Goal: Task Accomplishment & Management: Manage account settings

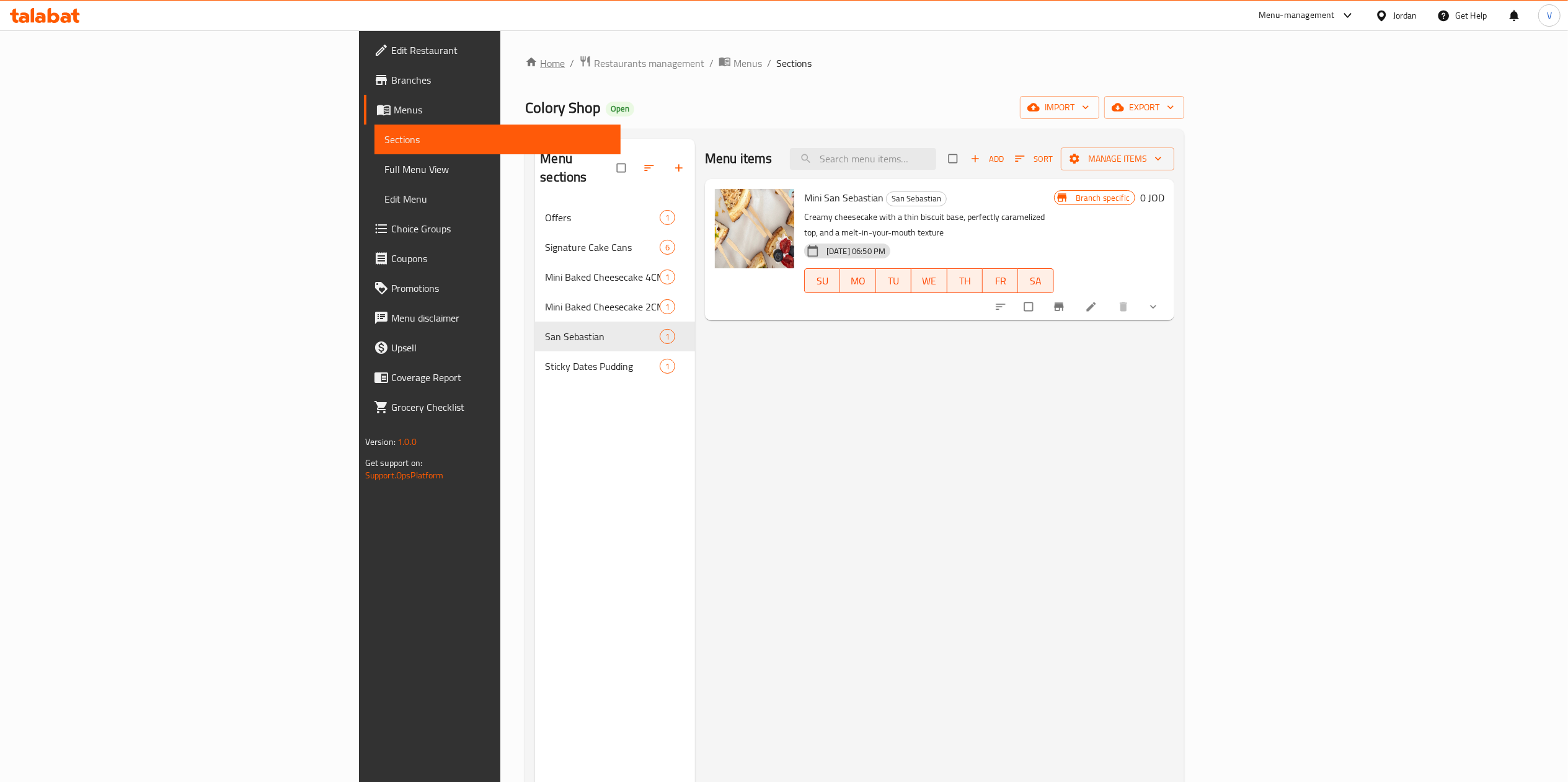
click at [525, 58] on link "Home" at bounding box center [544, 64] width 39 height 15
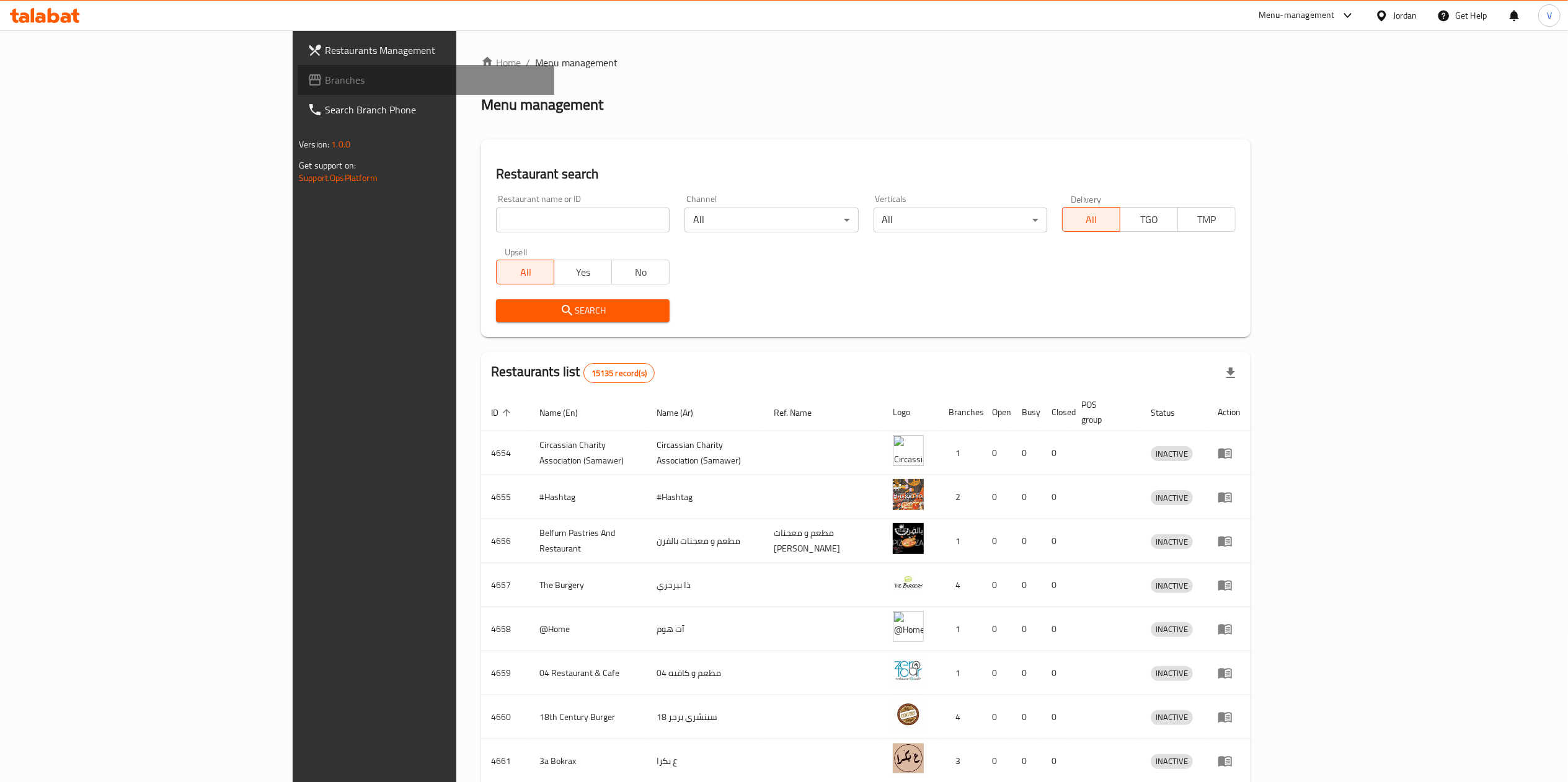
click at [325, 87] on span "Branches" at bounding box center [434, 80] width 220 height 15
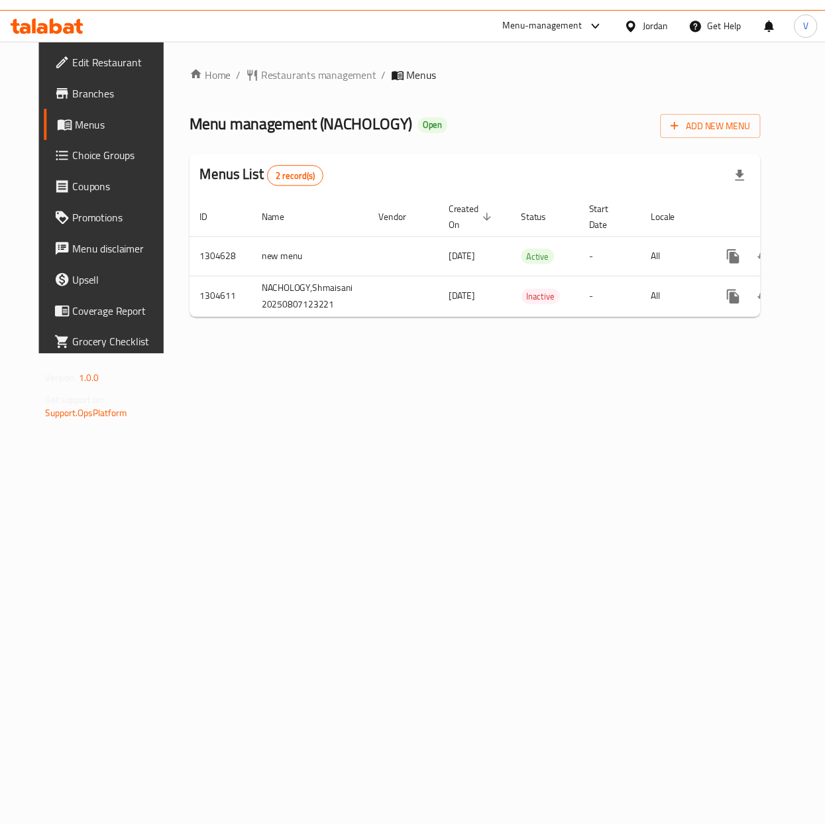
scroll to position [0, 25]
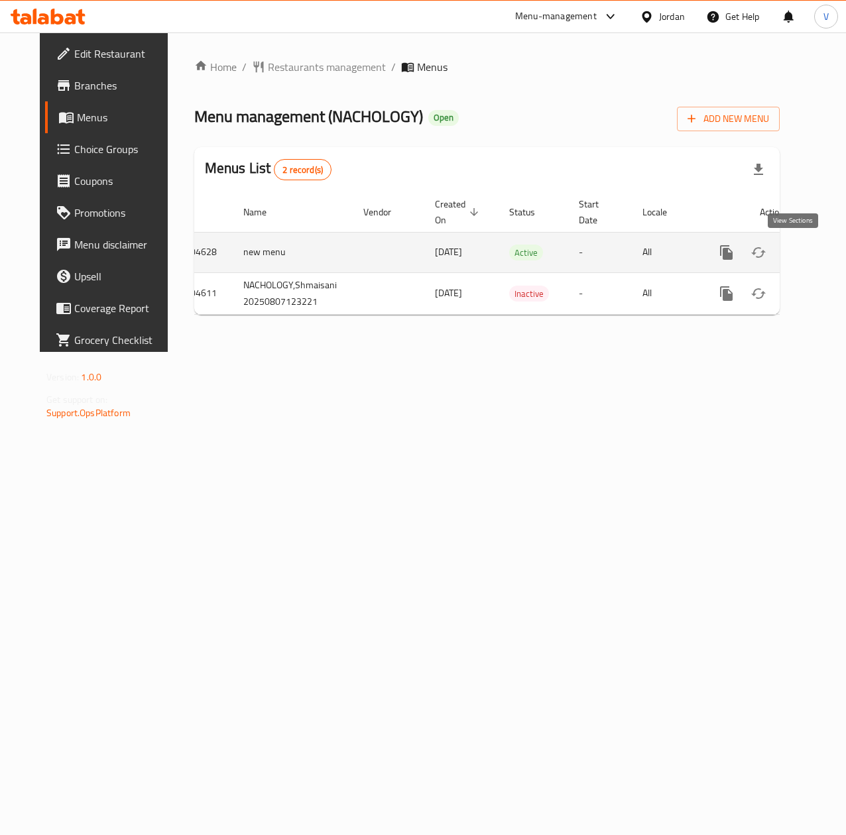
click at [814, 245] on icon "enhanced table" at bounding box center [822, 253] width 16 height 16
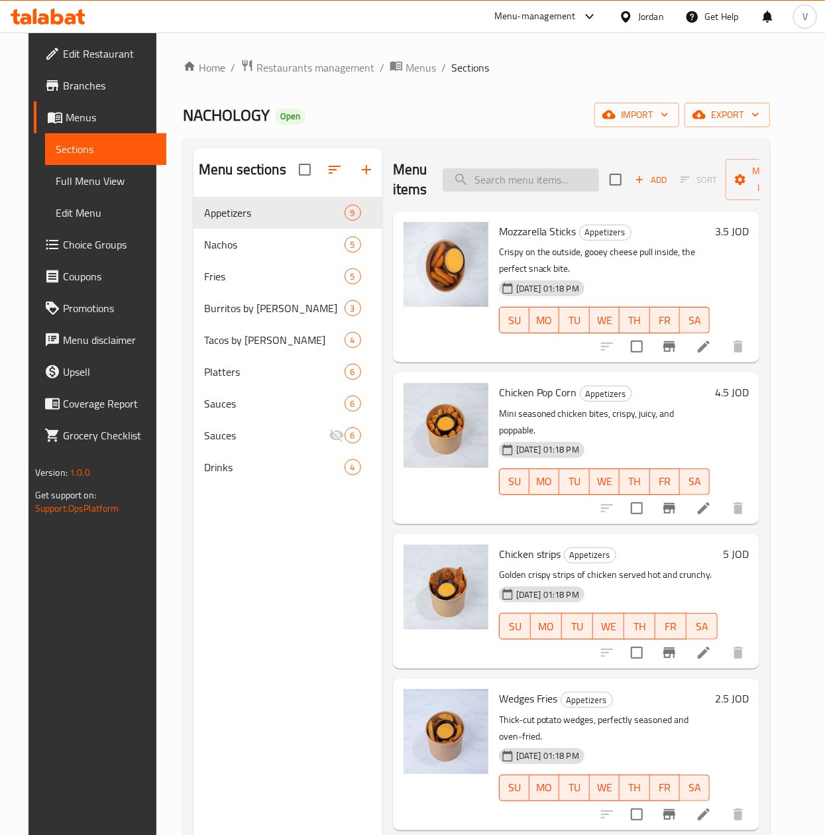
click at [523, 186] on input "search" at bounding box center [521, 179] width 156 height 23
paste input "Crunch Pack"
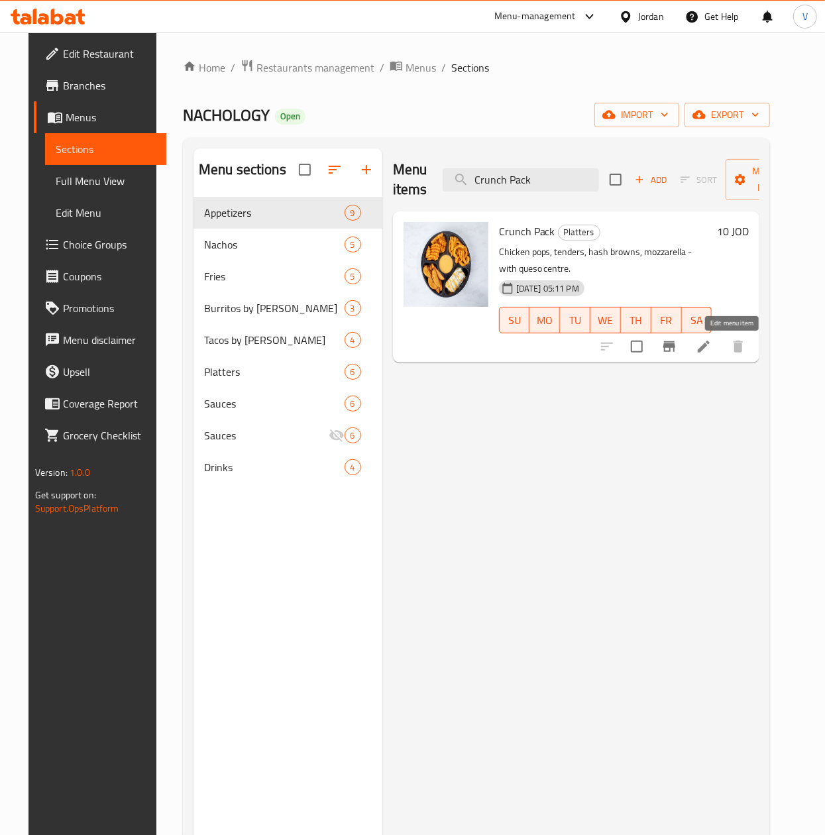
type input "Crunch Pack"
click at [712, 347] on icon at bounding box center [704, 347] width 16 height 16
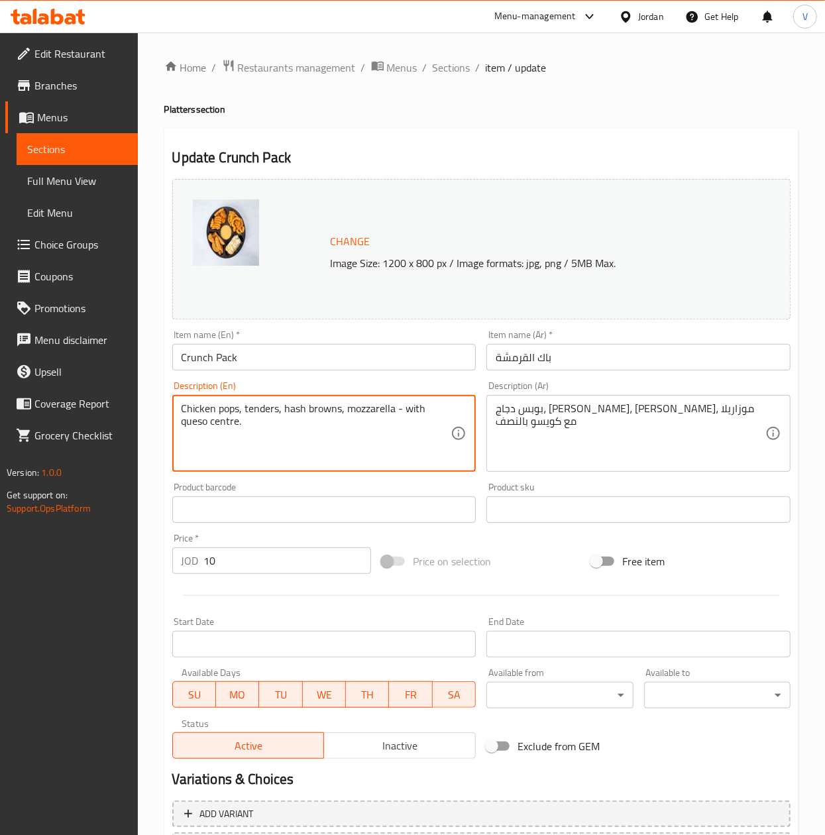
click at [264, 453] on textarea "Chicken pops, tenders, hash browns, mozzarella - with queso centre." at bounding box center [317, 433] width 270 height 63
paste textarea "Waffle fries, curly fries, wedges, chicken flautas, queso center The ultimate c…"
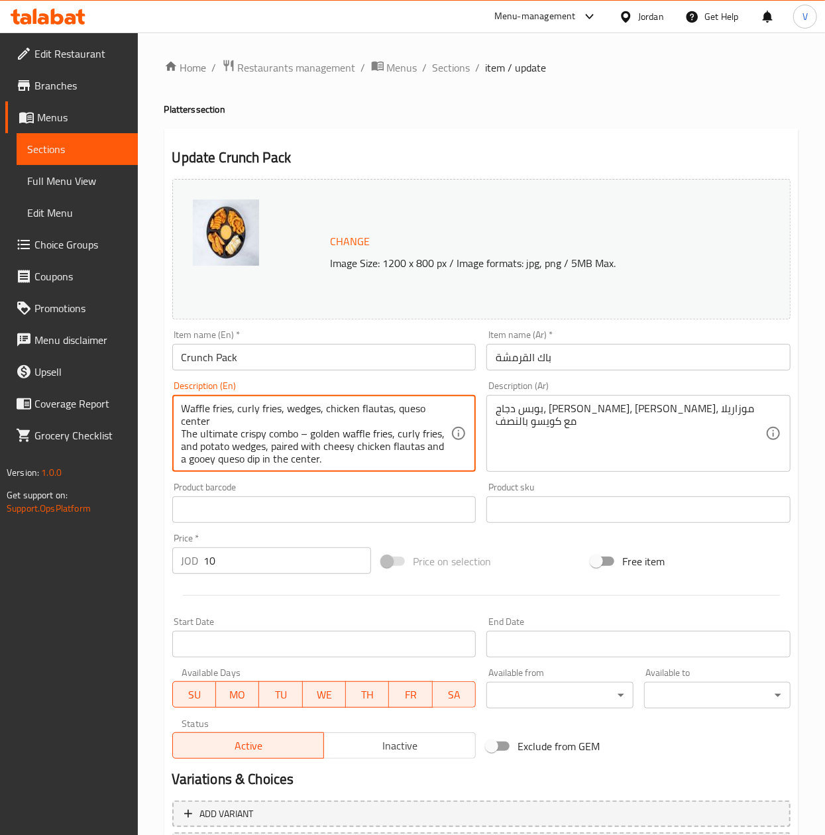
scroll to position [13, 0]
type textarea "Waffle fries, curly fries, wedges, chicken flautas, queso center The ultimate c…"
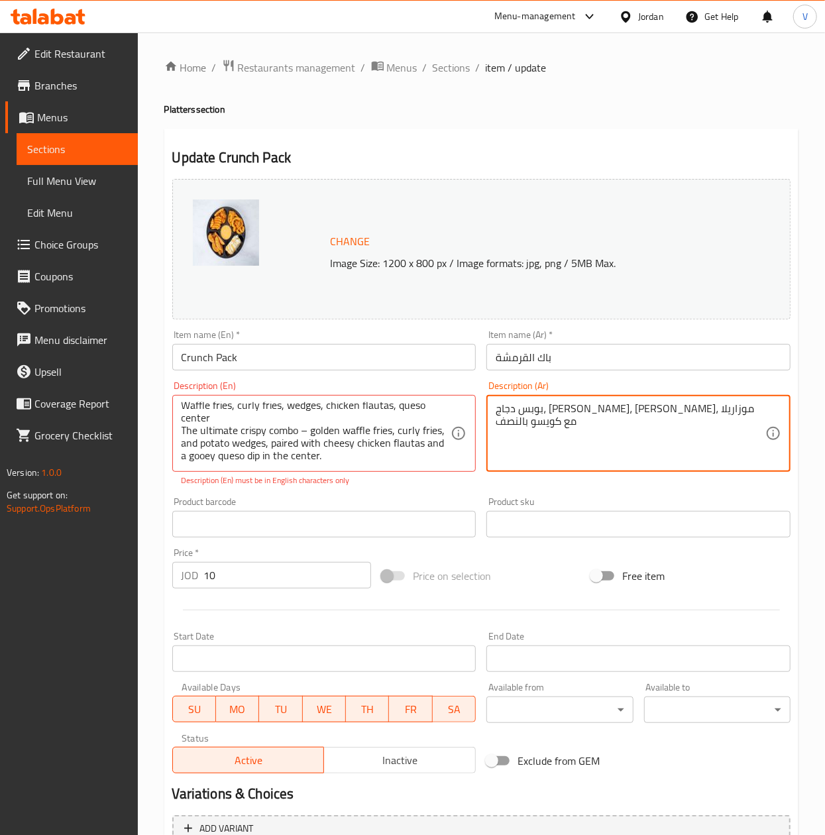
click at [592, 418] on textarea "بوبس دجاج، تيندرز، هاش براون، موزاريلا مع كويسو بالنصف" at bounding box center [631, 433] width 270 height 63
paste textarea "لترا قرمشة – بطاطا وافل، بطاطا لولبية، وودجز مقرمشة، مع فاهيتا دجاج بالجبنة، وص…"
type textarea "ألترا قرمشة – بطاطا وافل، بطاطا لولبية، وودجز مقرمشة، مع فاهيتا دجاج بالجبنة، و…"
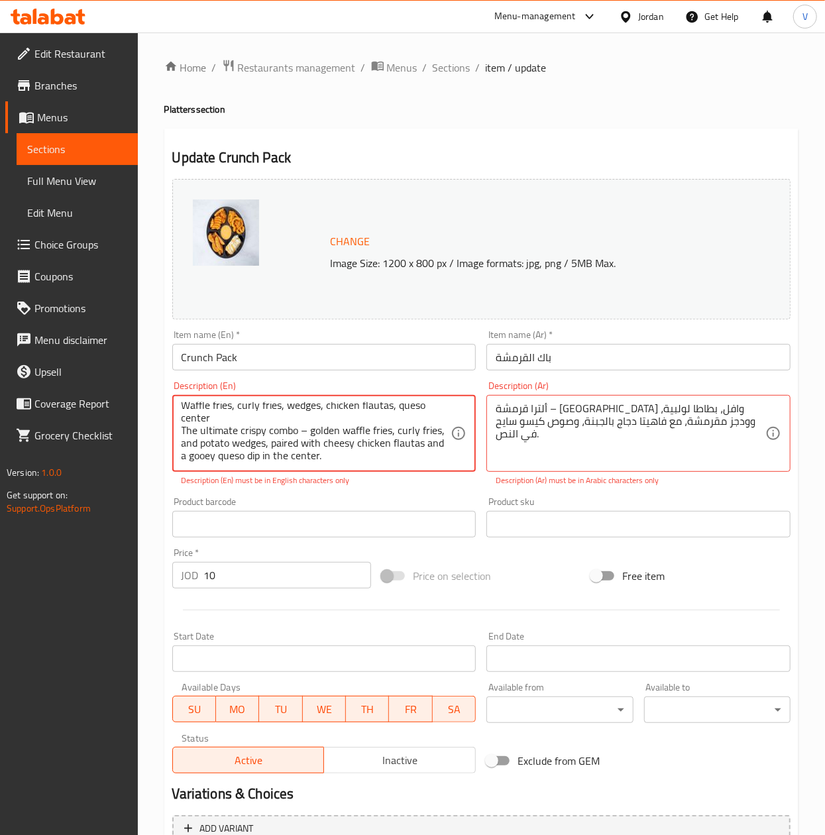
click at [318, 464] on textarea "Waffle fries, curly fries, wedges, chicken flautas, queso center The ultimate c…" at bounding box center [317, 433] width 270 height 63
click at [248, 432] on textarea "Waffle fries, curly fries, wedges, chicken flautas, queso center The ultimate c…" at bounding box center [317, 433] width 270 height 63
click at [241, 429] on textarea "Waffle fries, curly fries, wedges, chicken flautas, queso center The ultimate c…" at bounding box center [317, 433] width 270 height 63
click at [239, 420] on textarea "Waffle fries, curly fries, wedges, chicken flautas, queso center The ultimate c…" at bounding box center [317, 433] width 270 height 63
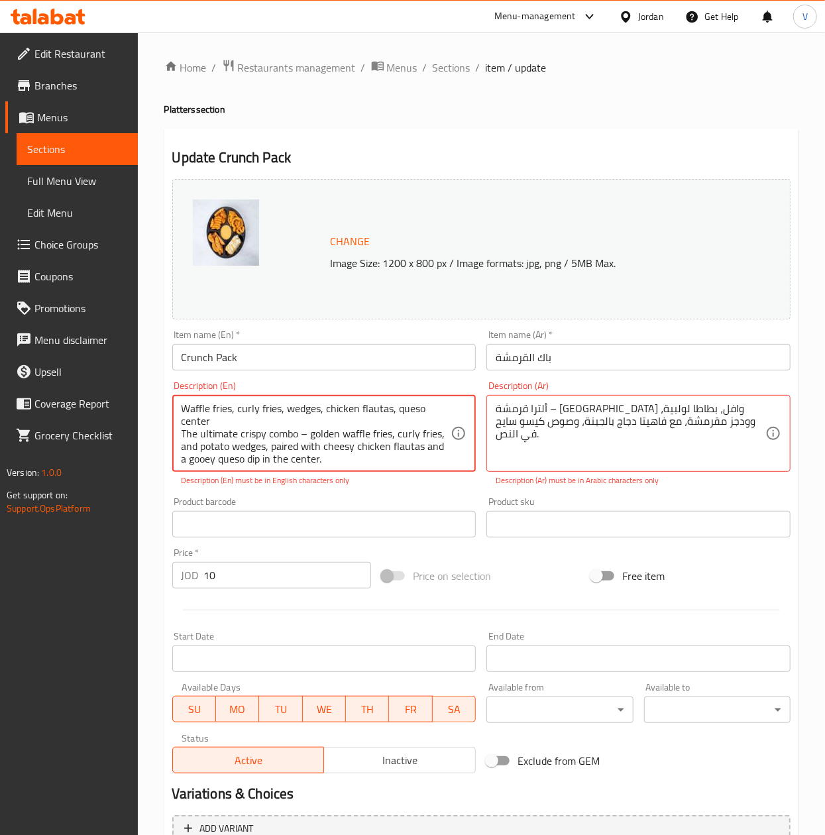
click at [309, 431] on textarea "Waffle fries, curly fries, wedges, chicken flautas, queso center The ultimate c…" at bounding box center [317, 433] width 270 height 63
type textarea "Waffle fries, curly fries, wedges, chicken flautas, queso center The ultimate c…"
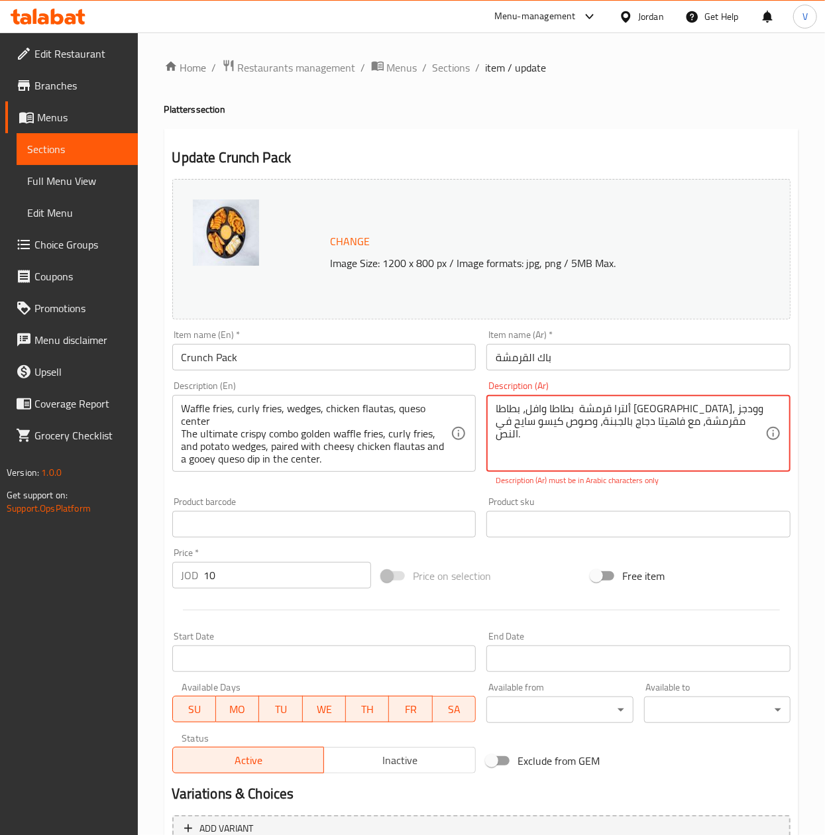
type textarea "ألترا قرمشة بطاطا وافل، بطاطا لولبية، وودجز مقرمشة، مع فاهيتا دجاج بالجبنة، وصو…"
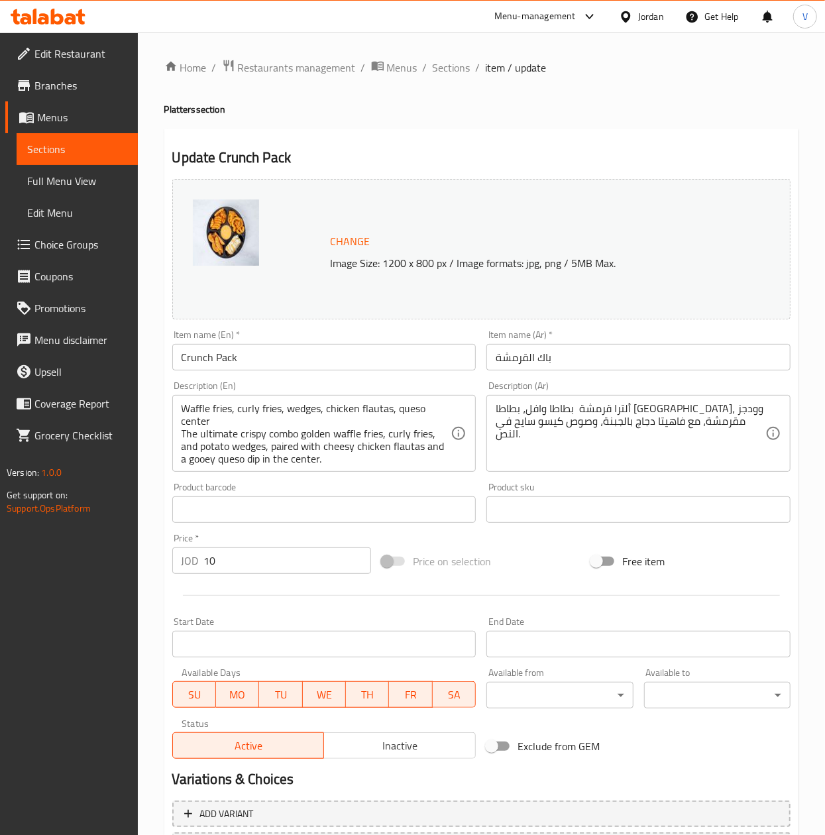
click at [685, 492] on div "Change Image Size: 1200 x 800 px / Image formats: jpg, png / 5MB Max. Item name…" at bounding box center [481, 469] width 629 height 590
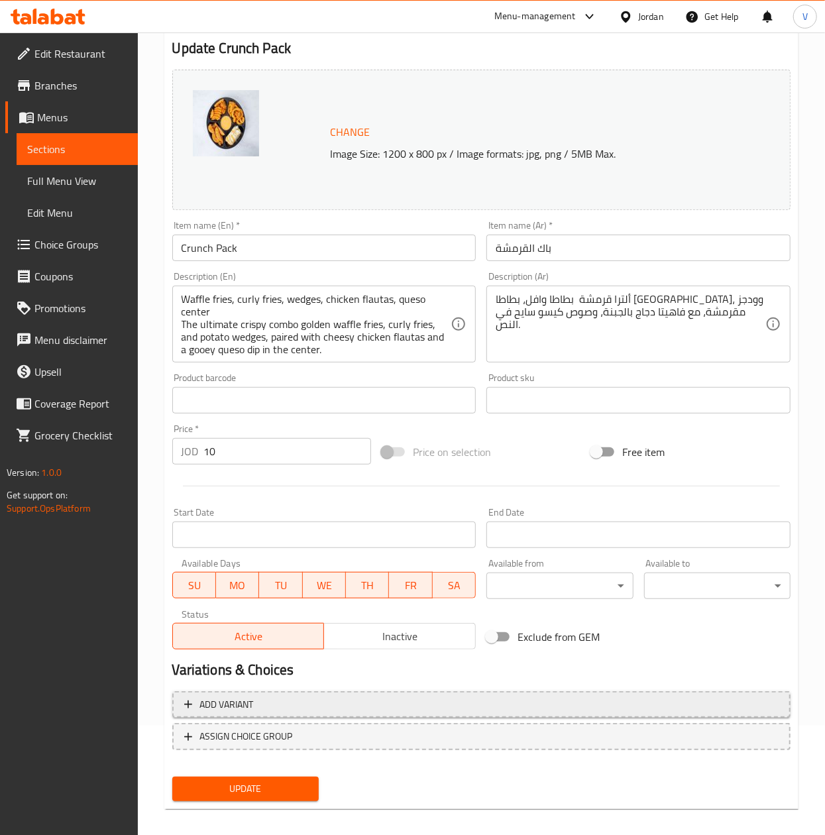
scroll to position [120, 0]
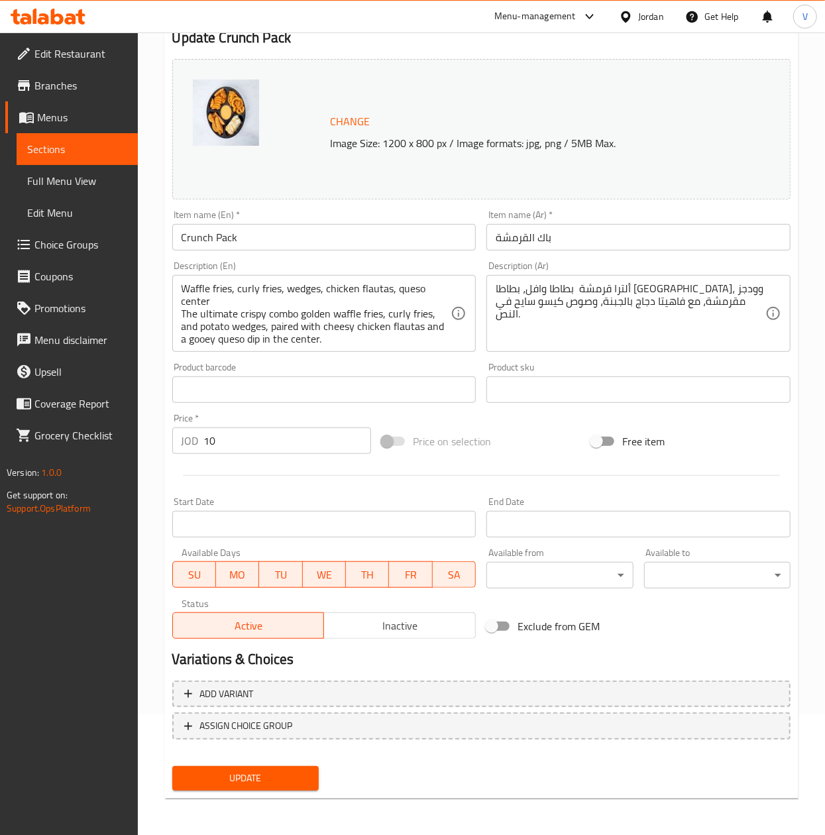
click at [270, 776] on span "Update" at bounding box center [245, 778] width 125 height 17
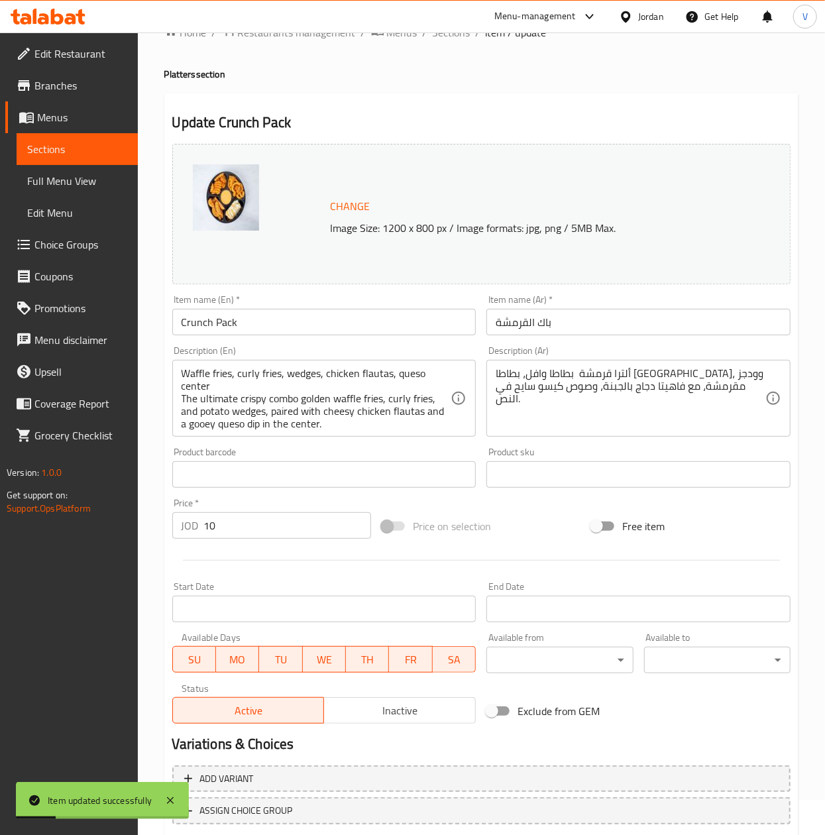
scroll to position [0, 0]
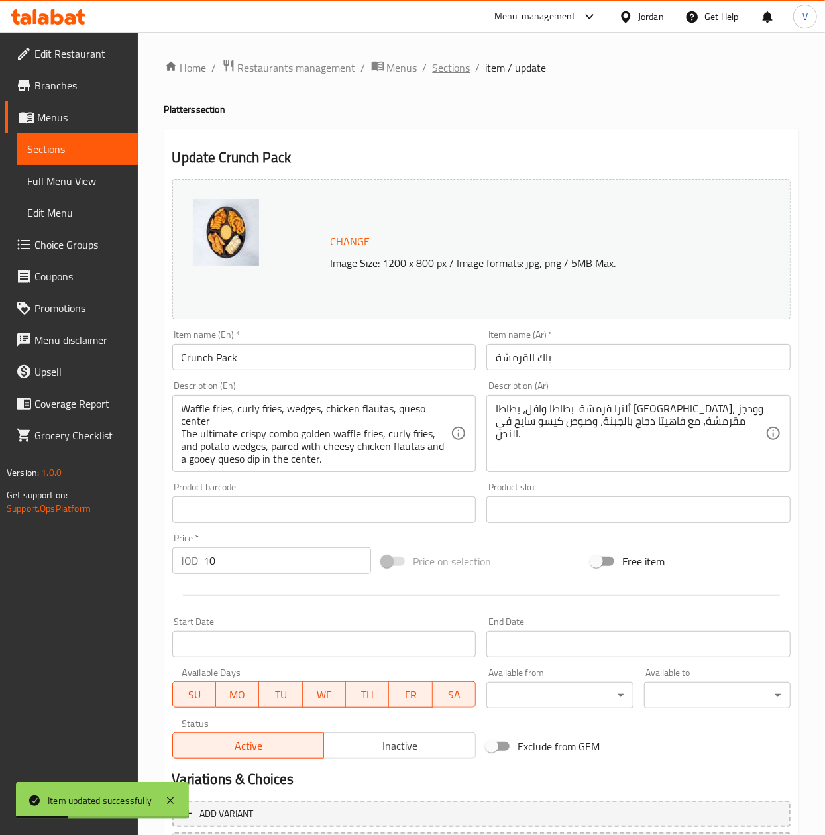
click at [445, 65] on span "Sections" at bounding box center [452, 68] width 38 height 16
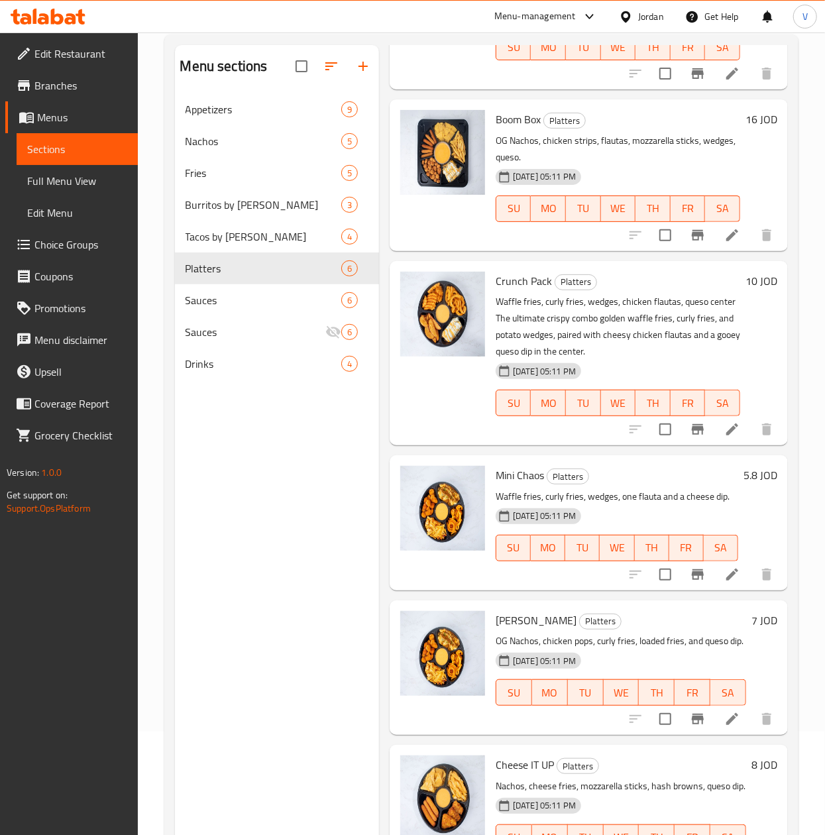
scroll to position [186, 0]
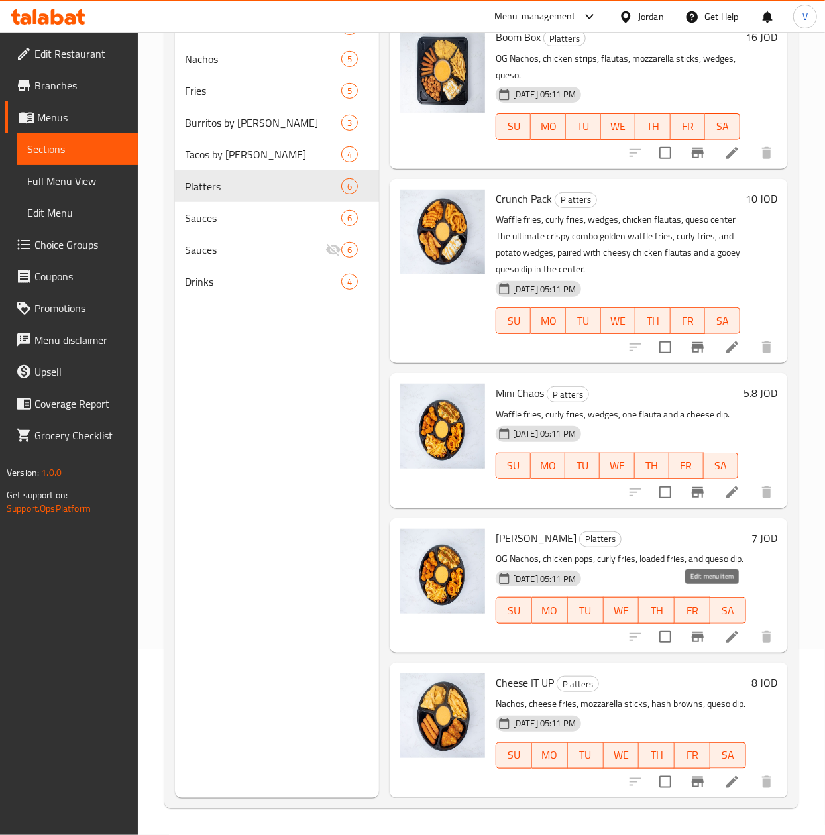
click at [726, 631] on icon at bounding box center [732, 637] width 12 height 12
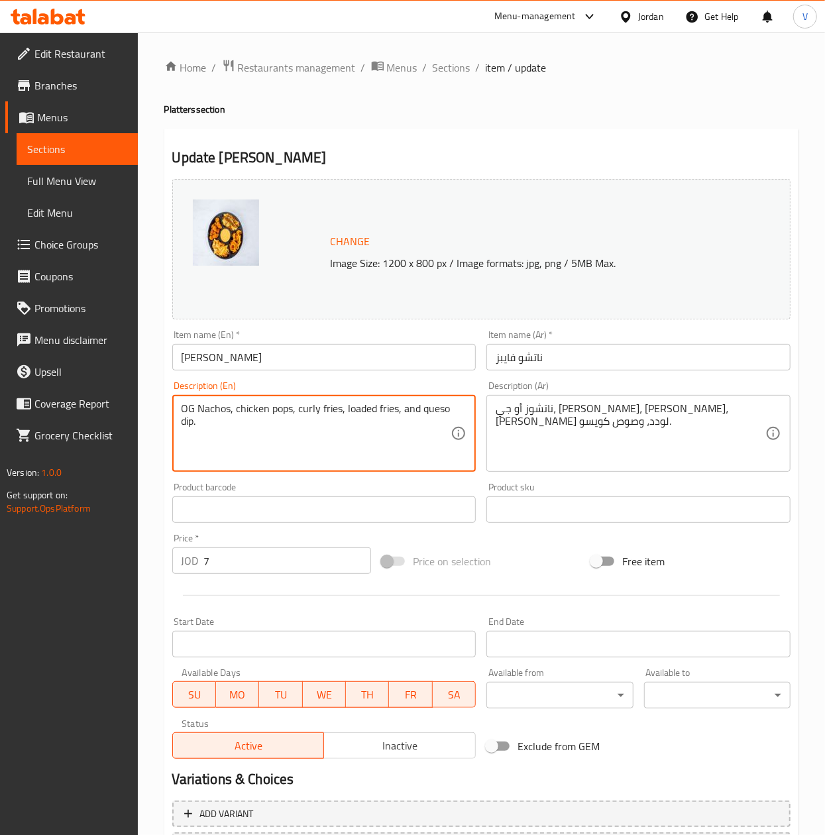
click at [314, 434] on textarea "OG Nachos, chicken pops, curly fries, loaded fries, and queso dip." at bounding box center [317, 433] width 270 height 63
paste textarea "Cheese Nachos, Curly Fries, Chicken Pops A perfect share platter – classic OG n…"
type textarea "OG Nachos, Cheese Nachos, Curly Fries, Chicken Pops A perfect share platter – c…"
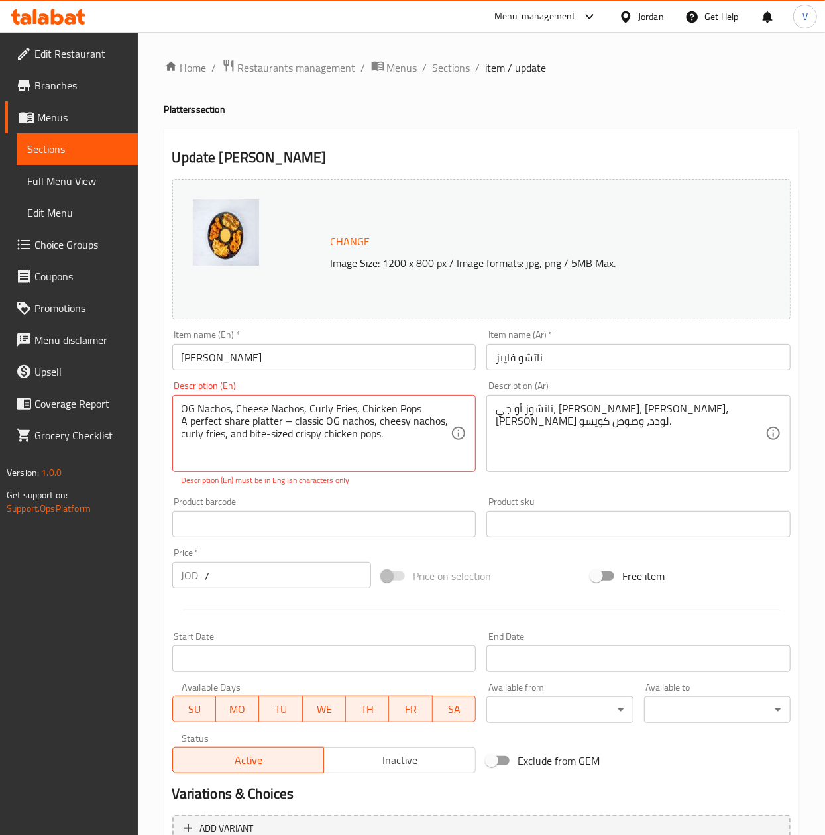
click at [631, 402] on div "ناتشوز أو جي، بوبس دجاج، كيرلي فرايز، فرايز لودد، وصوص كويسو. Description (Ar)" at bounding box center [638, 433] width 304 height 77
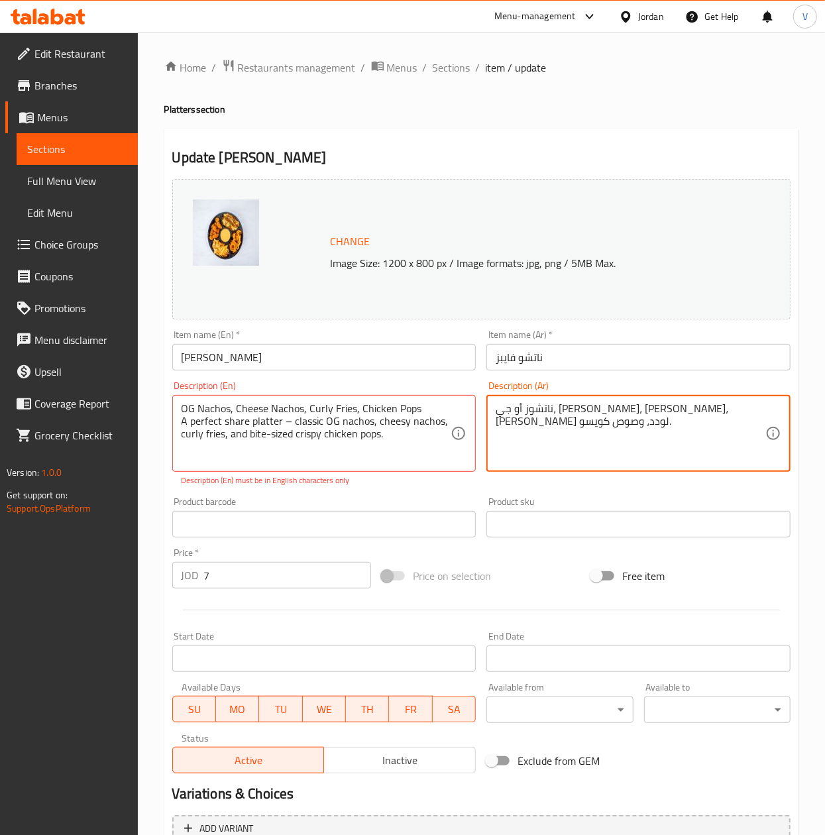
paste textarea "بلاتر المشاركة المثالي – ناتشوز أو جي، ناتشوز بالجبنة، بطاطا لولبية، وبوب كورن …"
click at [541, 435] on textarea "بلاتر المشاركة المثالي – ناتشوز أو جي، ناتشوز بالجبنة، بطاطا لولبية، وبوب كورن …" at bounding box center [631, 433] width 270 height 63
click at [591, 448] on textarea "بلاتر المشاركة المثالي – ناتشوز أو جي، ناتشوز بالجبنة، بطاطا لولبية، وبوب كورن …" at bounding box center [631, 433] width 270 height 63
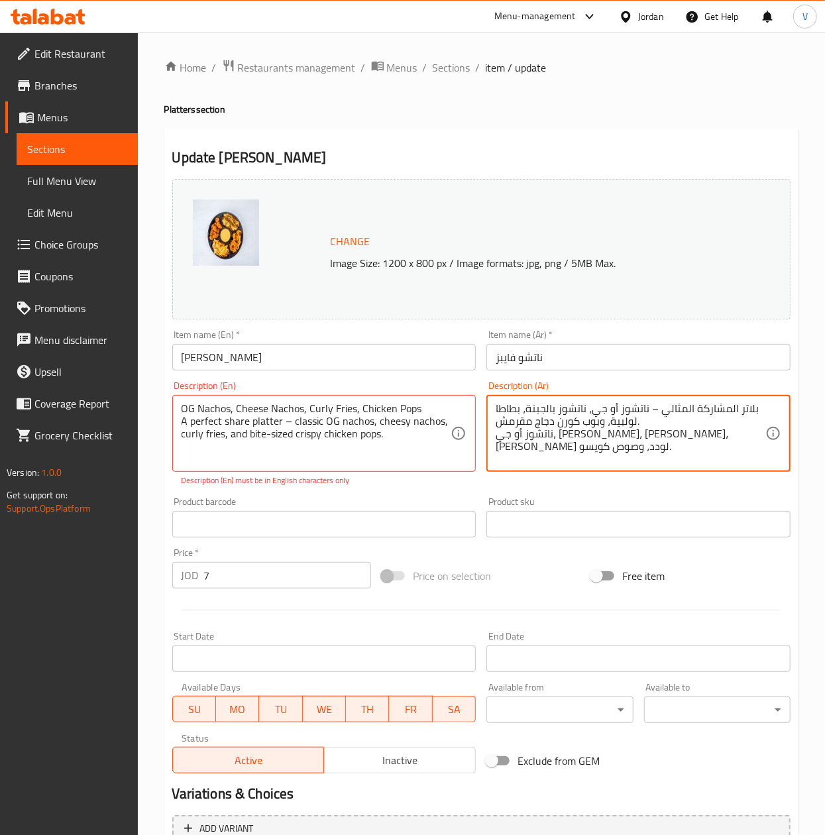
drag, startPoint x: 574, startPoint y: 453, endPoint x: 743, endPoint y: 410, distance: 175.2
click at [743, 410] on textarea "بلاتر المشاركة المثالي – ناتشوز أو جي، ناتشوز بالجبنة، بطاطا لولبية، وبوب كورن …" at bounding box center [631, 433] width 270 height 63
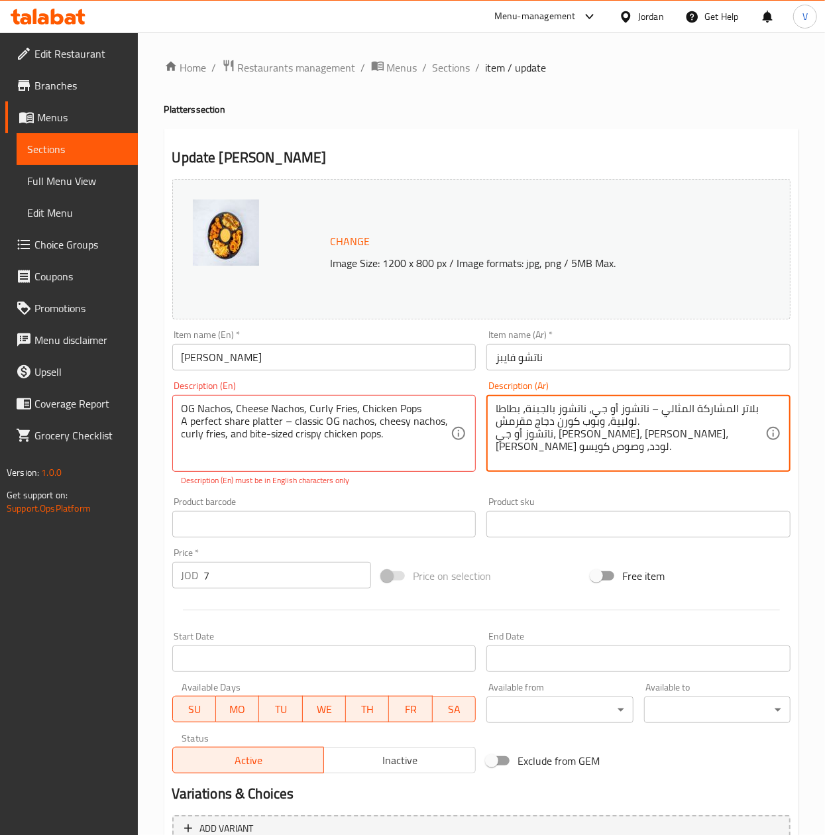
click at [743, 410] on textarea "بلاتر المشاركة المثالي – ناتشوز أو جي، ناتشوز بالجبنة، بطاطا لولبية، وبوب كورن …" at bounding box center [631, 433] width 270 height 63
type textarea "ناتشوز أو جي، بوبس دجاج، كيرلي فرايز، فرايز لودد، وصوص كويسو."
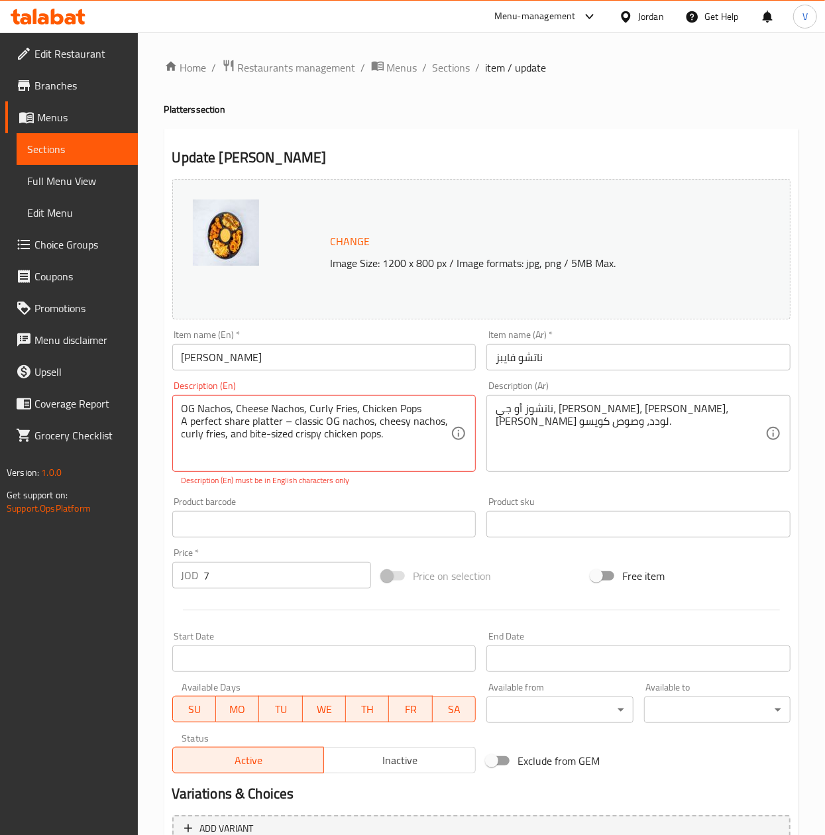
click at [677, 384] on div "Description (Ar) ناتشوز أو جي، بوبس دجاج، كيرلي فرايز، فرايز لودد، وصوص كويسو. …" at bounding box center [638, 426] width 304 height 91
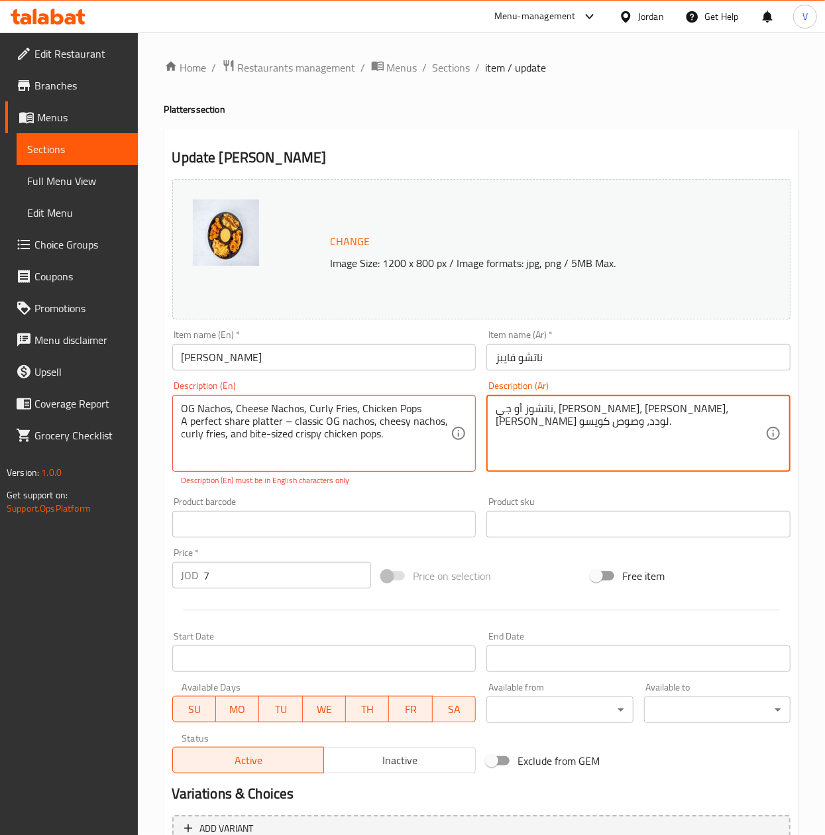
click at [668, 418] on textarea "ناتشوز أو جي، بوبس دجاج، كيرلي فرايز، فرايز لودد، وصوص كويسو." at bounding box center [631, 433] width 270 height 63
paste textarea "بلاتر المشاركة المثالي – ناتشوز أو جي، ناتشوز بالجبنة، بطاطا لولبية، وبوب كورن …"
click at [648, 407] on textarea "بلاتر المشاركة المثالي – ناتشوز أو جي، ناتشوز بالجبنة، بطاطا لولبية، وبوب كورن …" at bounding box center [631, 433] width 270 height 63
type textarea "بلاتر المشاركة المثالي ناتشوز أو جي، ناتشوز بالجبنة، بطاطا لولبية، وبوب كورن دج…"
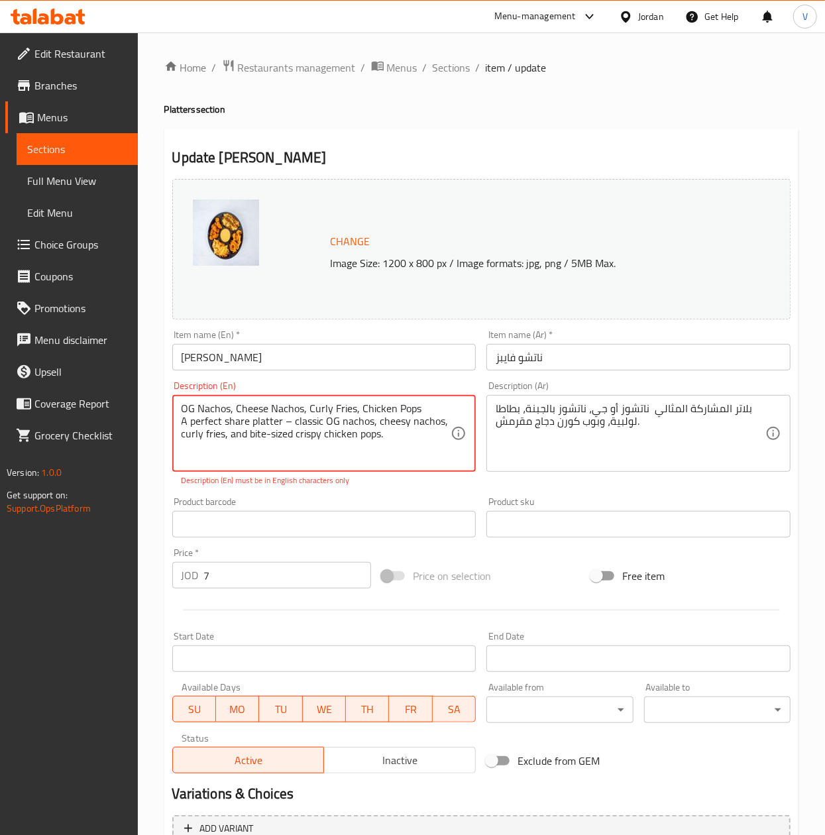
drag, startPoint x: 290, startPoint y: 415, endPoint x: 284, endPoint y: 419, distance: 6.8
type textarea "OG Nachos, Cheese Nachos, Curly Fries, Chicken Pops A perfect share platter cla…"
click at [378, 473] on div "Description (En) OG Nachos, Cheese Nachos, Curly Fries, Chicken Pops A perfect …" at bounding box center [324, 434] width 315 height 116
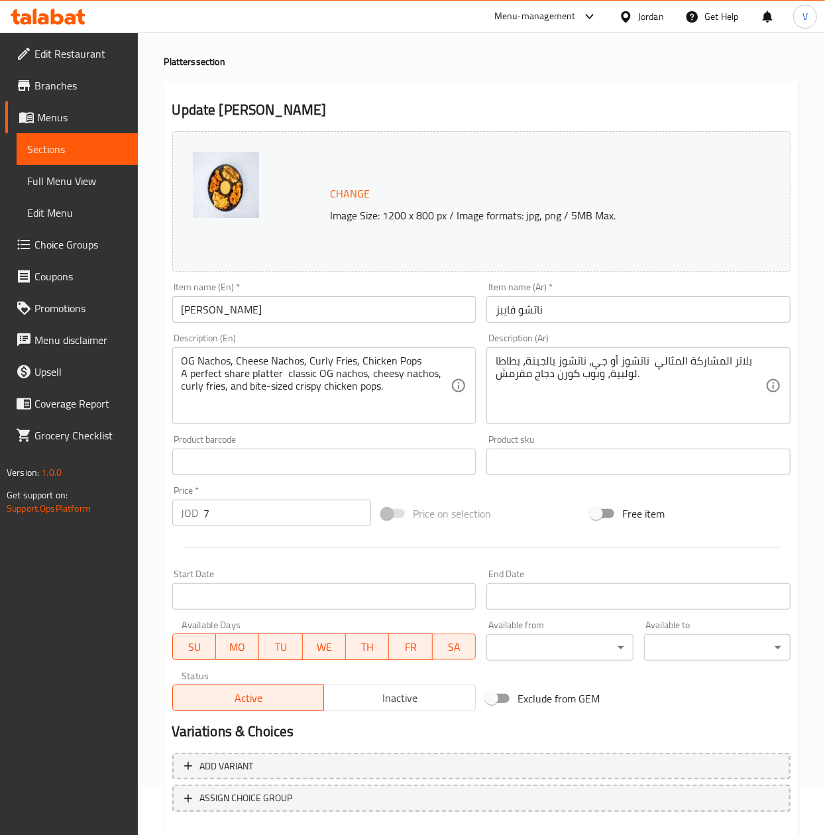
scroll to position [120, 0]
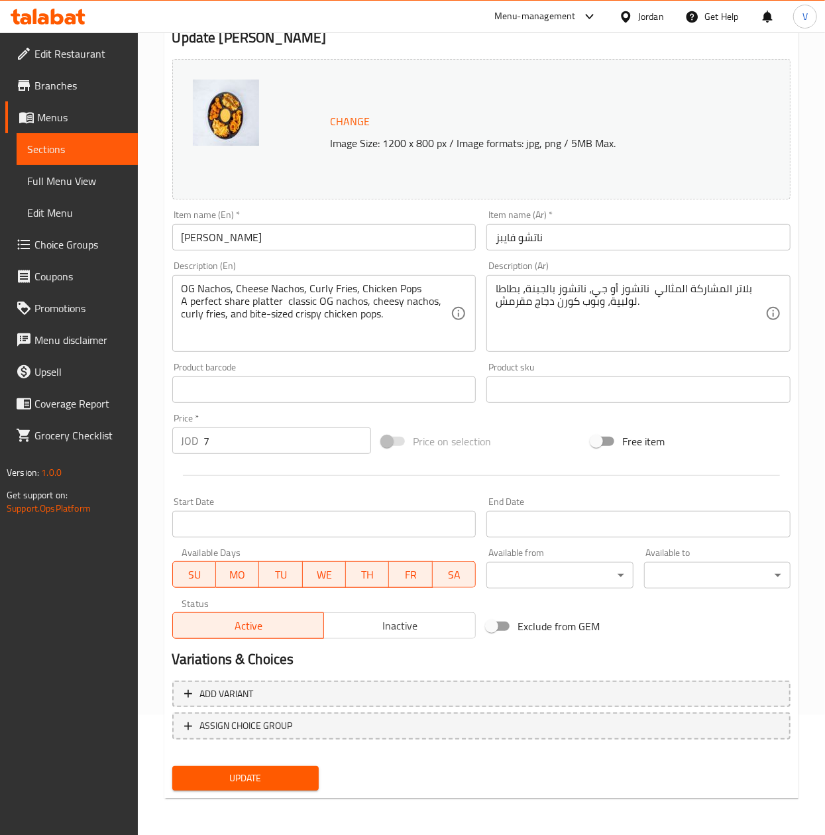
click at [263, 791] on div "Update" at bounding box center [245, 778] width 157 height 35
click at [281, 781] on span "Update" at bounding box center [245, 778] width 125 height 17
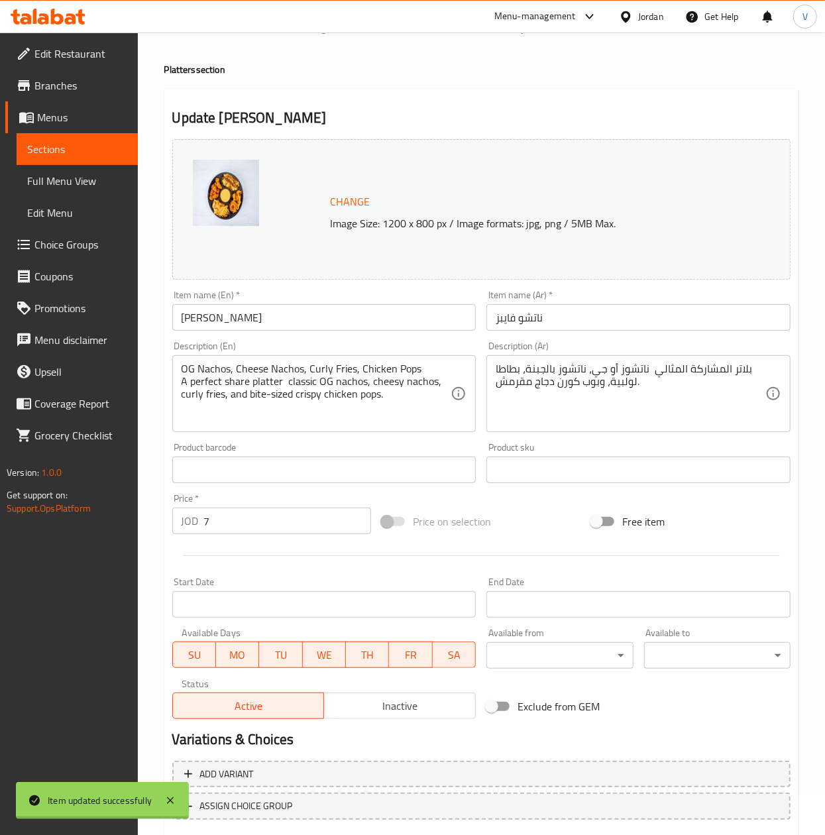
scroll to position [0, 0]
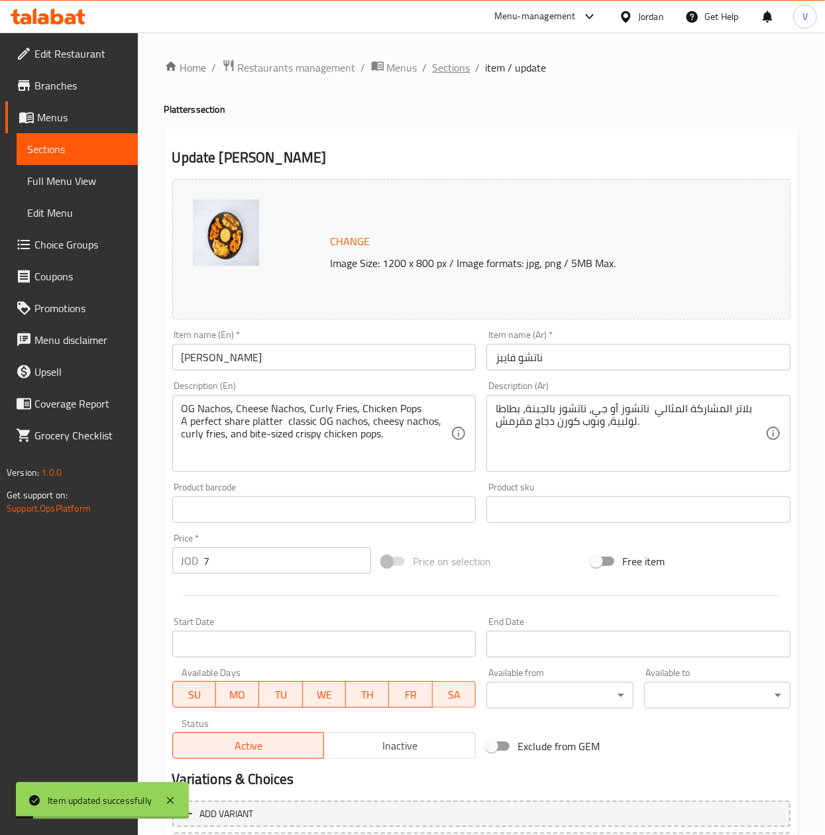
click at [444, 74] on span "Sections" at bounding box center [452, 68] width 38 height 16
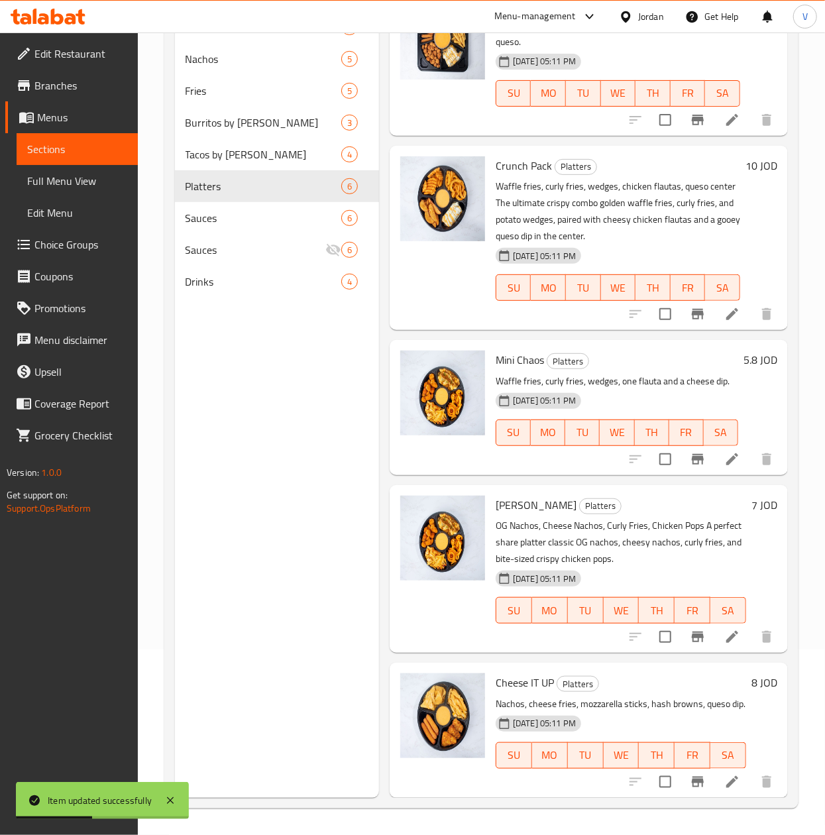
scroll to position [186, 0]
click at [724, 774] on icon at bounding box center [732, 782] width 16 height 16
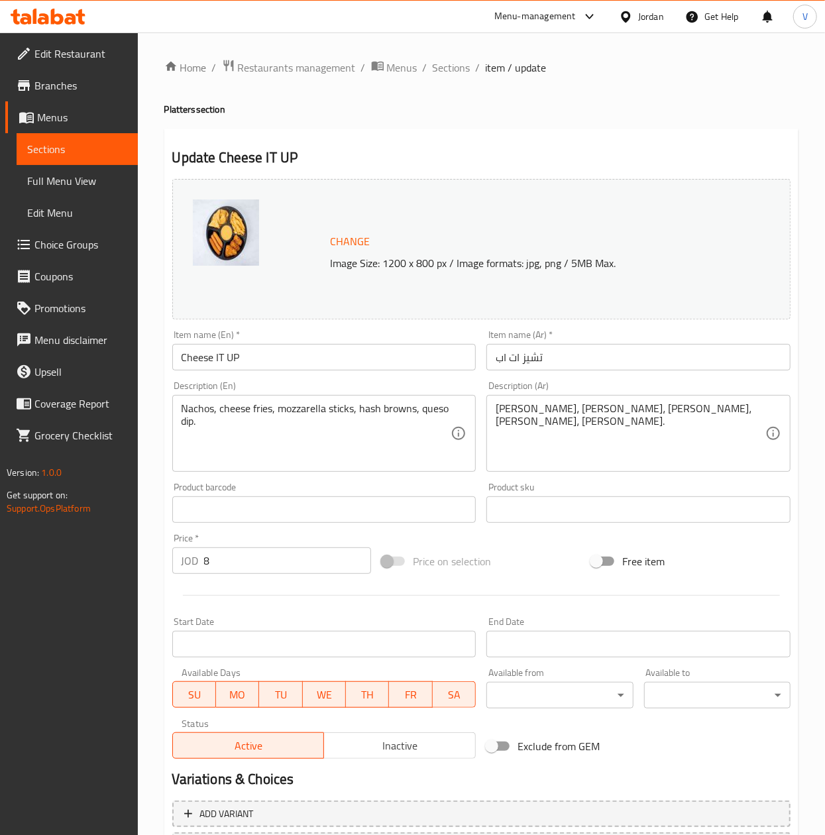
click at [260, 477] on div "Product barcode Product barcode" at bounding box center [324, 502] width 315 height 51
click at [300, 449] on textarea "Nachos, cheese fries, mozzarella sticks, hash browns, queso dip." at bounding box center [317, 433] width 270 height 63
paste textarea "Cheese Nachos, Cheese Fries, Mozzarella Sticks, Hash Browns, Queso Center For t…"
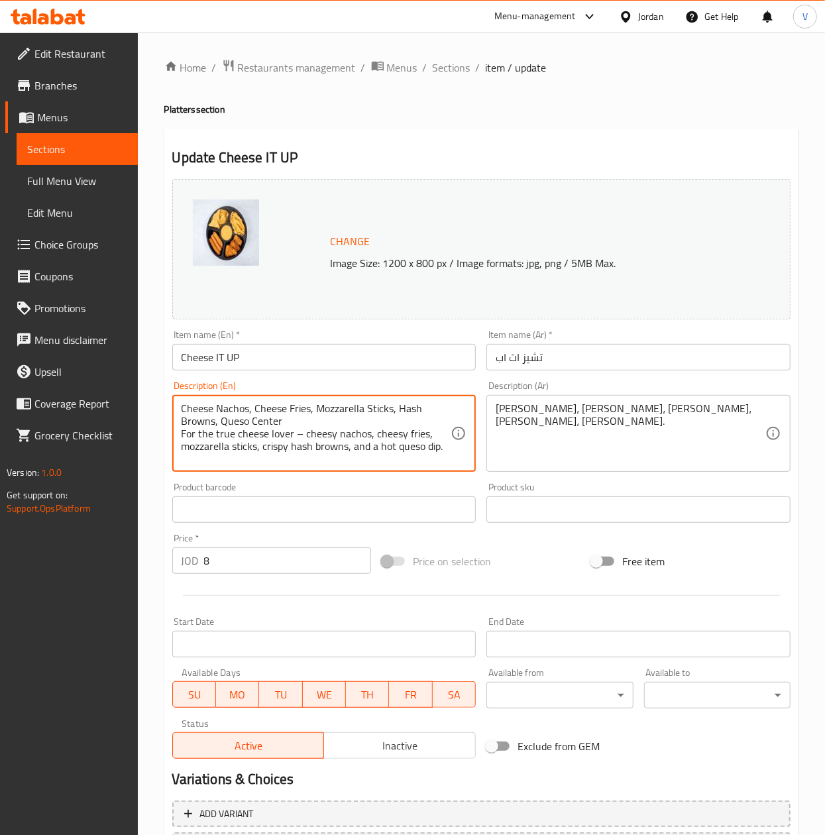
type textarea "Cheese Nachos, Cheese Fries, Mozzarella Sticks, Hash Browns, Queso Center For t…"
click at [432, 485] on div "Change Image Size: 1200 x 800 px / Image formats: jpg, png / 5MB Max. Item name…" at bounding box center [481, 469] width 629 height 590
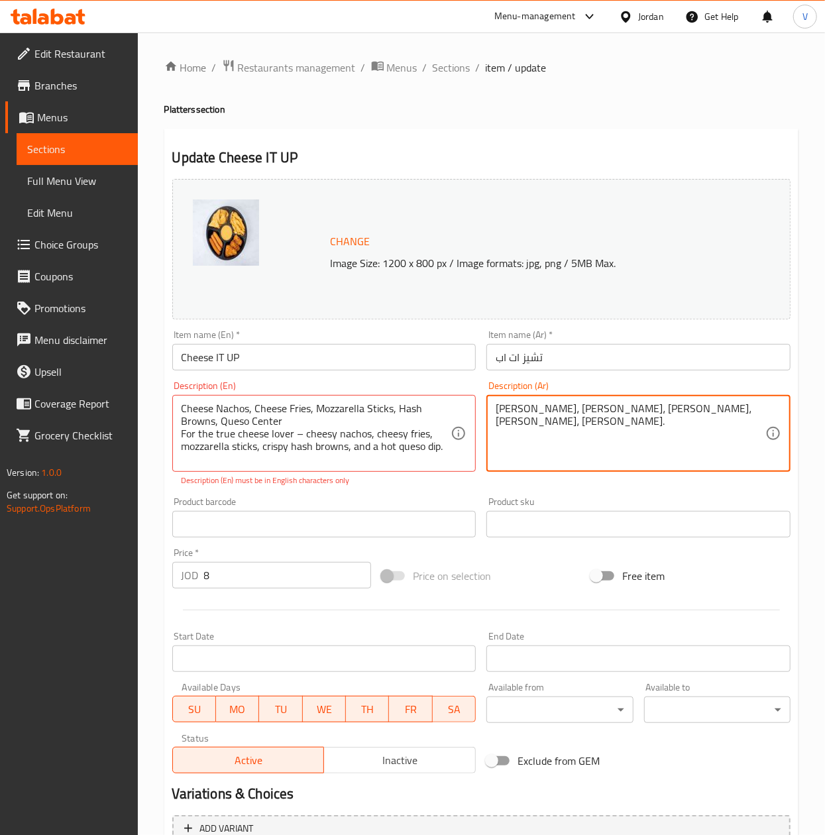
click at [549, 421] on textarea "ناتشوز، فرايز بالجبن، موزاريلا ستيكس، هاش براون، صوص كويسو." at bounding box center [631, 433] width 270 height 63
paste textarea "عشاق الجبنة – ناتشوز بالجبنة، بطاطا بالجبنة، أصابع موتزاريلا، هاش براونز مقرمش،…"
drag, startPoint x: 697, startPoint y: 408, endPoint x: 688, endPoint y: 408, distance: 9.3
click at [688, 408] on textarea "لعشاق الجبنة – ناتشوز بالجبنة، بطاطا بالجبنة، أصابع موتزاريلا، هاش براونز مقرمش…" at bounding box center [631, 433] width 270 height 63
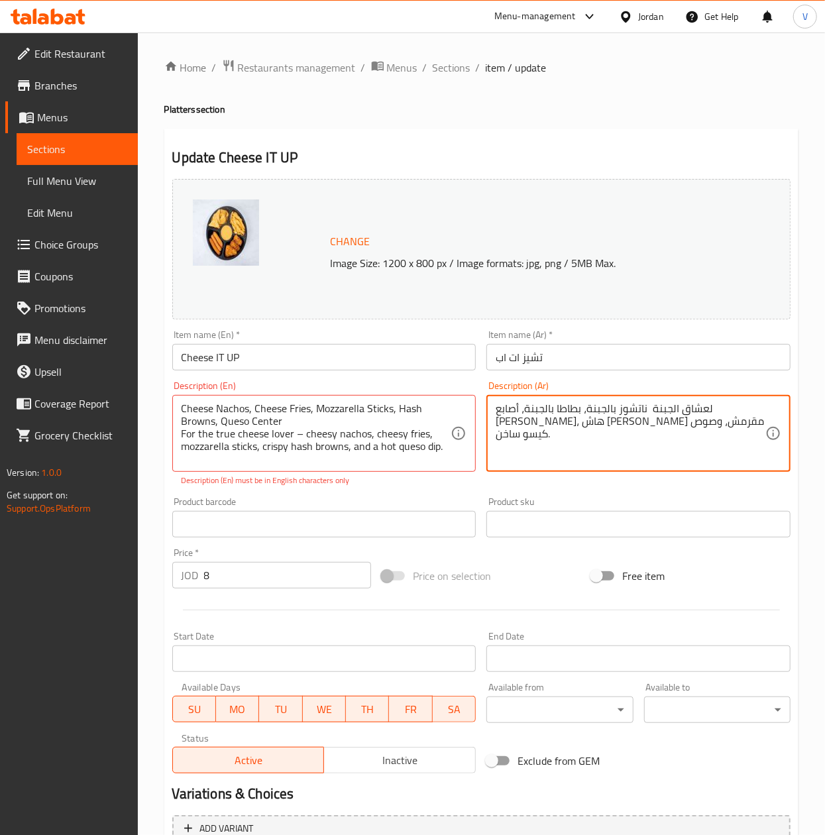
type textarea "لعشاق الجبنة ناتشوز بالجبنة، بطاطا بالجبنة، أصابع موتزاريلا، هاش براونز مقرمش، …"
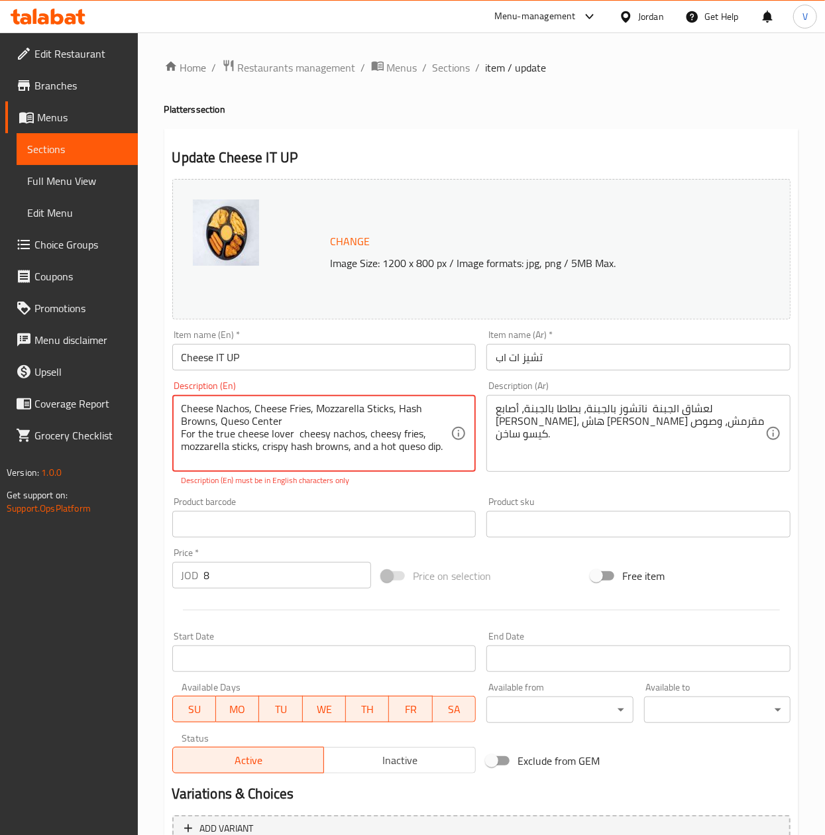
type textarea "Cheese Nachos, Cheese Fries, Mozzarella Sticks, Hash Browns, Queso Center For t…"
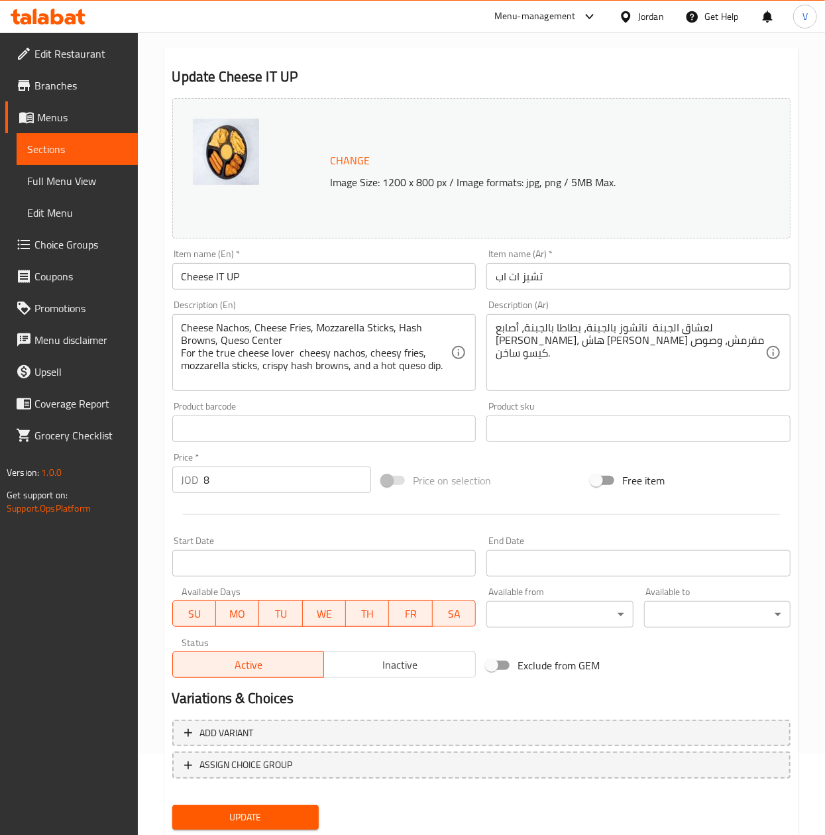
scroll to position [120, 0]
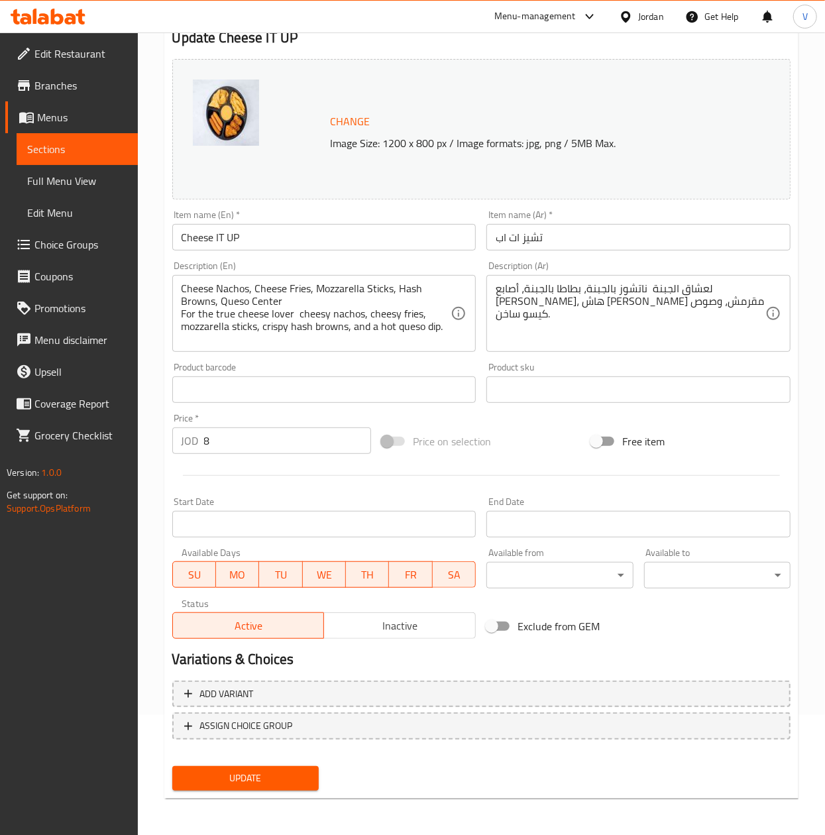
click at [287, 775] on span "Update" at bounding box center [245, 778] width 125 height 17
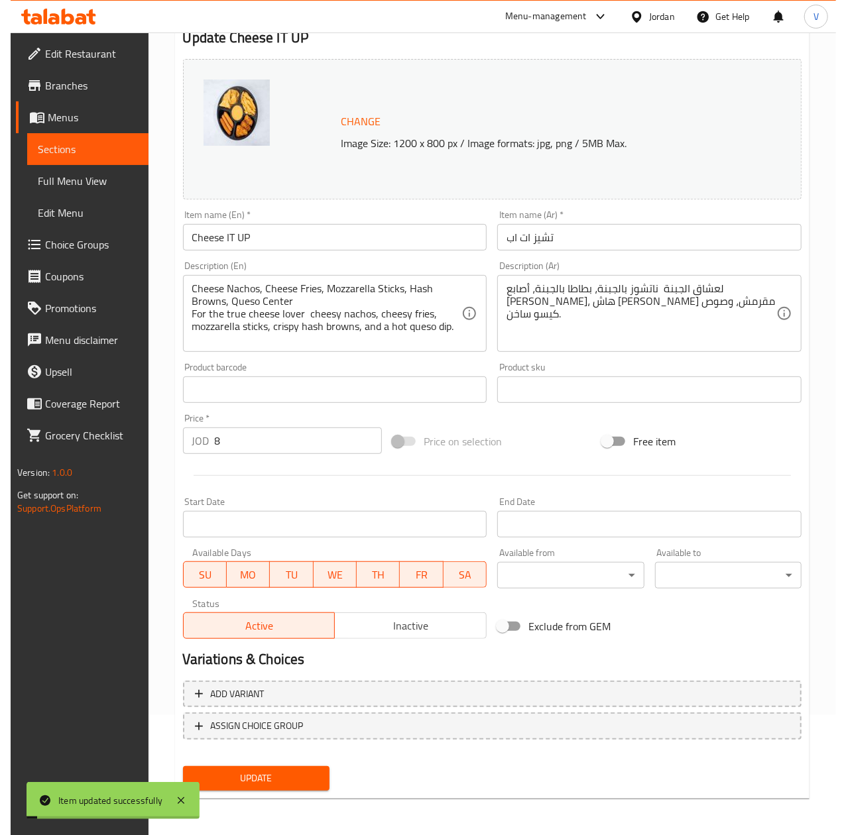
scroll to position [0, 0]
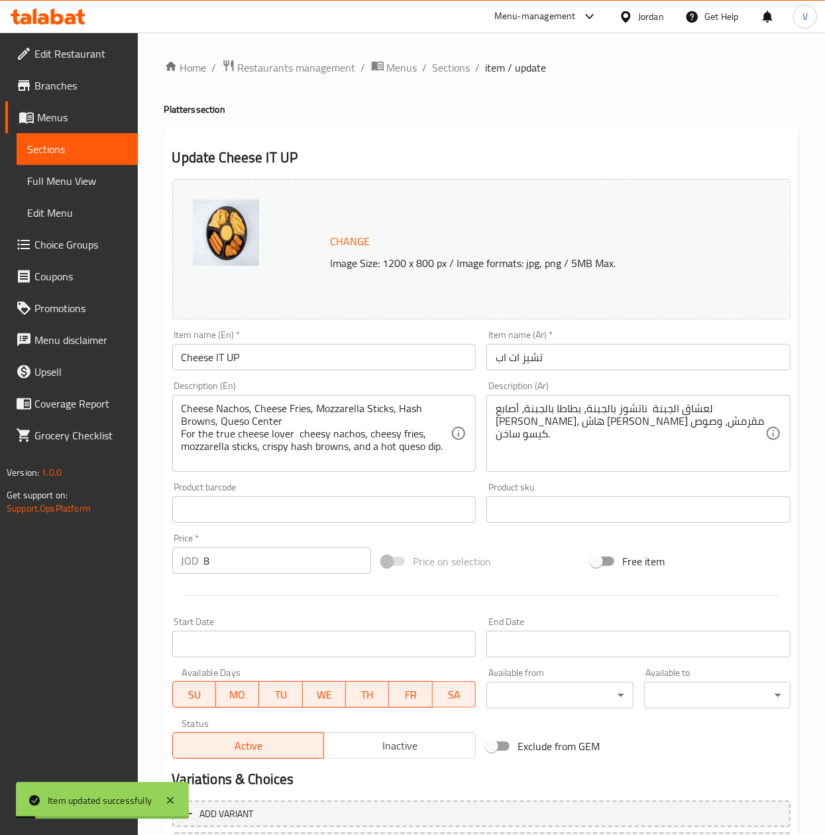
drag, startPoint x: 451, startPoint y: 61, endPoint x: 464, endPoint y: 89, distance: 30.5
click at [451, 61] on span "Sections" at bounding box center [452, 68] width 38 height 16
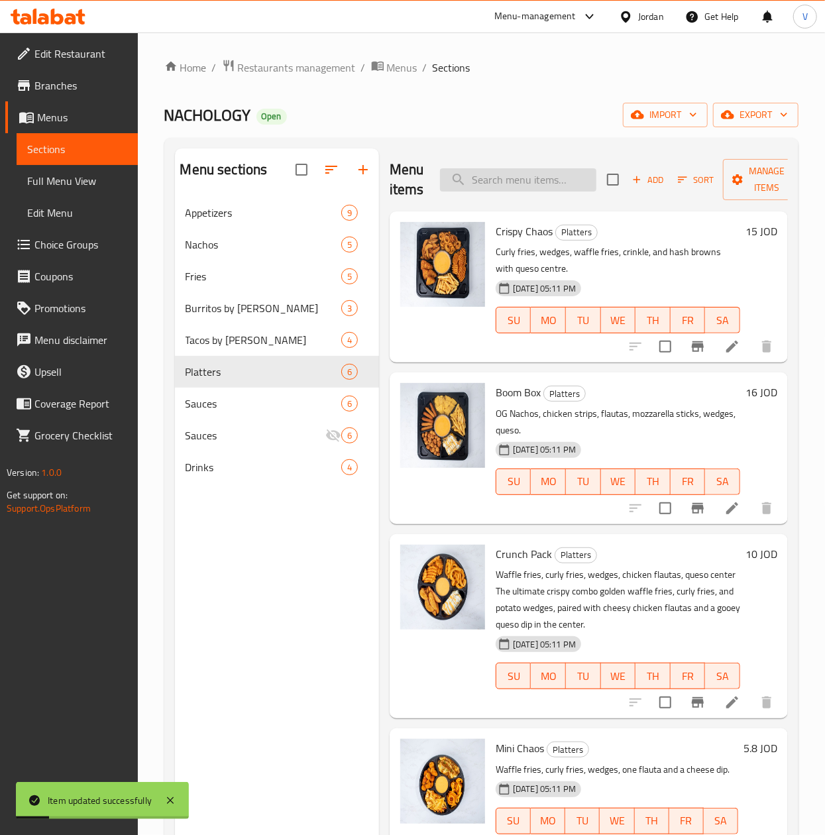
click at [539, 176] on input "search" at bounding box center [518, 179] width 156 height 23
paste input "Mini Chaos"
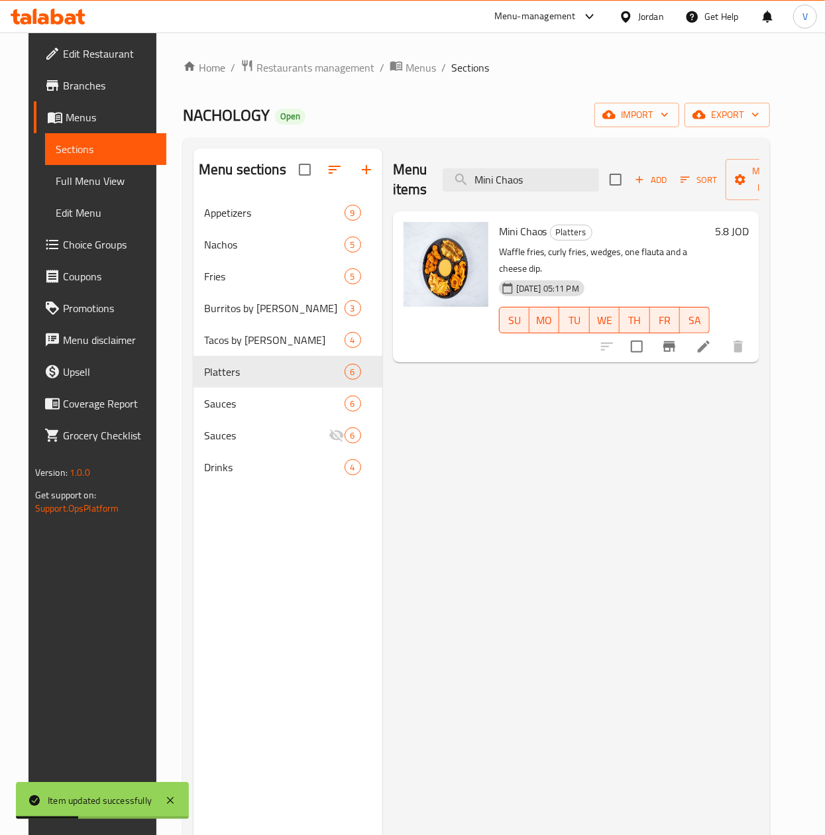
type input "Mini Chaos"
click at [710, 341] on icon at bounding box center [704, 347] width 12 height 12
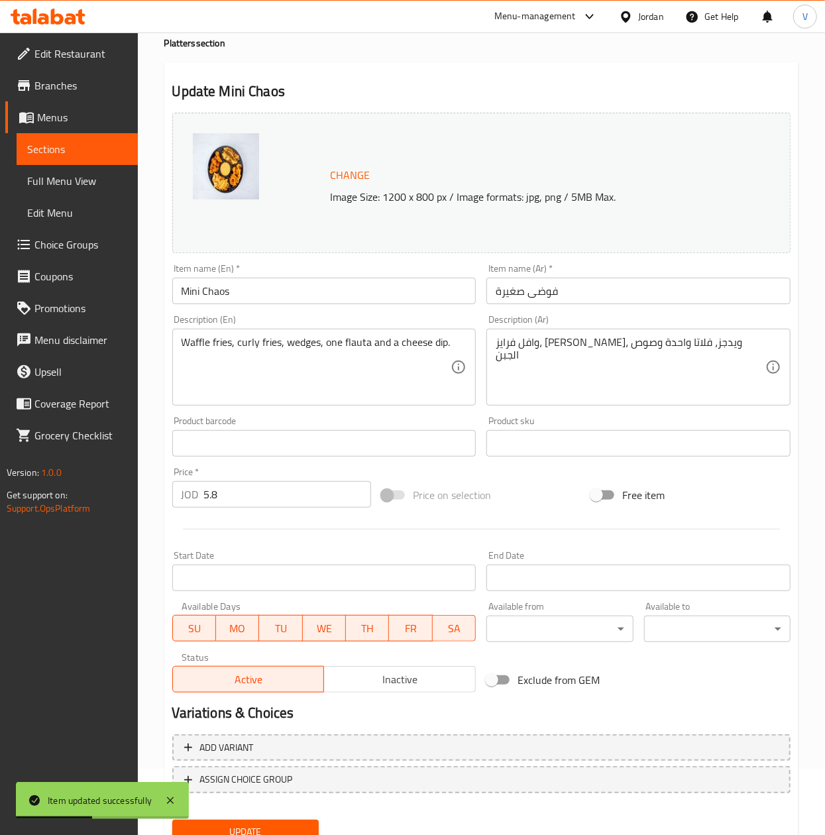
scroll to position [120, 0]
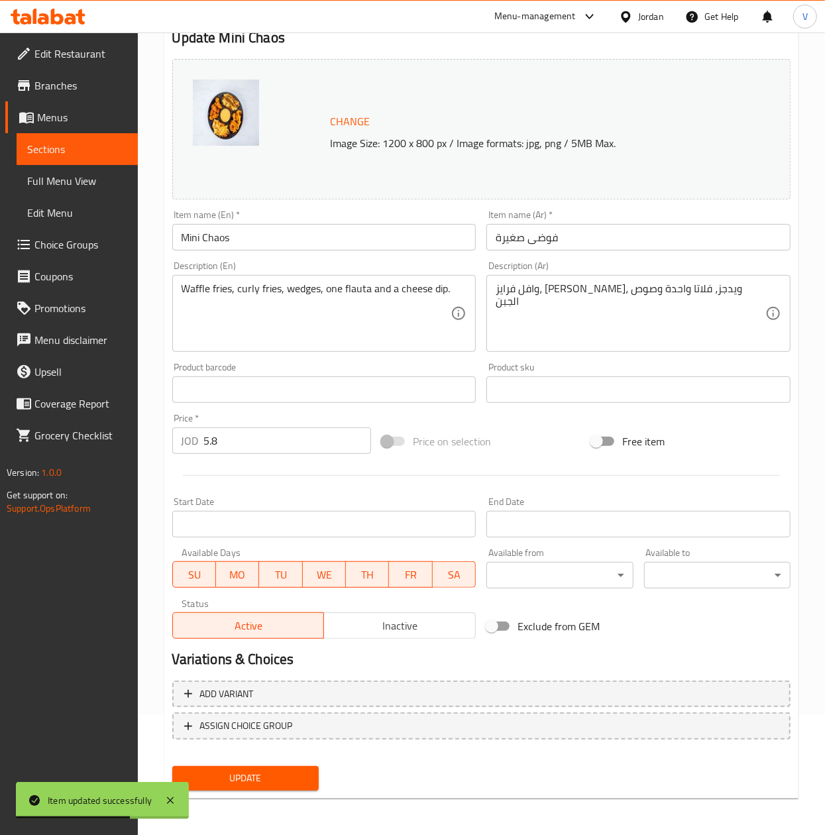
click at [368, 323] on textarea "Waffle fries, curly fries, wedges, one flauta and a cheese dip." at bounding box center [317, 313] width 270 height 63
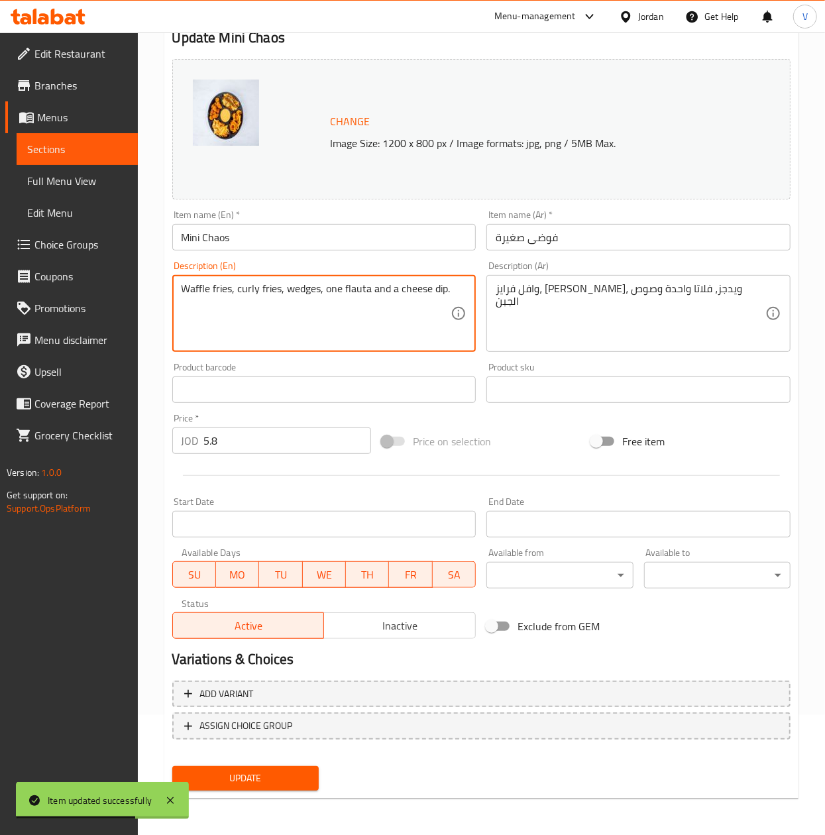
click at [368, 323] on textarea "Waffle fries, curly fries, wedges, one flauta and a cheese dip." at bounding box center [317, 313] width 270 height 63
paste textarea "Mozzarella Sticks, Chicken Pops, Hash Browns, Chicken Strips, Queso Center Smal…"
type textarea "Mozzarella Sticks, Chicken Pops, Hash Browns, Chicken Strips, Queso Center Smal…"
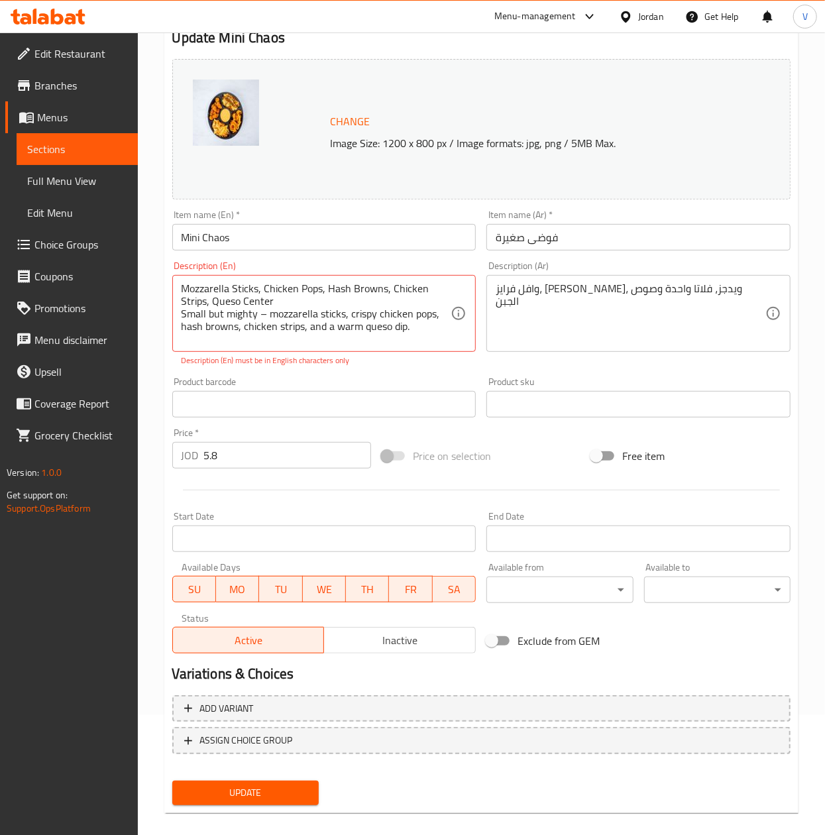
click at [653, 330] on textarea "وافل فرايز، كيرلي فرايز، ويدجز، فلاتا واحدة وصوص الجبن" at bounding box center [631, 313] width 270 height 63
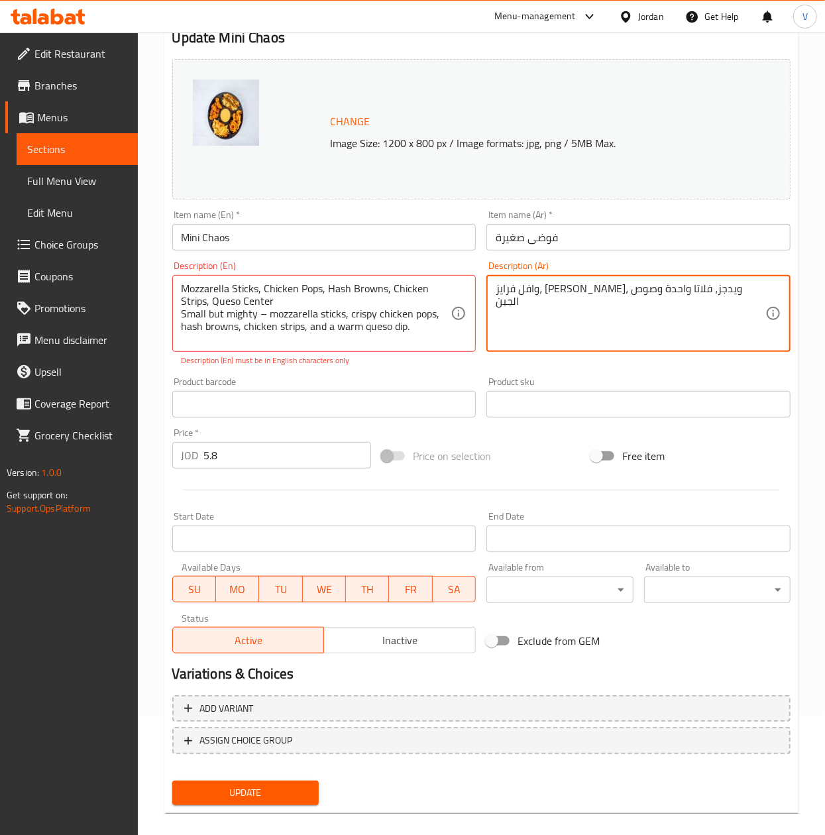
click at [653, 330] on textarea "وافل فرايز، كيرلي فرايز، ويدجز، فلاتا واحدة وصوص الجبن" at bounding box center [631, 313] width 270 height 63
paste textarea "صغير لكن خطير – أصابع موتزاريلا، بوب كورن دجاج مقرمش، هاش براونز، ستربس دجاج، و…"
type textarea "صغير لكن خطير – أصابع موتزاريلا، بوب كورن دجاج مقرمش، هاش براونز، ستربس دجاج، و…"
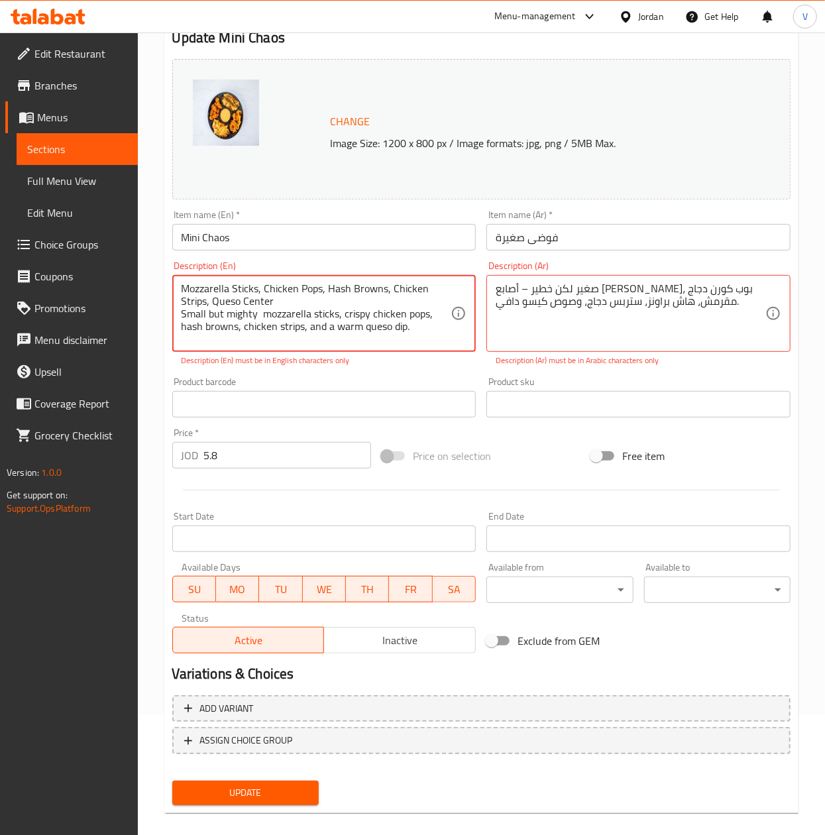
type textarea "Mozzarella Sticks, Chicken Pops, Hash Browns, Chicken Strips, Queso Center Smal…"
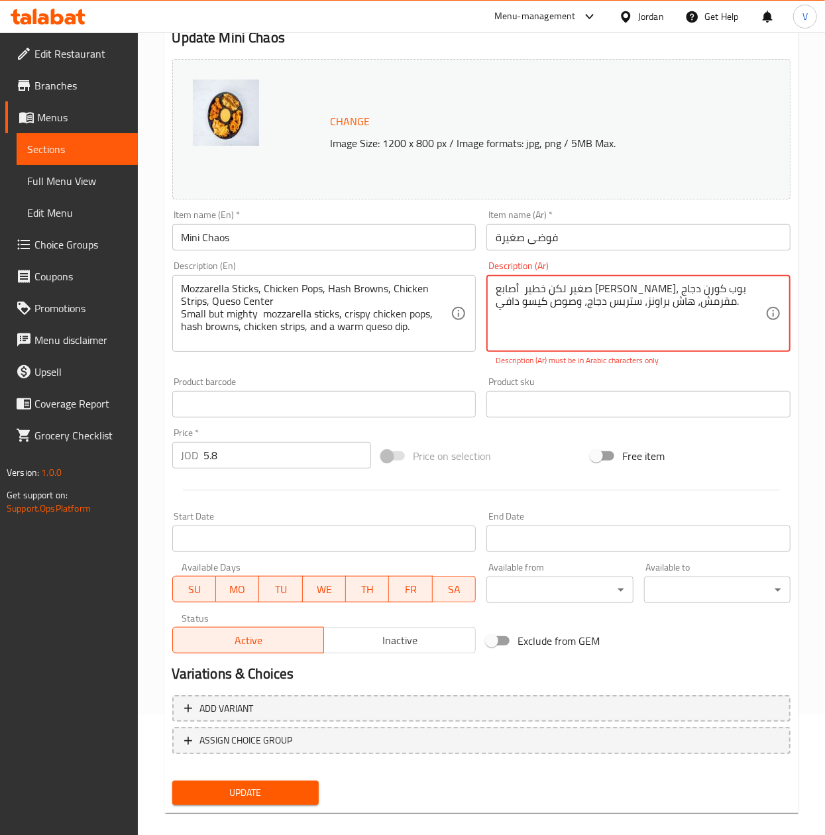
type textarea "صغير لكن خطير أصابع موتزاريلا، بوب كورن دجاج مقرمش، هاش براونز، ستربس دجاج، وصو…"
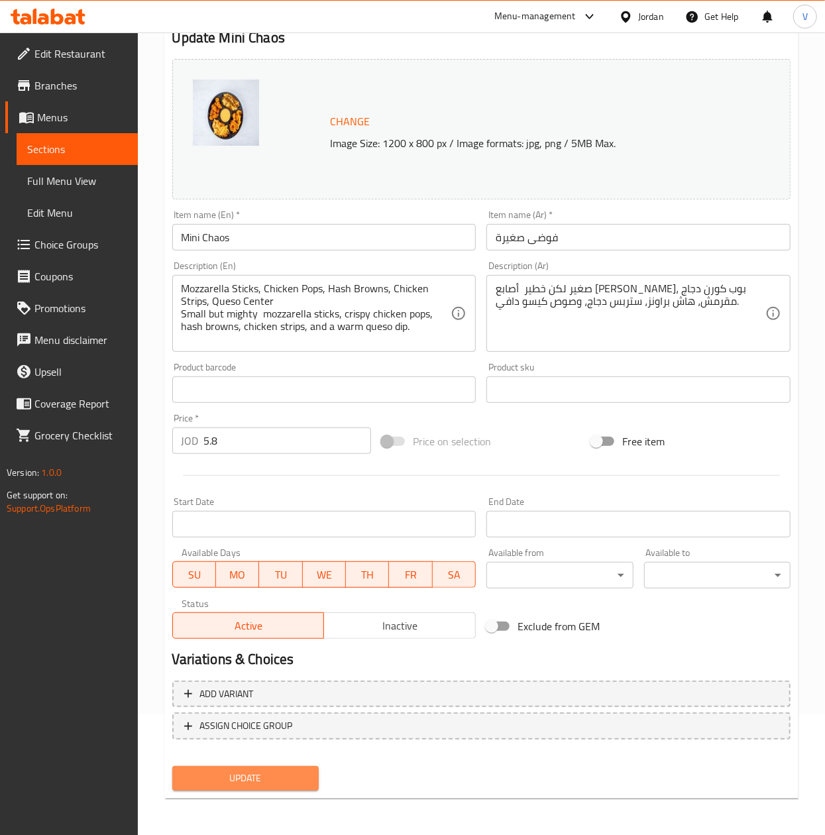
click at [225, 773] on span "Update" at bounding box center [245, 778] width 125 height 17
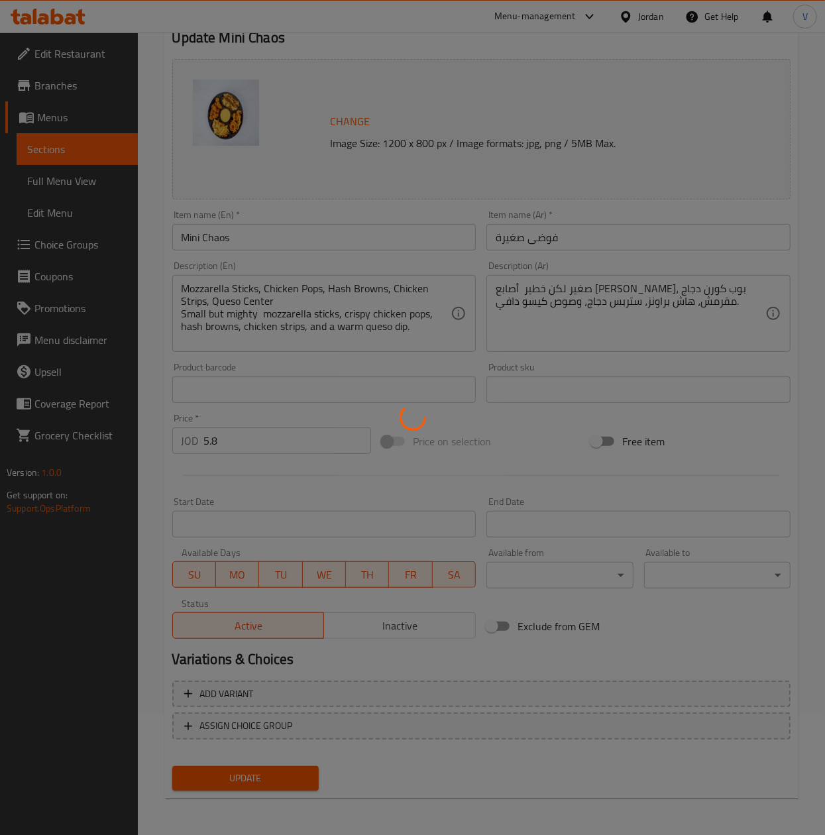
scroll to position [0, 0]
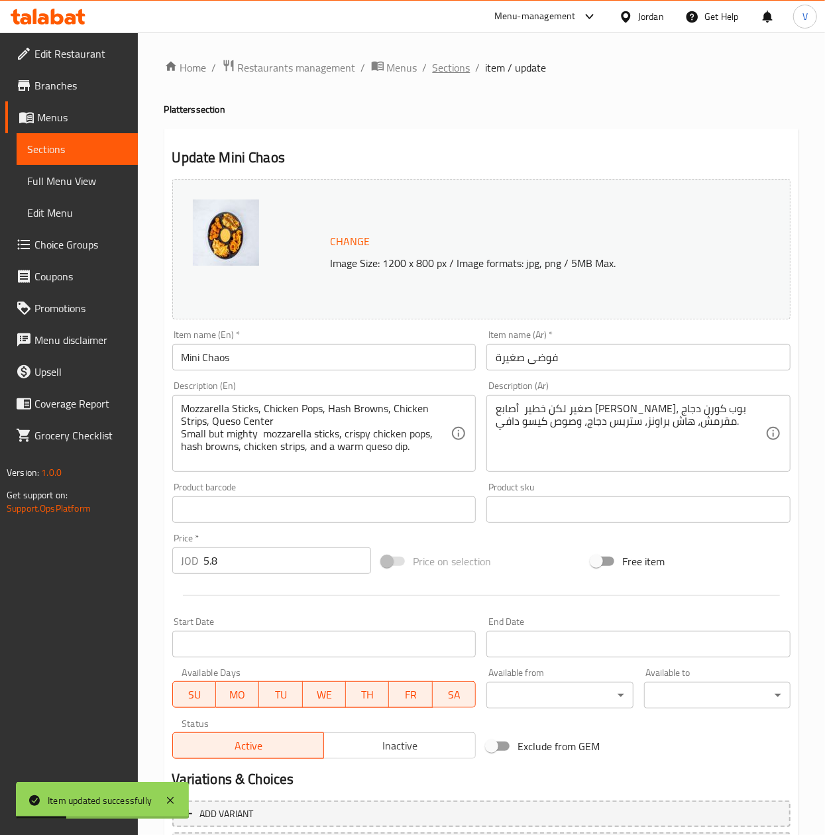
click at [451, 71] on span "Sections" at bounding box center [452, 68] width 38 height 16
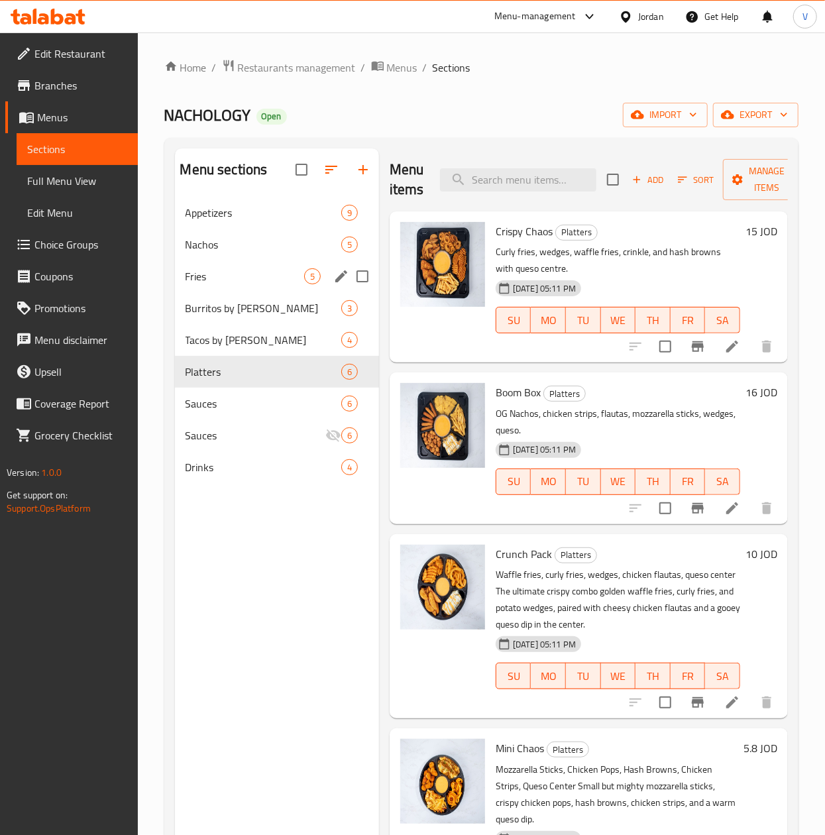
click at [244, 251] on span "Nachos" at bounding box center [264, 245] width 156 height 16
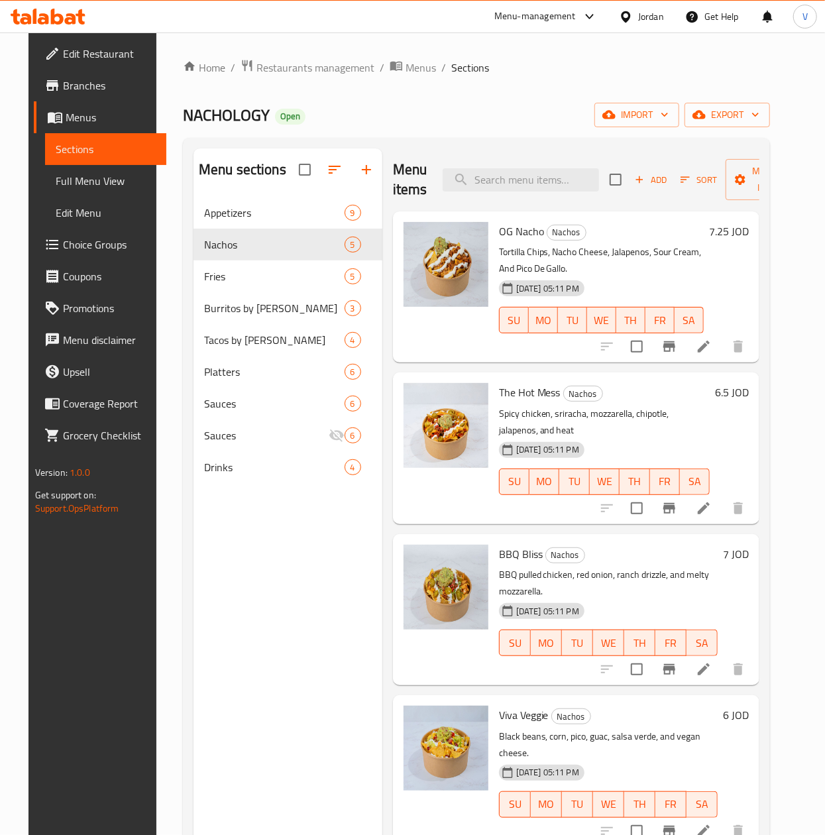
click at [721, 357] on li at bounding box center [703, 347] width 37 height 24
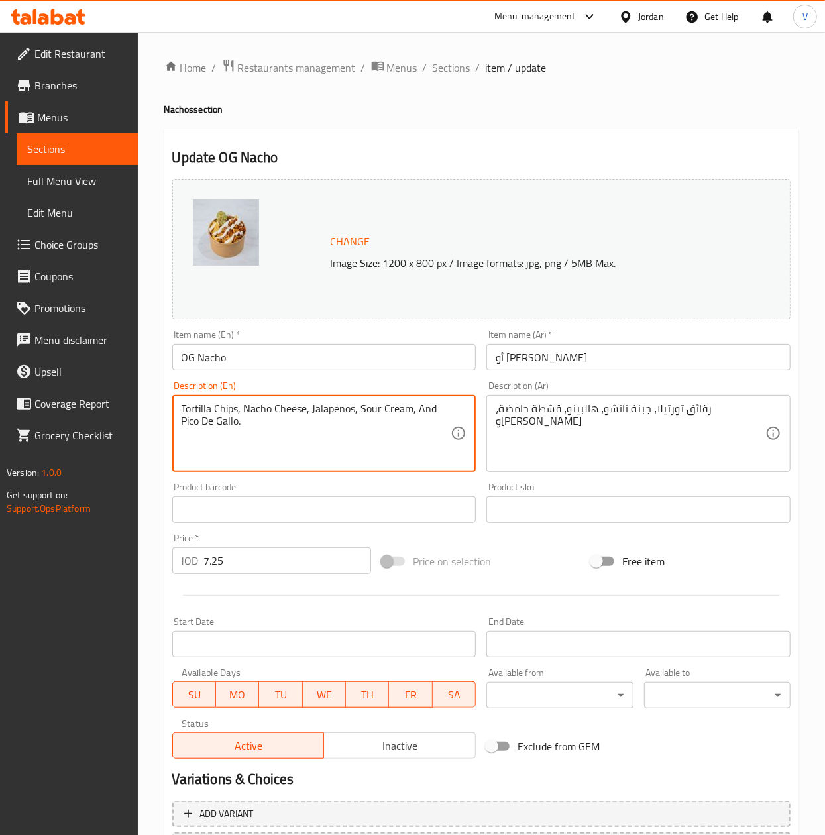
click at [237, 431] on textarea "Tortilla Chips, Nacho Cheese, Jalapenos, Sour Cream, And Pico De Gallo." at bounding box center [317, 433] width 270 height 63
paste textarea "Nachos, Sloppy Joe, Jalapeños, Sour Cream, Guacamole, Queso The original loaded…"
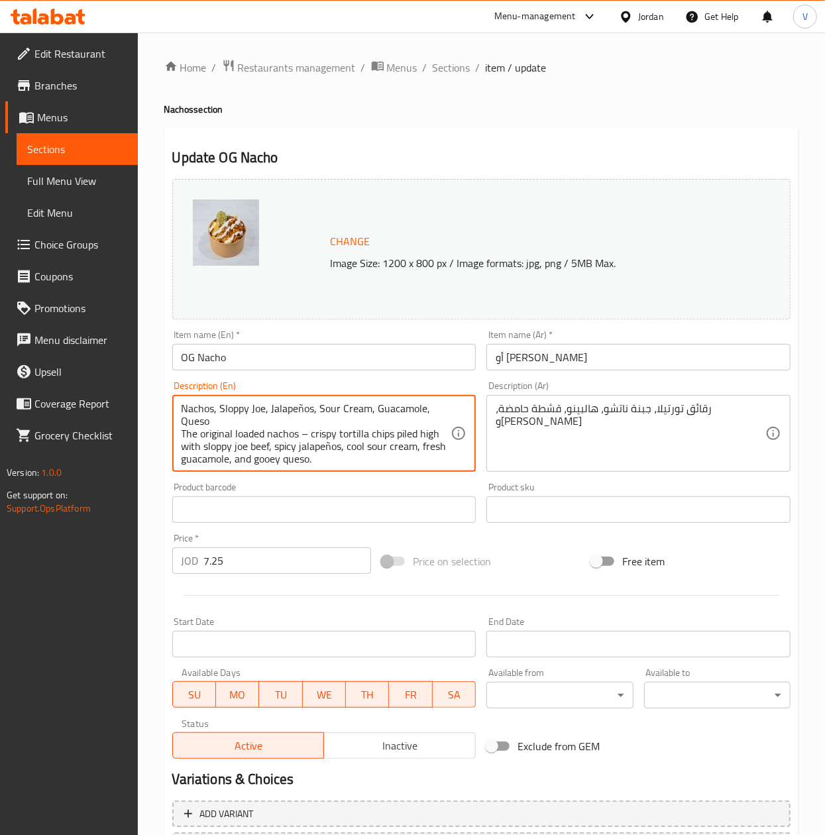
scroll to position [3, 0]
type textarea "Nachos, Sloppy Joe, Jalapeños, Sour Cream, Guacamole, Queso The original loaded…"
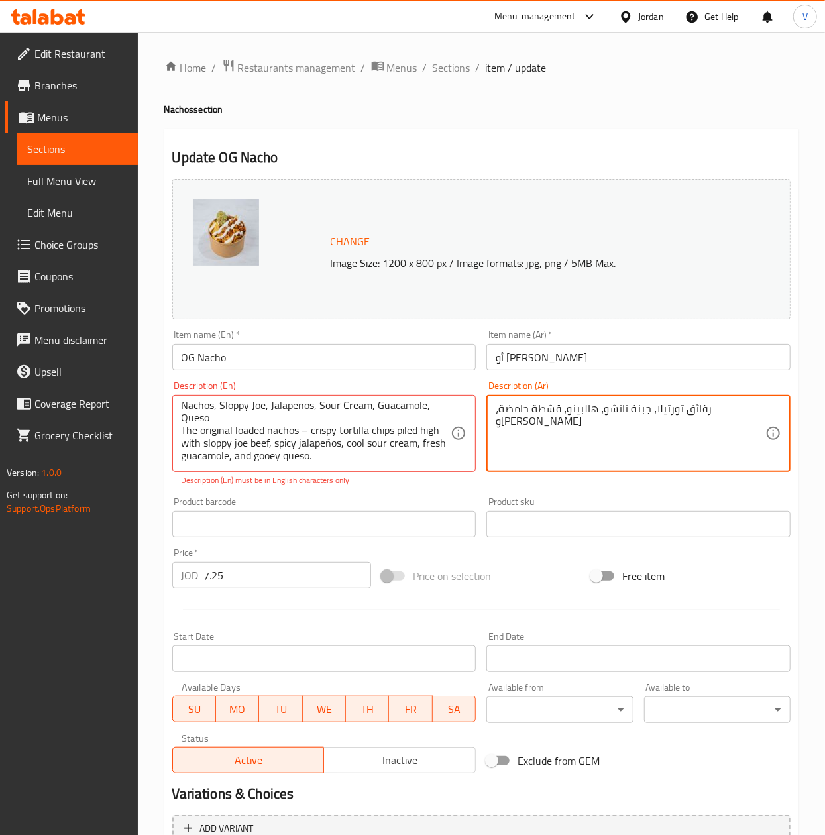
click at [672, 410] on textarea "رقائق تورتيلا، جبنة ناتشو، هالبينو، قشطة حامضة، وبيكو دي جايو" at bounding box center [631, 433] width 270 height 63
paste textarea "الأصلي المحمّل – تشيبس تورتيلا مقرمش مع لحم سلوبي جو، هالابينو حار، ساور كريم ب…"
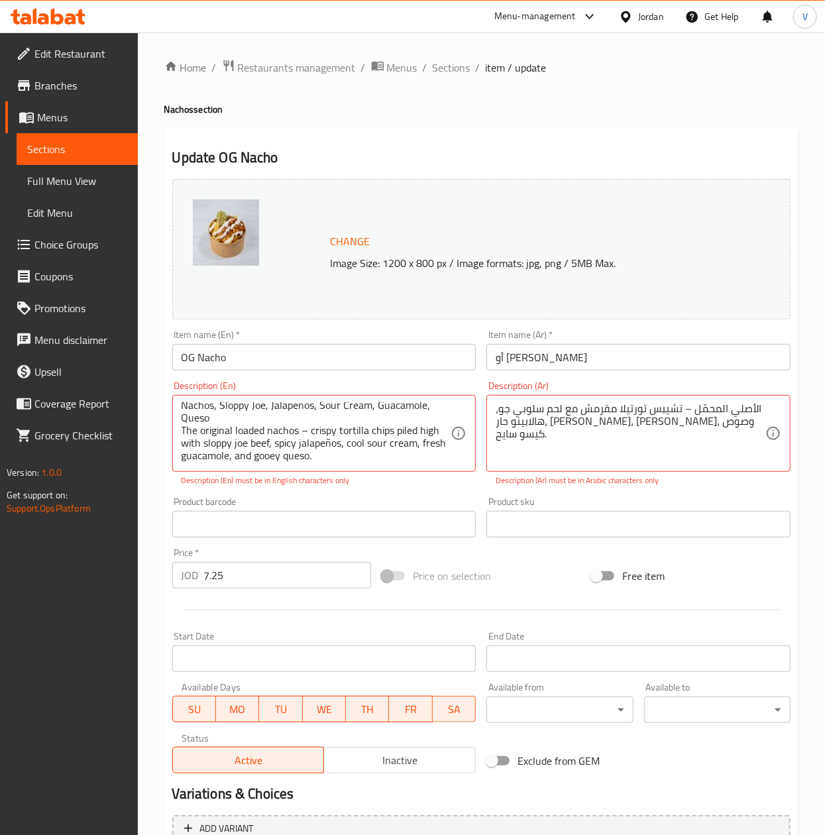
click at [773, 418] on div "الأصلي المحمّل – تشيبس تورتيلا مقرمش مع لحم سلوبي جو، هالابينو حار، ساور كريم ب…" at bounding box center [638, 433] width 304 height 77
click at [719, 415] on textarea "الأصلي المحمّل – تشيبس تورتيلا مقرمش مع لحم سلوبي جو، هالابينو حار، ساور كريم ب…" at bounding box center [631, 433] width 270 height 63
click at [586, 423] on textarea "الأصلي المحمّل – تشيبس تورتيلا مقرمش مع لحم سلوبي جو، هالابينو حار، ساور كريم ب…" at bounding box center [631, 433] width 270 height 63
click at [763, 415] on textarea "الأصلي المحمّل – تشيبس تورتيلا مقرمش مع لحم سلوبي جو، هالابينو حار، ساور كريم ب…" at bounding box center [631, 433] width 270 height 63
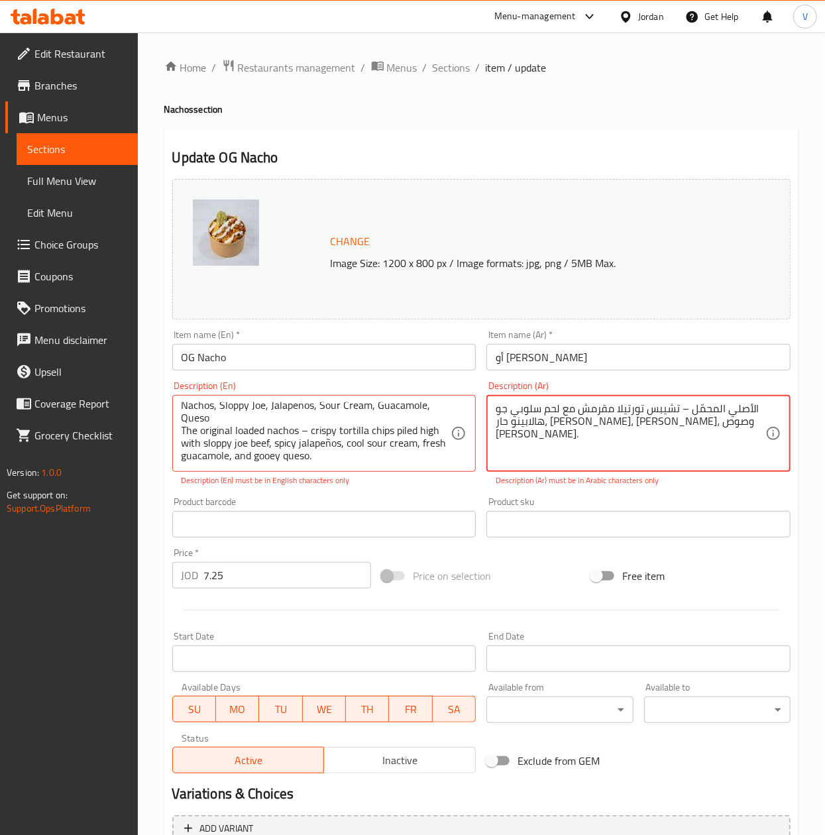
type textarea "الأصلي المحمّل – تشيبس تورتيلا مقرمش مع لحم سلوبي ج هالابينو حار، ساور كريم بار…"
click at [580, 432] on textarea "الأصلي المحمّل – تشيبس تورتيلا مقرمش مع لحم سلوبي ج هالابينو حار، ساور كريم بار…" at bounding box center [631, 433] width 270 height 63
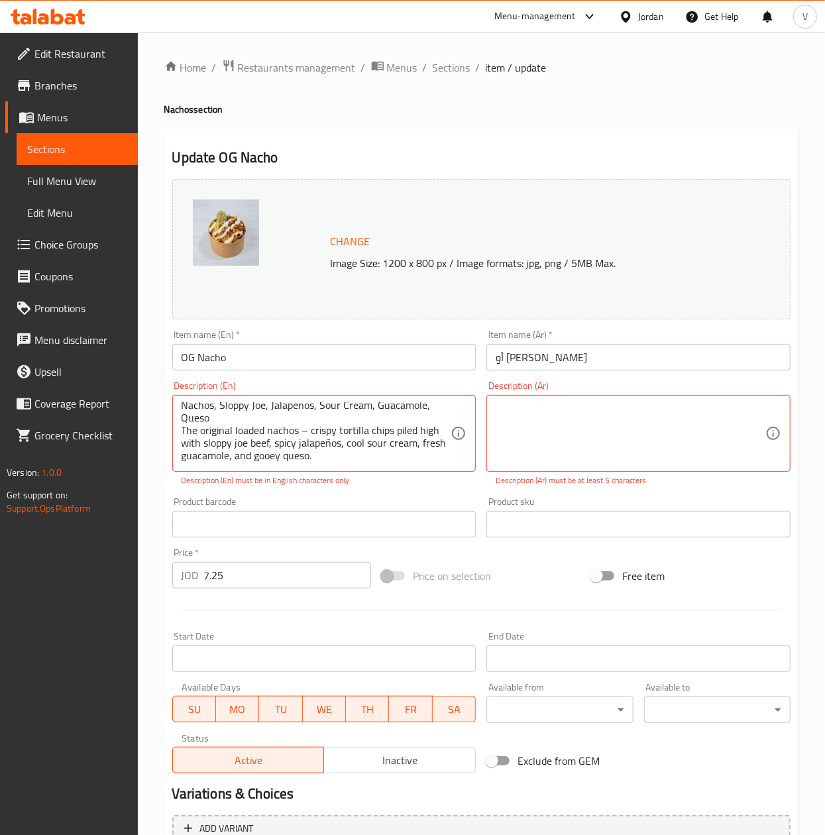
click at [668, 427] on textarea at bounding box center [631, 433] width 270 height 63
paste textarea "الأصلي المحمّل – تشيبس تورتيلا مقرمش مع لحم سلوبي جو، هالابينو حار، ساور كريم ب…"
type textarea "الأصلي المحمّل – تشيبس تورتيلا مقرمش مع لحم سلوبي جو، هالابينو حار، ساور كريم ب…"
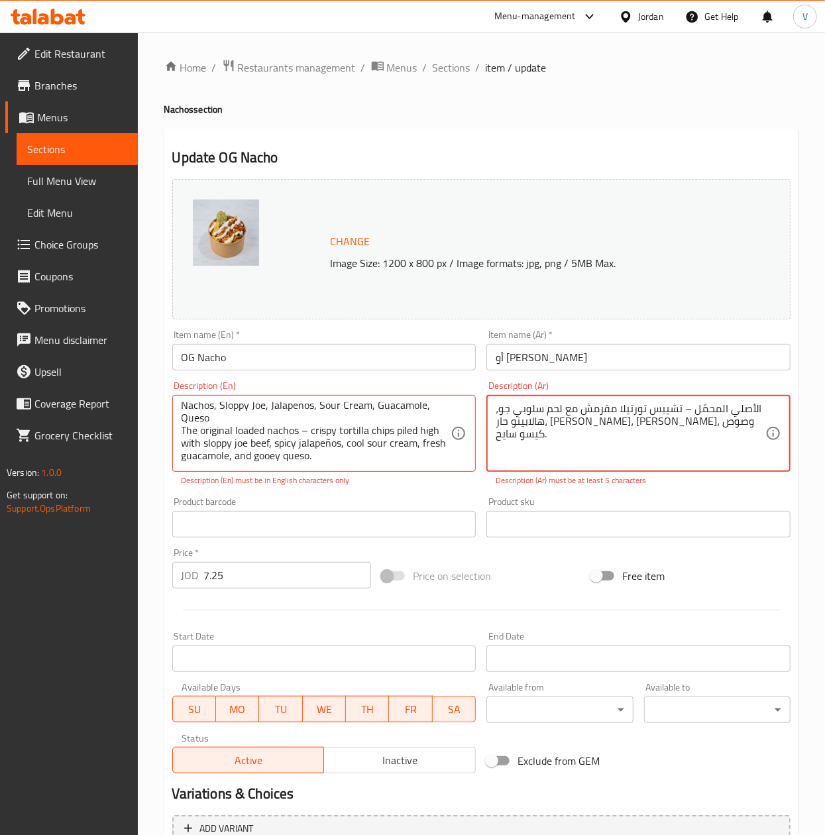
drag, startPoint x: 679, startPoint y: 461, endPoint x: 216, endPoint y: 341, distance: 478.6
click at [223, 345] on div "Change Image Size: 1200 x 800 px / Image formats: jpg, png / 5MB Max. Item name…" at bounding box center [481, 476] width 629 height 605
paste textarea "الأصلي المحمّل – تشيبس تورتيلا مقرمش مع لحم سلوبي جو، هالابينو حار، ساور كريم ب…"
type textarea "الأصلي المحمّل – تشيبس تورتيلا مقرمش مع لحم سلوبي جو، هالابينو حار، ساور كريم ب…"
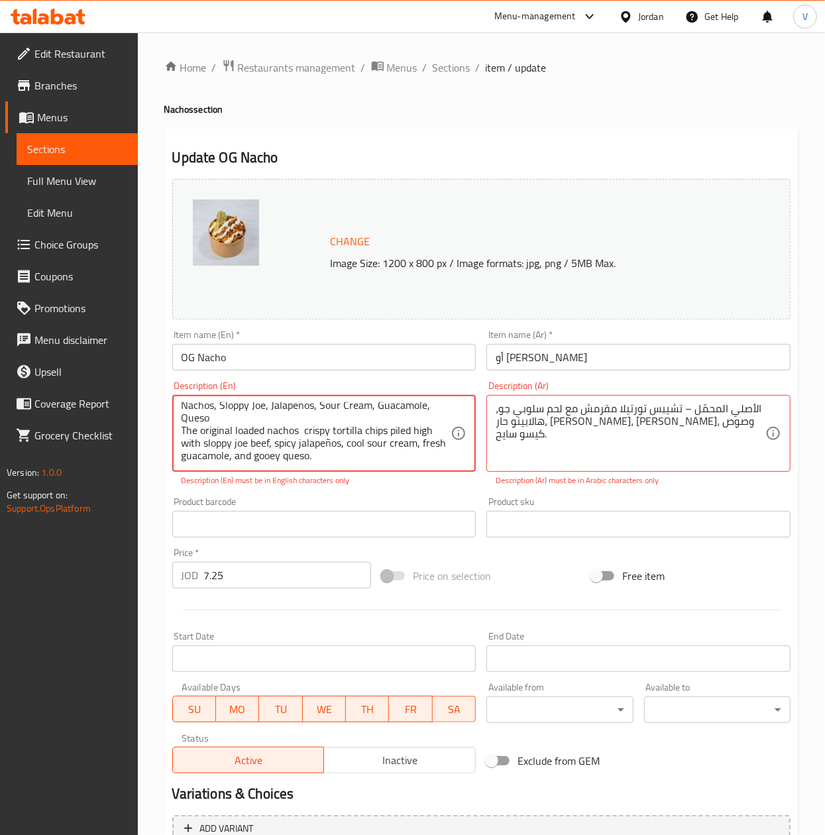
type textarea "Nachos, Sloppy Joe, Jalapeños, Sour Cream, Guacamole, Queso The original loaded…"
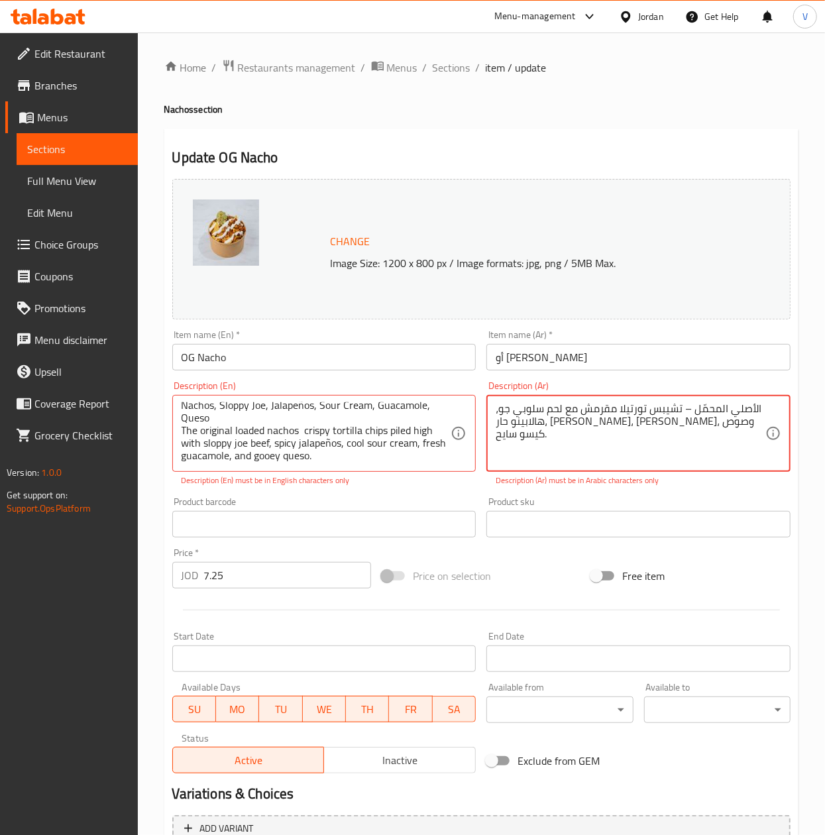
drag, startPoint x: 692, startPoint y: 407, endPoint x: 679, endPoint y: 406, distance: 14.0
click at [696, 403] on textarea "الأصلي المحمّل – تشيبس تورتيلا مقرمش مع لحم سلوبي جو، هالابينو حار، ساور كريم ب…" at bounding box center [631, 433] width 270 height 63
drag, startPoint x: 680, startPoint y: 411, endPoint x: 689, endPoint y: 411, distance: 9.3
click at [689, 411] on textarea "الأصلي المحمّل – تشيبس تورتيلا مقرمش مع لحم سلوبي جو، هالابينو حار، ساور كريم ب…" at bounding box center [631, 433] width 270 height 63
type textarea "الأصلي المحمّل تشيبس تورتيلا مقرمش مع لحم سلوبي جو، هالابينو حار، ساور كريم بار…"
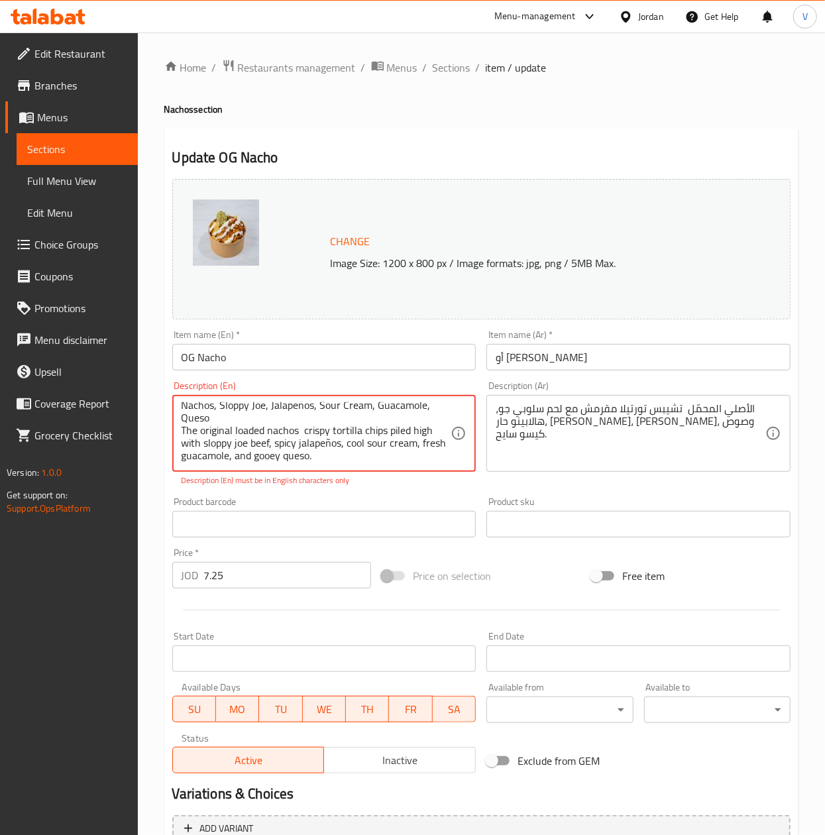
click at [380, 478] on p "Description (En) must be in English characters only" at bounding box center [325, 480] width 286 height 12
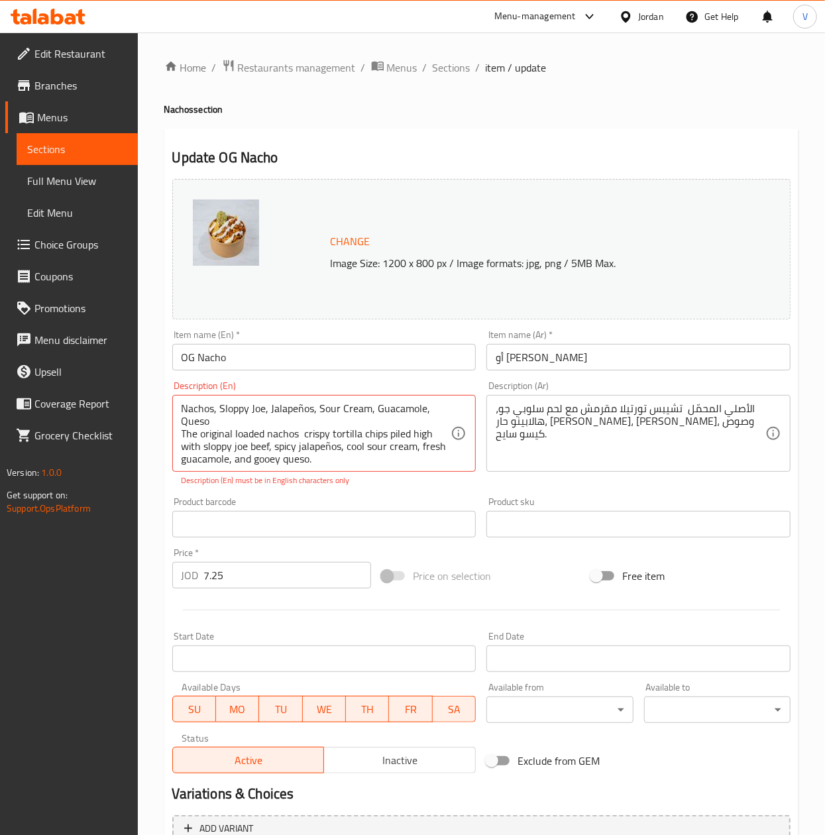
click at [308, 402] on div "Nachos, Sloppy Joe, Jalapeños, Sour Cream, Guacamole, Queso The original loaded…" at bounding box center [324, 433] width 304 height 77
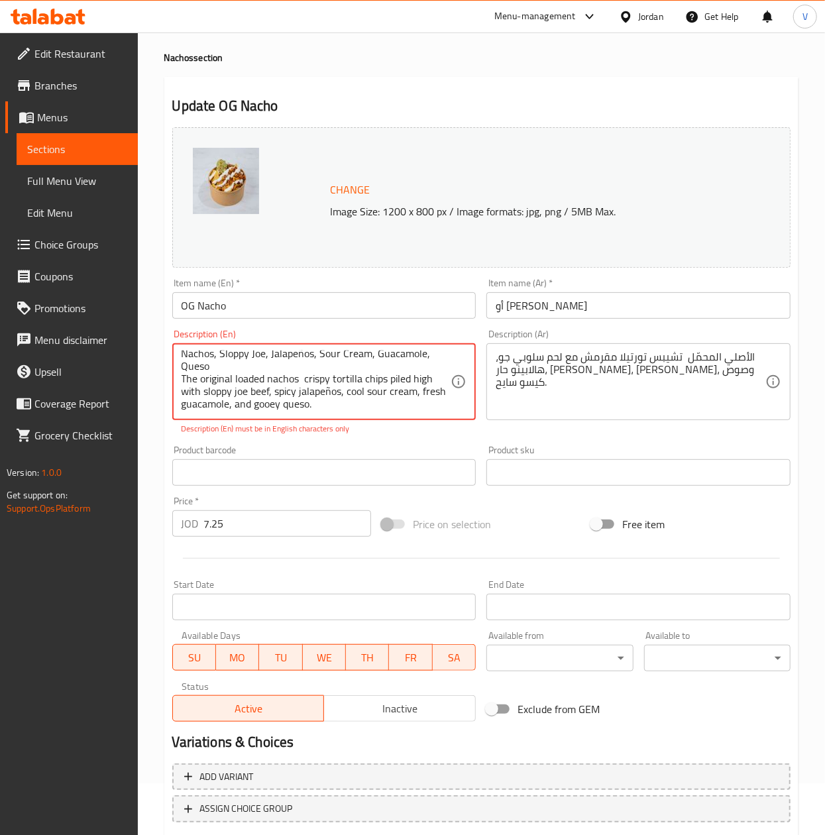
scroll to position [133, 0]
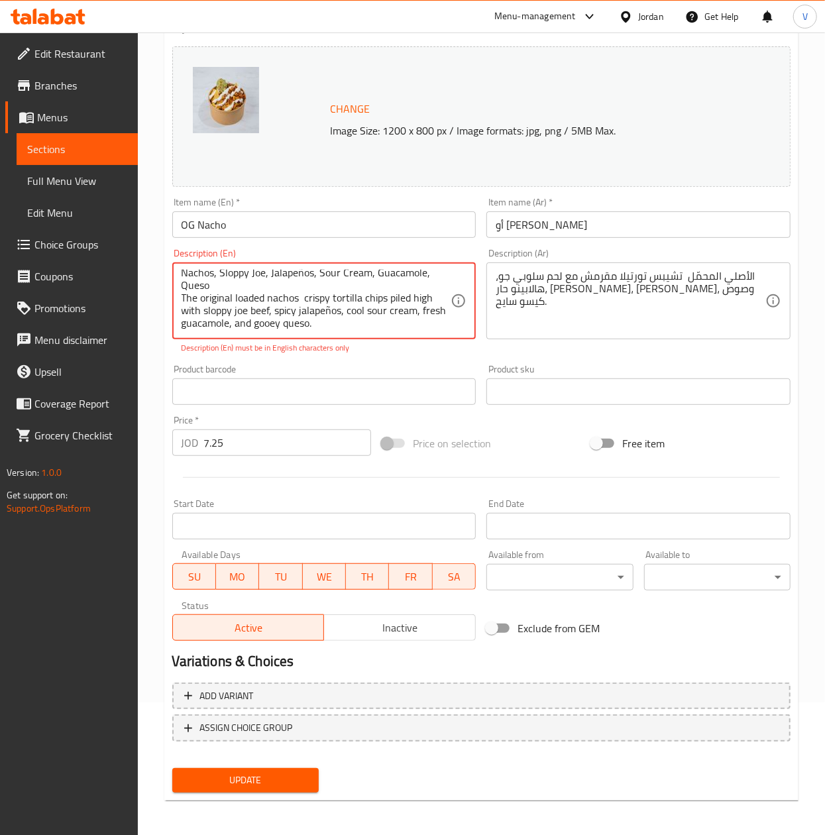
click at [398, 323] on textarea "Nachos, Sloppy Joe, Jalapeños, Sour Cream, Guacamole, Queso The original loaded…" at bounding box center [317, 301] width 270 height 63
click at [351, 307] on textarea "Nachos, Sloppy Joe, Jalapeños, Sour Cream, Guacamole, Queso The original loaded…" at bounding box center [317, 301] width 270 height 63
click at [353, 312] on textarea "Nachos, Sloppy Joe, Jalapeños, Sour Cream, Guacamole, Queso The original loaded…" at bounding box center [317, 301] width 270 height 63
click at [396, 345] on p "Description (En) must be in English characters only" at bounding box center [325, 348] width 286 height 12
click at [369, 368] on div "Product barcode Product barcode" at bounding box center [324, 384] width 304 height 40
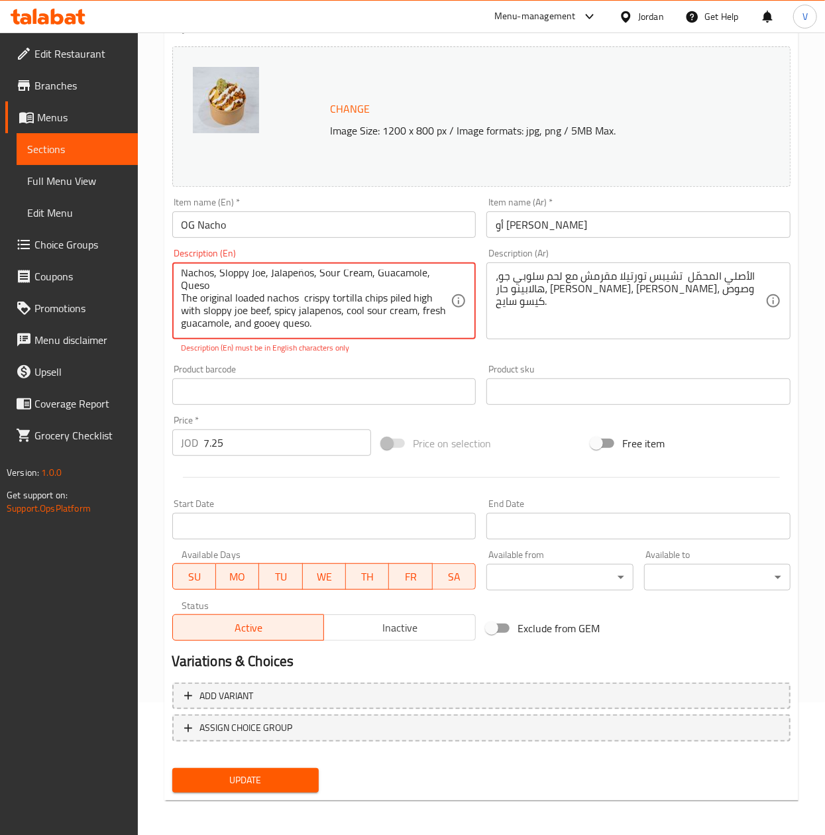
scroll to position [0, 0]
click at [301, 282] on textarea "Nachos, Sloppy Joe, Jalapeños, Sour Cream, Guacamole, Queso The original loaded…" at bounding box center [317, 301] width 270 height 63
type textarea "Nachos, Sloppy Joe, Jalapenos, Sour Cream, Guacamole, Queso The original loaded…"
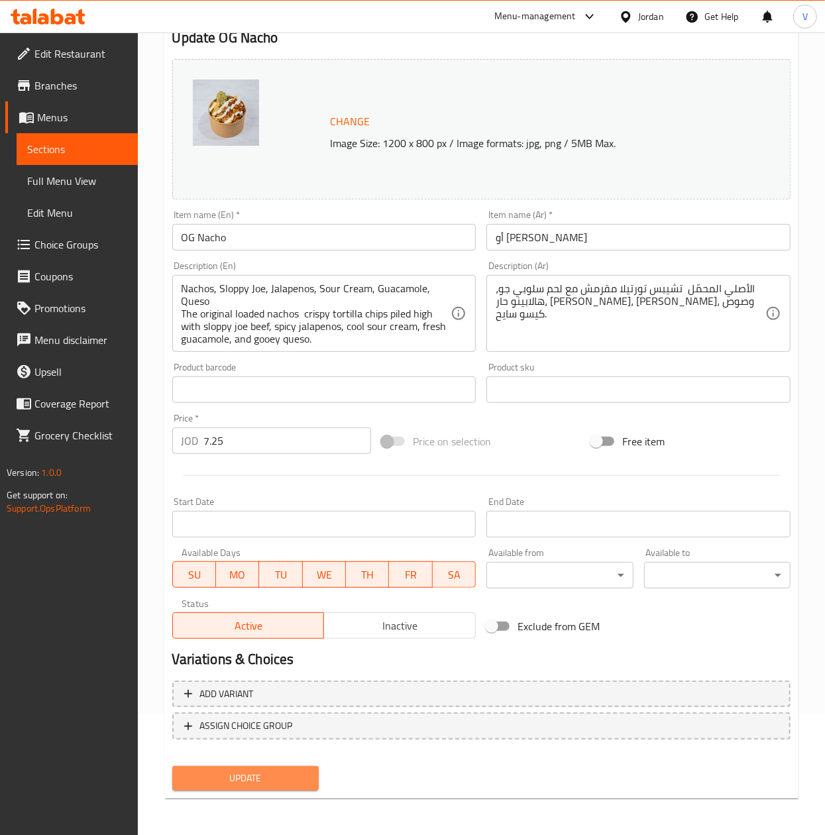
click at [278, 767] on button "Update" at bounding box center [245, 778] width 146 height 25
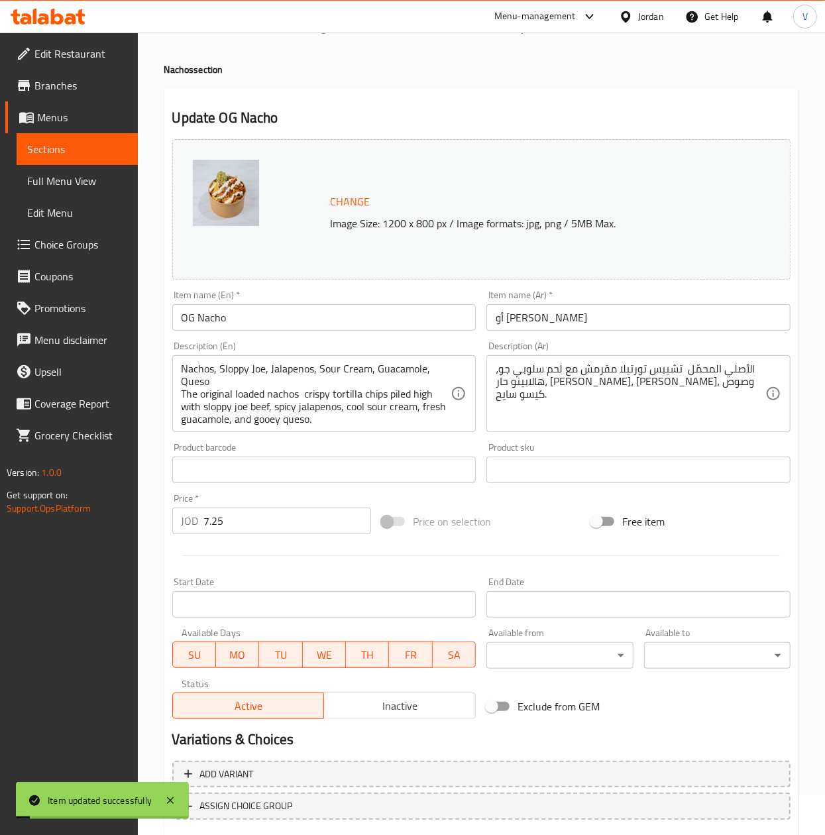
scroll to position [0, 0]
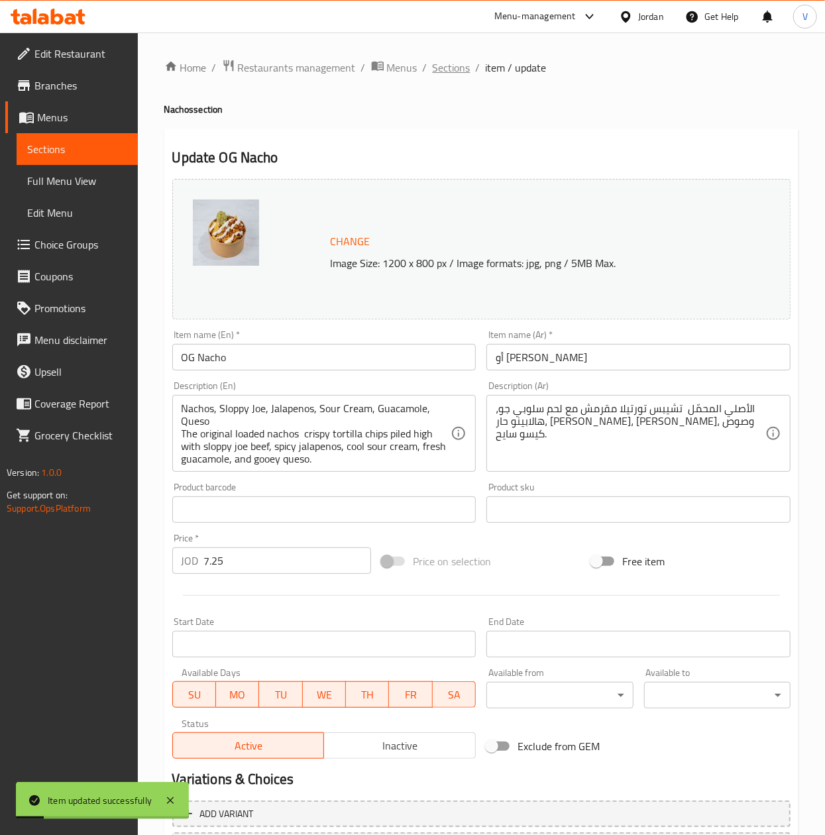
click at [433, 61] on span "Sections" at bounding box center [452, 68] width 38 height 16
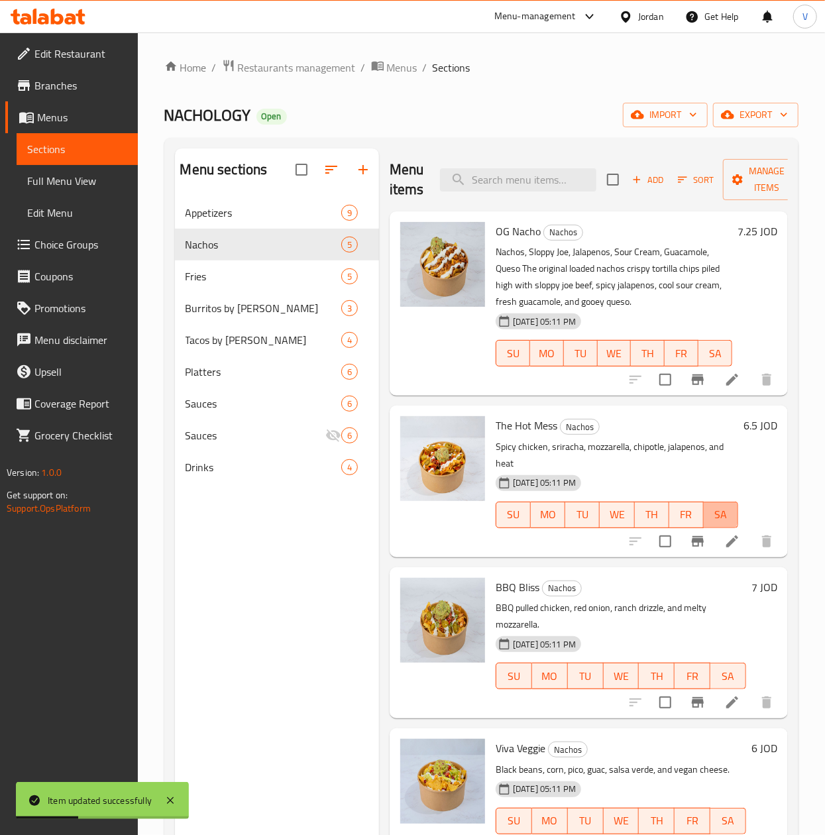
click at [709, 514] on span "SA" at bounding box center [721, 514] width 24 height 19
click at [714, 542] on li at bounding box center [732, 541] width 37 height 24
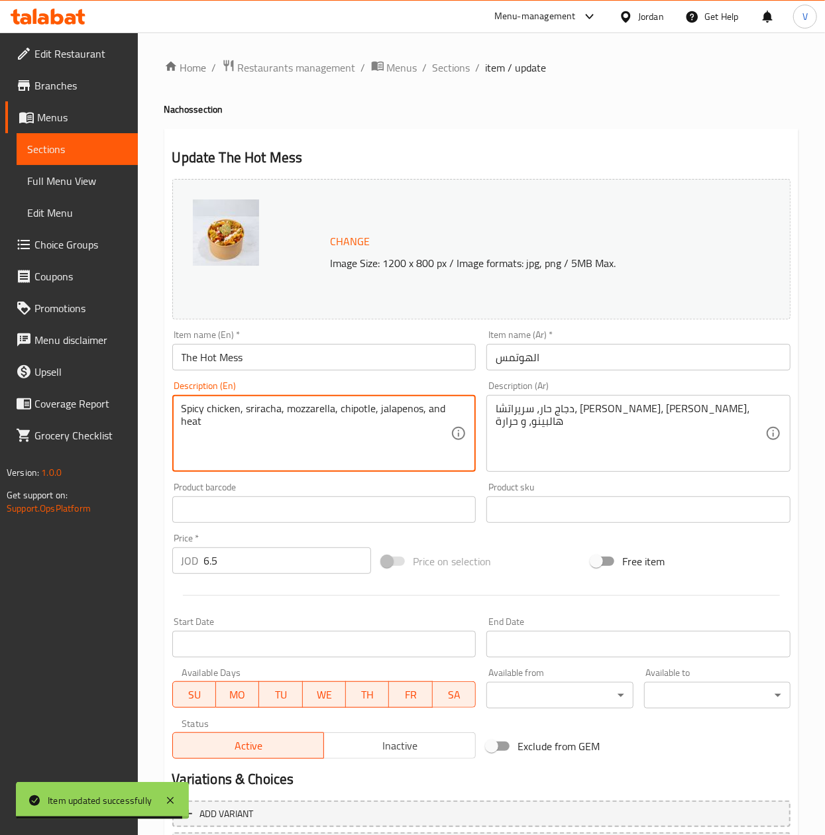
click at [296, 456] on textarea "Spicy chicken, sriracha, mozzarella, chipotle, jalapenos, and heat" at bounding box center [317, 433] width 270 height 63
paste textarea "Nachos, Southwest Chicken, Pico de Gallo, Jalapeños, Sour Cream, Queso, Srirach…"
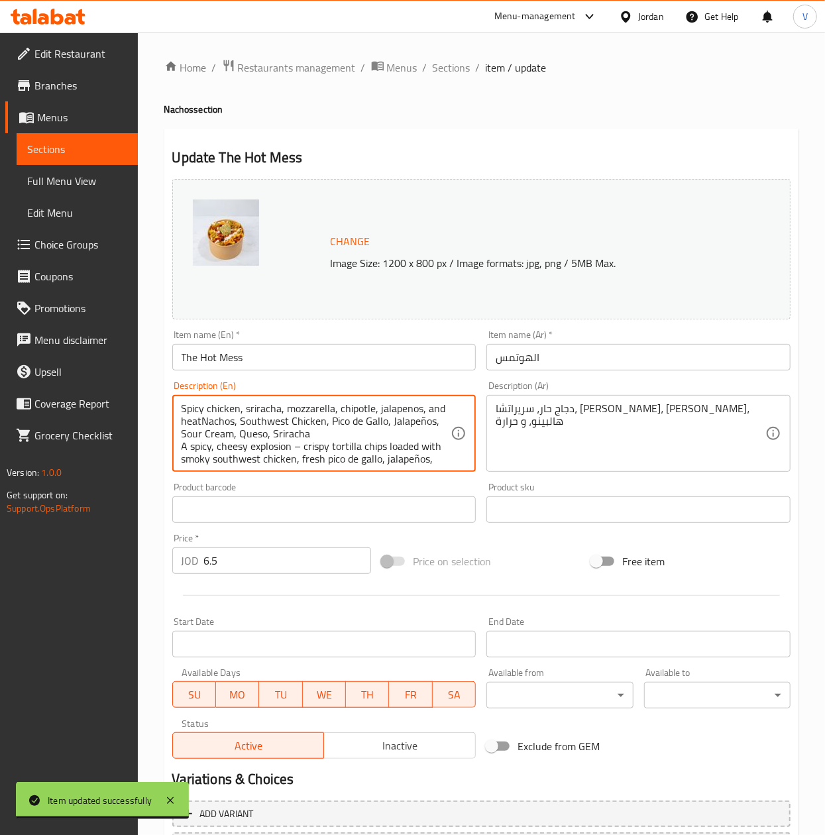
scroll to position [29, 0]
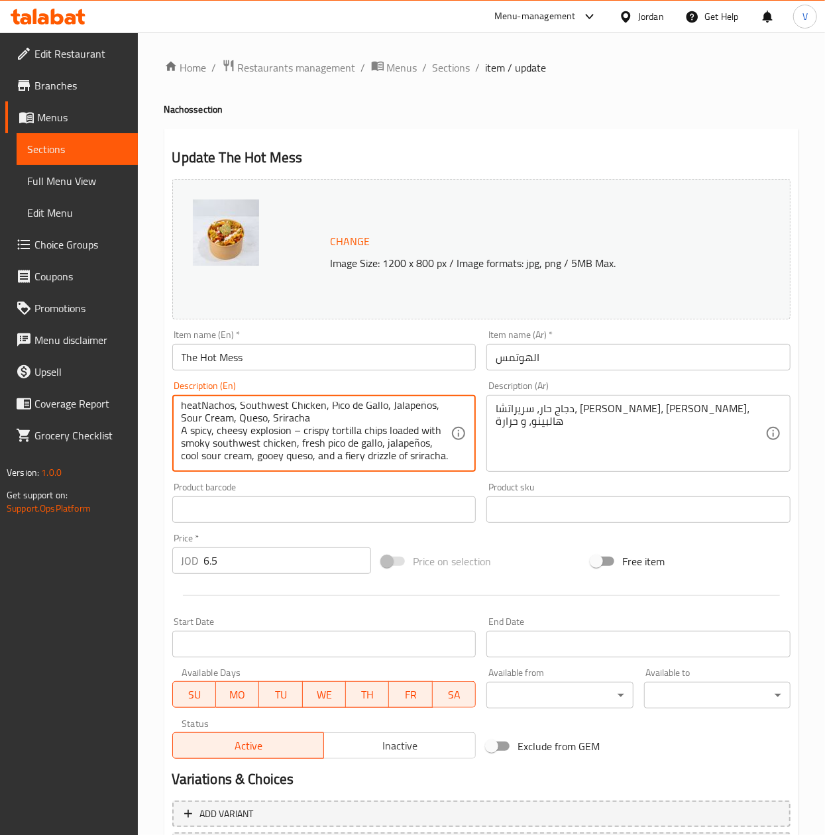
click at [296, 456] on textarea "Spicy chicken, sriracha, mozzarella, chipotle, jalapenos, and heatNachos, South…" at bounding box center [317, 433] width 270 height 63
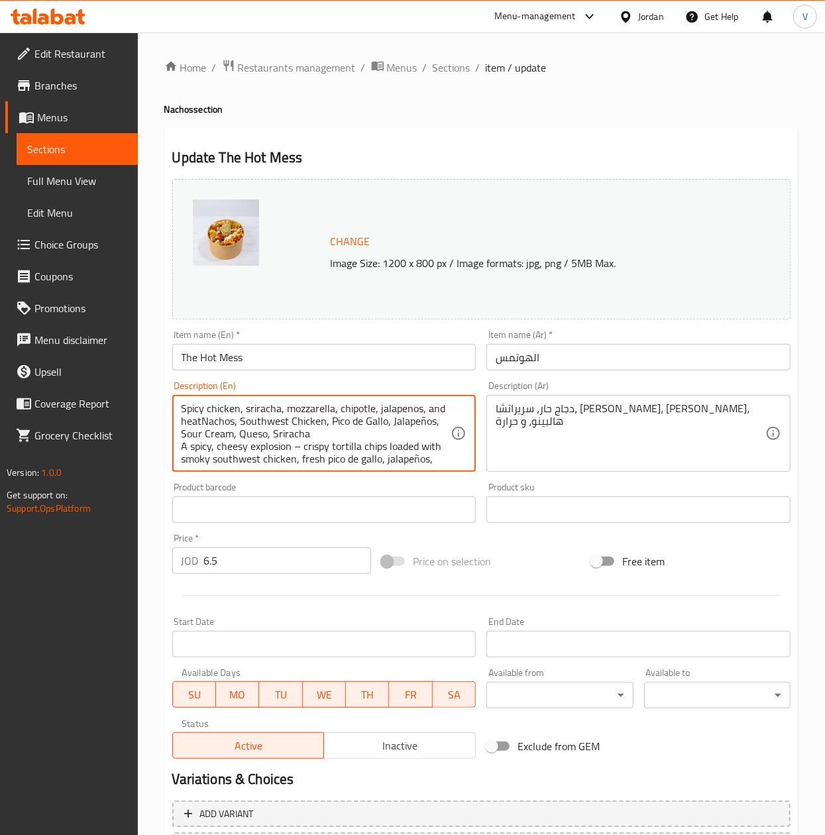
drag, startPoint x: 126, startPoint y: 419, endPoint x: 30, endPoint y: 355, distance: 114.7
click at [30, 355] on div "Edit Restaurant Branches Menus Sections Full Menu View Edit Menu Choice Groups …" at bounding box center [412, 493] width 825 height 923
paste textarea
click at [303, 427] on textarea "Nachos, Southwest Chicken, Pico de Gallo, Jalapeños, Sour Cream, Queso, Srirach…" at bounding box center [317, 433] width 270 height 63
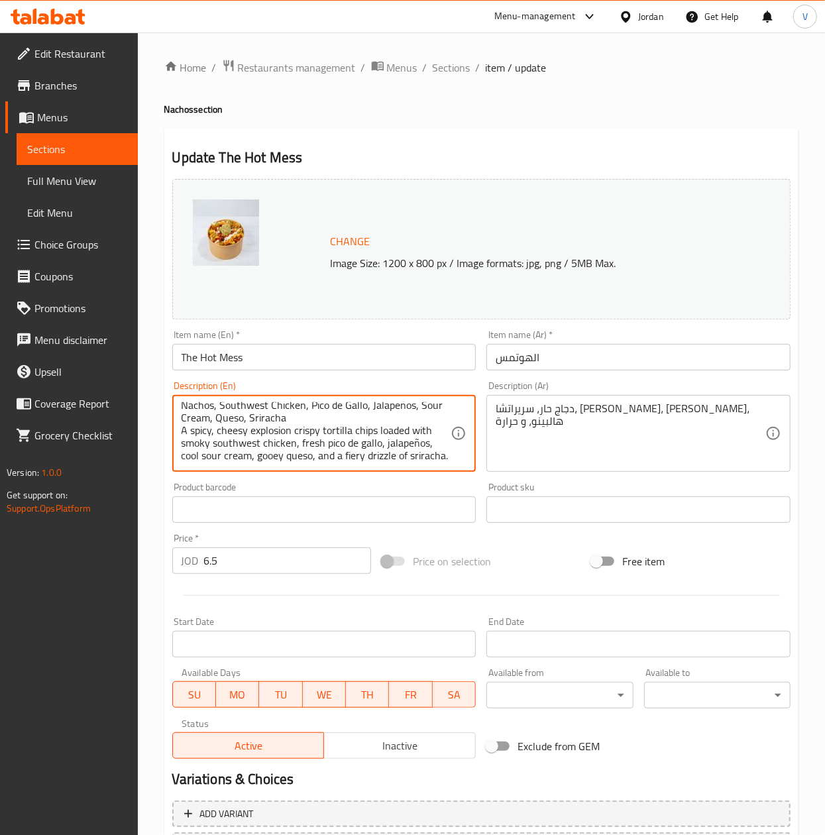
scroll to position [16, 0]
click at [268, 449] on textarea "Nachos, Southwest Chicken, Pico de Gallo, Jalapeños, Sour Cream, Queso, Srirach…" at bounding box center [317, 433] width 270 height 63
click at [273, 457] on textarea "Nachos, Southwest Chicken, Pico de Gallo, Jalapeños, Sour Cream, Queso, Srirach…" at bounding box center [317, 433] width 270 height 63
click at [294, 487] on div "Change Image Size: 1200 x 800 px / Image formats: jpg, png / 5MB Max. Item name…" at bounding box center [481, 469] width 629 height 590
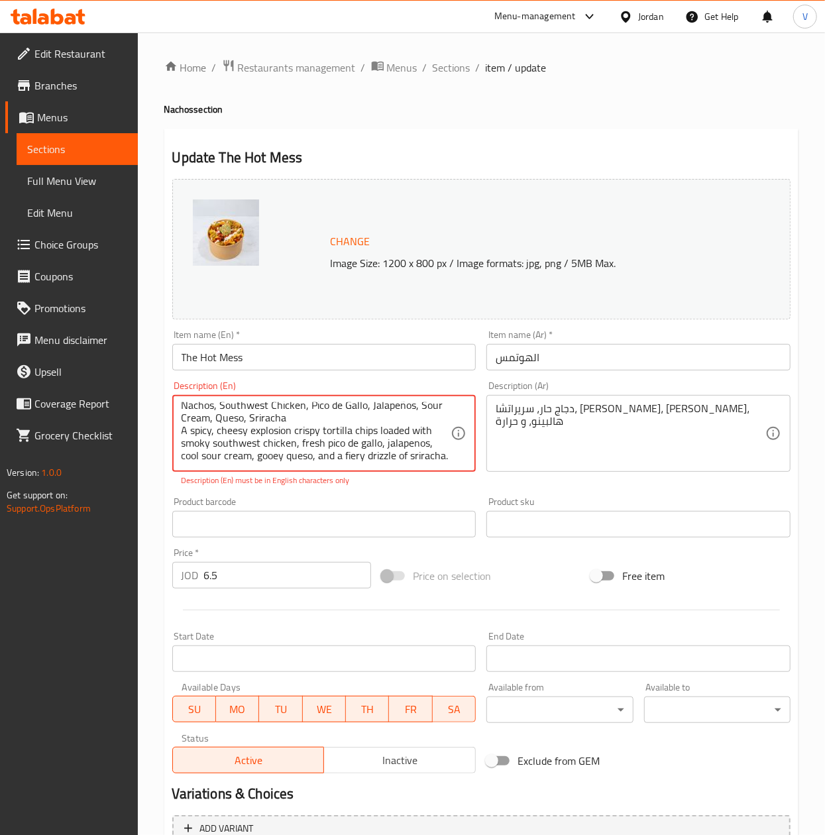
scroll to position [0, 0]
click at [302, 417] on textarea "Nachos, Southwest Chicken, Pico de Gallo, Jalapeños, Sour Cream, Queso, Srirach…" at bounding box center [317, 433] width 270 height 63
click at [404, 410] on textarea "Nachos, Southwest Chicken, Pico de Gallo, Jalapeños, Sour Cream, Queso, Srirach…" at bounding box center [317, 433] width 270 height 63
click at [388, 439] on textarea "Nachos, Southwest Chicken, Pico de Gallo, Jalapenos, Sour Cream, Queso, Srirach…" at bounding box center [317, 433] width 270 height 63
type textarea "Nachos, Southwest Chicken, Pico de Gallo, Jalapenos, Sour Cream, Queso, Srirach…"
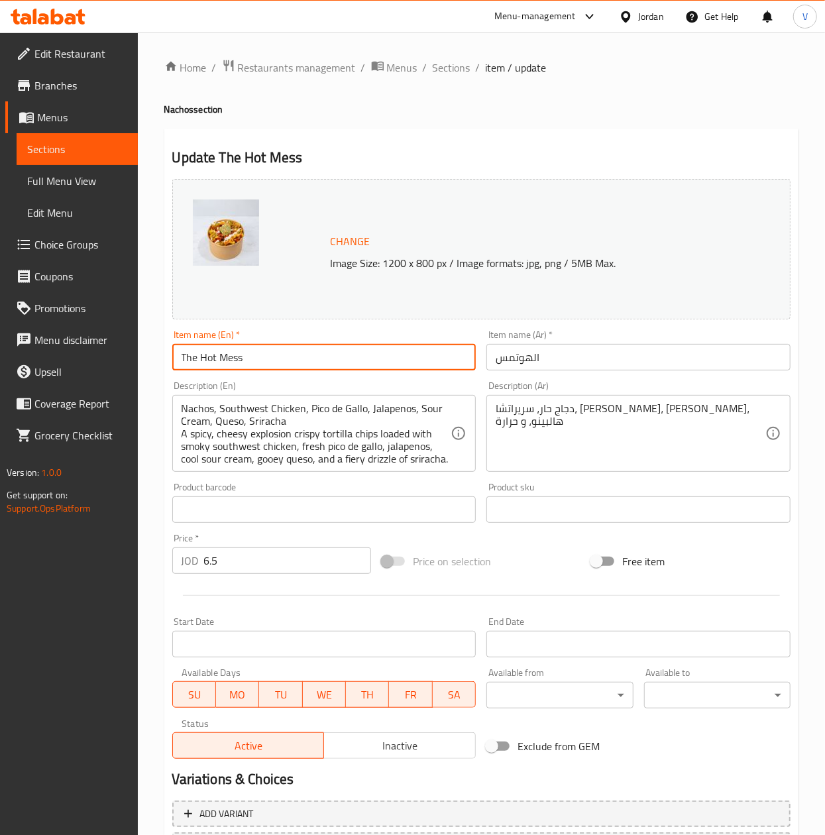
click at [286, 347] on input "The Hot Mess" at bounding box center [324, 357] width 304 height 27
paste input "Nachos"
type input "The Hot Mess Nachos"
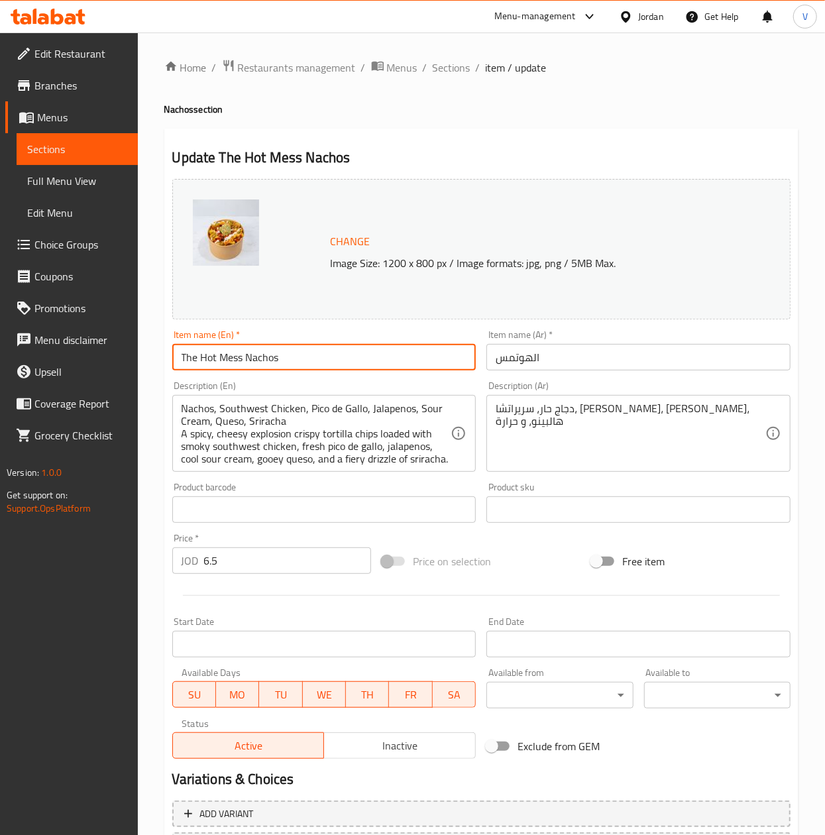
click at [592, 357] on input "الهوتمس" at bounding box center [638, 357] width 304 height 27
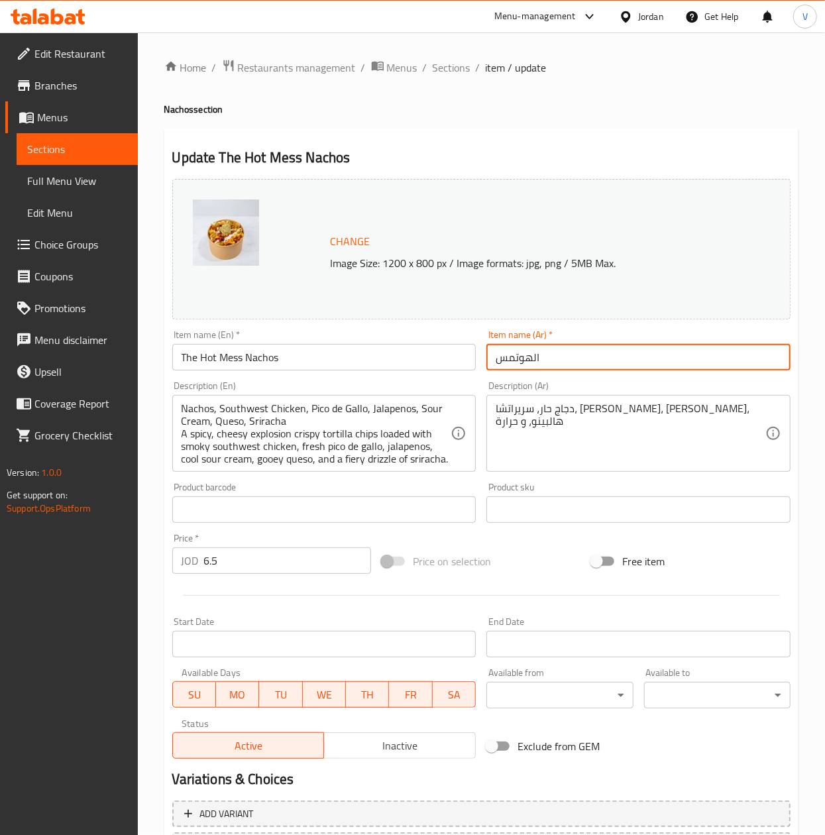
click at [592, 357] on input "الهوتمس" at bounding box center [638, 357] width 304 height 27
type input "د"
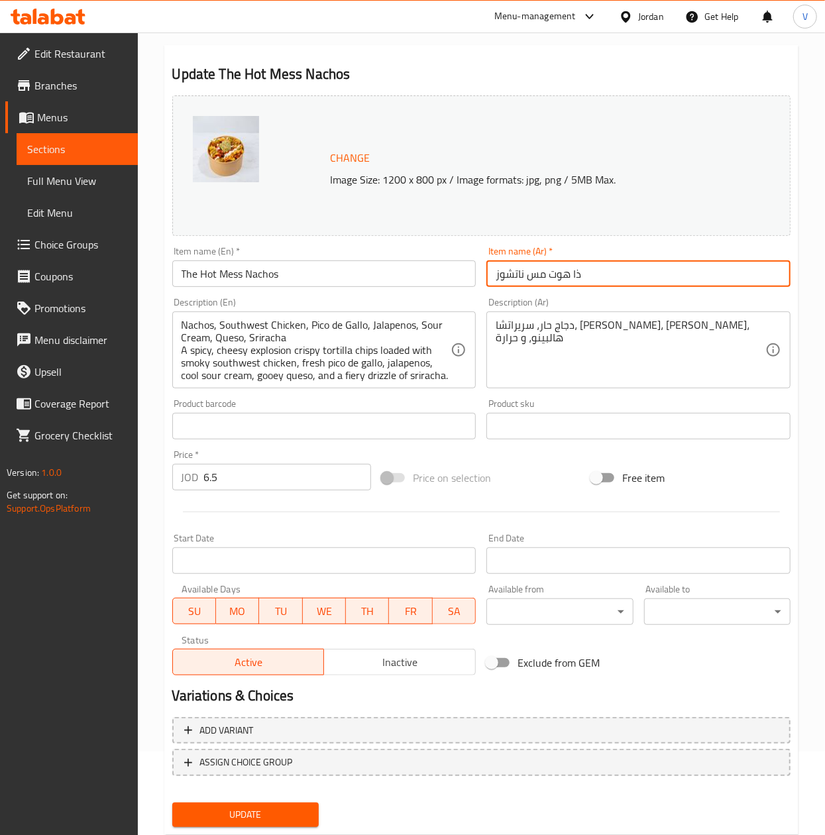
scroll to position [120, 0]
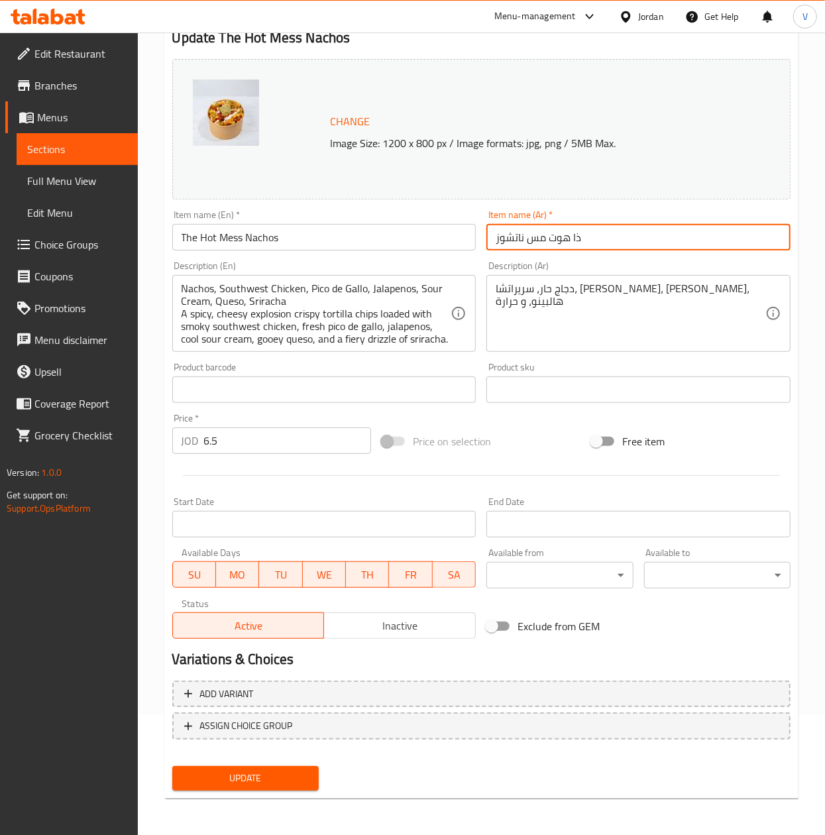
type input "ذا هوت مس ناتشوز"
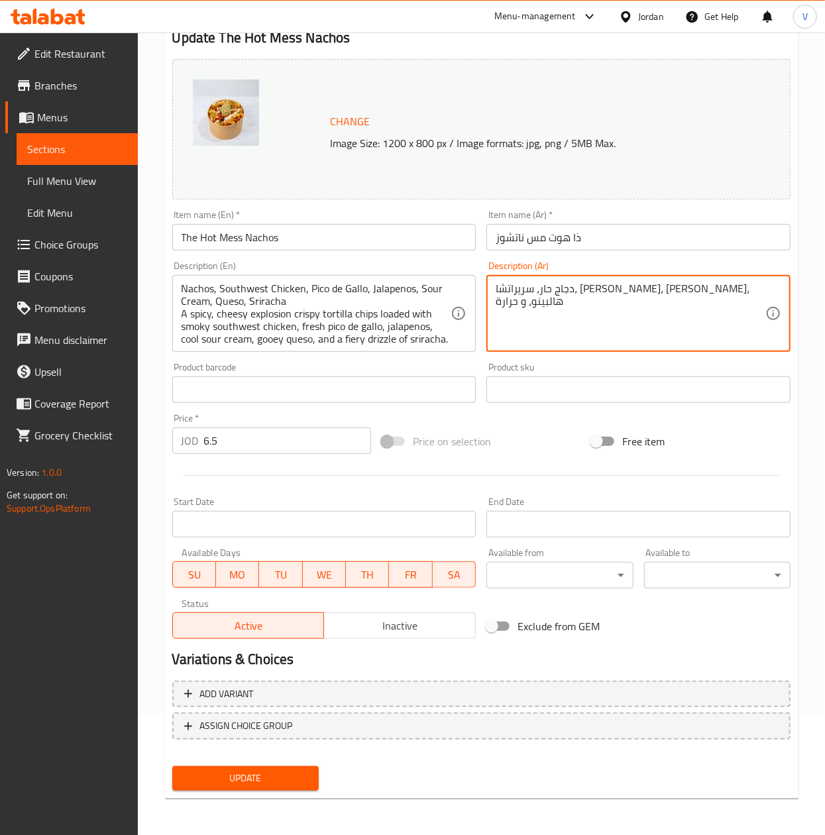
click at [618, 323] on textarea "دجاج حار، سريراتشا، موتزاريال، تشيبوتلي، هالبينو، و حرارة" at bounding box center [631, 313] width 270 height 63
paste textarea "نفجار حار وجبني – تشيبس تورتيلا مقرمش مع دجاج ساوث ويست مدخن، بيكو دي جالو فريش…"
drag, startPoint x: 668, startPoint y: 296, endPoint x: 656, endPoint y: 296, distance: 11.9
click at [656, 296] on textarea "انفجار حار وجبني – تشيبس تورتيلا مقرمش مع دجاج ساوث ويست مدخن، بيكو دي جالو فري…" at bounding box center [631, 313] width 270 height 63
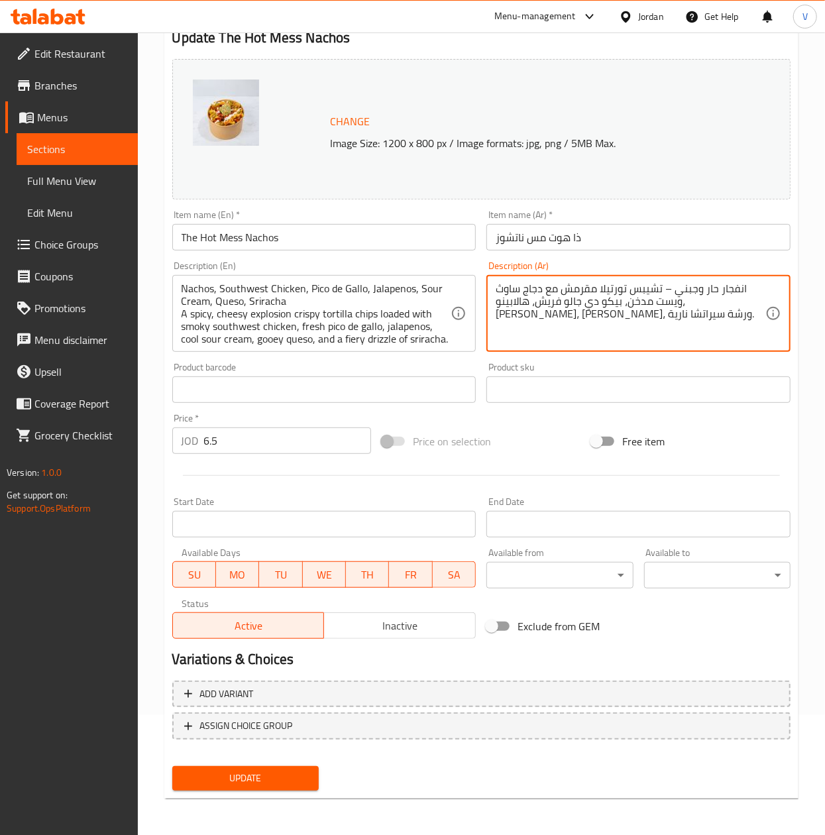
click at [668, 291] on textarea "انفجار حار وجبني – تشيبس تورتيلا مقرمش مع دجاج ساوث ويست مدخن، بيكو دي جالو فري…" at bounding box center [631, 313] width 270 height 63
click at [668, 290] on textarea "انفجار حار وجبني – تشيبس تورتيلا مقرمش مع دجاج ساوث ويست مدخن، بيكو دي جالو فري…" at bounding box center [631, 313] width 270 height 63
type textarea "انفجار حار وجبني تشيبس تورتيلا مقرمش مع دجاج ساوث ويست مدخن، بيكو دي جالو فريش،…"
click at [425, 463] on div at bounding box center [481, 475] width 629 height 32
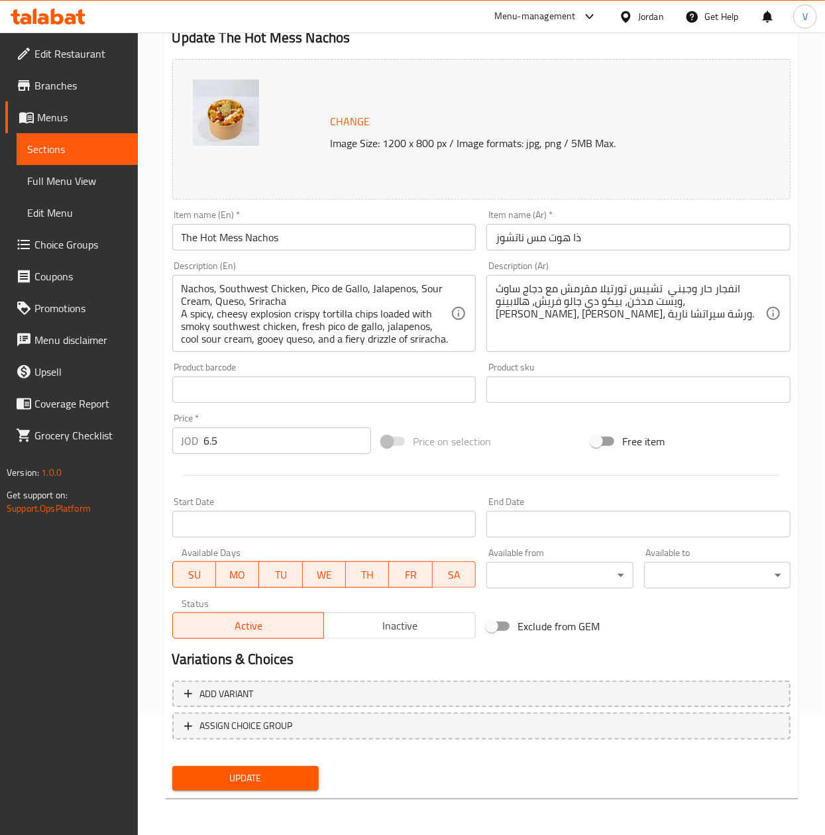
click at [306, 773] on span "Update" at bounding box center [245, 778] width 125 height 17
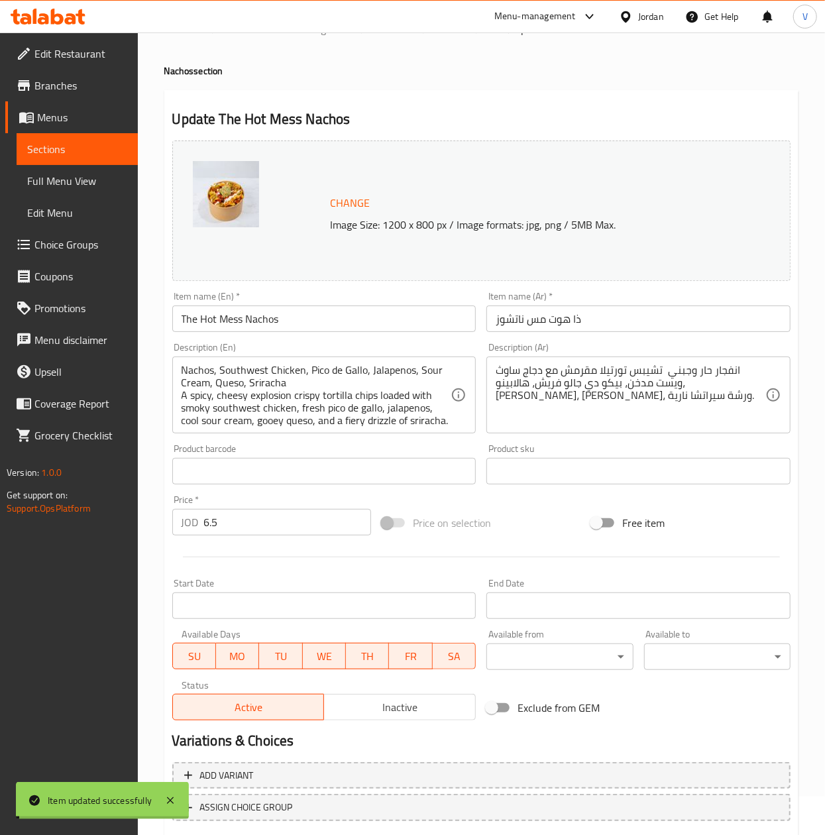
scroll to position [0, 0]
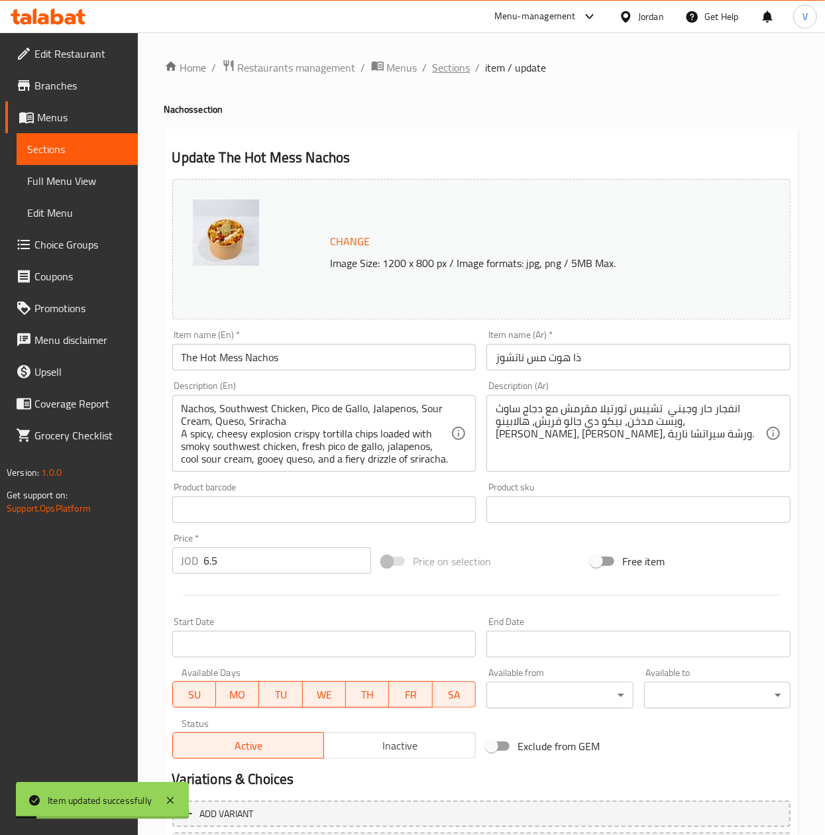
click at [445, 63] on span "Sections" at bounding box center [452, 68] width 38 height 16
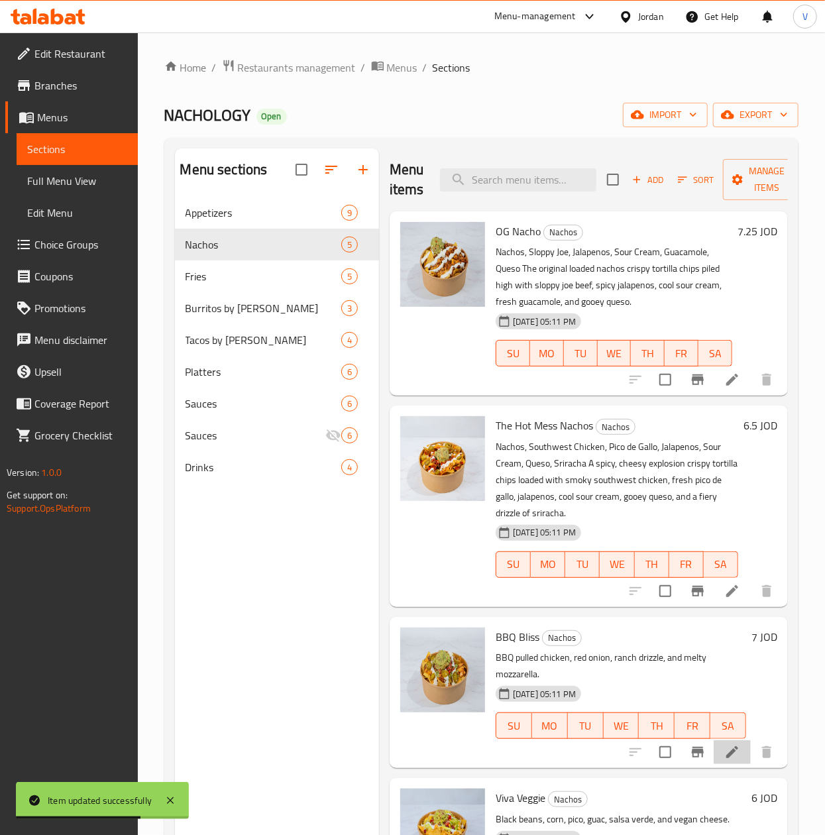
click at [714, 743] on li at bounding box center [732, 752] width 37 height 24
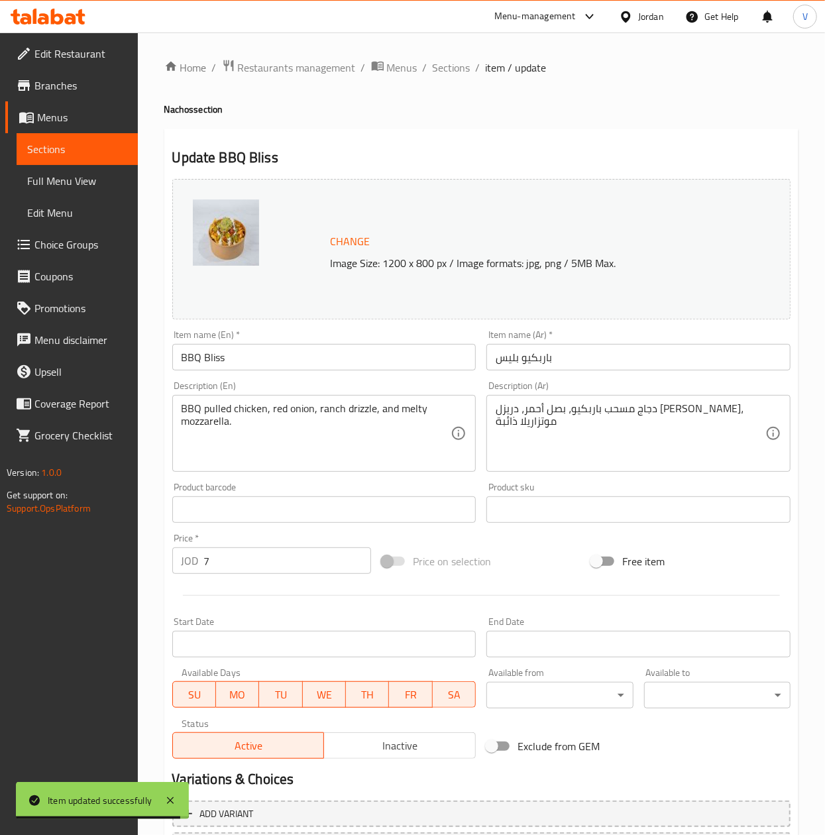
click at [247, 368] on input "BBQ Bliss" at bounding box center [324, 357] width 304 height 27
paste input "Nachos"
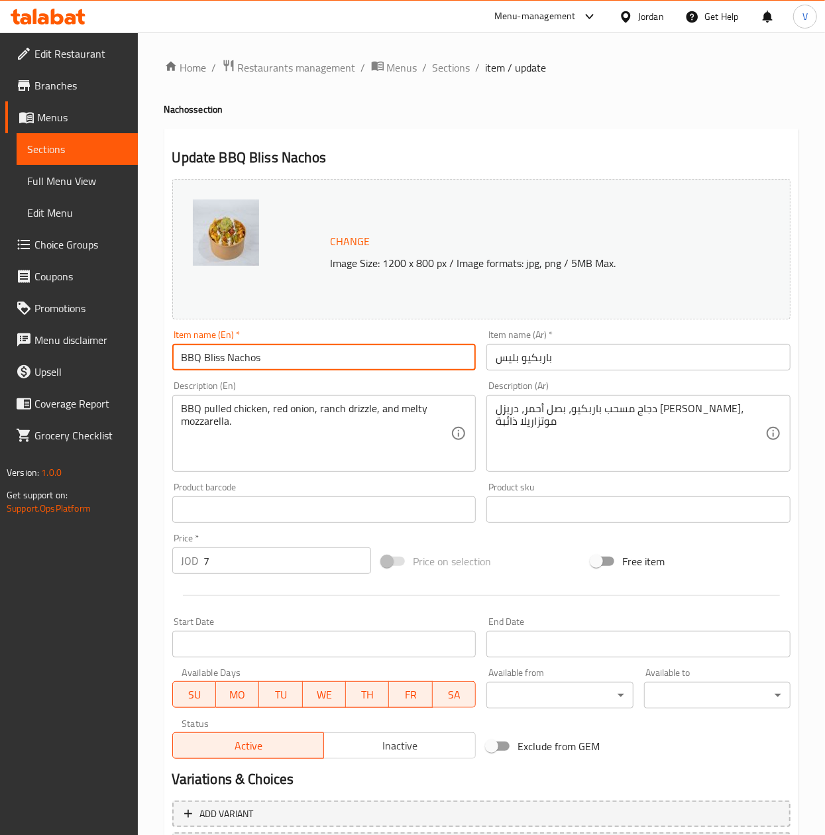
type input "BBQ Bliss Nachos"
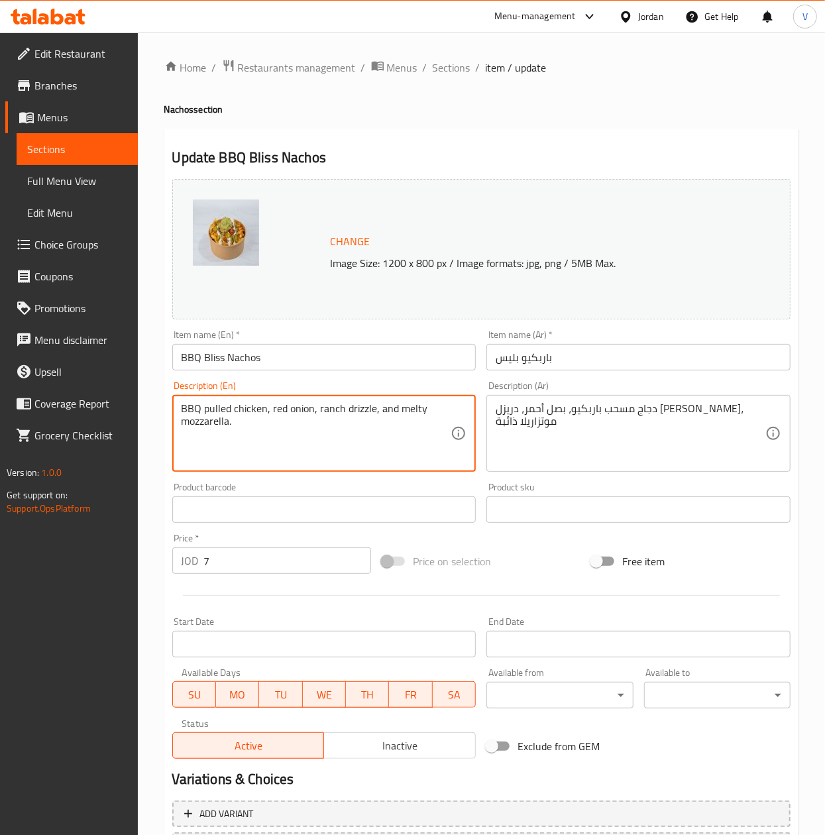
click at [370, 411] on textarea "BBQ pulled chicken, red onion, ranch drizzle, and melty mozzarella." at bounding box center [317, 433] width 270 height 63
paste textarea "Nachos, BBQ Chicken, Pico de Gallo, Guacamole, Queso, Sour Cream, Lettuce, Jala…"
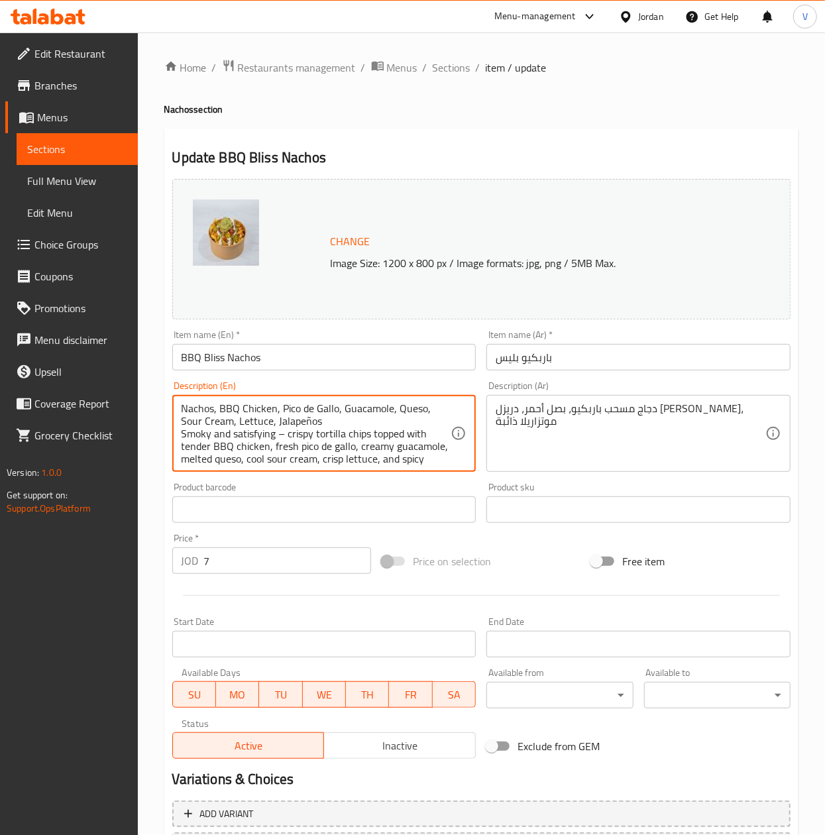
click at [305, 421] on textarea "Nachos, BBQ Chicken, Pico de Gallo, Guacamole, Queso, Sour Cream, Lettuce, Jala…" at bounding box center [317, 433] width 270 height 63
click at [310, 423] on textarea "Nachos, BBQ Chicken, Pico de Gallo, Guacamole, Queso, Sour Cream, Lettuce, Jala…" at bounding box center [317, 433] width 270 height 63
click at [285, 436] on textarea "Nachos, BBQ Chicken, Pico de Gallo, Guacamole, Queso, Sour Cream, Lettuce, Jala…" at bounding box center [317, 433] width 270 height 63
click at [413, 455] on textarea "Nachos, BBQ Chicken, Pico de Gallo, Guacamole, Queso, Sour Cream, Lettuce, Jala…" at bounding box center [317, 433] width 270 height 63
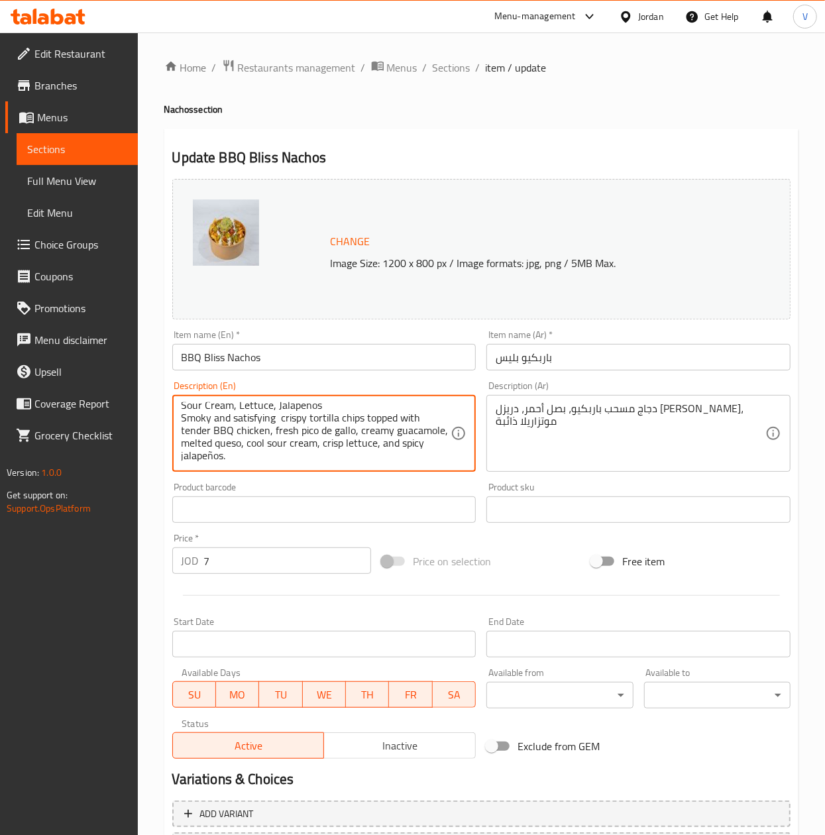
click at [292, 460] on textarea "Nachos, BBQ Chicken, Pico de Gallo, Guacamole, Queso, Sour Cream, Lettuce, Jala…" at bounding box center [317, 433] width 270 height 63
type textarea "Nachos, BBQ Chicken, Pico de Gallo, Guacamole, Queso, Sour Cream, Lettuce, Jala…"
click at [398, 477] on div "Product barcode Product barcode" at bounding box center [324, 502] width 315 height 51
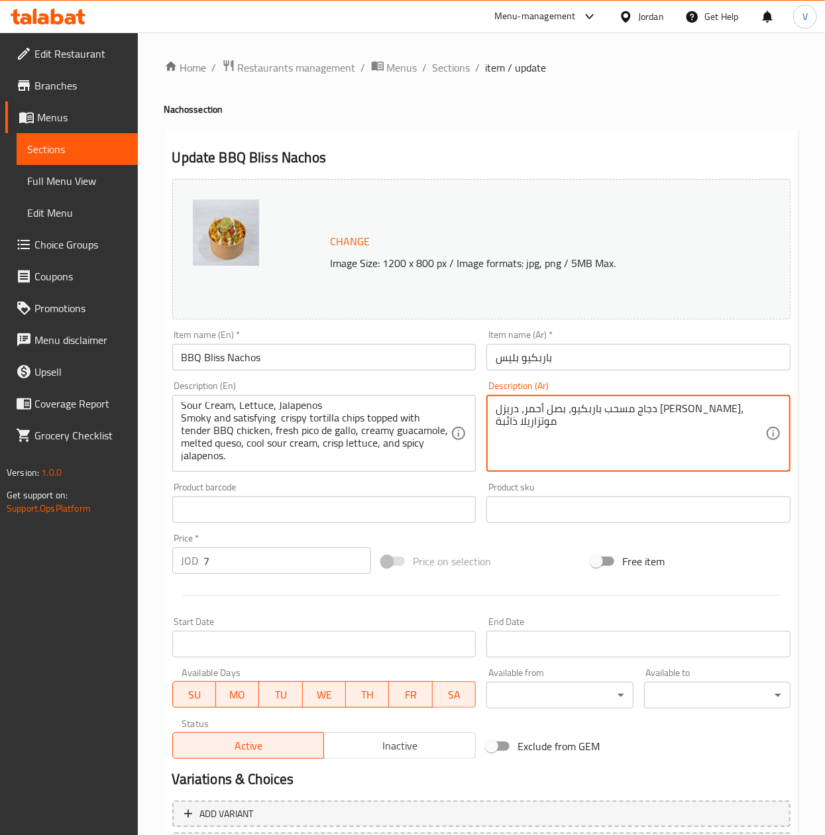
click at [583, 427] on textarea "دجاج مسحب باربكيو، بصل أحمر، دريزل رانش، موتزاريلا ذائبة" at bounding box center [631, 433] width 270 height 63
paste textarea "نكهة الباربكيو المدخنة – تشيبس تورتيلا مقرمش مع دجاج باربكيو طري، بيكو دي جالو …"
click at [641, 408] on textarea "نكهة الباربكيو المدخنة – تشيبس تورتيلا مقرمش مع دجاج باربكيو طري، بيكو دي جالو …" at bounding box center [631, 433] width 270 height 63
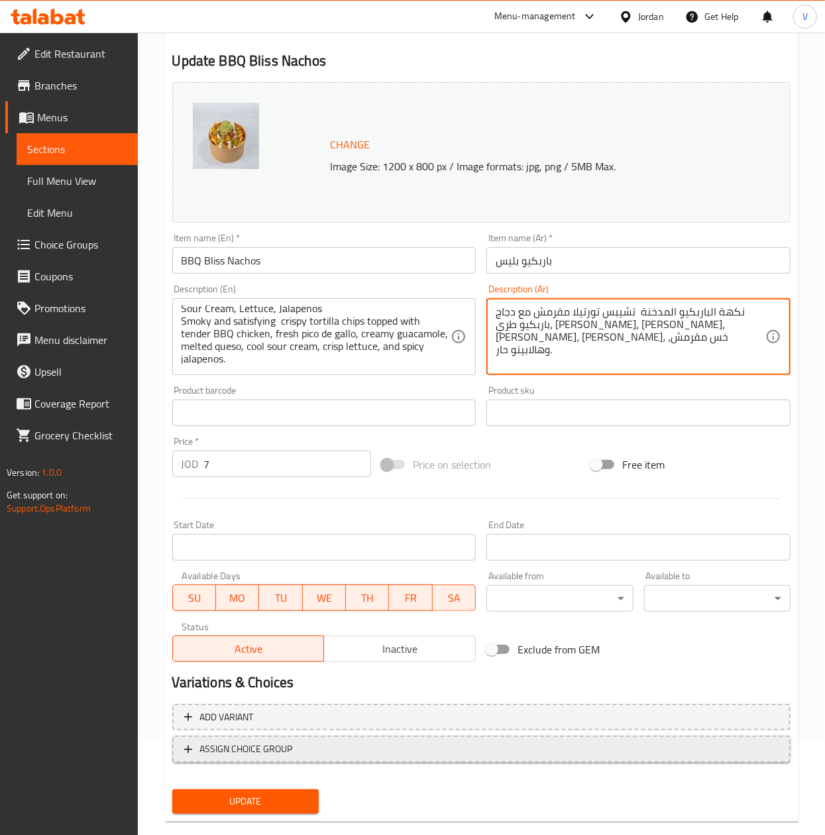
scroll to position [120, 0]
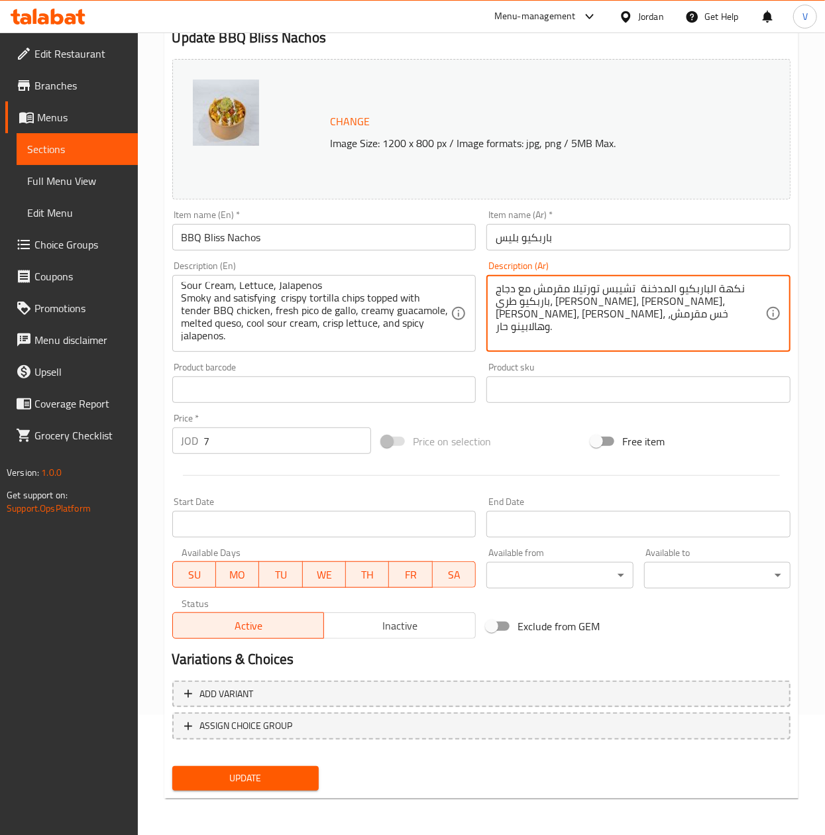
type textarea "نكهة الباربكيو المدخنة تشيبس تورتيلا مقرمش مع دجاج باربكيو طري، بيكو دي جالو فر…"
click at [258, 763] on div "Update" at bounding box center [245, 778] width 157 height 35
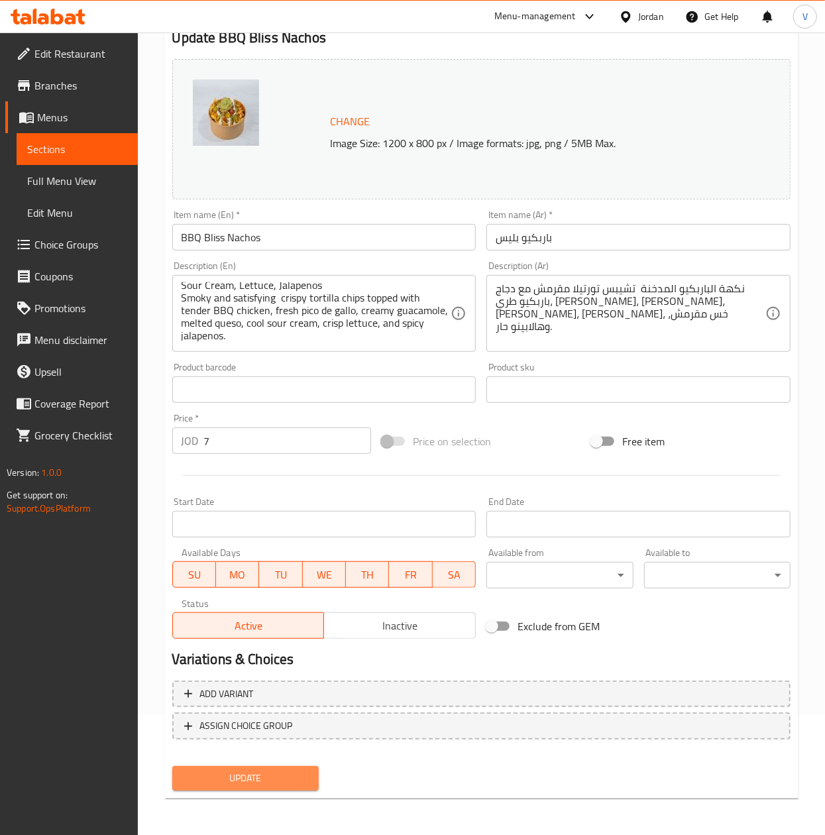
click at [258, 767] on button "Update" at bounding box center [245, 778] width 146 height 25
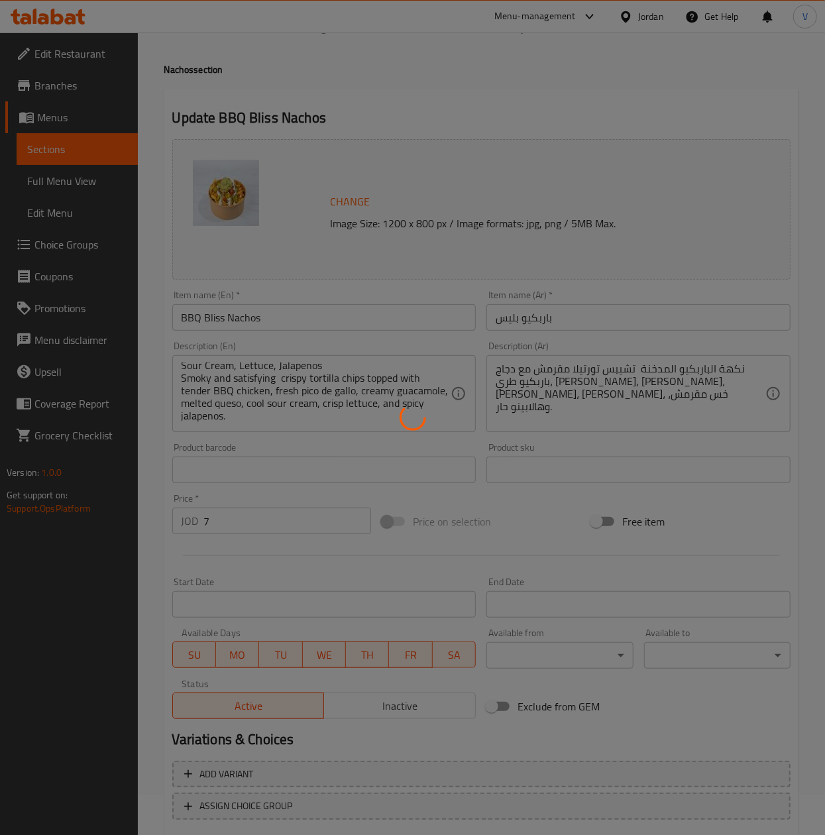
scroll to position [0, 0]
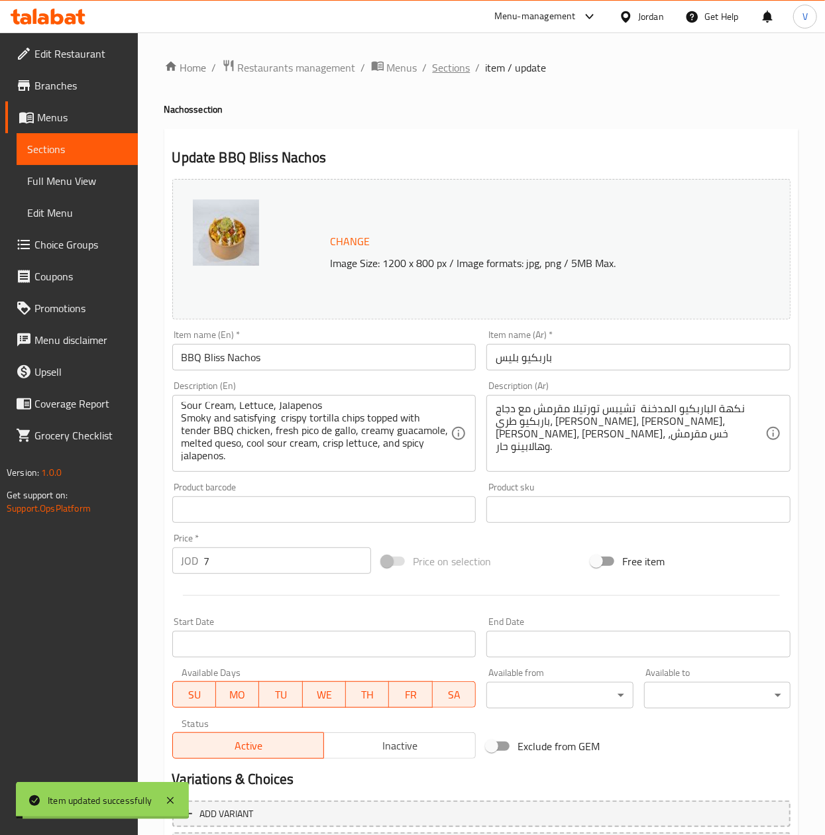
click at [452, 64] on span "Sections" at bounding box center [452, 68] width 38 height 16
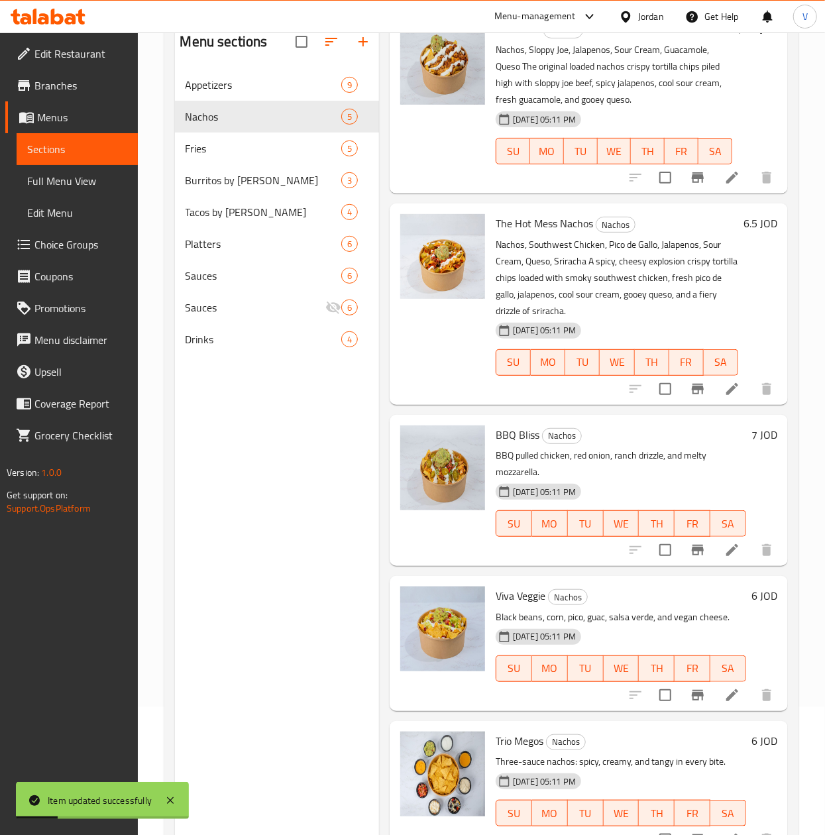
scroll to position [133, 0]
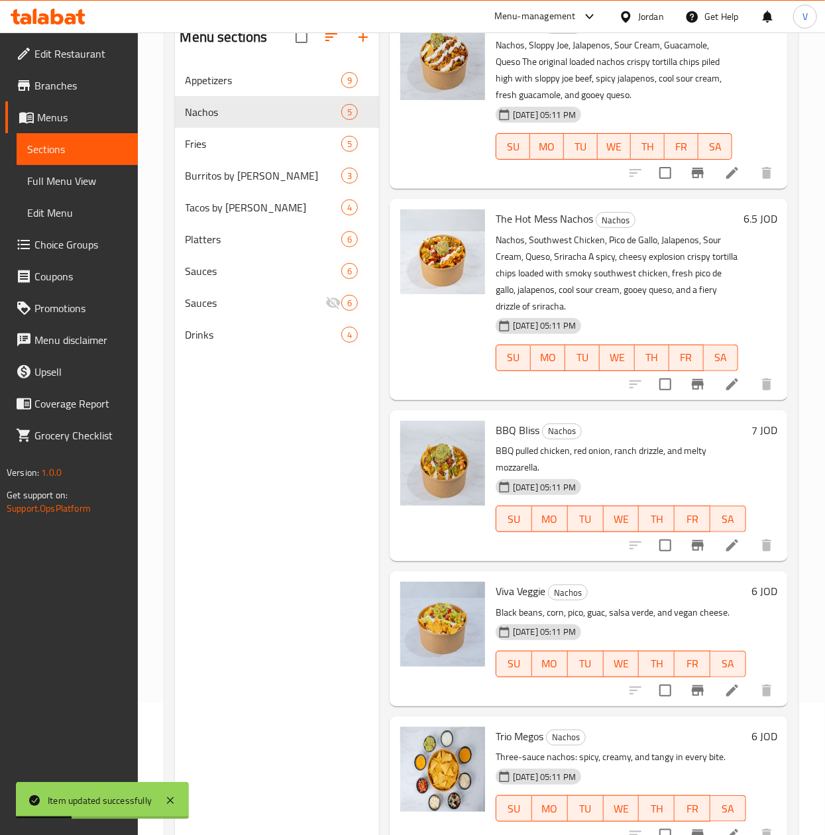
click at [714, 680] on li at bounding box center [732, 691] width 37 height 24
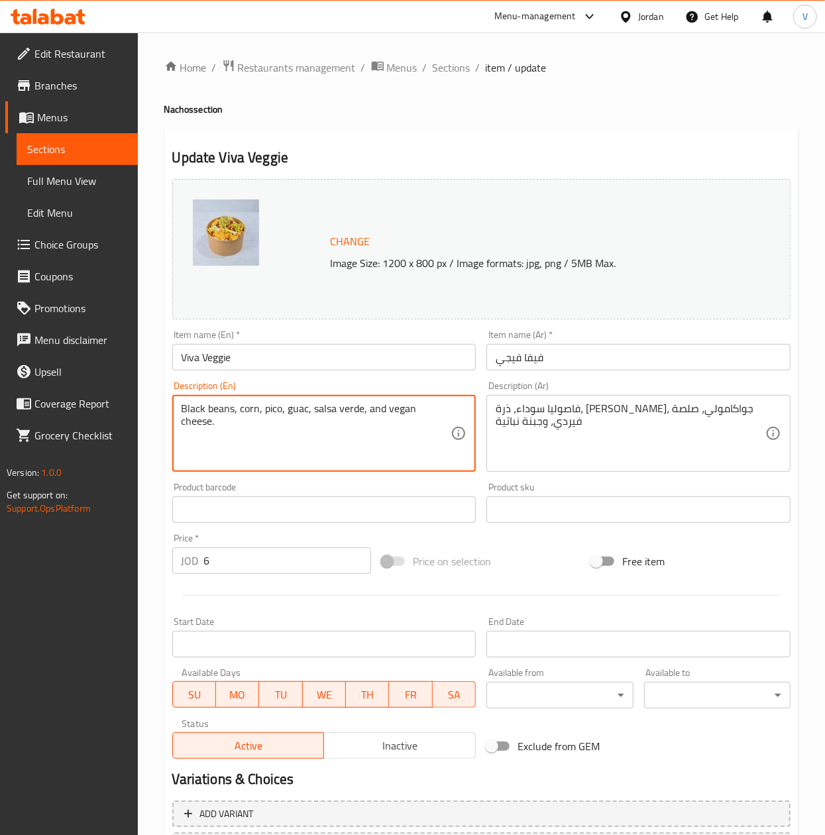
click at [262, 447] on textarea "Black beans, corn, pico, guac, salsa verde, and vegan cheese." at bounding box center [317, 433] width 270 height 63
click at [261, 445] on textarea "Black beans, corn, pico, guac, salsa verde, and vegan cheese." at bounding box center [317, 433] width 270 height 63
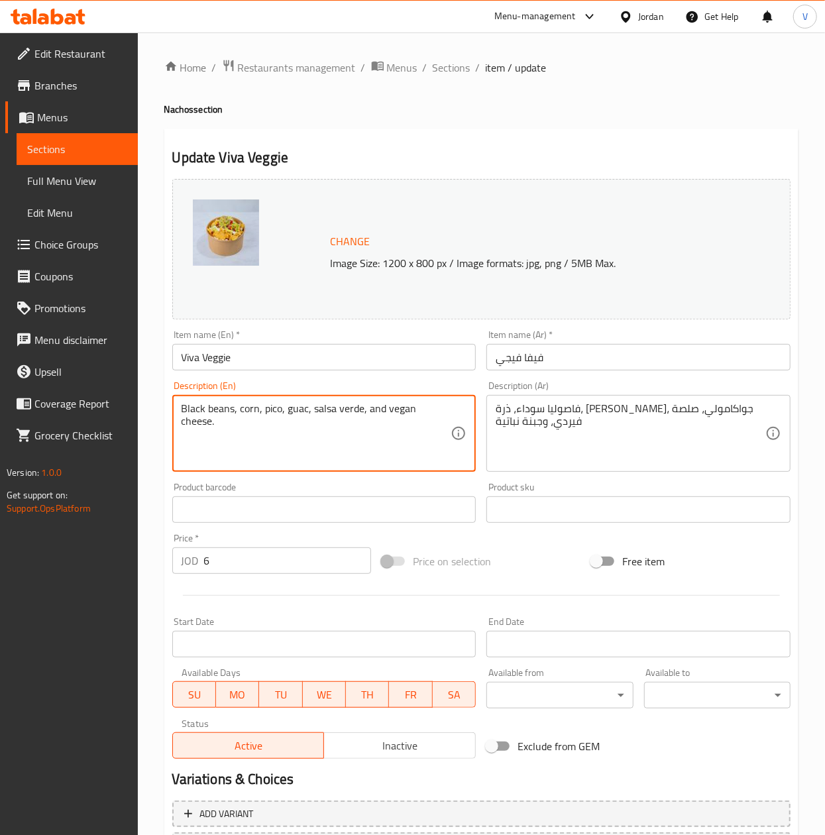
paste textarea "Nachos, Corn, Red Beans, Lettuce, Guacamole, Pico de Gallo, Queso, Sour Cream F…"
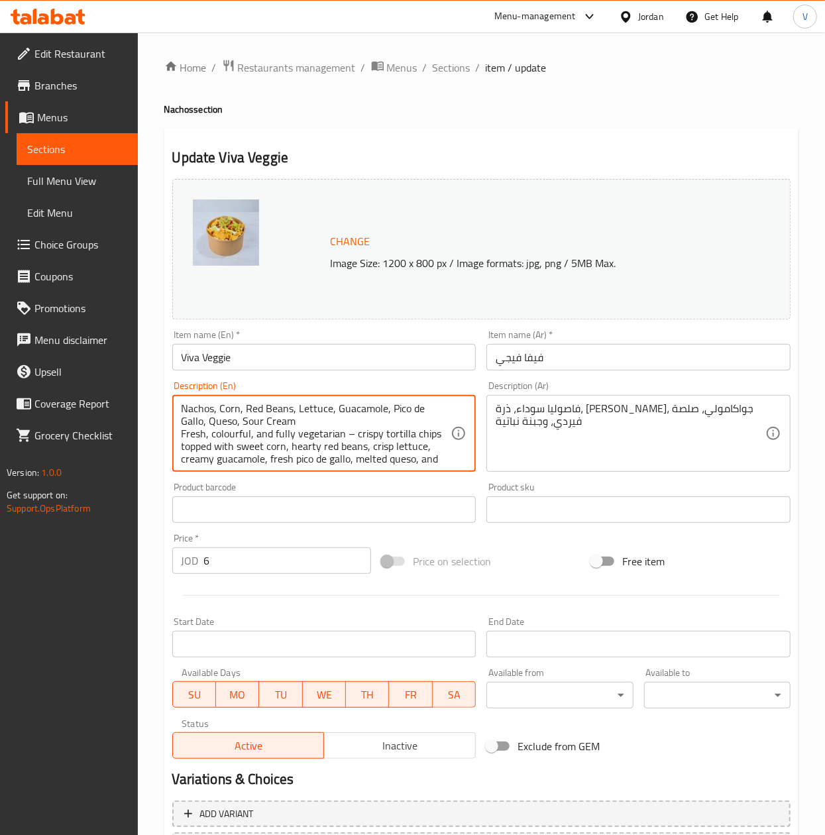
click at [351, 431] on textarea "Nachos, Corn, Red Beans, Lettuce, Guacamole, Pico de Gallo, Queso, Sour Cream F…" at bounding box center [317, 433] width 270 height 63
click at [311, 447] on textarea "Nachos, Corn, Red Beans, Lettuce, Guacamole, Pico de Gallo, Queso, Sour Cream F…" at bounding box center [317, 433] width 270 height 63
type textarea "Nachos, Corn, Red Beans, Lettuce, Guacamole, Pico de Gallo, Queso, Sour Cream F…"
click at [444, 474] on div "Description (En) Nachos, Corn, Red Beans, Lettuce, Guacamole, Pico de Gallo, Qu…" at bounding box center [324, 426] width 315 height 101
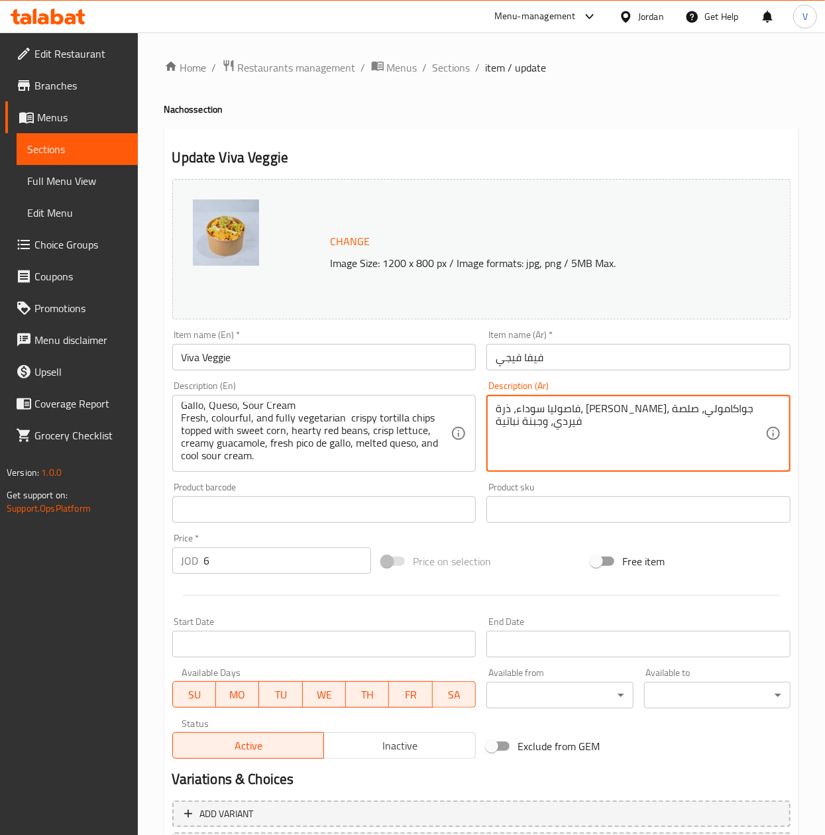
click at [588, 433] on textarea "فاصوليا سوداء، ذرة، بيكو، جواكامولي، صلصة فيردي، وجبنة نباتية" at bounding box center [631, 433] width 270 height 63
paste textarea "طازجة وملونة ونباتية بالكامل – تشيبس تورتيلا مقرمش مع ذرة حلوة، فاصوليا حمراء، …"
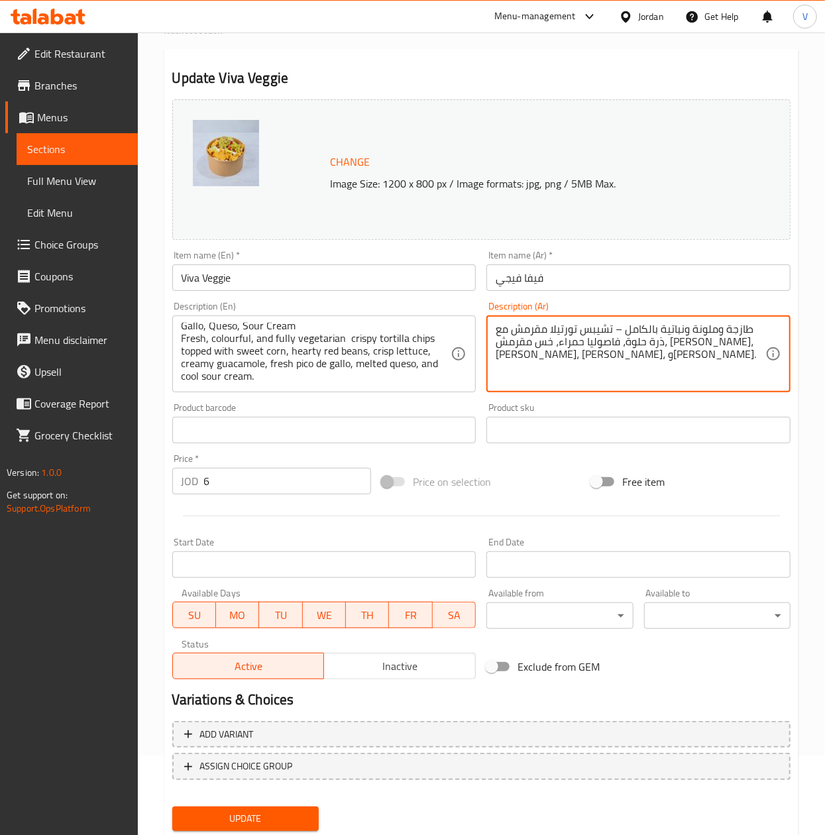
scroll to position [120, 0]
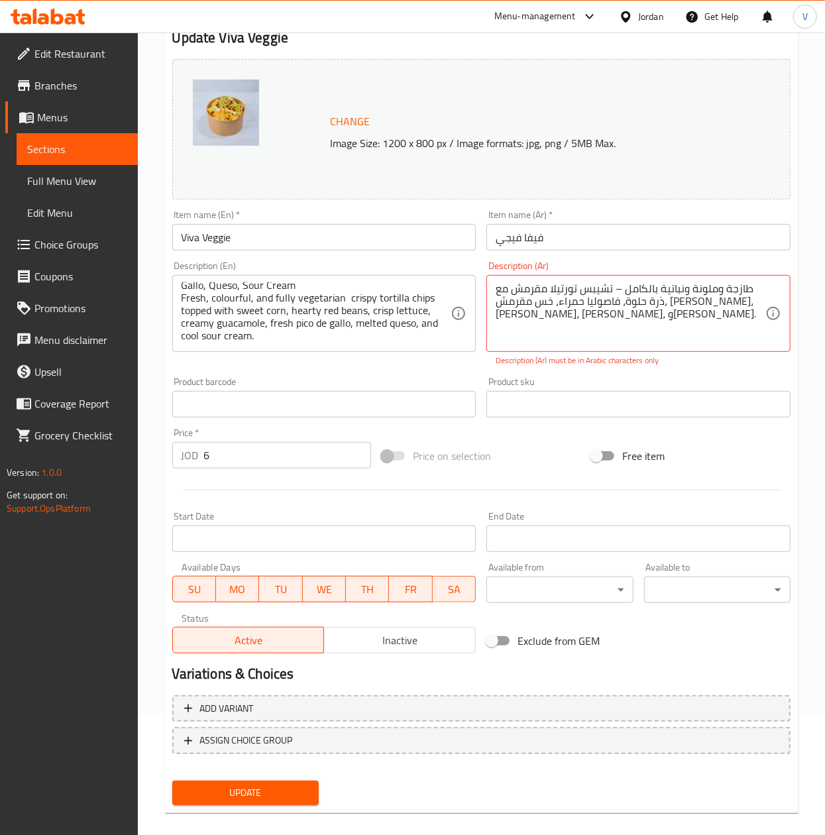
click at [252, 766] on div "Change Image Size: 1200 x 800 px / Image formats: jpg, png / 5MB Max. Item name…" at bounding box center [481, 432] width 629 height 757
click at [264, 791] on span "Update" at bounding box center [245, 793] width 125 height 17
click at [616, 293] on textarea "طازجة وملونة ونباتية بالكامل – تشيبس تورتيلا مقرمش مع ذرة حلوة، فاصوليا حمراء، …" at bounding box center [631, 313] width 270 height 63
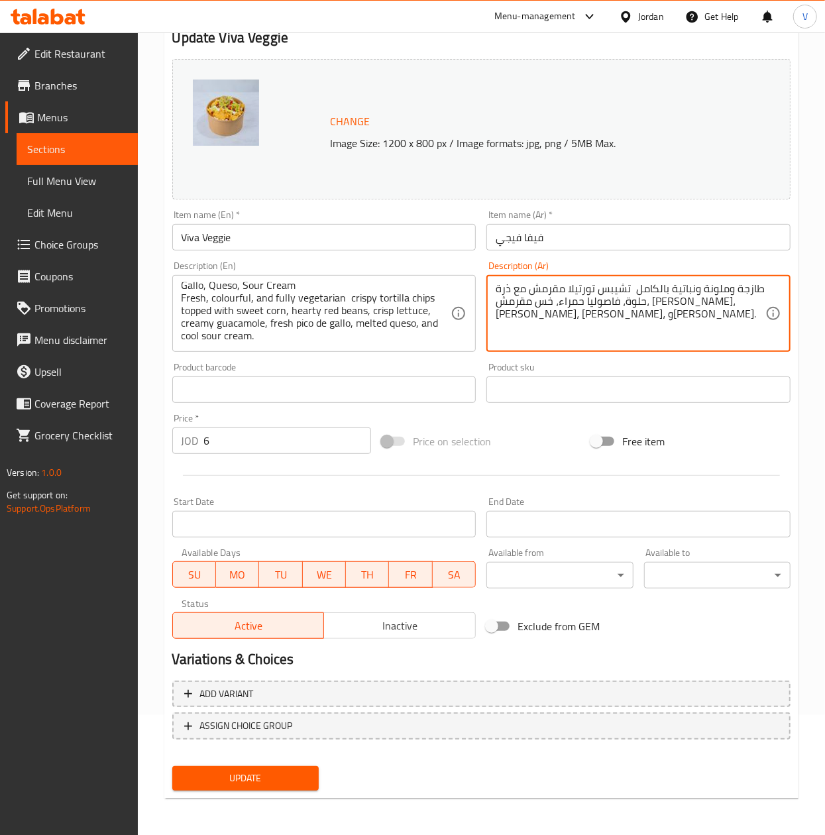
type textarea "طازجة وملونة ونباتية بالكامل تشيبس تورتيلا مقرمش مع ذرة حلوة، فاصوليا حمراء، خس…"
click at [263, 783] on span "Update" at bounding box center [245, 778] width 125 height 17
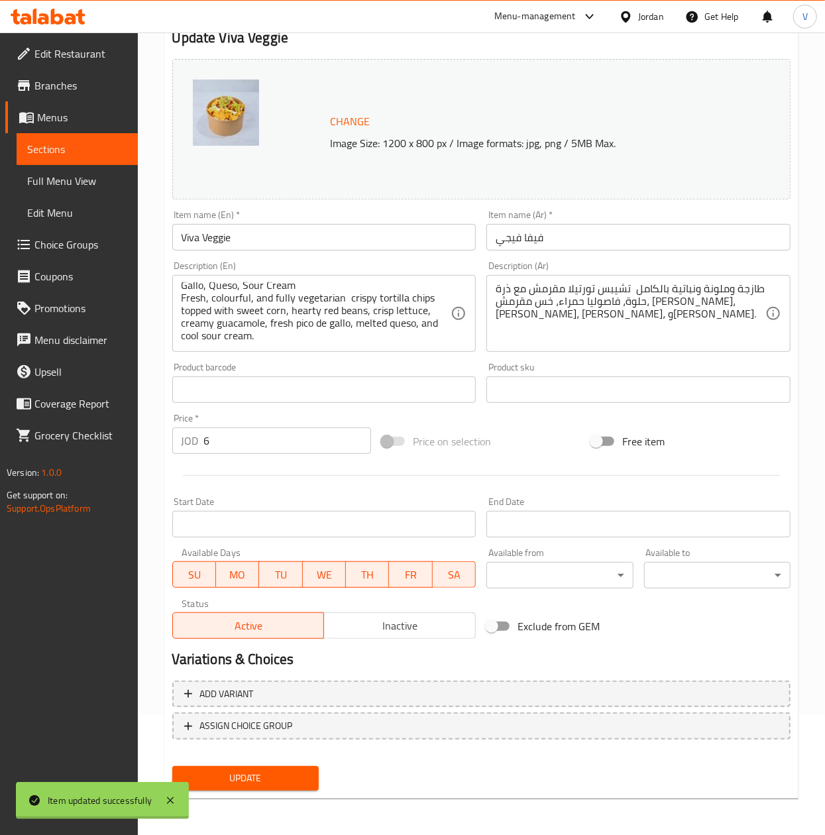
scroll to position [0, 0]
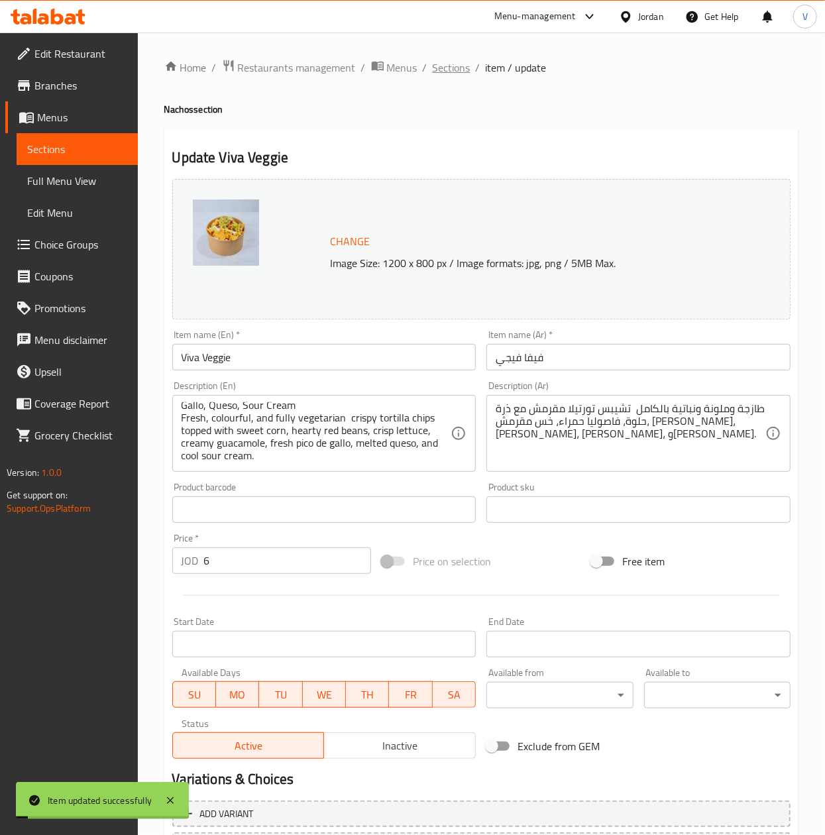
click at [453, 74] on span "Sections" at bounding box center [452, 68] width 38 height 16
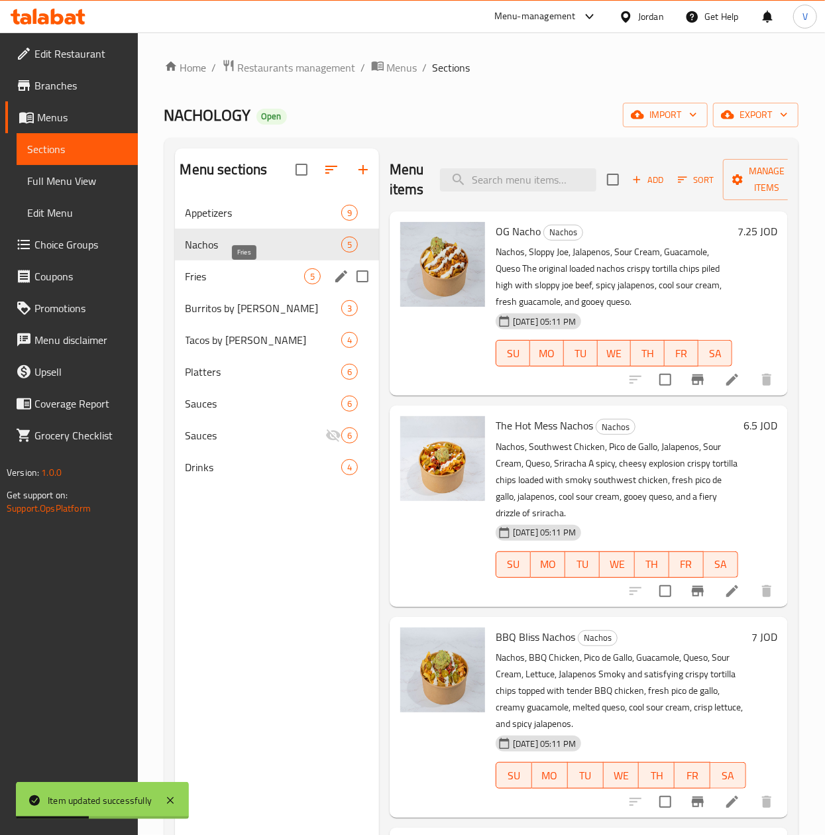
click at [243, 276] on span "Fries" at bounding box center [245, 276] width 119 height 16
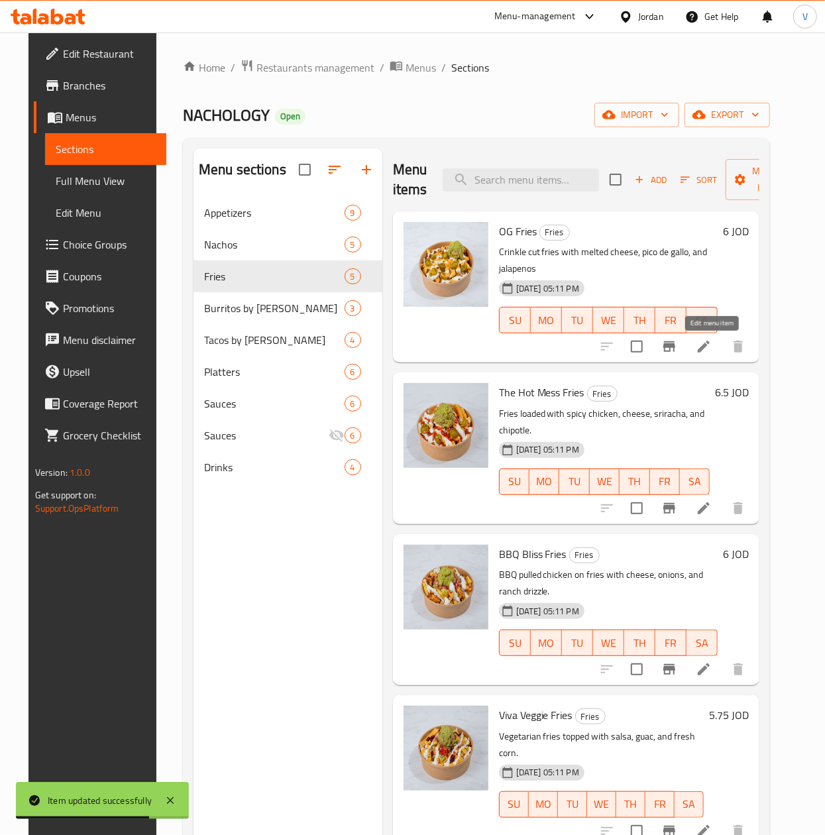
click at [712, 349] on icon at bounding box center [704, 347] width 16 height 16
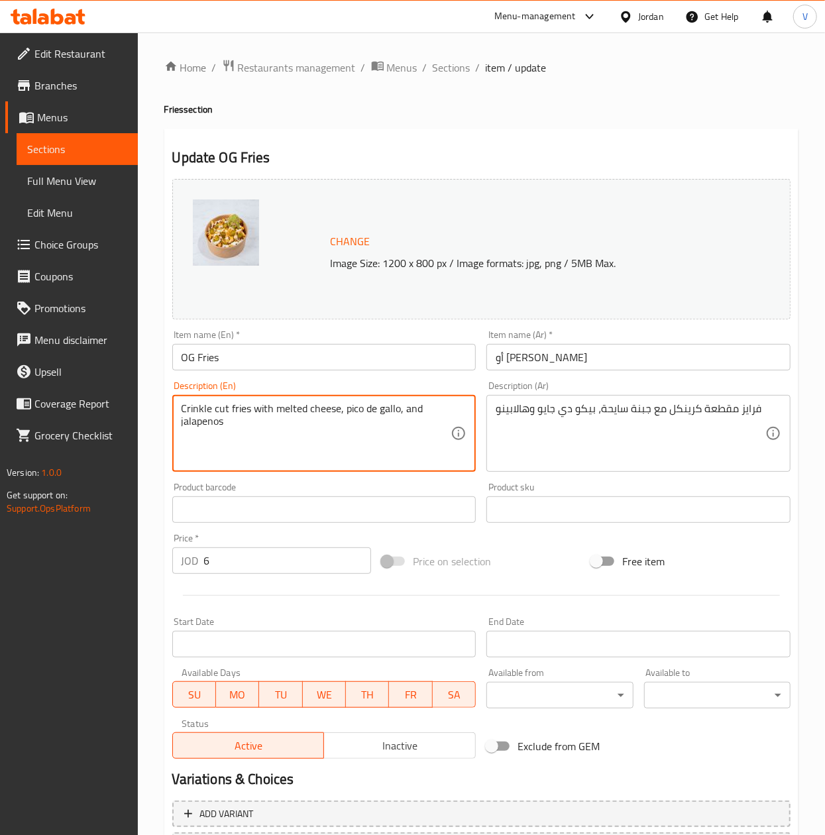
click at [277, 425] on textarea "Crinkle cut fries with melted cheese, pico de gallo, and jalapenos" at bounding box center [317, 433] width 270 height 63
paste textarea "Fries, Sloppy Joe, Queso, Jalapeños, Sour Cream, Guacamole Golden fries loaded …"
click at [327, 408] on textarea "Fries, Sloppy Joe, Queso, Jalapeños, Sour Cream, Guacamole Golden fries loaded …" at bounding box center [317, 433] width 270 height 63
click at [395, 451] on textarea "Fries, Sloppy Joe, Queso, Jalapenos, Sour Cream, Guacamole Golden fries loaded …" at bounding box center [317, 433] width 270 height 63
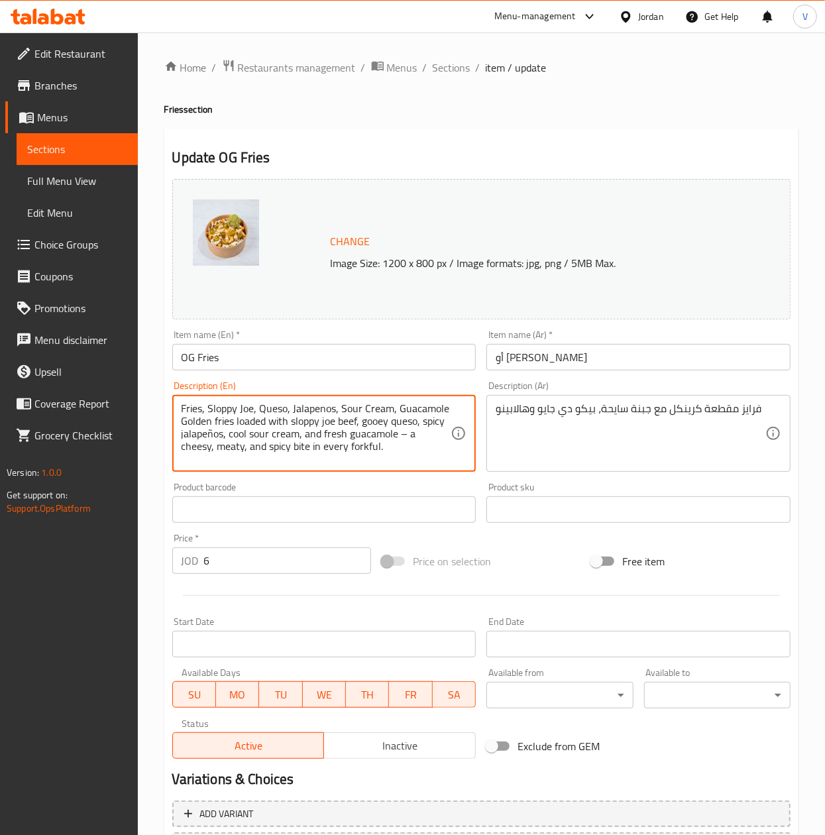
type textarea "Fries, Sloppy Joe, Queso, Jalapenos, Sour Cream, Guacamole Golden fries loaded …"
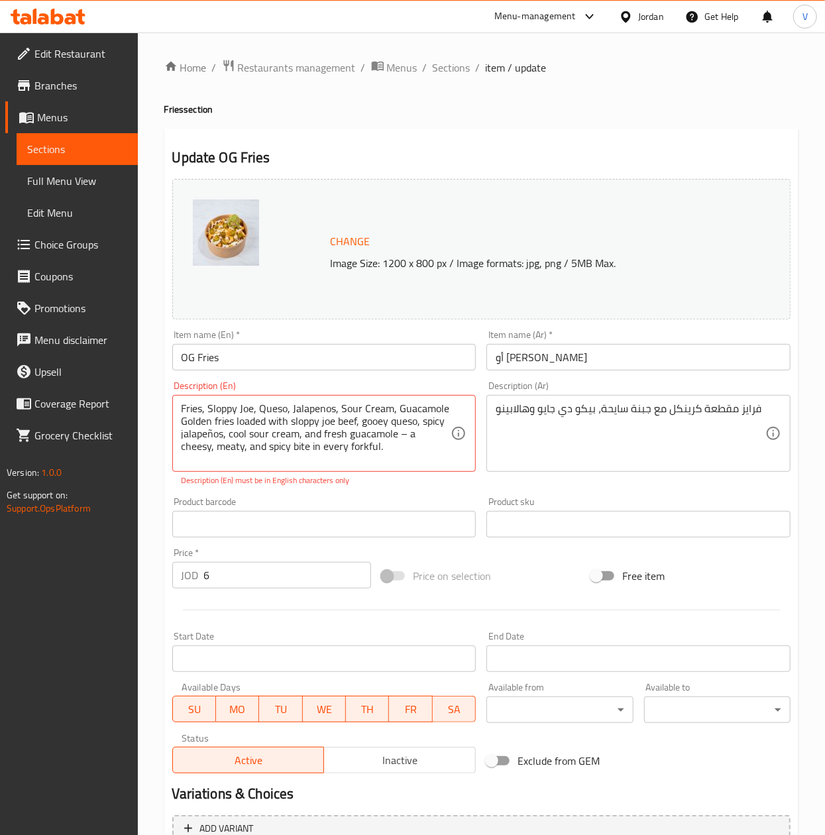
click at [431, 474] on div "Description (En) Fries, Sloppy Joe, Queso, Jalapenos, Sour Cream, Guacamole Gol…" at bounding box center [324, 434] width 315 height 116
click at [594, 415] on textarea "فرايز مقطعة كرينكل مع جبنة سايحة، بيكو دي جايو وهالابينو" at bounding box center [631, 433] width 270 height 63
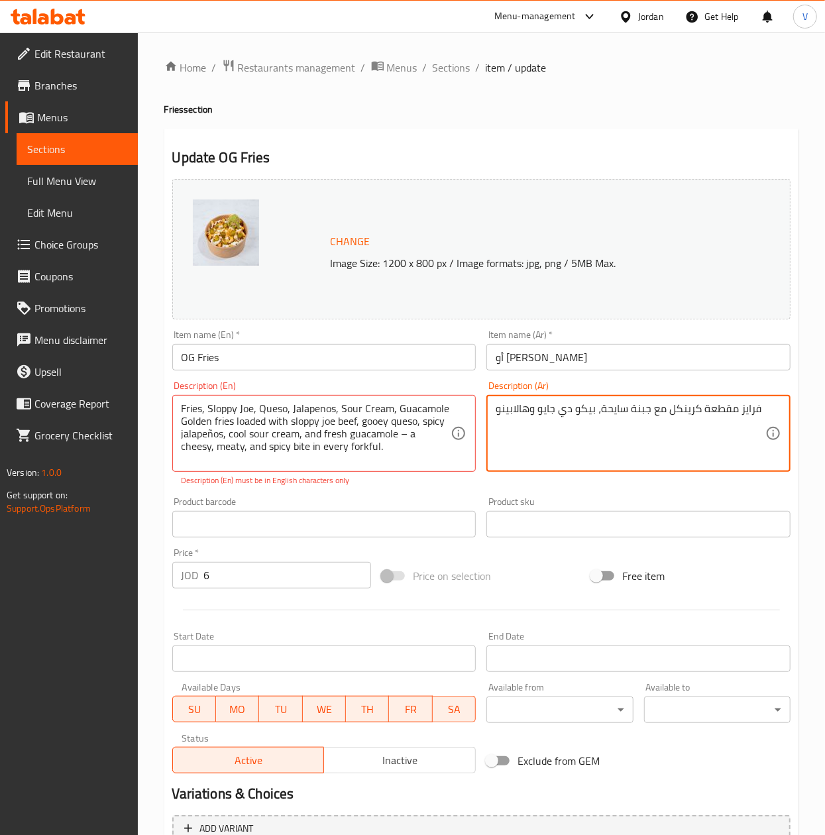
click at [594, 415] on textarea "فرايز مقطعة كرينكل مع جبنة سايحة، بيكو دي جايو وهالابينو" at bounding box center [631, 433] width 270 height 63
paste textarea "بطاطا مقلية ذهبية مع لحم سلوبي جو، كيسو سايح، هالابينو حار، ساور كريم بارد، وجو…"
type textarea "بطاطا مقلية ذهبية مع لحم سلوبي جو، كيسو سايح، هالابينو حار، ساور كريم بارد، وجو…"
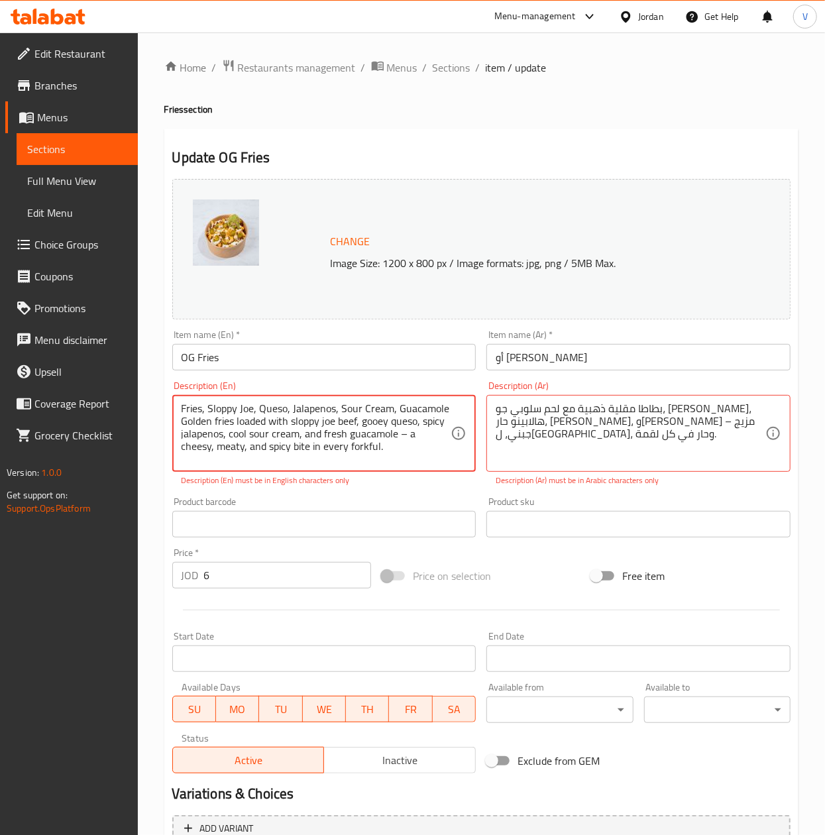
type textarea "Fries, Sloppy Joe, Queso, Jalapenos, Sour Cream, Guacamole Golden fries loaded …"
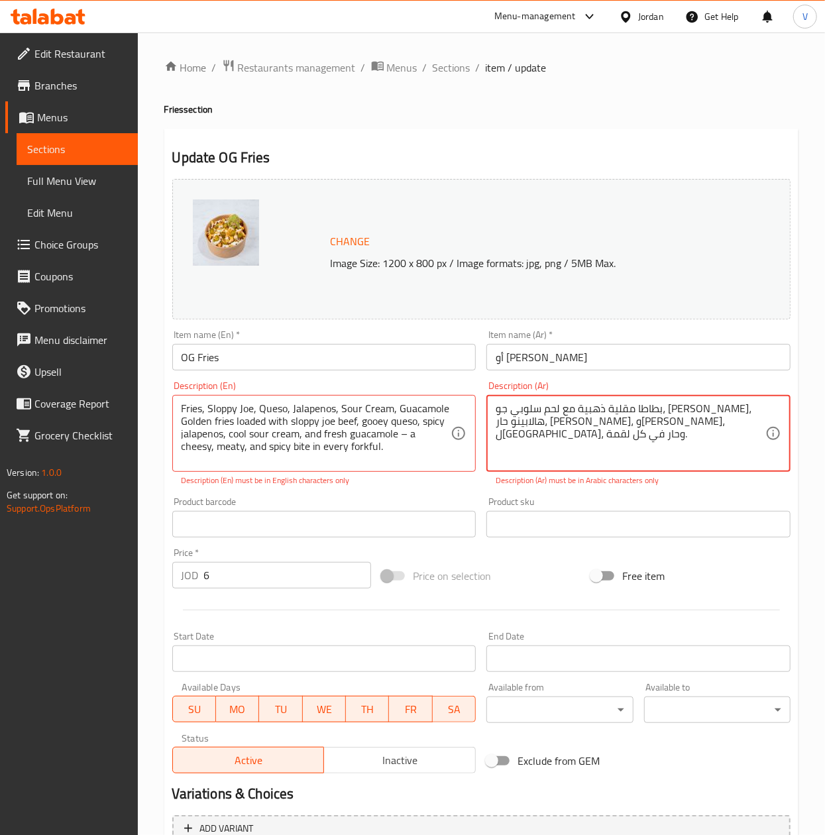
type textarea "بطاطا مقلية ذهبية مع لحم سلوبي جو، كيسو سايح، هالابينو حار، ساور كريم بارد، وجو…"
click at [376, 501] on div "Product barcode Product barcode" at bounding box center [324, 517] width 304 height 40
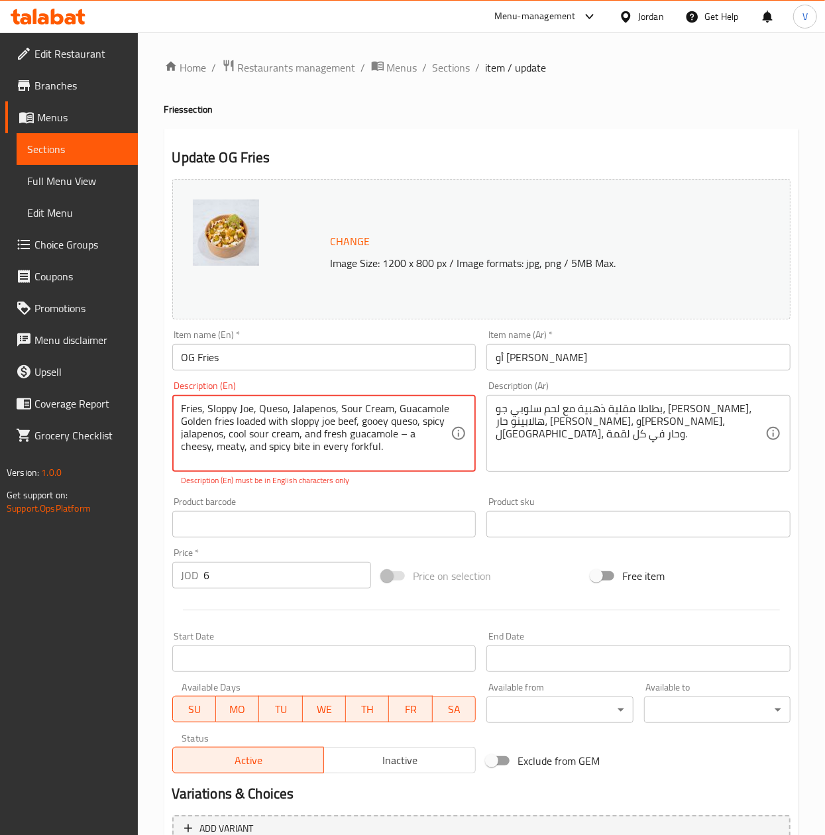
drag, startPoint x: 408, startPoint y: 439, endPoint x: 401, endPoint y: 437, distance: 7.4
click at [401, 437] on textarea "Fries, Sloppy Joe, Queso, Jalapenos, Sour Cream, Guacamole Golden fries loaded …" at bounding box center [317, 433] width 270 height 63
type textarea "Fries, Sloppy Joe, Queso, Jalapenos, Sour Cream, Guacamole Golden fries loaded …"
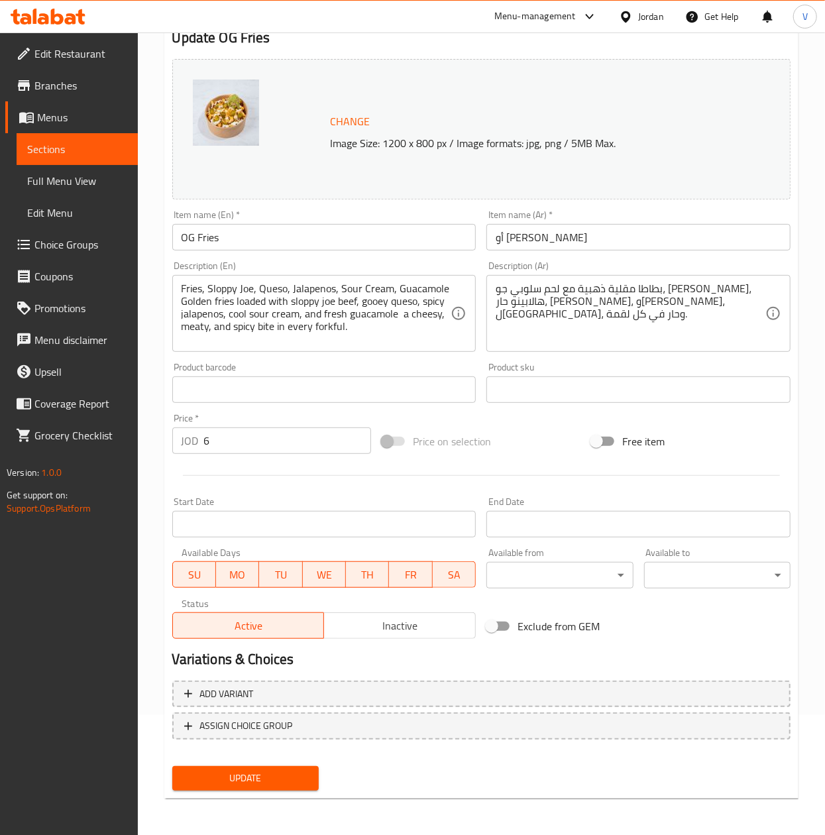
click at [248, 778] on span "Update" at bounding box center [245, 778] width 125 height 17
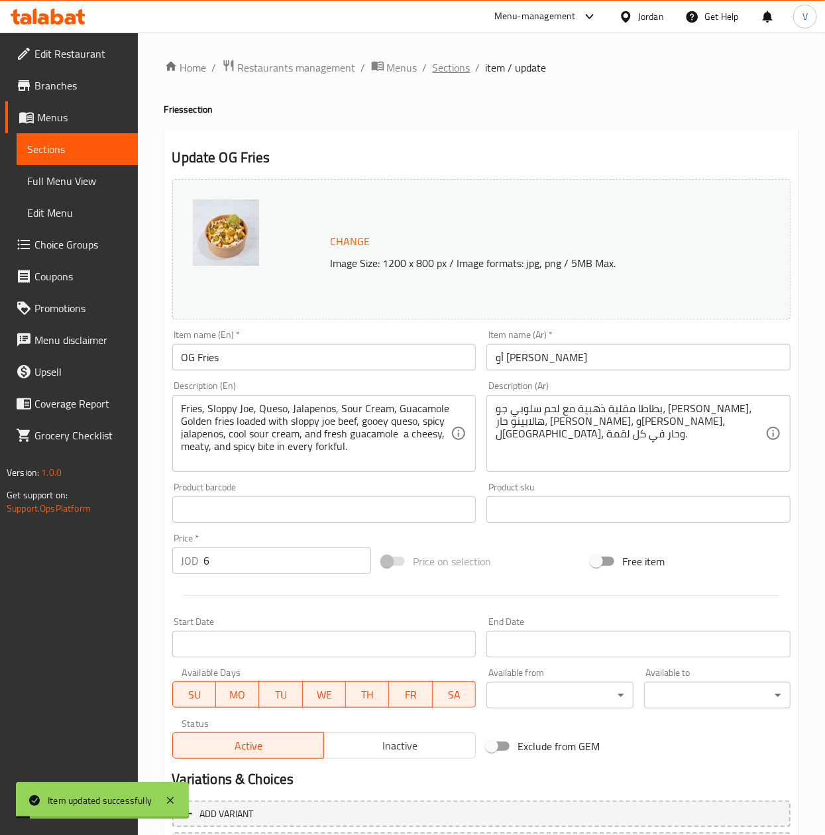
click at [441, 66] on span "Sections" at bounding box center [452, 68] width 38 height 16
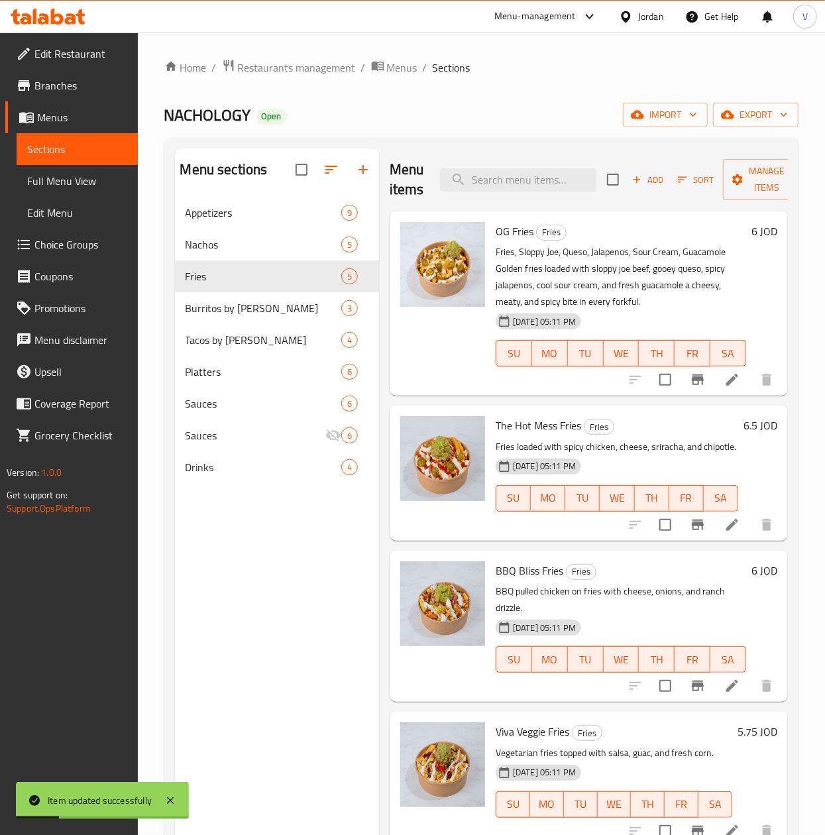
click at [714, 537] on li at bounding box center [732, 525] width 37 height 24
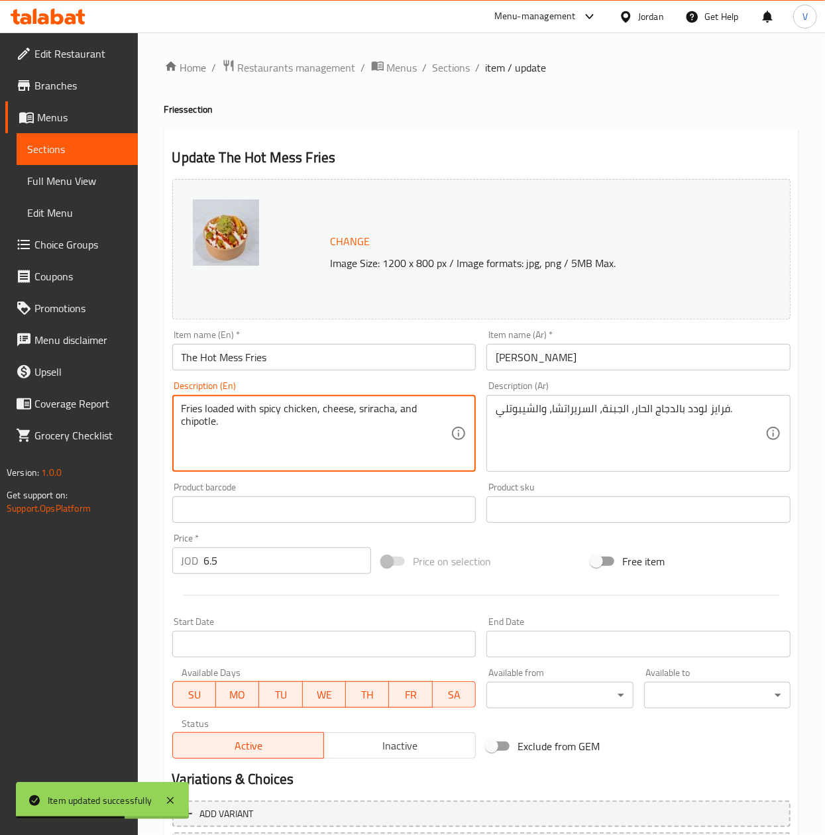
click at [334, 449] on textarea "Fries loaded with spicy chicken, cheese, sriracha, and chipotle." at bounding box center [317, 433] width 270 height 63
paste textarea ", Southwest Chicken, Queso, Pico de Gallo, Jalapeños, Sour Cream, Sriracha Cris…"
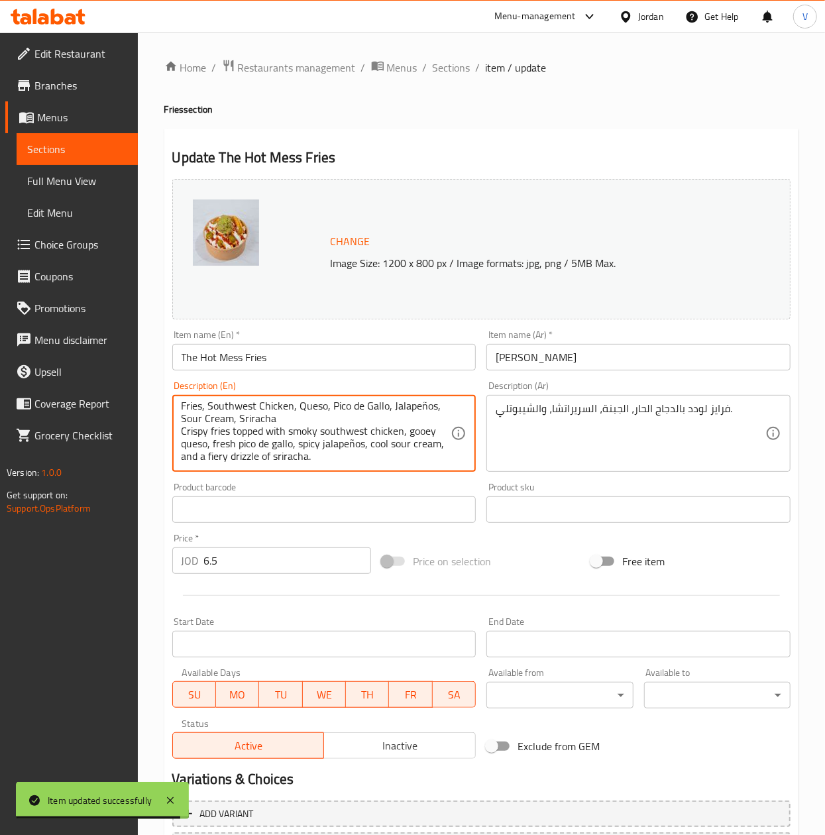
scroll to position [3, 0]
click at [384, 435] on textarea "Fries, Southwest Chicken, Queso, Pico de Gallo, Jalapeños, Sour Cream, Sriracha…" at bounding box center [317, 433] width 270 height 63
click at [384, 449] on textarea "Fries, Southwest Chicken, Queso, Pico de Gallo, Jalapeños, Sour Cream, Sriracha…" at bounding box center [317, 433] width 270 height 63
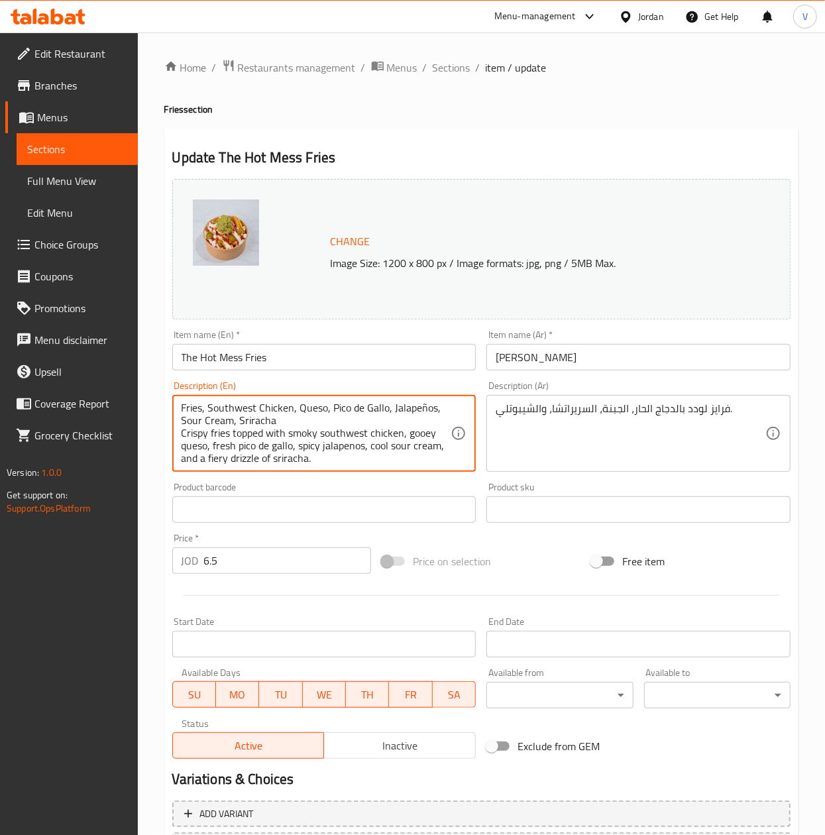
scroll to position [0, 0]
click at [211, 423] on textarea "Fries, Southwest Chicken, Queso, Pico de Gallo, Jalapeños, Sour Cream, Sriracha…" at bounding box center [317, 433] width 270 height 63
click at [215, 416] on textarea "Fries, Southwest Chicken, Queso, Pico de Gallo, Jalapeños, Sour Cream, Sriracha…" at bounding box center [317, 433] width 270 height 63
click at [215, 423] on textarea "Fries, Southwest Chicken, Queso, Pico de Gallo, Jalapeños, Sour Cream, Sriracha…" at bounding box center [317, 433] width 270 height 63
click at [216, 419] on textarea "Fries, Southwest Chicken, Queso, Pico de Gallo, Jalapeños, Sour Cream, Sriracha…" at bounding box center [317, 433] width 270 height 63
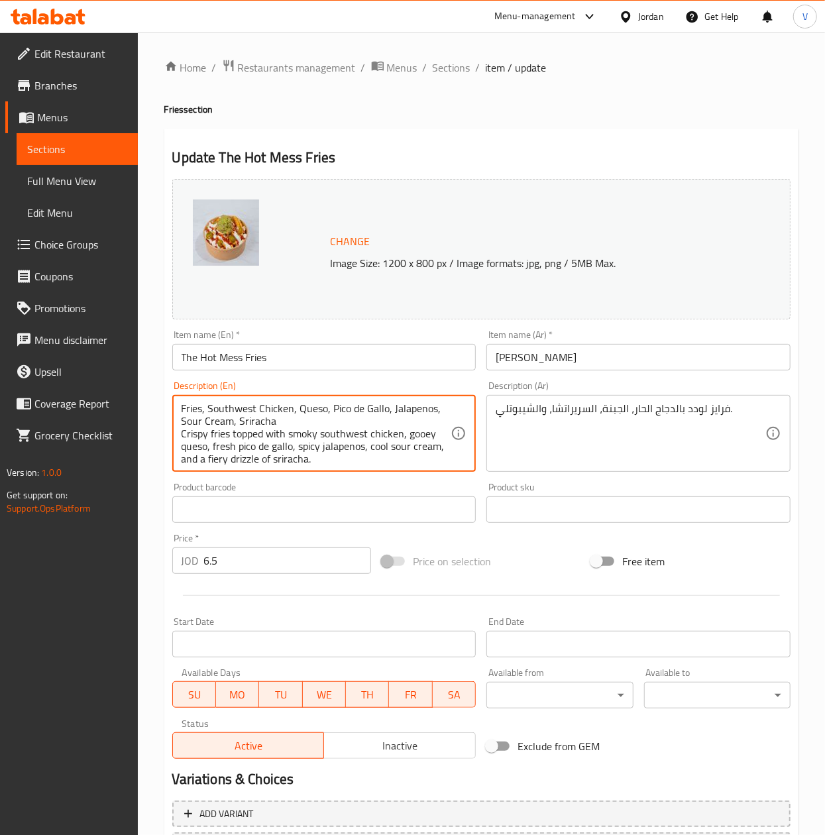
click at [399, 453] on textarea "Fries, Southwest Chicken, Queso, Pico de Gallo, Jalapenos, Sour Cream, Sriracha…" at bounding box center [317, 433] width 270 height 63
click at [382, 453] on textarea "Fries, Southwest Chicken, Queso, Pico de Gallo, Jalapenos, Sour Cream, Sriracha…" at bounding box center [317, 433] width 270 height 63
type textarea "Fries, Southwest Chicken, Queso, Pico de Gallo, Jalapenos, Sour Cream, Sriracha…"
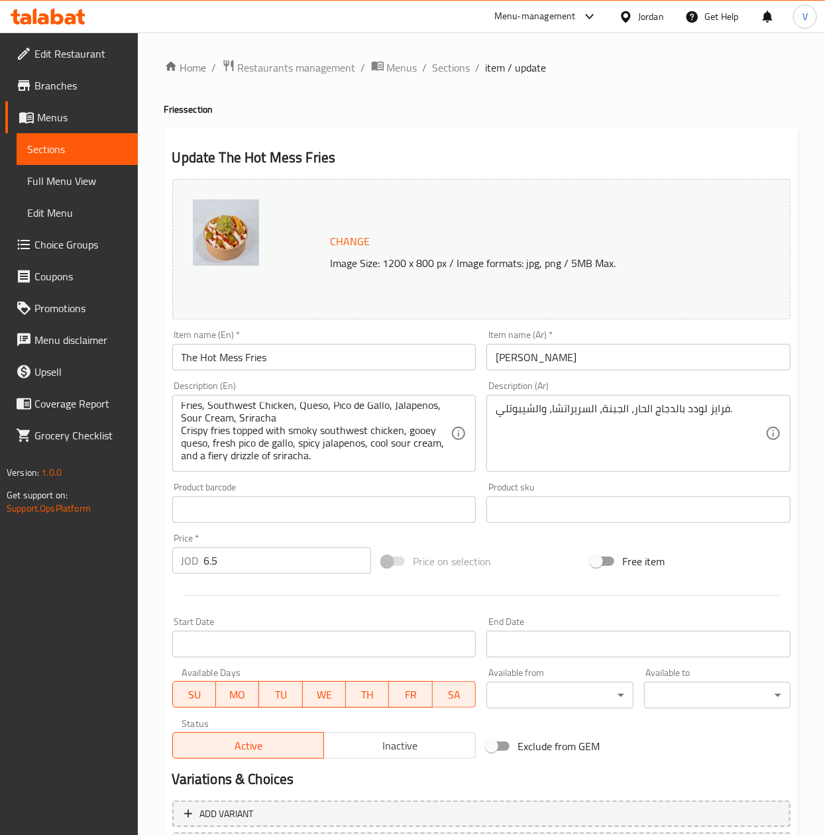
click at [334, 482] on div "Product barcode Product barcode" at bounding box center [324, 502] width 304 height 40
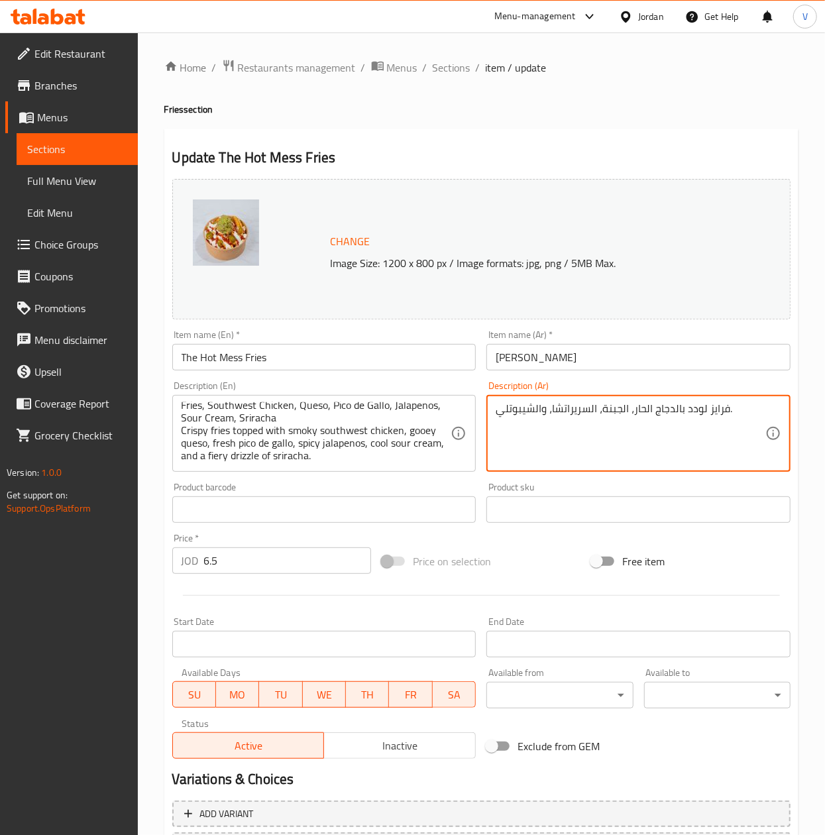
click at [587, 423] on textarea "فرايز لودد بالدجاج الحار، الجبنة، السريراتشا، والشيبوتلي." at bounding box center [631, 433] width 270 height 63
paste textarea "بطاطا مقلية مقرمشة مع دجاج ساوث ويست مدخن، كيسو سايح، بيكو دي جالو فريش، هالابي…"
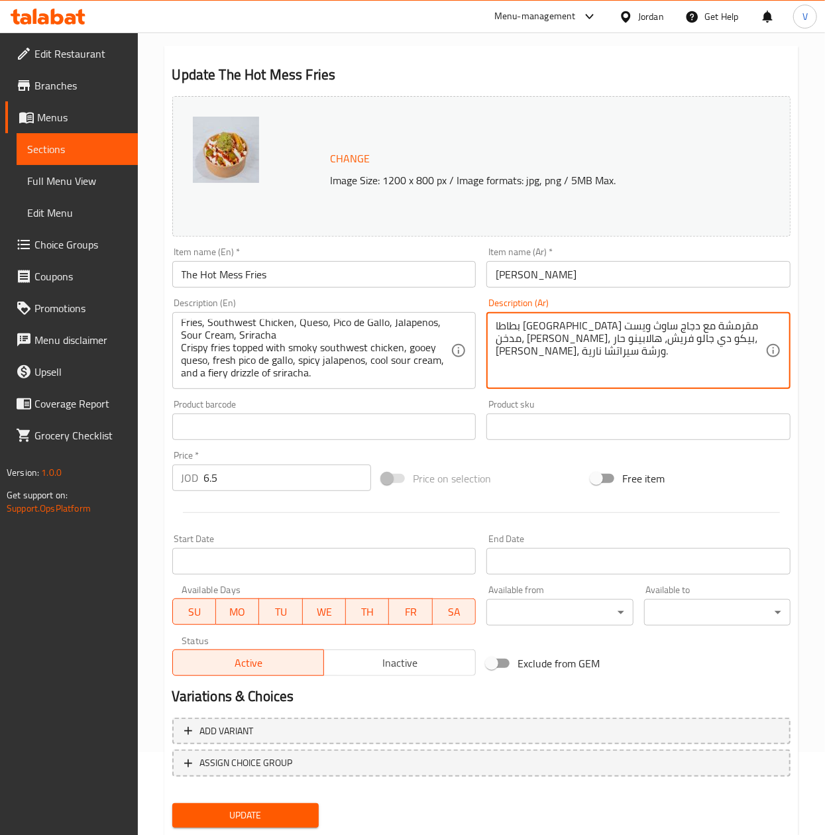
scroll to position [120, 0]
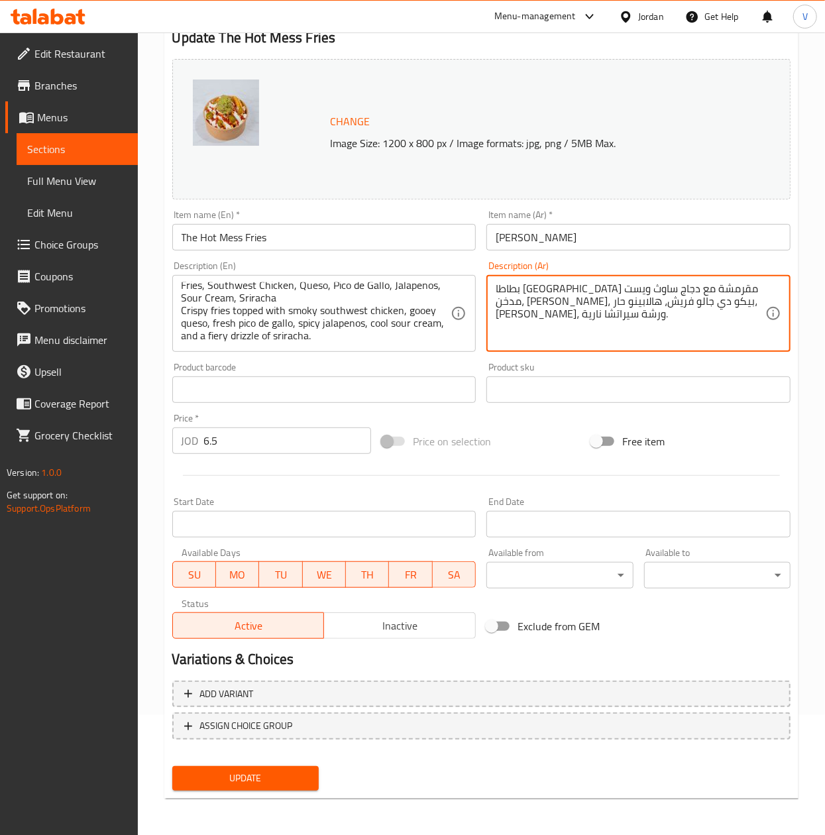
type textarea "بطاطا مقلية مقرمشة مع دجاج ساوث ويست مدخن، كيسو سايح، بيكو دي جالو فريش، هالابي…"
click at [550, 418] on div "Change Image Size: 1200 x 800 px / Image formats: jpg, png / 5MB Max. Item name…" at bounding box center [481, 349] width 629 height 590
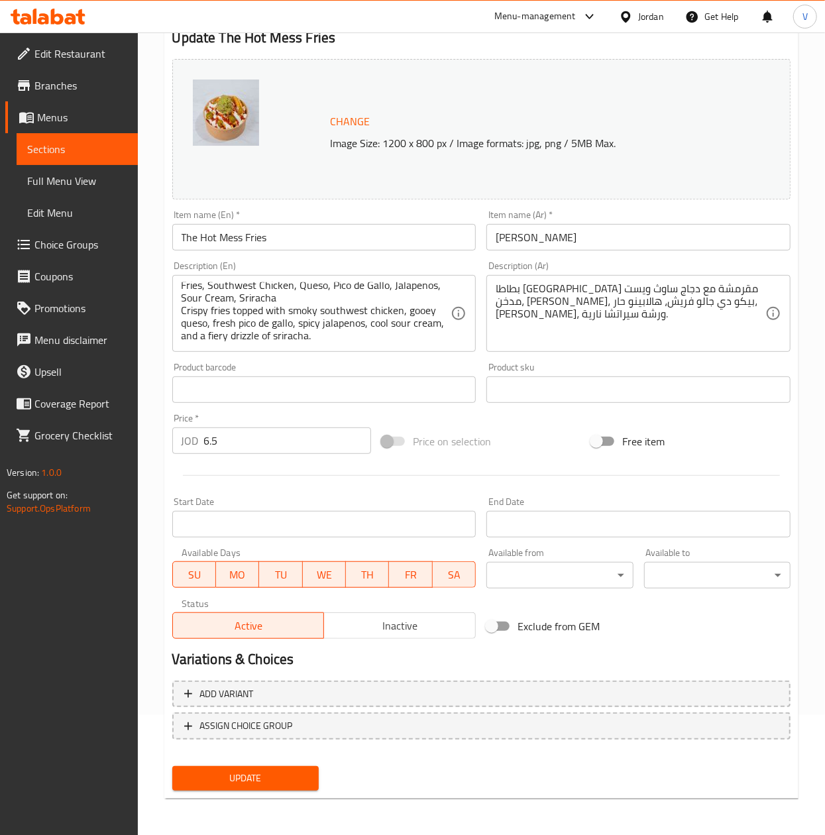
click at [272, 763] on div "Update" at bounding box center [245, 778] width 157 height 35
click at [274, 767] on button "Update" at bounding box center [245, 778] width 146 height 25
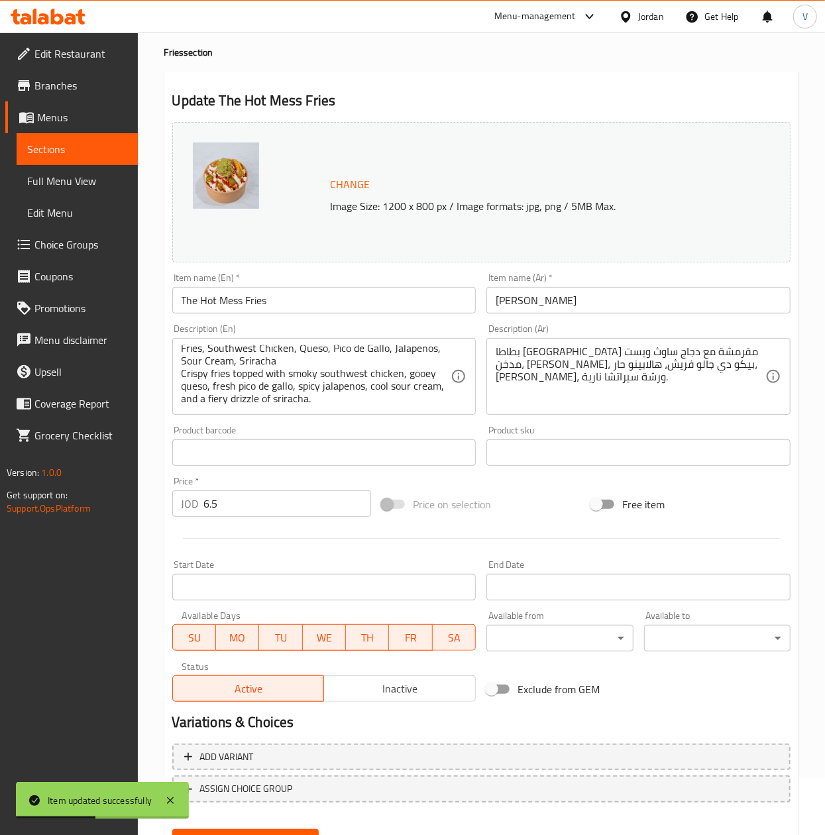
scroll to position [0, 0]
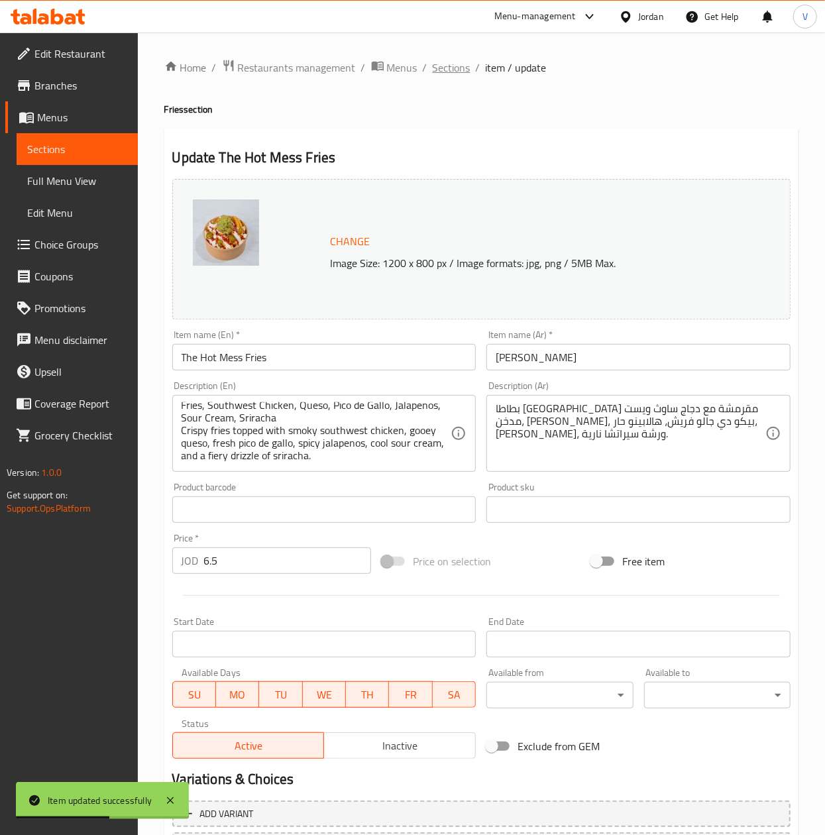
click at [453, 68] on span "Sections" at bounding box center [452, 68] width 38 height 16
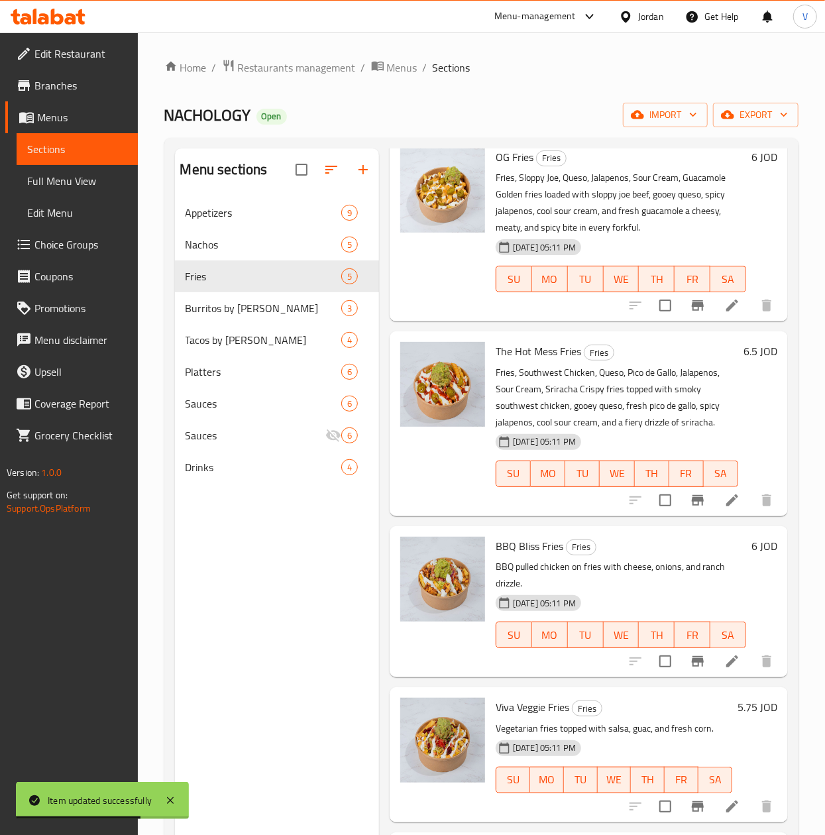
scroll to position [111, 0]
click at [714, 649] on li at bounding box center [732, 661] width 37 height 24
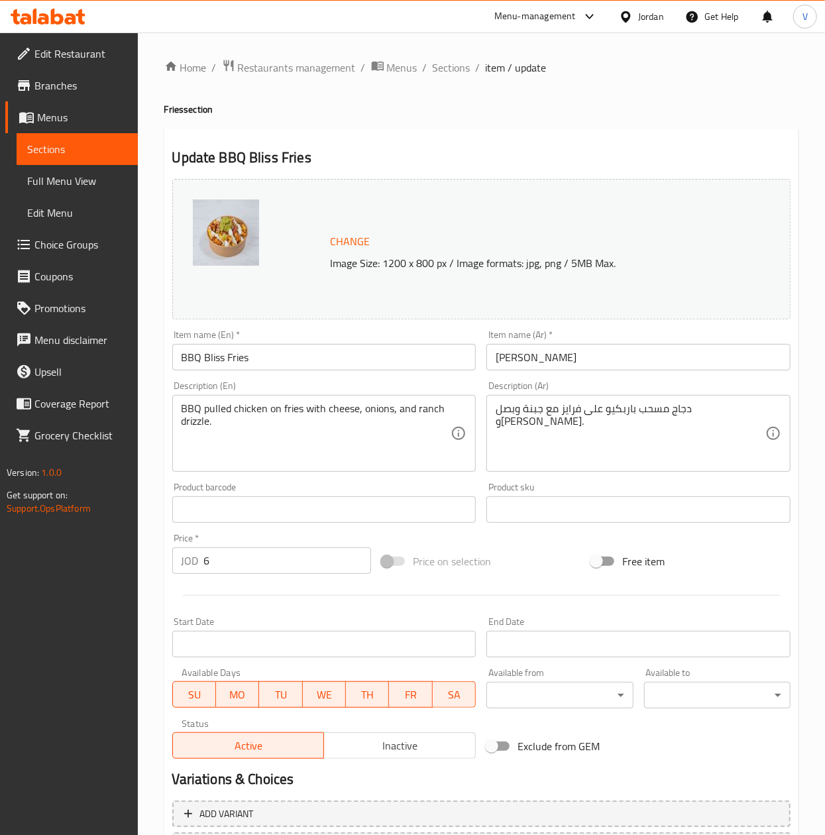
click at [351, 433] on textarea "BBQ pulled chicken on fries with cheese, onions, and ranch drizzle." at bounding box center [317, 433] width 270 height 63
paste textarea "Fries, BBQ Chicken, Queso, Pico de Gallo, Guacamole, Sour Cream, Lettuce, Jalap…"
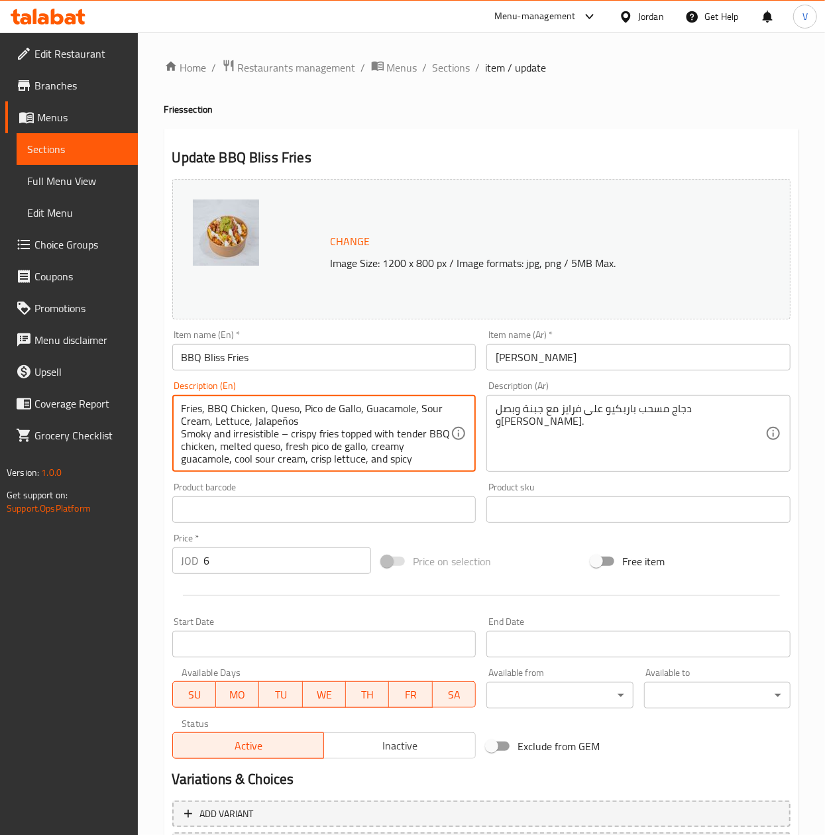
click at [305, 415] on textarea "Fries, BBQ Chicken, Queso, Pico de Gallo, Guacamole, Sour Cream, Lettuce, Jalap…" at bounding box center [317, 433] width 270 height 63
click at [309, 419] on textarea "Fries, BBQ Chicken, Queso, Pico de Gallo, Guacamole, Sour Cream, Lettuce, Jalap…" at bounding box center [317, 433] width 270 height 63
click at [289, 434] on textarea "Fries, BBQ Chicken, Queso, Pico de Gallo, Guacamole, Sour Cream, Lettuce, Jalap…" at bounding box center [317, 433] width 270 height 63
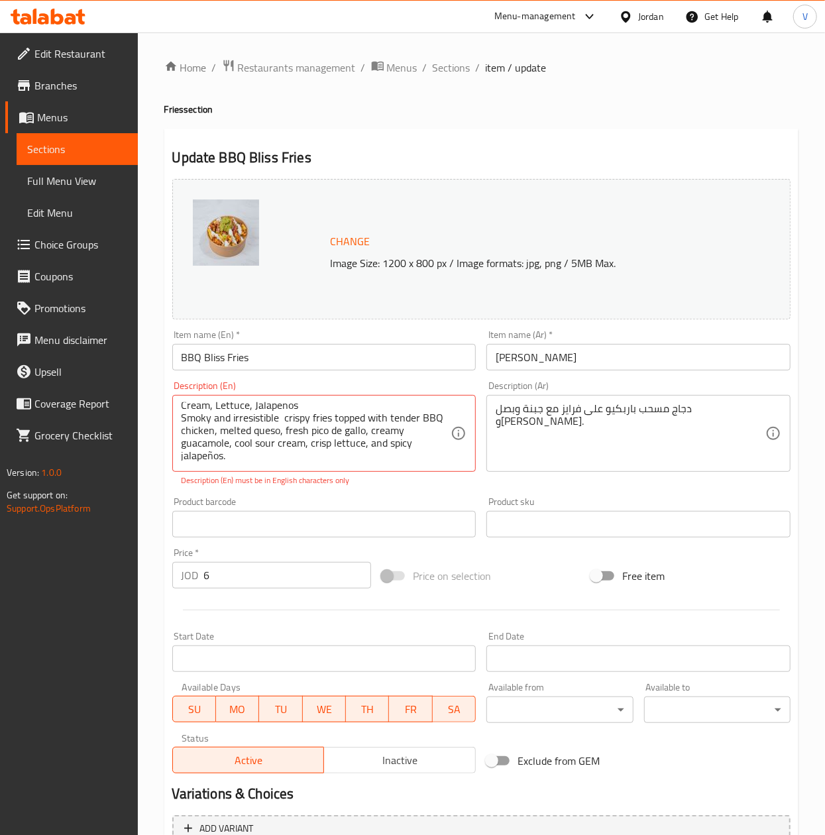
click at [348, 473] on div "Description (En) Fries, BBQ Chicken, Queso, Pico de Gallo, Guacamole, Sour Crea…" at bounding box center [324, 434] width 315 height 116
type textarea "Fries, BBQ Chicken, Queso, Pico de Gallo, Guacamole, Sour Cream, Lettuce, Jalap…"
click at [416, 510] on div "Product barcode Product barcode" at bounding box center [324, 517] width 304 height 40
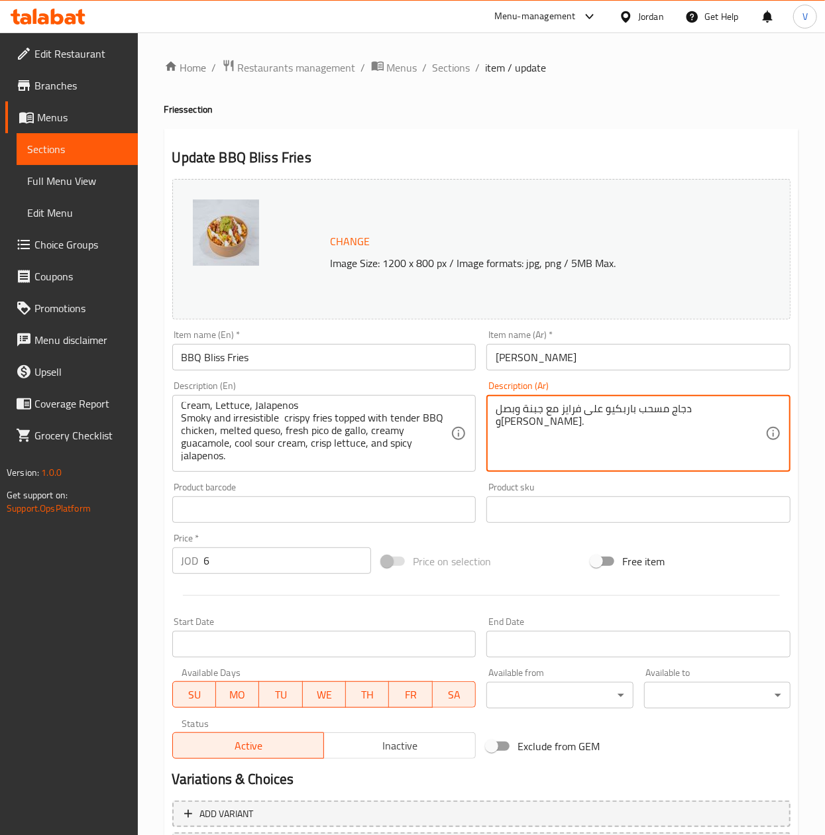
click at [591, 437] on textarea "دجاج مسحب باربكيو على فرايز مع جبنة وبصل ودريزل رانش." at bounding box center [631, 433] width 270 height 63
paste textarea "نكهة الباربكيو المدخنة – بطاطا مقلية مقرمشة مع دجاج باربكيو طري، كيسو سايح، بيك…"
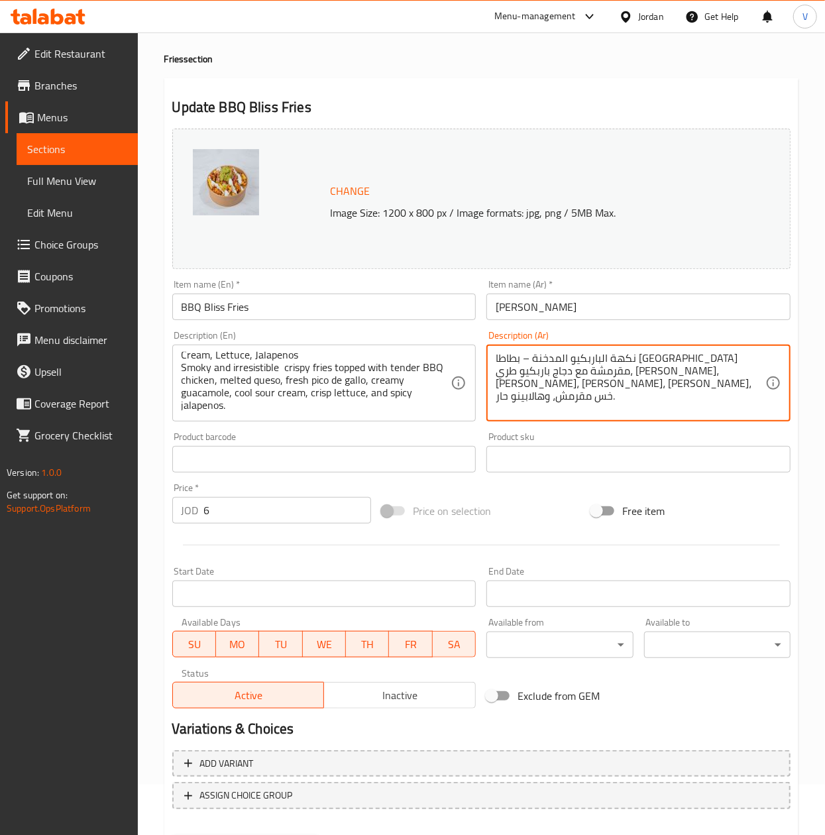
scroll to position [120, 0]
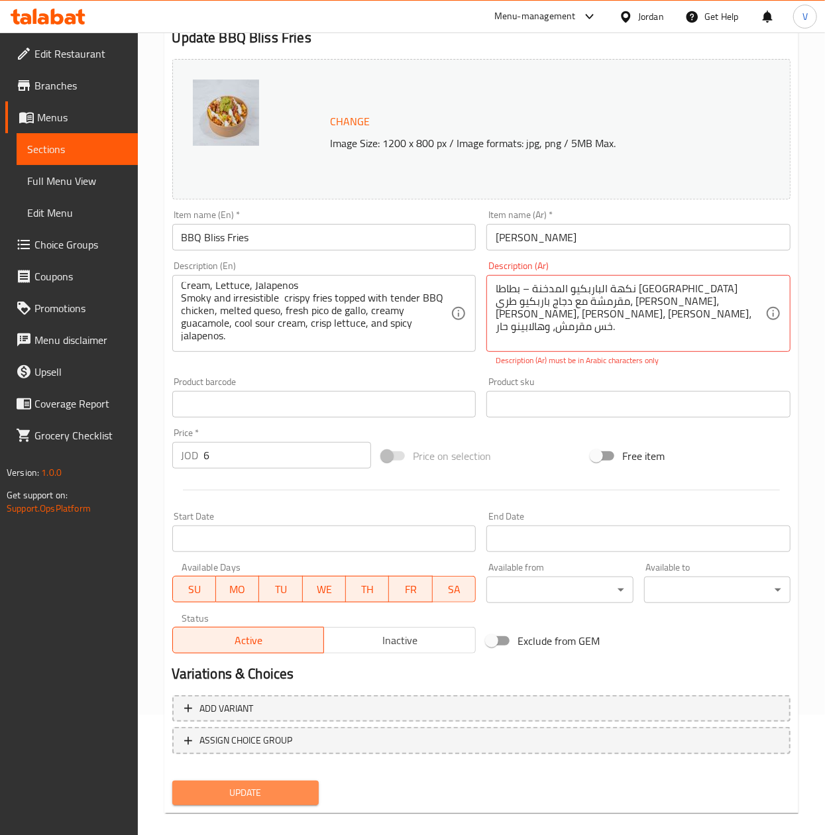
click at [231, 787] on button "Update" at bounding box center [245, 793] width 146 height 25
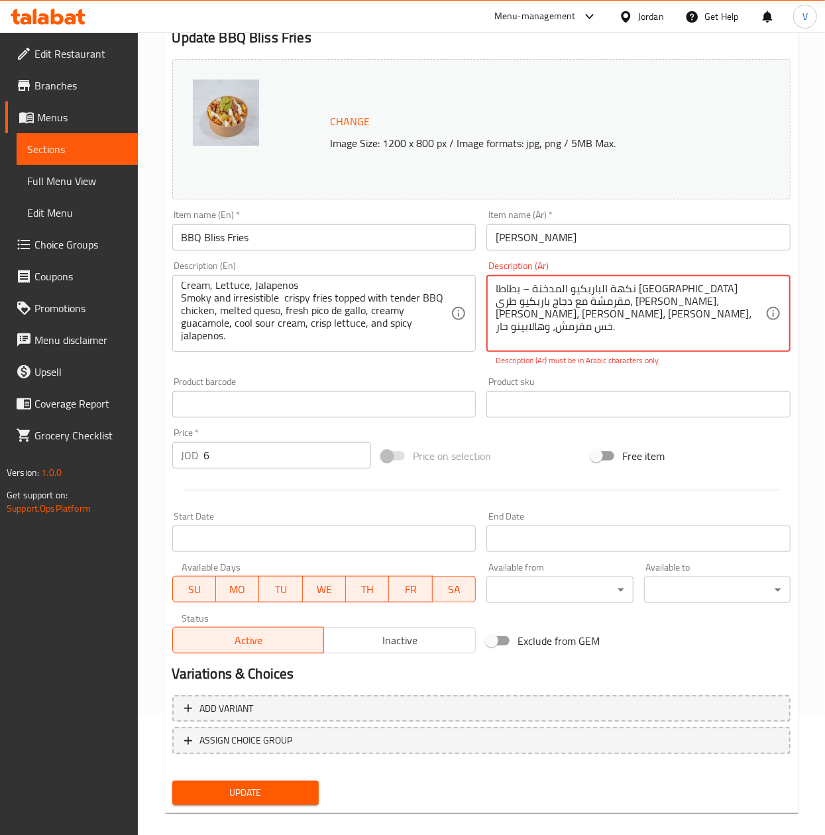
click at [639, 284] on textarea "نكهة الباربكيو المدخنة – بطاطا مقلية مقرمشة مع دجاج باربكيو طري، كيسو سايح، بيك…" at bounding box center [631, 313] width 270 height 63
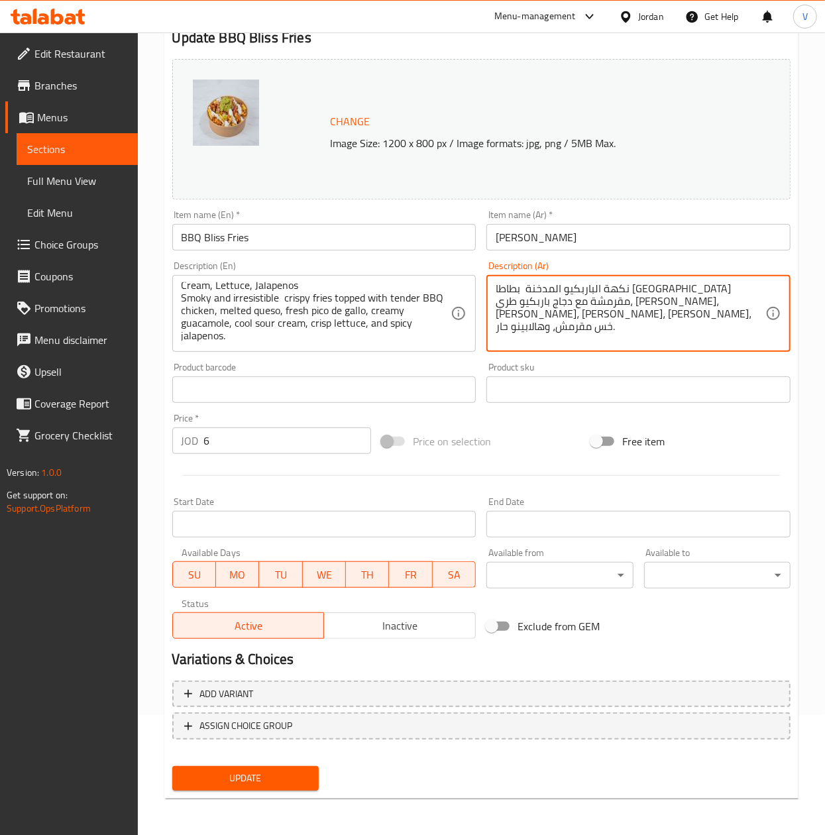
type textarea "نكهة الباربكيو المدخنة بطاطا مقلية مقرمشة مع دجاج باربكيو طري، كيسو سايح، بيكو …"
click at [321, 771] on div "Update" at bounding box center [245, 778] width 157 height 35
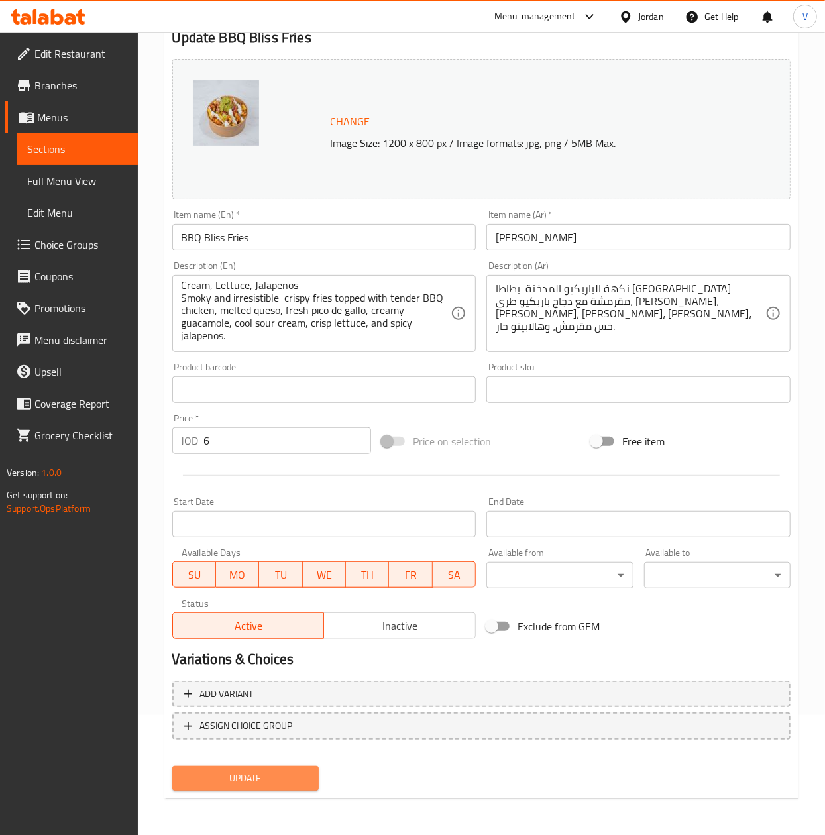
click at [311, 773] on button "Update" at bounding box center [245, 778] width 146 height 25
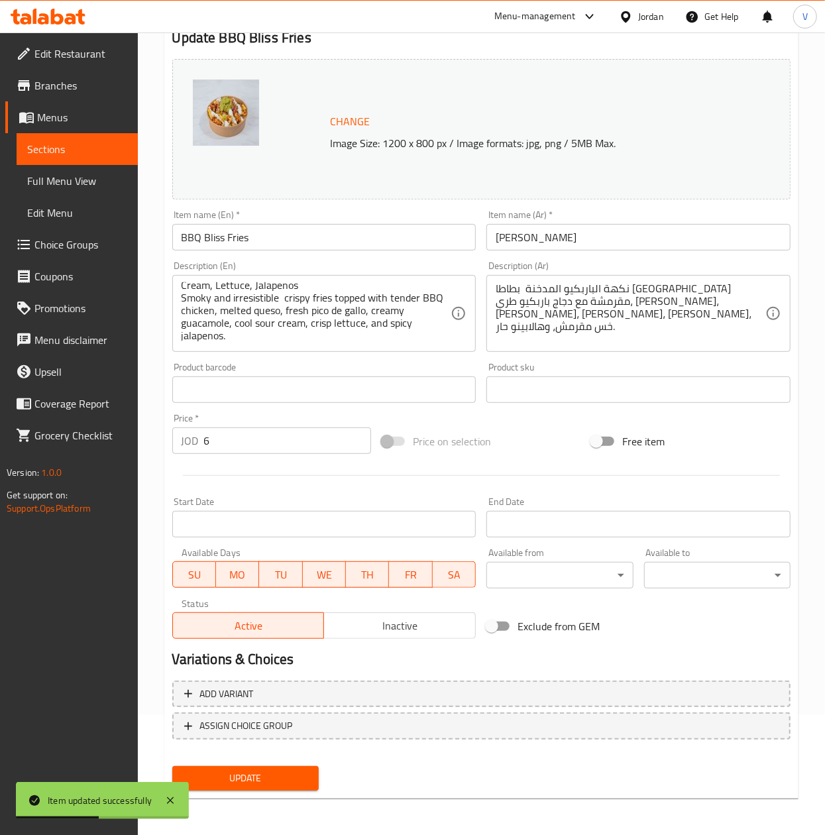
scroll to position [0, 0]
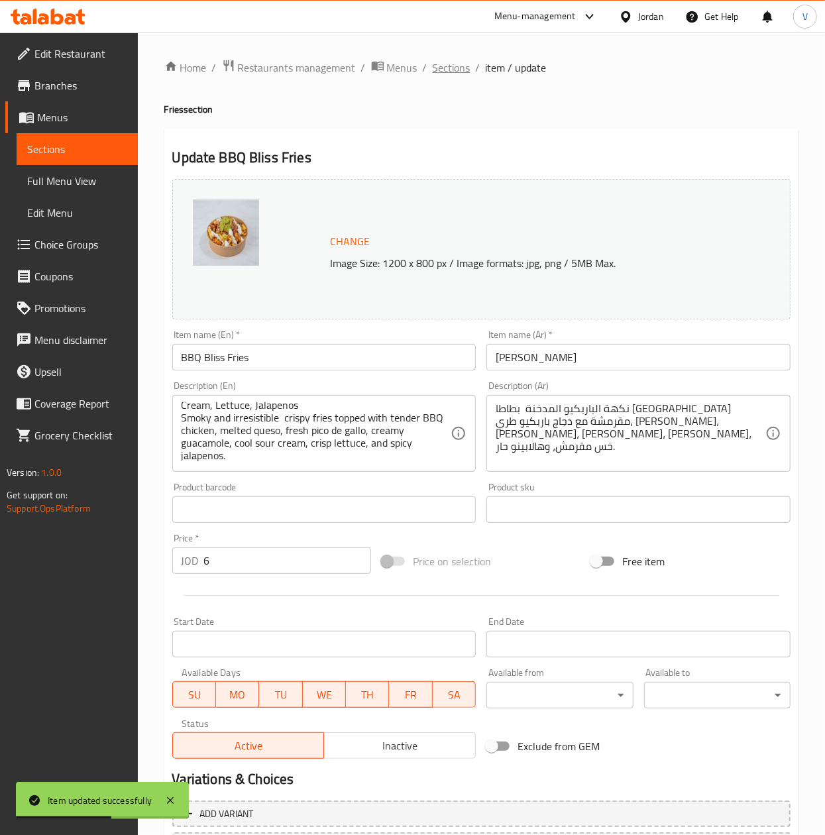
click at [439, 74] on span "Sections" at bounding box center [452, 68] width 38 height 16
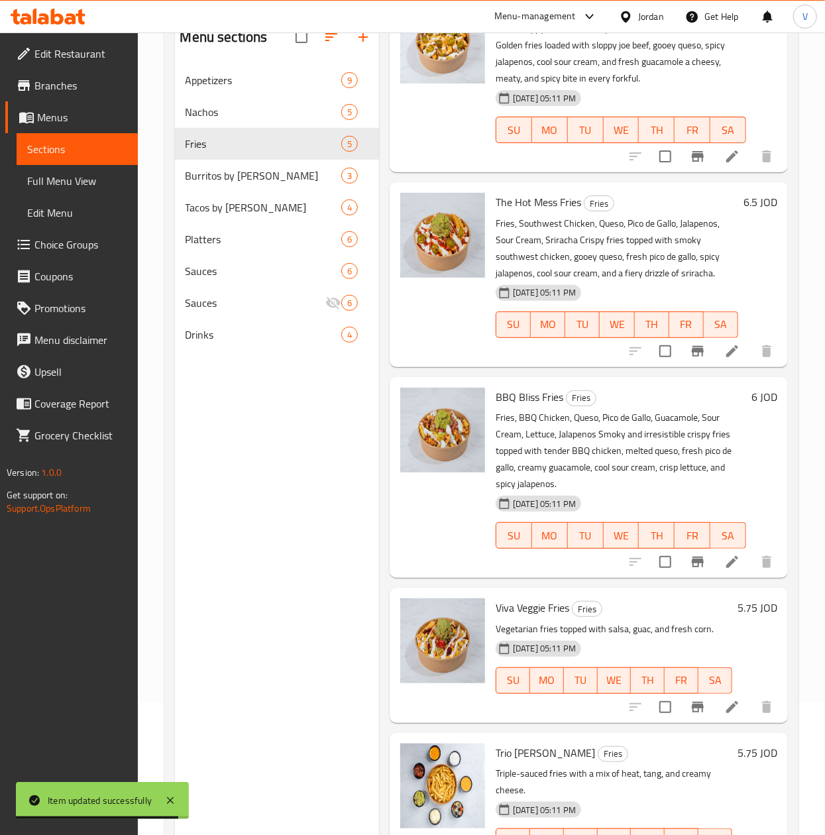
scroll to position [133, 0]
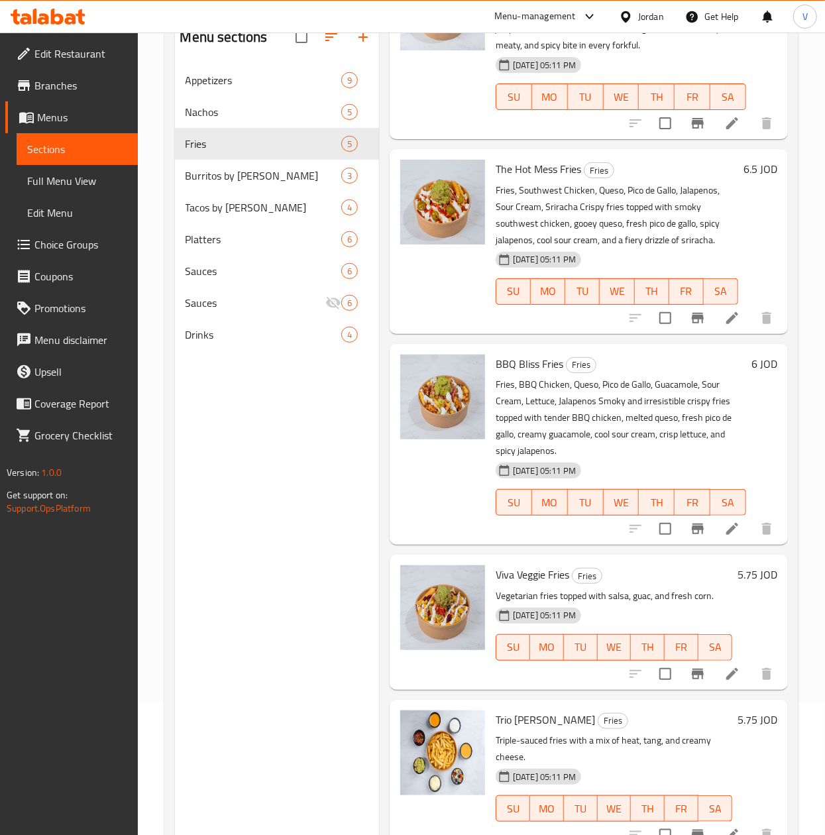
click at [724, 681] on icon at bounding box center [732, 674] width 16 height 16
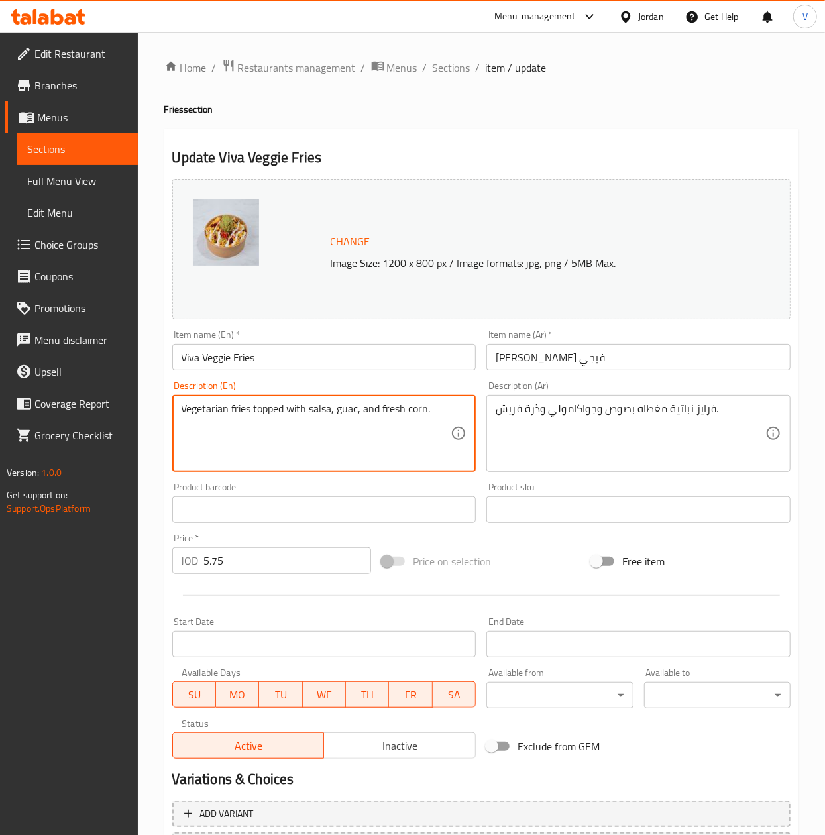
click at [349, 437] on textarea "Vegetarian fries topped with salsa, guac, and fresh corn." at bounding box center [317, 433] width 270 height 63
paste textarea "Fries, Corn, Red Beans, Lettuce, Guacamole, Queso, Pico de Gallo, Sour Cream Fr…"
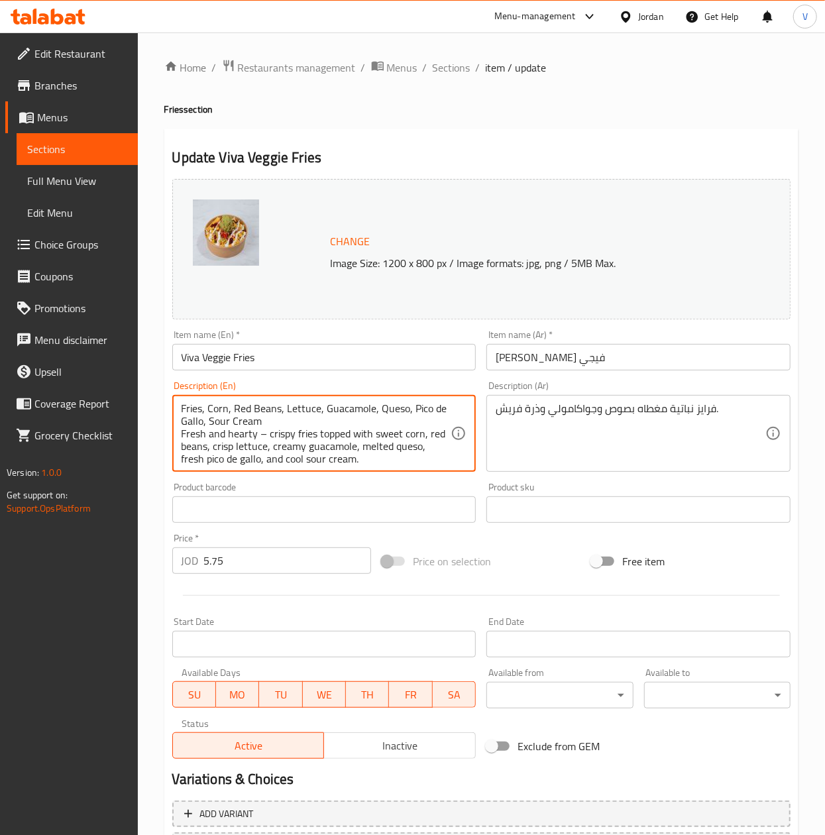
scroll to position [3, 0]
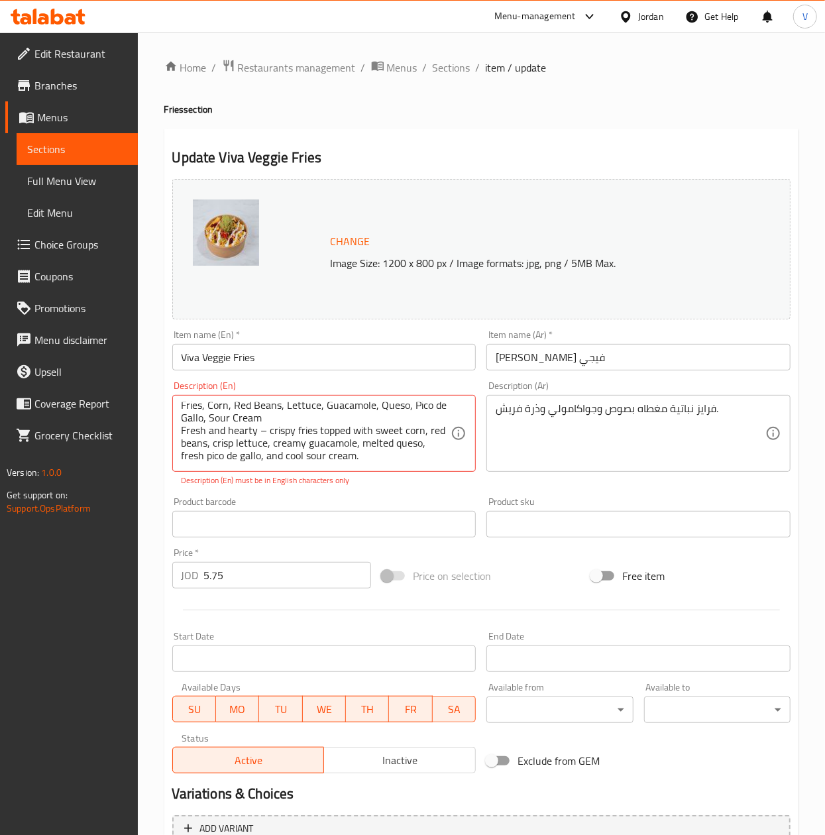
click at [387, 484] on div "Change Image Size: 1200 x 800 px / Image formats: jpg, png / 5MB Max. Item name…" at bounding box center [481, 476] width 629 height 605
type textarea "Fries, Corn, Red Beans, Lettuce, Guacamole, Queso, Pico de Gallo, Sour Cream Fr…"
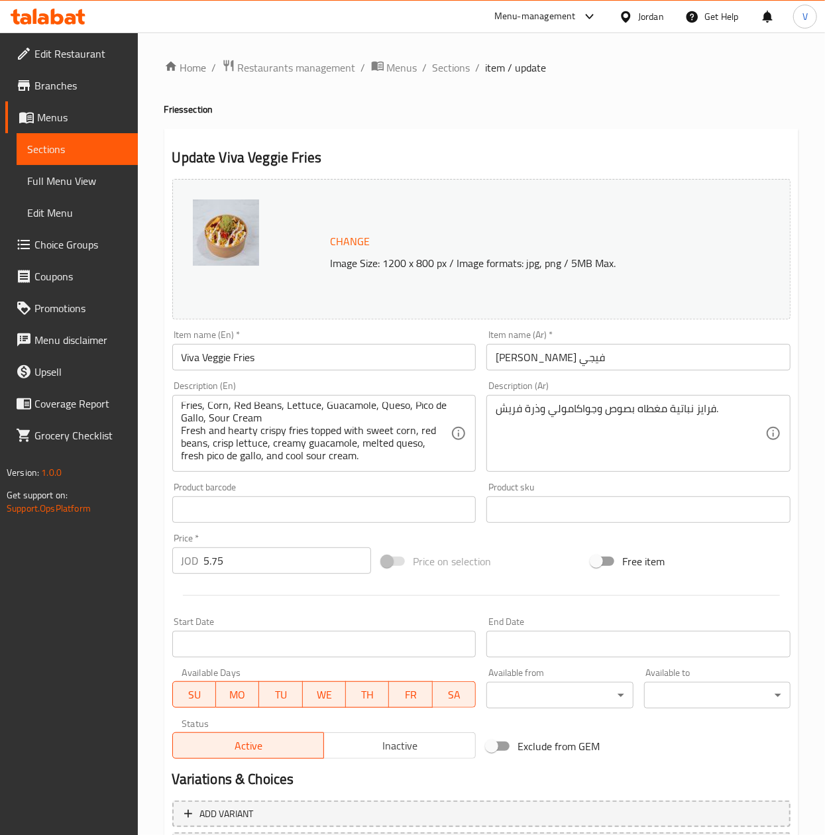
click at [427, 495] on div "Product barcode Product barcode" at bounding box center [324, 502] width 315 height 51
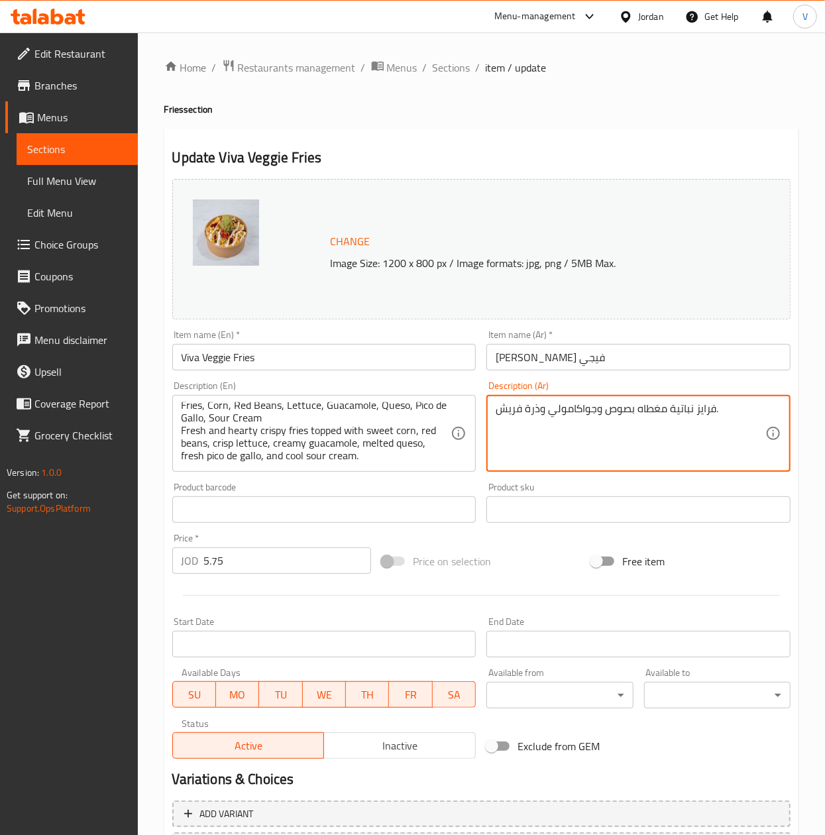
click at [681, 442] on textarea "فرایز نباتية مغطاه بصوص وجواكامولي وذرة فريش." at bounding box center [631, 433] width 270 height 63
paste textarea "طازجة وغنية – بطاطا مقلية مقرمشة مع ذرة حلوة، فاصوليا حمراء، خس مقرمش، جواكامول…"
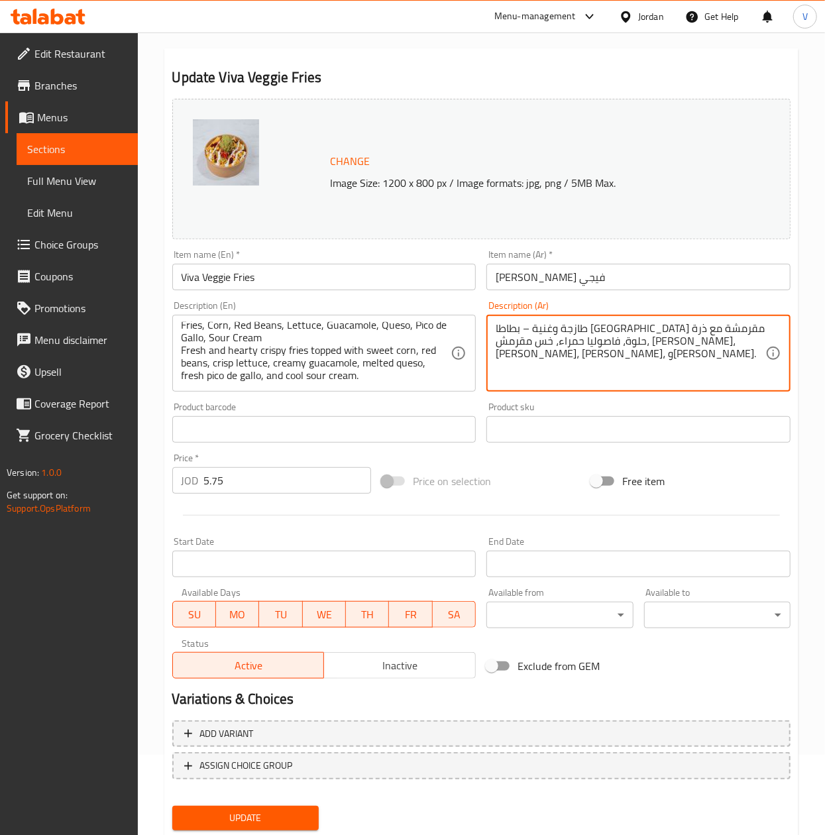
scroll to position [120, 0]
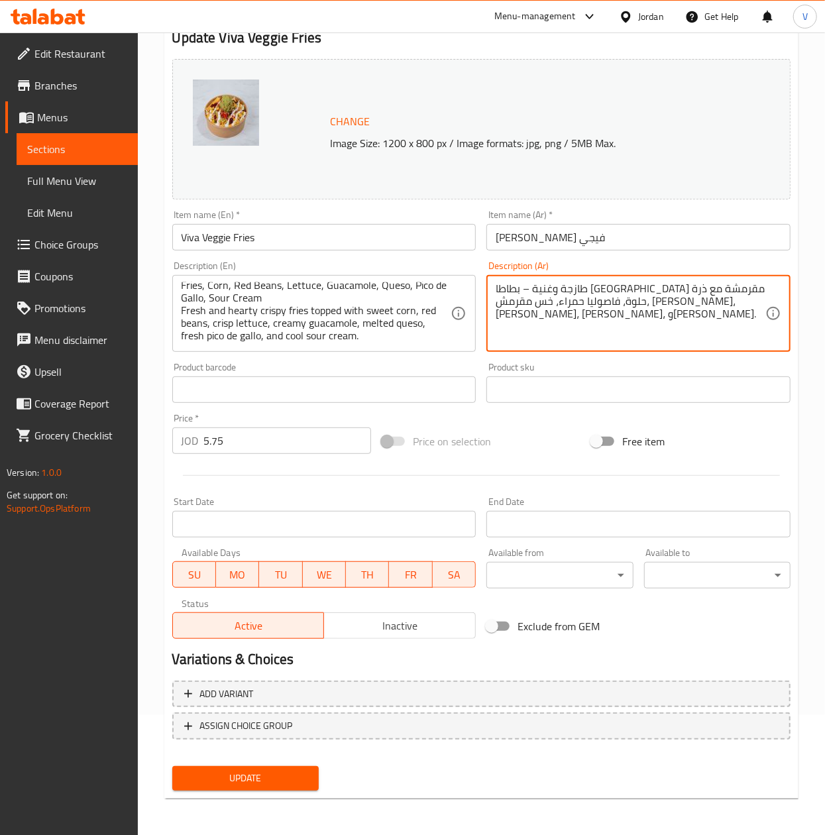
click at [687, 289] on textarea "طازجة وغنية – بطاطا مقلية مقرمشة مع ذرة حلوة، فاصوليا حمراء، خس مقرمش، جواكامول…" at bounding box center [631, 313] width 270 height 63
type textarea "طازجة وغنية بطاطا مقلية مقرمشة مع ذرة حلوة، فاصوليا حمراء، خس مقرمش، جواكامولي …"
click at [242, 789] on button "Update" at bounding box center [245, 778] width 146 height 25
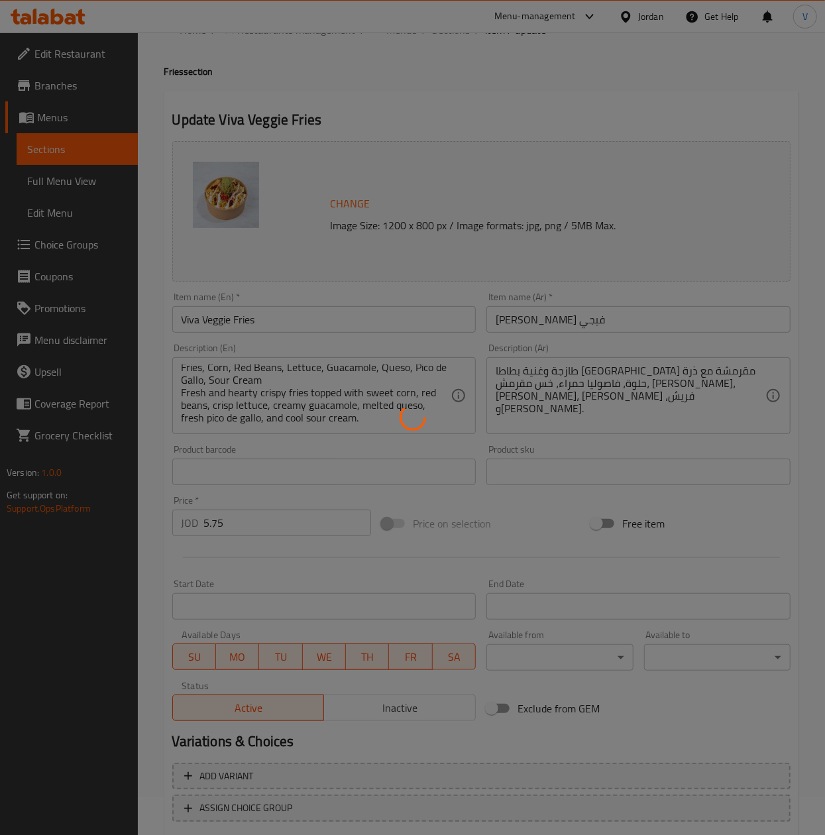
scroll to position [0, 0]
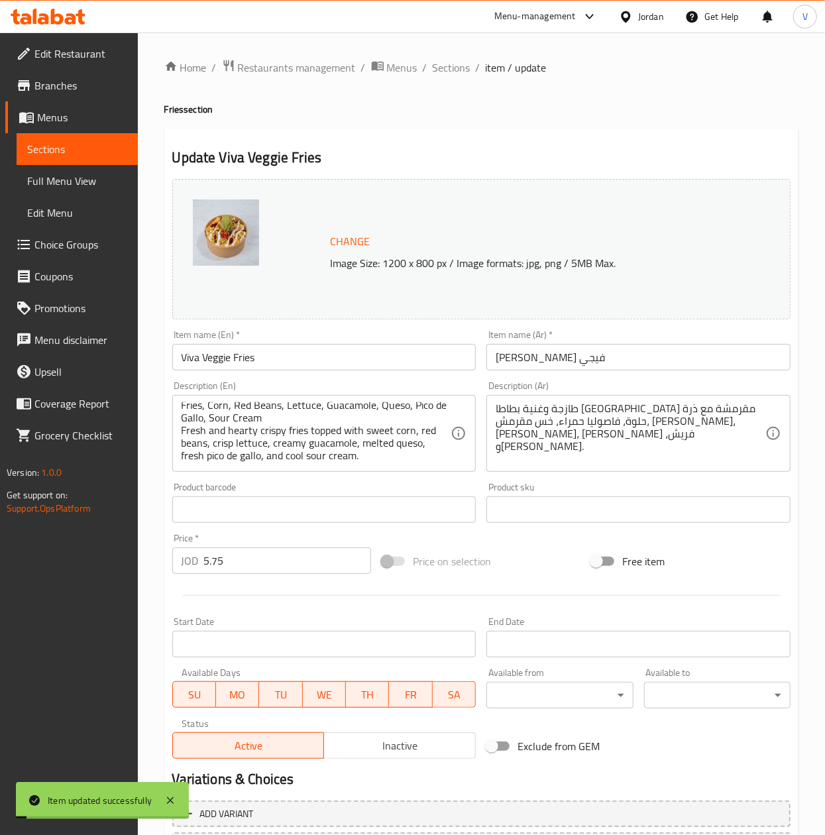
click at [440, 70] on span "Sections" at bounding box center [452, 68] width 38 height 16
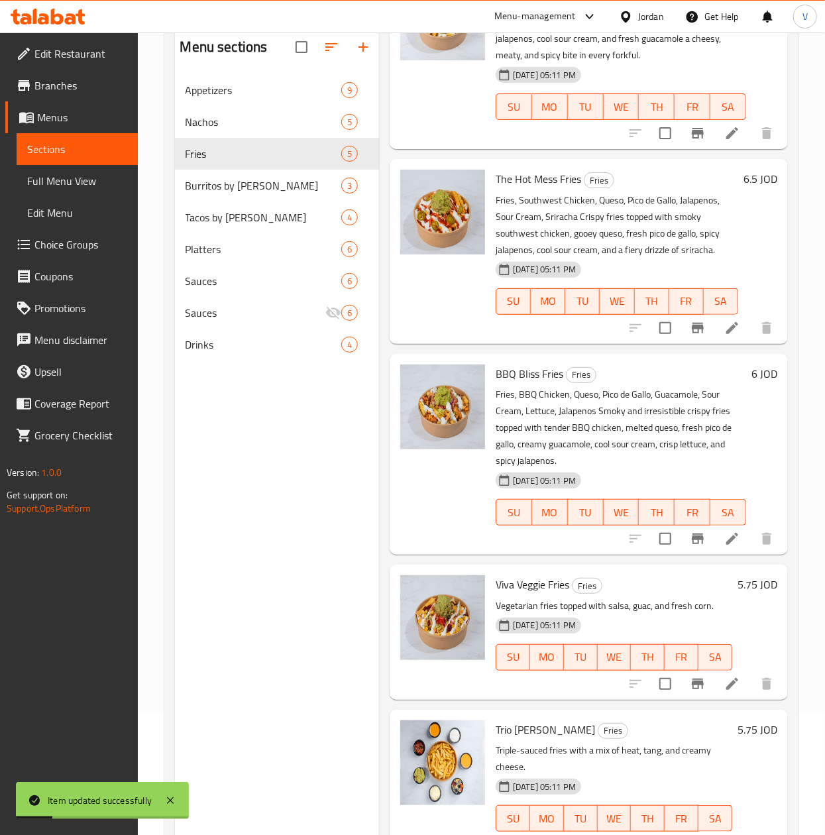
scroll to position [186, 0]
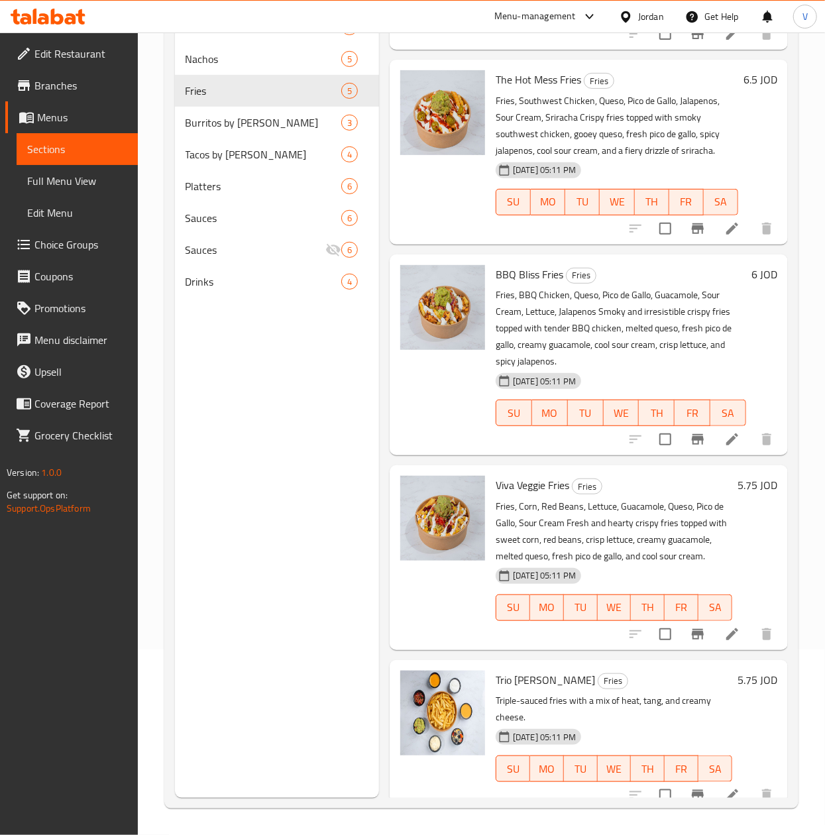
click at [114, 233] on link "Choice Groups" at bounding box center [71, 245] width 133 height 32
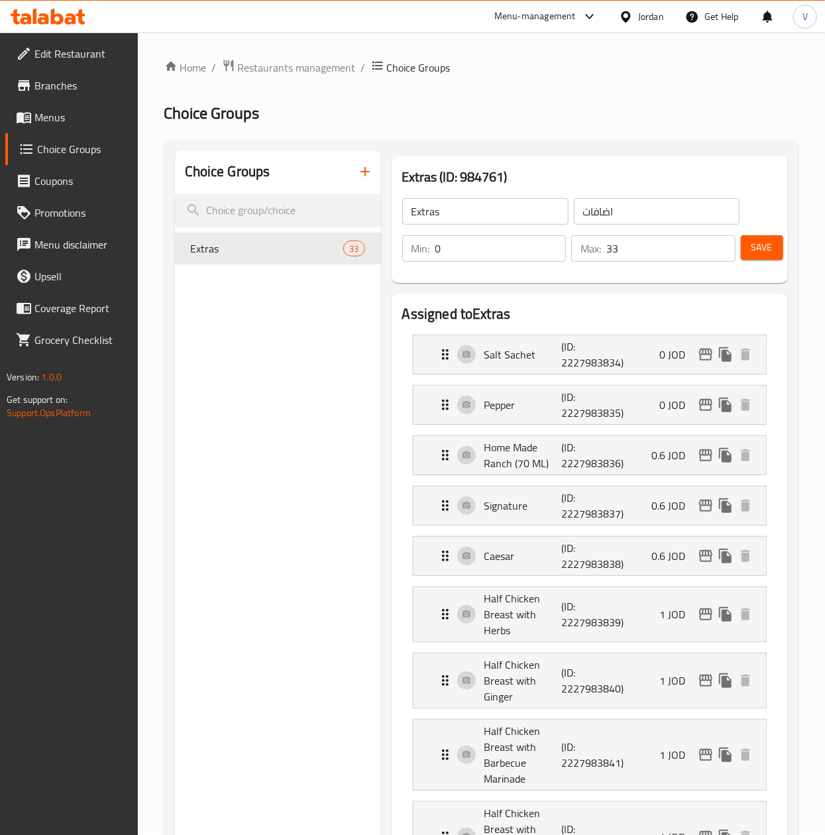
click at [353, 176] on button "button" at bounding box center [365, 172] width 32 height 32
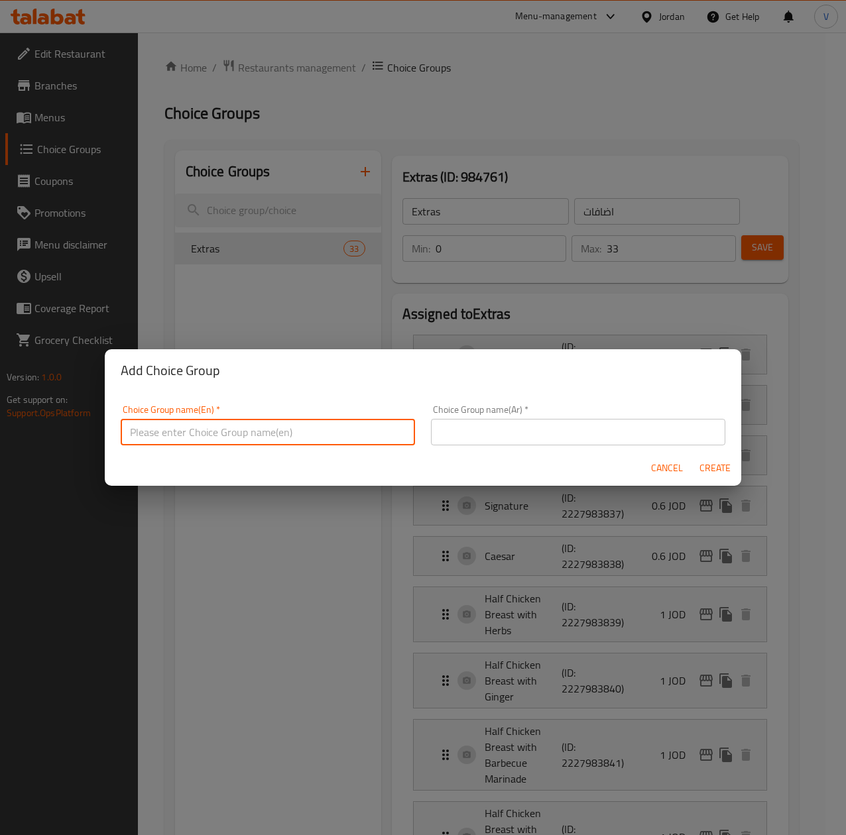
click at [331, 423] on input "text" at bounding box center [268, 432] width 294 height 27
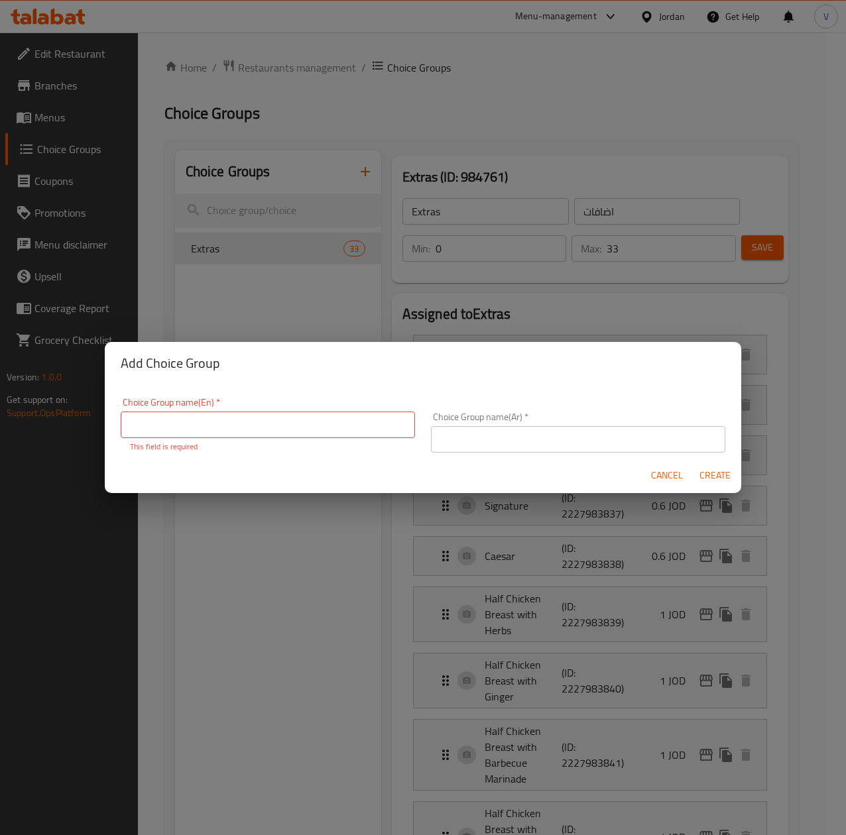
drag, startPoint x: 258, startPoint y: 410, endPoint x: 257, endPoint y: 423, distance: 12.6
click at [258, 410] on div "Choice Group name(En)   * Choice Group name(En) * This field is required" at bounding box center [268, 425] width 294 height 55
click at [257, 423] on input "text" at bounding box center [268, 425] width 294 height 27
type input "Add Ons:"
click at [528, 450] on div "Choice Group name(Ar)   * Choice Group name(Ar) *" at bounding box center [578, 432] width 310 height 56
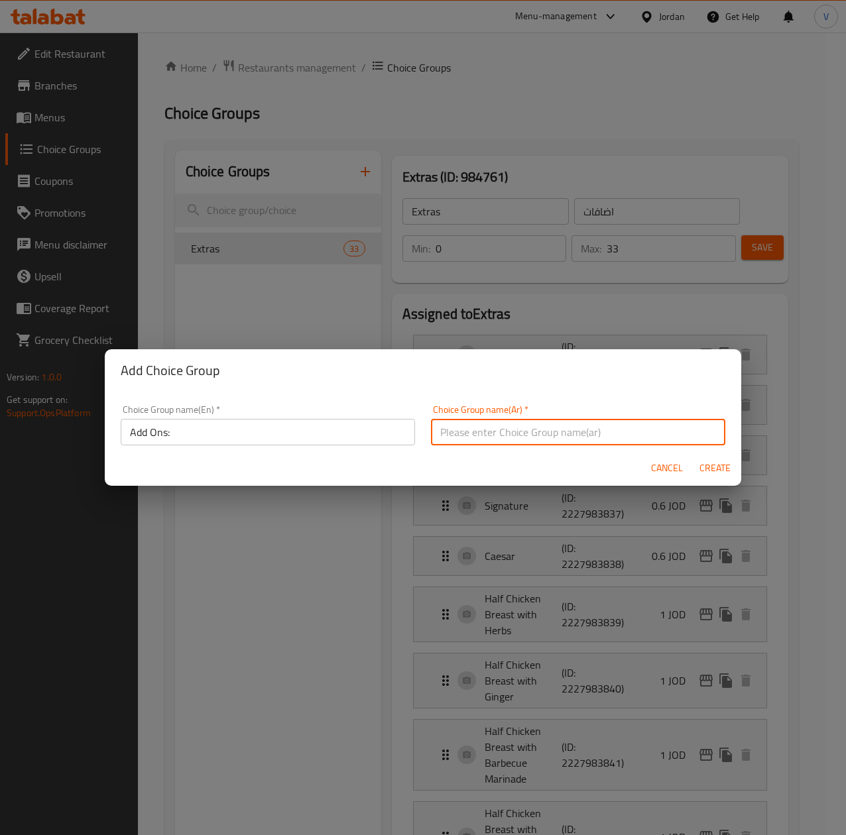
click at [589, 421] on input "text" at bounding box center [578, 432] width 294 height 27
type input "h"
type input "الاضافات"
click at [721, 474] on span "Create" at bounding box center [714, 468] width 32 height 17
type input "Add Ons:"
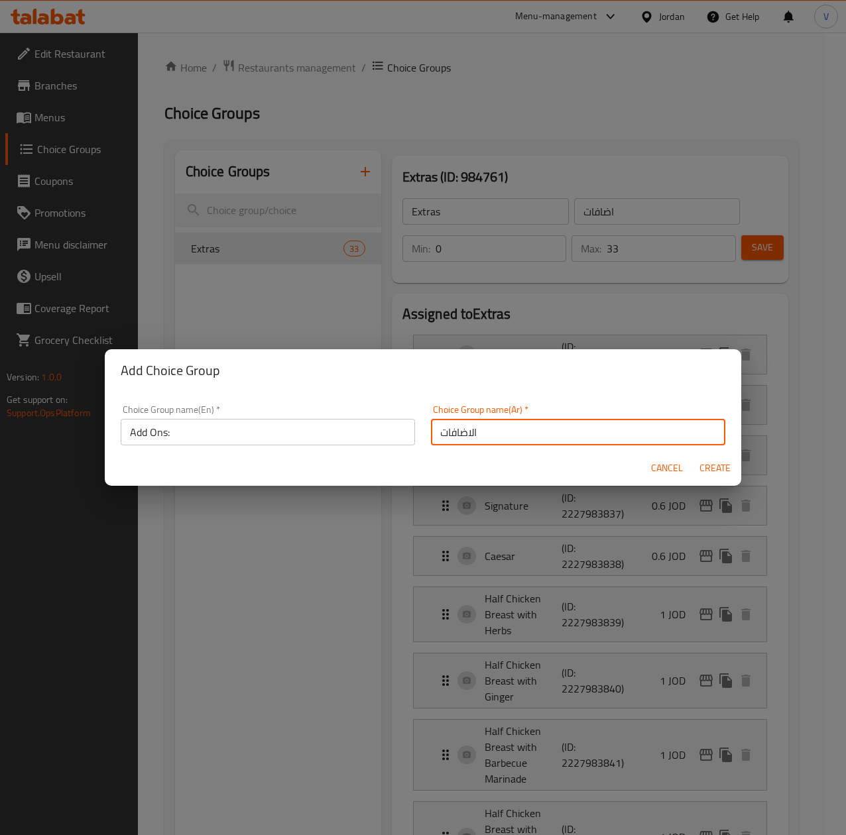
type input "الاضافات"
type input "0"
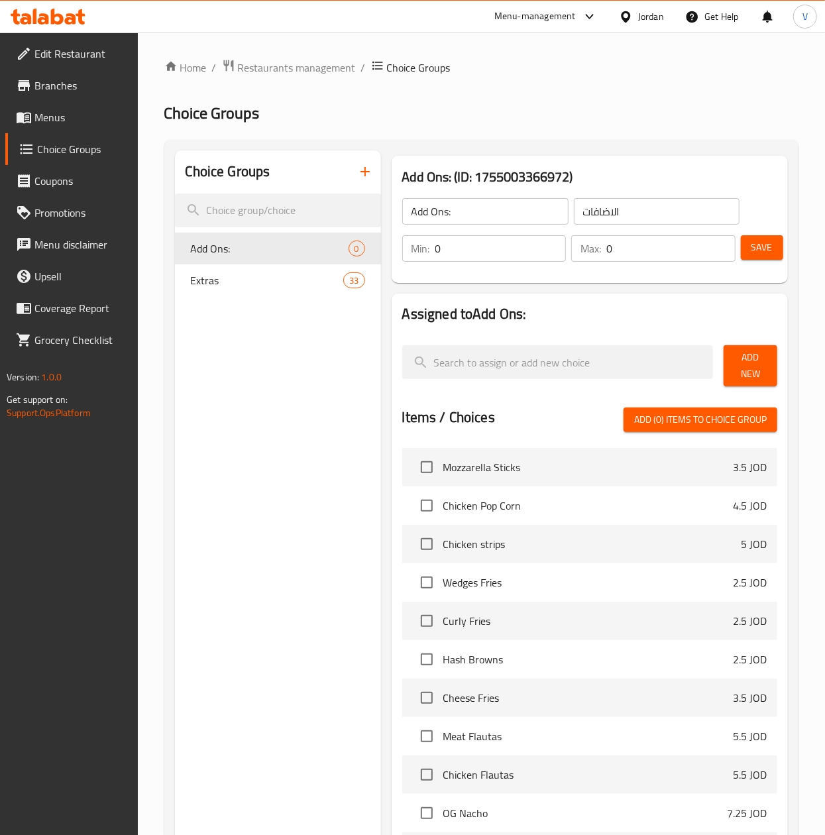
click at [735, 372] on span "Add New" at bounding box center [750, 365] width 32 height 33
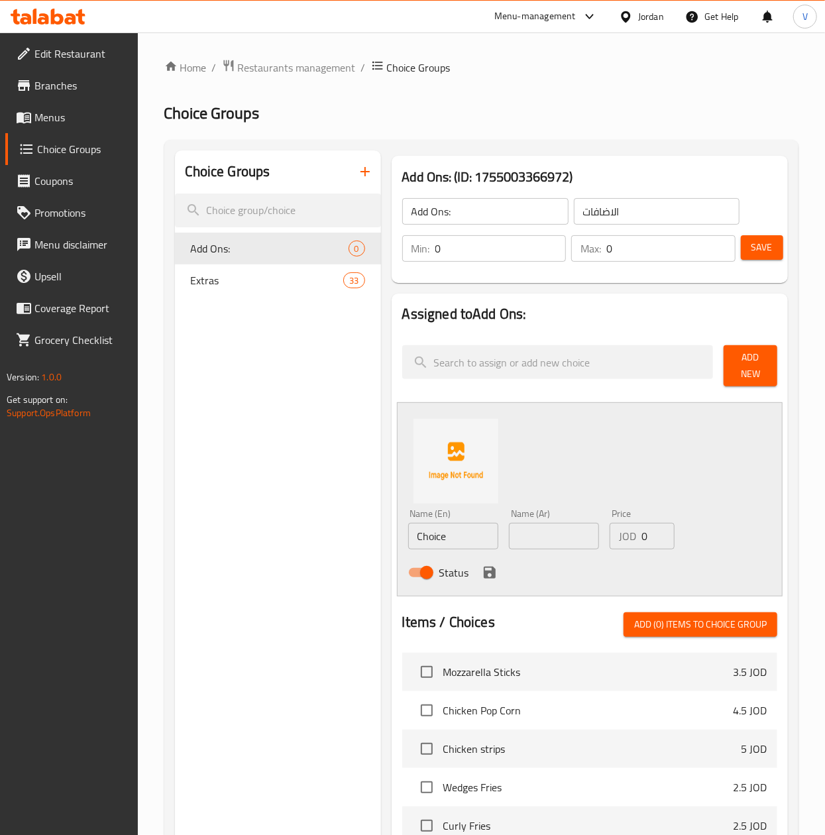
click at [460, 535] on input "Choice" at bounding box center [453, 536] width 90 height 27
paste input "BBQ Chicken (½ Chicken Breast)"
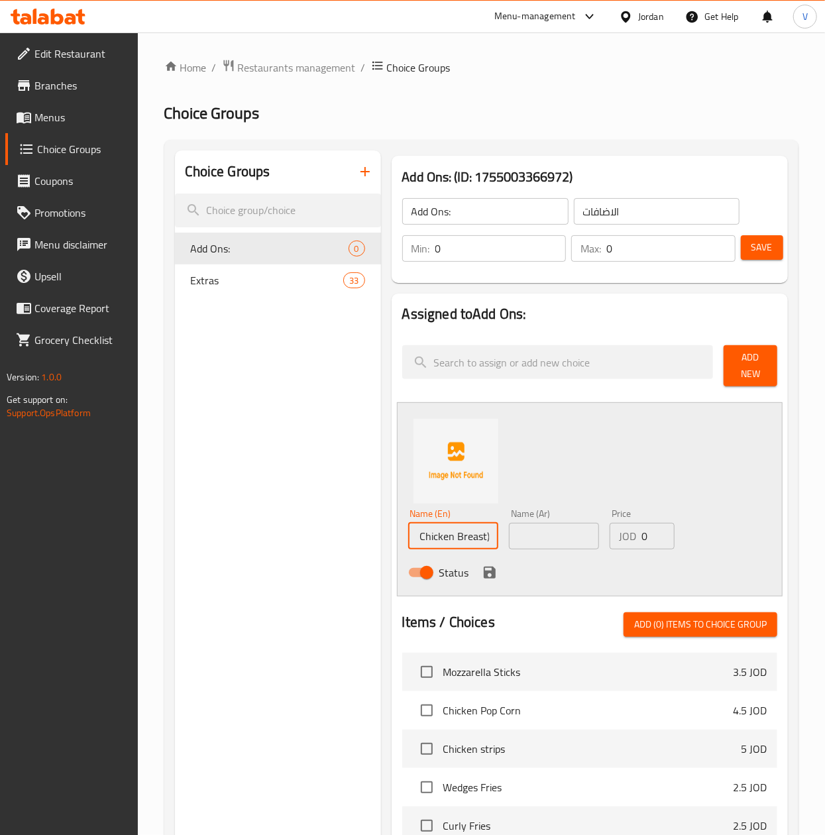
type input "BBQ Chicken (½ Chicken Breast)"
drag, startPoint x: 570, startPoint y: 514, endPoint x: 561, endPoint y: 526, distance: 15.1
click at [570, 514] on div "Name (Ar) Name (Ar)" at bounding box center [554, 529] width 90 height 40
drag, startPoint x: 552, startPoint y: 534, endPoint x: 558, endPoint y: 529, distance: 7.6
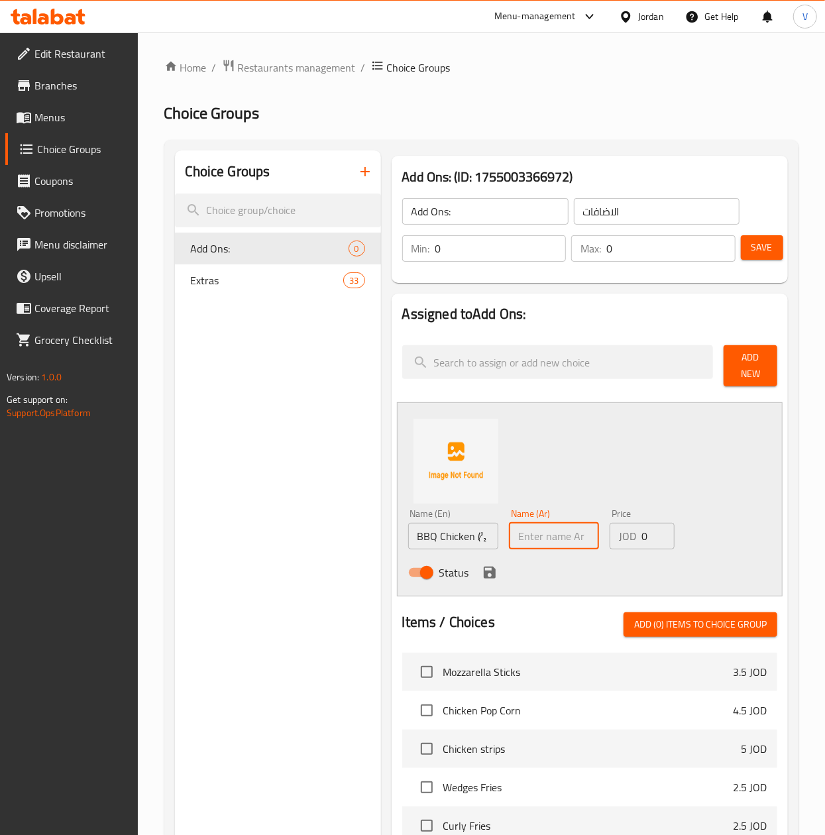
click at [552, 534] on input "text" at bounding box center [554, 536] width 90 height 27
paste input "دجاج باربكيو (½ صدر دجاج)"
type input "دجاج باربكيو (½ صدر دجاج)"
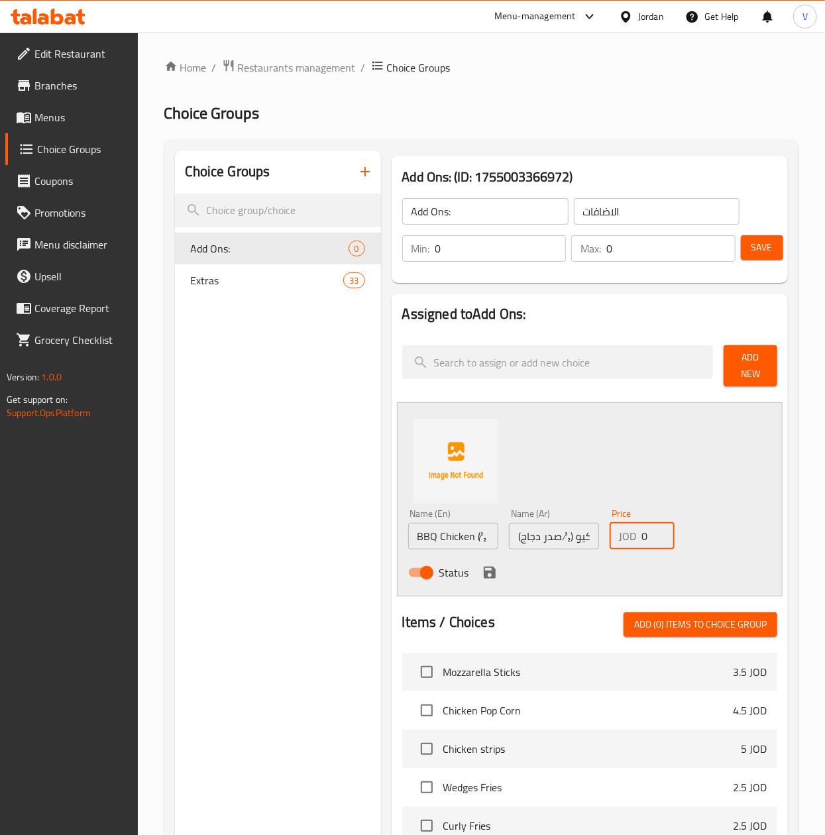
drag, startPoint x: 647, startPoint y: 535, endPoint x: 550, endPoint y: 553, distance: 98.4
click at [579, 537] on div "Name (En) BBQ Chicken (½ Chicken Breast) Name (En) Name (Ar) دجاج باربكيو (½ صد…" at bounding box center [554, 547] width 303 height 87
paste input "1.25"
type input "1.25"
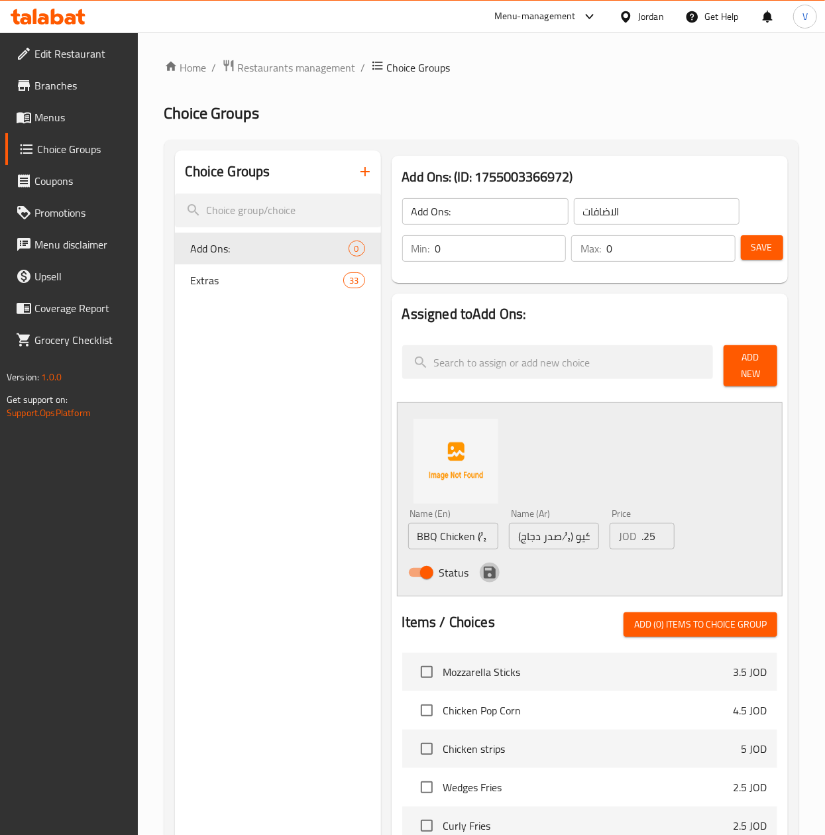
scroll to position [0, 0]
drag, startPoint x: 486, startPoint y: 571, endPoint x: 509, endPoint y: 563, distance: 24.5
click at [484, 571] on icon "save" at bounding box center [490, 573] width 12 height 12
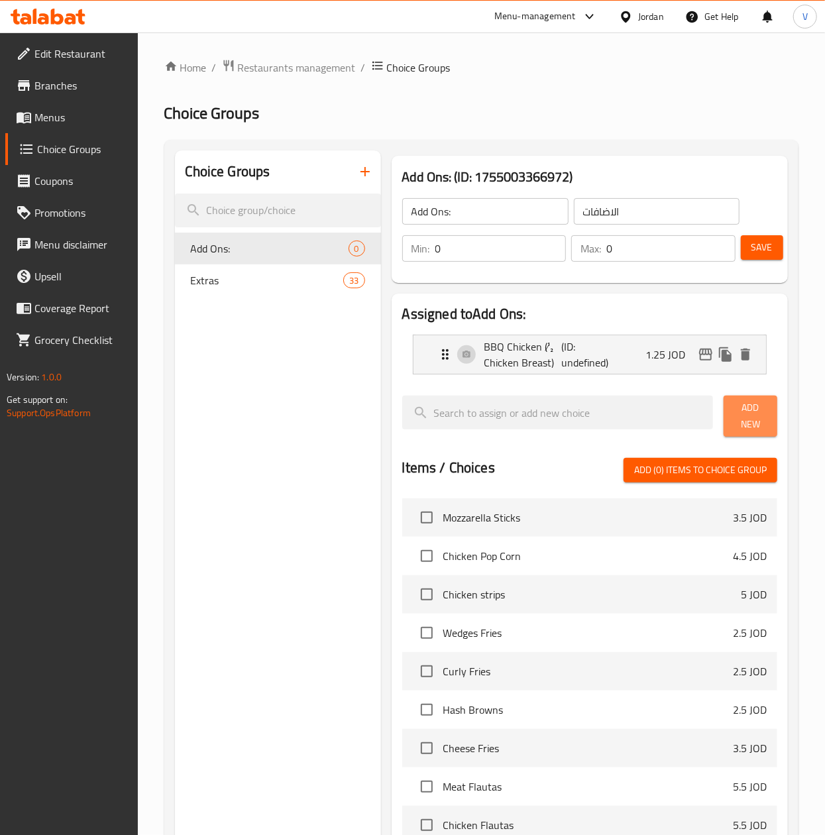
click at [728, 427] on button "Add New" at bounding box center [751, 416] width 54 height 41
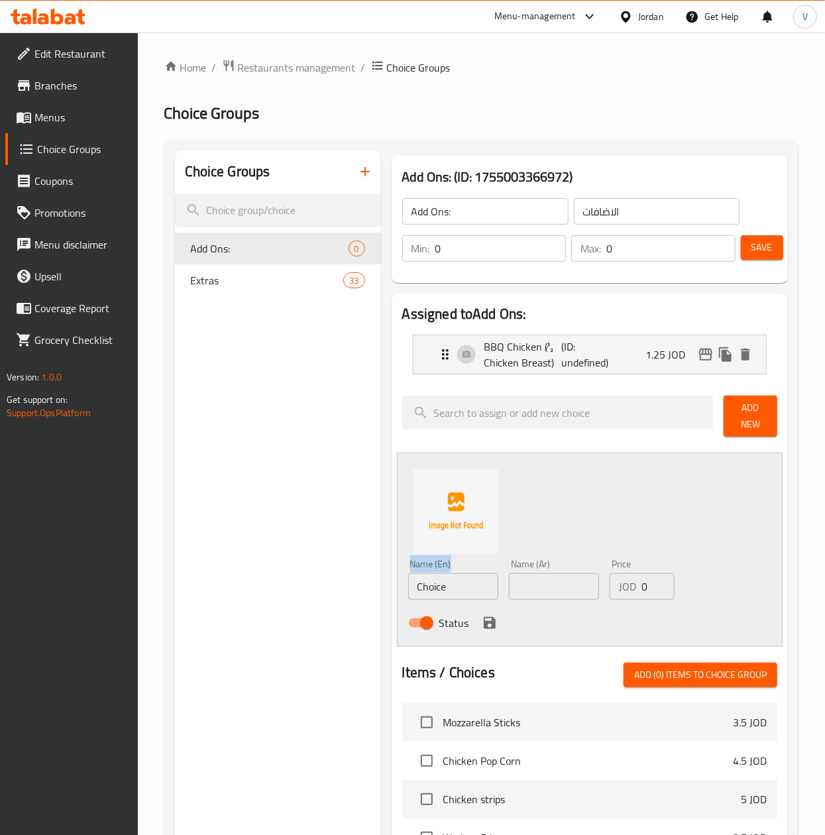
drag, startPoint x: 455, startPoint y: 601, endPoint x: 474, endPoint y: 582, distance: 27.2
click at [394, 592] on div "Assigned to Add Ons: BBQ Chicken (½ Chicken Breast) (ID: undefined) 1.25 JOD Na…" at bounding box center [590, 752] width 396 height 916
click at [474, 582] on input "Choice" at bounding box center [453, 586] width 90 height 27
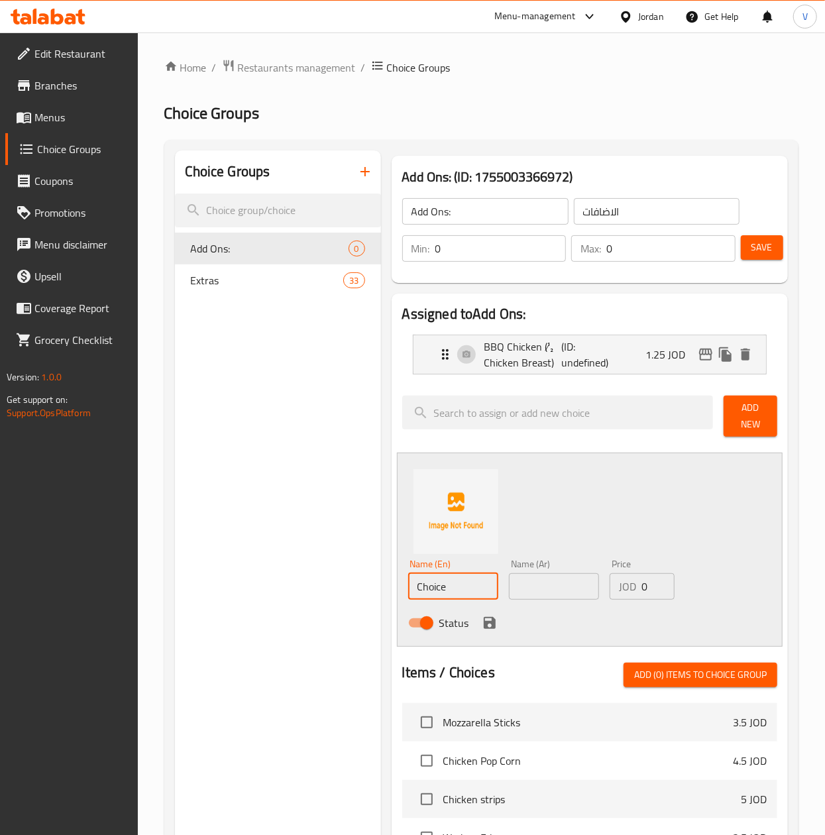
paste input "BBQ Chicken (1 Chicken Breast)"
type input "BBQ Chicken (1 Chicken Breast)"
click at [518, 582] on input "text" at bounding box center [554, 586] width 90 height 27
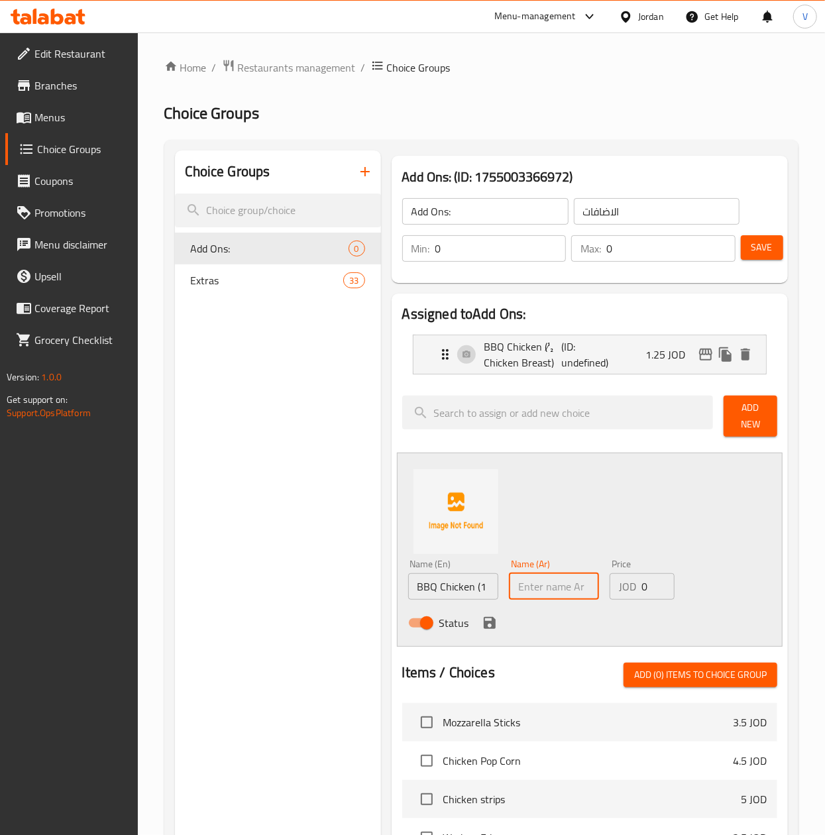
paste input "دجاج باربكيو (1 صدر دجاج)"
type input "دجاج باربكيو (1 صدر دجاج)"
drag, startPoint x: 624, startPoint y: 585, endPoint x: 550, endPoint y: 585, distance: 74.2
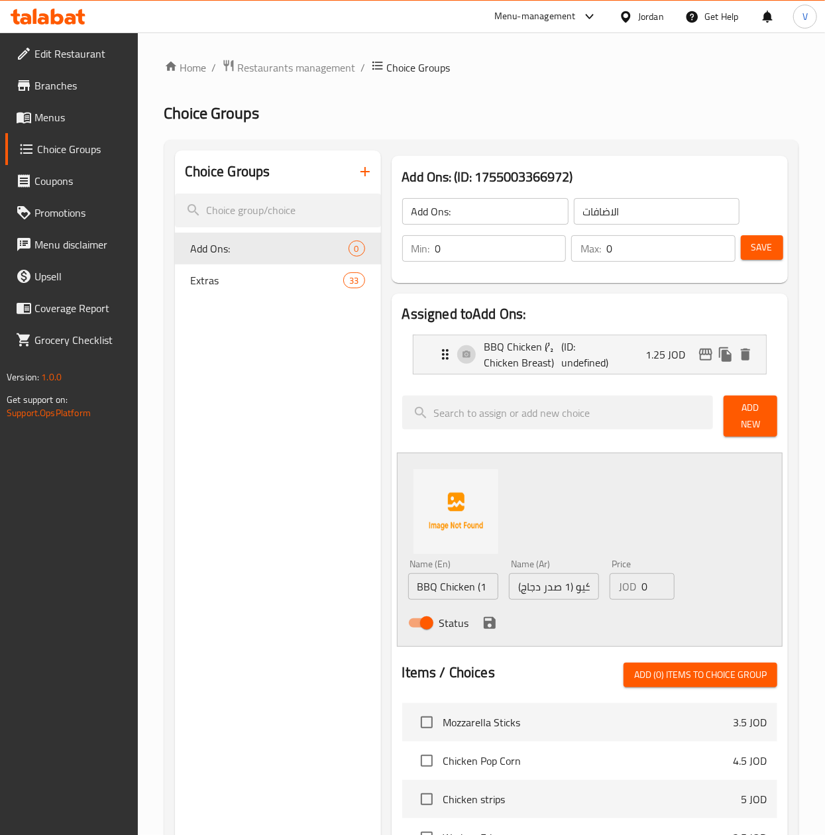
click at [550, 585] on div "Name (En) BBQ Chicken (1 Chicken Breast) Name (En) Name (Ar) دجاج باربكيو (1 صد…" at bounding box center [554, 597] width 303 height 87
paste input "2.5"
type input "2.50"
click at [480, 622] on button "save" at bounding box center [490, 623] width 20 height 20
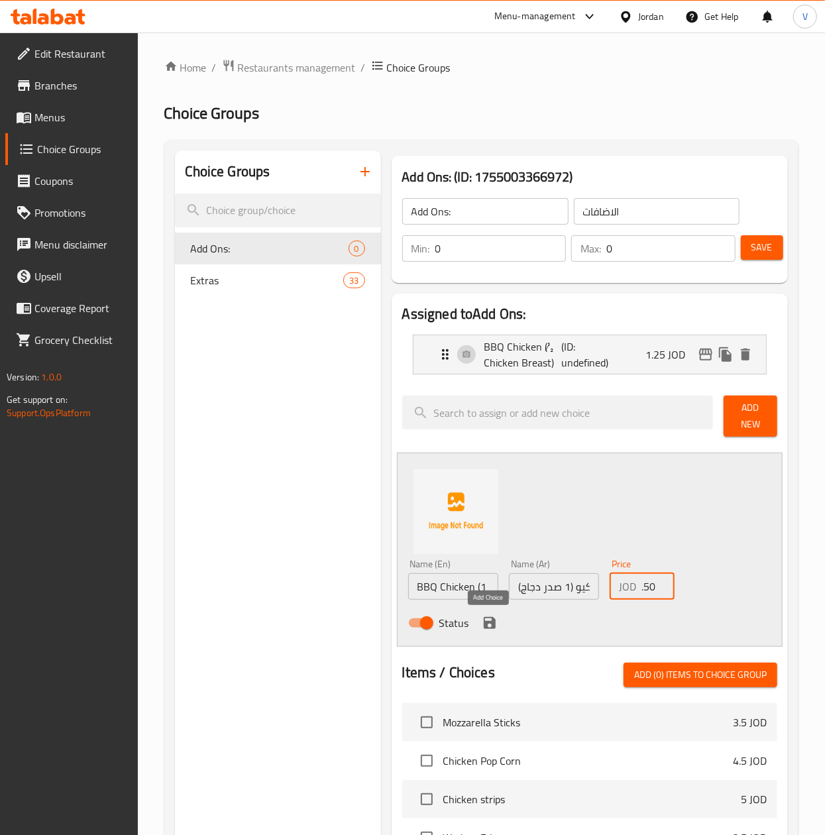
scroll to position [0, 0]
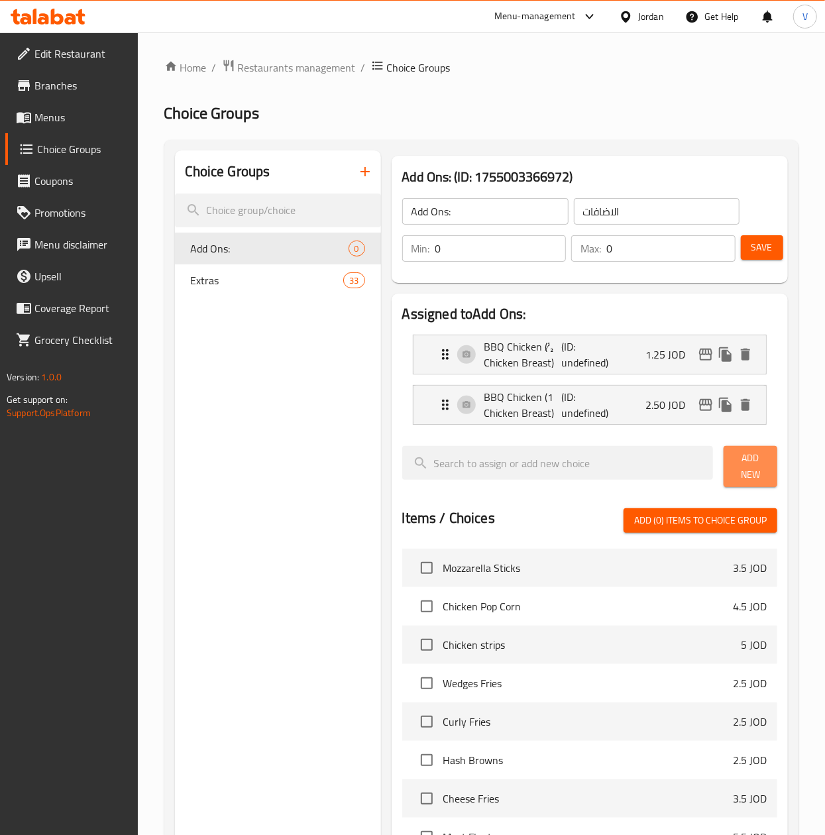
click at [777, 469] on button "Add New" at bounding box center [751, 466] width 54 height 41
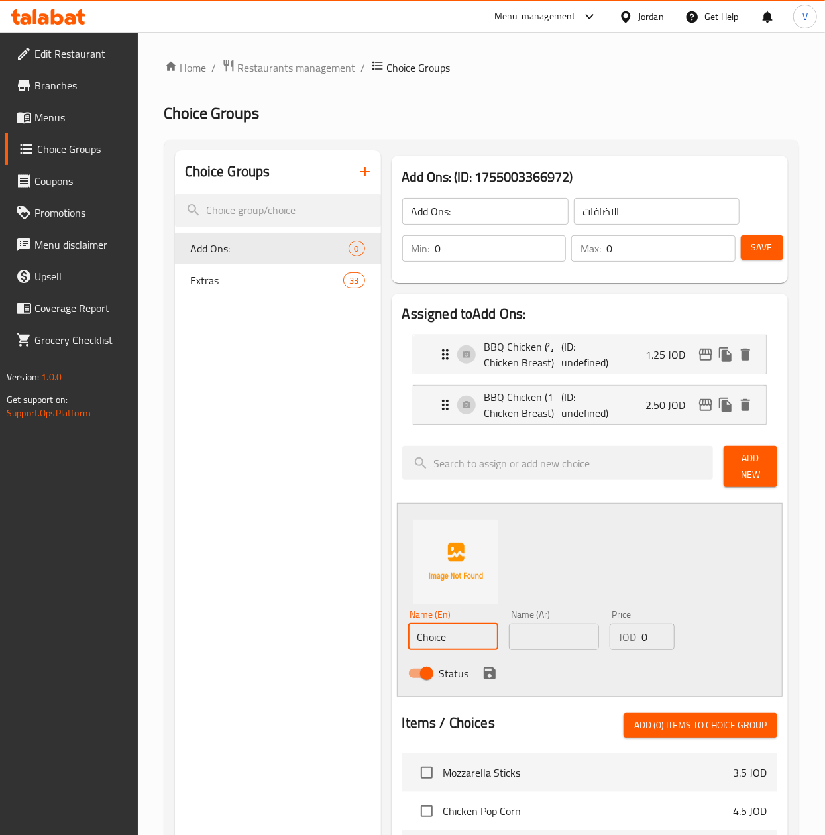
drag, startPoint x: 448, startPoint y: 633, endPoint x: 354, endPoint y: 628, distance: 94.2
click at [354, 628] on div "Choice Groups Add Ons: 0 Extras 33 Add Ons: (ID: 1755003366972) Add Ons: ​ الاض…" at bounding box center [484, 753] width 618 height 1207
paste input "Southwest Chicken (½ Chicken Breast)"
type input "Southwest Chicken (½ Chicken Breast)"
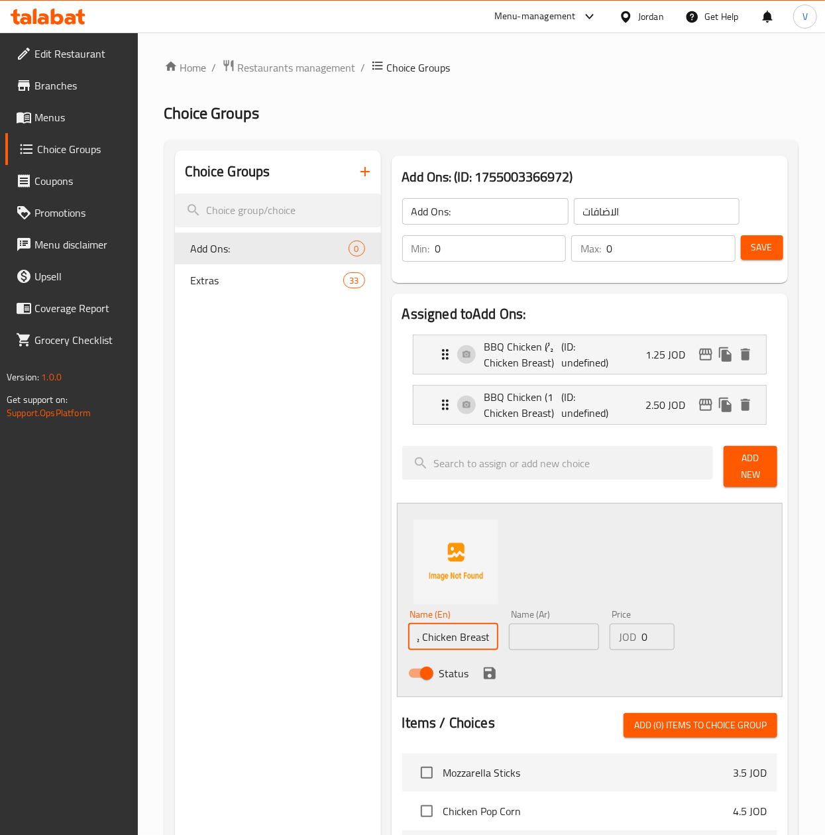
scroll to position [0, 0]
click at [563, 630] on input "text" at bounding box center [554, 637] width 90 height 27
paste input "دجاج ساوث ويست (½ صدر دجاج)"
type input "دجاج ساوث ويست (½ صدر دجاج)"
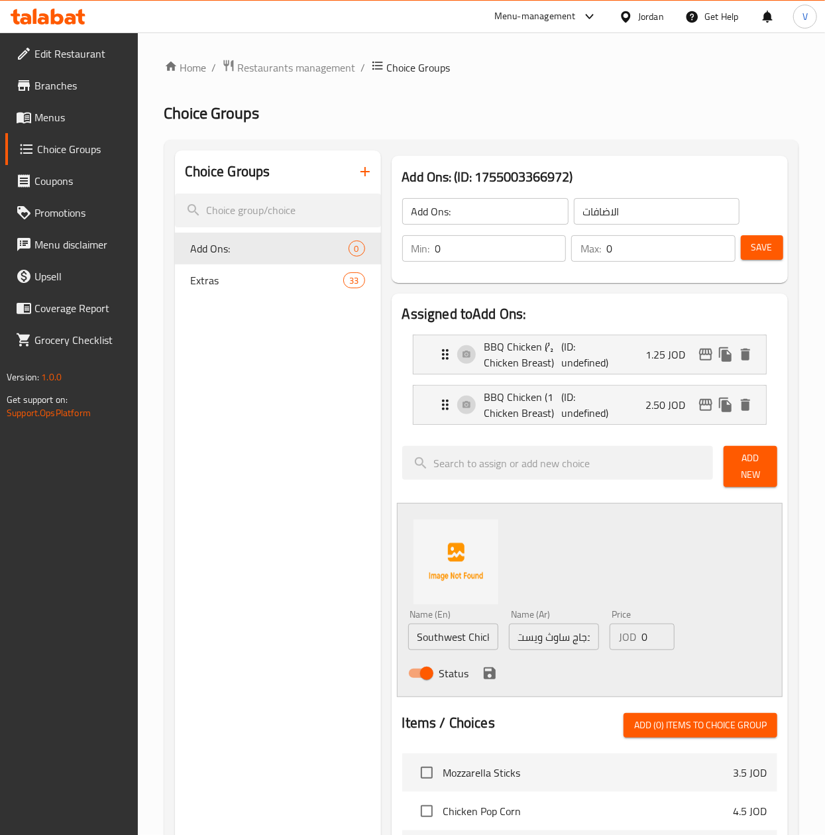
scroll to position [0, 0]
drag, startPoint x: 653, startPoint y: 633, endPoint x: 608, endPoint y: 623, distance: 46.8
click at [608, 623] on div "Price JOD 0 Price" at bounding box center [642, 629] width 76 height 51
type input "1.25"
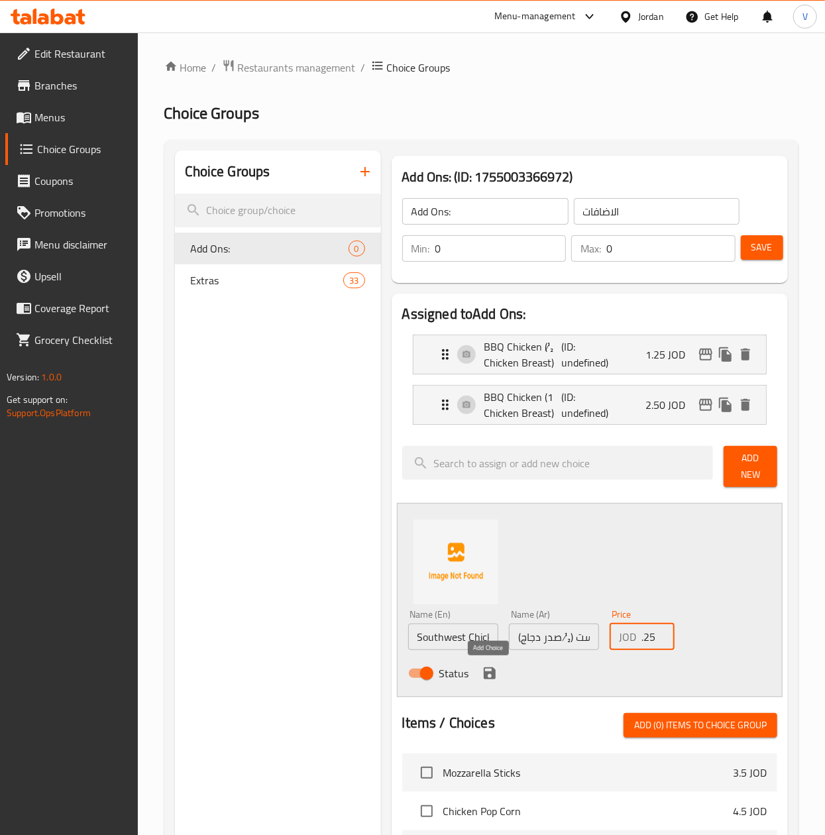
click at [486, 675] on icon "save" at bounding box center [490, 673] width 12 height 12
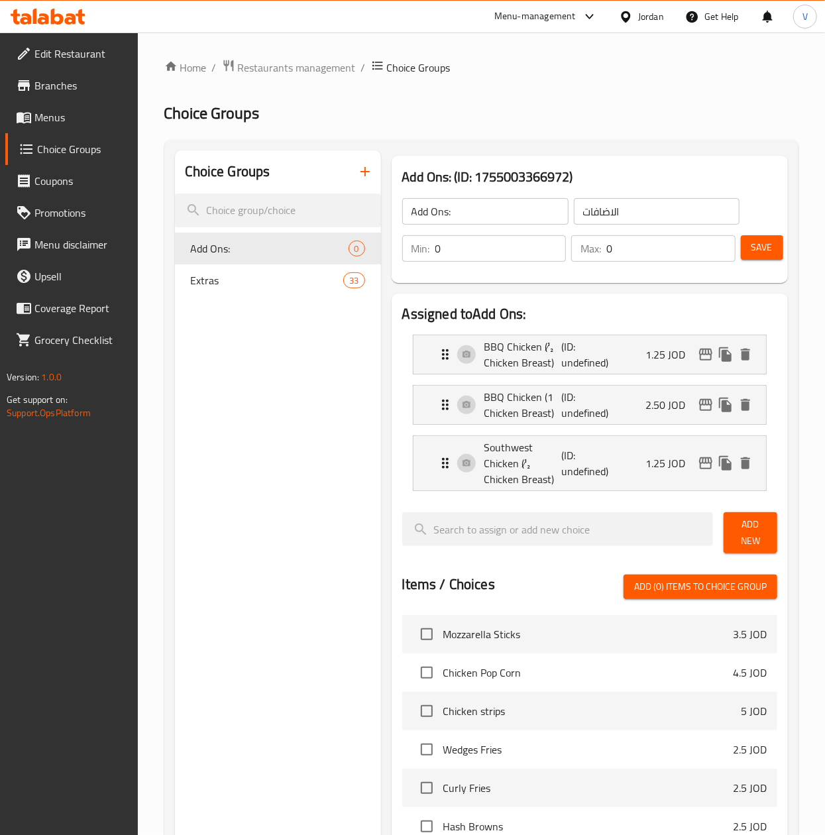
click at [740, 547] on span "Add New" at bounding box center [750, 532] width 32 height 33
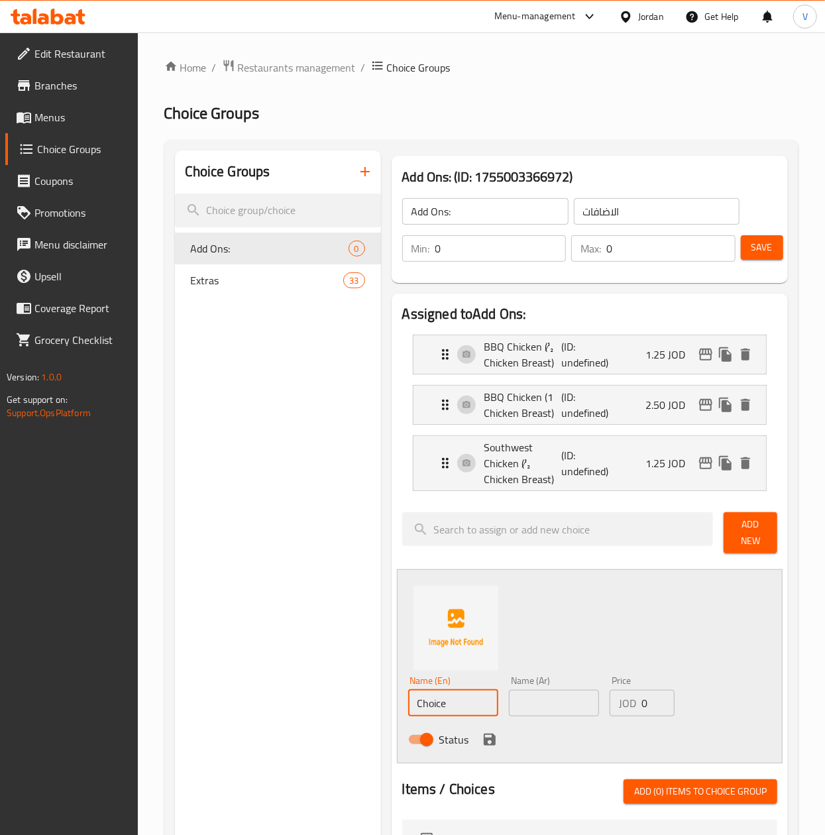
drag, startPoint x: 392, startPoint y: 708, endPoint x: 361, endPoint y: 702, distance: 31.7
click at [358, 704] on div "Choice Groups Add Ons: 0 Extras 33 Add Ons: (ID: 1755003366972) Add Ons: ​ الاض…" at bounding box center [484, 787] width 618 height 1274
paste input "Southwest Chicken (1 Chicken Breast)"
type input "Southwest Chicken (1 Chicken Breast)"
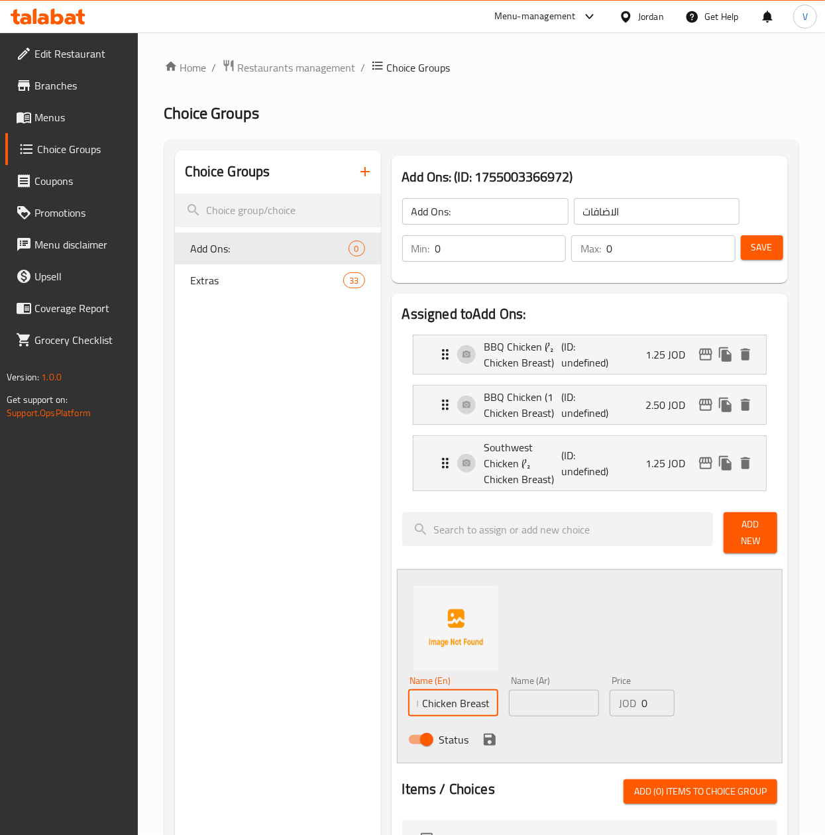
scroll to position [0, 0]
click at [555, 705] on input "text" at bounding box center [554, 703] width 90 height 27
paste input "دجاج ساوث ويست (1 صدر دجاج)"
type input "دجاج ساوث ويست (1 صدر دجاج)"
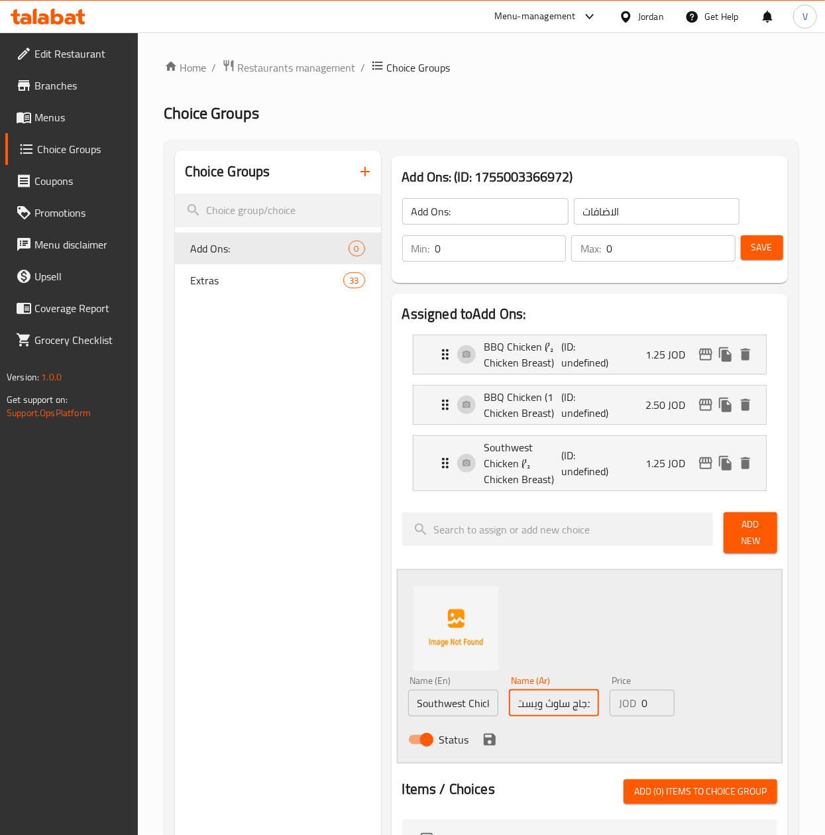
scroll to position [0, 0]
drag, startPoint x: 651, startPoint y: 701, endPoint x: 586, endPoint y: 702, distance: 64.9
click at [586, 702] on div "Name (En) Southwest Chicken (1 Chicken Breast) Name (En) Name (Ar) دجاج ساوث وي…" at bounding box center [554, 714] width 303 height 87
type input "2"
click at [486, 745] on icon "save" at bounding box center [490, 740] width 12 height 12
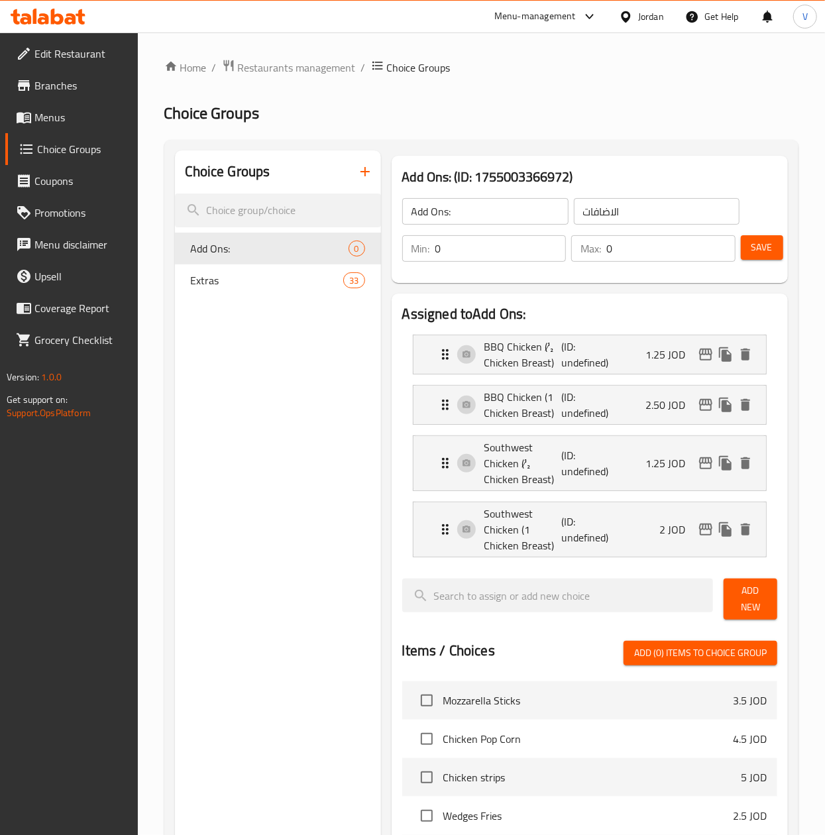
click at [749, 598] on span "Add New" at bounding box center [750, 598] width 32 height 33
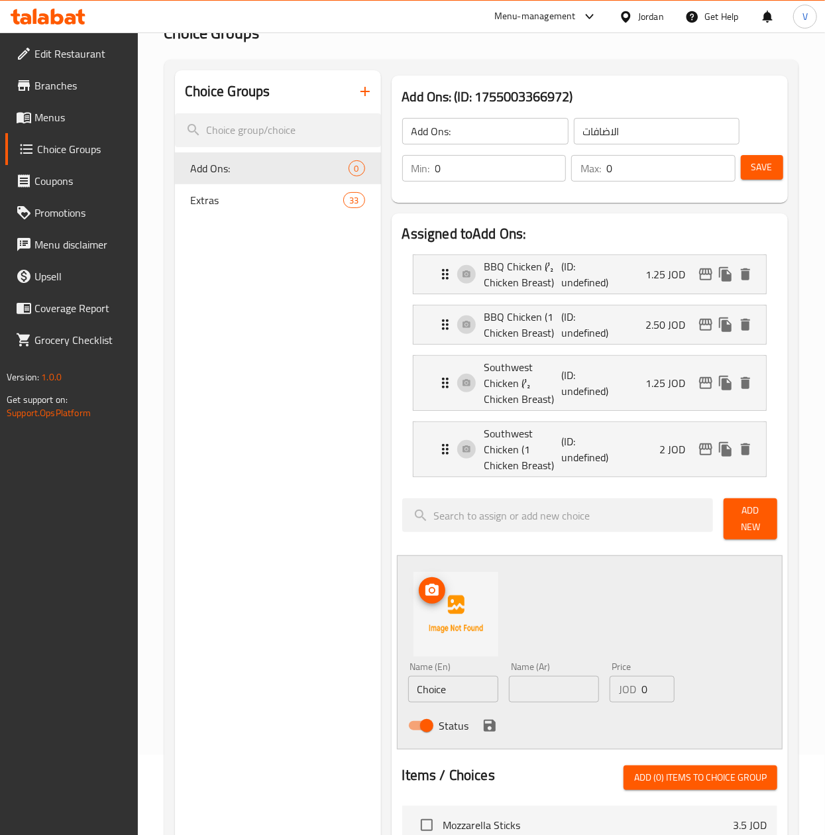
scroll to position [133, 0]
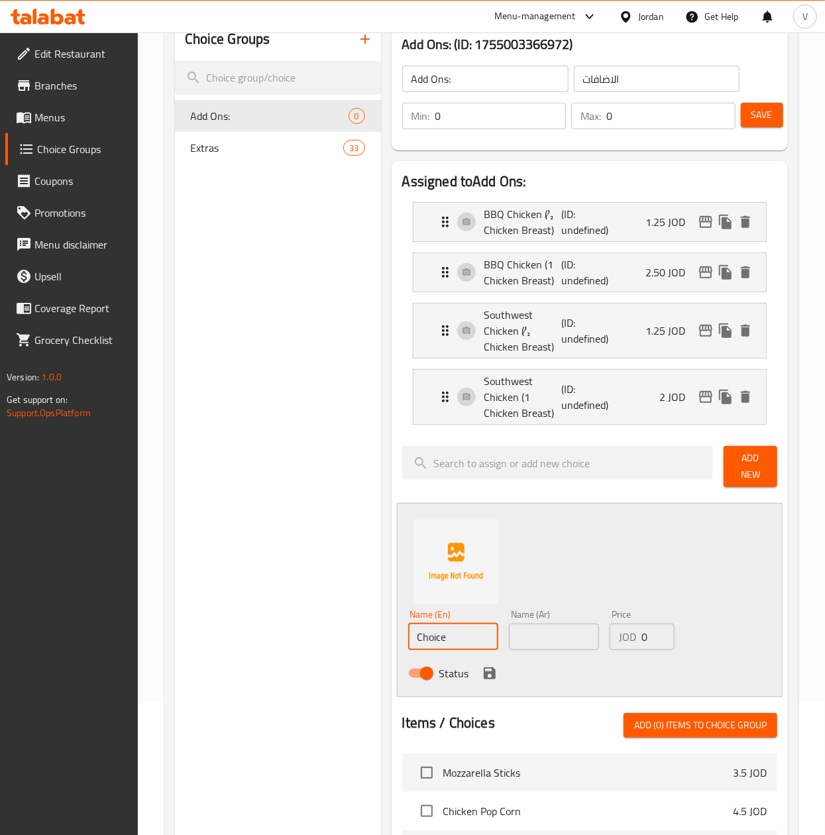
drag, startPoint x: 464, startPoint y: 633, endPoint x: 253, endPoint y: 631, distance: 210.7
click at [253, 631] on div "Choice Groups Add Ons: 0 Extras 33 Add Ons: (ID: 1755003366972) Add Ons: ​ الاض…" at bounding box center [484, 688] width 618 height 1340
paste input "Herbal Chicken (½ Chicken Breast)"
type input "Herbal Chicken (½ Chicken Breast)"
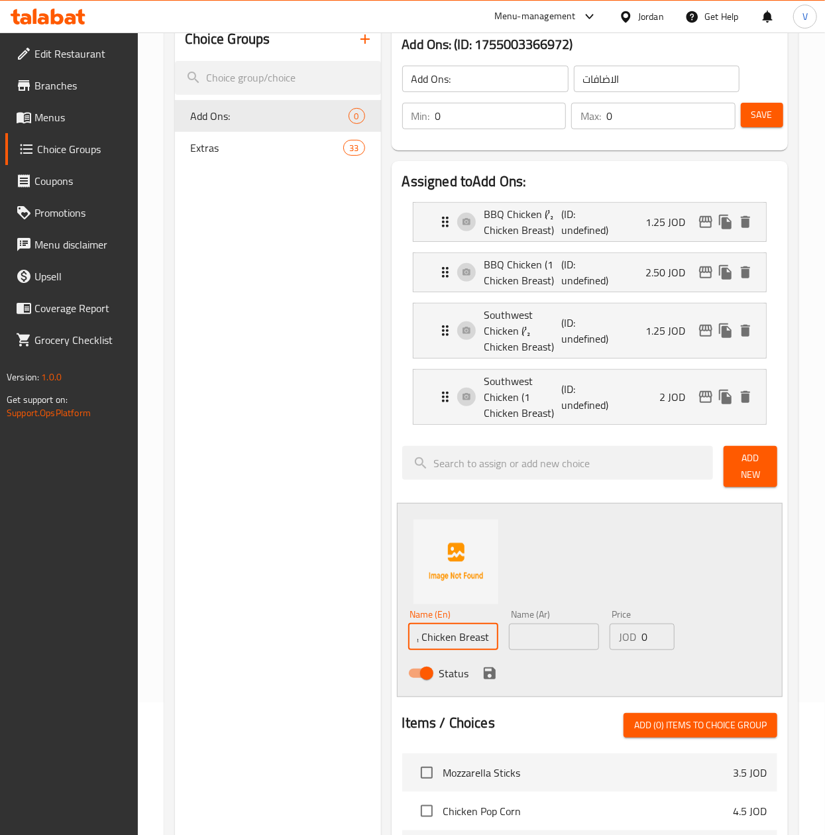
scroll to position [0, 0]
drag, startPoint x: 568, startPoint y: 633, endPoint x: 629, endPoint y: 633, distance: 61.0
click at [568, 633] on input "text" at bounding box center [554, 637] width 90 height 27
paste input "دجاج بالأعشاب (½ صدر دجاج)"
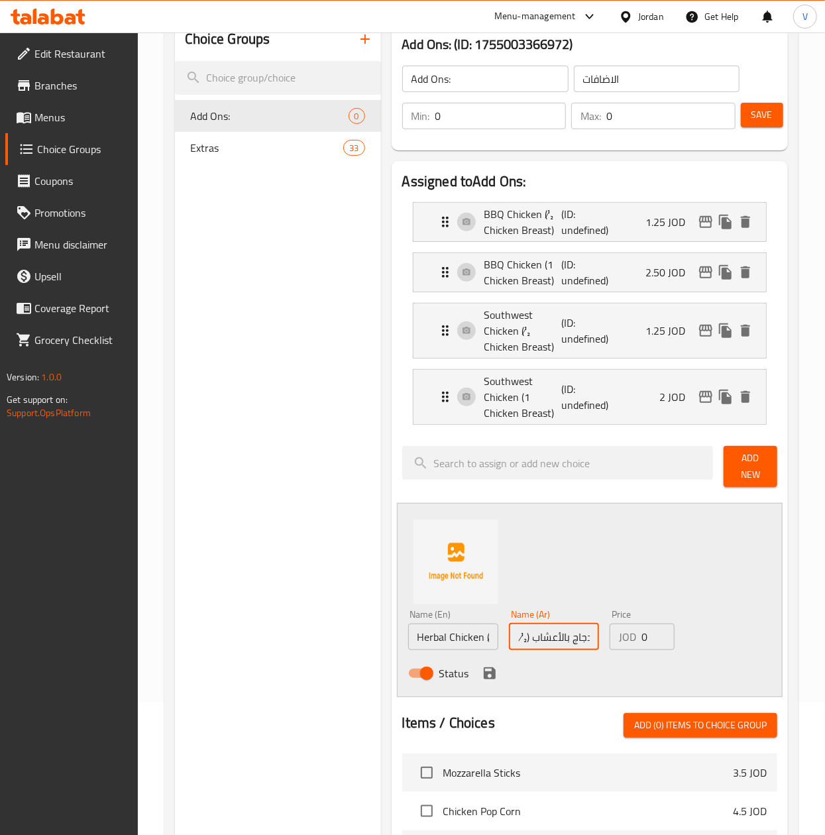
type input "دجاج بالأعشاب (½ صدر دجاج)"
click at [651, 636] on input "0" at bounding box center [657, 637] width 33 height 27
drag, startPoint x: 645, startPoint y: 636, endPoint x: 553, endPoint y: 636, distance: 92.1
click at [567, 639] on div "Name (En) Herbal Chicken (½ Chicken Breast) Name (En) Name (Ar) دجاج بالأعشاب (…" at bounding box center [554, 647] width 303 height 87
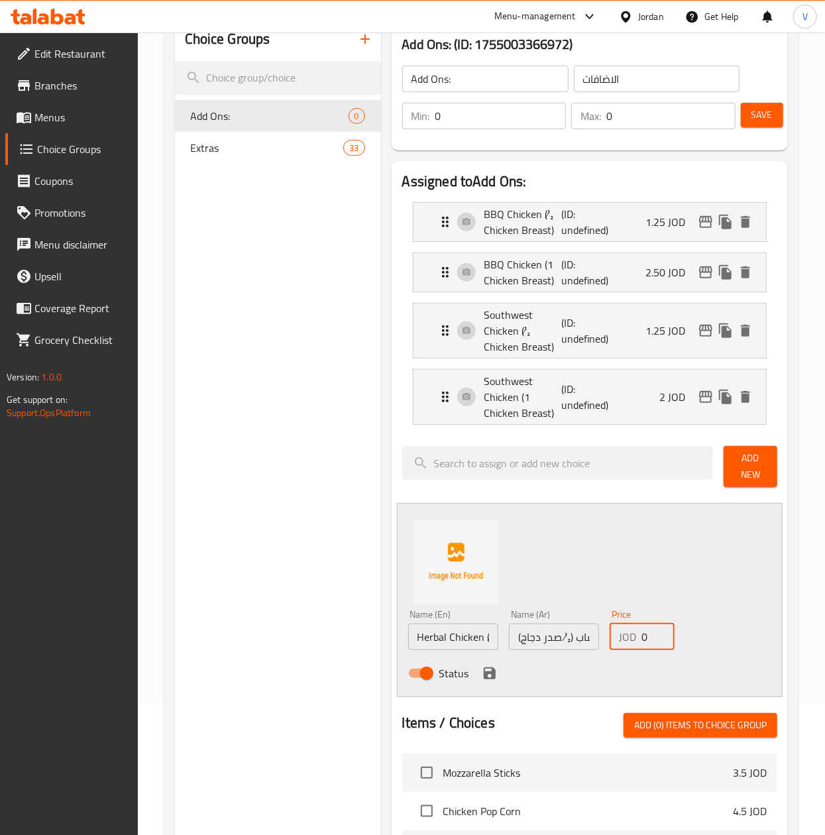
paste input "1.25"
type input "1.25"
click at [494, 671] on icon "save" at bounding box center [490, 673] width 16 height 16
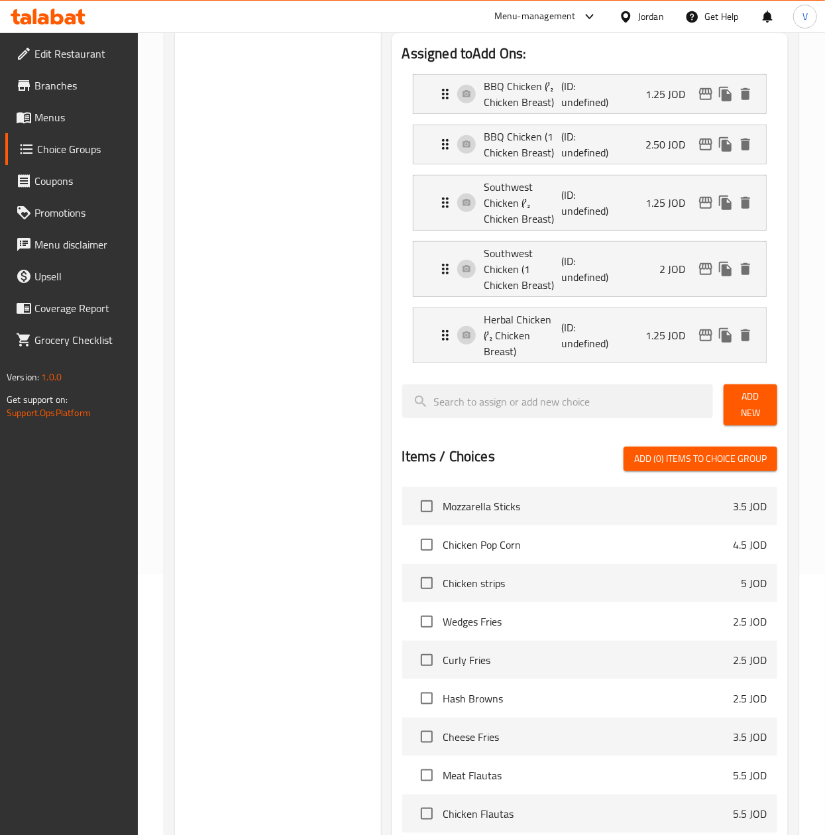
scroll to position [265, 0]
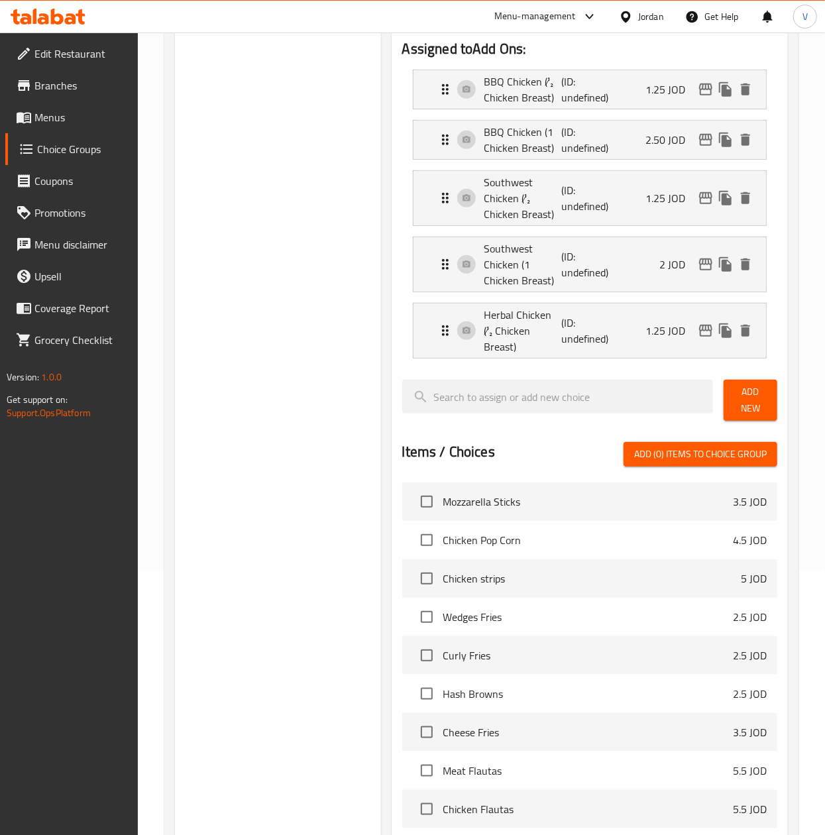
click at [736, 431] on div at bounding box center [589, 436] width 375 height 11
click at [743, 410] on div "Add New" at bounding box center [750, 400] width 64 height 52
click at [759, 388] on span "Add New" at bounding box center [750, 400] width 32 height 33
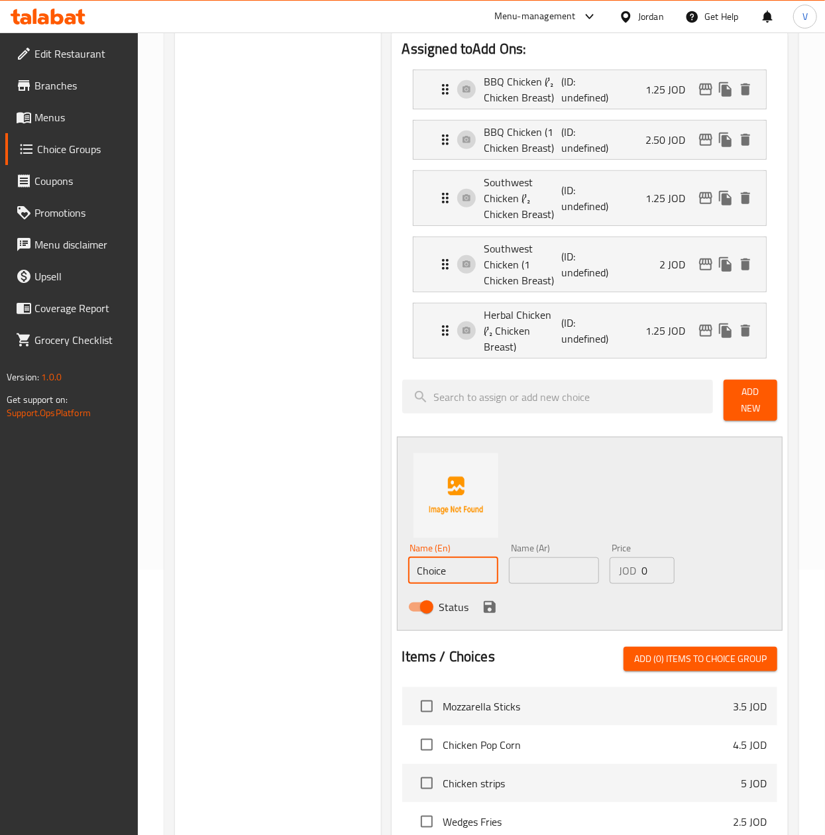
drag, startPoint x: 453, startPoint y: 543, endPoint x: 345, endPoint y: 556, distance: 108.8
click at [345, 556] on div "Choice Groups Add Ons: 0 Extras 33 Add Ons: (ID: 1755003366972) Add Ons: ​ الاض…" at bounding box center [484, 588] width 618 height 1406
paste input "Herbal Chicken (1 Chicken Breast)"
click at [465, 557] on input "Herbal Chicken (1 Chicken Breast)oice" at bounding box center [453, 570] width 90 height 27
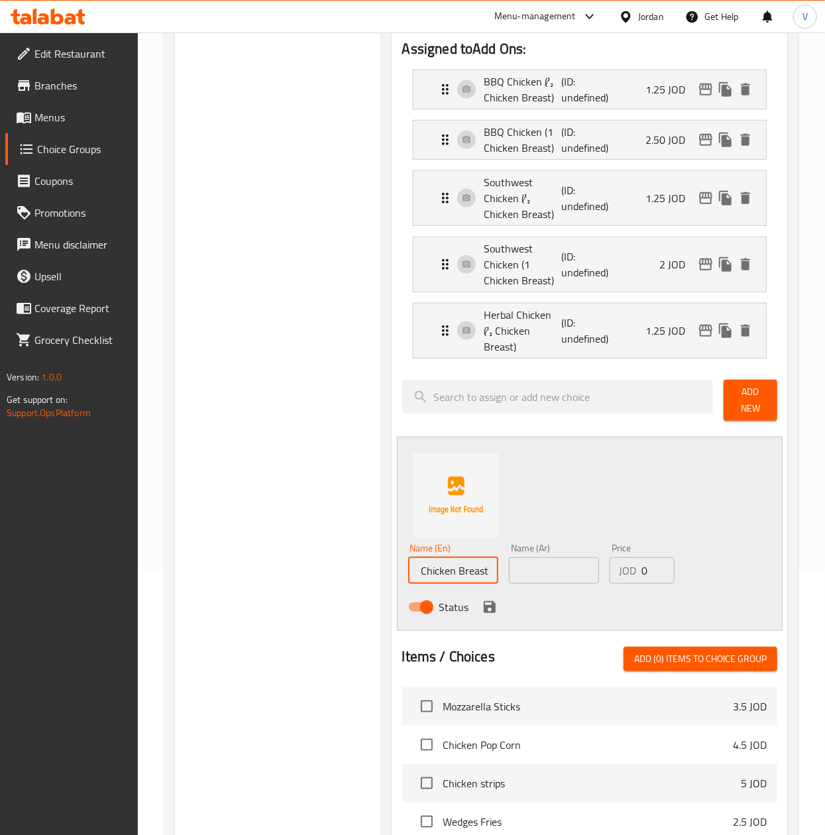
click at [465, 557] on input "Herbal Chicken (1 Chicken Breast)oice" at bounding box center [453, 570] width 90 height 27
paste input "text"
type input "Herbal Chicken (1 Chicken Breast)"
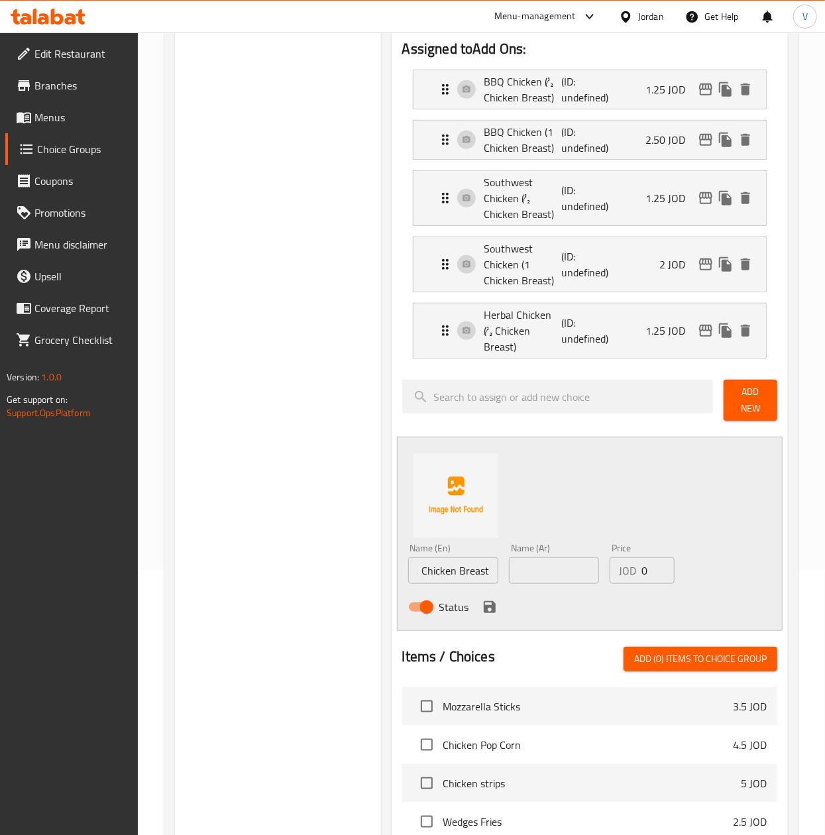
scroll to position [0, 0]
click at [562, 561] on input "text" at bounding box center [554, 570] width 90 height 27
paste input "دجاج بالأعشاب (1 صدر دجاج)"
type input "دجاج بالأعشاب (1 صدر دجاج)"
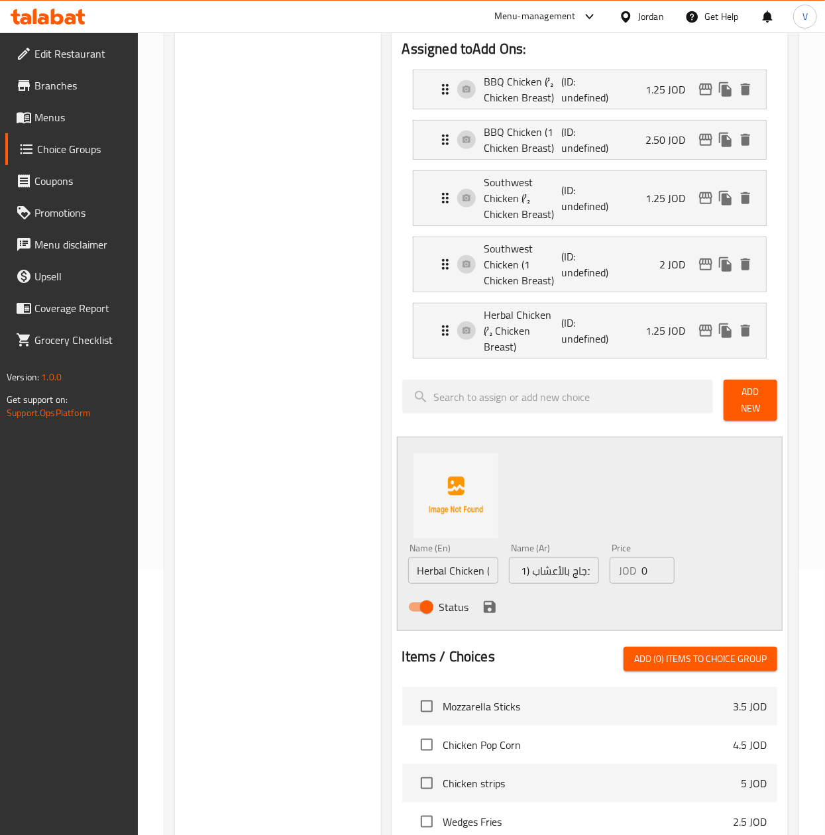
scroll to position [0, 0]
drag, startPoint x: 651, startPoint y: 556, endPoint x: 592, endPoint y: 557, distance: 59.0
click at [592, 557] on div "Name (En) Herbal Chicken (1 Chicken Breast) Name (En) Name (Ar) دجاج بالأعشاب (…" at bounding box center [554, 581] width 303 height 87
paste input "2"
type input "2"
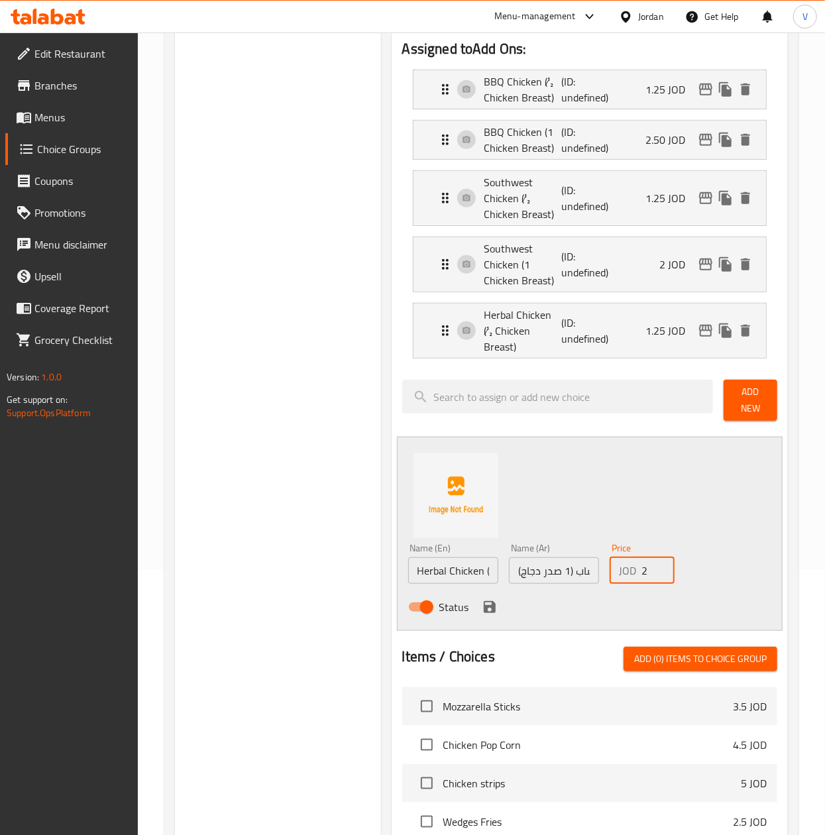
click at [488, 601] on icon "save" at bounding box center [490, 607] width 12 height 12
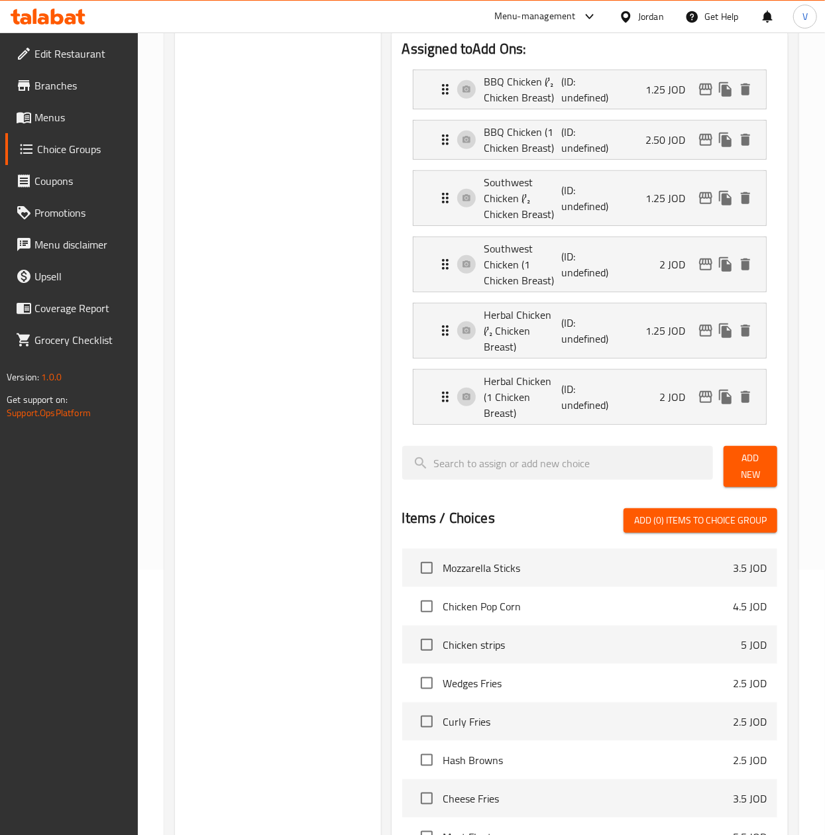
click at [732, 446] on button "Add New" at bounding box center [751, 466] width 54 height 41
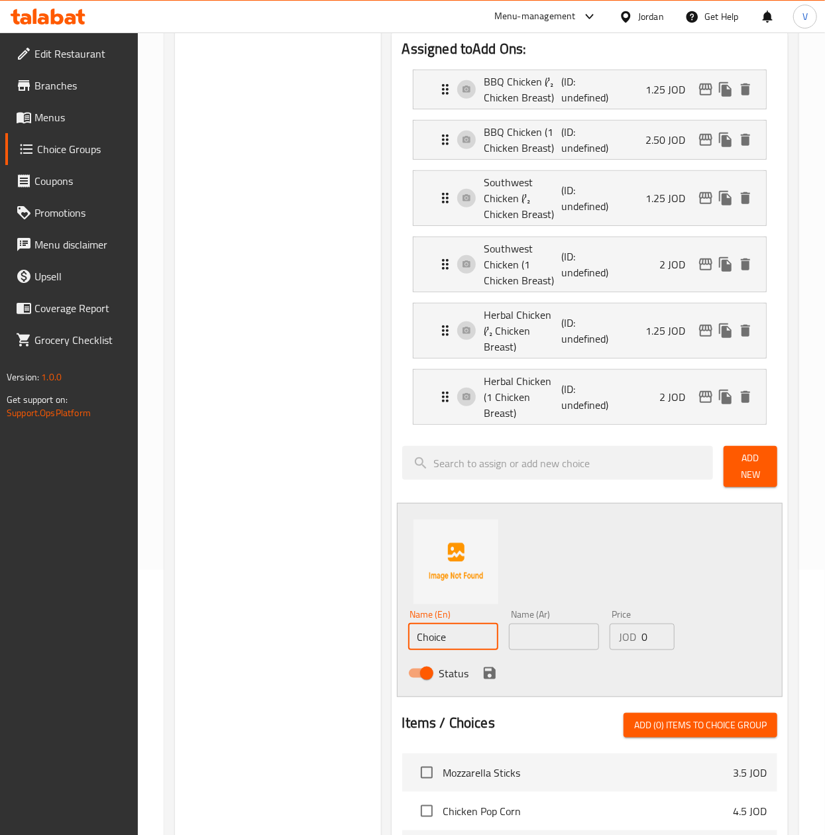
drag, startPoint x: 456, startPoint y: 601, endPoint x: 343, endPoint y: 609, distance: 112.9
click at [330, 612] on div "Choice Groups Add Ons: 0 Extras 33 Add Ons: (ID: 1755003366972) Add Ons: ​ الاض…" at bounding box center [484, 621] width 618 height 1472
paste input "Beef Teriyaki (75g)"
type input "Beef Teriyaki (75g)"
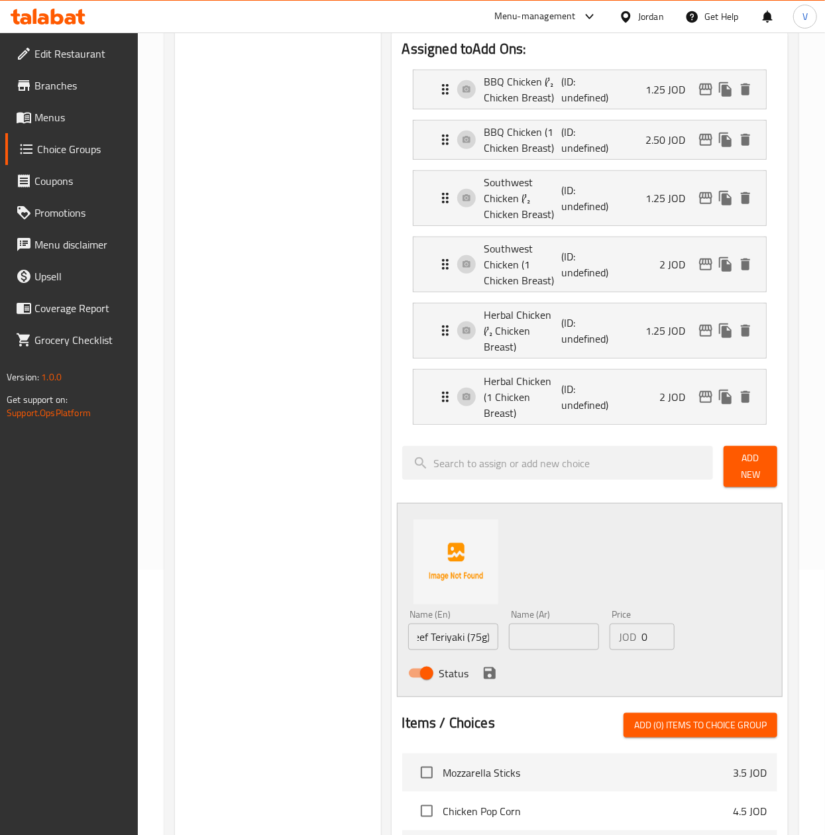
scroll to position [0, 0]
click at [565, 624] on input "text" at bounding box center [554, 637] width 90 height 27
paste input "بيف ترياكي (٧٥جم)"
type input "بيف ترياكي (٧٥جم)"
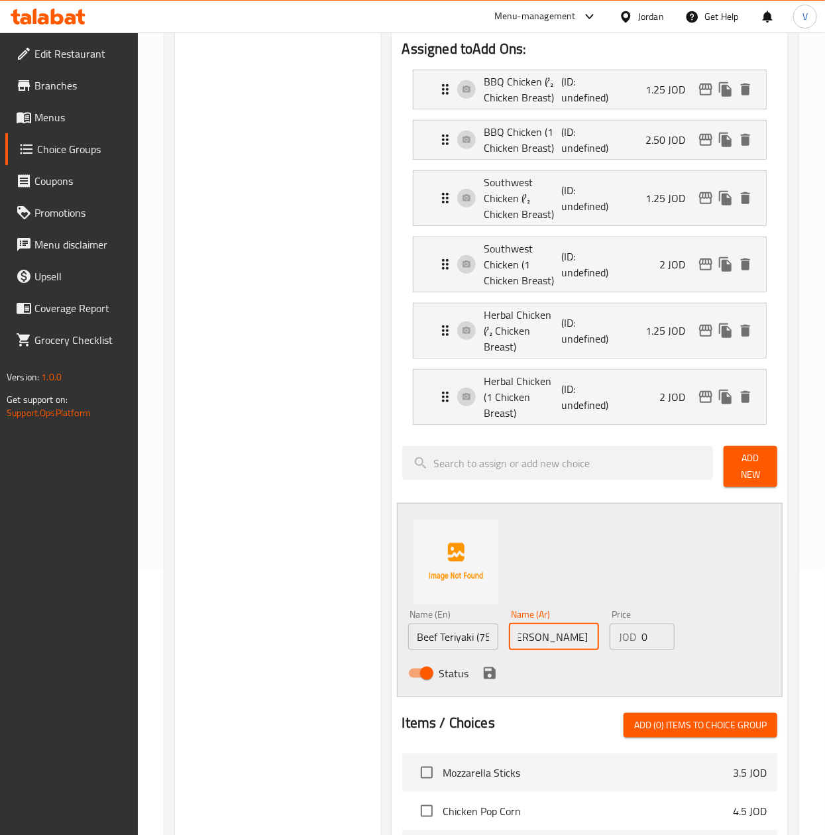
scroll to position [0, 0]
drag, startPoint x: 647, startPoint y: 608, endPoint x: 531, endPoint y: 619, distance: 117.1
click at [531, 619] on div "Name (En) Beef Teriyaki (75g) Name (En) Name (Ar) بيف ترياكي (٧٥جم) Name (Ar) P…" at bounding box center [554, 647] width 303 height 87
paste input "2"
type input "2"
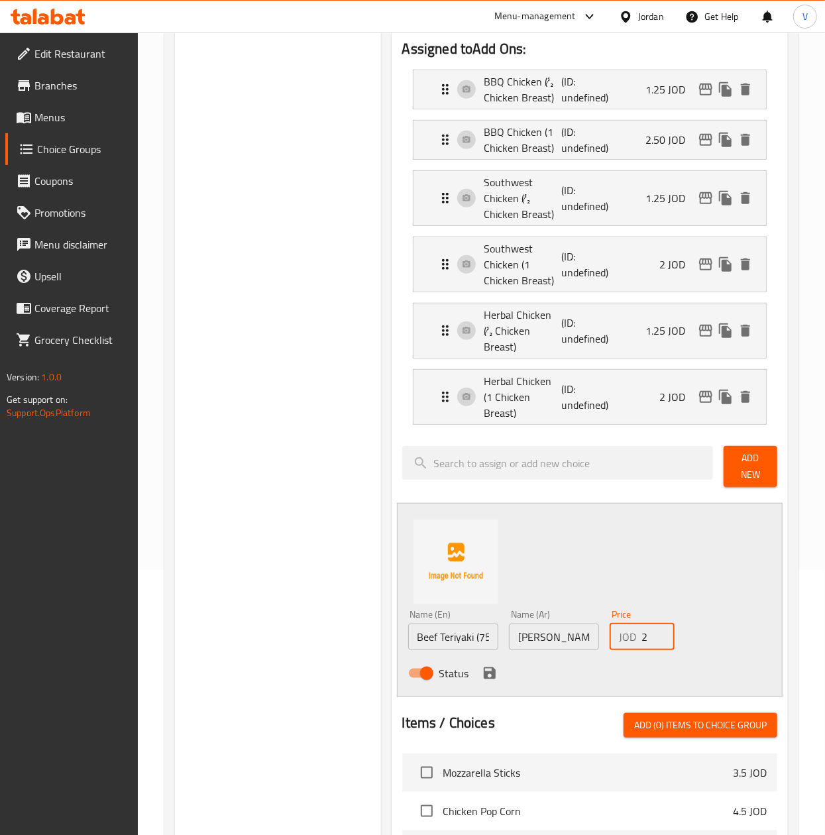
click at [497, 655] on div "Status" at bounding box center [554, 673] width 303 height 36
click at [491, 667] on icon "save" at bounding box center [490, 673] width 12 height 12
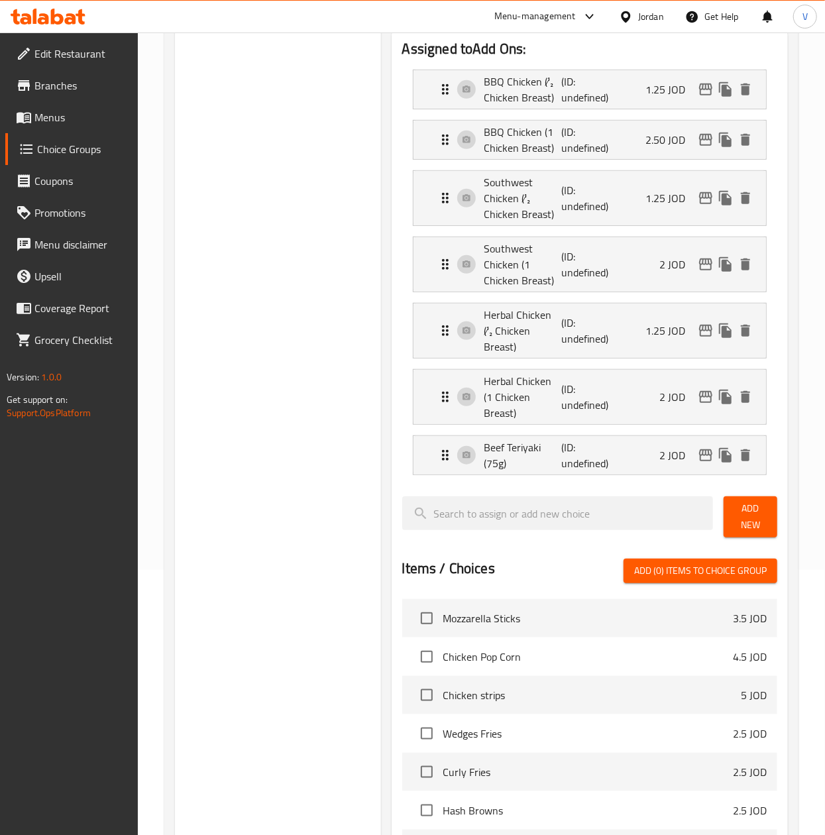
click at [745, 500] on span "Add New" at bounding box center [750, 516] width 32 height 33
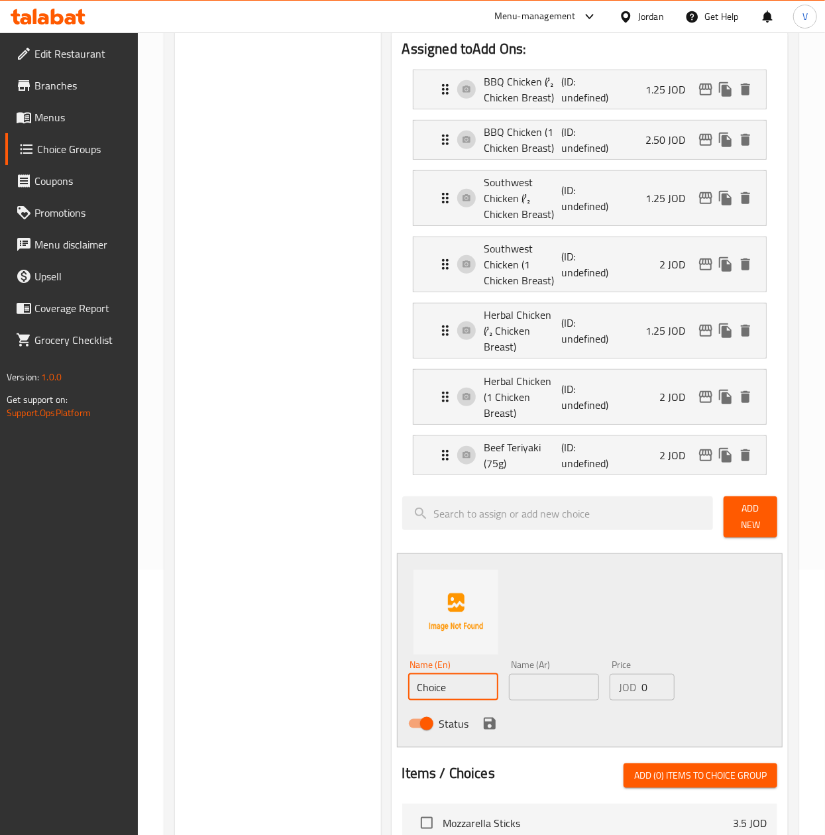
drag, startPoint x: 459, startPoint y: 649, endPoint x: 329, endPoint y: 665, distance: 130.8
click at [329, 665] on div "Choice Groups Add Ons: 0 Extras 33 Add Ons: (ID: 1755003366972) Add Ons: ​ الاض…" at bounding box center [484, 646] width 618 height 1523
paste input "Sloppy Joe Beef (100g)"
type input "Sloppy Joe Beef (100g)"
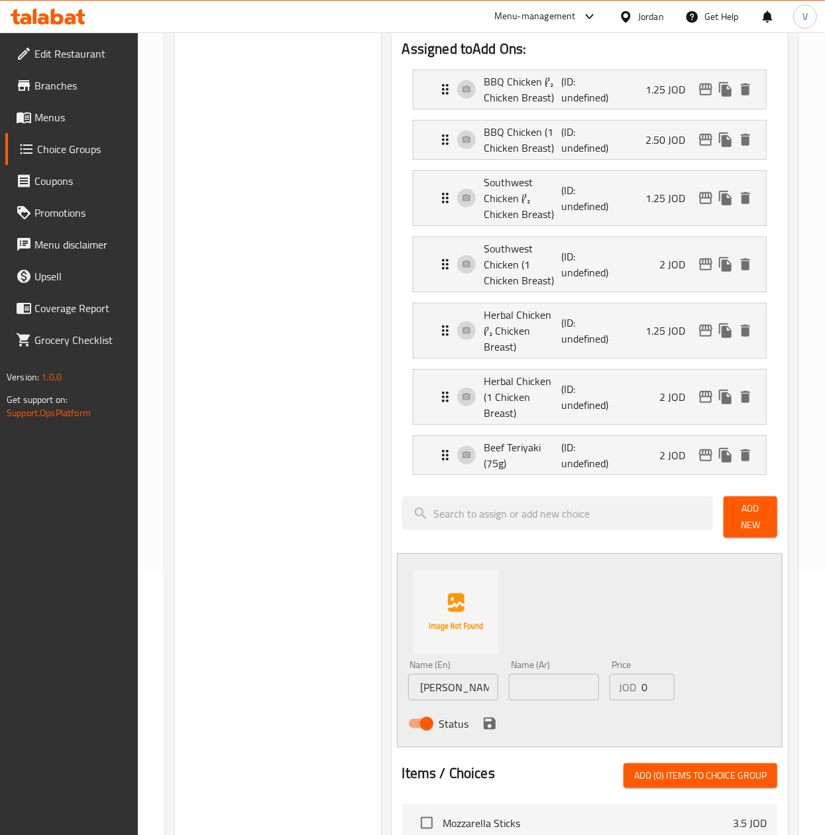
scroll to position [0, 0]
drag, startPoint x: 555, startPoint y: 667, endPoint x: 573, endPoint y: 662, distance: 17.8
click at [555, 674] on input "text" at bounding box center [554, 687] width 90 height 27
paste input "لحم سلوبي جو (١٠٠جم)"
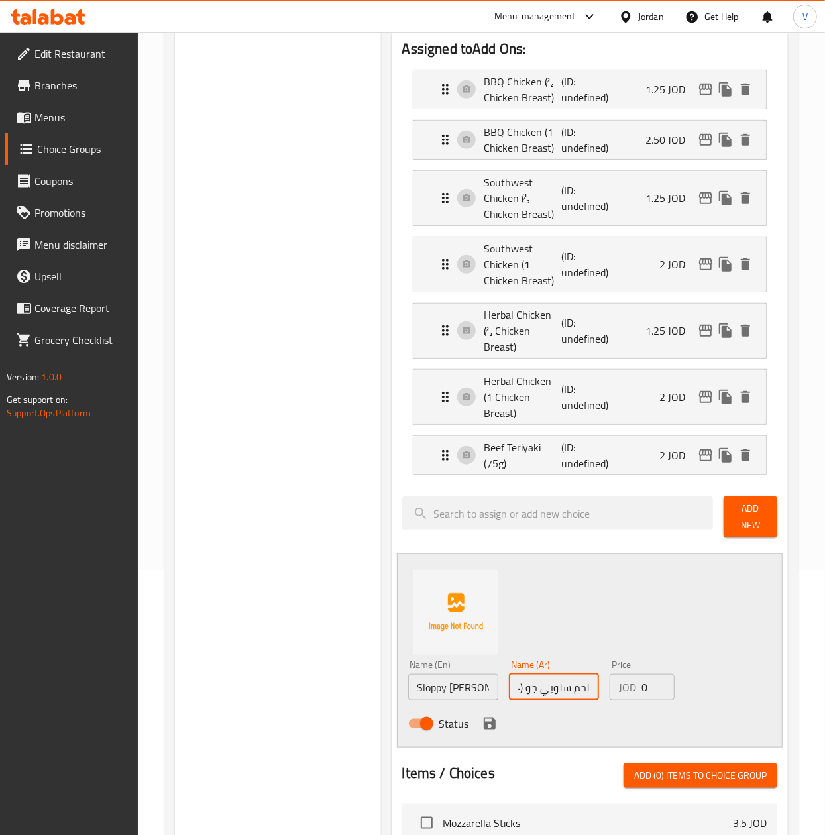
type input "لحم سلوبي جو (١٠٠جم)"
drag, startPoint x: 652, startPoint y: 655, endPoint x: 566, endPoint y: 655, distance: 86.1
click at [567, 655] on div "Name (En) Sloppy Joe Beef (100g) Name (En) Name (Ar) لحم سلوبي جو (١٠٠جم) Name …" at bounding box center [554, 698] width 303 height 87
paste input "1.5"
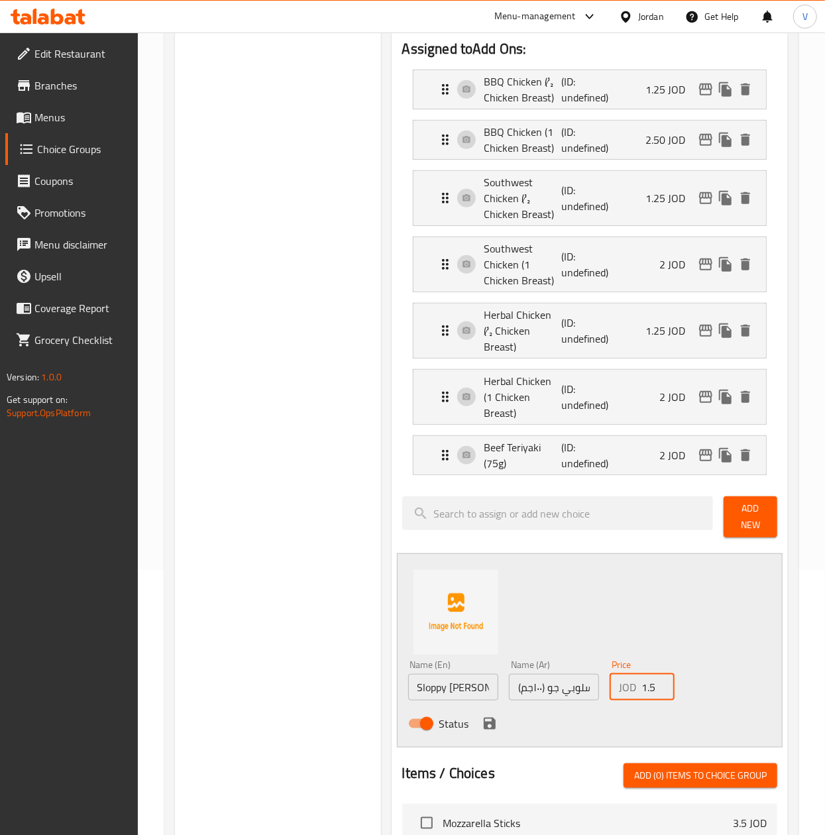
type input "1.5"
click at [494, 718] on icon "save" at bounding box center [490, 724] width 12 height 12
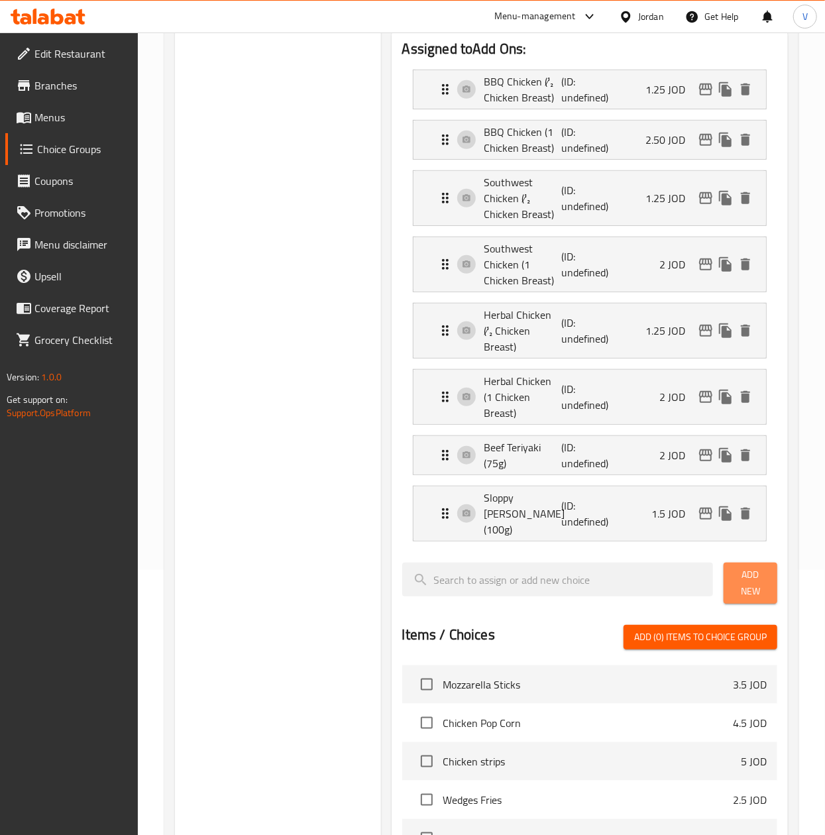
click at [756, 567] on span "Add New" at bounding box center [750, 583] width 32 height 33
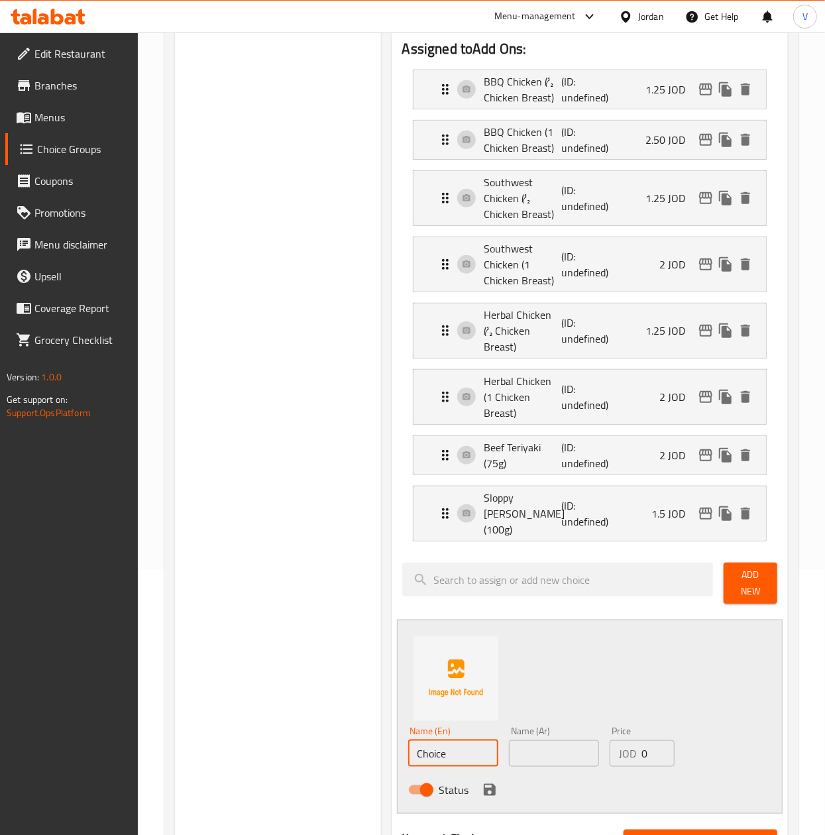
drag, startPoint x: 449, startPoint y: 704, endPoint x: 372, endPoint y: 704, distance: 77.5
click at [372, 704] on div "Choice Groups Add Ons: 0 Extras 33 Add Ons: (ID: 1755003366972) Add Ons: ​ الاض…" at bounding box center [484, 679] width 618 height 1589
paste input "Jalapeños"
type input "Jalapeños"
click at [549, 740] on input "text" at bounding box center [554, 753] width 90 height 27
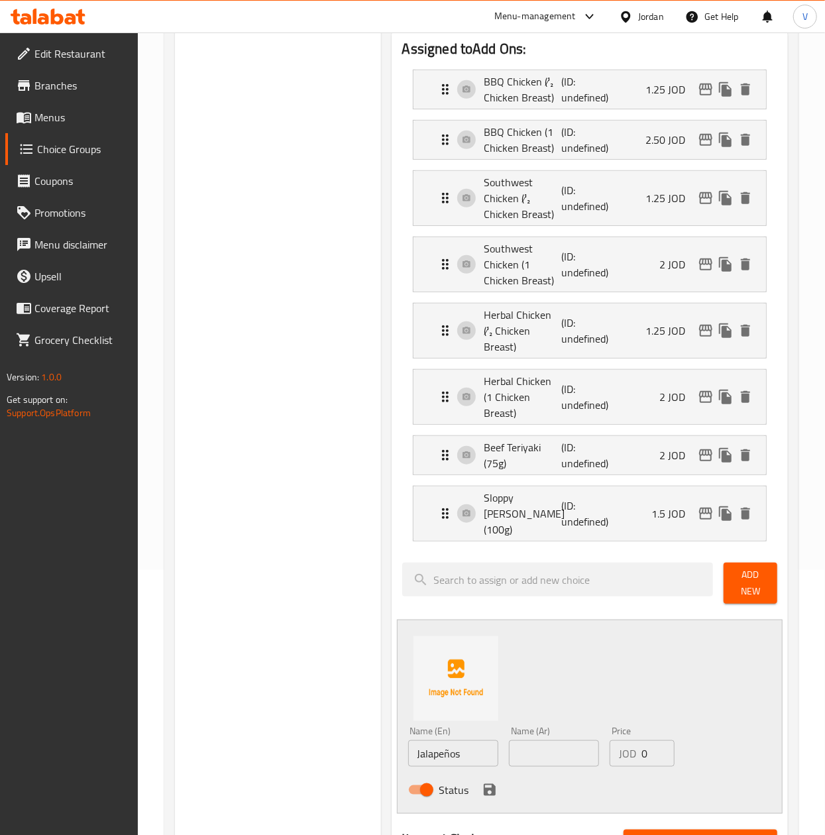
drag, startPoint x: 576, startPoint y: 708, endPoint x: 587, endPoint y: 708, distance: 11.3
click at [576, 740] on input "text" at bounding box center [554, 753] width 90 height 27
paste input "هالابينو"
type input "هالابينو"
drag, startPoint x: 652, startPoint y: 712, endPoint x: 619, endPoint y: 712, distance: 33.1
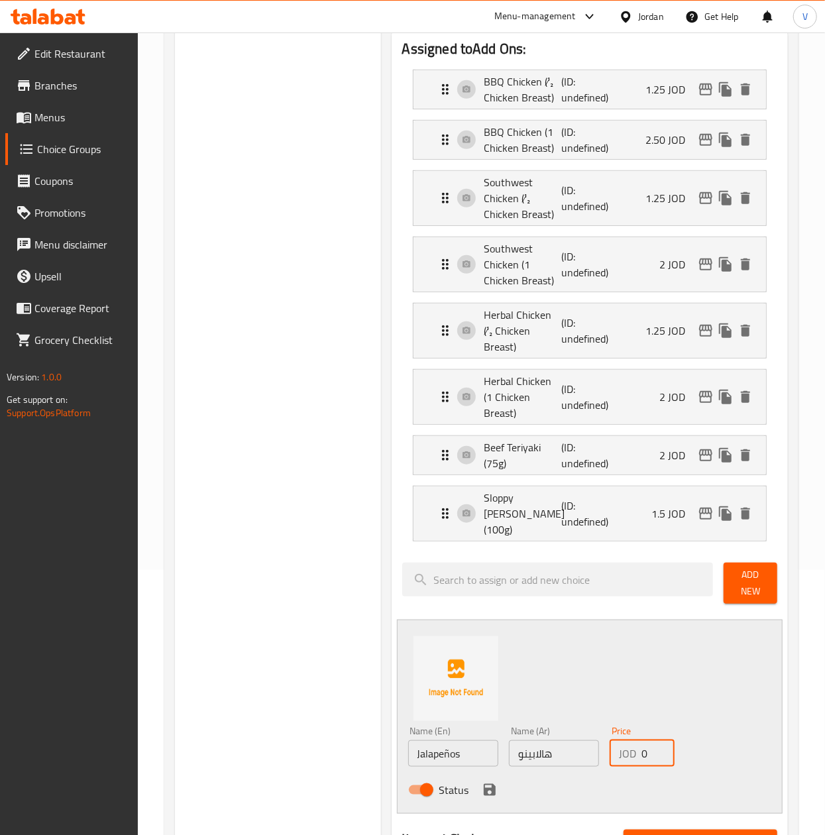
click at [619, 740] on div "JOD 0 Price" at bounding box center [642, 753] width 65 height 27
click at [631, 740] on div "JOD 0 Price" at bounding box center [642, 753] width 65 height 27
click at [648, 740] on input "0" at bounding box center [657, 753] width 33 height 27
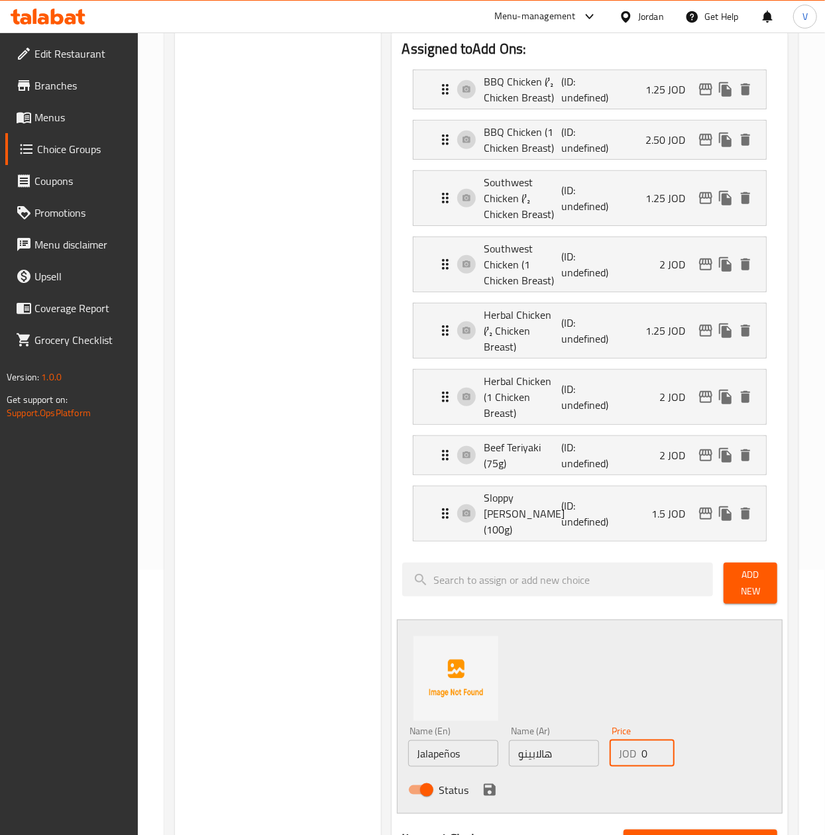
click at [648, 740] on input "0" at bounding box center [657, 753] width 33 height 27
paste input ".75"
type input "0.75"
drag, startPoint x: 488, startPoint y: 747, endPoint x: 696, endPoint y: 635, distance: 236.6
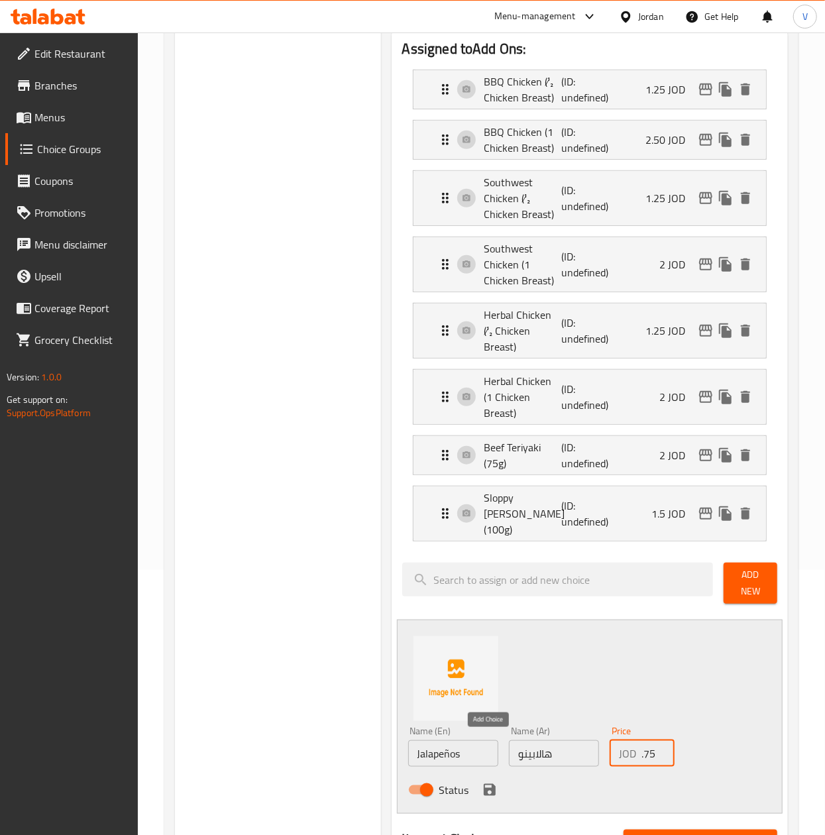
click at [489, 782] on icon "save" at bounding box center [490, 790] width 16 height 16
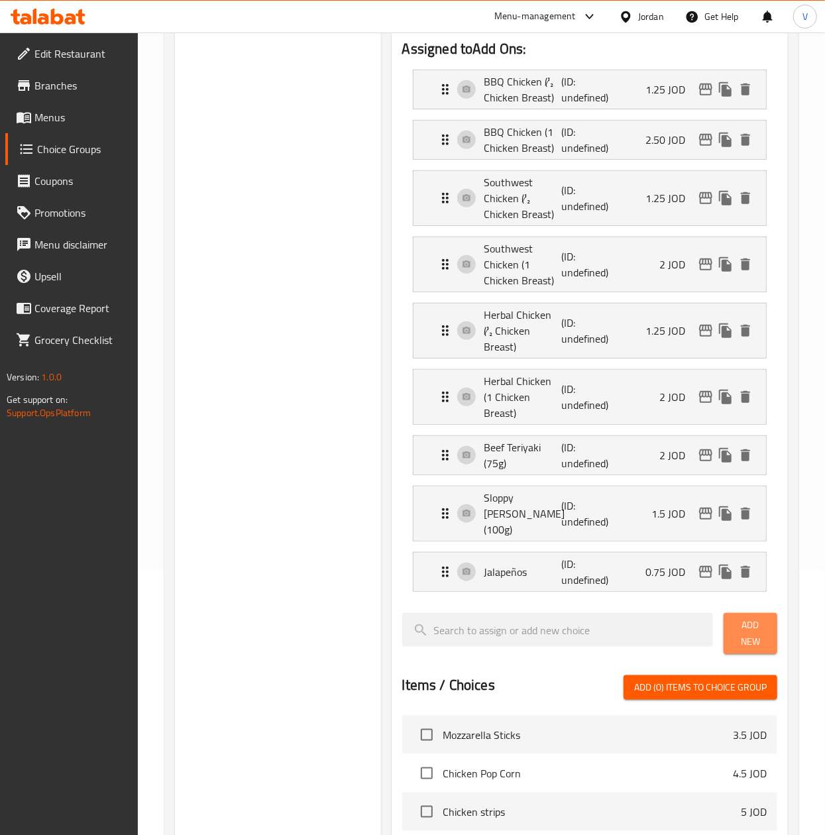
click at [759, 617] on span "Add New" at bounding box center [750, 633] width 32 height 33
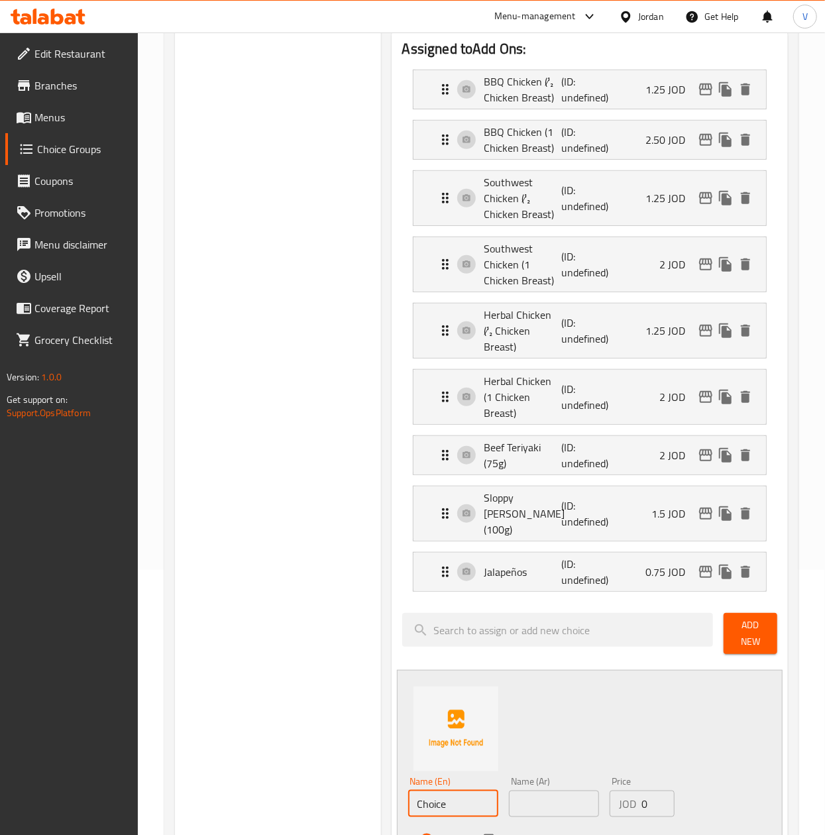
drag, startPoint x: 474, startPoint y: 753, endPoint x: 424, endPoint y: 752, distance: 50.4
click at [322, 761] on div "Choice Groups Add Ons: 0 Extras 33 Add Ons: (ID: 1755003366972) Add Ons: ​ الاض…" at bounding box center [484, 704] width 618 height 1639
paste input "erry Tomatoes"
type input "Cherry Tomatoes"
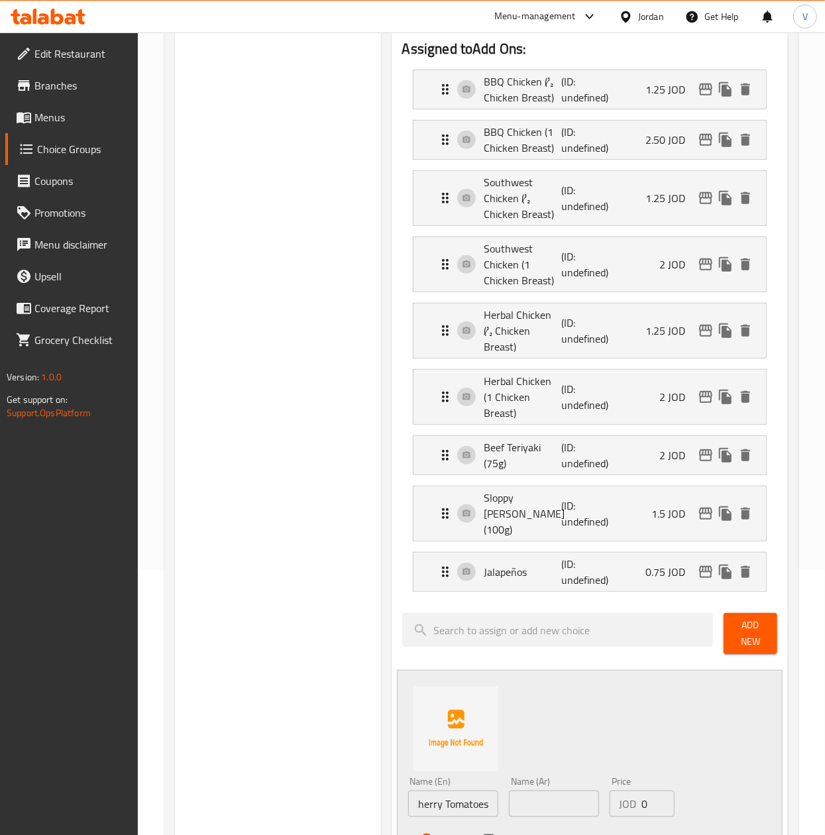
scroll to position [0, 0]
drag, startPoint x: 552, startPoint y: 758, endPoint x: 557, endPoint y: 752, distance: 8.0
click at [552, 791] on input "text" at bounding box center [554, 804] width 90 height 27
paste input "طماطم شيري"
type input "طماطم شيري"
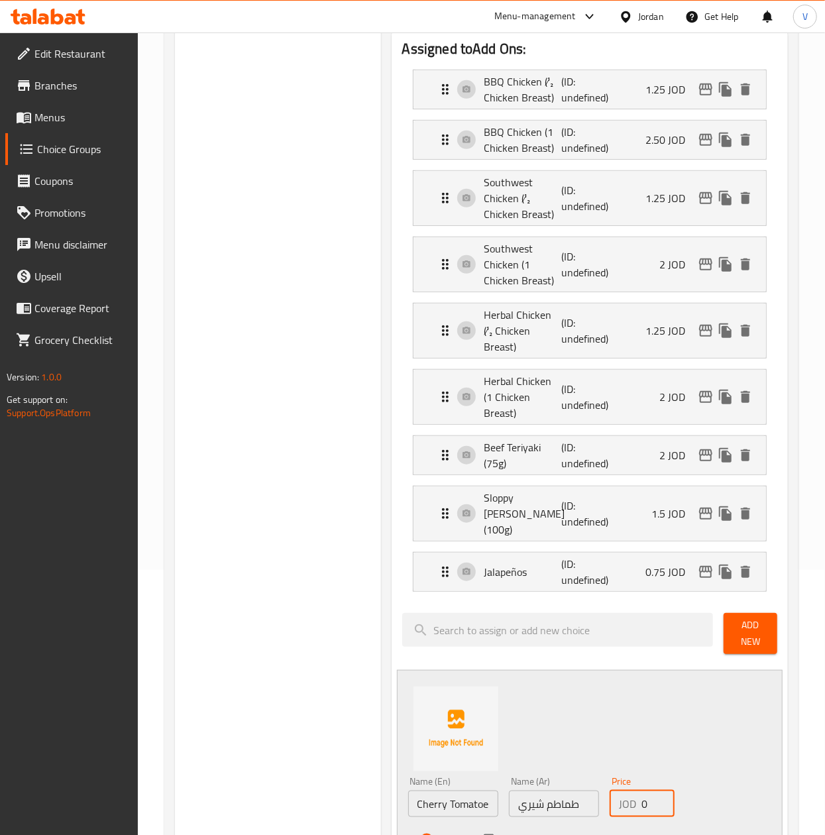
drag, startPoint x: 655, startPoint y: 755, endPoint x: 592, endPoint y: 765, distance: 64.4
click at [641, 791] on input "0" at bounding box center [657, 804] width 33 height 27
click at [651, 791] on input "0" at bounding box center [657, 804] width 33 height 27
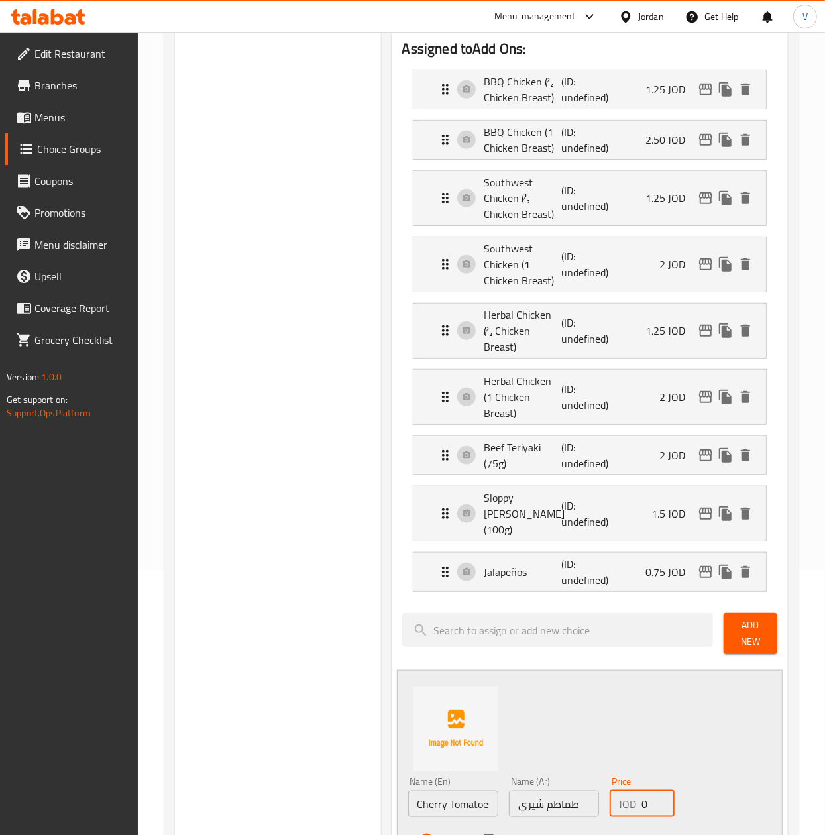
paste input ".6"
type input "0.6"
click at [502, 822] on div "Status" at bounding box center [554, 840] width 303 height 36
click at [492, 834] on icon "save" at bounding box center [490, 840] width 12 height 12
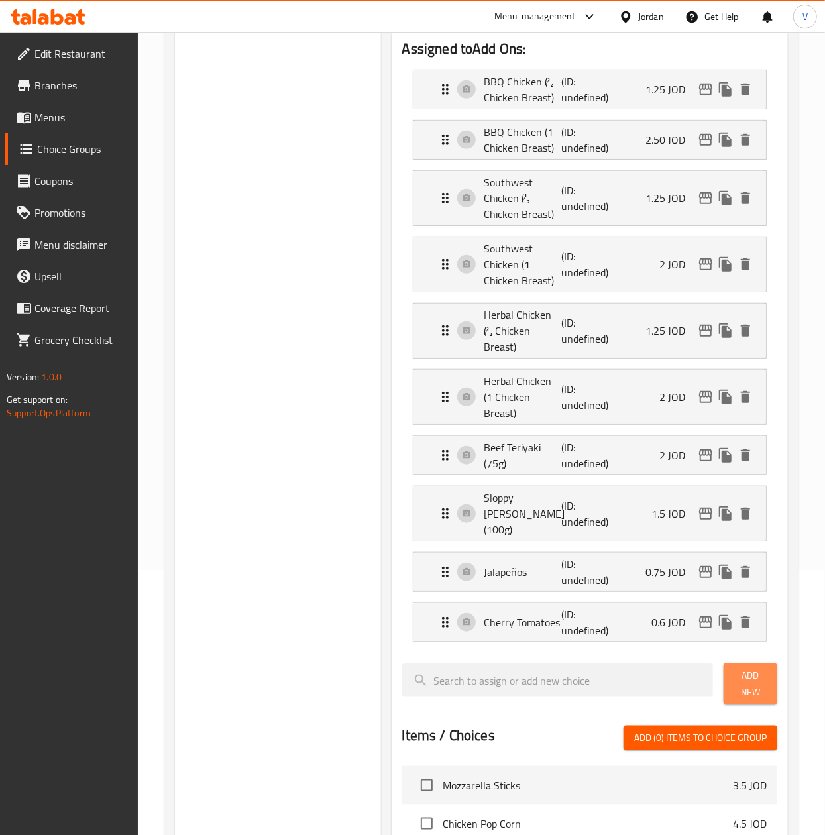
click at [746, 667] on span "Add New" at bounding box center [750, 683] width 32 height 33
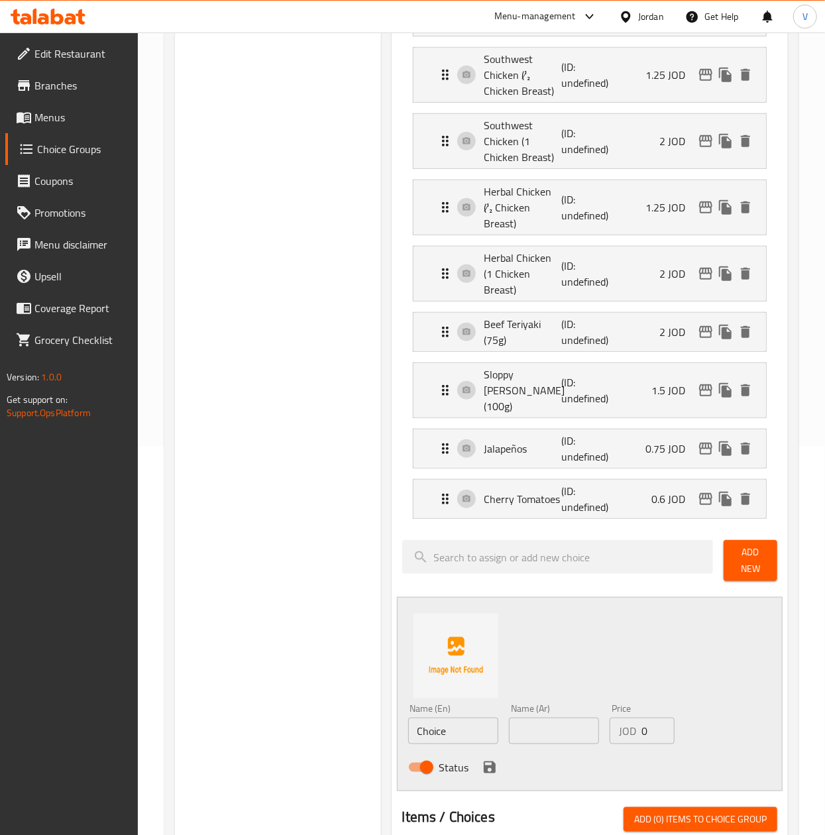
scroll to position [530, 0]
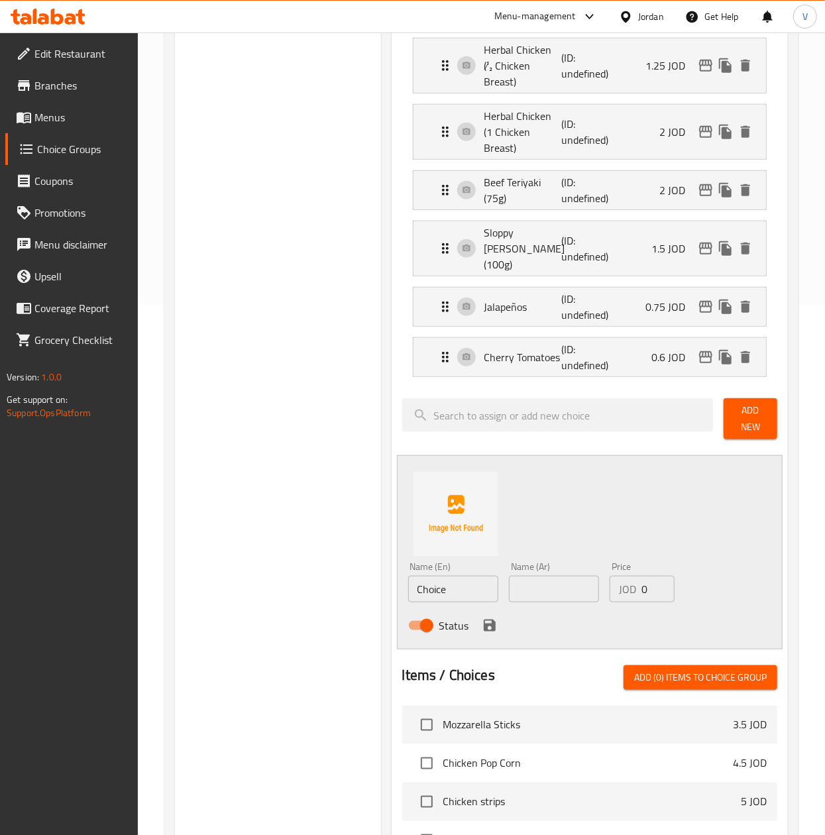
drag, startPoint x: 461, startPoint y: 520, endPoint x: 449, endPoint y: 529, distance: 15.5
click at [445, 562] on div "Name (En) Choice Name (En)" at bounding box center [453, 582] width 90 height 40
drag, startPoint x: 456, startPoint y: 534, endPoint x: 360, endPoint y: 546, distance: 96.2
click at [360, 546] on div "Choice Groups Add Ons: 0 Extras 33 Add Ons: (ID: 1755003366972) Add Ons: ​ الاض…" at bounding box center [484, 465] width 618 height 1690
paste input "orn"
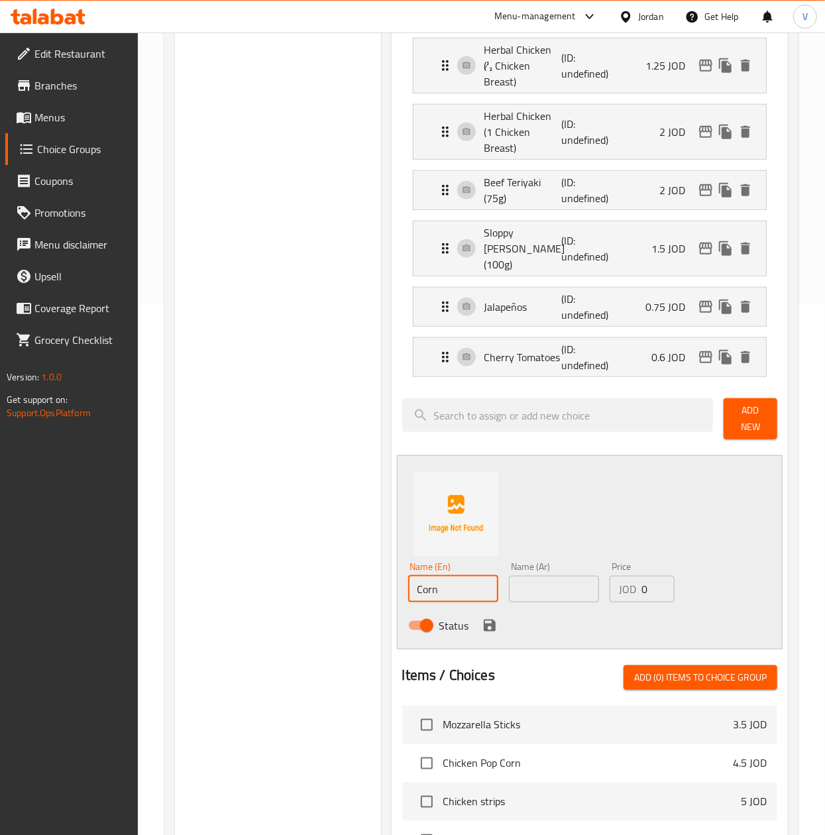
type input "Corn"
click at [584, 576] on input "text" at bounding box center [554, 589] width 90 height 27
paste input "ذرة"
type input "ذرة"
drag, startPoint x: 649, startPoint y: 546, endPoint x: 538, endPoint y: 546, distance: 111.3
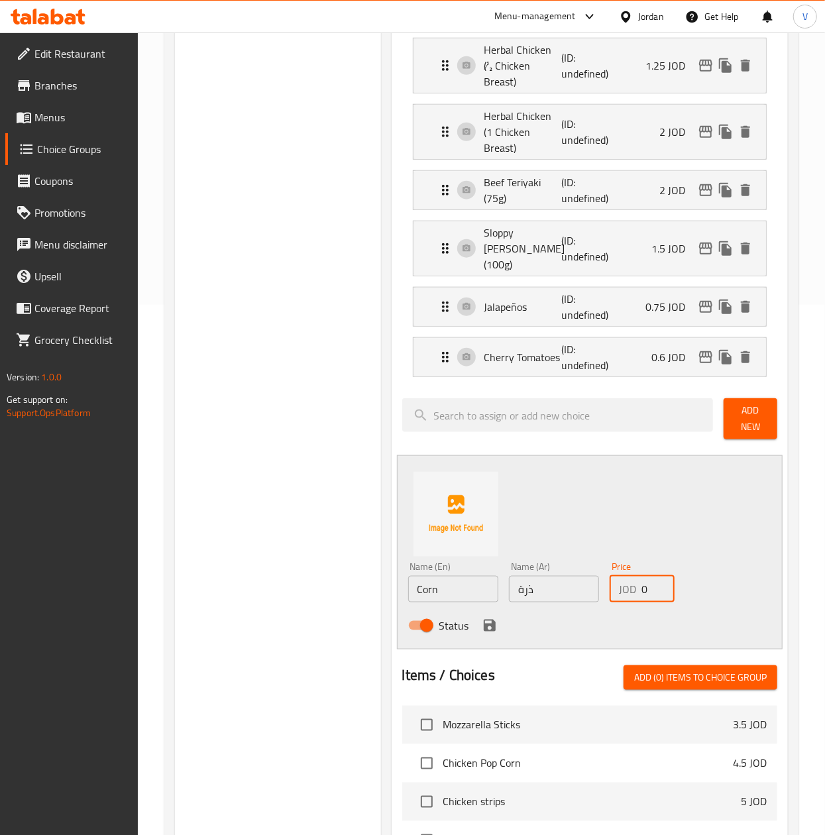
click at [538, 557] on div "Name (En) Corn Name (En) Name (Ar) ذرة Name (Ar) Price JOD 0 Price Status" at bounding box center [554, 600] width 303 height 87
paste input ".50"
type input "0.50"
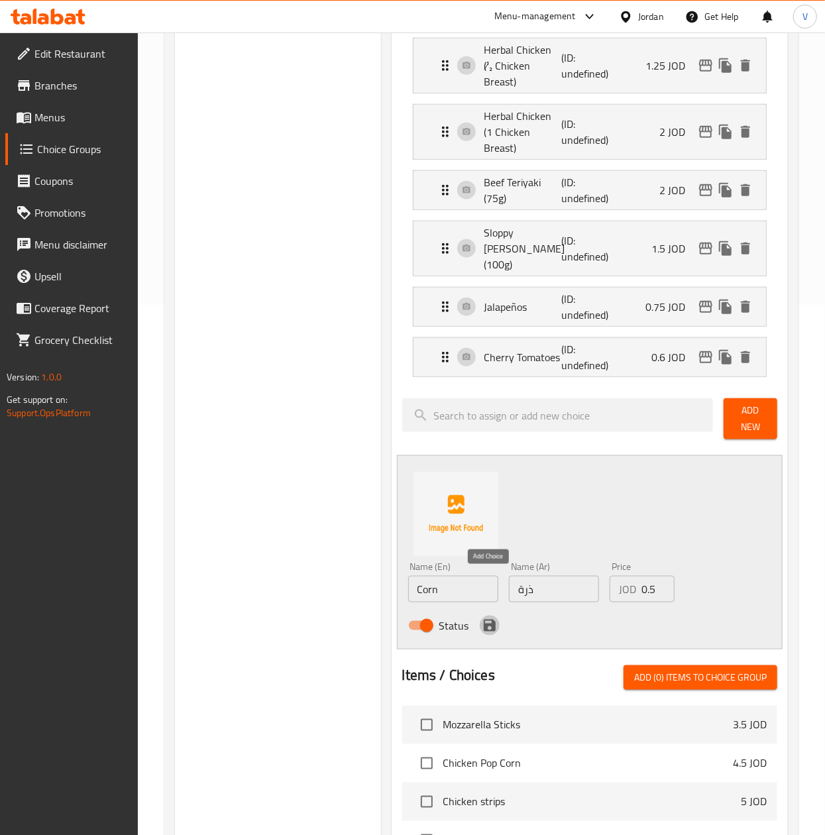
click at [486, 618] on icon "save" at bounding box center [490, 626] width 16 height 16
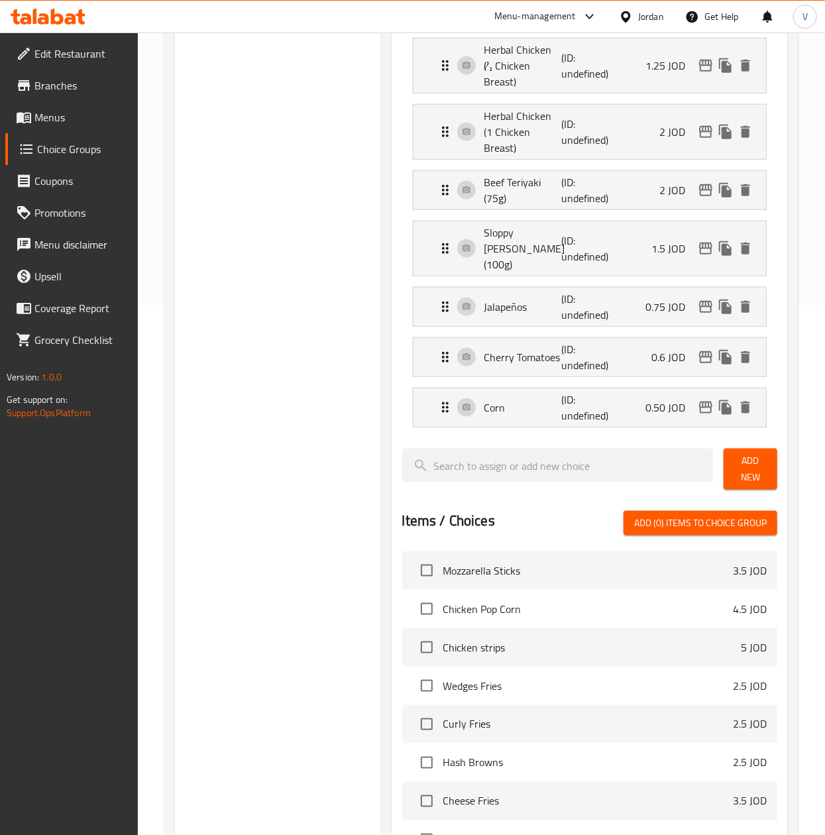
click at [747, 453] on span "Add New" at bounding box center [750, 469] width 32 height 33
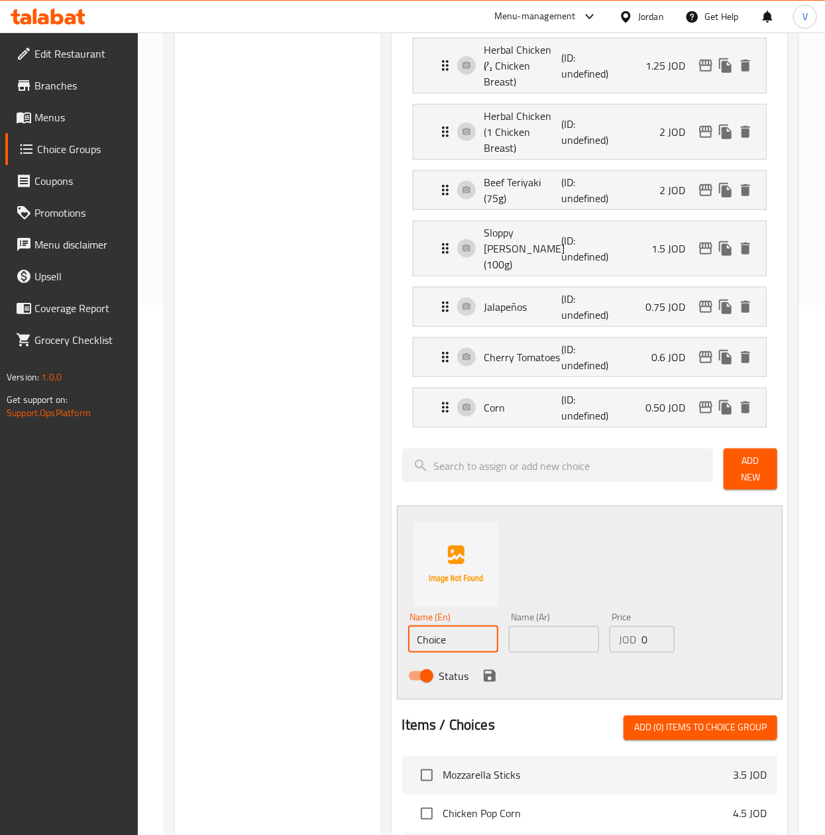
drag, startPoint x: 453, startPoint y: 596, endPoint x: 331, endPoint y: 596, distance: 121.9
click at [331, 596] on div "Choice Groups Add Ons: 0 Extras 33 Add Ons: (ID: 1755003366972) Add Ons: ​ الاض…" at bounding box center [484, 490] width 618 height 1740
paste input "Red Beans"
type input "Red Beans"
click at [550, 626] on input "text" at bounding box center [554, 639] width 90 height 27
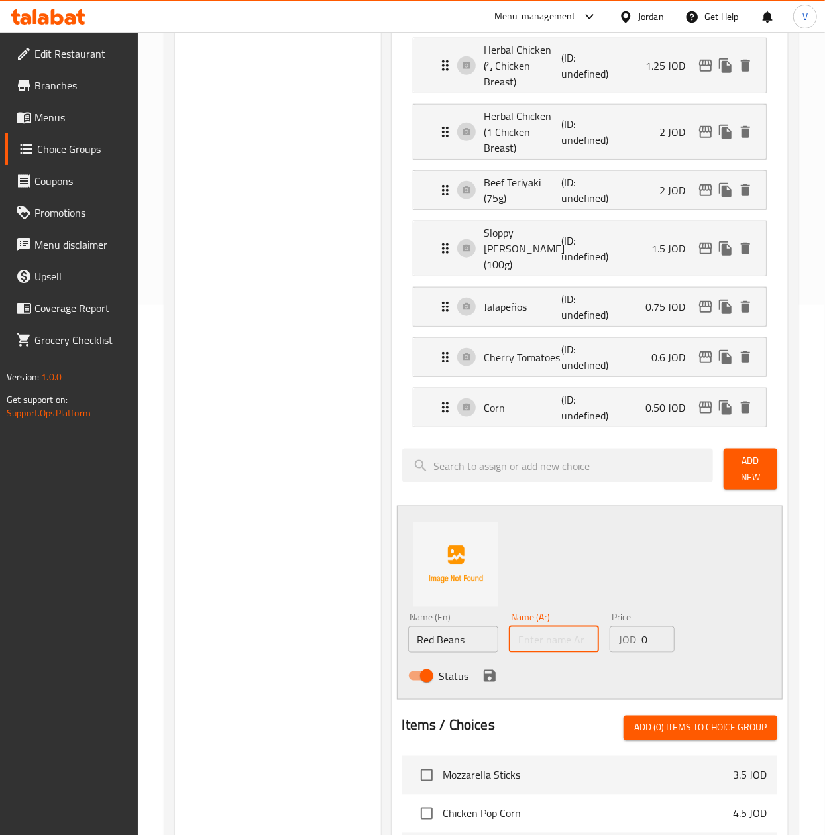
paste input "فاصوليا حمراء"
type input "فاصوليا حمراء"
drag, startPoint x: 647, startPoint y: 596, endPoint x: 568, endPoint y: 596, distance: 78.9
click at [568, 607] on div "Name (En) Red Beans Name (En) Name (Ar) فاصوليا حمراء Name (Ar) Price JOD 0 Pri…" at bounding box center [554, 650] width 303 height 87
paste input ".5"
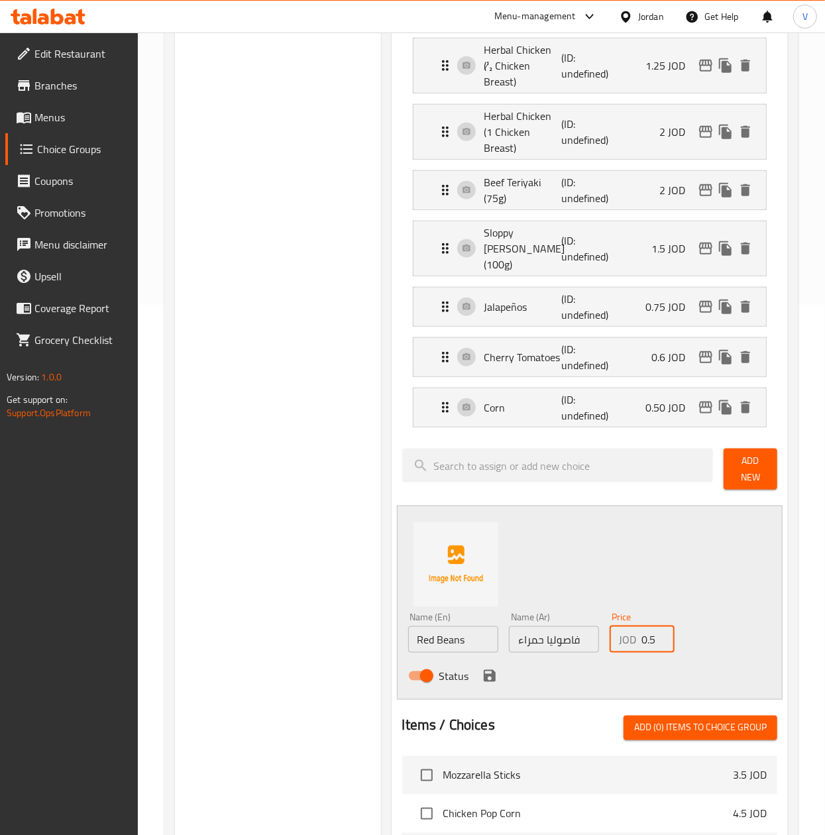
type input "0.5"
click at [493, 668] on icon "save" at bounding box center [490, 676] width 16 height 16
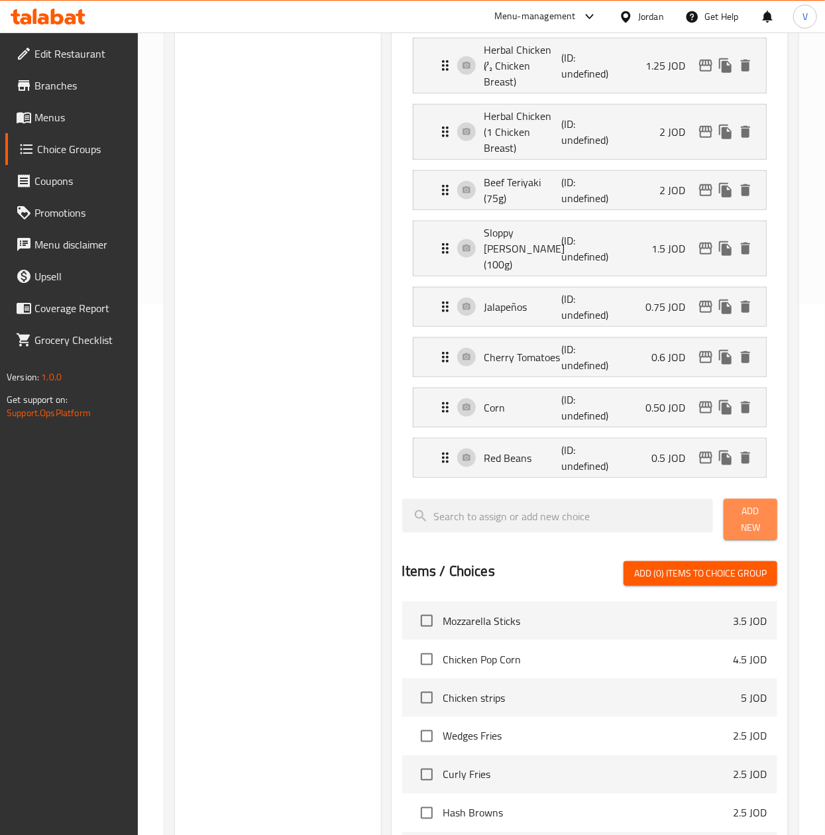
click at [753, 503] on span "Add New" at bounding box center [750, 519] width 32 height 33
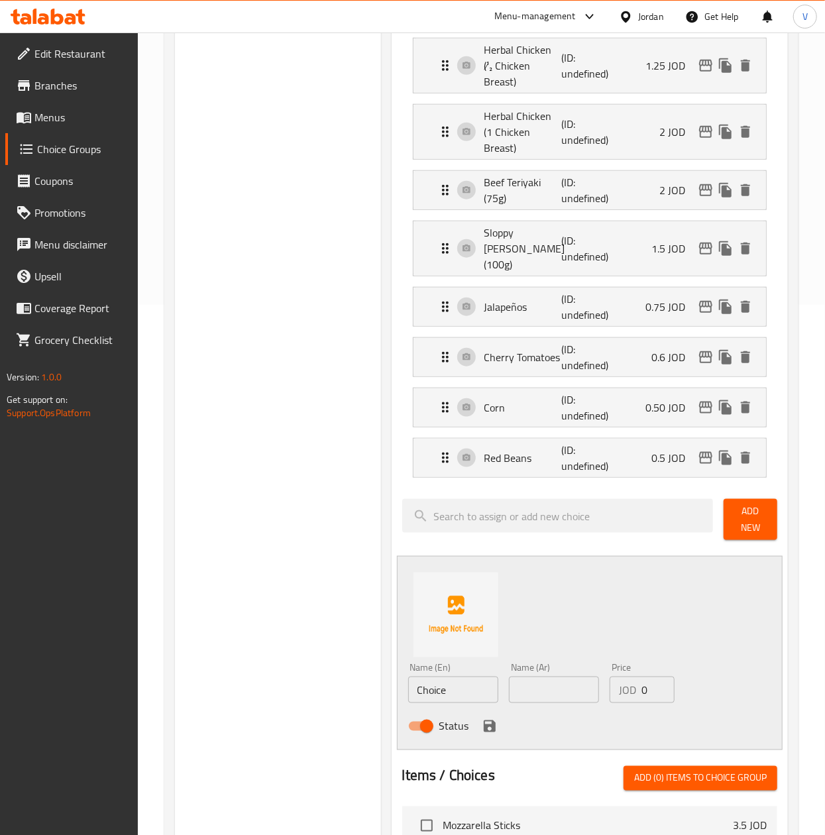
drag, startPoint x: 470, startPoint y: 649, endPoint x: 272, endPoint y: 651, distance: 198.1
click at [272, 651] on div "Choice Groups Add Ons: 0 Extras 33 Add Ons: (ID: 1755003366972) Add Ons: ​ الاض…" at bounding box center [484, 515] width 618 height 1790
paste input "Red Onions"
type input "Red Onions"
click at [555, 677] on input "text" at bounding box center [554, 690] width 90 height 27
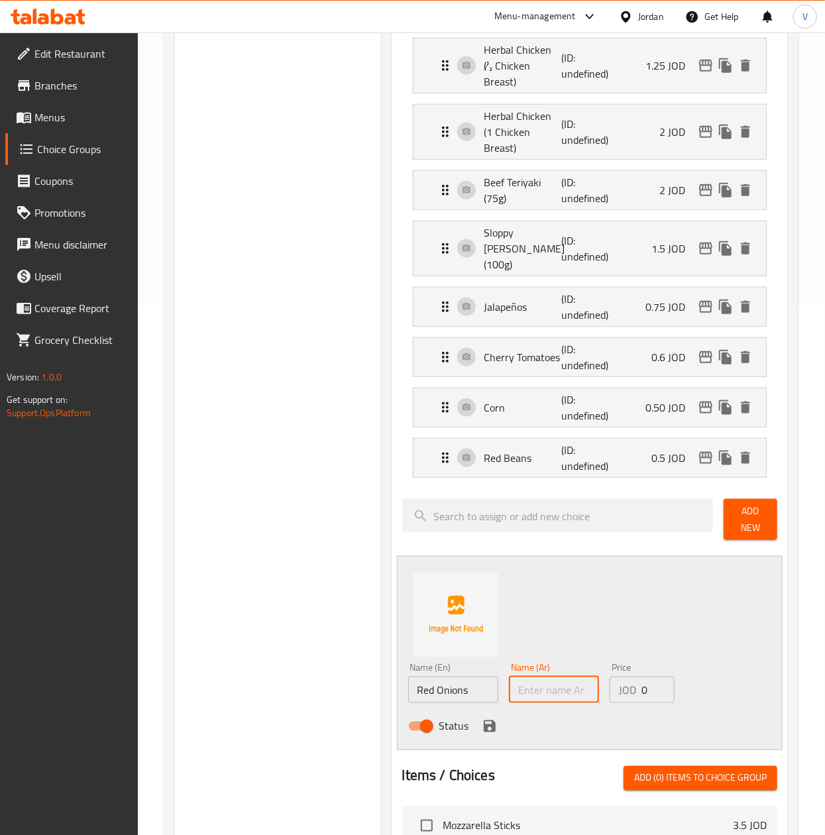
paste input "بصل أحمر"
type input "بصل أحمر"
drag, startPoint x: 651, startPoint y: 643, endPoint x: 531, endPoint y: 665, distance: 121.1
click at [553, 657] on div "Name (En) Red Onions Name (En) Name (Ar) بصل أحمر Name (Ar) Price JOD 0 Price S…" at bounding box center [554, 700] width 303 height 87
paste input ".35"
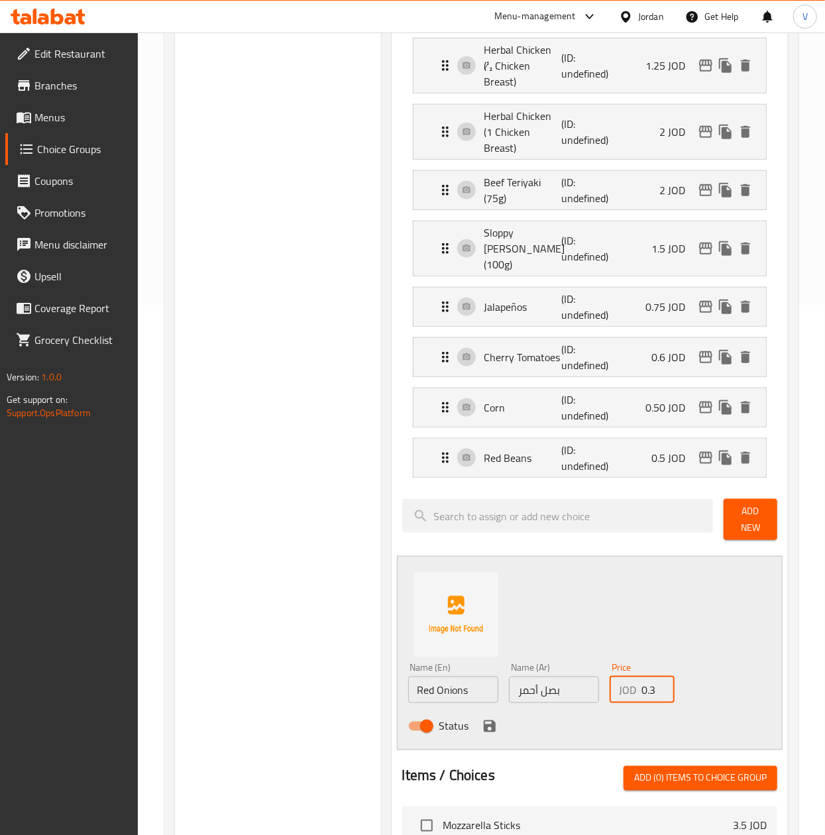
scroll to position [0, 6]
type input "0.35"
click at [491, 720] on icon "save" at bounding box center [490, 726] width 12 height 12
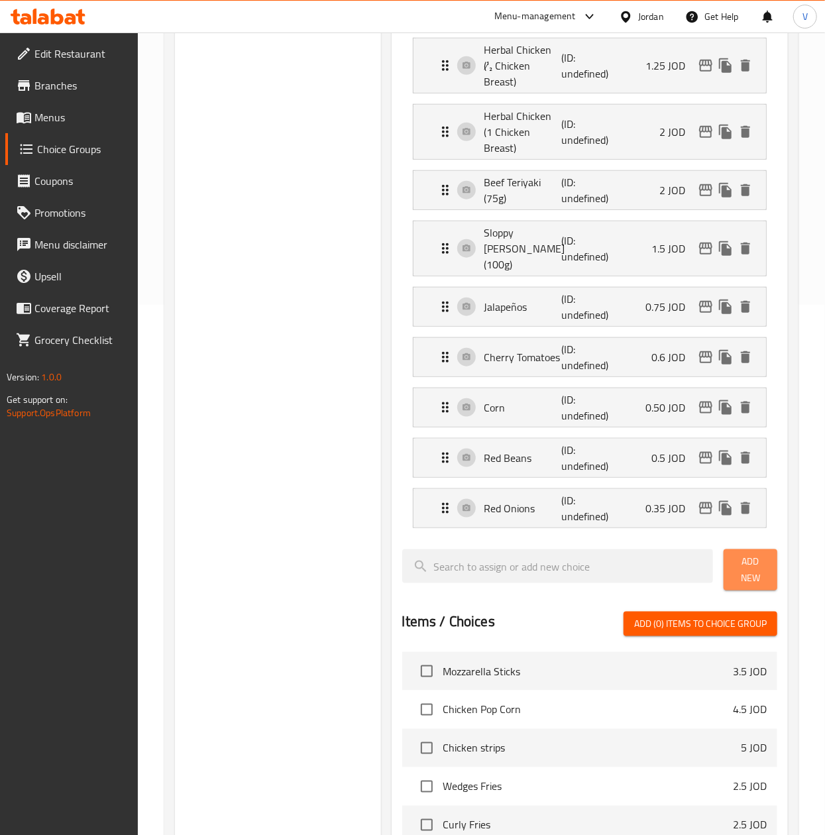
click at [754, 553] on span "Add New" at bounding box center [750, 569] width 32 height 33
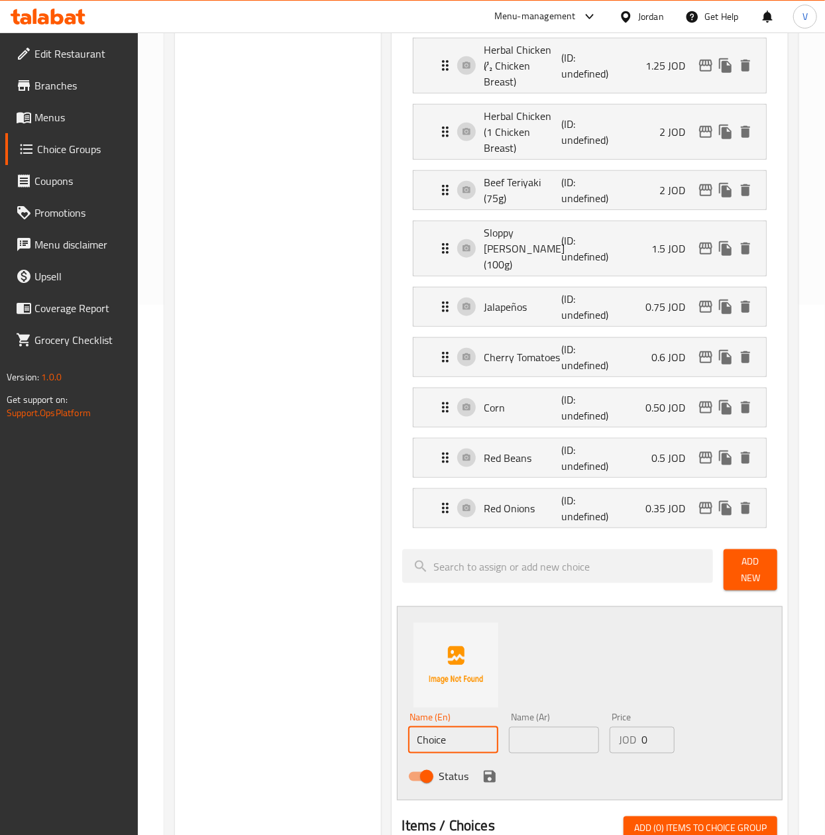
drag, startPoint x: 492, startPoint y: 704, endPoint x: 270, endPoint y: 708, distance: 221.4
click at [270, 708] on div "Choice Groups Add Ons: 0 Extras 33 Add Ons: (ID: 1755003366972) Add Ons: ​ الاض…" at bounding box center [484, 540] width 618 height 1841
paste input "Green Onions"
type input "Green Onions"
click at [538, 713] on div "Name (Ar) Name (Ar)" at bounding box center [554, 733] width 101 height 51
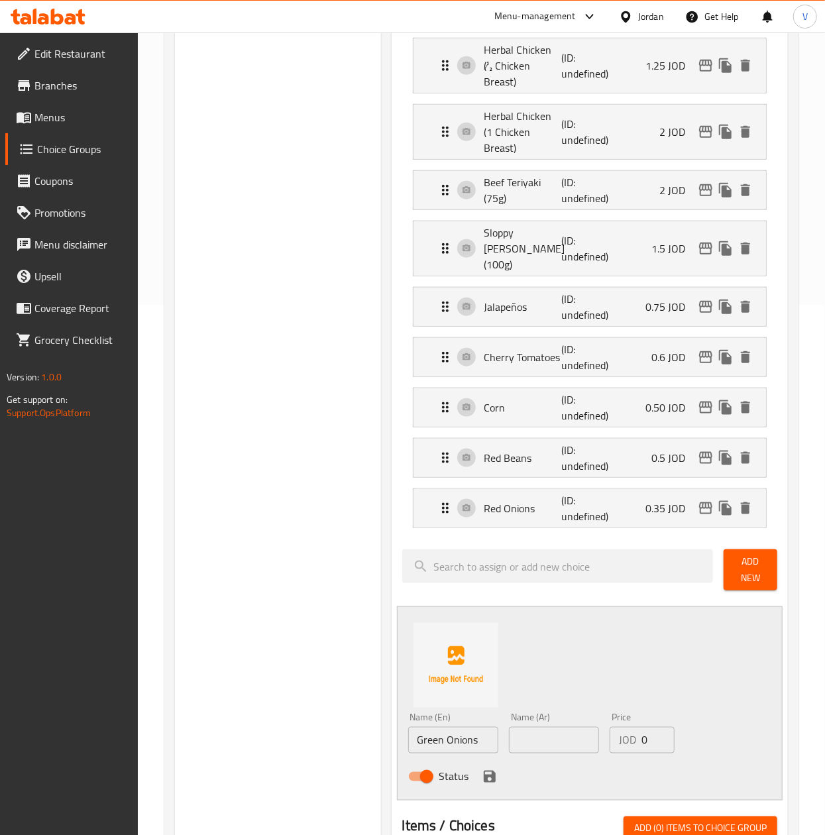
click at [586, 727] on input "text" at bounding box center [554, 740] width 90 height 27
paste input "بصل أخضر"
type input "بصل أخضر"
drag, startPoint x: 651, startPoint y: 696, endPoint x: 550, endPoint y: 696, distance: 100.7
click at [550, 708] on div "Name (En) Green Onions Name (En) Name (Ar) بصل أخضر Name (Ar) Price JOD 0 Price…" at bounding box center [554, 751] width 303 height 87
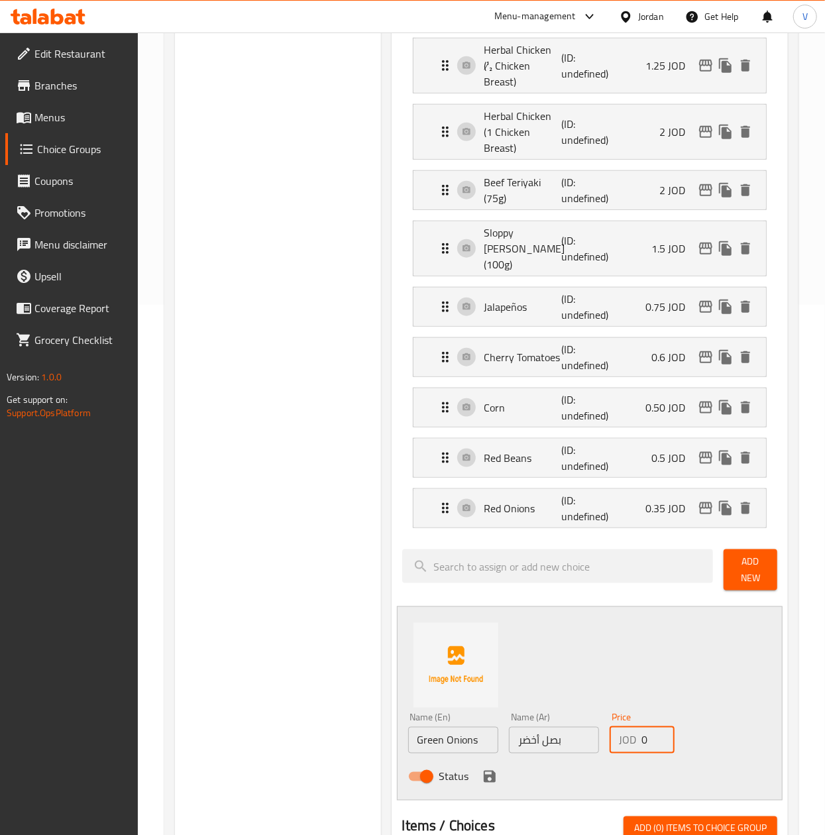
paste input ".35"
type input "0.35"
click at [484, 771] on icon "save" at bounding box center [490, 777] width 12 height 12
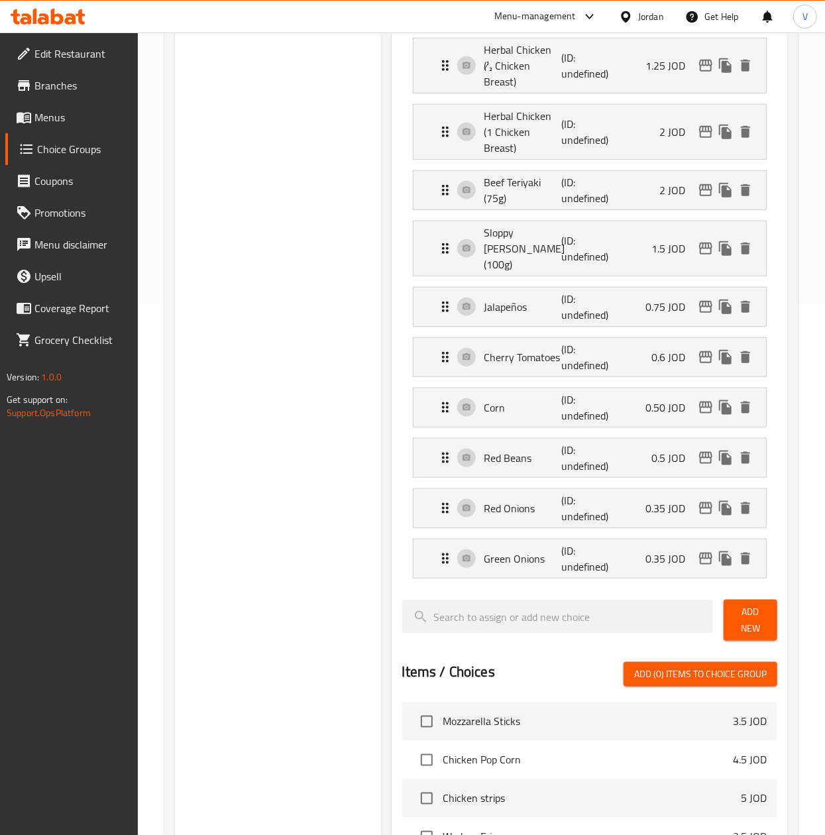
click at [749, 604] on span "Add New" at bounding box center [750, 620] width 32 height 33
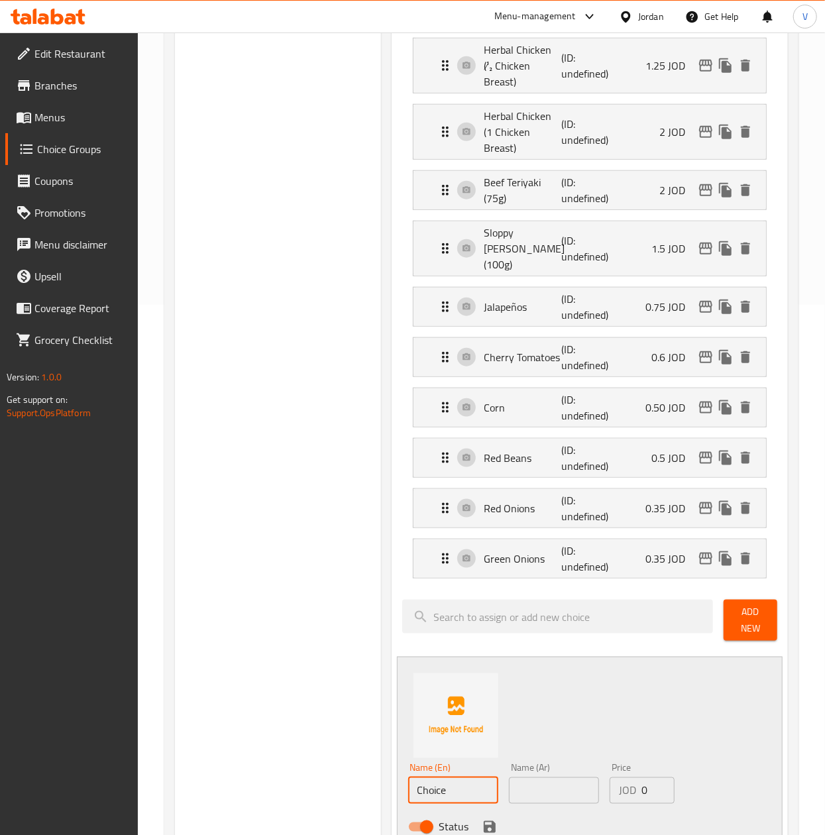
drag, startPoint x: 476, startPoint y: 754, endPoint x: 249, endPoint y: 754, distance: 226.6
click at [249, 754] on div "Choice Groups Add Ons: 0 Extras 33 Add Ons: (ID: 1755003366972) Add Ons: ​ الاض…" at bounding box center [484, 565] width 618 height 1891
paste input "Grated Cheddar Chees"
type input "Grated Cheddar Cheese"
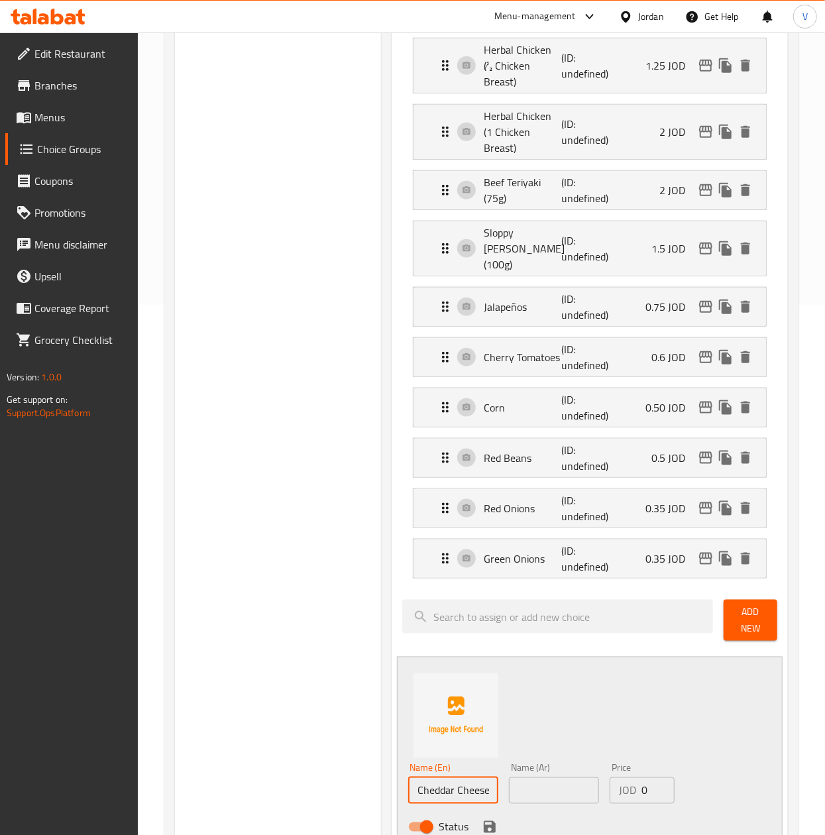
scroll to position [0, 0]
click at [551, 777] on input "text" at bounding box center [554, 790] width 90 height 27
paste input "جبنة شيدر مبشورة"
type input "جبنة شيدر مبشورة"
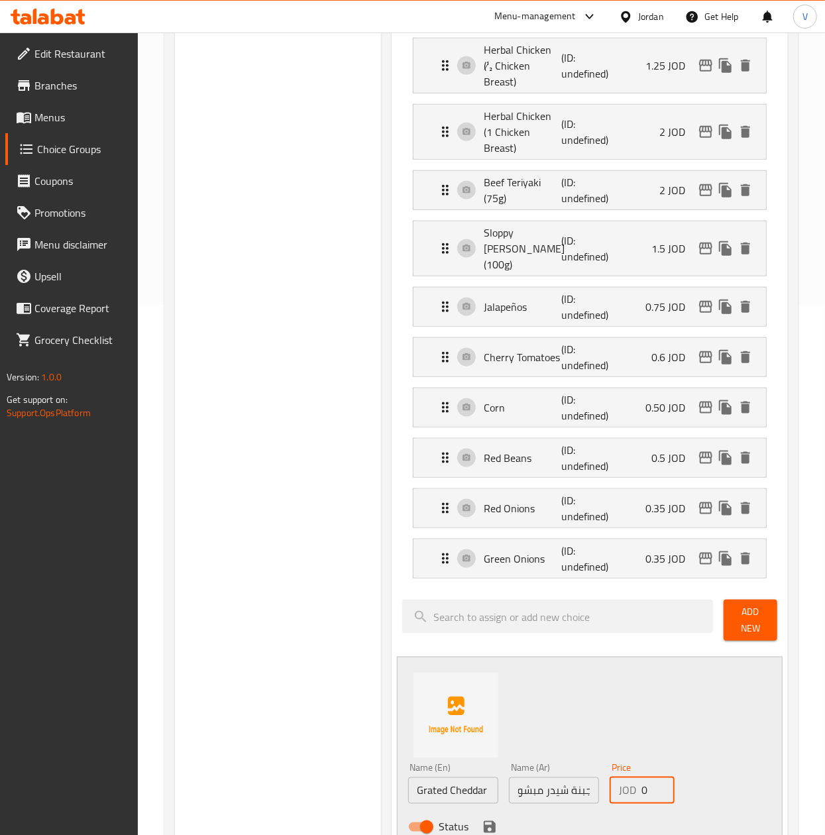
scroll to position [0, 0]
drag, startPoint x: 655, startPoint y: 743, endPoint x: 565, endPoint y: 750, distance: 90.4
click at [565, 758] on div "Name (En) Grated Cheddar Cheese Name (En) Name (Ar) جبنة شيدر مبشورة Name (Ar) …" at bounding box center [554, 801] width 303 height 87
type input "1"
click at [478, 809] on div "Status" at bounding box center [554, 827] width 303 height 36
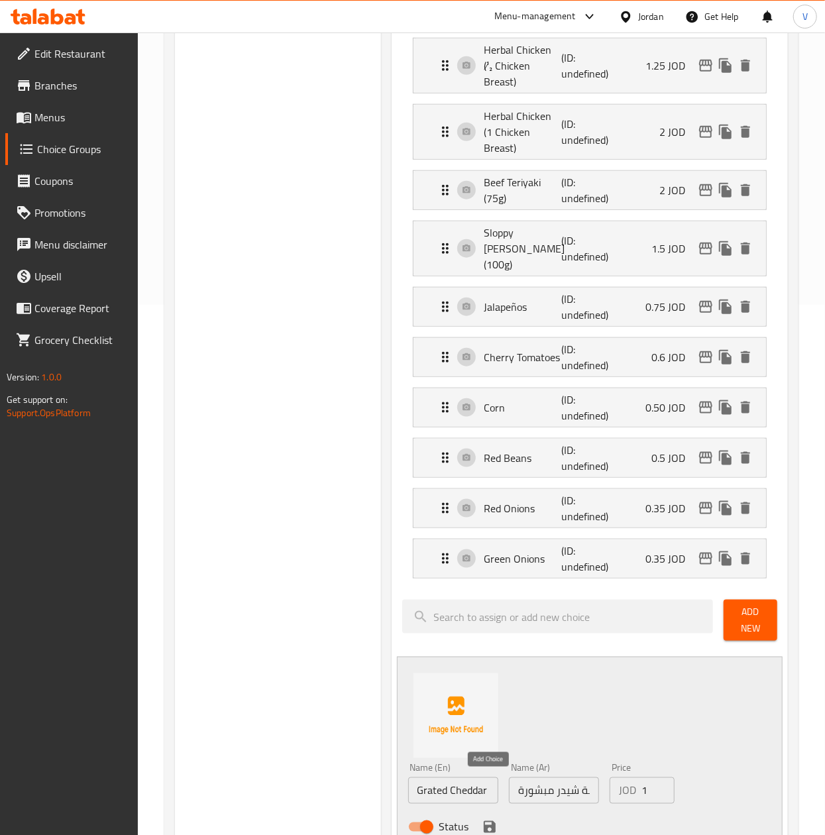
drag, startPoint x: 481, startPoint y: 784, endPoint x: 732, endPoint y: 649, distance: 284.6
click at [482, 819] on icon "save" at bounding box center [490, 827] width 16 height 16
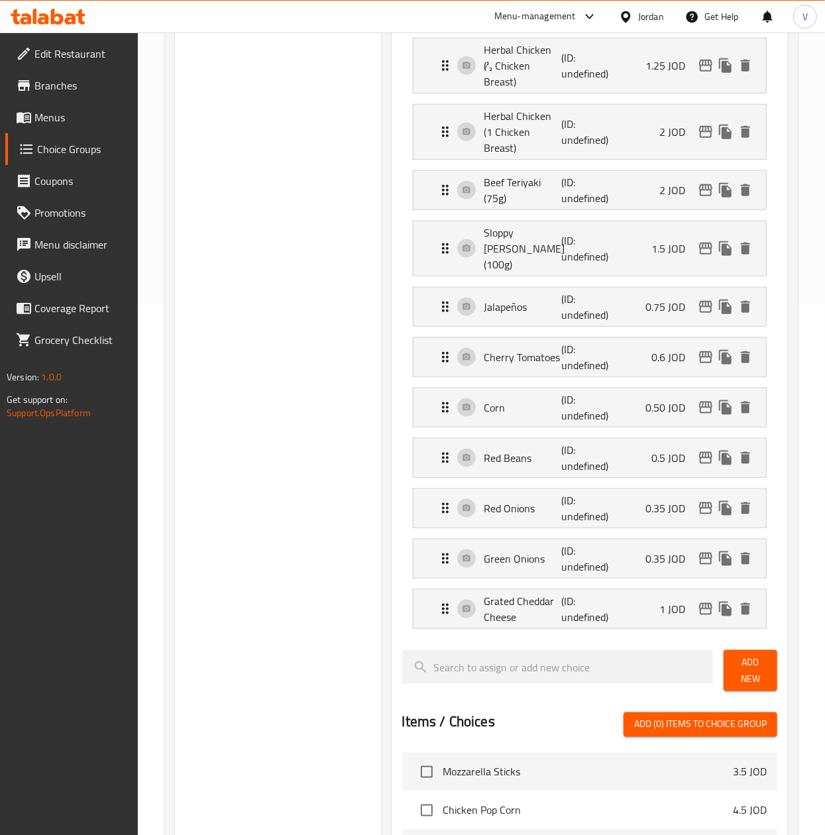
click at [755, 654] on span "Add New" at bounding box center [750, 670] width 32 height 33
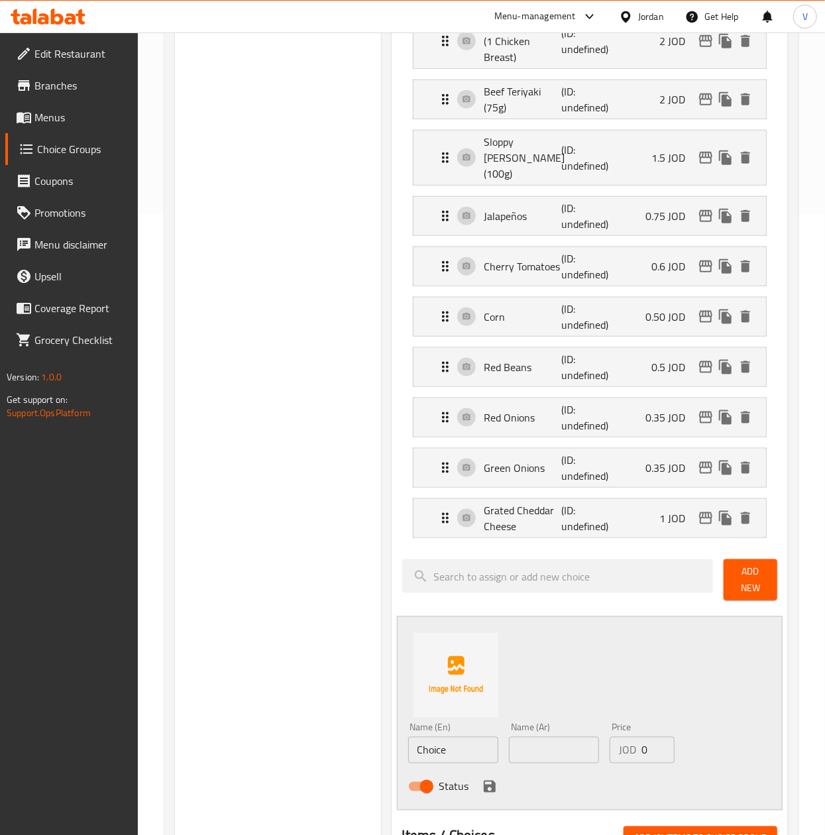
scroll to position [663, 0]
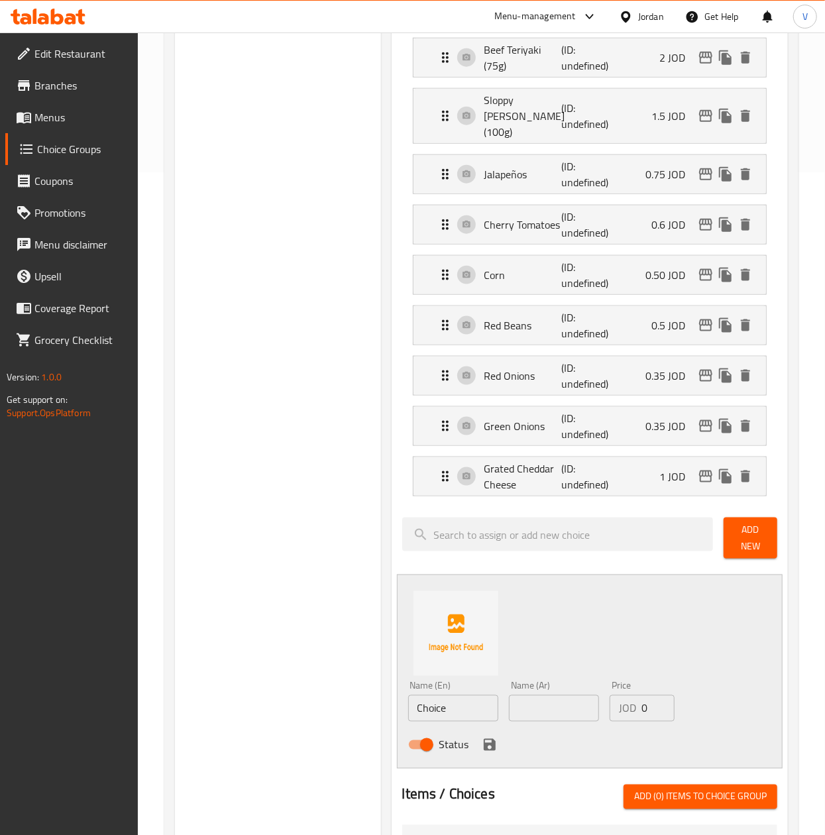
drag, startPoint x: 462, startPoint y: 667, endPoint x: 329, endPoint y: 681, distance: 133.9
click at [329, 681] on div "Choice Groups Add Ons: 0 Extras 33 Add Ons: (ID: 1755003366972) Add Ons: ​ الاض…" at bounding box center [484, 459] width 618 height 1942
paste input "Avocado Slices"
type input "Avocado Slices"
click at [567, 695] on input "text" at bounding box center [554, 708] width 90 height 27
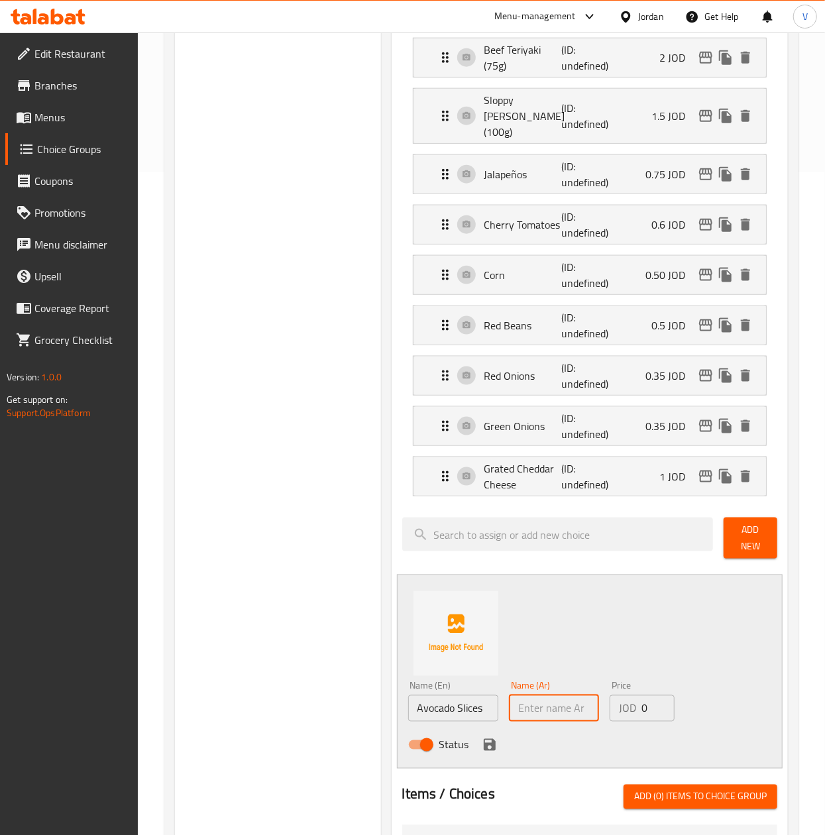
paste input "شرائح أفوكادو"
type input "شرائح أفوكادو"
drag, startPoint x: 648, startPoint y: 675, endPoint x: 551, endPoint y: 680, distance: 96.9
click at [551, 680] on div "Name (En) Avocado Slices Name (En) Name (Ar) شرائح أفوكادو Name (Ar) Price JOD …" at bounding box center [554, 719] width 303 height 87
paste input "1.25"
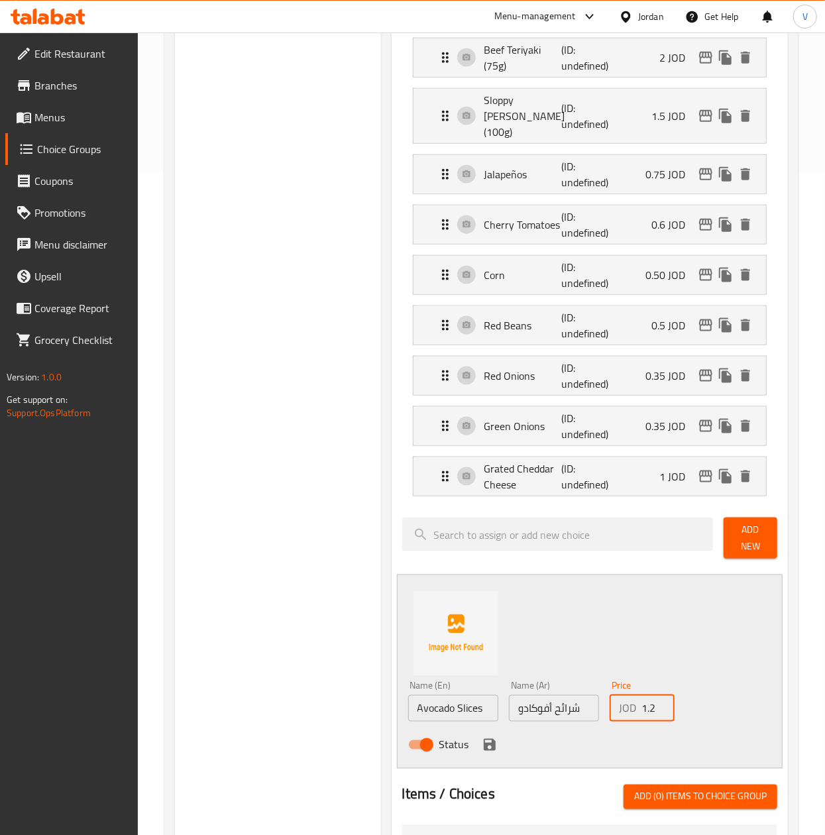
scroll to position [0, 6]
type input "1.25"
click at [486, 739] on icon "save" at bounding box center [490, 745] width 12 height 12
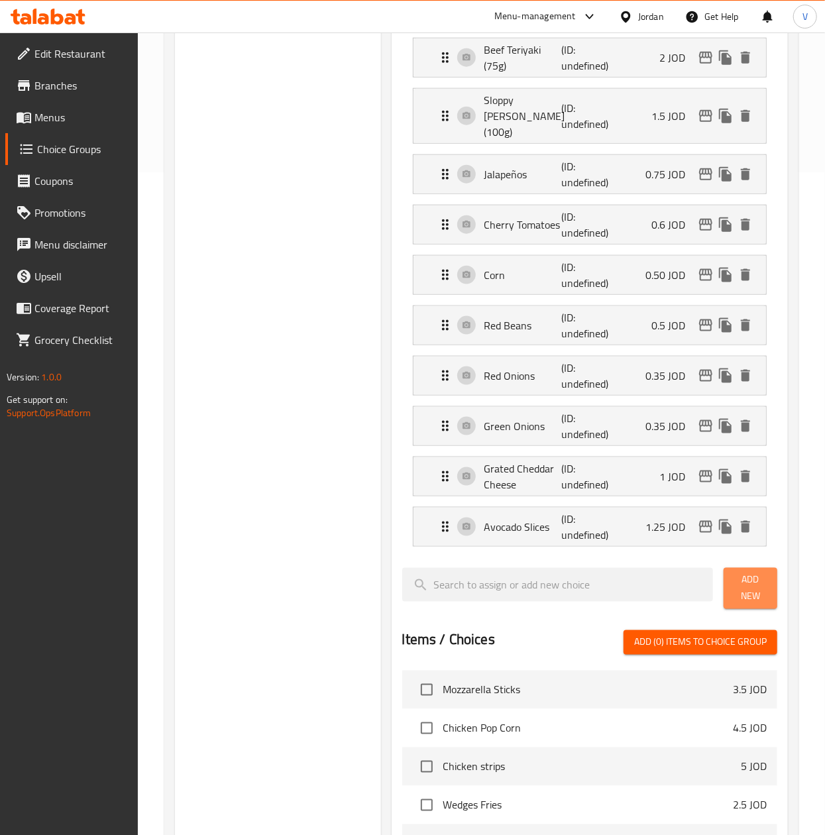
click at [751, 572] on span "Add New" at bounding box center [750, 588] width 32 height 33
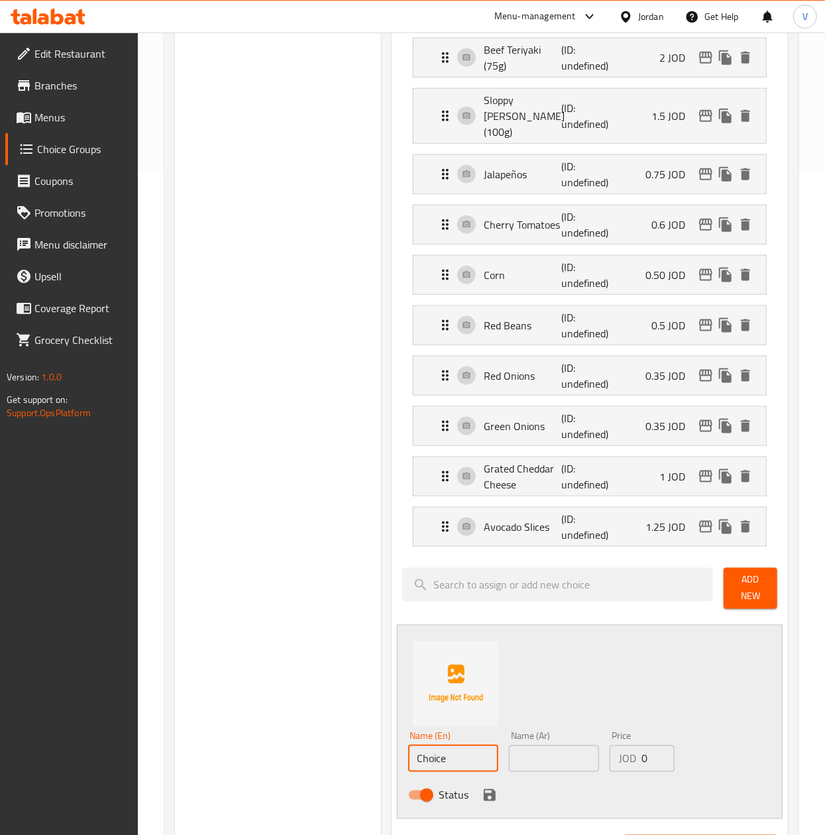
drag, startPoint x: 353, startPoint y: 726, endPoint x: 311, endPoint y: 726, distance: 41.7
click at [311, 726] on div "Choice Groups Add Ons: 0 Extras 33 Add Ons: (ID: 1755003366972) Add Ons: ​ الاض…" at bounding box center [484, 484] width 618 height 1992
paste input "Avocado Chunks"
type input "Avocado Chunks"
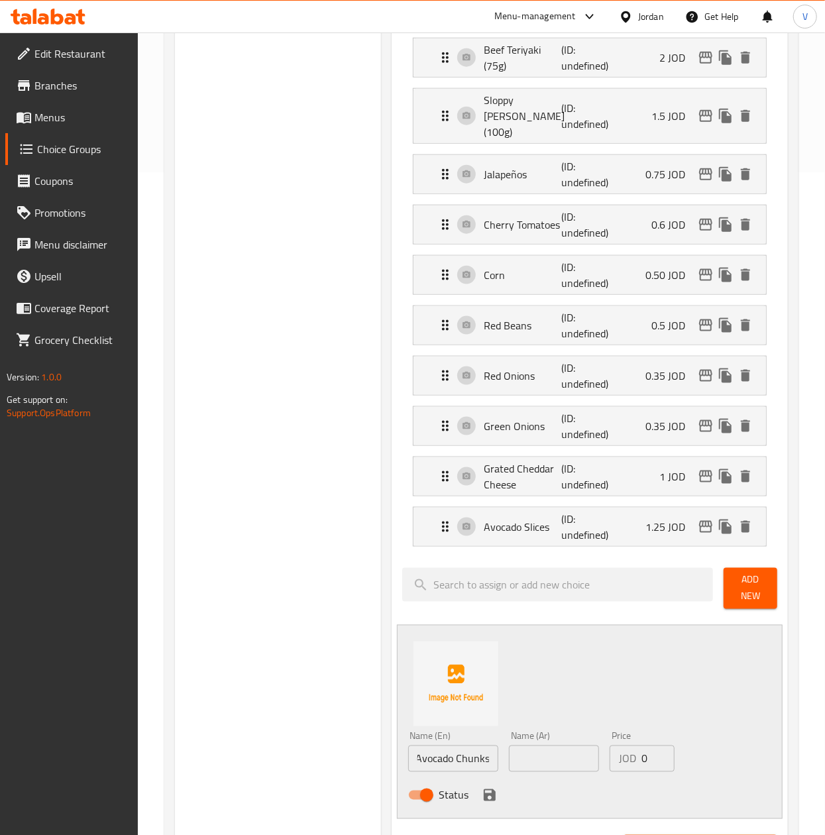
scroll to position [0, 0]
click at [590, 745] on input "text" at bounding box center [554, 758] width 90 height 27
paste input "مكعبات أفوكادو"
type input "مكعبات أفوكادو"
drag, startPoint x: 652, startPoint y: 718, endPoint x: 553, endPoint y: 721, distance: 99.5
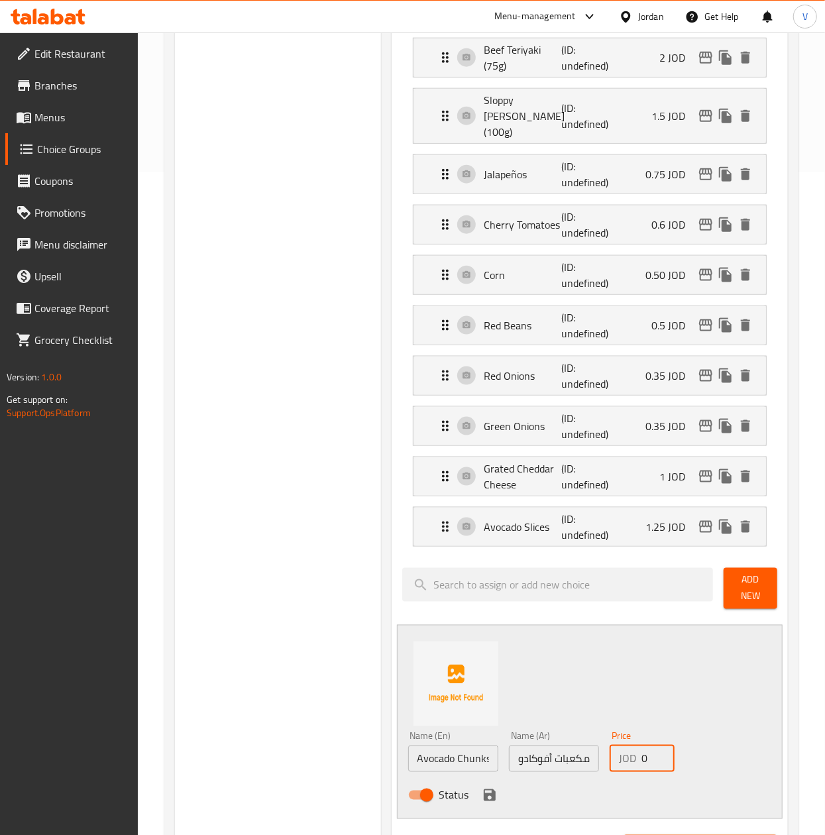
click at [553, 726] on div "Name (En) Avocado Chunks Name (En) Name (Ar) مكعبات أفوكادو Name (Ar) Price JOD…" at bounding box center [554, 769] width 303 height 87
paste input "1.5"
type input "1.5"
drag, startPoint x: 488, startPoint y: 755, endPoint x: 576, endPoint y: 713, distance: 97.2
click at [493, 789] on icon "save" at bounding box center [490, 795] width 12 height 12
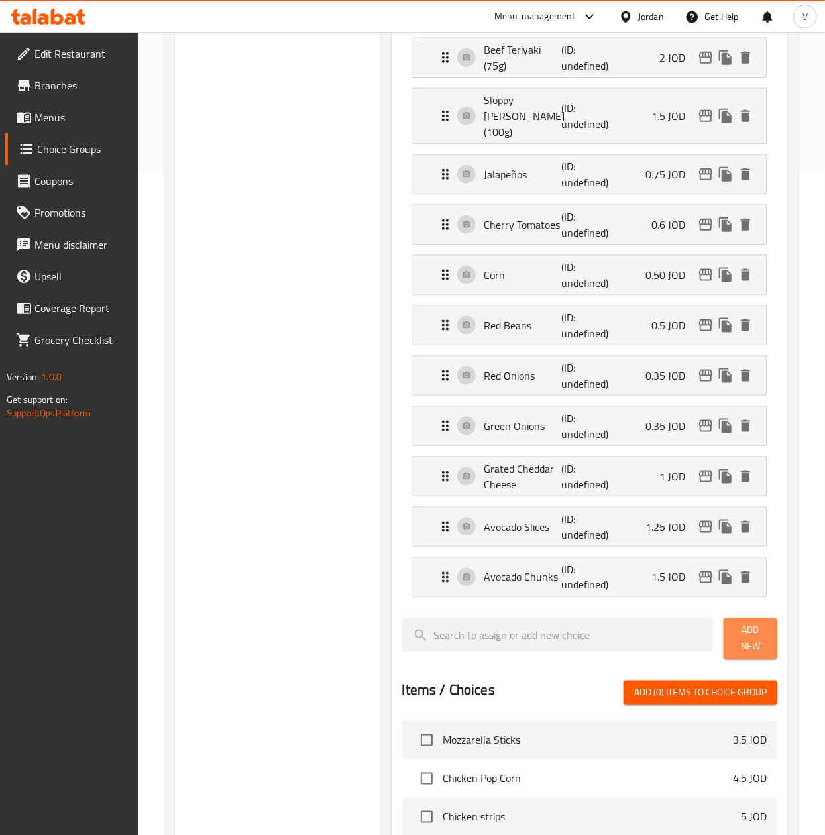
drag, startPoint x: 771, startPoint y: 583, endPoint x: 818, endPoint y: 567, distance: 49.0
click at [772, 618] on button "Add New" at bounding box center [751, 638] width 54 height 41
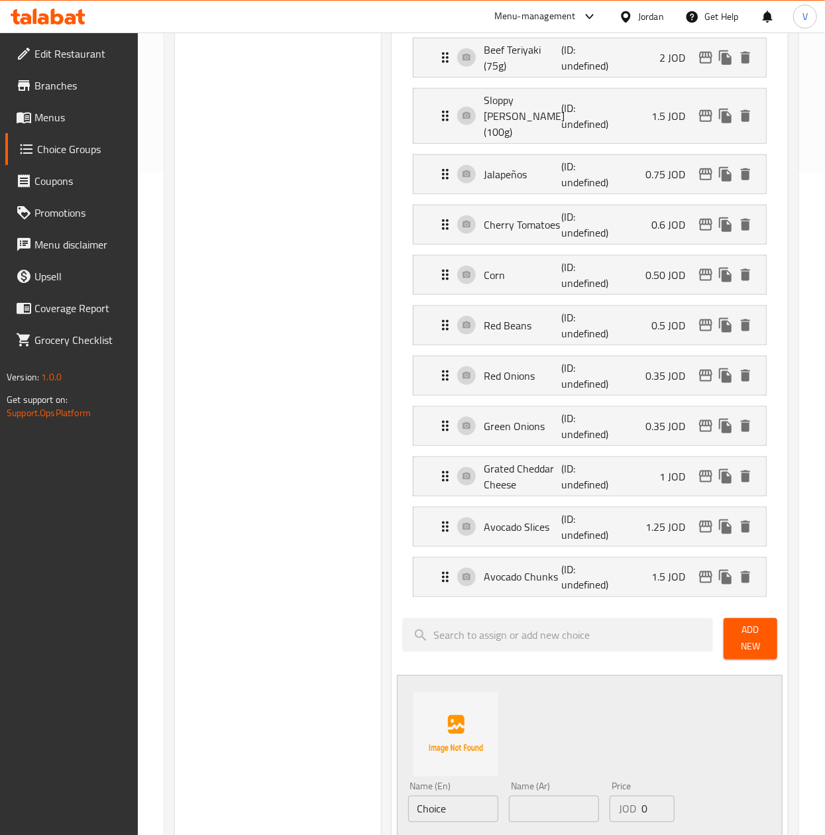
click at [437, 782] on div "Name (En) Choice Name (En)" at bounding box center [453, 802] width 90 height 40
click at [459, 796] on input "Choice" at bounding box center [453, 809] width 90 height 27
paste input "Guacamole Scoop"
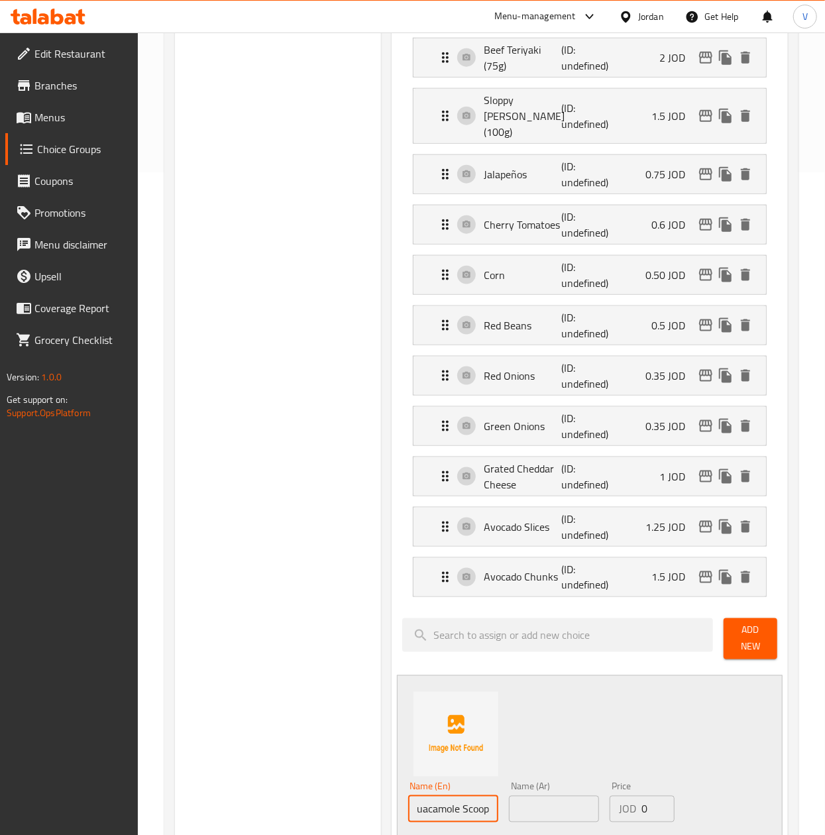
type input "Guacamole Scoop"
drag, startPoint x: 555, startPoint y: 770, endPoint x: 618, endPoint y: 763, distance: 62.7
click at [555, 796] on input "text" at bounding box center [554, 809] width 90 height 27
paste input "مغرفة جواكامولي"
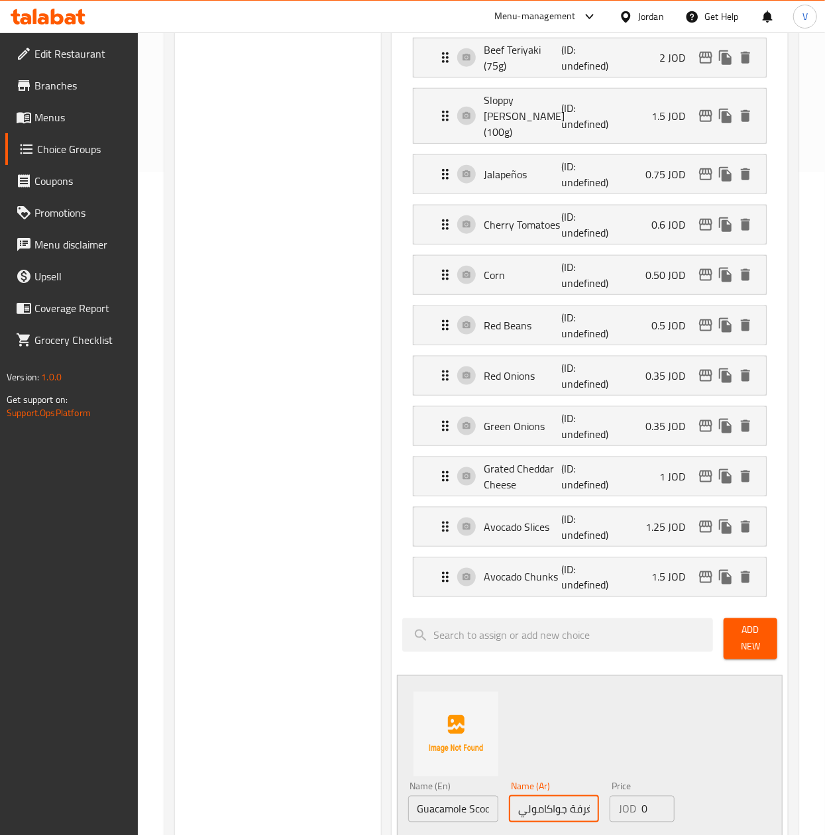
scroll to position [0, 9]
type input "مغرفة جواكامولي"
drag, startPoint x: 647, startPoint y: 762, endPoint x: 549, endPoint y: 774, distance: 98.1
click at [551, 777] on div "Name (En) Guacamole Scoop Name (En) Name (Ar) مغرفة جواكامولي Name (Ar) Price J…" at bounding box center [554, 820] width 303 height 87
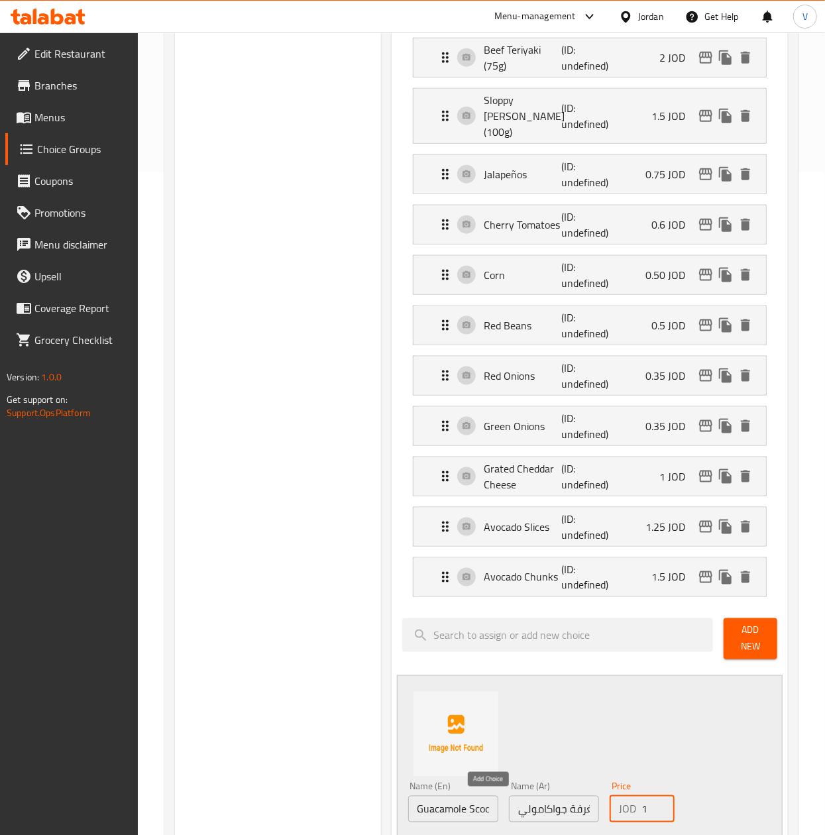
type input "1"
click at [492, 834] on icon "save" at bounding box center [490, 846] width 12 height 12
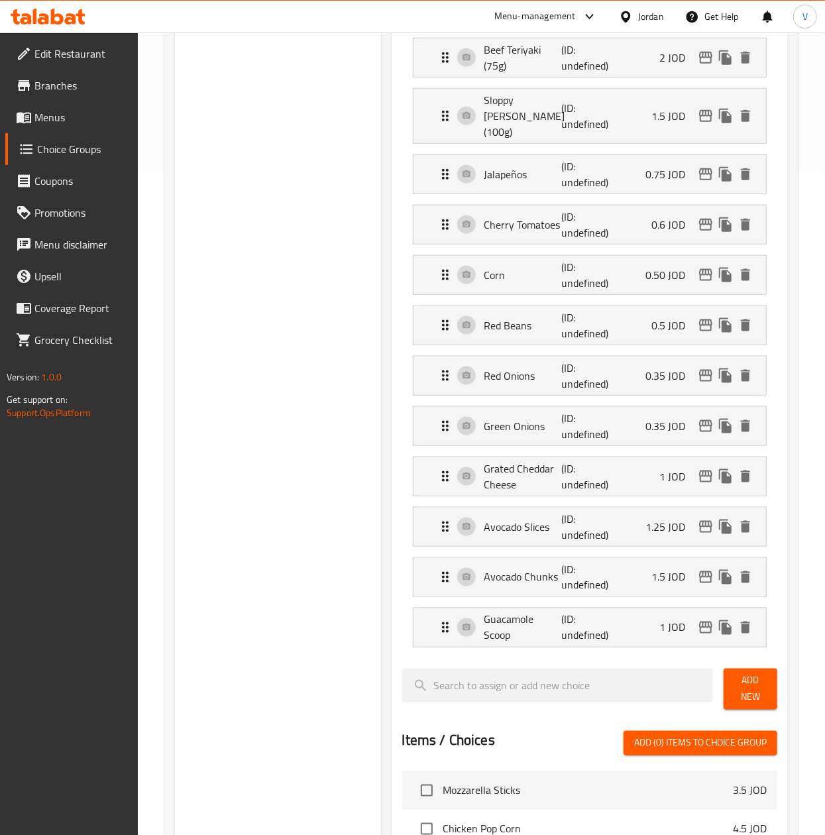
click at [751, 673] on span "Add New" at bounding box center [750, 689] width 32 height 33
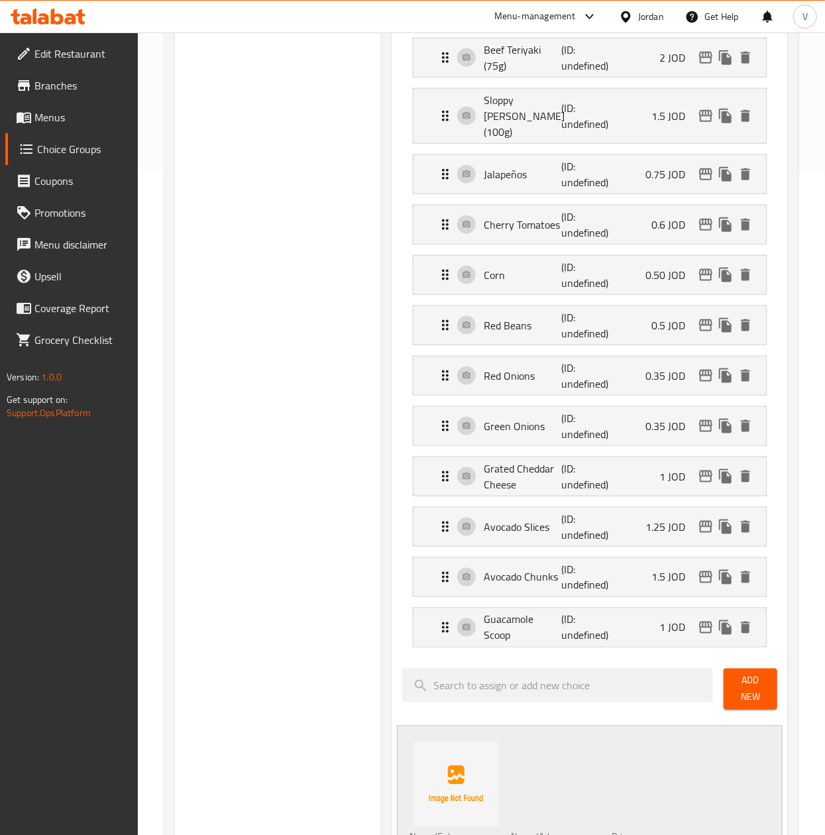
drag, startPoint x: 455, startPoint y: 816, endPoint x: 386, endPoint y: 782, distance: 77.0
click at [268, 823] on div "Choice Groups Add Ons: 0 Extras 33 Add Ons: (ID: 1755003366972) Add Ons: ​ الاض…" at bounding box center [484, 534] width 618 height 2093
paste input "icken Tenders Slices"
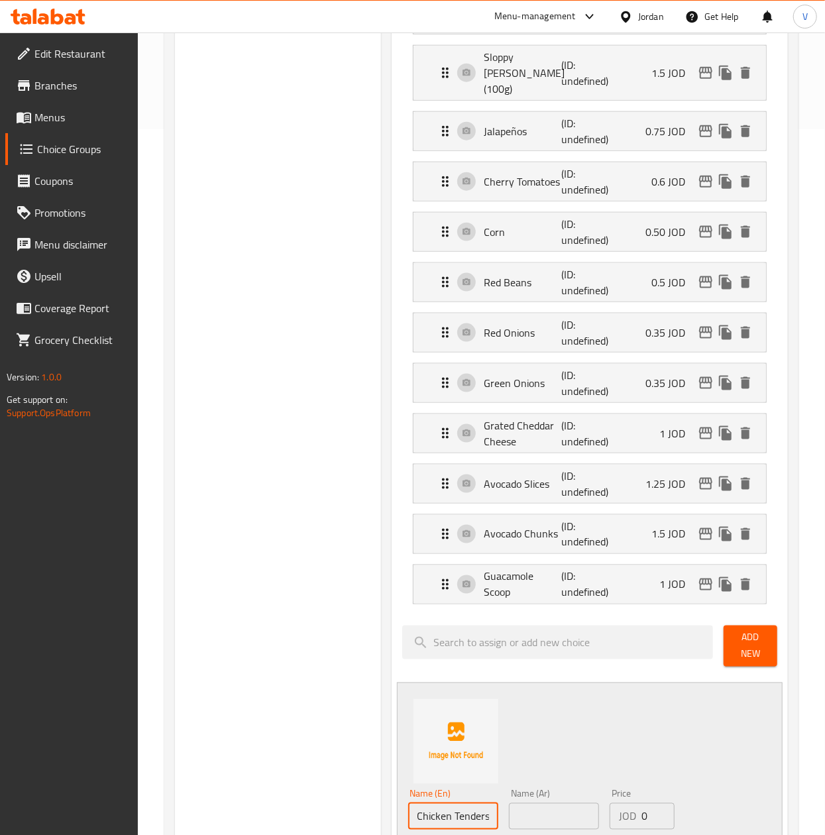
scroll to position [0, 28]
type input "Chicken Tenders Slices"
drag, startPoint x: 565, startPoint y: 771, endPoint x: 610, endPoint y: 773, distance: 45.1
click at [565, 803] on input "text" at bounding box center [554, 816] width 90 height 27
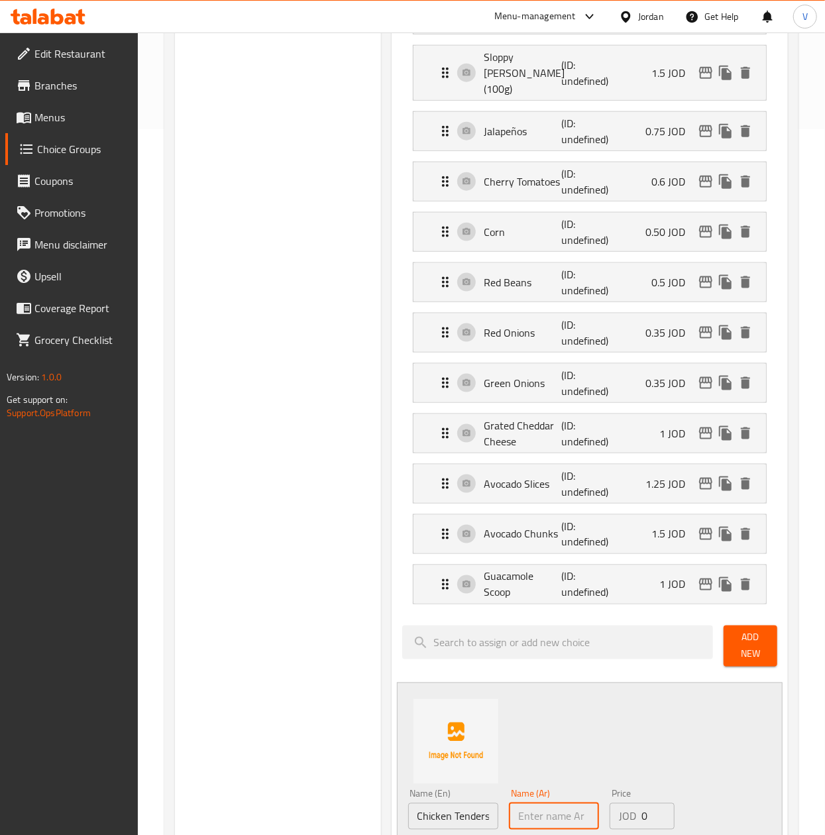
paste input "شرائح تندرز دجاج"
type input "شرائح تندرز دجاج"
drag, startPoint x: 652, startPoint y: 775, endPoint x: 510, endPoint y: 785, distance: 142.1
click at [505, 784] on div "Name (En) Chicken Tenders Slices Name (En) Name (Ar) شرائح تندرز دجاج Name (Ar)…" at bounding box center [554, 827] width 303 height 87
paste input "1.25"
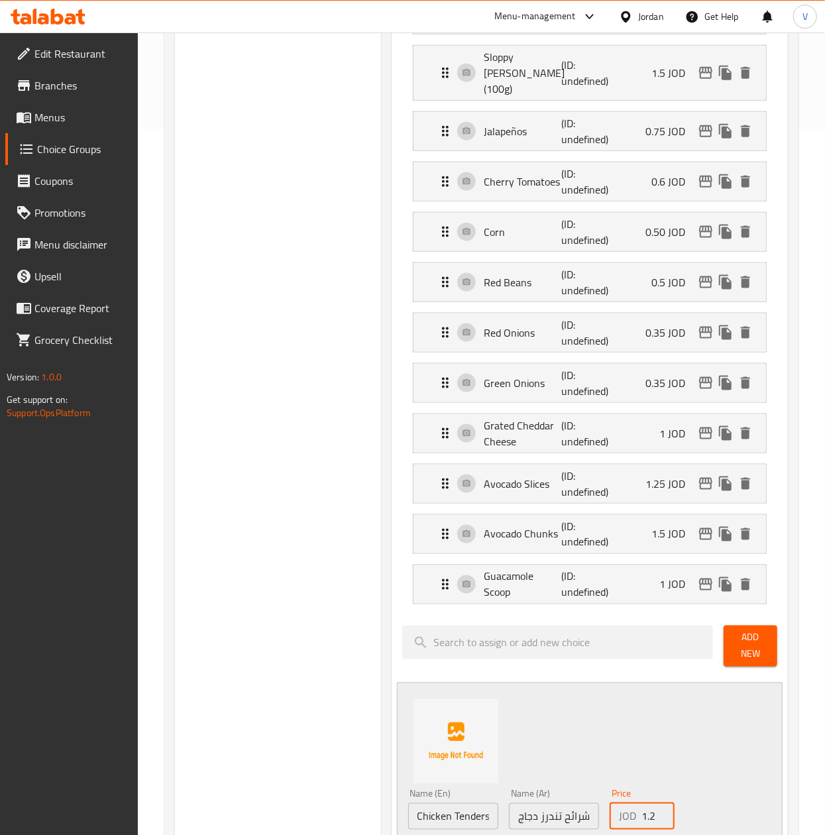
scroll to position [0, 6]
type input "1.25"
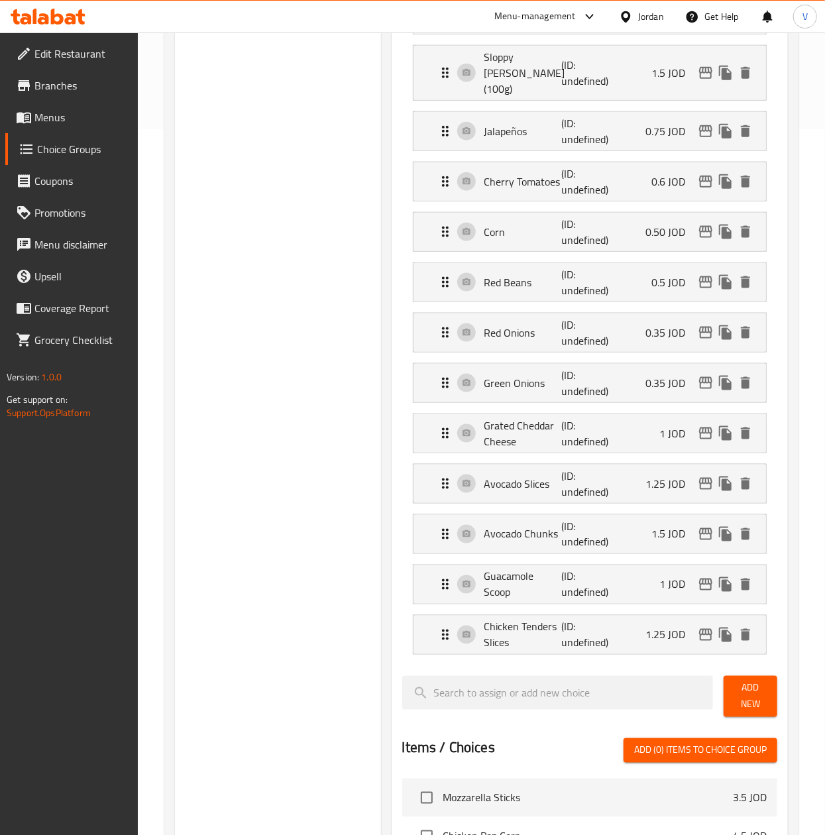
drag, startPoint x: 758, startPoint y: 653, endPoint x: 843, endPoint y: 612, distance: 94.5
click at [759, 680] on span "Add New" at bounding box center [750, 696] width 32 height 33
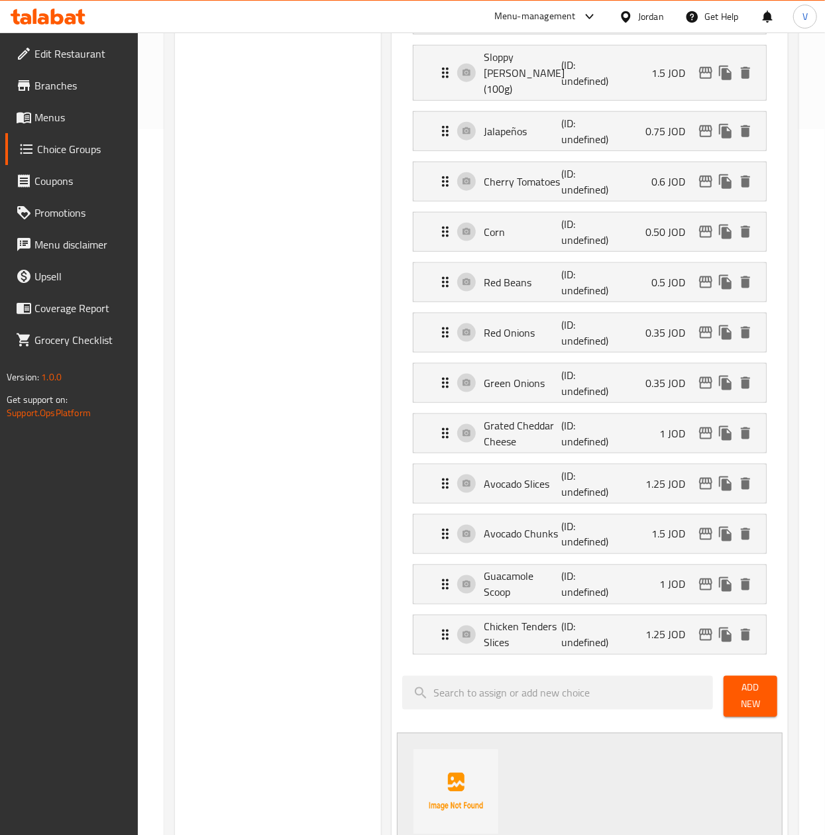
drag, startPoint x: 464, startPoint y: 829, endPoint x: 406, endPoint y: 798, distance: 66.1
click at [311, 826] on div "Choice Groups Add Ons: 0 Extras 33 Add Ons: (ID: 1755003366972) Add Ons: ​ الاض…" at bounding box center [484, 516] width 618 height 2143
paste input "Queso (50g)"
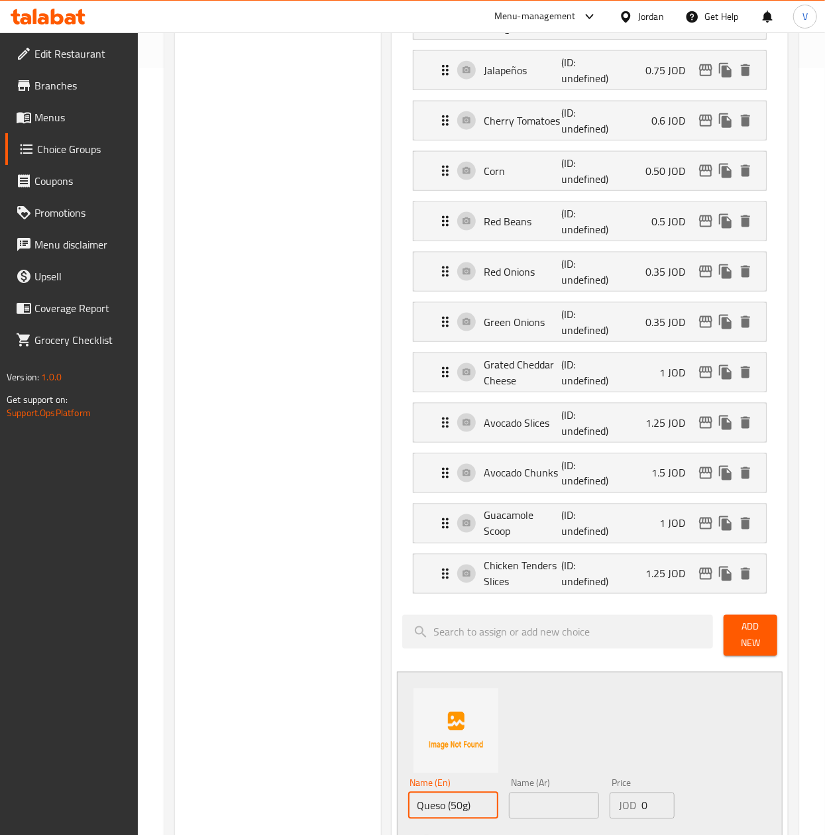
type input "Queso (50g)"
drag, startPoint x: 550, startPoint y: 761, endPoint x: 692, endPoint y: 762, distance: 142.5
click at [550, 793] on input "text" at bounding box center [554, 806] width 90 height 27
paste input "صوص كيسو (٥٠جم)"
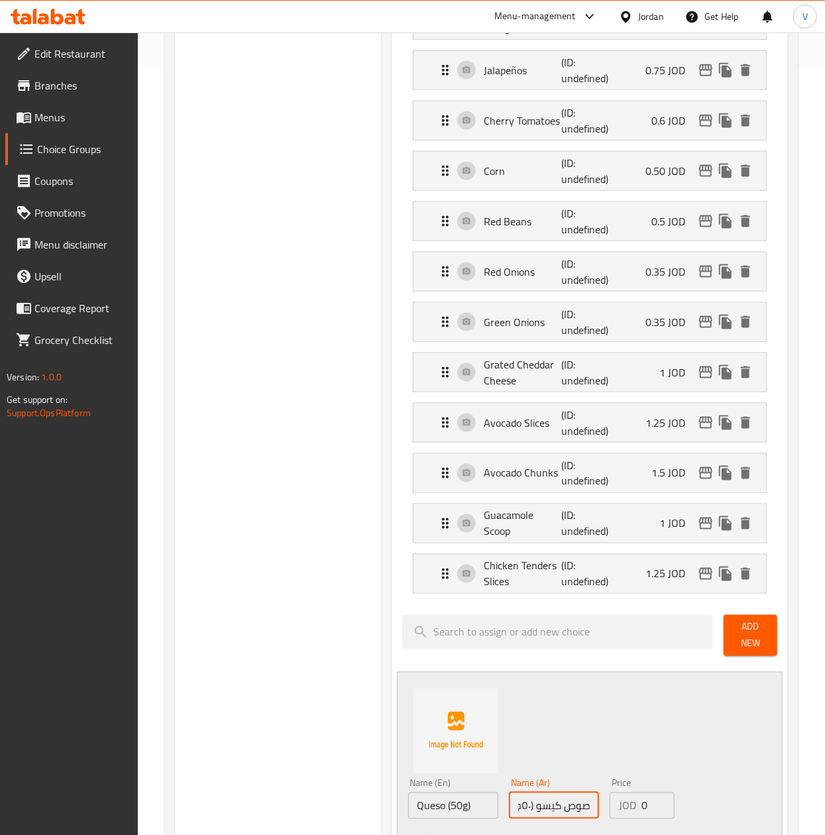
type input "صوص كيسو (٥٠جم)"
drag, startPoint x: 649, startPoint y: 763, endPoint x: 468, endPoint y: 750, distance: 182.0
click at [518, 773] on div "Name (En) Queso (50g) Name (En) Name (Ar) صوص كيسو (٥٠جم) Name (Ar) Price JOD 0…" at bounding box center [554, 816] width 303 height 87
paste input ".75"
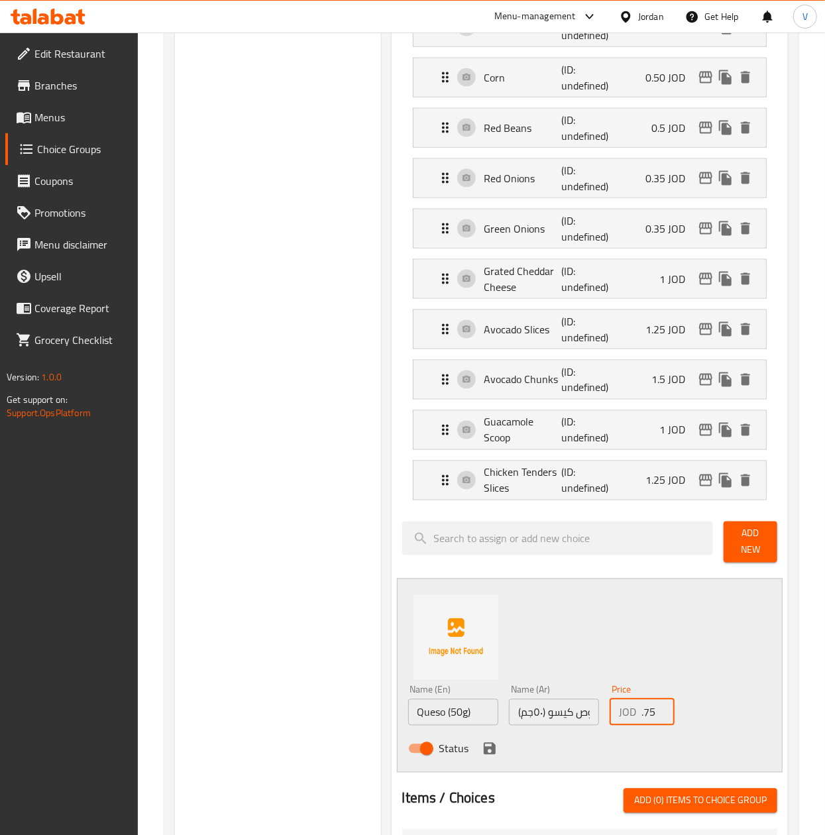
scroll to position [899, 0]
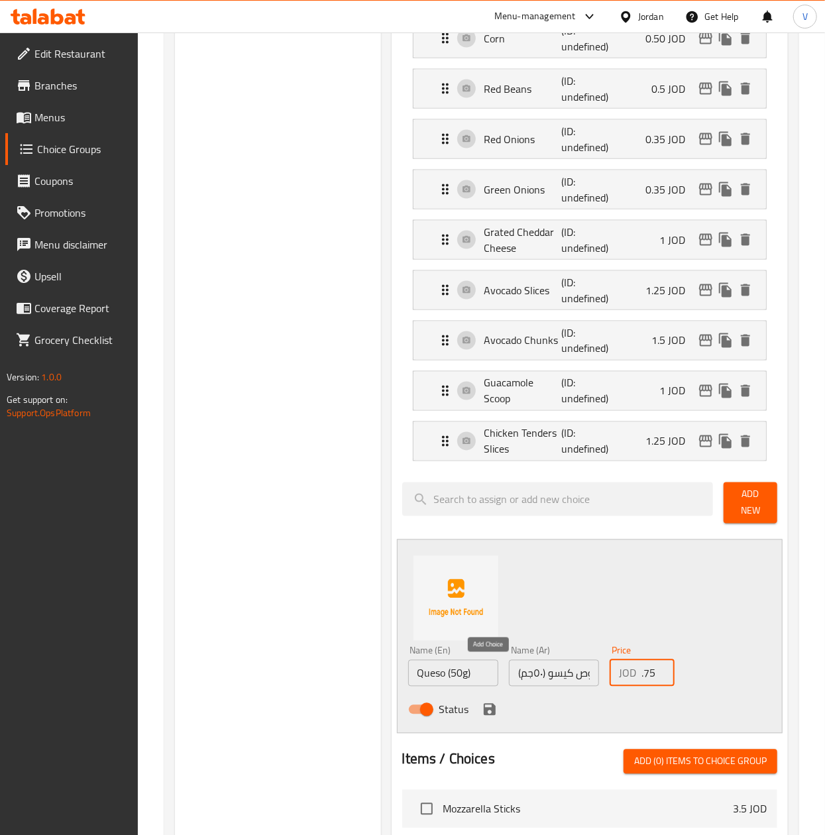
type input "0.75"
click at [494, 702] on icon "save" at bounding box center [490, 710] width 16 height 16
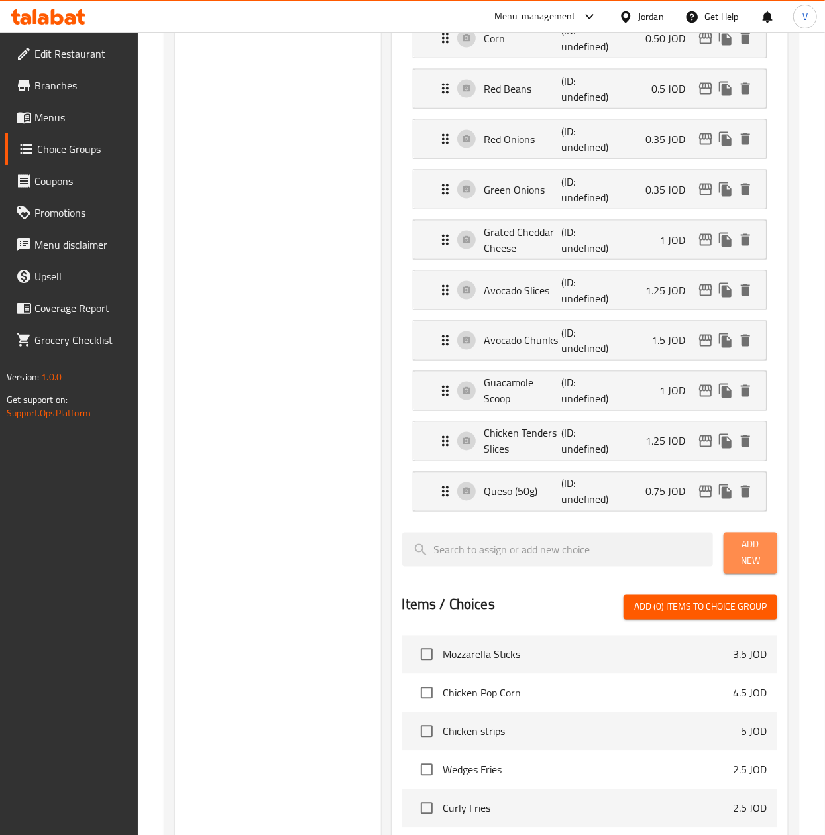
click at [764, 537] on span "Add New" at bounding box center [750, 553] width 32 height 33
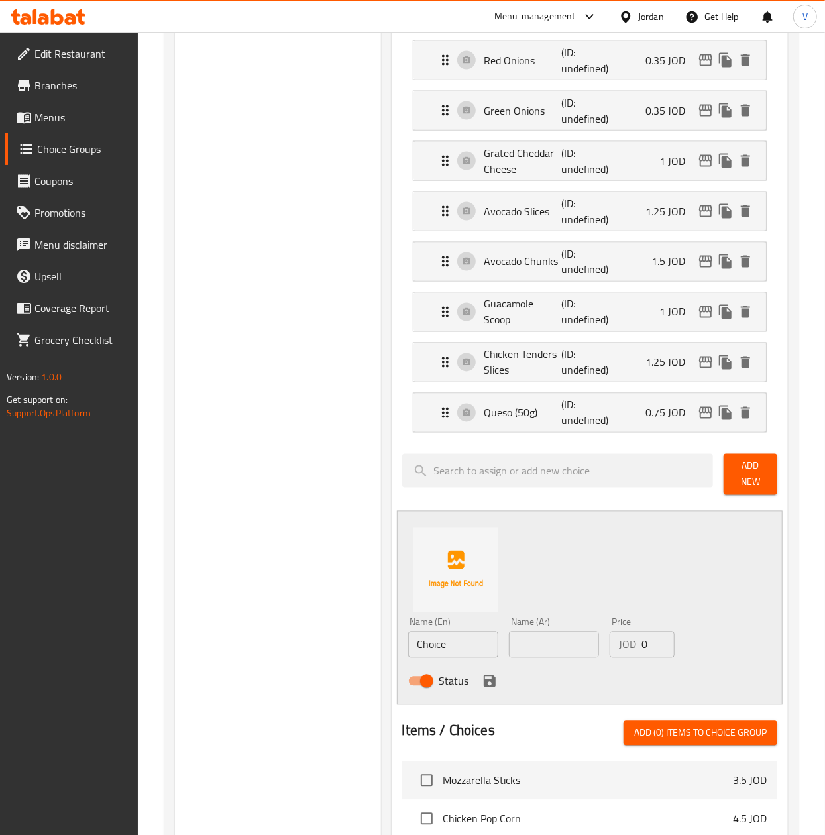
scroll to position [1032, 0]
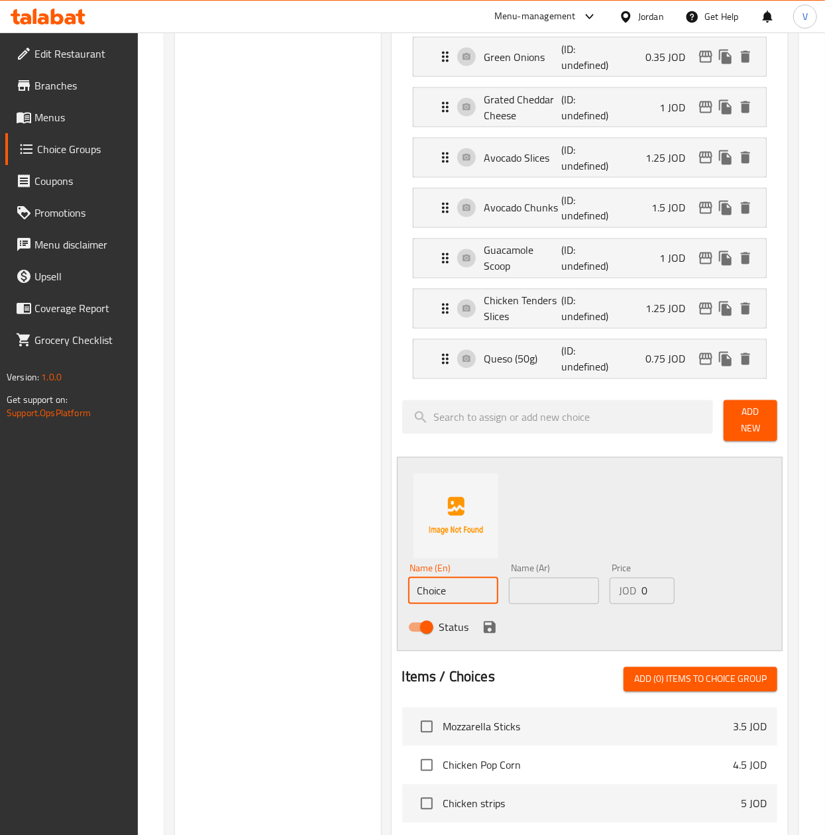
drag, startPoint x: 409, startPoint y: 550, endPoint x: 390, endPoint y: 533, distance: 25.3
click at [281, 550] on div "Choice Groups Add Ons: 0 Extras 33 Add Ons: (ID: 1755003366972) Add Ons: ​ الاض…" at bounding box center [484, 215] width 618 height 2193
paste input "Spicy Queso (50g)"
type input "Spicy Queso (50g)"
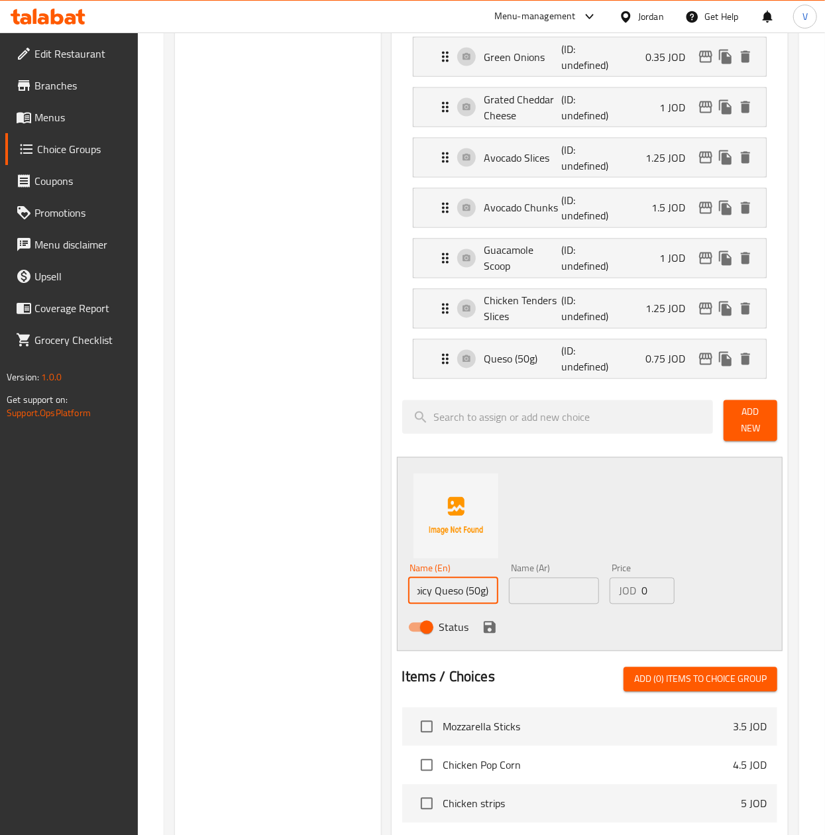
scroll to position [0, 0]
click at [543, 578] on input "text" at bounding box center [554, 591] width 90 height 27
paste input "صوص كيسو حار (٥٠جم)"
type input "صوص كيسو حار (٥٠جم)"
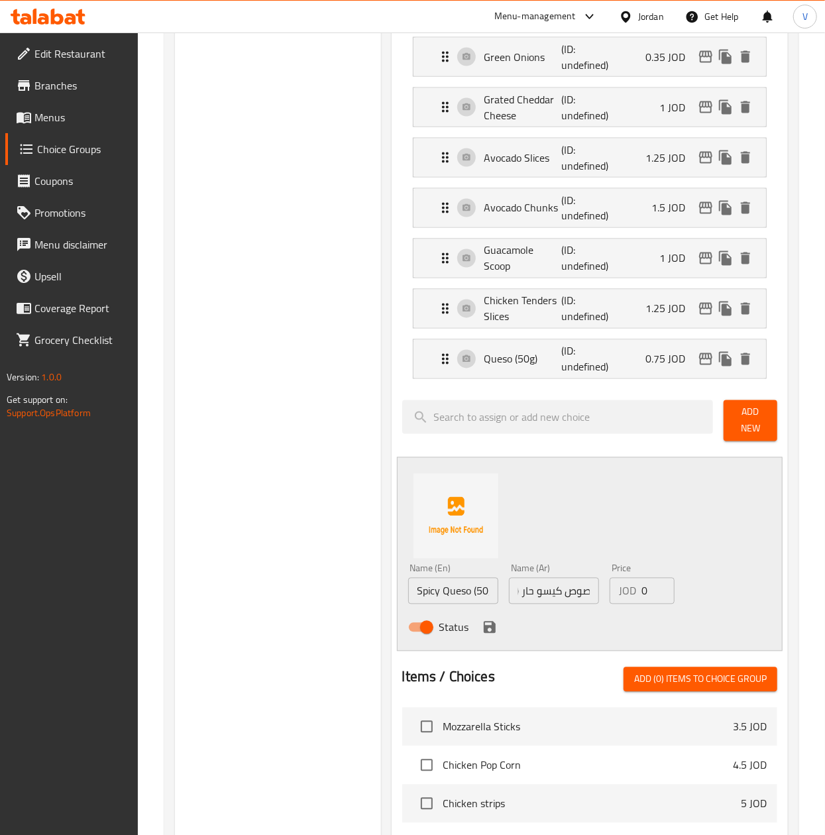
scroll to position [0, 0]
drag, startPoint x: 644, startPoint y: 553, endPoint x: 494, endPoint y: 556, distance: 149.8
click at [494, 559] on div "Name (En) Spicy Queso (50g) Name (En) Name (Ar) صوص كيسو حار (٥٠جم) Name (Ar) P…" at bounding box center [554, 602] width 303 height 87
paste input ".75"
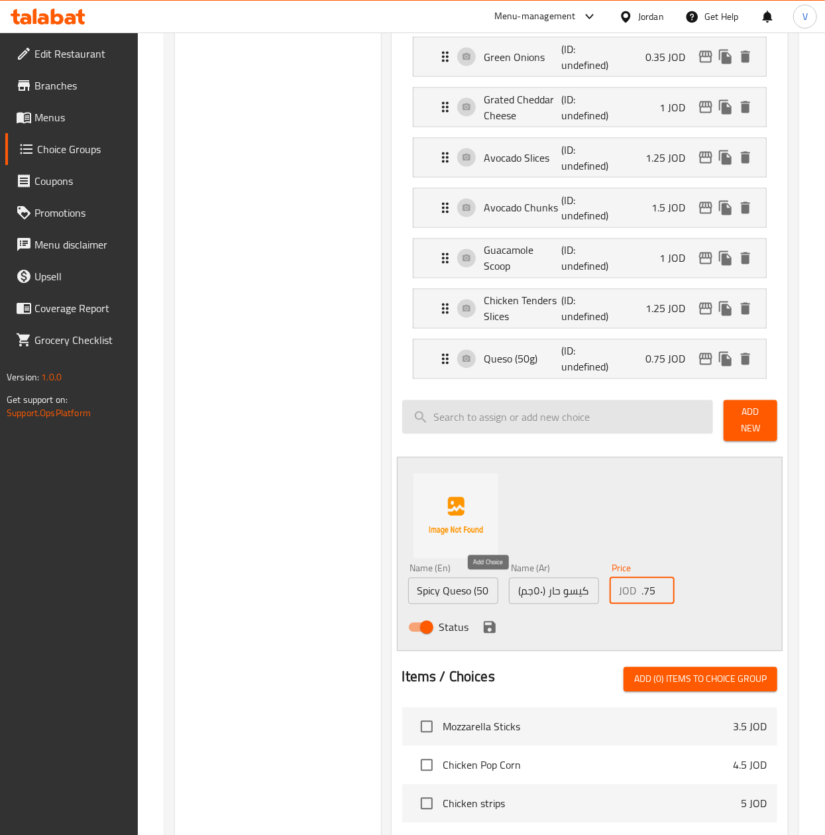
type input "0.75"
click at [484, 620] on icon "save" at bounding box center [490, 628] width 16 height 16
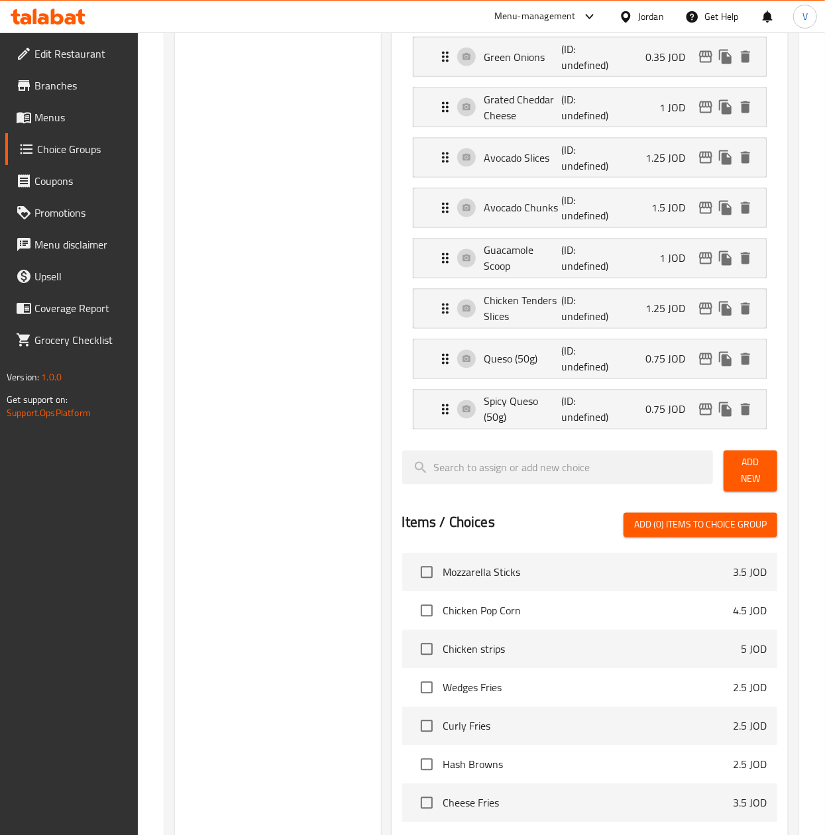
click at [763, 455] on span "Add New" at bounding box center [750, 471] width 32 height 33
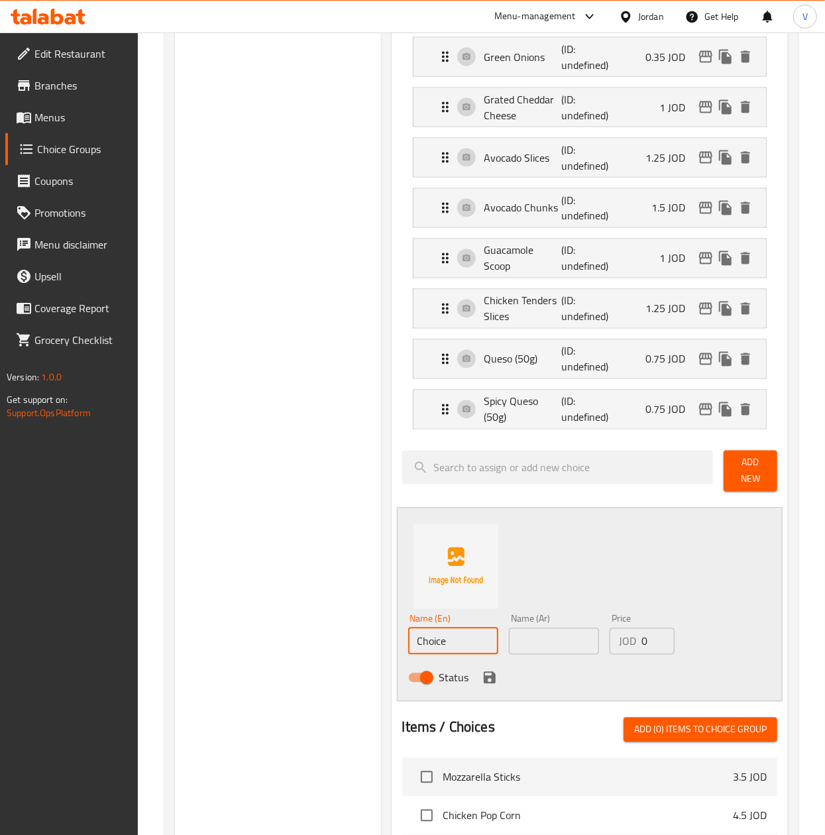
drag, startPoint x: 465, startPoint y: 604, endPoint x: 255, endPoint y: 594, distance: 210.3
click at [207, 611] on div "Choice Groups Add Ons: 0 Extras 33 Add Ons: (ID: 1755003366972) Add Ons: ​ الاض…" at bounding box center [484, 241] width 618 height 2244
paste input "Honey Mustard (50g)"
type input "Honey Mustard (50g)"
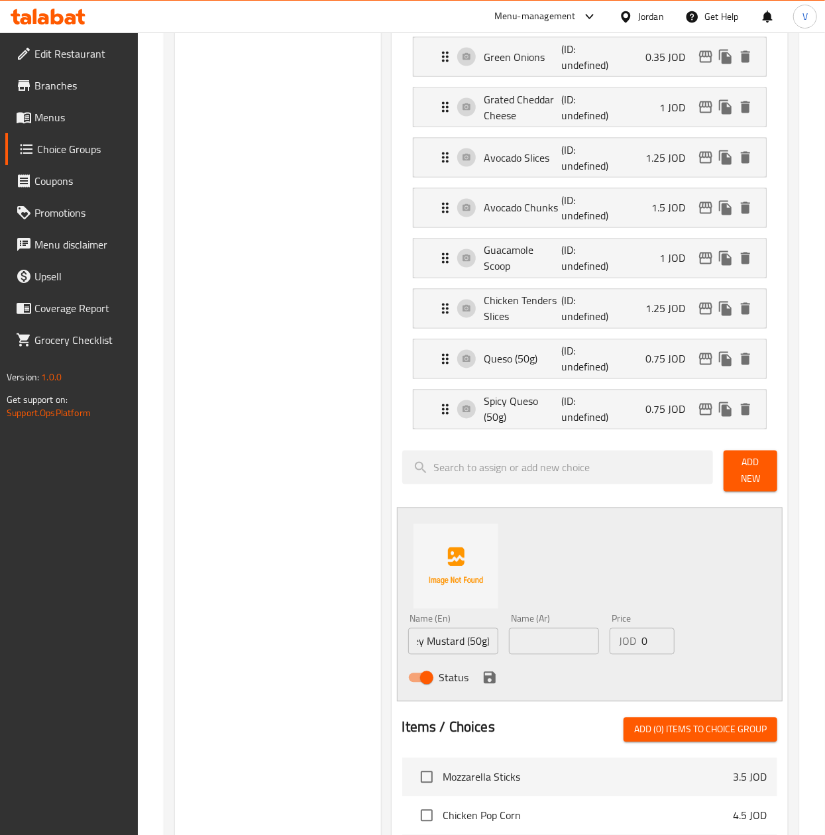
scroll to position [0, 0]
click at [552, 628] on input "text" at bounding box center [554, 641] width 90 height 27
paste input "صوص هني مسترد (٥٠جم)"
type input "صوص هني مسترد (٥٠جم)"
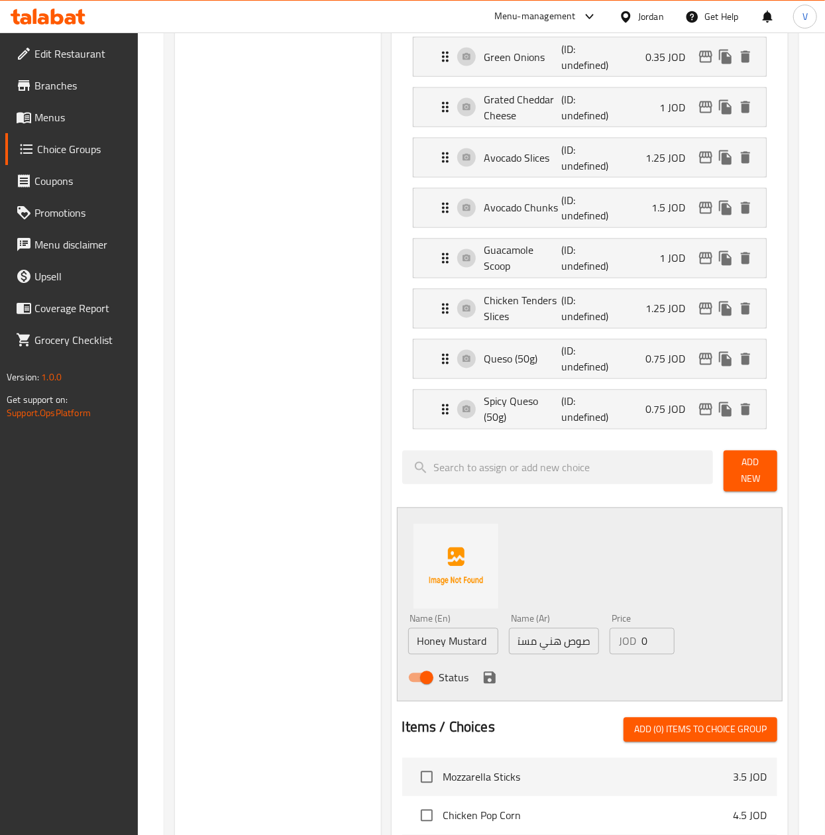
scroll to position [0, 0]
drag, startPoint x: 647, startPoint y: 606, endPoint x: 515, endPoint y: 606, distance: 132.5
click at [515, 609] on div "Name (En) Honey Mustard (50g) Name (En) Name (Ar) صوص هني مسترد (٥٠جم) Name (Ar…" at bounding box center [554, 652] width 303 height 87
paste input ".75"
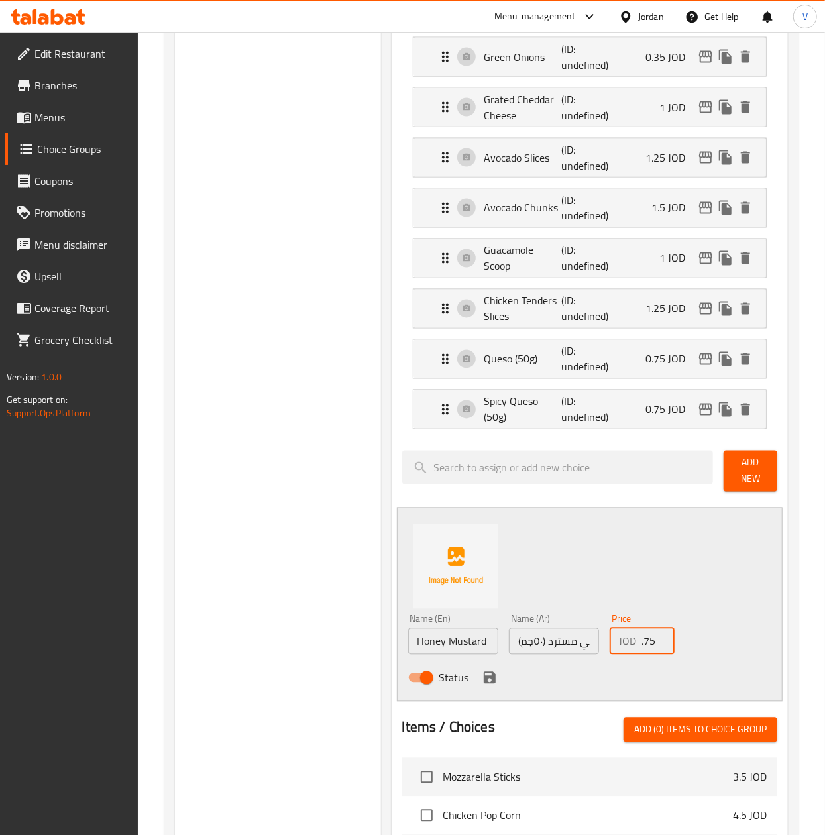
type input "0.75"
click at [482, 670] on icon "save" at bounding box center [490, 678] width 16 height 16
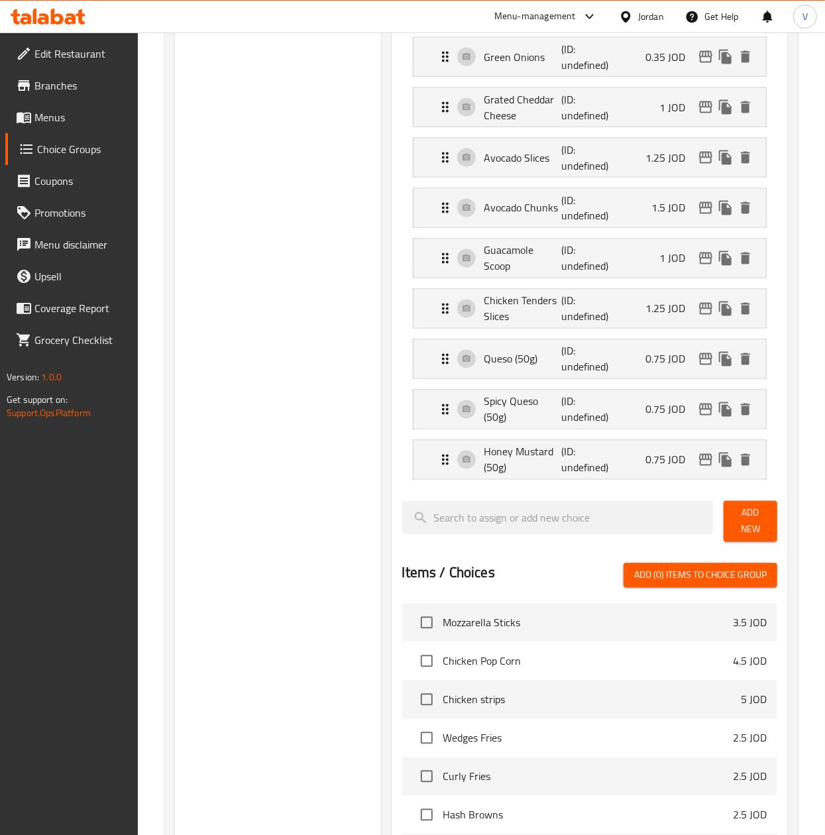
click at [759, 505] on span "Add New" at bounding box center [750, 521] width 32 height 33
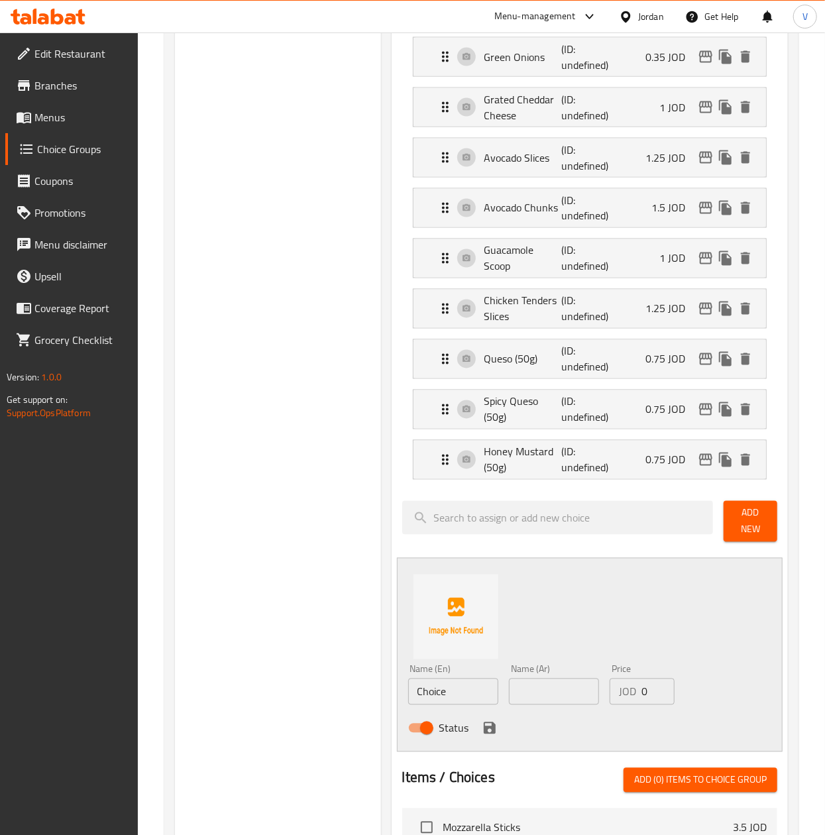
drag, startPoint x: 470, startPoint y: 643, endPoint x: 300, endPoint y: 644, distance: 170.3
click at [292, 651] on div "Choice Groups Add Ons: 0 Extras 33 Add Ons: (ID: 1755003366972) Add Ons: ​ الاض…" at bounding box center [484, 266] width 618 height 2294
paste input "Spicy Honey Mustard (50g)"
type input "Spicy Honey Mustard (50g)"
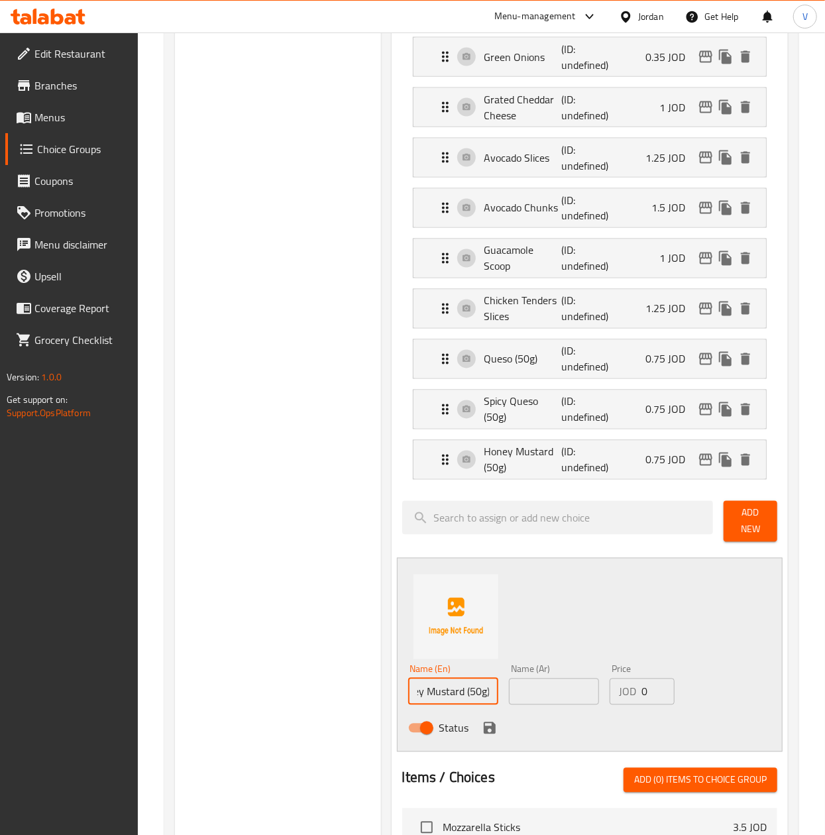
scroll to position [0, 0]
drag, startPoint x: 529, startPoint y: 663, endPoint x: 588, endPoint y: 646, distance: 61.9
click at [529, 679] on input "text" at bounding box center [554, 692] width 90 height 27
paste input "صوص هني مسترد حار (٥٠جم)"
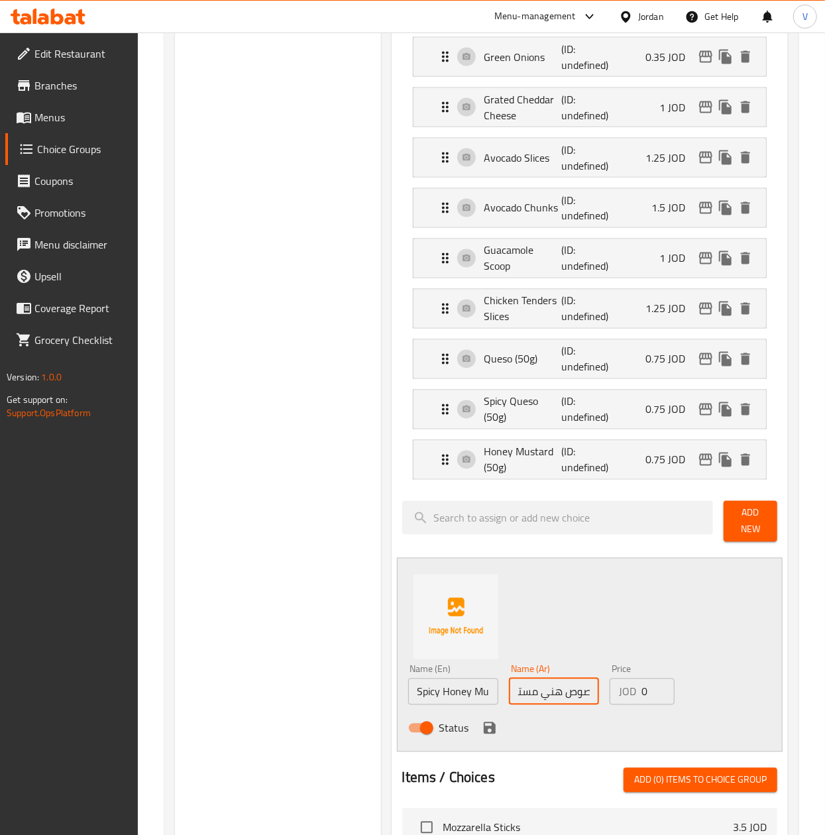
type input "صوص هني مسترد حار (٥٠جم)"
drag, startPoint x: 648, startPoint y: 647, endPoint x: 486, endPoint y: 651, distance: 162.4
click at [486, 659] on div "Name (En) Spicy Honey Mustard (50g) Name (En) Name (Ar) صوص هني مسترد حار (٥٠جم…" at bounding box center [554, 702] width 303 height 87
paste input ".75"
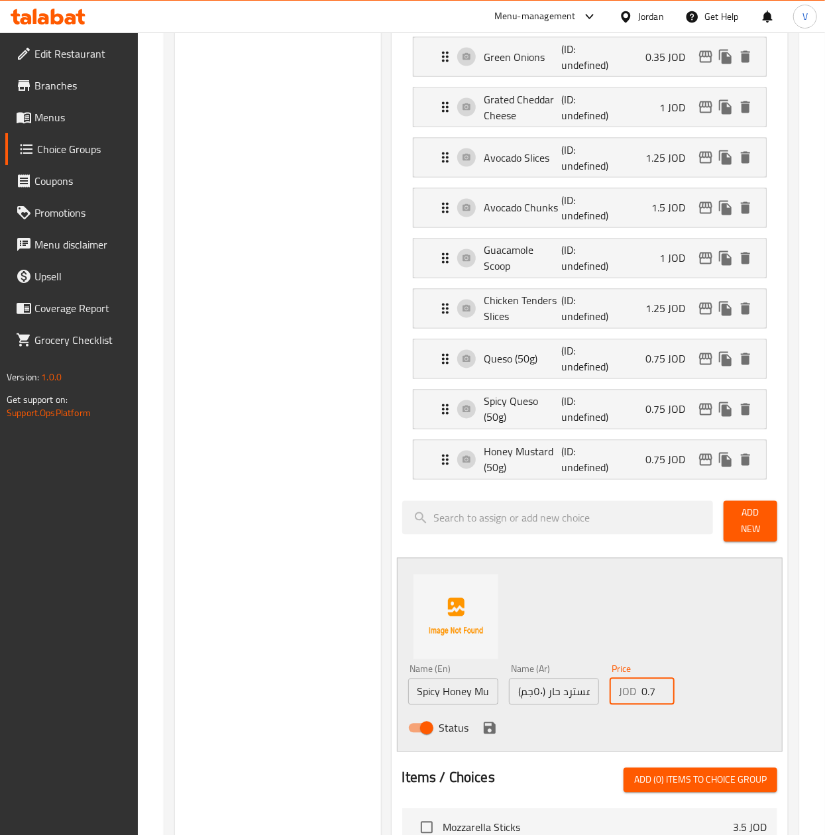
scroll to position [0, 6]
type input "0.75"
click at [486, 722] on icon "save" at bounding box center [490, 728] width 12 height 12
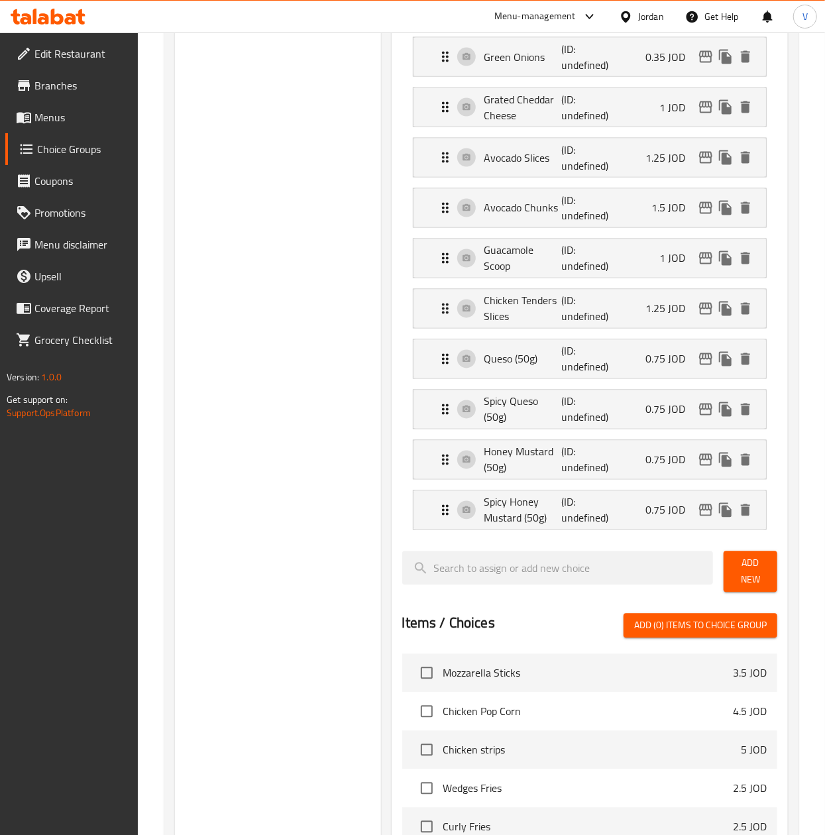
click at [751, 555] on span "Add New" at bounding box center [750, 571] width 32 height 33
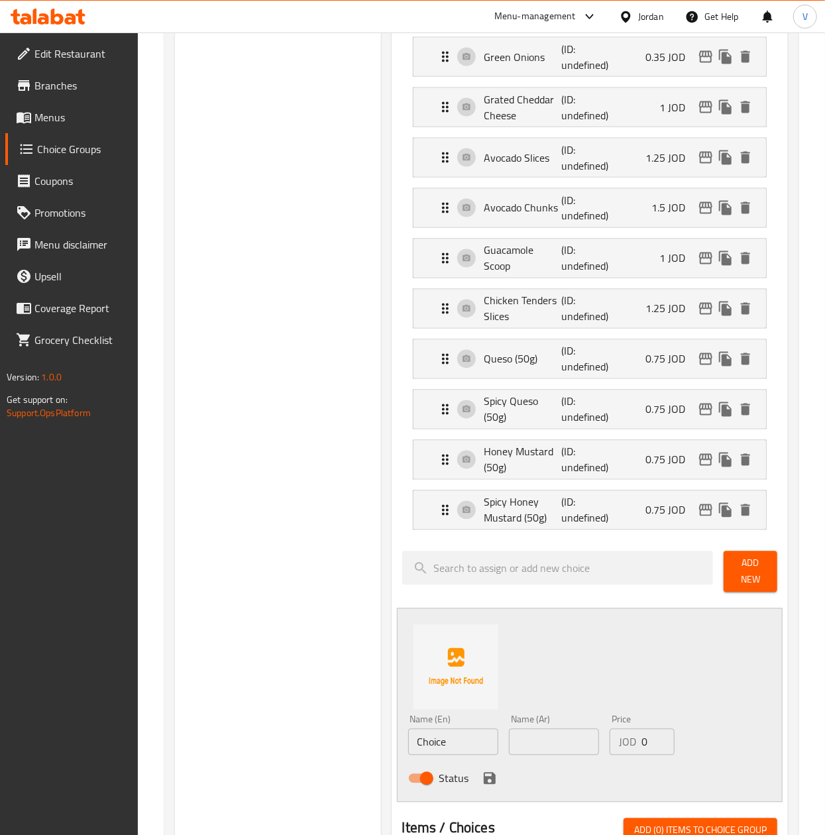
drag, startPoint x: 382, startPoint y: 706, endPoint x: 295, endPoint y: 708, distance: 87.5
click at [295, 708] on div "Choice Groups Add Ons: 0 Extras 33 Add Ons: (ID: 1755003366972) Add Ons: ​ الاض…" at bounding box center [484, 291] width 618 height 2344
paste input "Ranch (50g)"
type input "Ranch (50g)"
click at [573, 729] on input "text" at bounding box center [554, 742] width 90 height 27
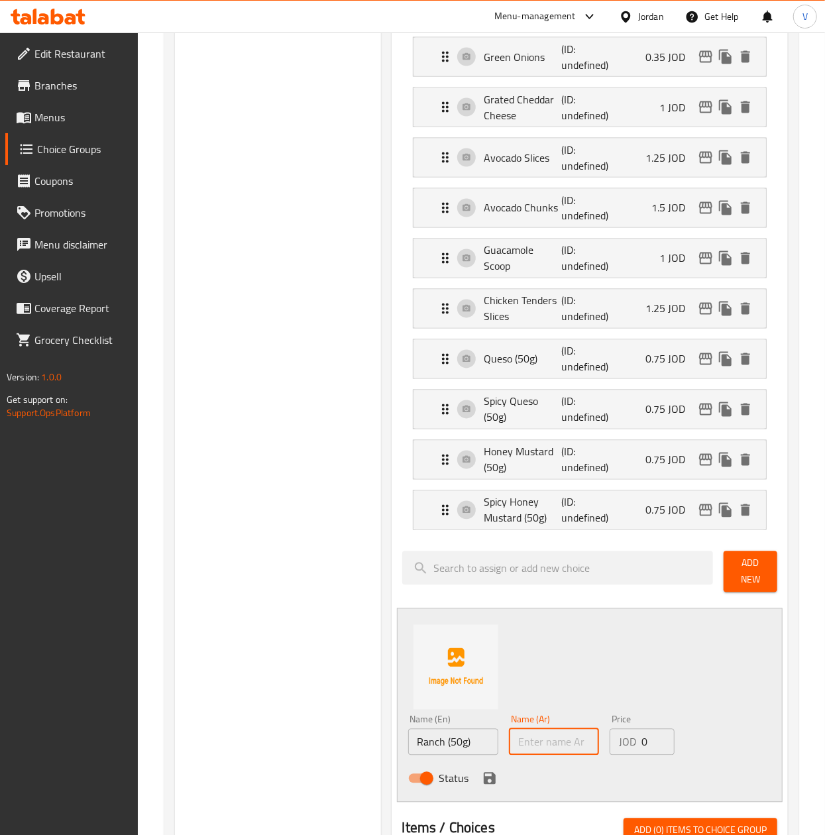
paste input "صوص رانش (٥٠جم)"
type input "صوص رانش (٥٠جم)"
drag, startPoint x: 649, startPoint y: 704, endPoint x: 454, endPoint y: 712, distance: 195.7
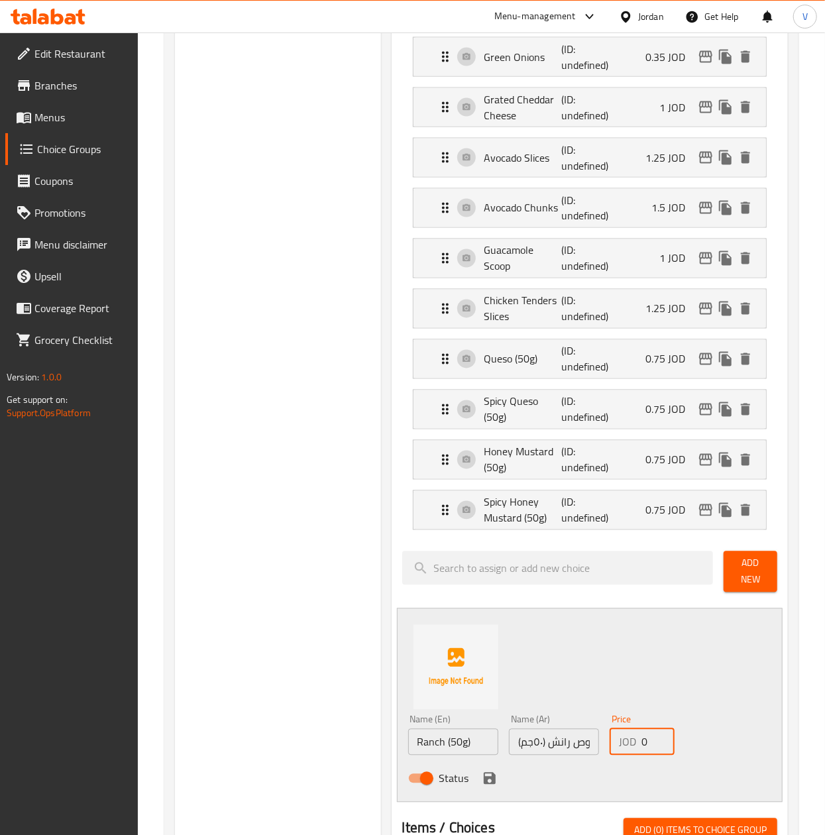
click at [462, 710] on div "Name (En) Ranch (50g) Name (En) Name (Ar) صوص رانش (٥٠جم) Name (Ar) Price JOD 0…" at bounding box center [554, 753] width 303 height 87
paste
type input "0.75"
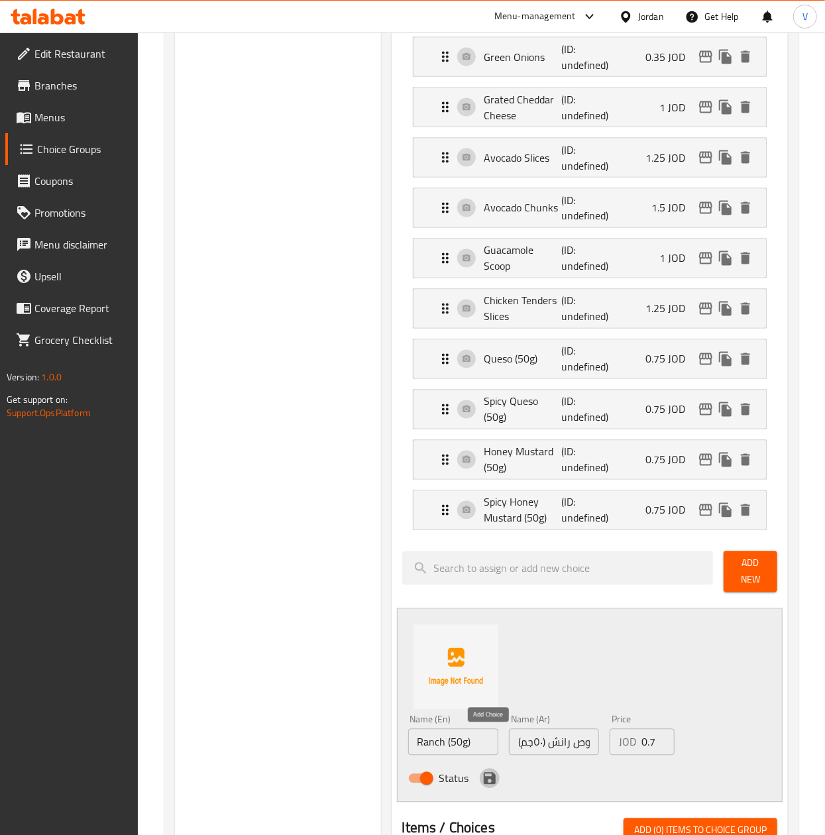
click at [488, 771] on icon "save" at bounding box center [490, 779] width 16 height 16
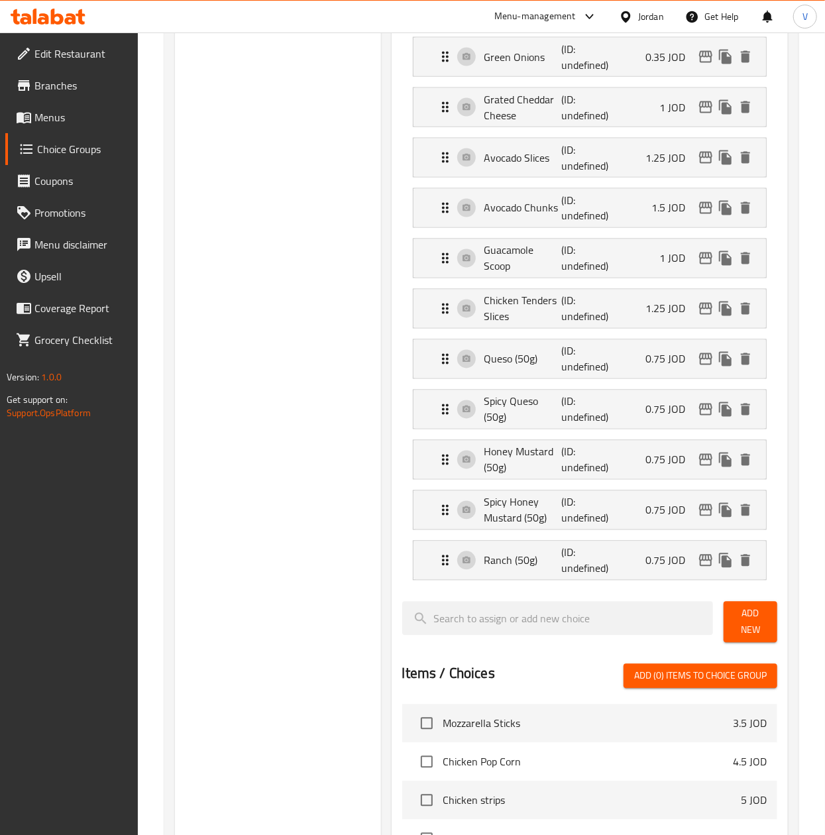
click at [738, 606] on span "Add New" at bounding box center [750, 622] width 32 height 33
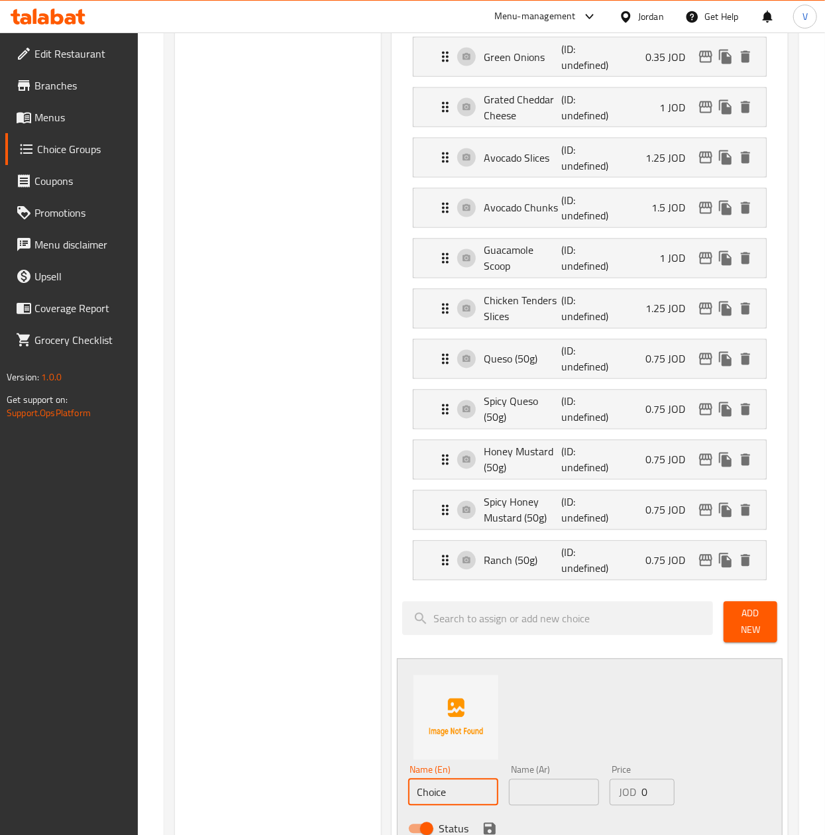
drag, startPoint x: 469, startPoint y: 741, endPoint x: 451, endPoint y: 745, distance: 19.0
click at [416, 779] on input "Choice" at bounding box center [453, 792] width 90 height 27
click at [459, 779] on input "Choice" at bounding box center [453, 792] width 90 height 27
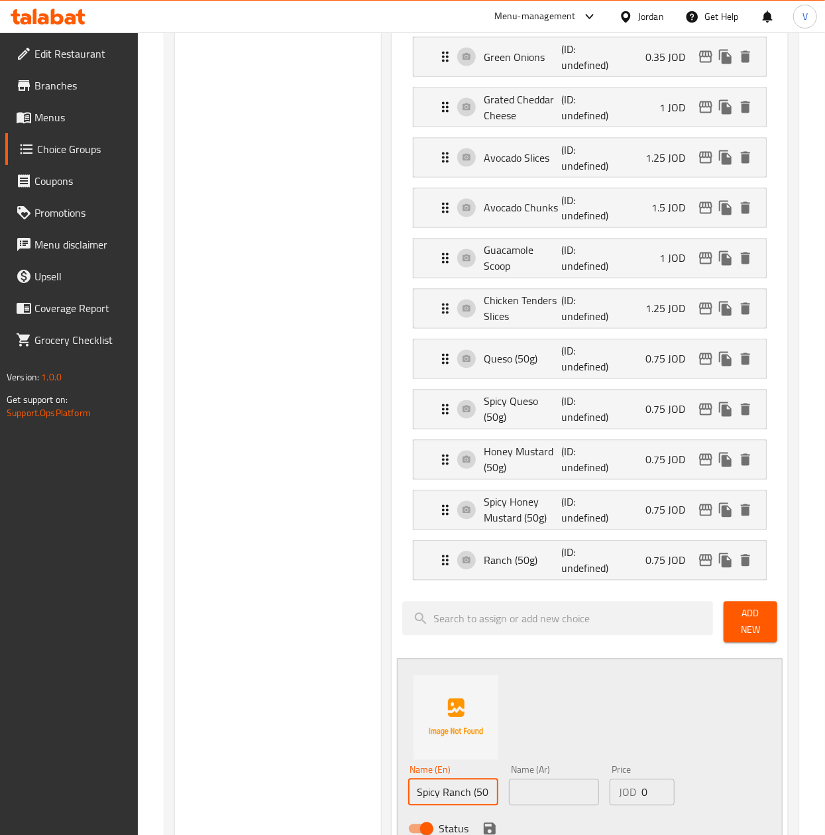
scroll to position [0, 9]
type input "Spicy Ranch (50g)"
drag, startPoint x: 544, startPoint y: 754, endPoint x: 555, endPoint y: 750, distance: 11.3
click at [544, 779] on input "text" at bounding box center [554, 792] width 90 height 27
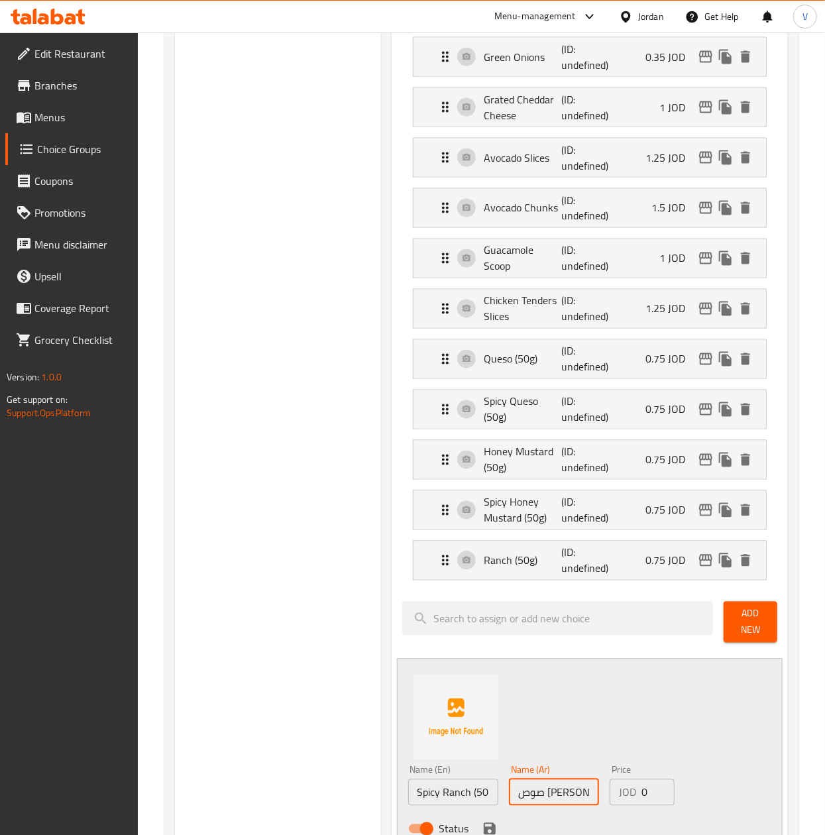
scroll to position [0, 24]
type input "صوص رانش حار (٥٠جم)"
drag, startPoint x: 645, startPoint y: 754, endPoint x: 518, endPoint y: 759, distance: 127.3
click at [520, 760] on div "Name (En) Spicy Ranch (50g) Name (En) Name (Ar) صوص رانش حار (٥٠جم) Name (Ar) P…" at bounding box center [554, 803] width 303 height 87
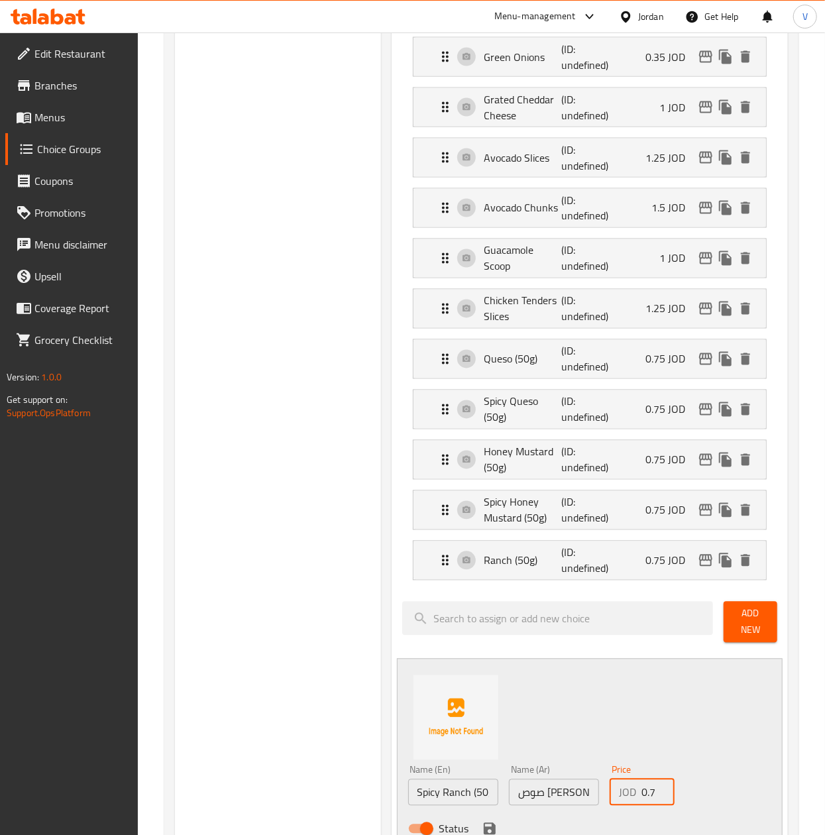
scroll to position [0, 6]
type input "0.75"
click at [478, 811] on div "Status" at bounding box center [554, 829] width 303 height 36
click at [486, 823] on icon "save" at bounding box center [490, 829] width 12 height 12
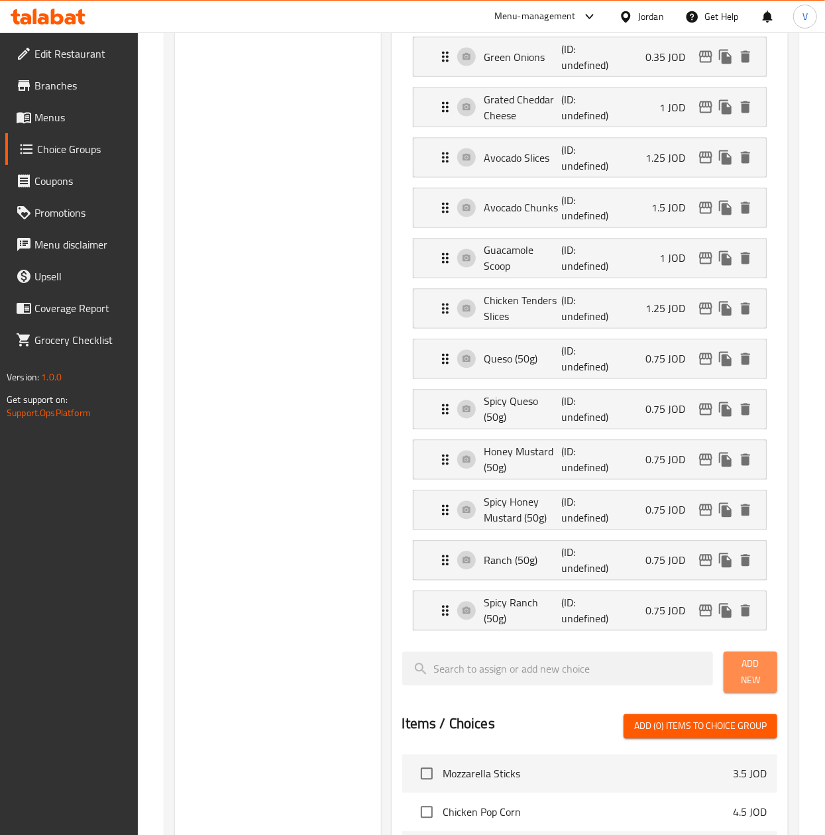
click at [753, 656] on span "Add New" at bounding box center [750, 672] width 32 height 33
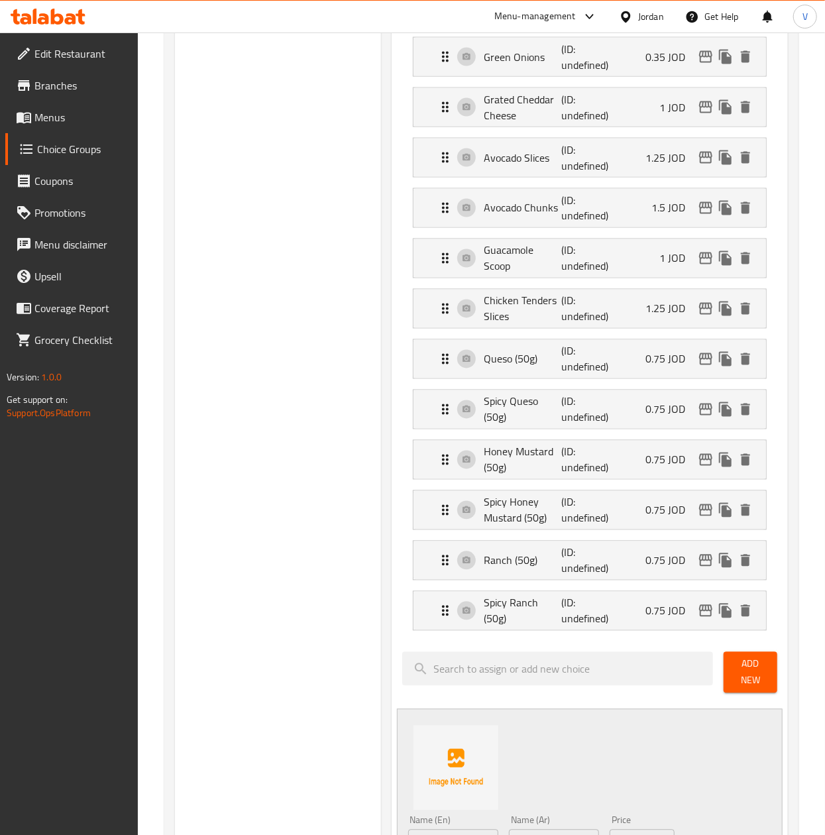
drag, startPoint x: 455, startPoint y: 810, endPoint x: 342, endPoint y: 810, distance: 112.7
click at [342, 810] on div "Choice Groups Add Ons: 0 Extras 33 Add Ons: (ID: 1755003366972) Add Ons: ​ الاض…" at bounding box center [484, 341] width 618 height 2445
type input "BBQ Sauce (50g)"
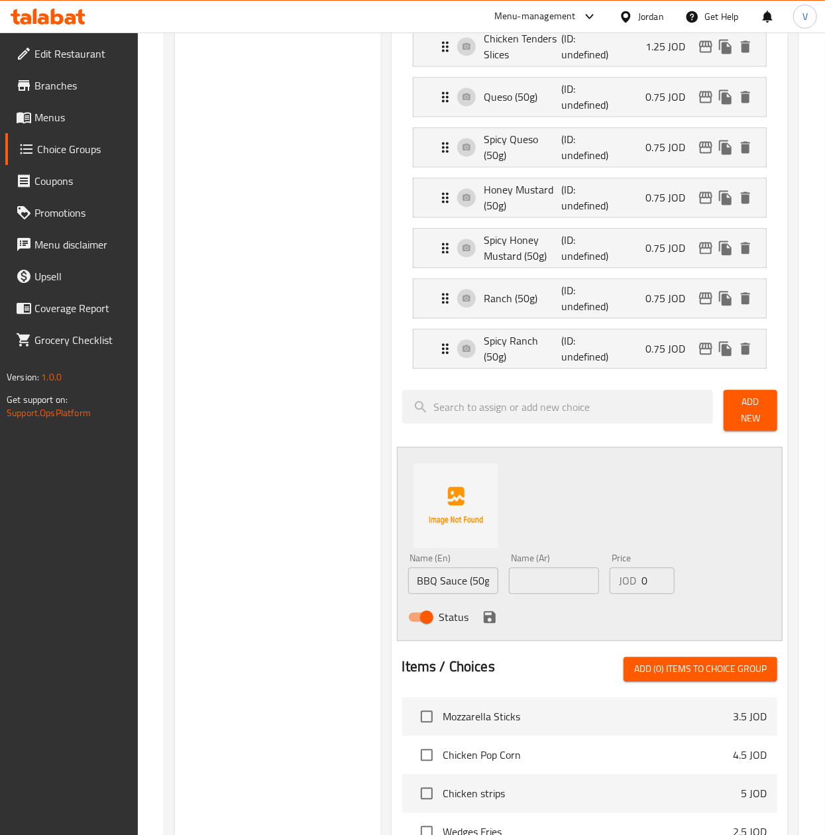
scroll to position [1297, 0]
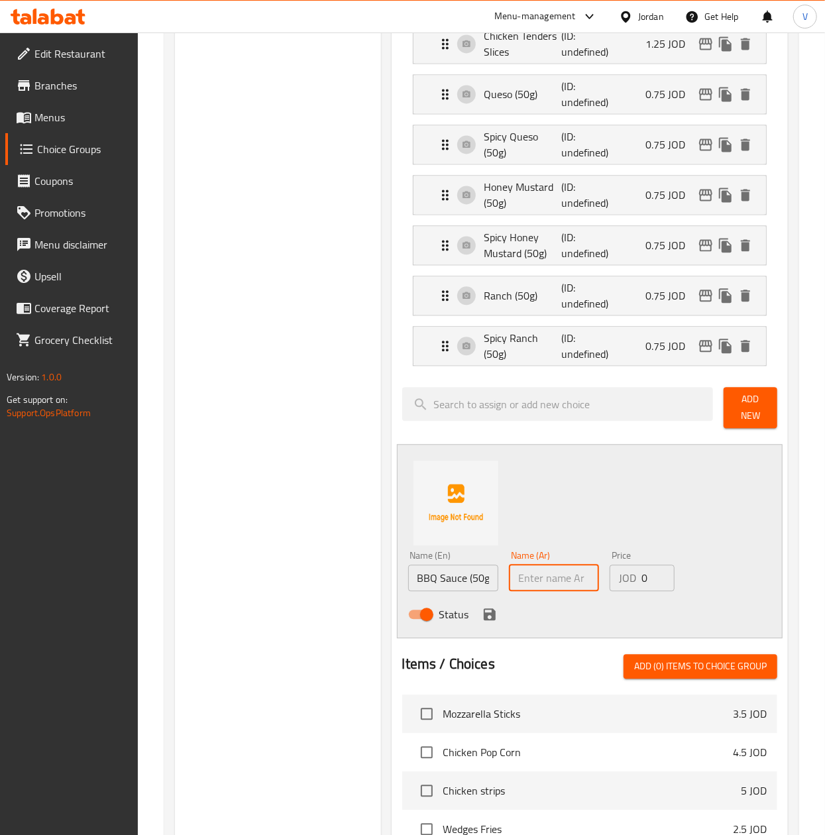
click at [555, 565] on input "text" at bounding box center [554, 578] width 90 height 27
type input "صوص باربكيو (٥٠جم)"
drag, startPoint x: 653, startPoint y: 538, endPoint x: 565, endPoint y: 545, distance: 88.4
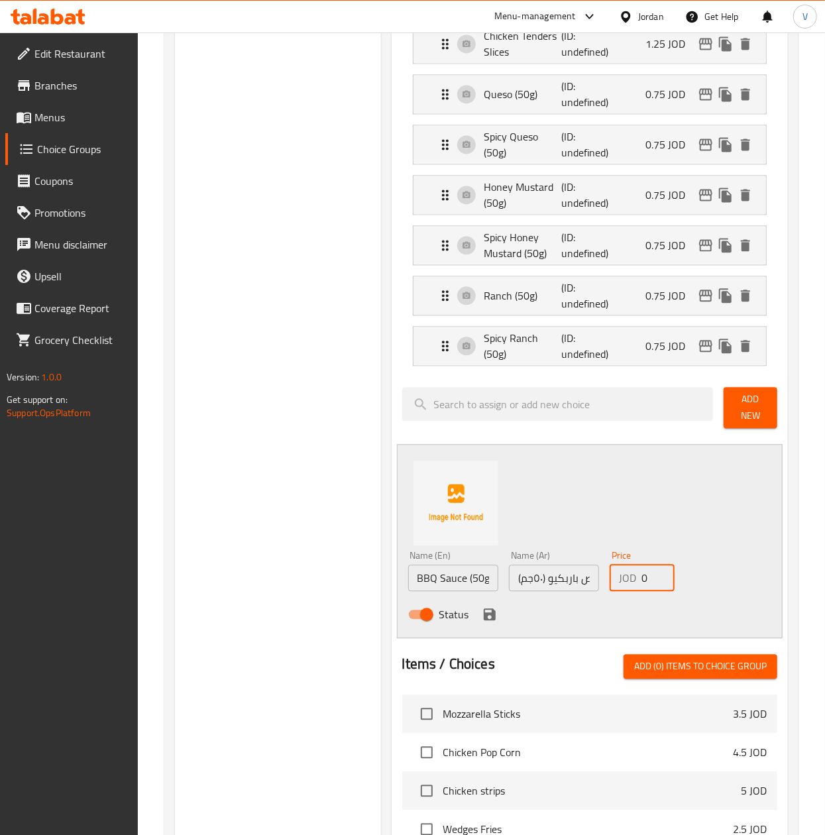
click at [571, 545] on div "Name (En) BBQ Sauce (50g) Name (En) Name (Ar) صوص باربكيو (٥٠جم) Name (Ar) Pric…" at bounding box center [554, 588] width 303 height 87
drag, startPoint x: 649, startPoint y: 537, endPoint x: 619, endPoint y: 561, distance: 38.7
click at [649, 565] on input "number" at bounding box center [657, 578] width 33 height 27
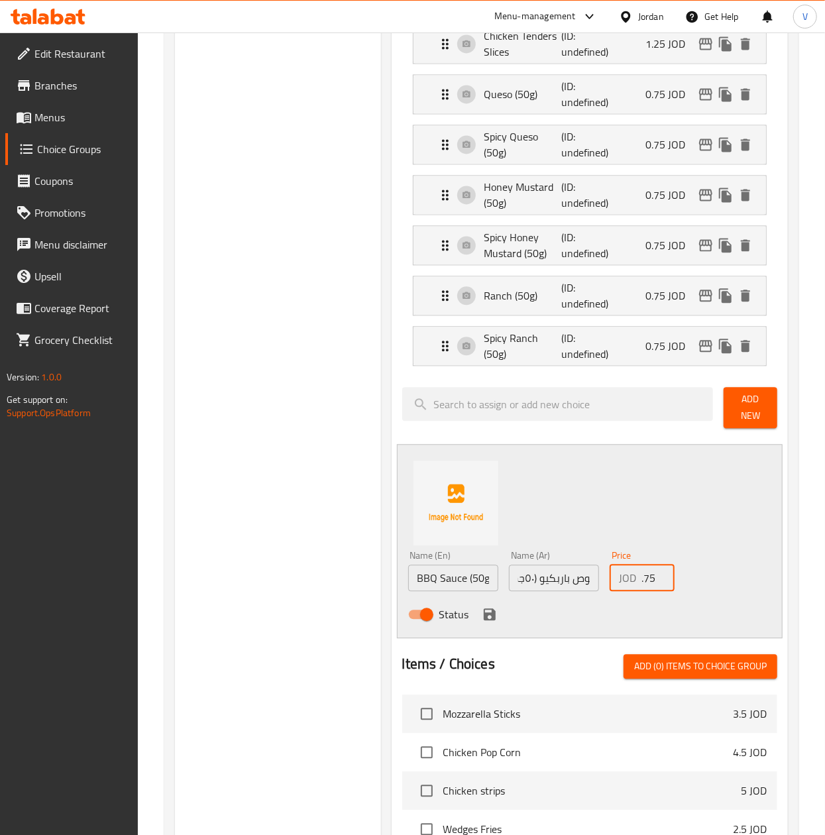
type input "0.75"
click at [486, 608] on icon "save" at bounding box center [490, 614] width 12 height 12
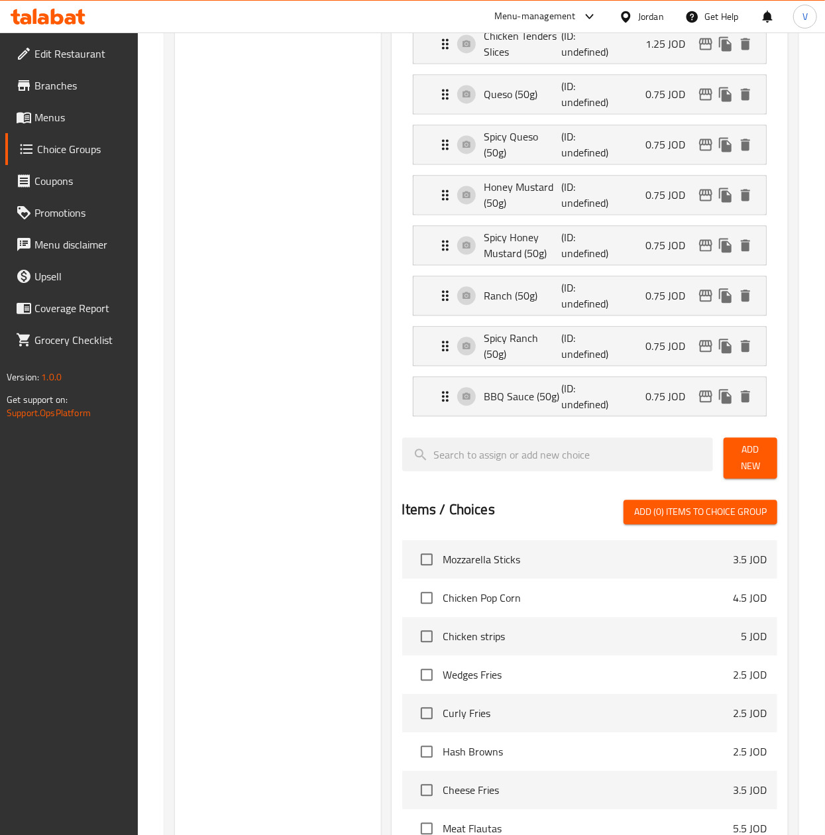
click at [766, 376] on div "BBQ Sauce (50g) (ID: undefined) 0.75 JOD Name (En) BBQ Sauce (50g) Name (En) Na…" at bounding box center [590, 396] width 354 height 40
click at [743, 441] on span "Add New" at bounding box center [750, 457] width 32 height 33
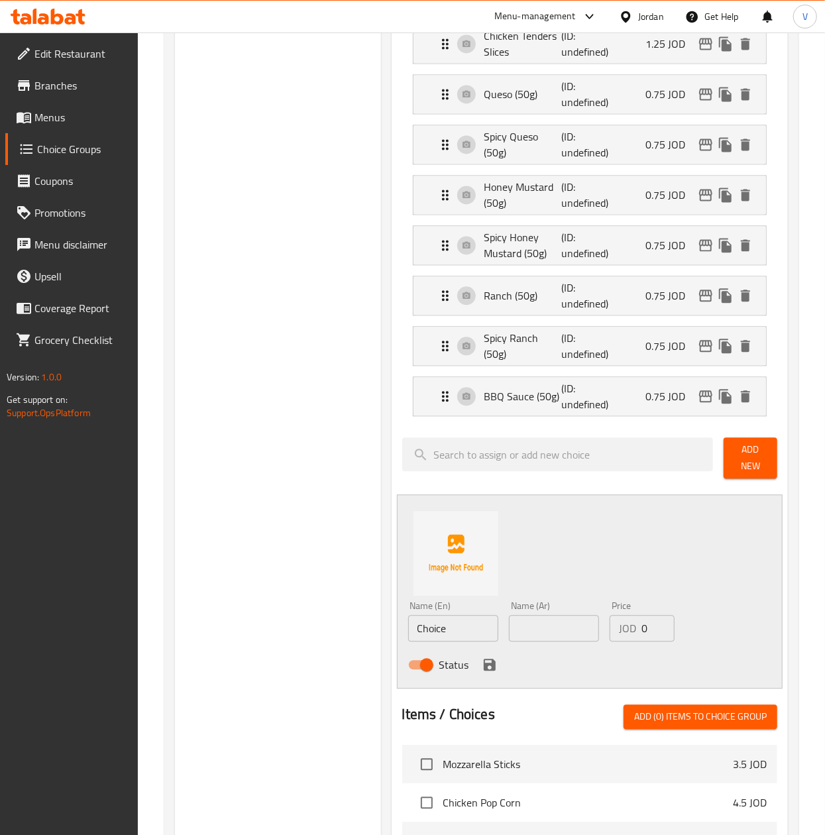
drag, startPoint x: 473, startPoint y: 580, endPoint x: 360, endPoint y: 607, distance: 115.9
click at [360, 607] on div "Choice Groups Add Ons: 0 Extras 33 Add Ons: (ID: 1755003366972) Add Ons: ​ الاض…" at bounding box center [484, 102] width 618 height 2496
type input "Sour Cream (50g)"
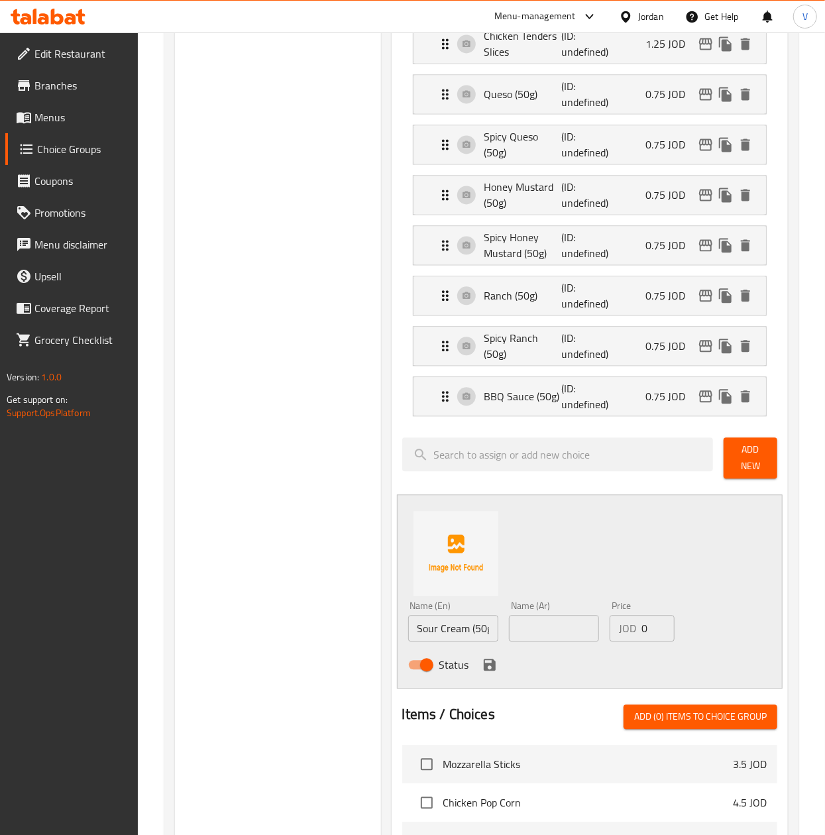
click at [553, 615] on input "text" at bounding box center [554, 628] width 90 height 27
type input "ساور كريم (٥٠جم)"
click at [655, 615] on input "0" at bounding box center [657, 628] width 33 height 27
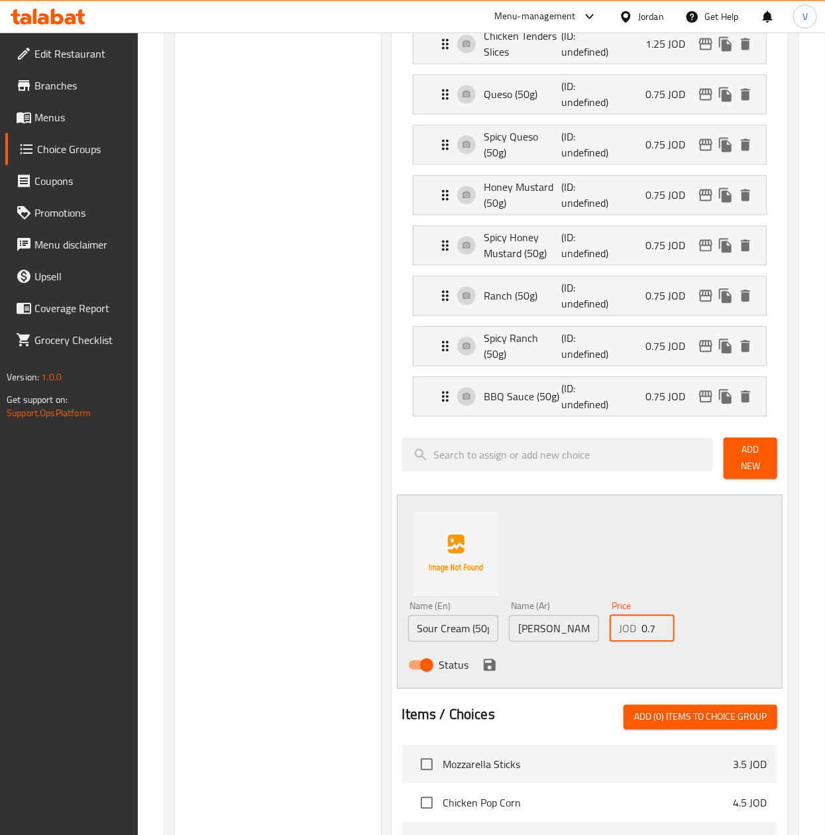
scroll to position [0, 6]
type input "0.75"
click at [482, 657] on icon "save" at bounding box center [490, 665] width 16 height 16
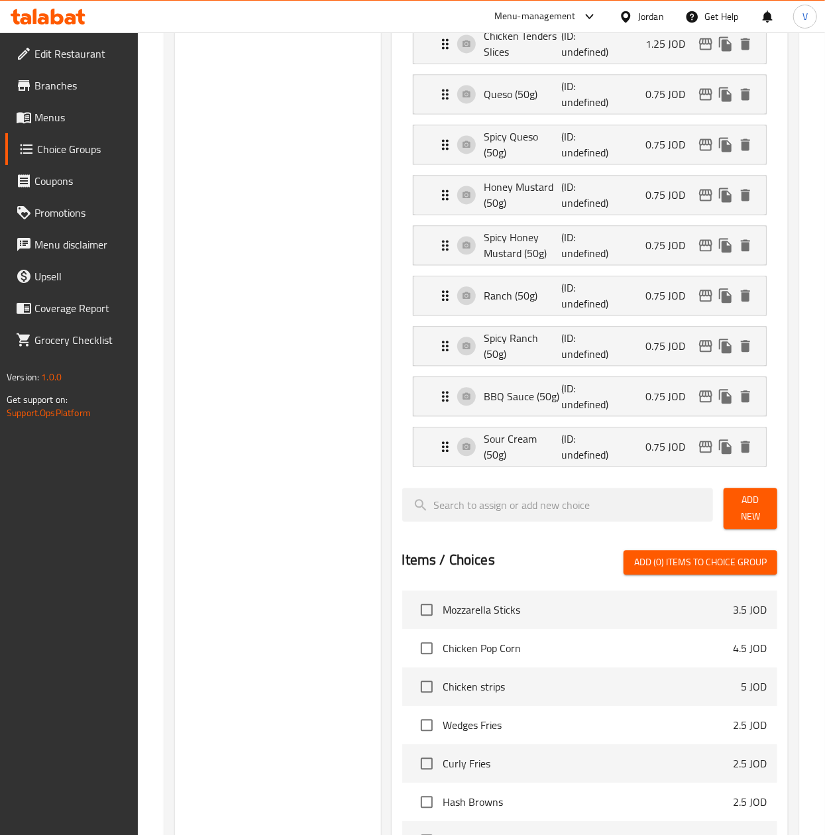
click at [716, 488] on div at bounding box center [557, 508] width 321 height 52
click at [734, 492] on span "Add New" at bounding box center [750, 508] width 32 height 33
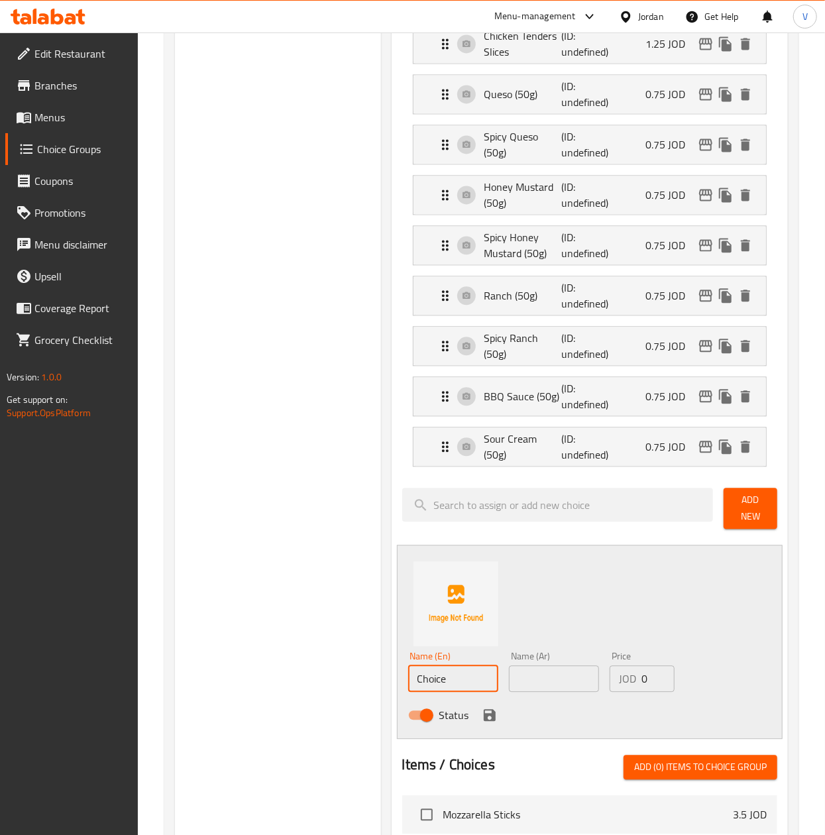
drag, startPoint x: 457, startPoint y: 633, endPoint x: 383, endPoint y: 637, distance: 73.7
click at [268, 644] on div "Choice Groups Add Ons: 0 Extras 33 Add Ons: (ID: 1755003366972) Add Ons: ​ الاض…" at bounding box center [484, 127] width 618 height 2546
type input "Avocado Cream (50g)"
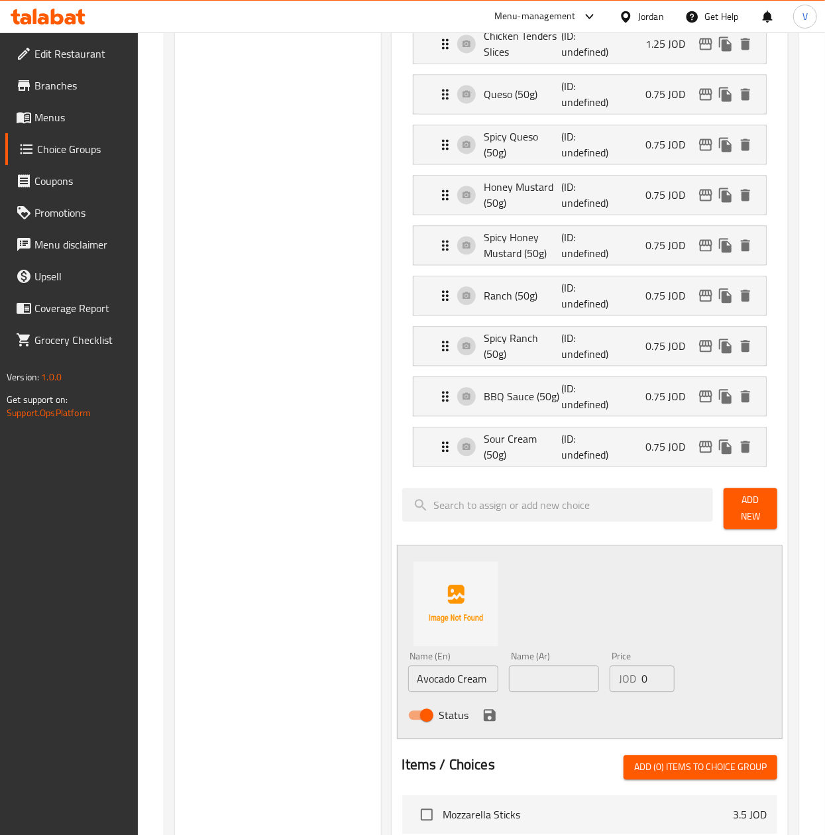
click at [553, 665] on input "text" at bounding box center [554, 678] width 90 height 27
type input "صوص أفوكادو كريمي (٥٠جم)"
drag, startPoint x: 650, startPoint y: 633, endPoint x: 531, endPoint y: 653, distance: 120.3
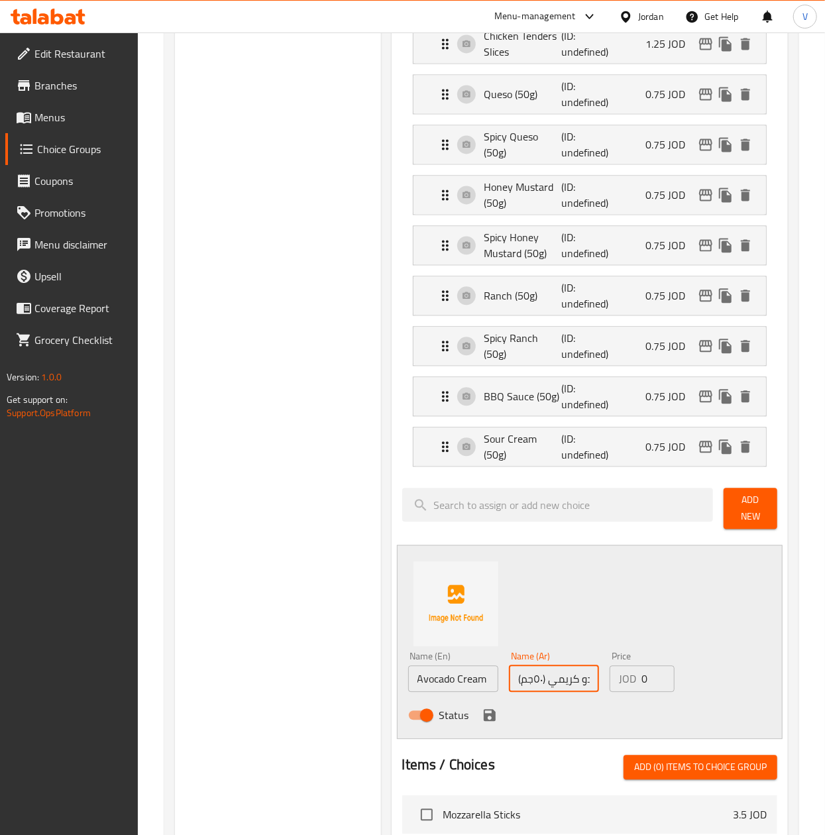
click at [533, 653] on div "Name (En) Avocado Cream (50g) Name (En) Name (Ar) صوص أفوكادو كريمي (٥٠جم) Name…" at bounding box center [554, 689] width 303 height 87
type input "0.75"
click at [492, 709] on icon "save" at bounding box center [490, 715] width 12 height 12
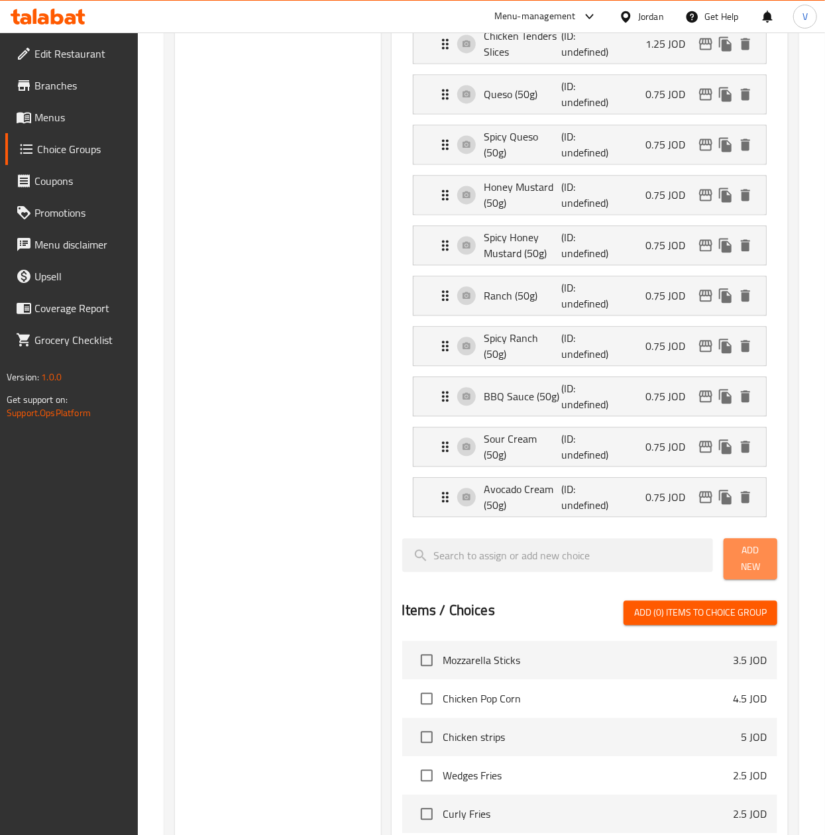
click at [738, 542] on span "Add New" at bounding box center [750, 558] width 32 height 33
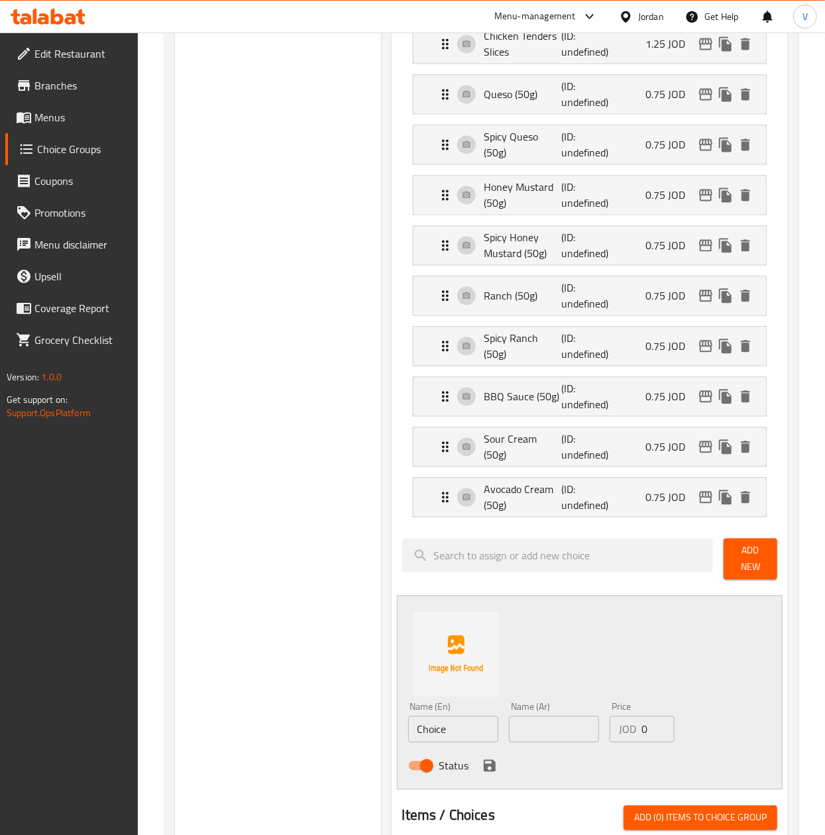
drag, startPoint x: 448, startPoint y: 693, endPoint x: 292, endPoint y: 694, distance: 155.7
click at [292, 694] on div "Choice Groups Add Ons: 0 Extras 33 Add Ons: (ID: 1755003366972) Add Ons: ​ الاض…" at bounding box center [484, 152] width 618 height 2596
type input "Pico de Gallo (50g)"
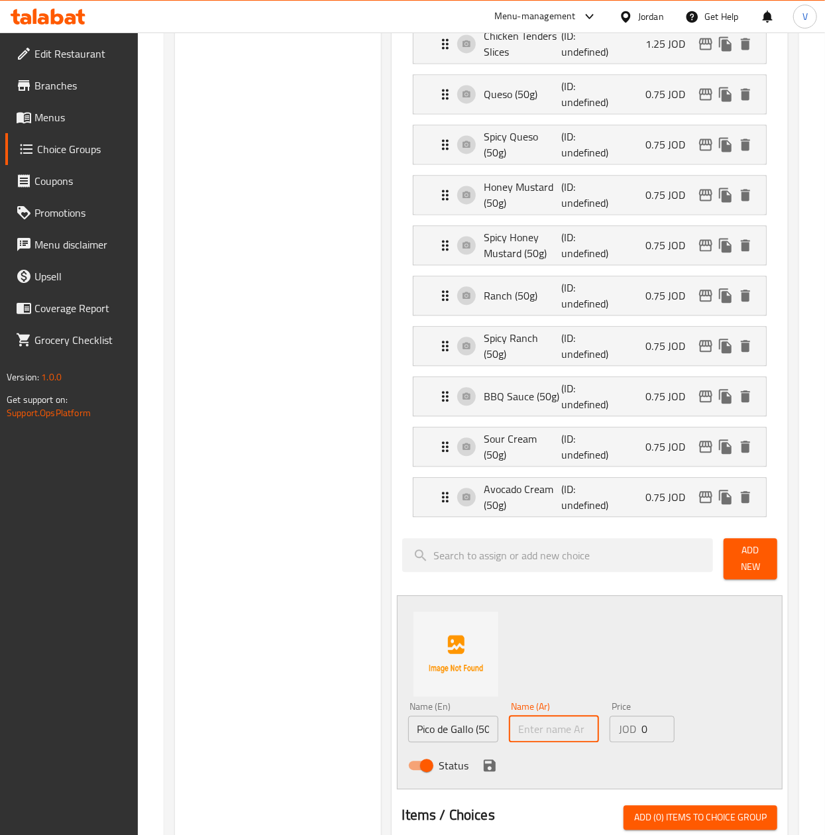
drag, startPoint x: 567, startPoint y: 690, endPoint x: 586, endPoint y: 683, distance: 20.6
click at [567, 716] on input "text" at bounding box center [554, 729] width 90 height 27
type input "بيكو دي جالو (٥٠جم)"
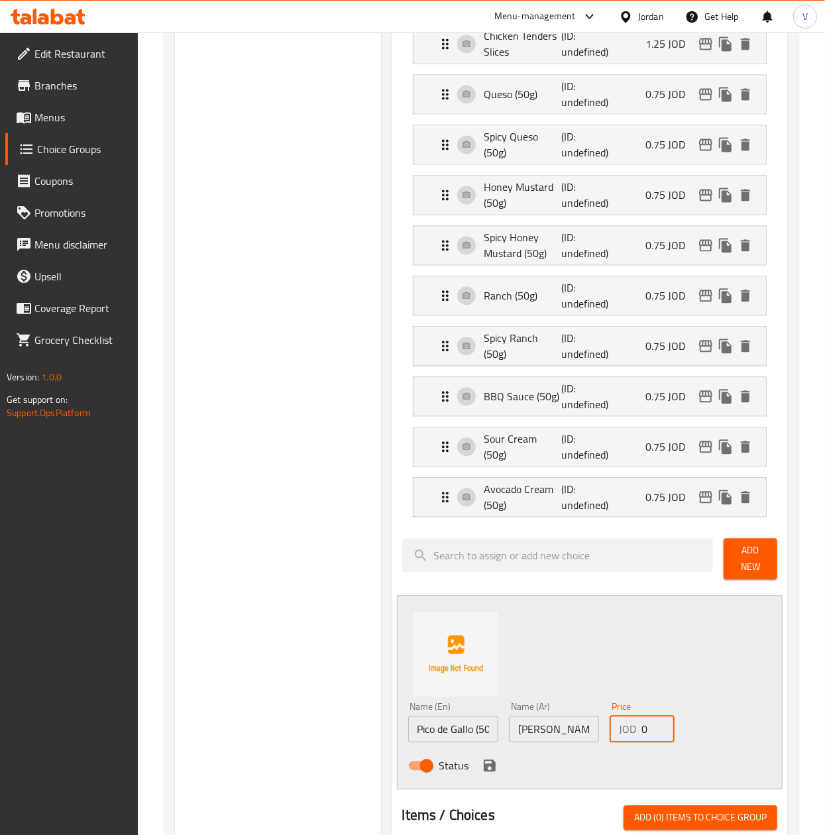
drag, startPoint x: 651, startPoint y: 692, endPoint x: 541, endPoint y: 691, distance: 109.3
click at [541, 696] on div "Name (En) Pico de Gallo (50g) Name (En) Name (Ar) بيكو دي جالو (٥٠جم) Name (Ar)…" at bounding box center [554, 739] width 303 height 87
type input "0.50"
click at [480, 755] on button "save" at bounding box center [490, 765] width 20 height 20
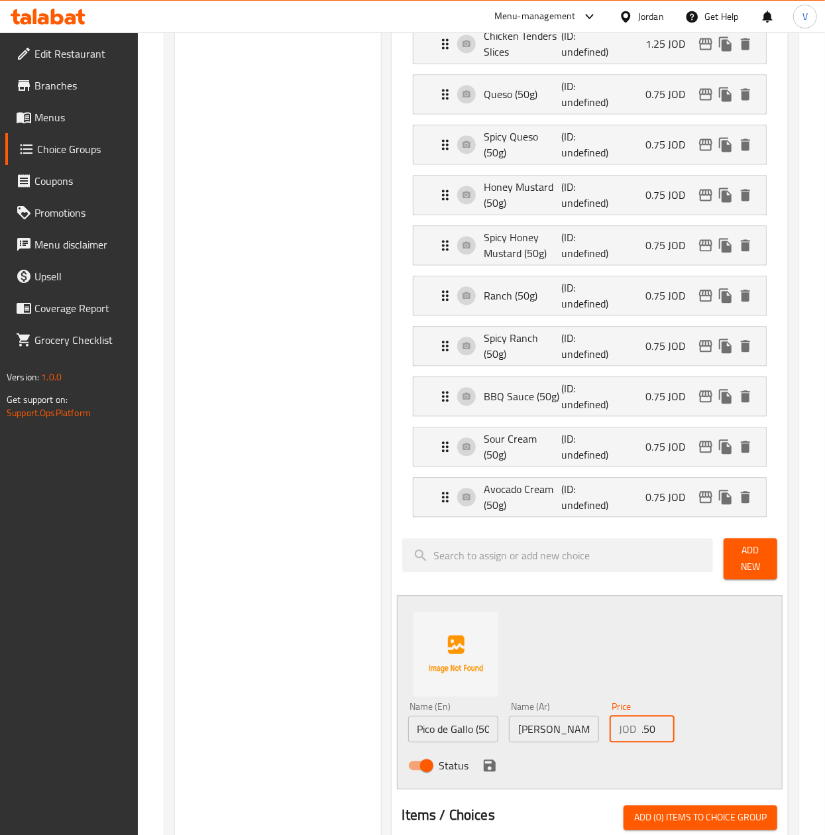
scroll to position [0, 0]
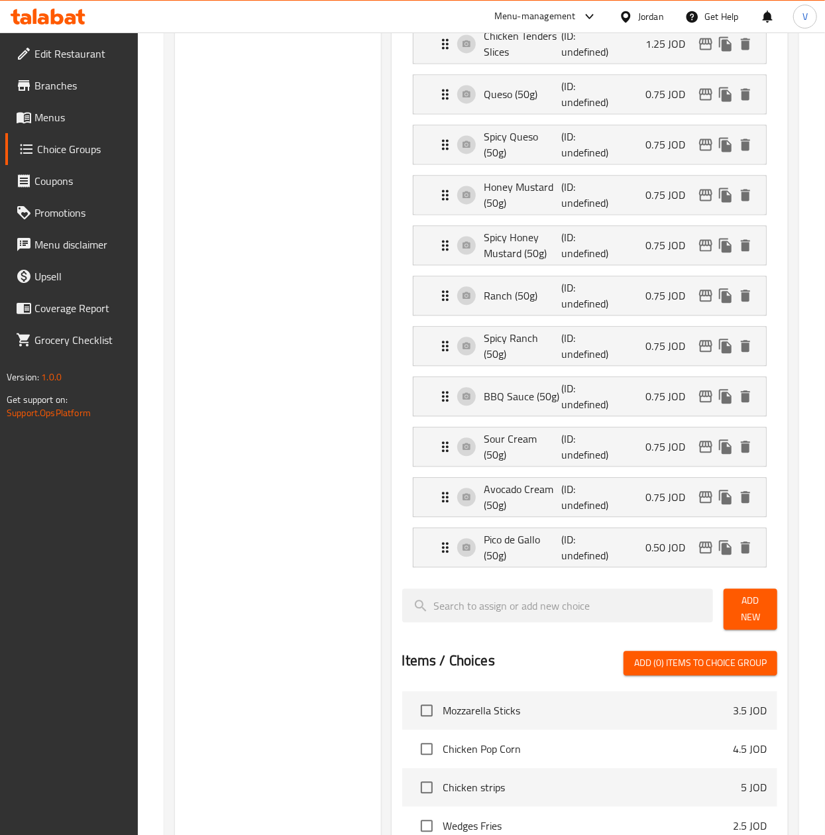
click at [733, 588] on button "Add New" at bounding box center [751, 608] width 54 height 41
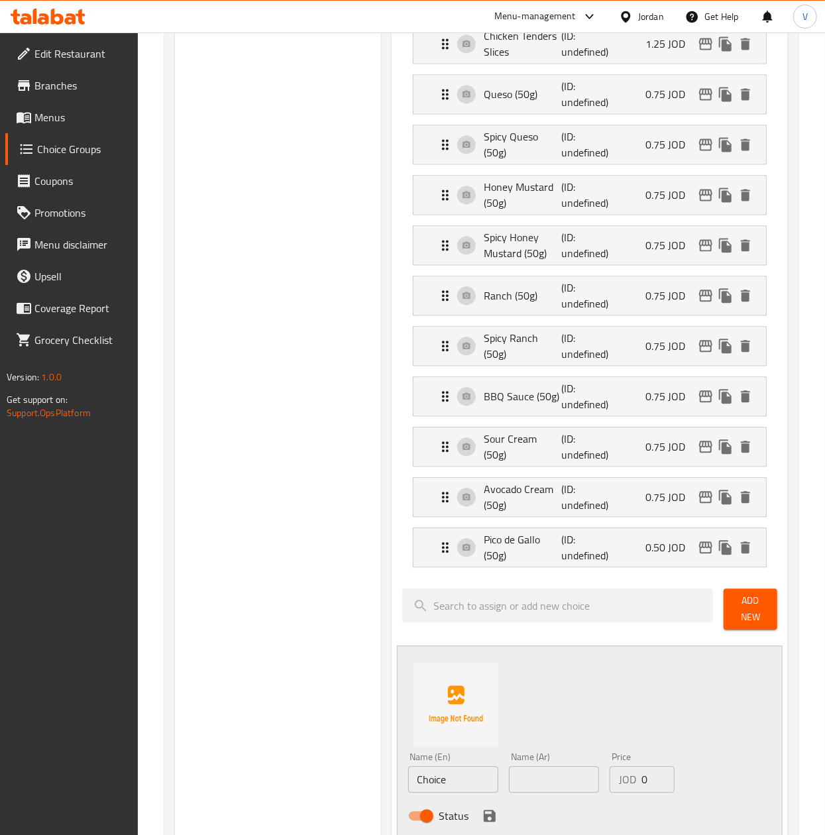
drag, startPoint x: 449, startPoint y: 733, endPoint x: 316, endPoint y: 736, distance: 132.6
click at [316, 736] on div "Choice Groups Add Ons: 0 Extras 33 Add Ons: (ID: 1755003366972) Add Ons: ​ الاض…" at bounding box center [484, 177] width 618 height 2647
type input "Guacamole (50g)"
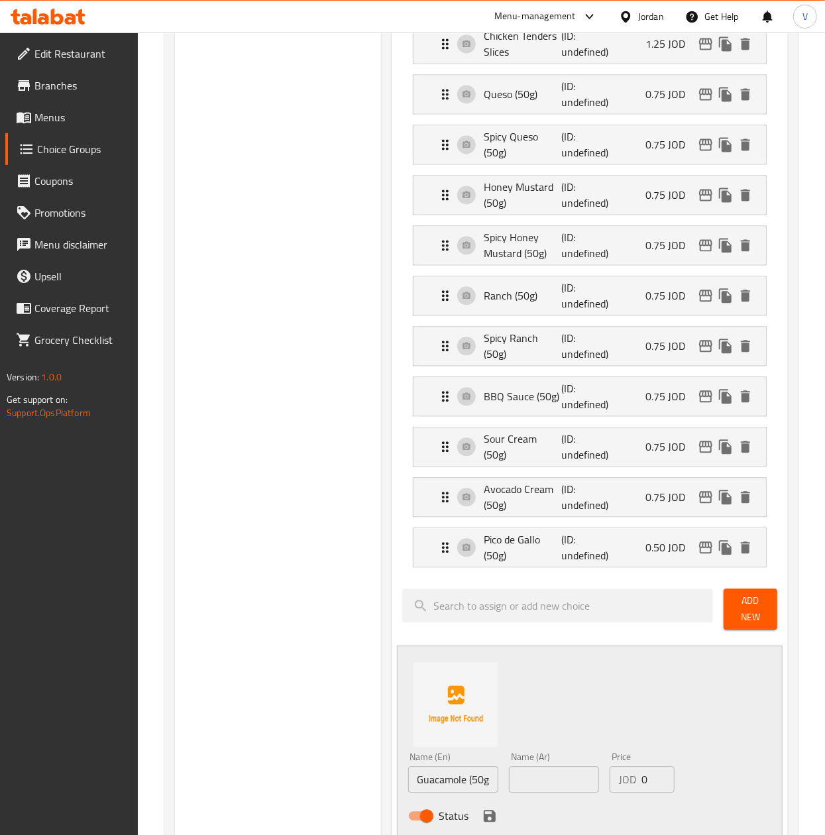
drag, startPoint x: 506, startPoint y: 743, endPoint x: 549, endPoint y: 741, distance: 42.5
click at [506, 747] on div "Name (Ar) Name (Ar)" at bounding box center [554, 772] width 101 height 51
click at [549, 766] on input "text" at bounding box center [554, 779] width 90 height 27
type input "واكامولي (٥٠جم)"
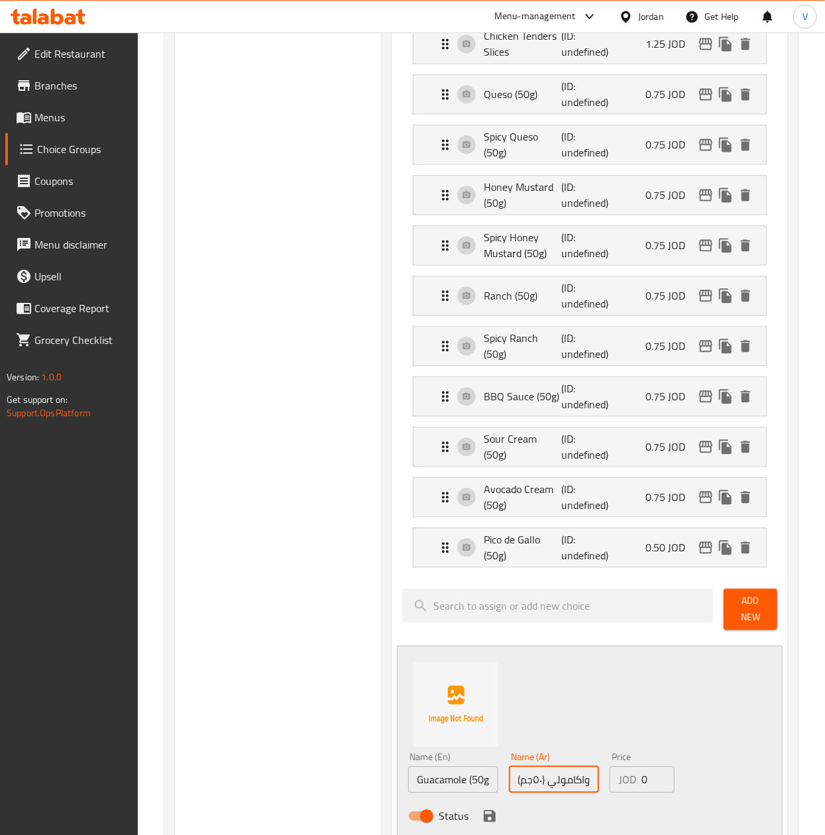
scroll to position [0, 0]
drag, startPoint x: 652, startPoint y: 738, endPoint x: 577, endPoint y: 741, distance: 75.6
click at [578, 747] on div "Name (En) Guacamole (50g) Name (En) Name (Ar) واكامولي (٥٠جم) Name (Ar) Price J…" at bounding box center [554, 790] width 303 height 87
type input "1.00"
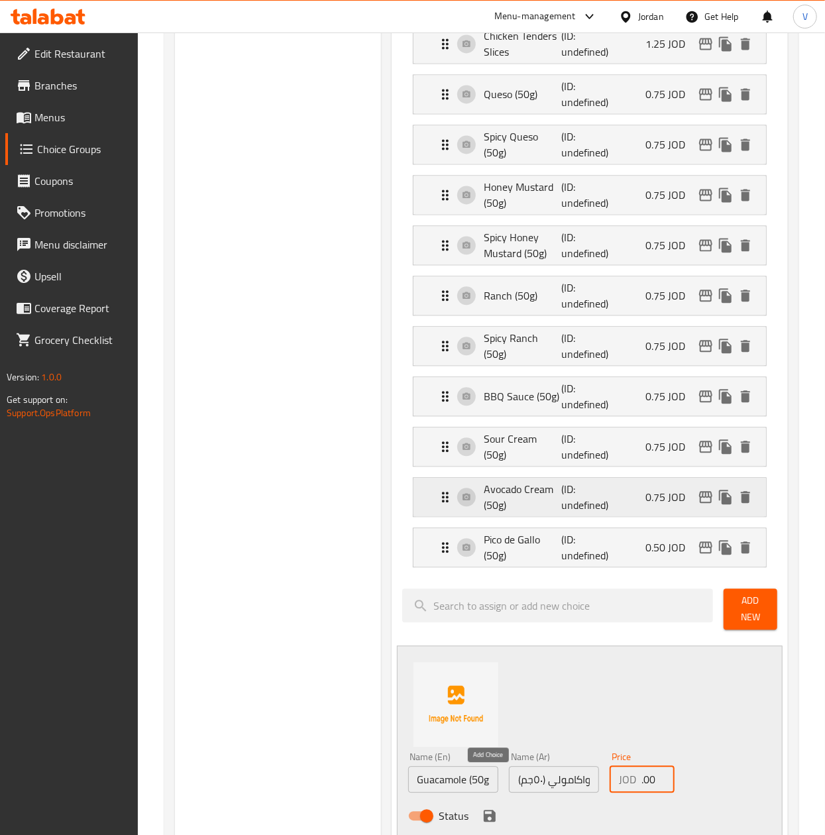
click at [494, 810] on icon "save" at bounding box center [490, 816] width 12 height 12
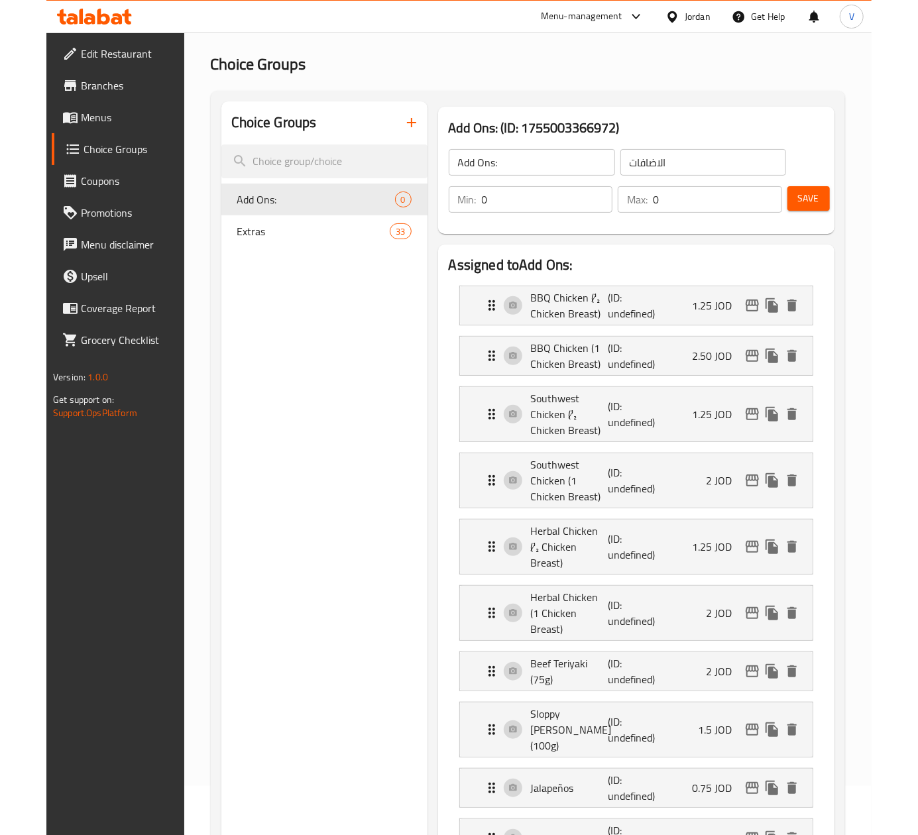
scroll to position [0, 0]
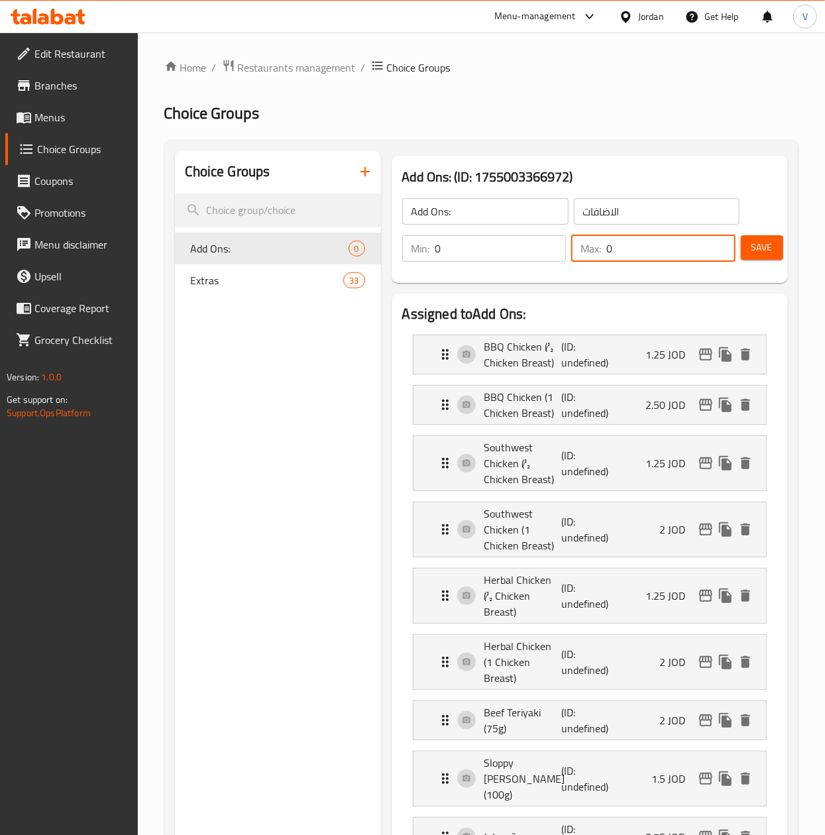
drag, startPoint x: 592, startPoint y: 259, endPoint x: 567, endPoint y: 259, distance: 24.5
click at [567, 259] on div "Min: 0 ​ Max: 0 ​" at bounding box center [569, 248] width 344 height 37
type input "30"
click at [767, 251] on span "Save" at bounding box center [761, 247] width 21 height 17
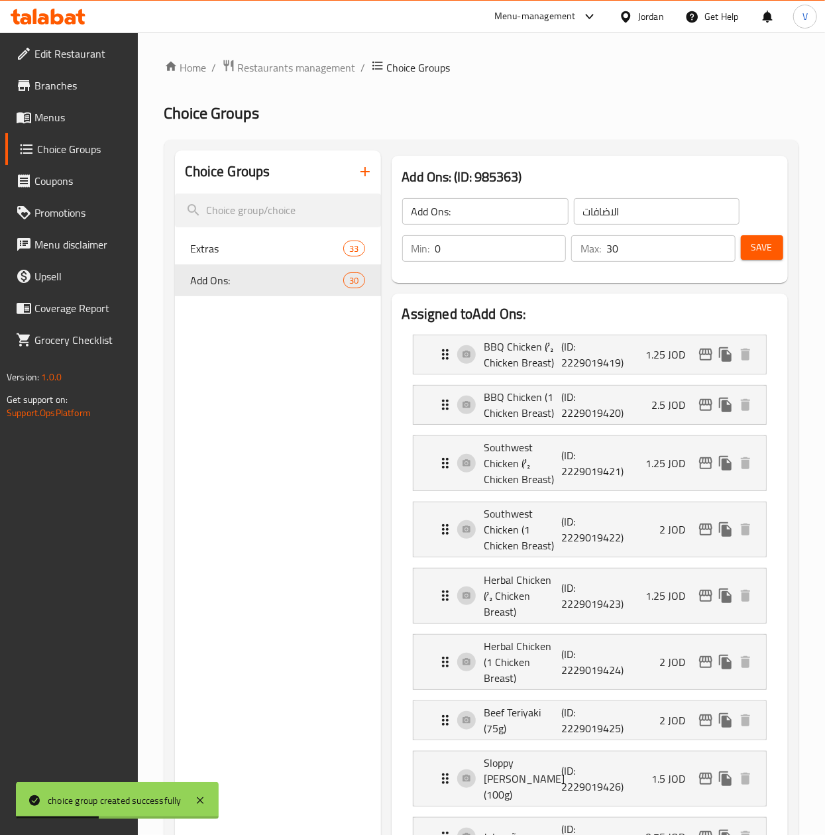
click at [90, 129] on link "Menus" at bounding box center [71, 117] width 133 height 32
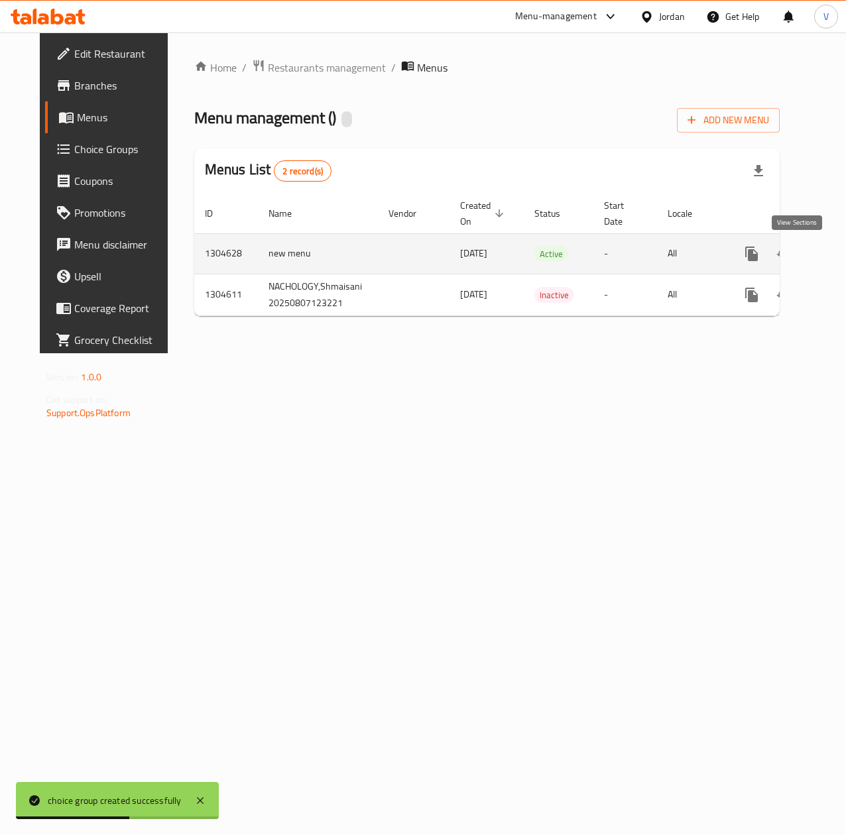
click at [841, 258] on icon "enhanced table" at bounding box center [847, 254] width 12 height 12
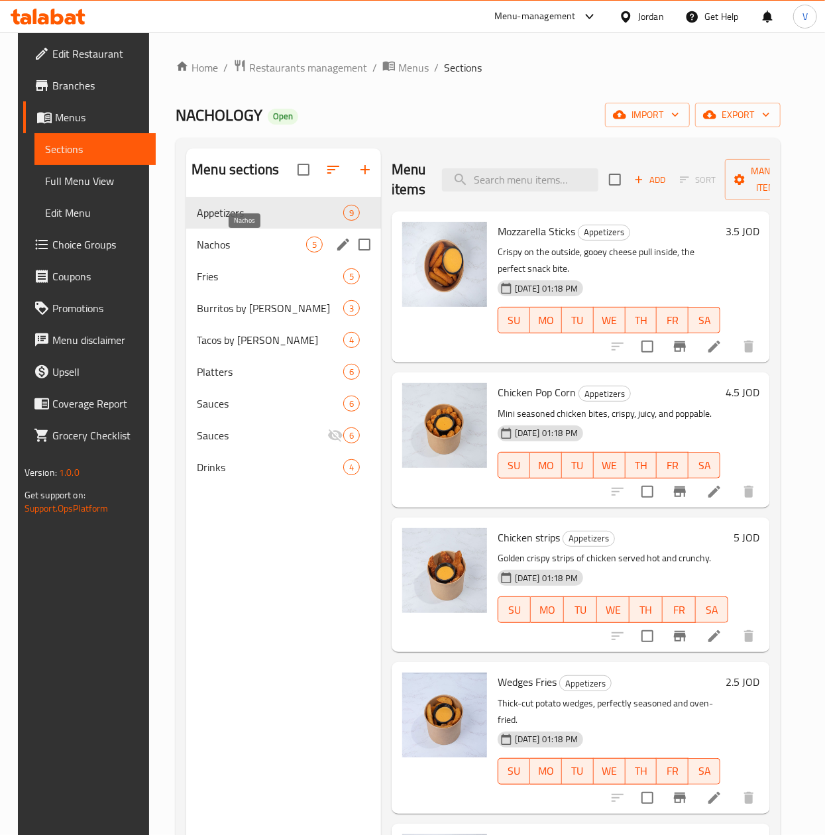
click at [245, 244] on span "Nachos" at bounding box center [251, 245] width 109 height 16
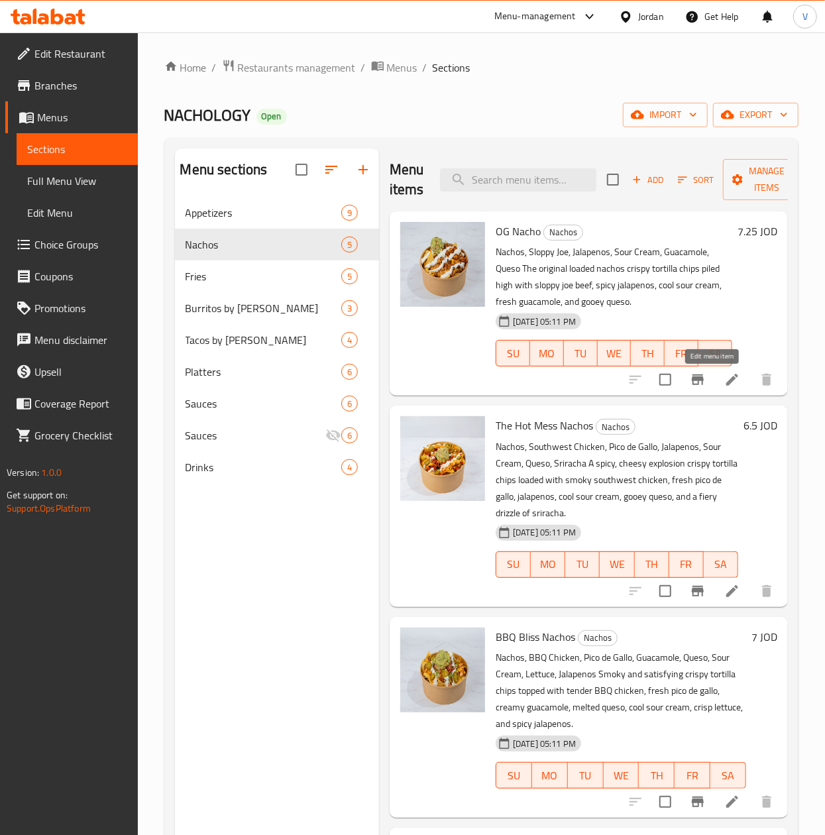
click at [726, 386] on icon at bounding box center [732, 380] width 12 height 12
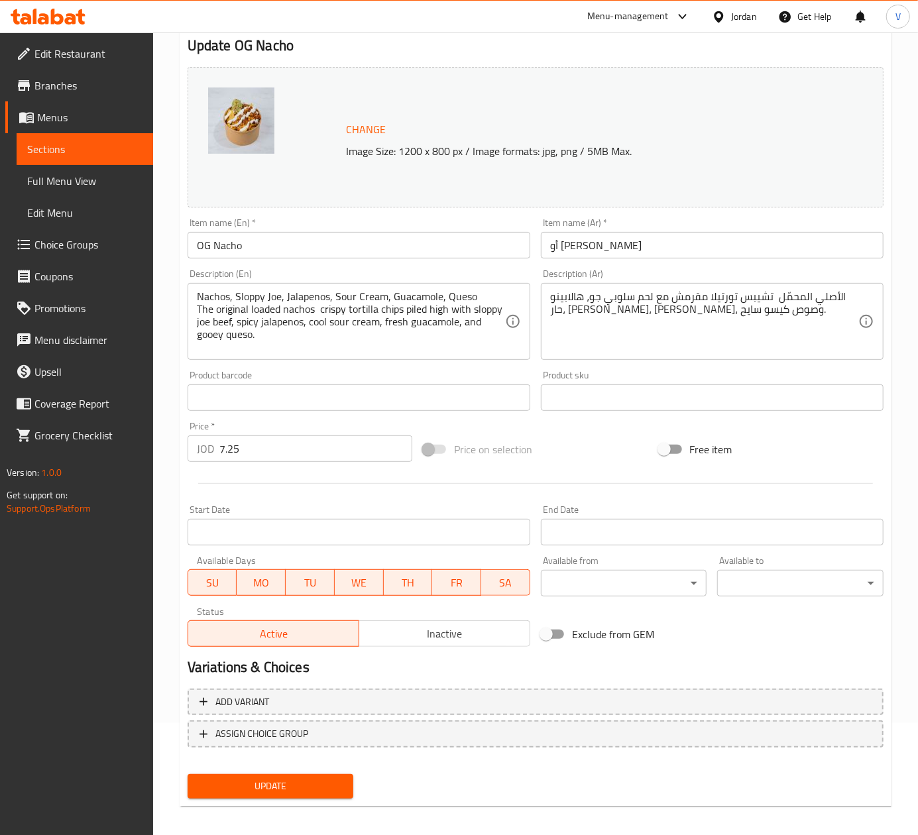
scroll to position [120, 0]
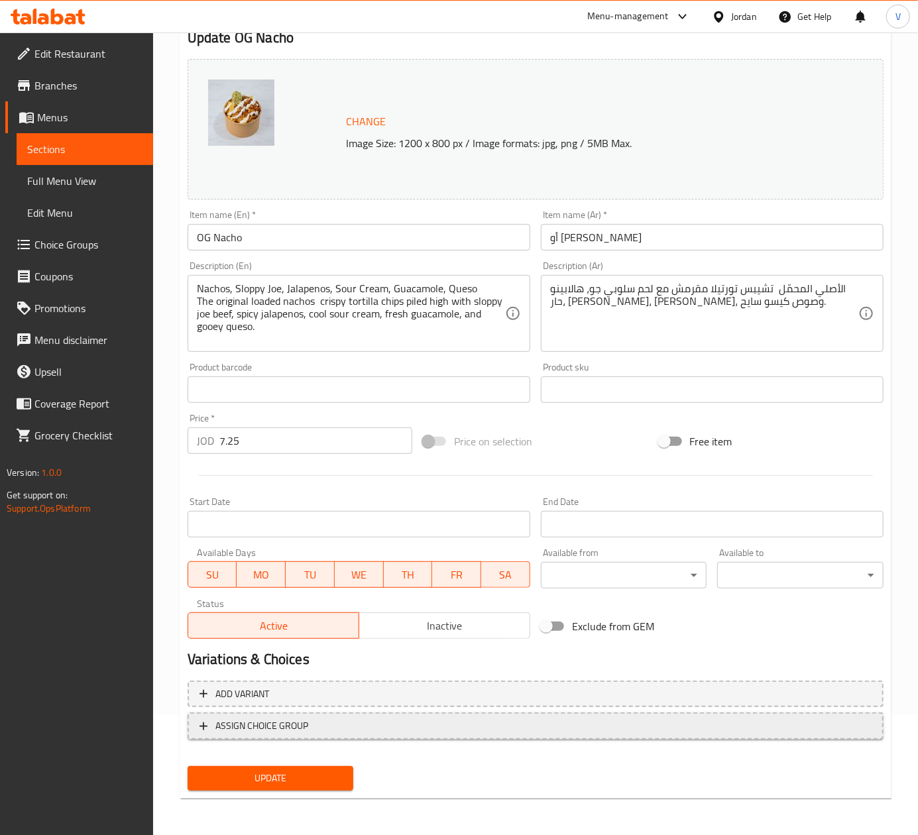
click at [257, 720] on span "ASSIGN CHOICE GROUP" at bounding box center [261, 726] width 93 height 17
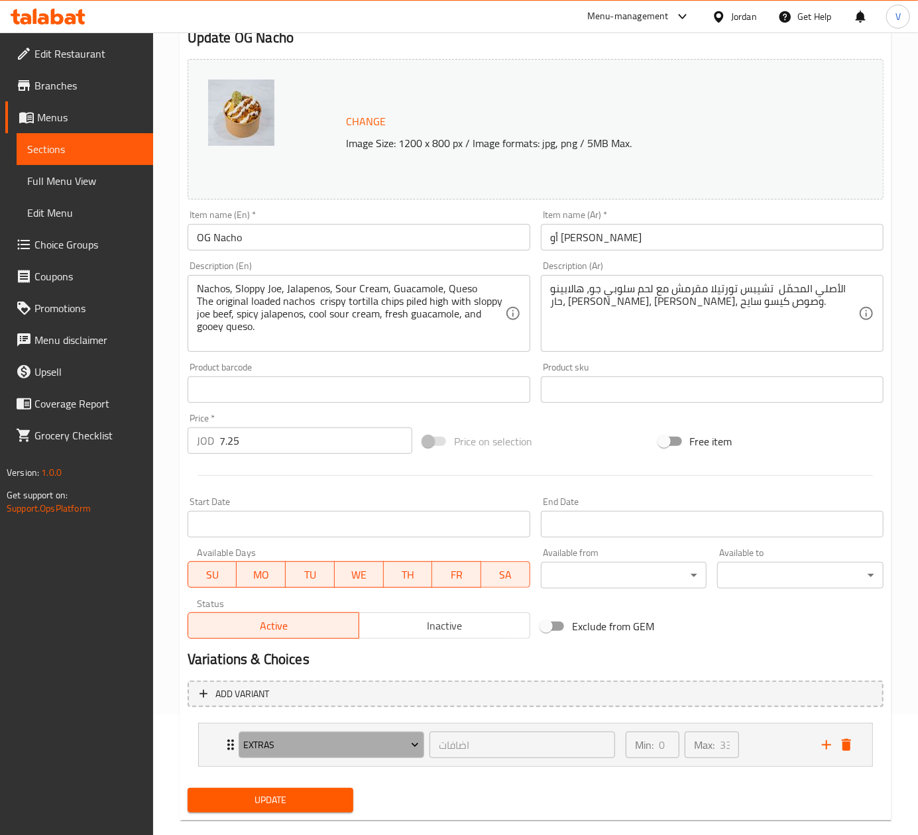
click at [282, 732] on button "Extras" at bounding box center [332, 745] width 186 height 27
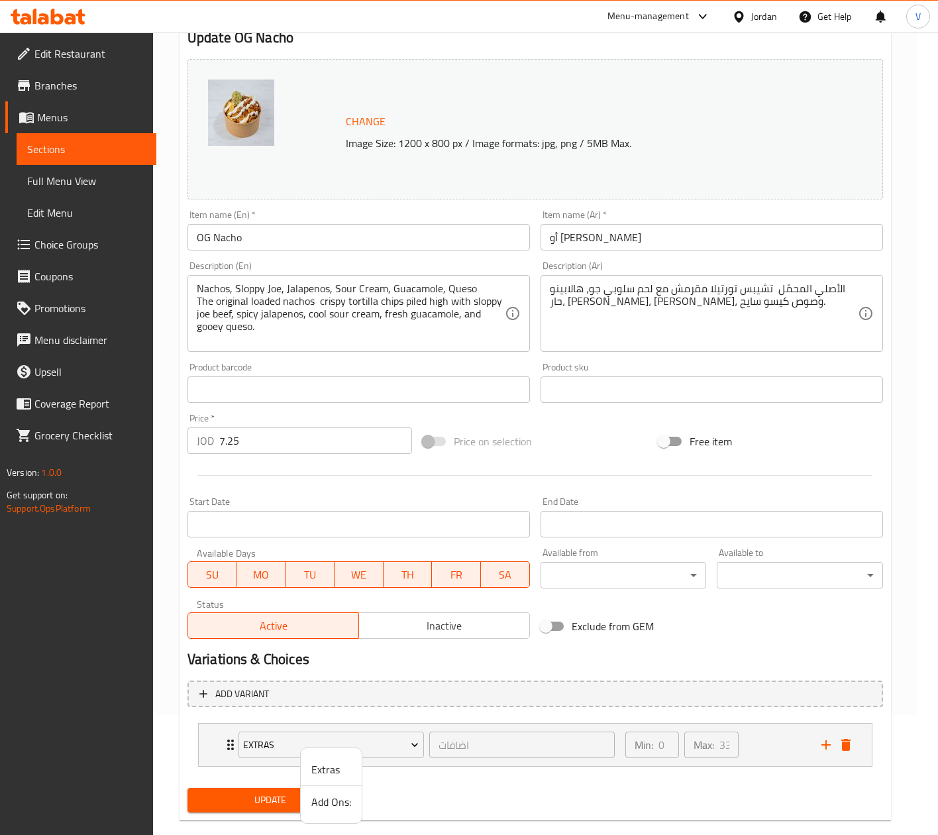
click at [342, 810] on span "Add Ons:" at bounding box center [331, 802] width 40 height 16
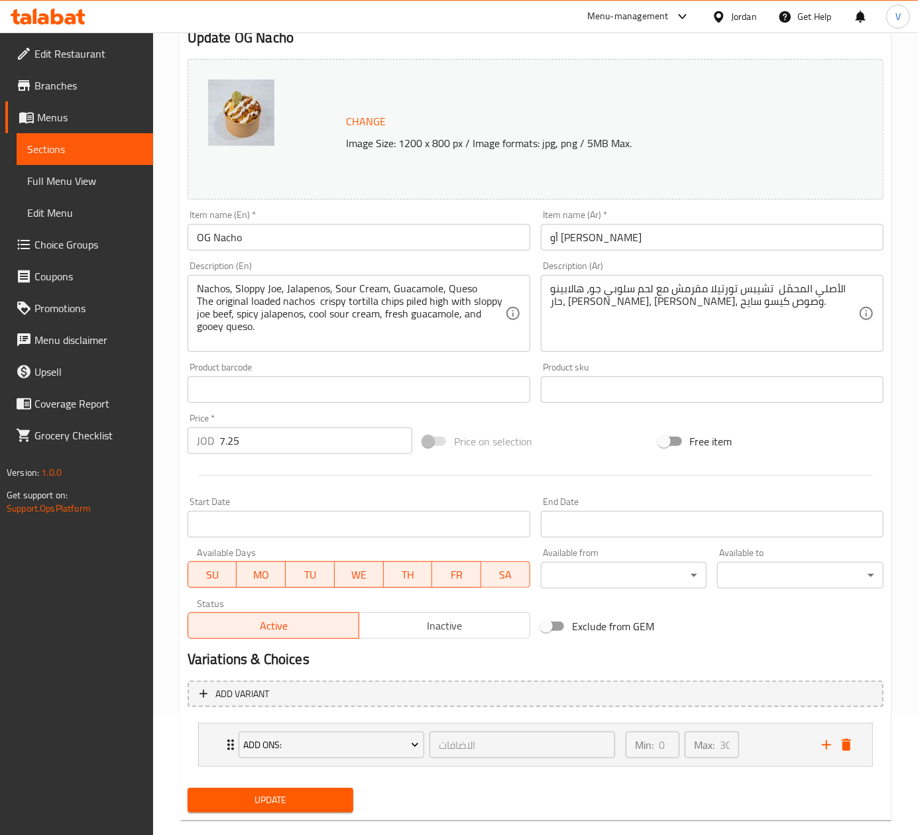
click at [295, 810] on button "Update" at bounding box center [271, 800] width 166 height 25
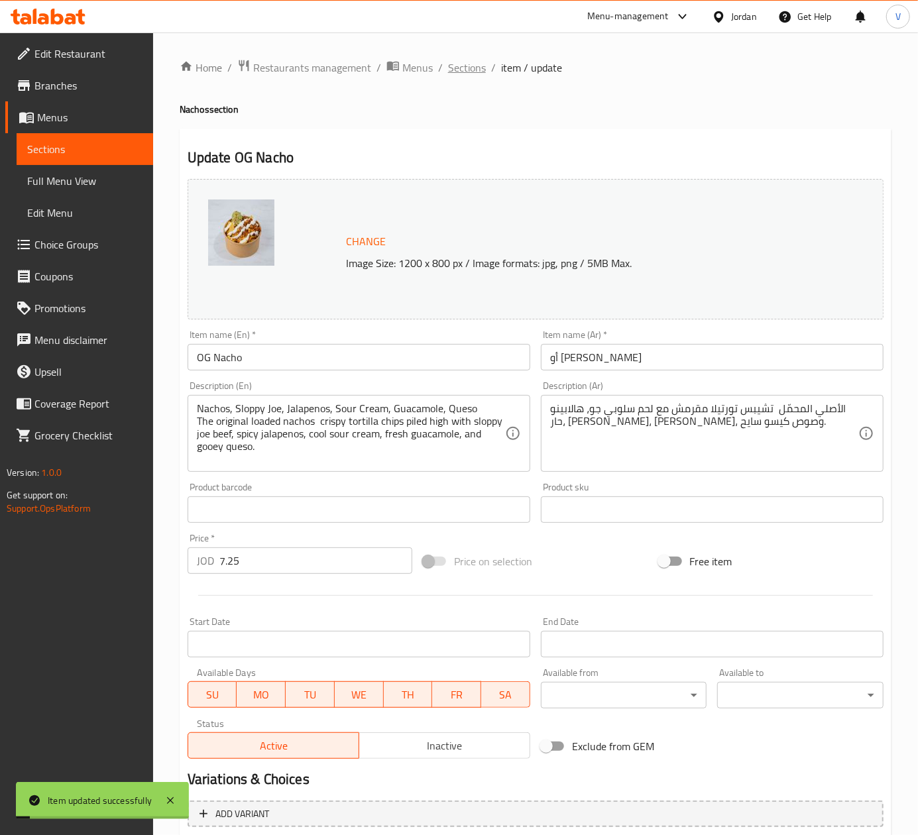
click at [467, 66] on span "Sections" at bounding box center [467, 68] width 38 height 16
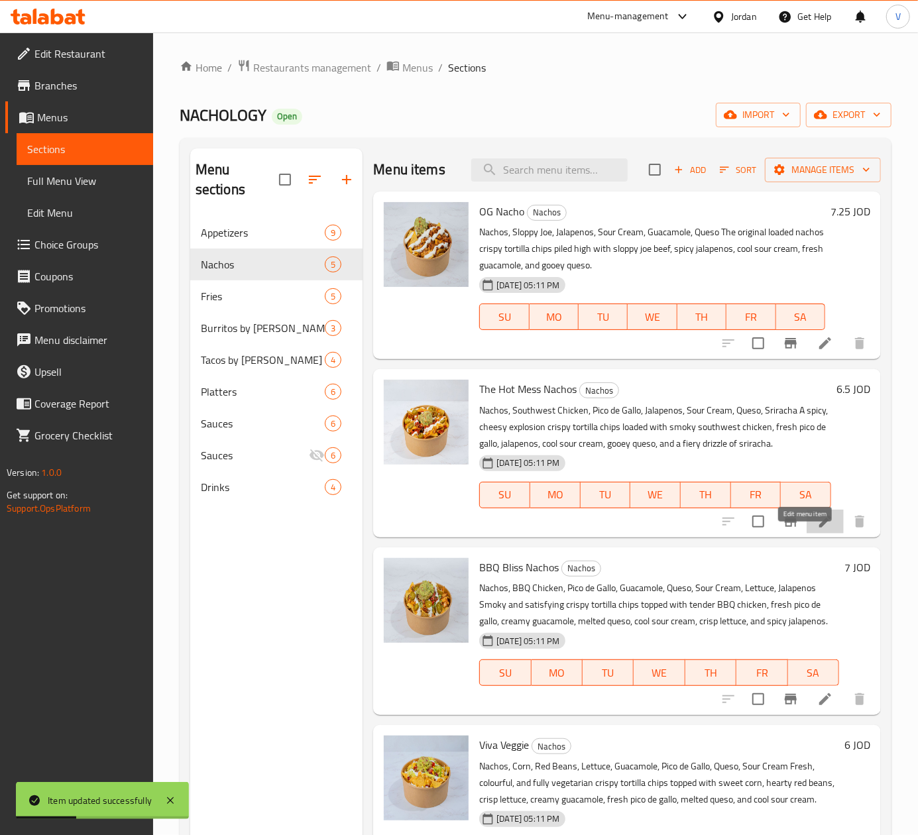
click at [817, 529] on icon at bounding box center [825, 522] width 16 height 16
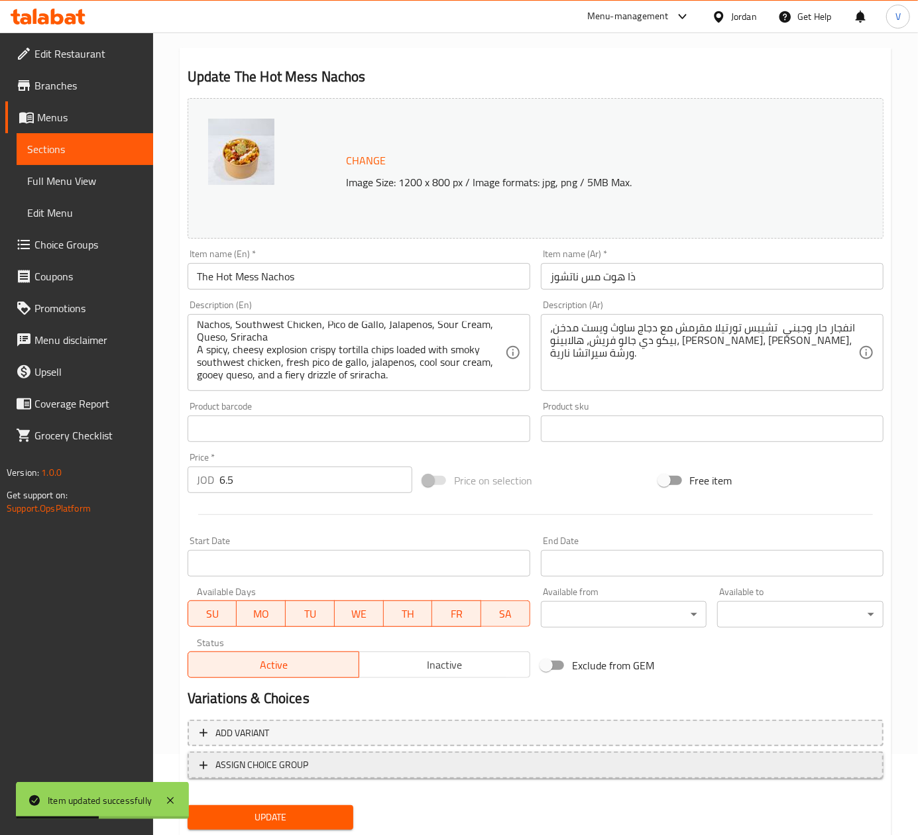
scroll to position [120, 0]
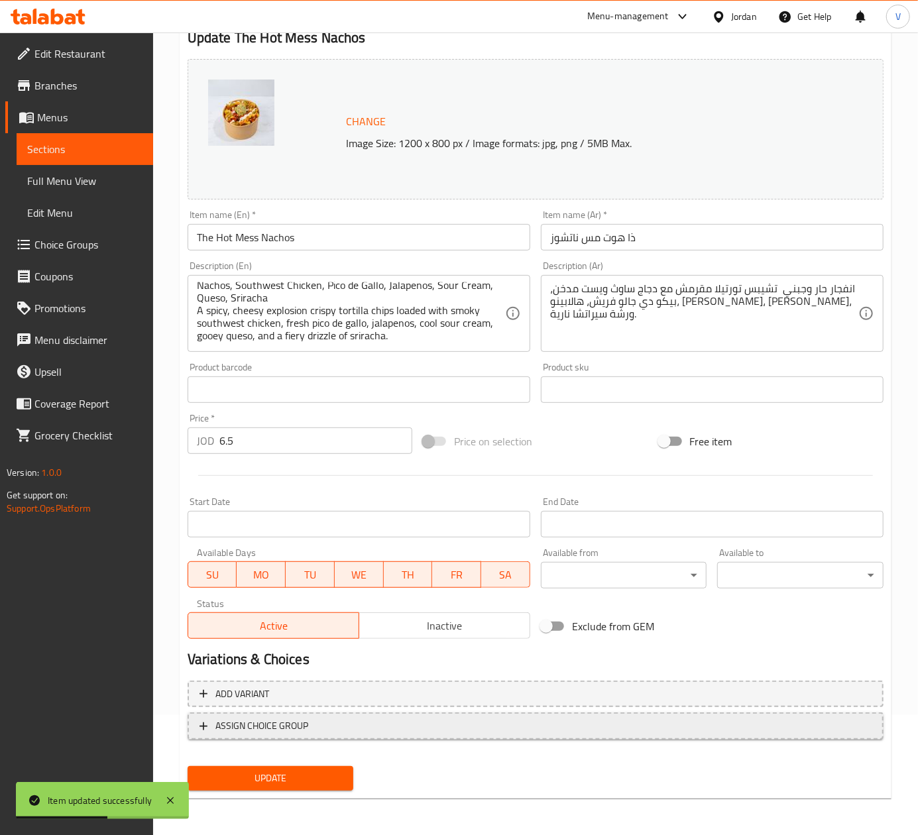
click at [281, 730] on span "ASSIGN CHOICE GROUP" at bounding box center [261, 726] width 93 height 17
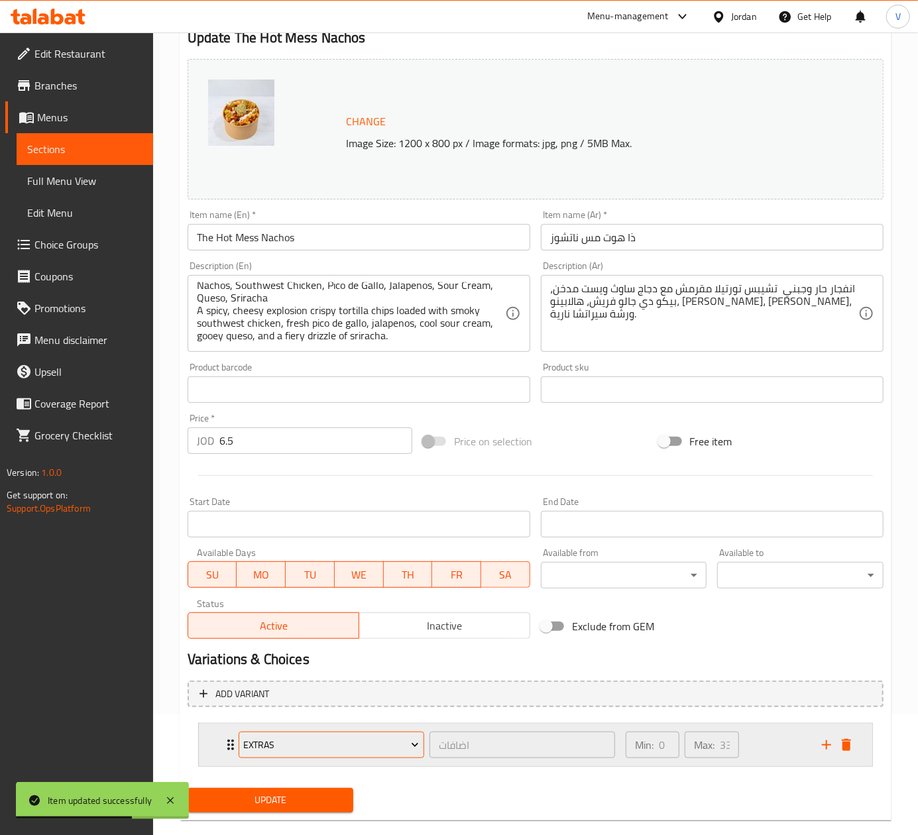
click at [319, 740] on span "Extras" at bounding box center [331, 745] width 176 height 17
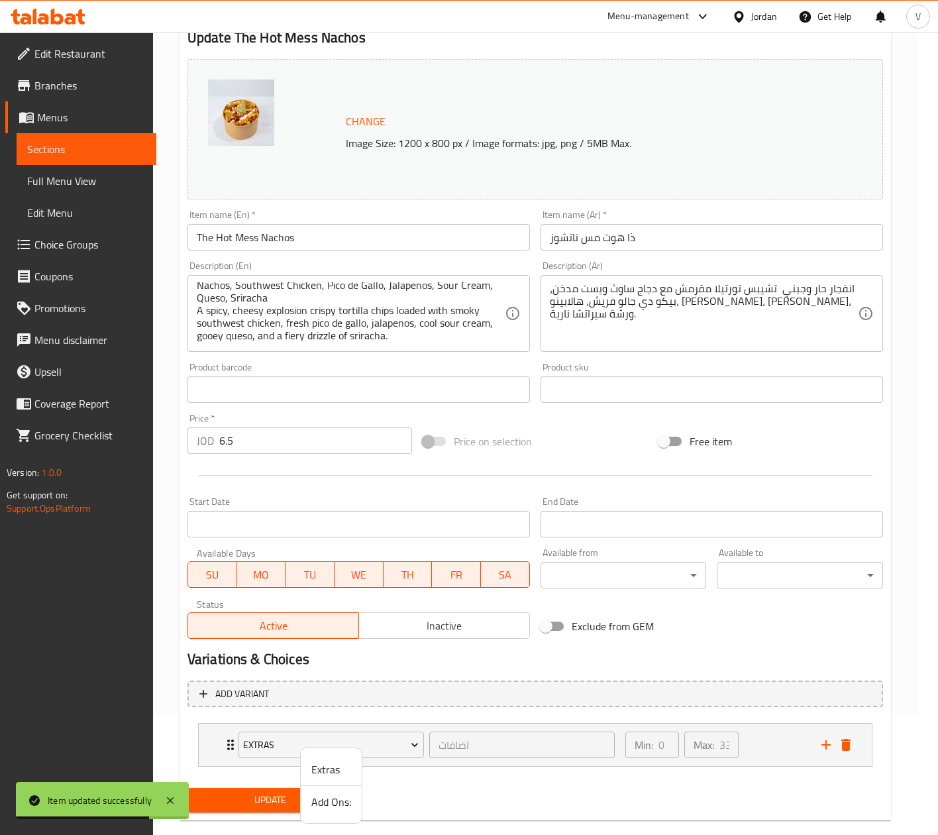
click at [326, 803] on span "Add Ons:" at bounding box center [331, 802] width 40 height 16
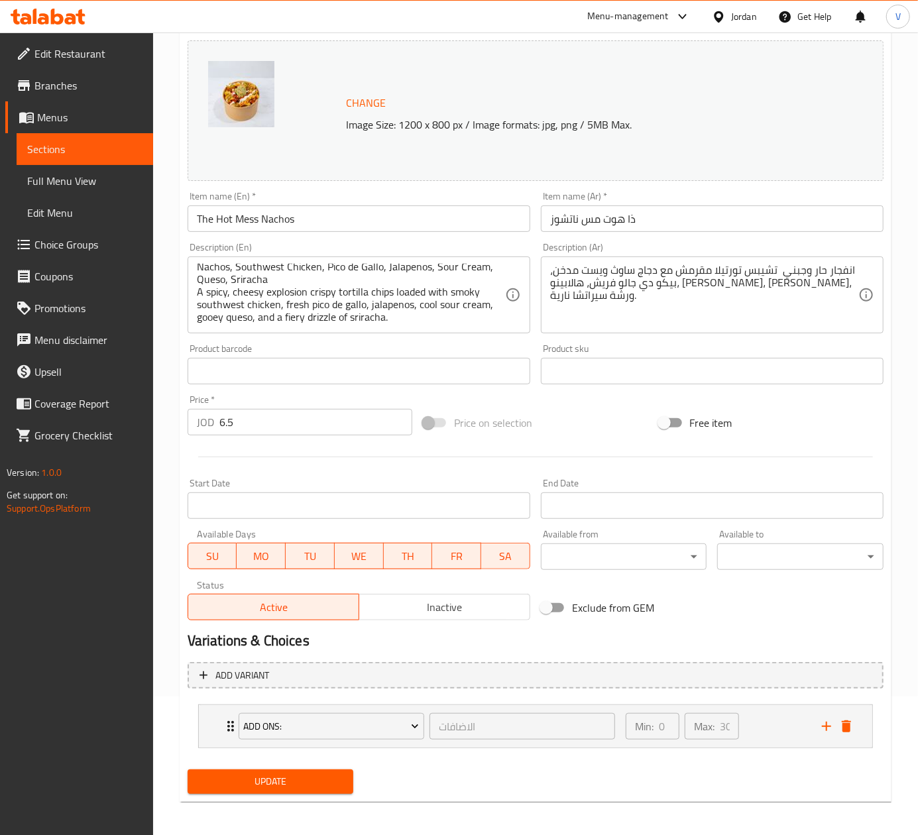
scroll to position [143, 0]
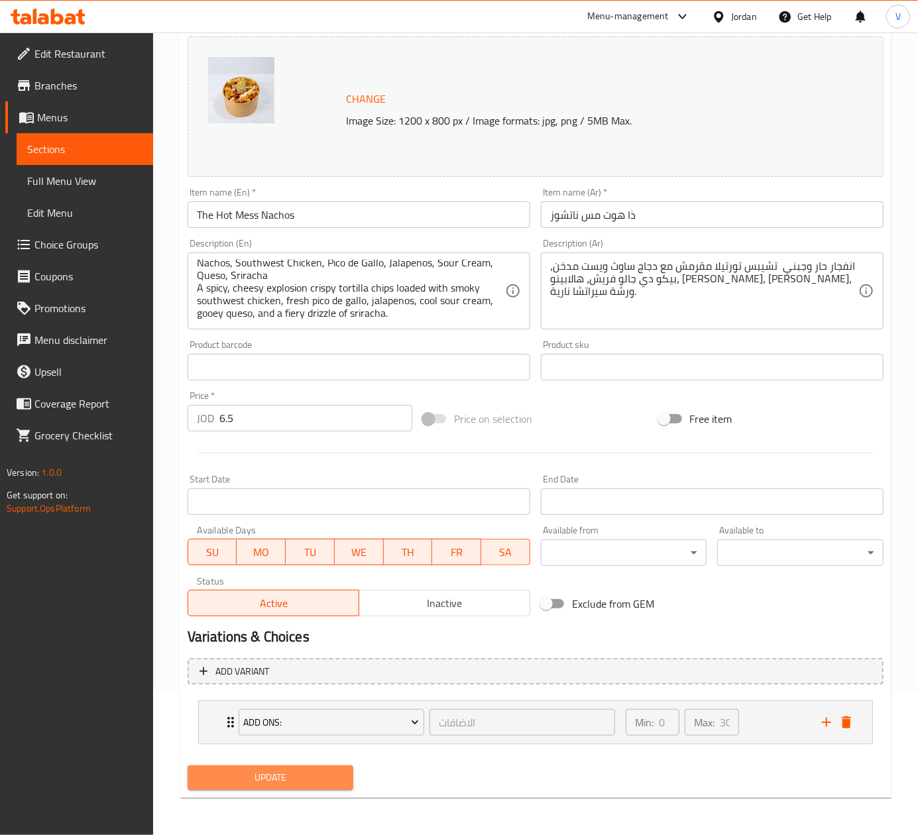
click at [239, 779] on span "Update" at bounding box center [270, 777] width 145 height 17
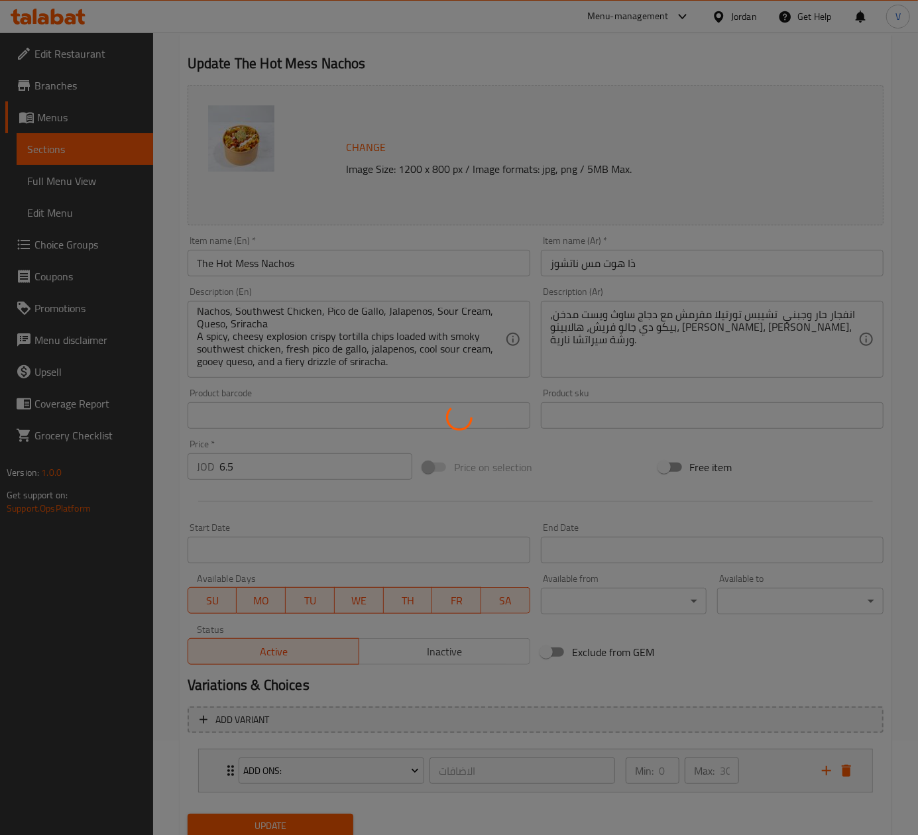
scroll to position [0, 0]
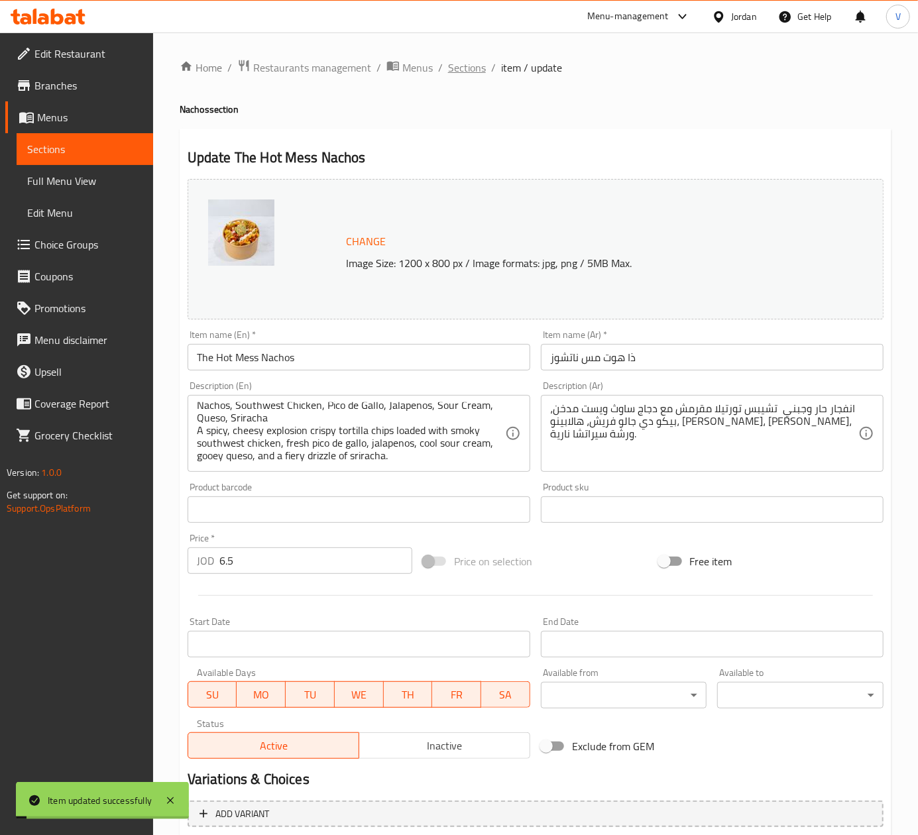
click at [470, 72] on span "Sections" at bounding box center [467, 68] width 38 height 16
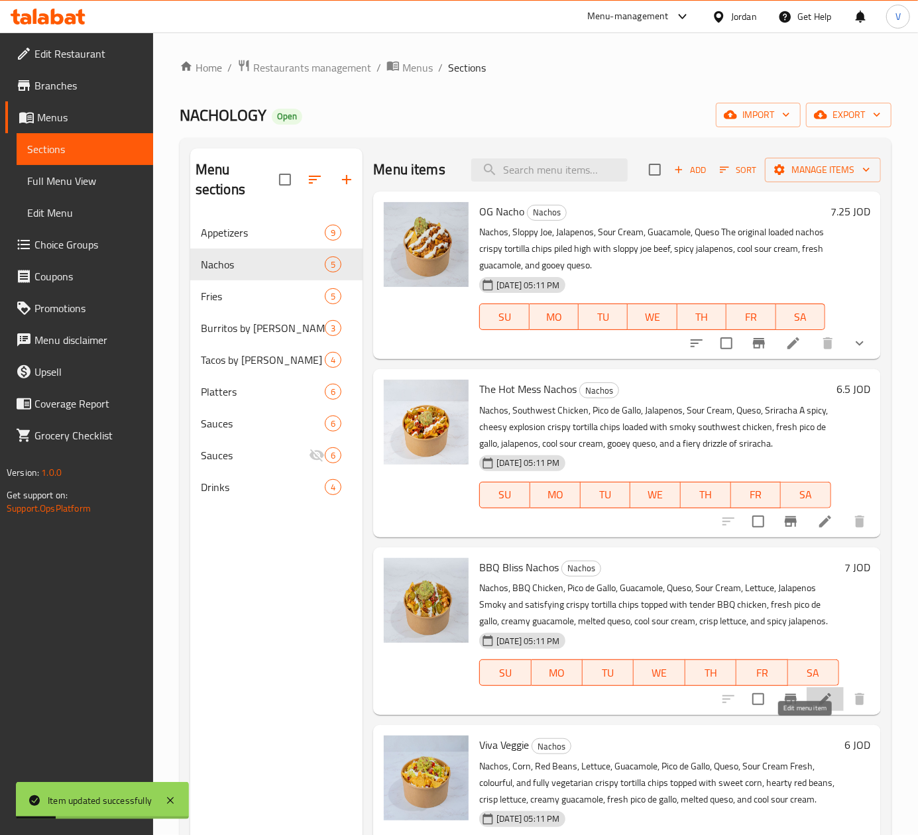
click at [819, 705] on icon at bounding box center [825, 699] width 12 height 12
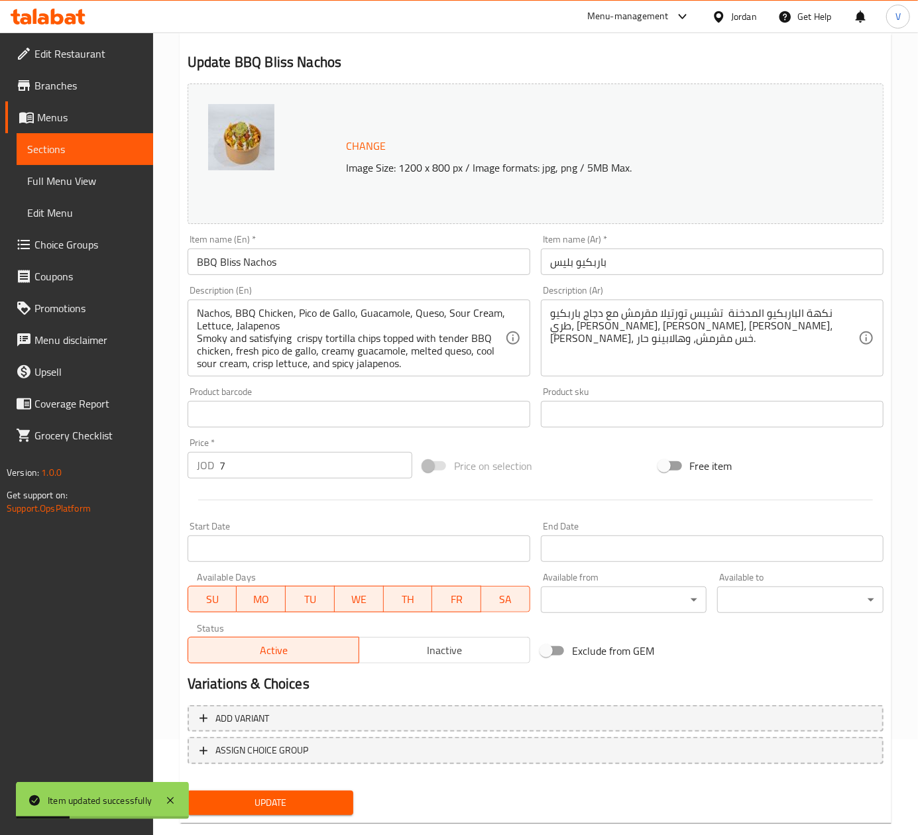
scroll to position [120, 0]
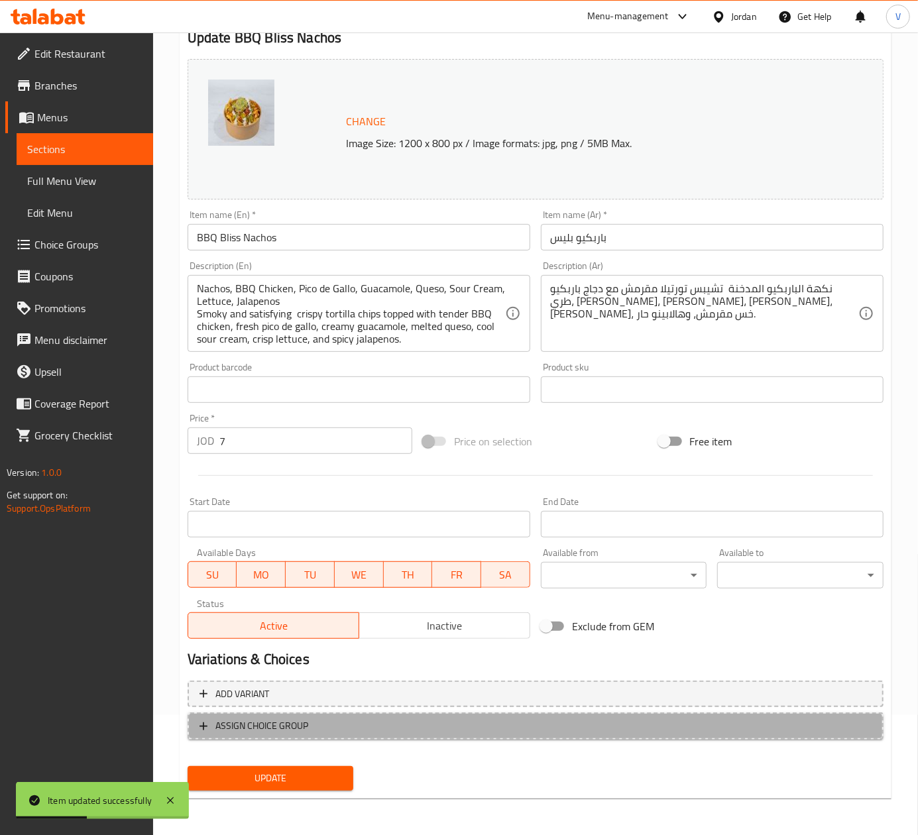
click at [311, 720] on span "ASSIGN CHOICE GROUP" at bounding box center [535, 726] width 672 height 17
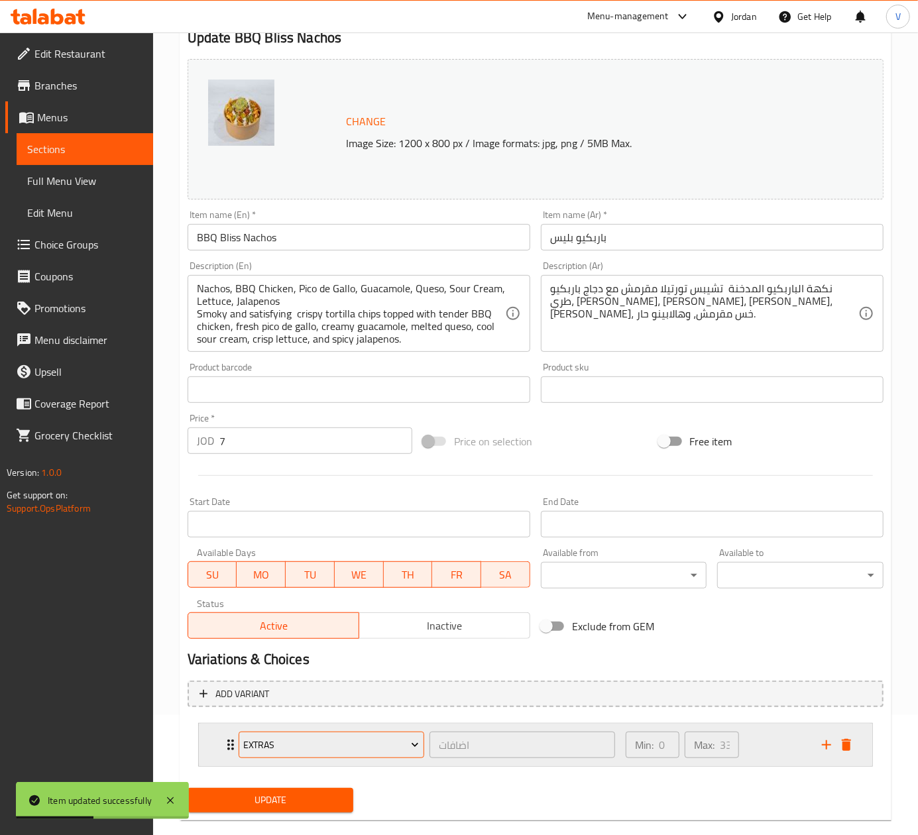
click at [342, 757] on button "Extras" at bounding box center [332, 745] width 186 height 27
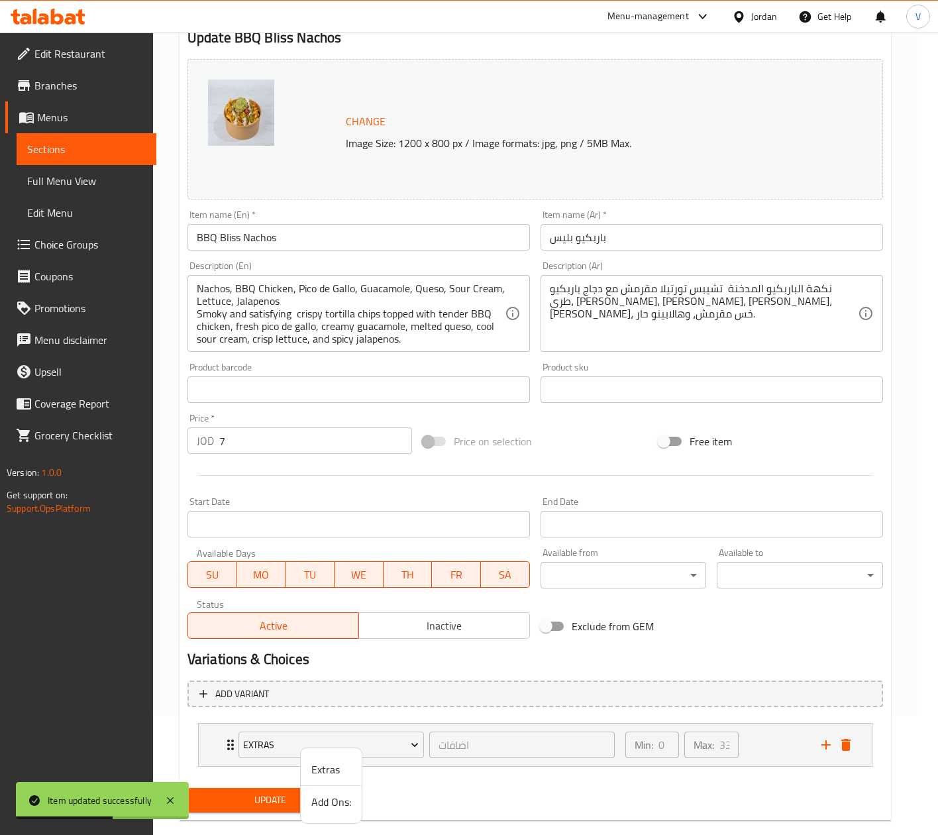
click at [319, 804] on span "Add Ons:" at bounding box center [331, 802] width 40 height 16
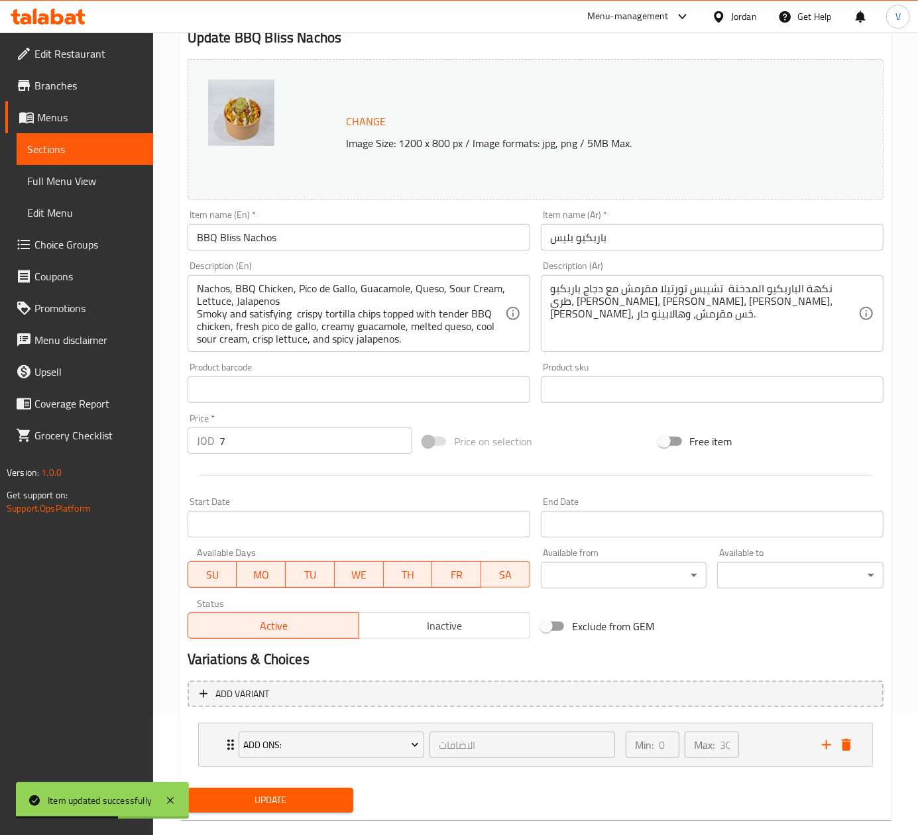
click at [279, 800] on span "Update" at bounding box center [270, 800] width 145 height 17
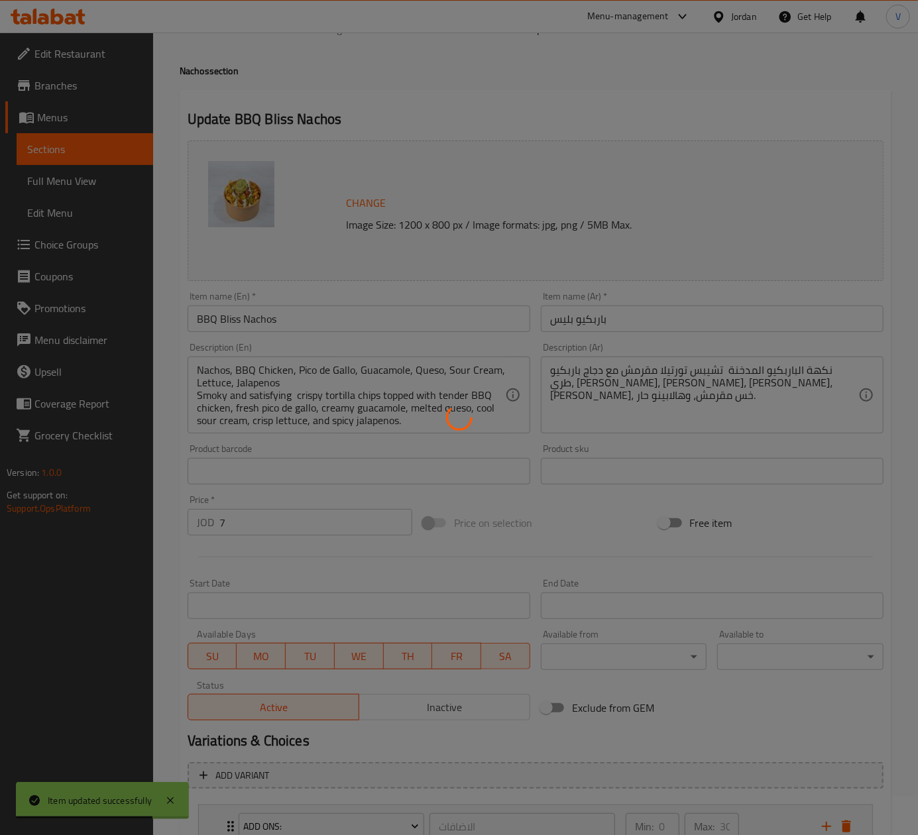
scroll to position [0, 0]
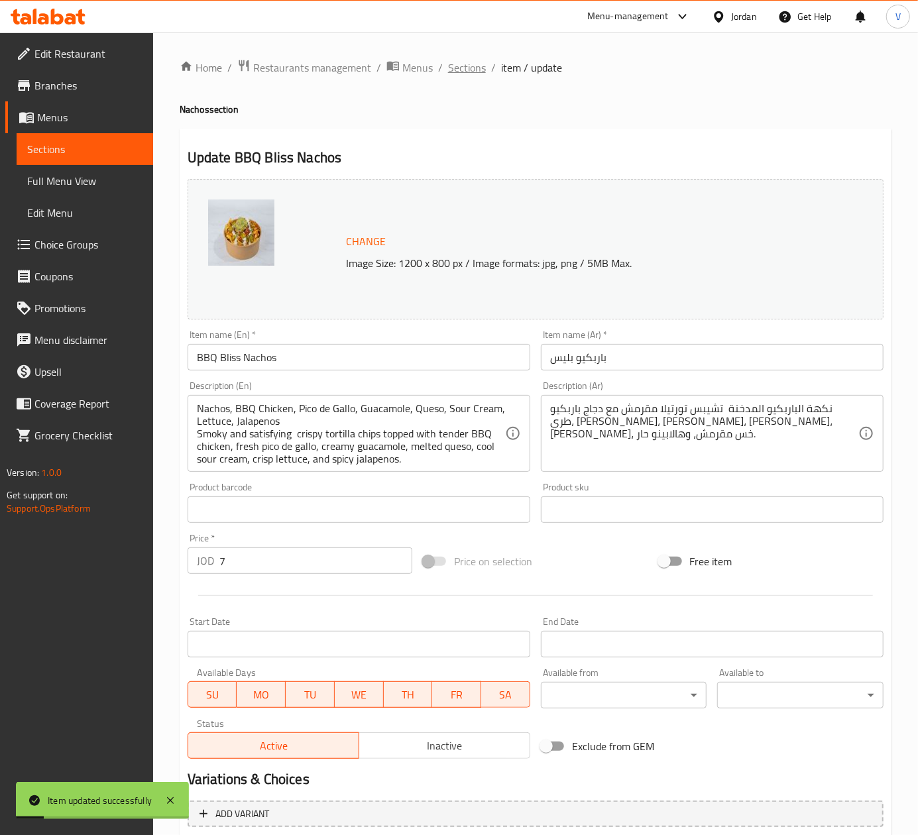
click at [457, 70] on span "Sections" at bounding box center [467, 68] width 38 height 16
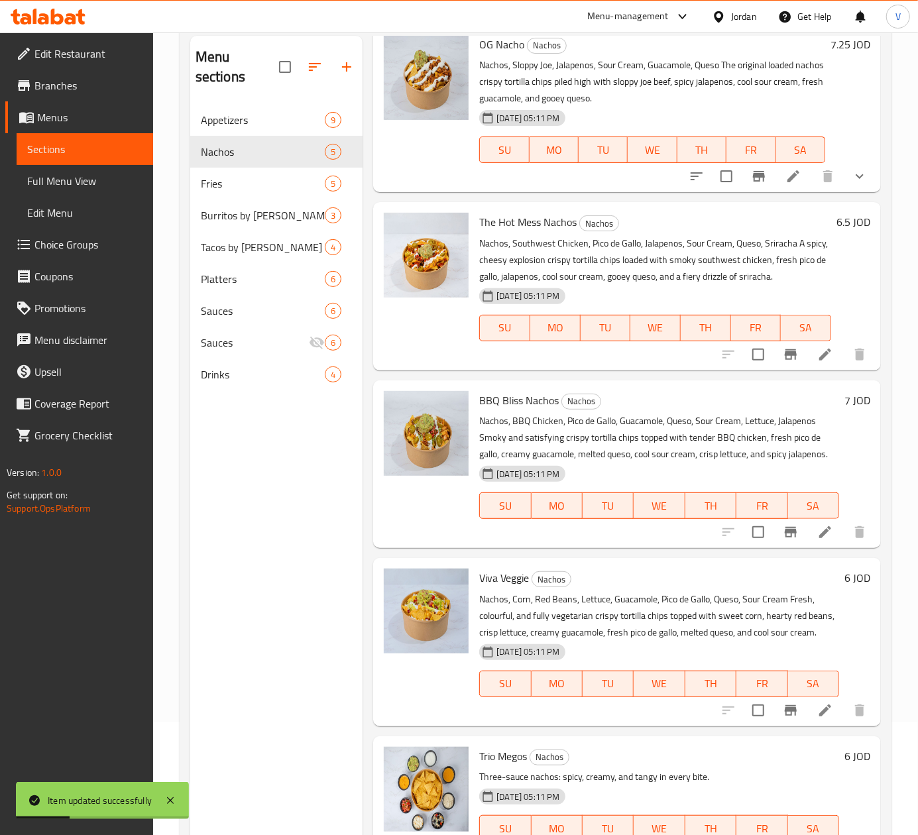
scroll to position [186, 0]
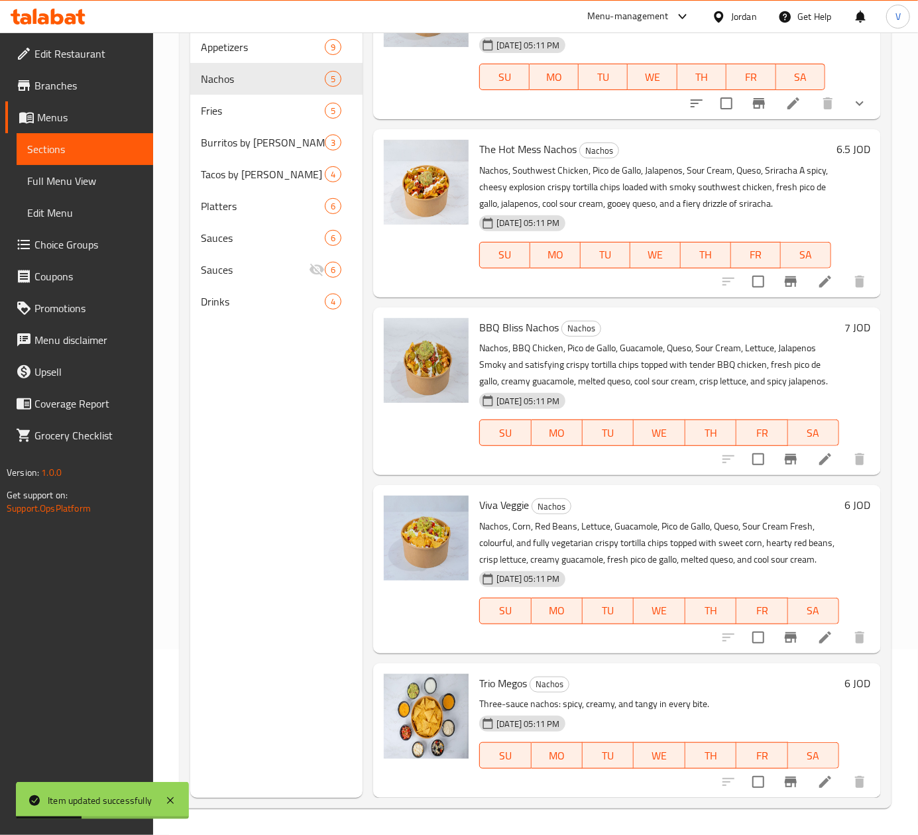
click at [806, 645] on li at bounding box center [824, 638] width 37 height 24
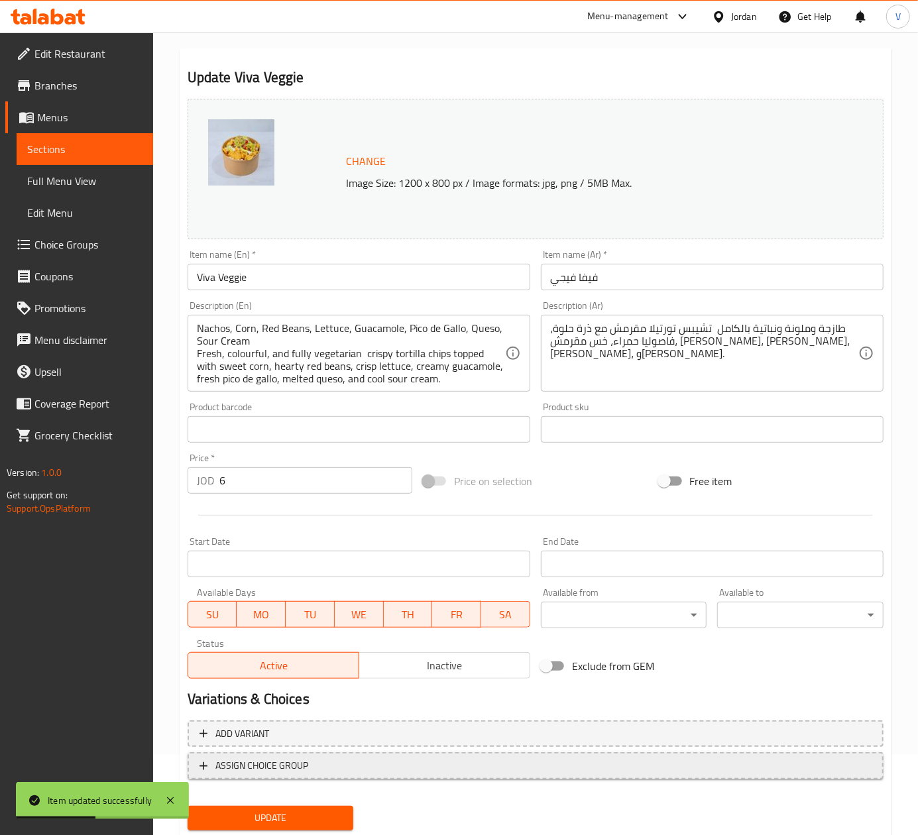
scroll to position [120, 0]
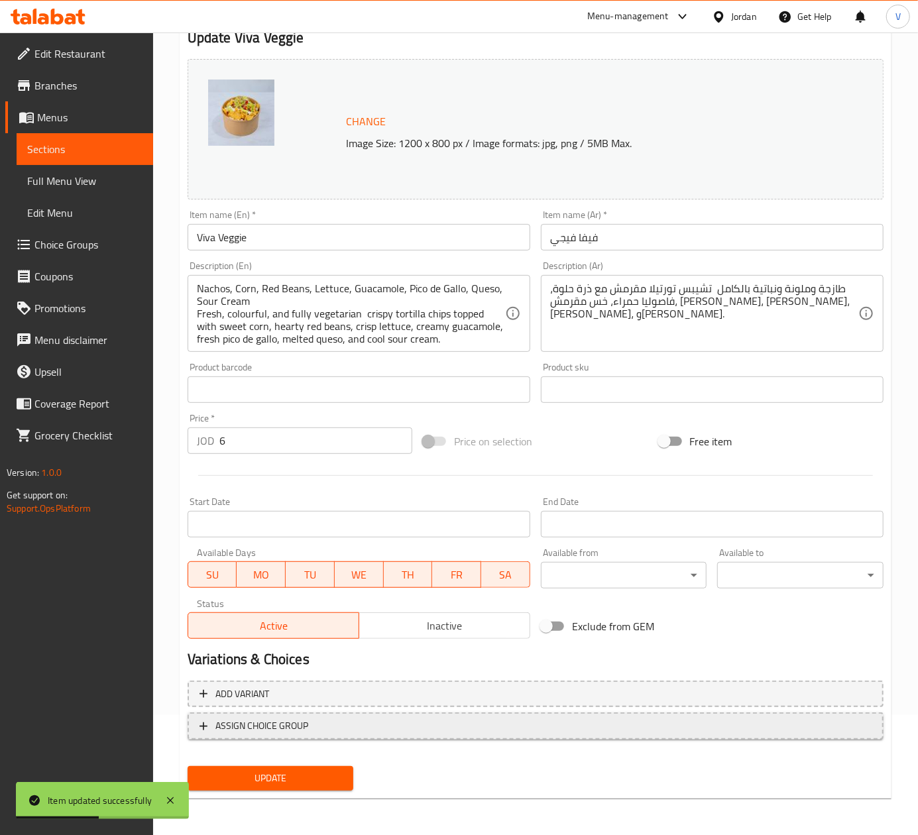
click at [271, 737] on button "ASSIGN CHOICE GROUP" at bounding box center [536, 725] width 696 height 27
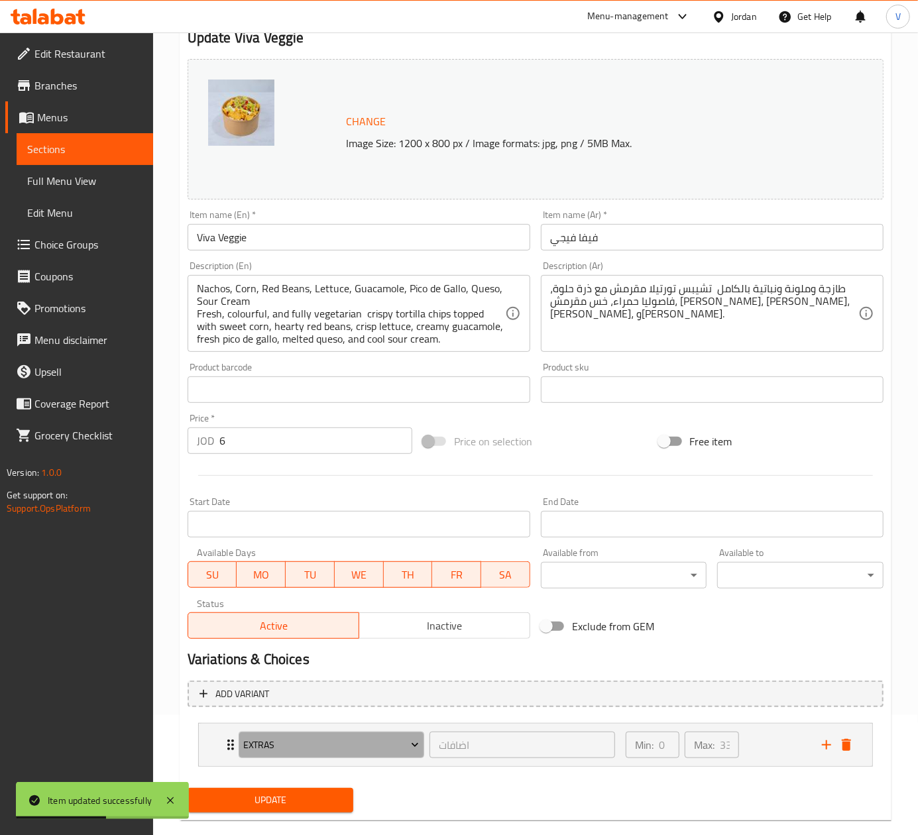
click at [313, 740] on span "Extras" at bounding box center [331, 745] width 176 height 17
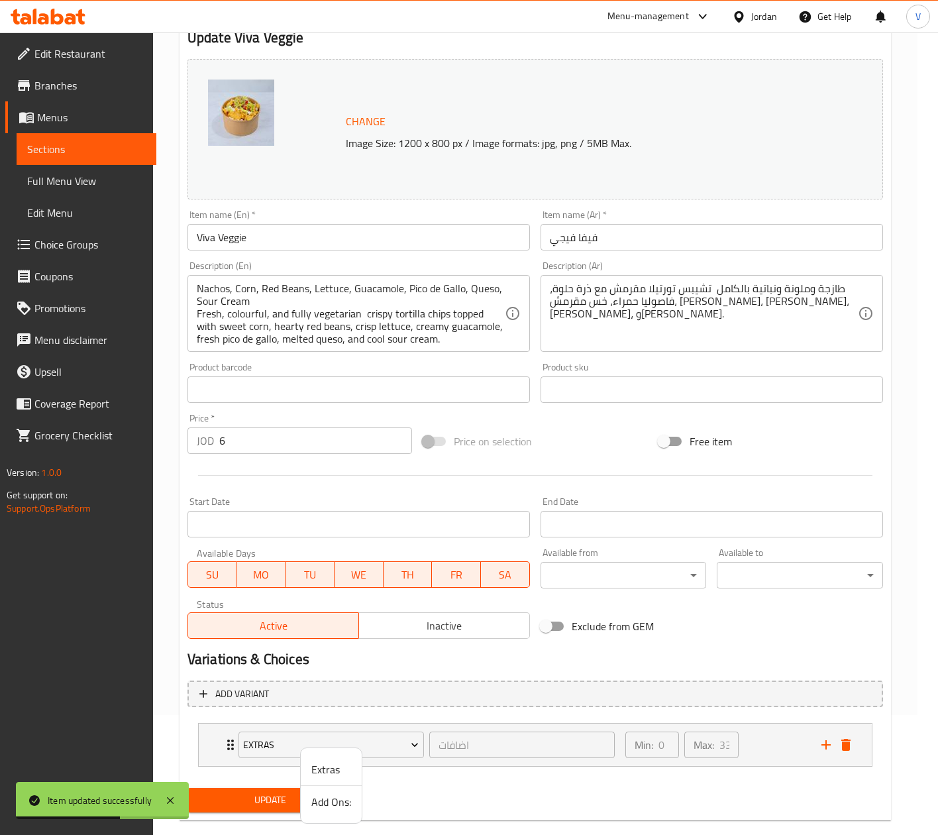
click at [333, 794] on span "Add Ons:" at bounding box center [331, 802] width 40 height 16
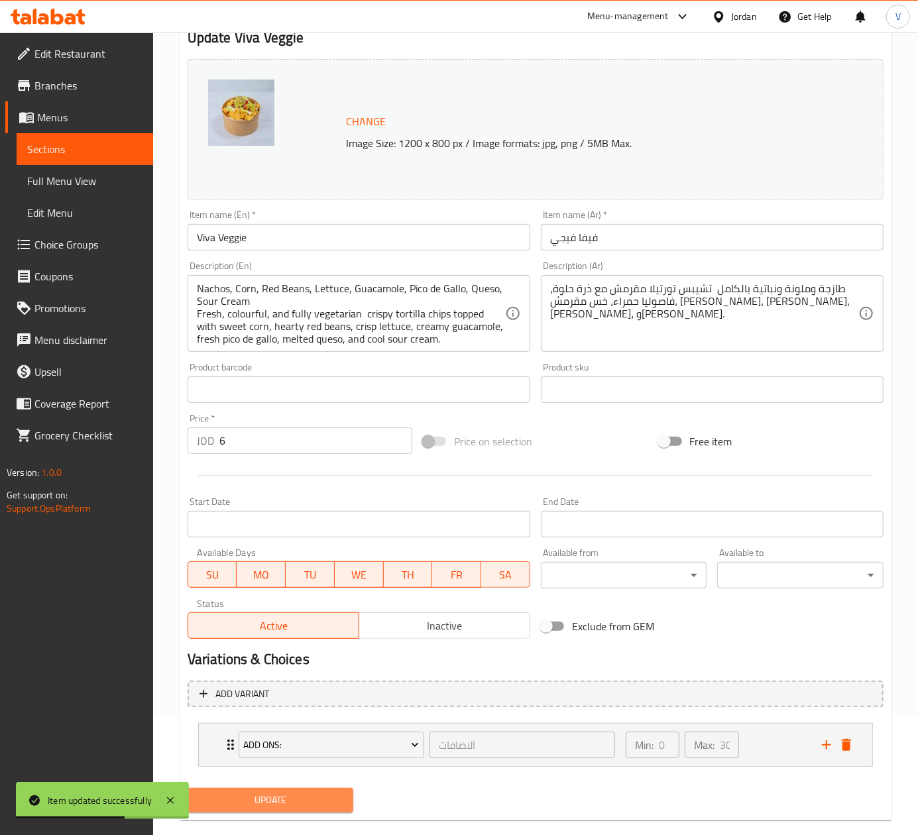
click at [305, 795] on span "Update" at bounding box center [270, 800] width 145 height 17
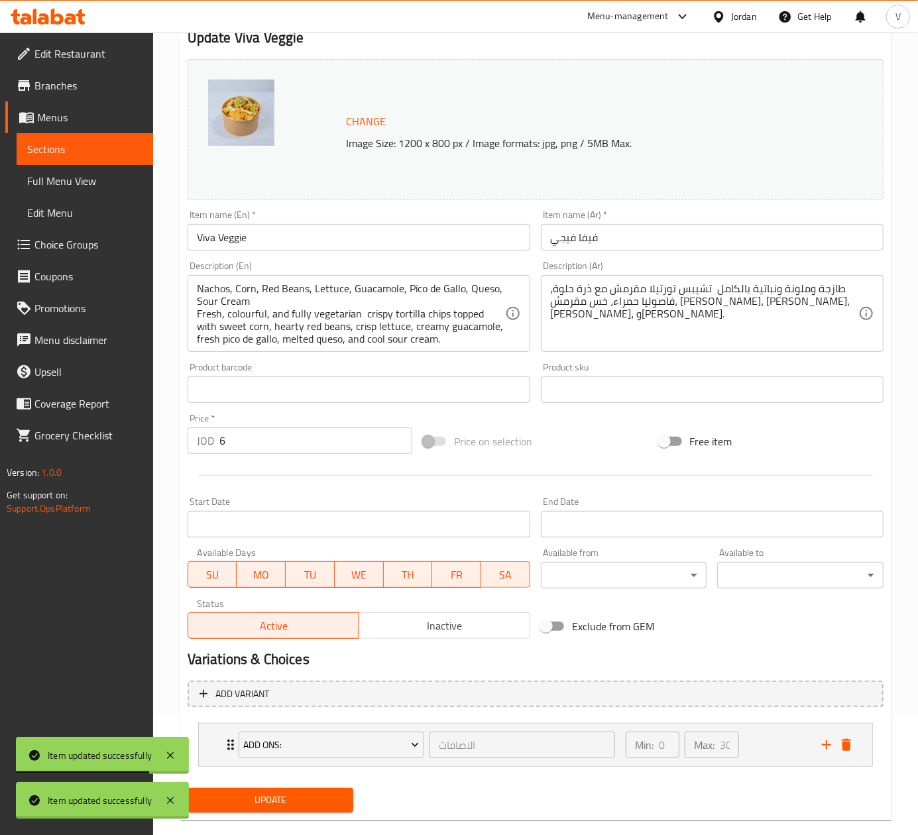
scroll to position [0, 0]
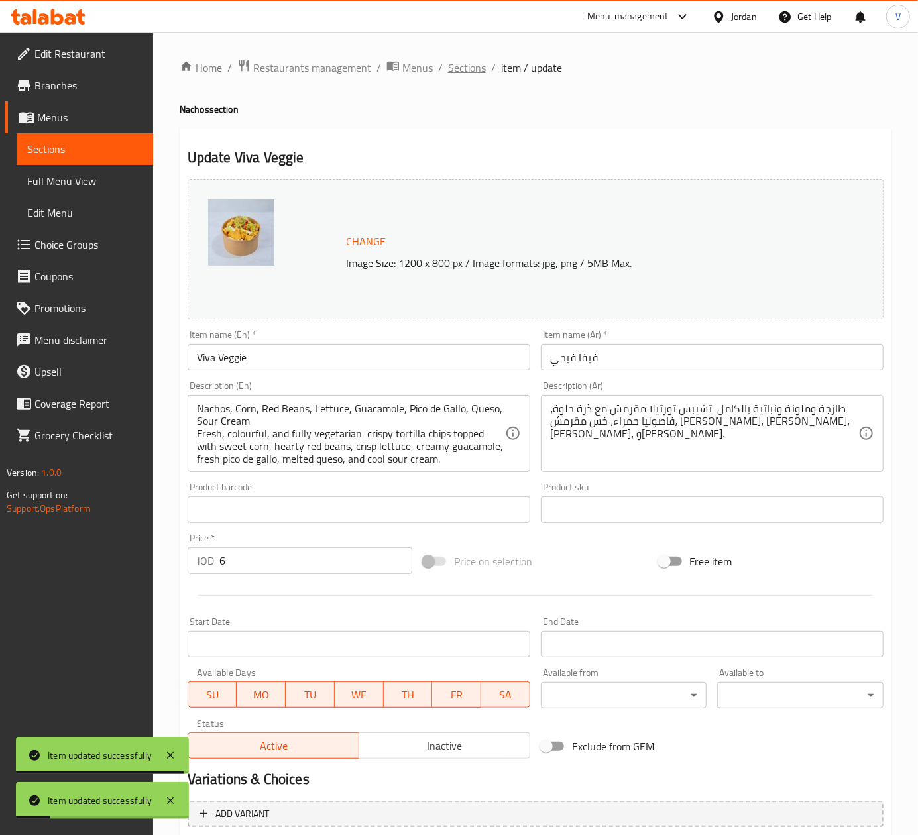
click at [470, 76] on span "Sections" at bounding box center [467, 68] width 38 height 16
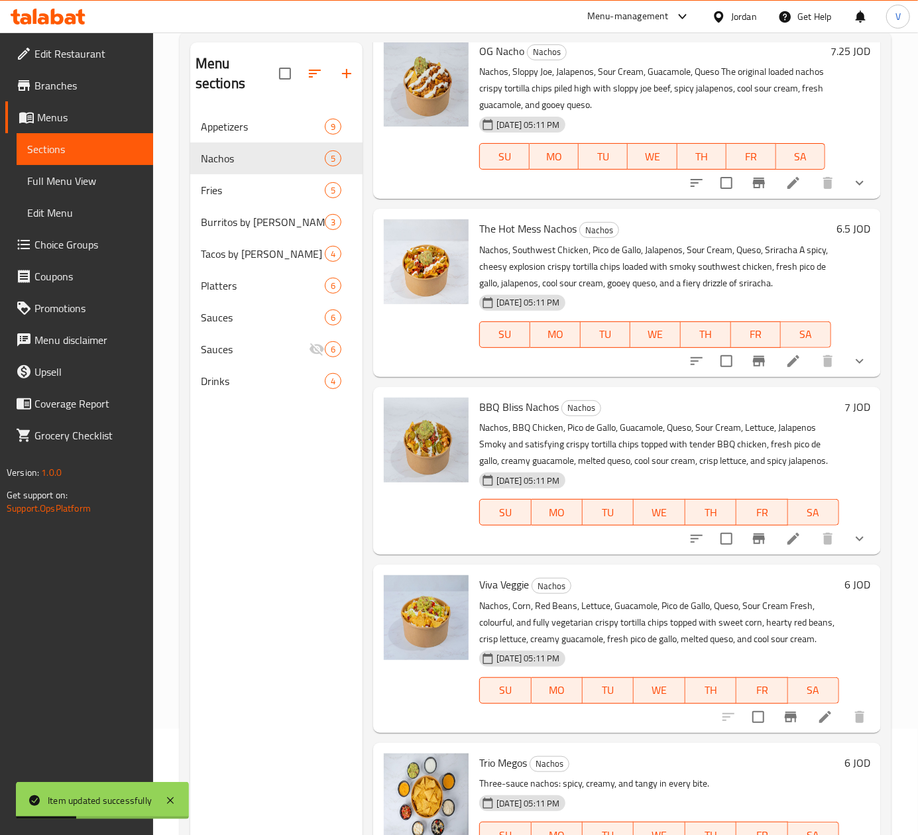
scroll to position [186, 0]
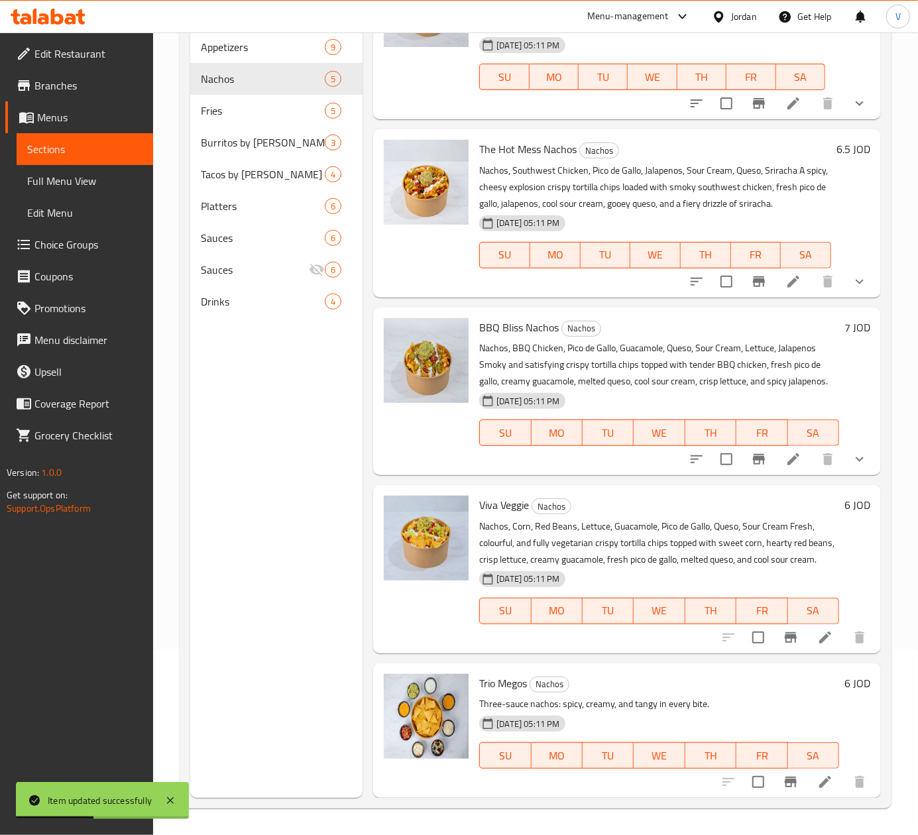
click at [806, 795] on div at bounding box center [793, 782] width 163 height 32
click at [806, 791] on li at bounding box center [824, 782] width 37 height 24
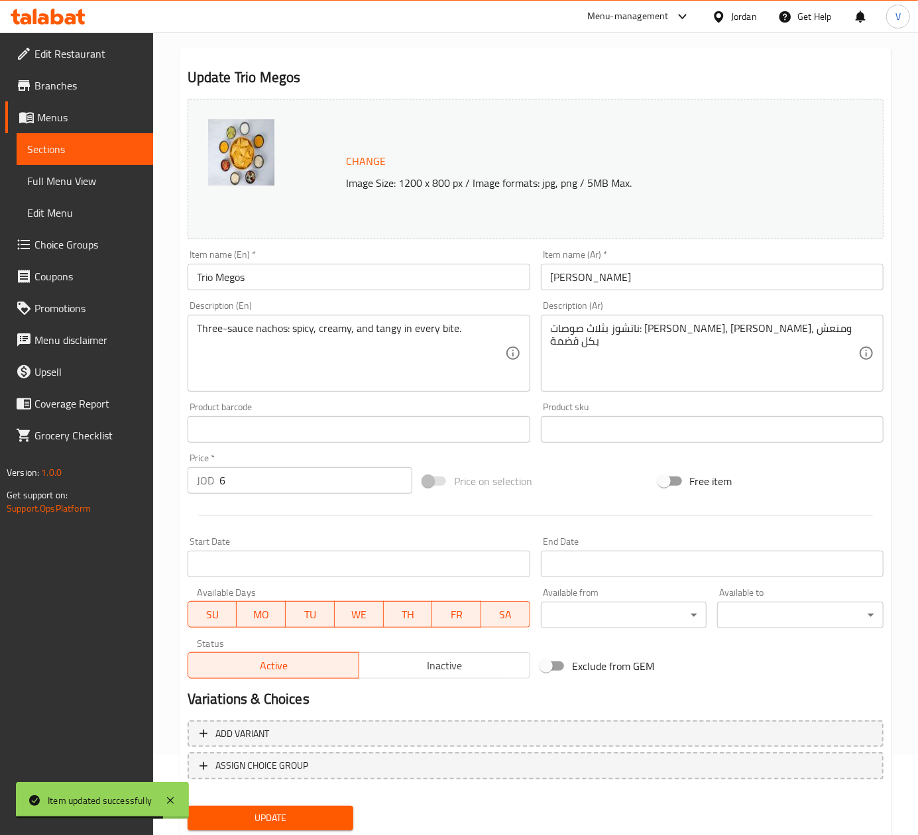
scroll to position [120, 0]
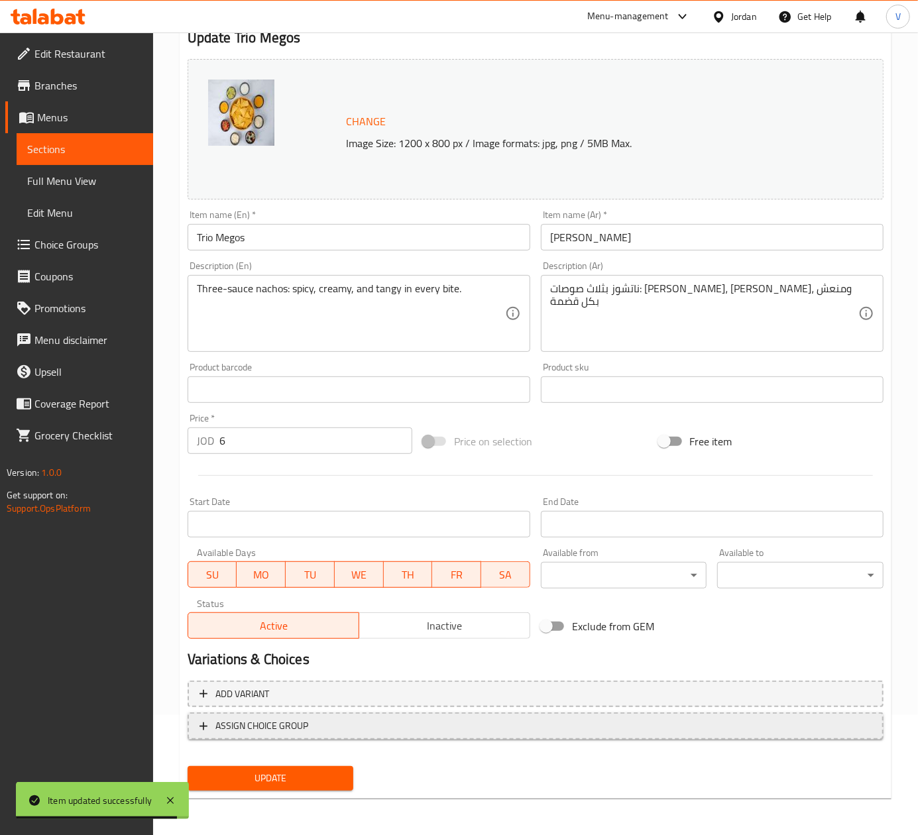
click at [305, 738] on button "ASSIGN CHOICE GROUP" at bounding box center [536, 725] width 696 height 27
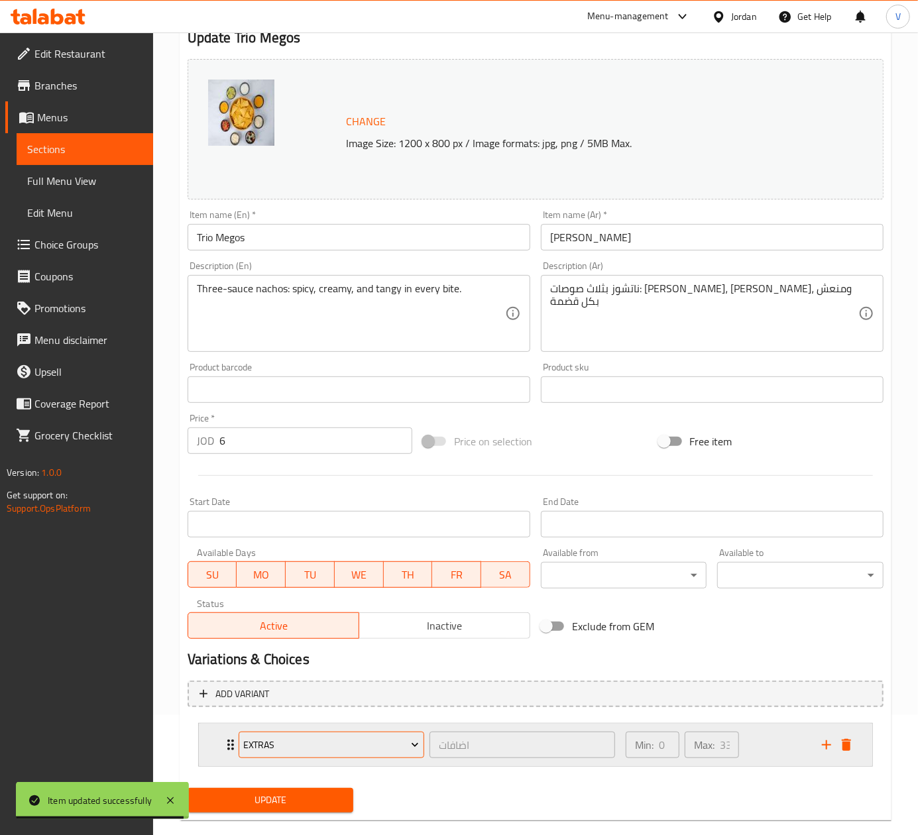
click at [335, 739] on span "Extras" at bounding box center [331, 745] width 176 height 17
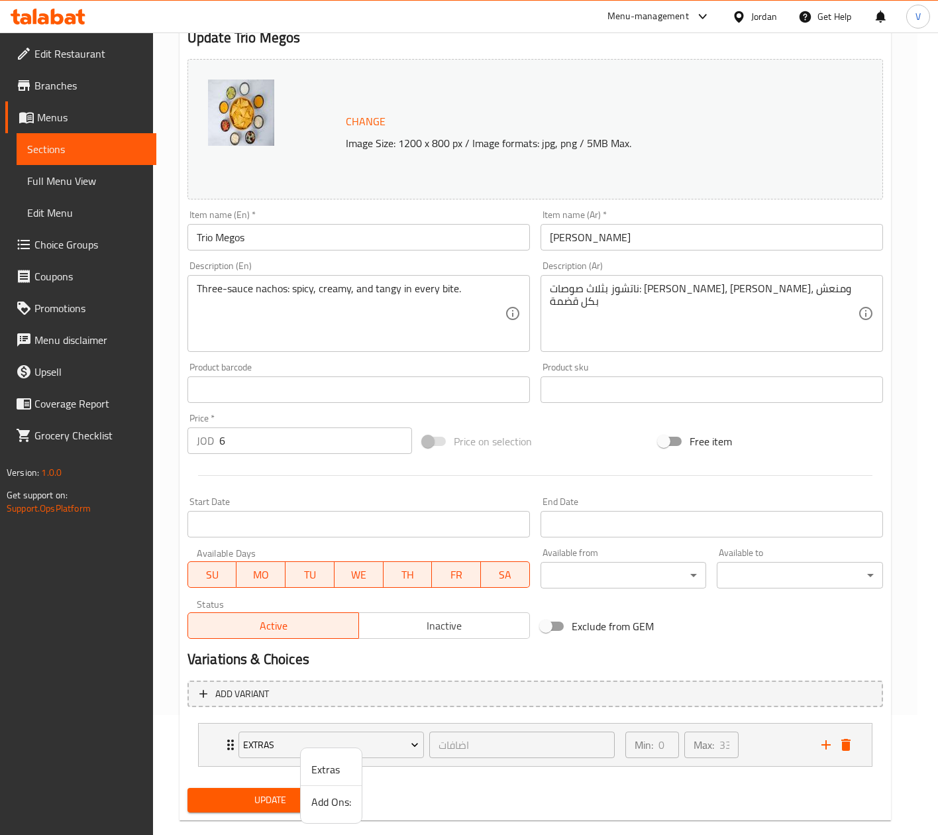
click at [351, 798] on span "Add Ons:" at bounding box center [331, 802] width 40 height 16
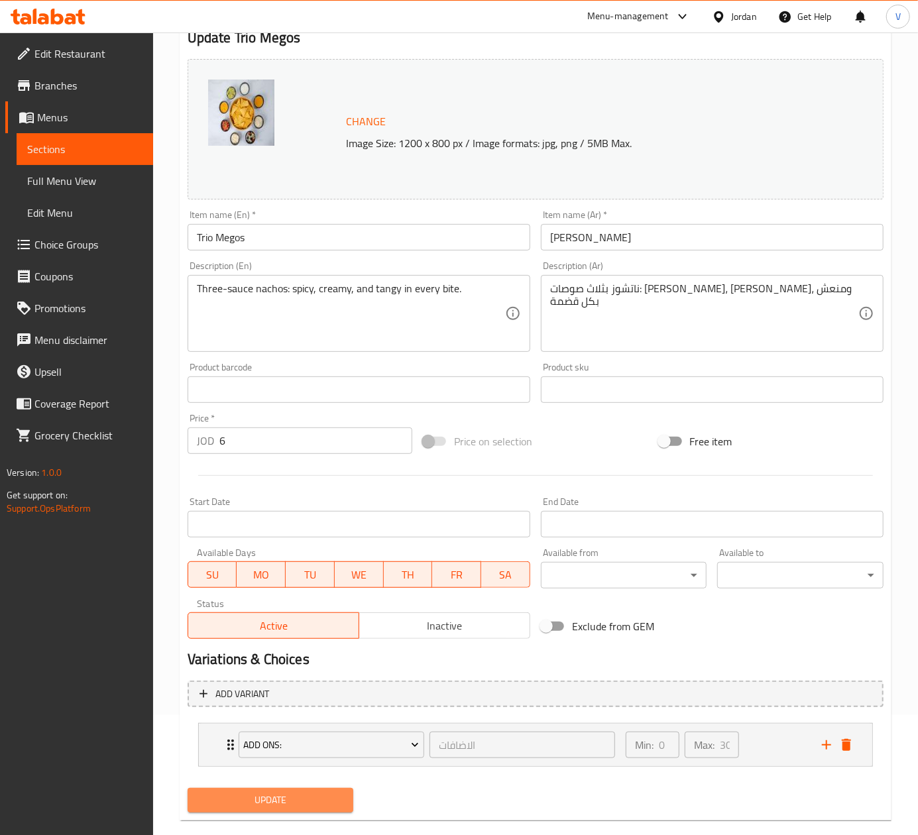
click at [287, 795] on span "Update" at bounding box center [270, 800] width 145 height 17
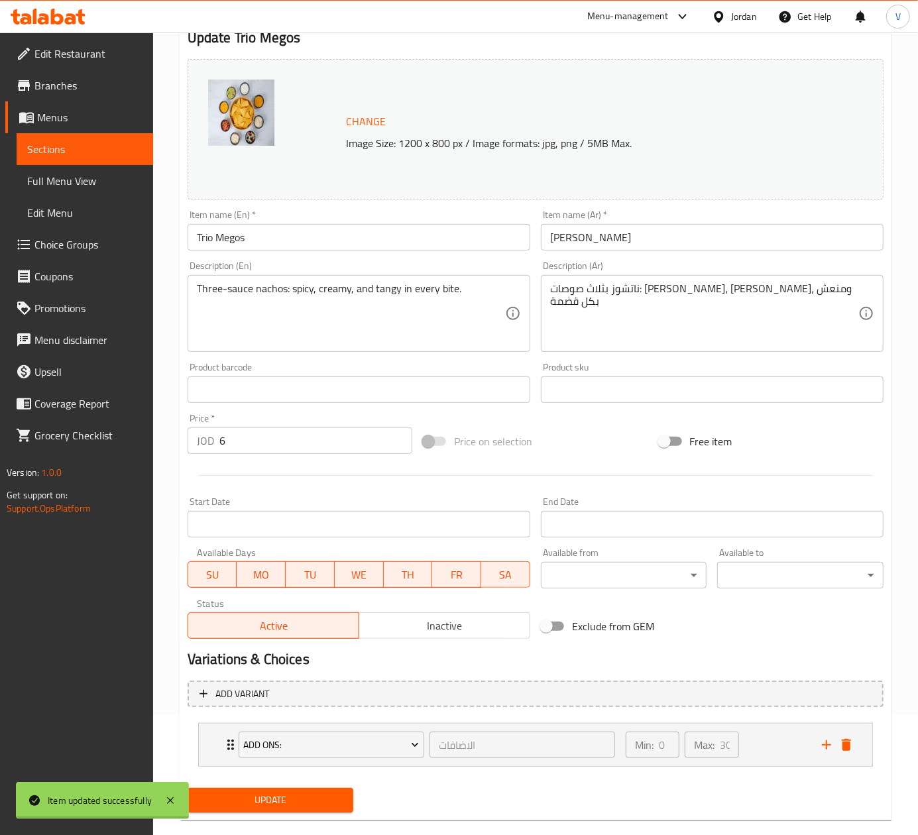
scroll to position [0, 0]
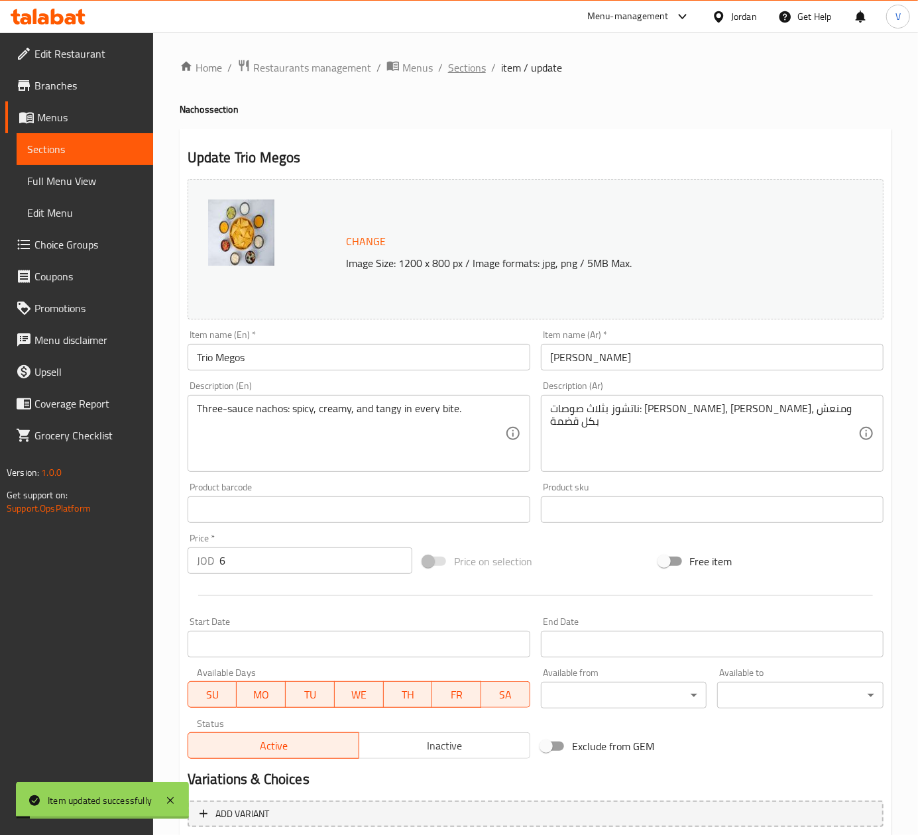
click at [468, 66] on span "Sections" at bounding box center [467, 68] width 38 height 16
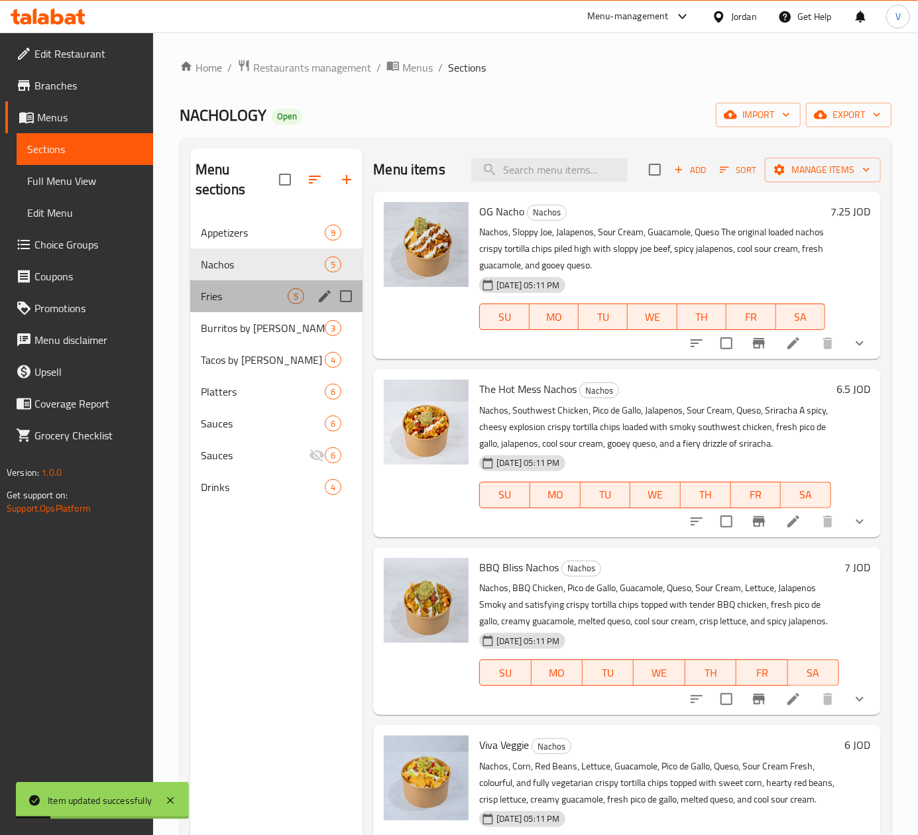
click at [250, 305] on div "Fries 5" at bounding box center [276, 296] width 173 height 32
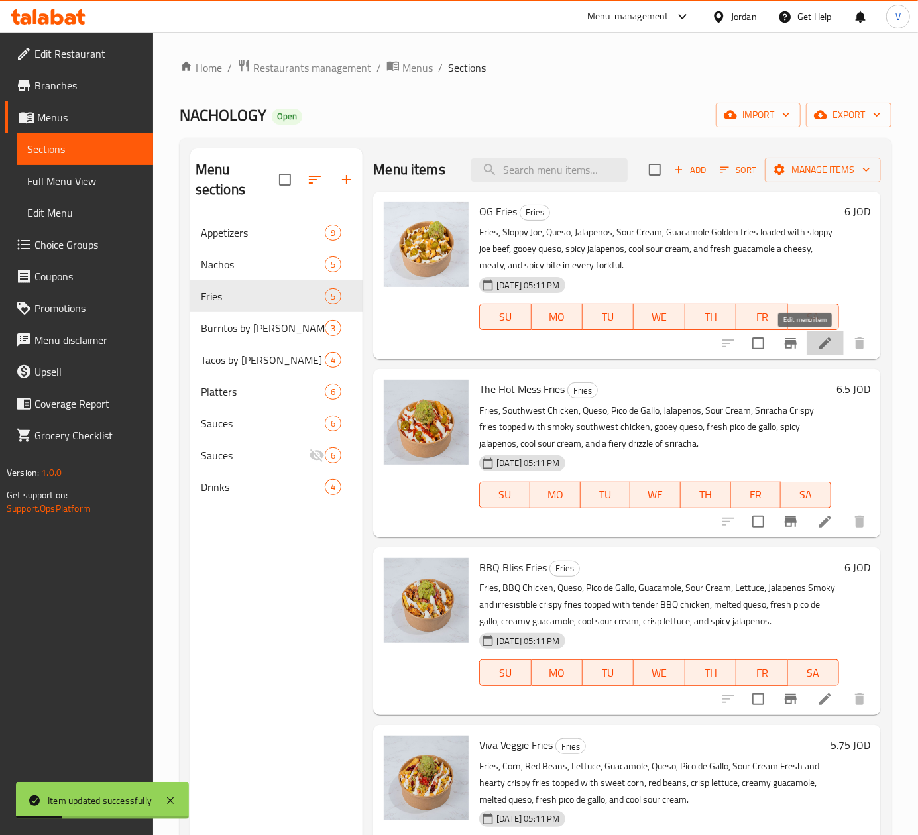
click at [817, 349] on icon at bounding box center [825, 343] width 16 height 16
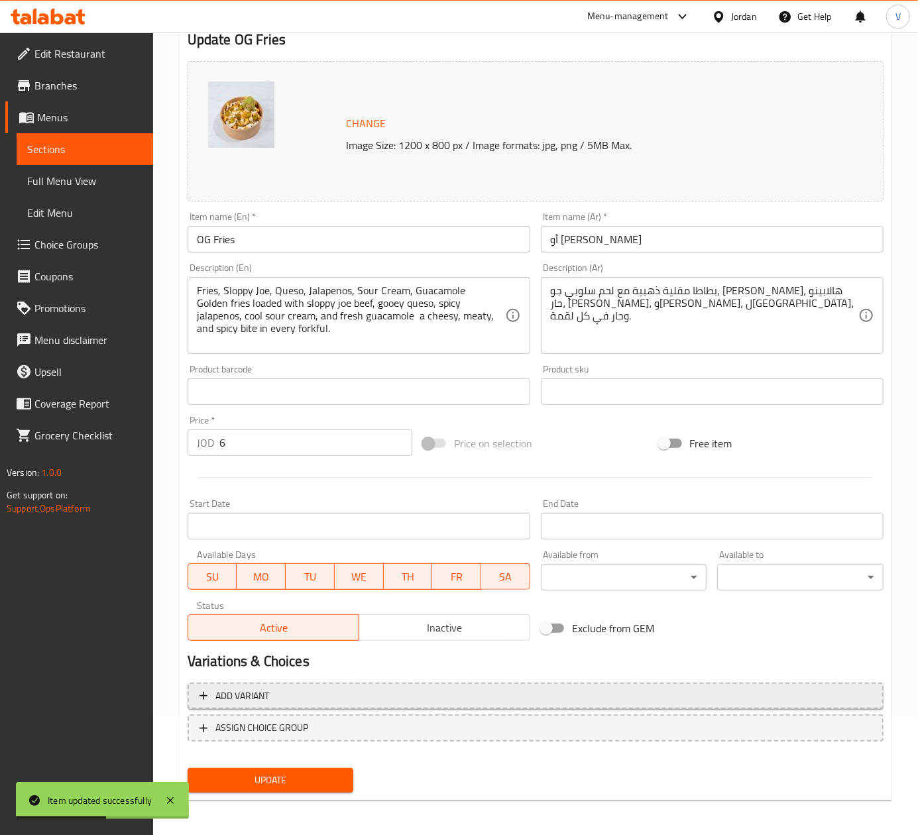
scroll to position [120, 0]
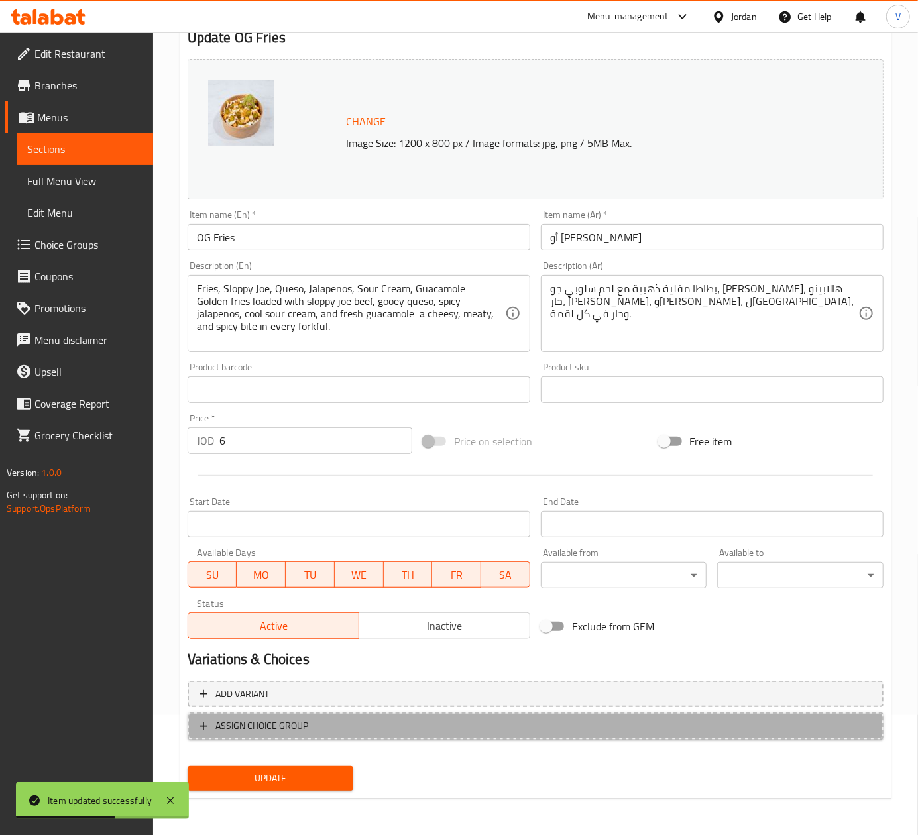
click at [270, 724] on span "ASSIGN CHOICE GROUP" at bounding box center [261, 726] width 93 height 17
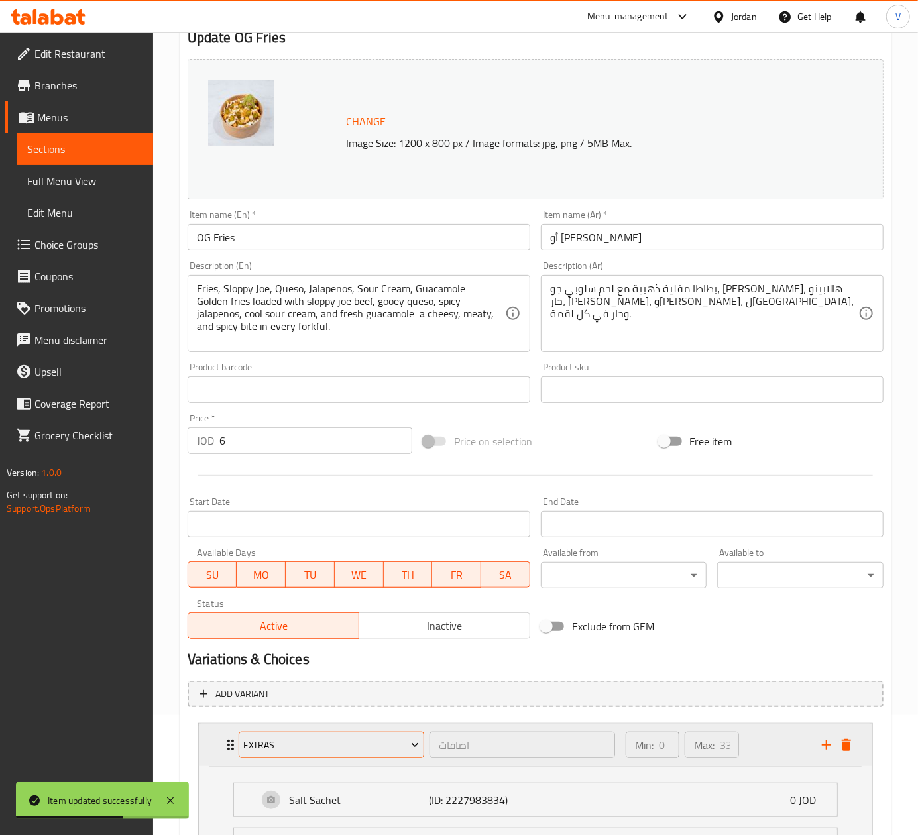
click at [350, 738] on span "Extras" at bounding box center [331, 745] width 176 height 17
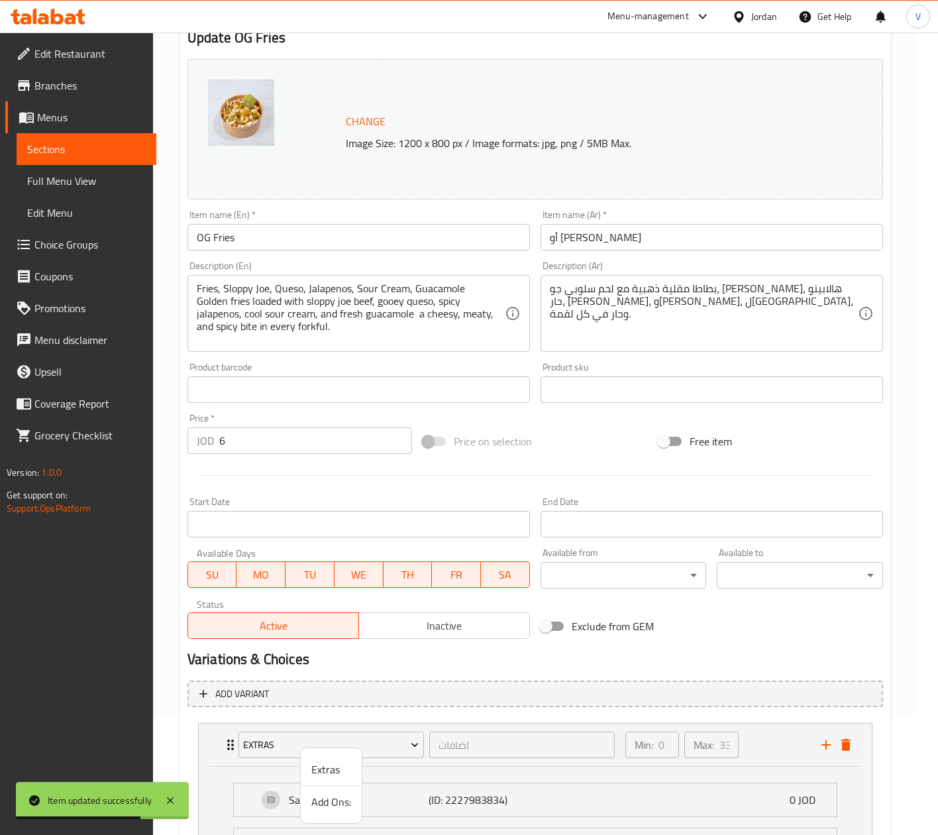
click at [346, 803] on span "Add Ons:" at bounding box center [331, 802] width 40 height 16
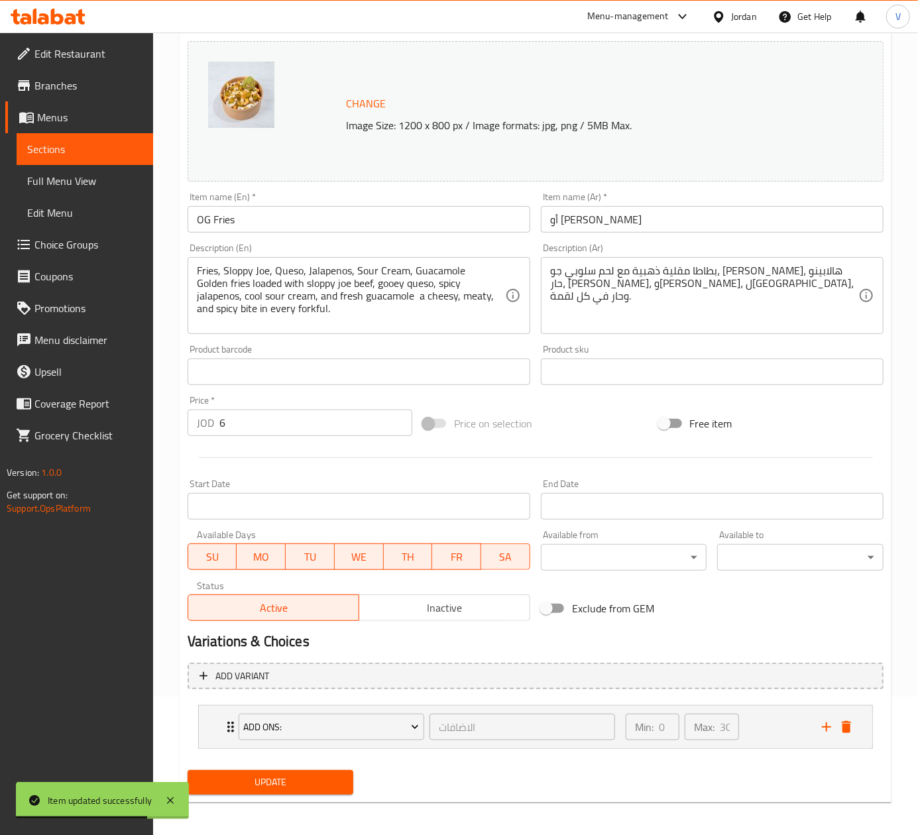
scroll to position [143, 0]
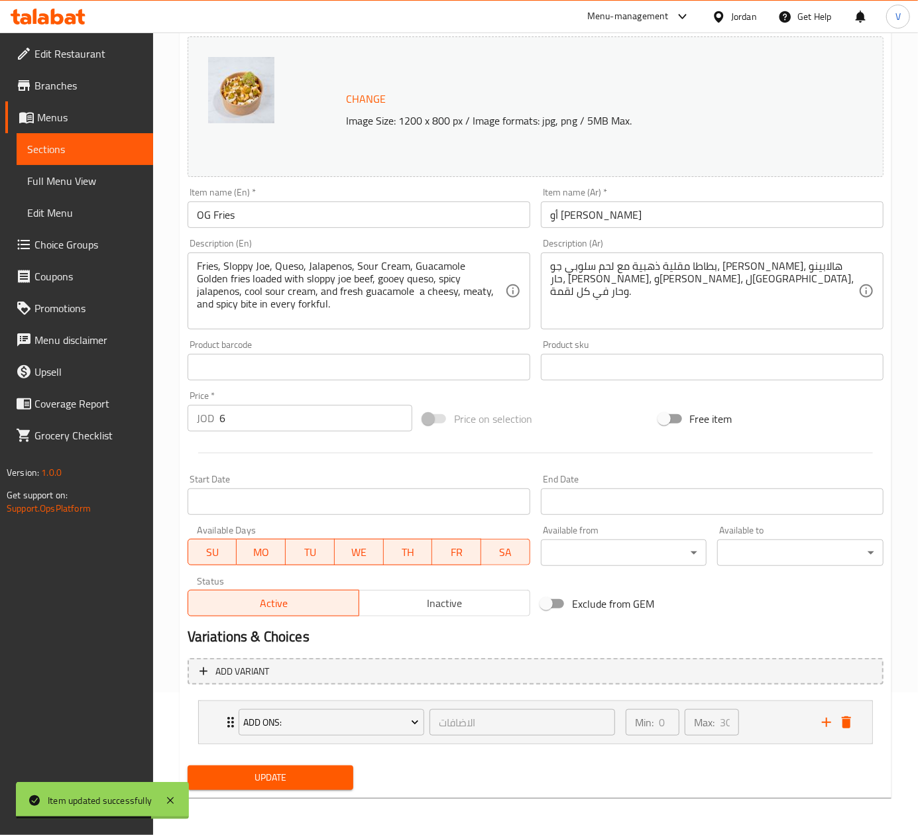
click at [286, 779] on span "Update" at bounding box center [270, 777] width 145 height 17
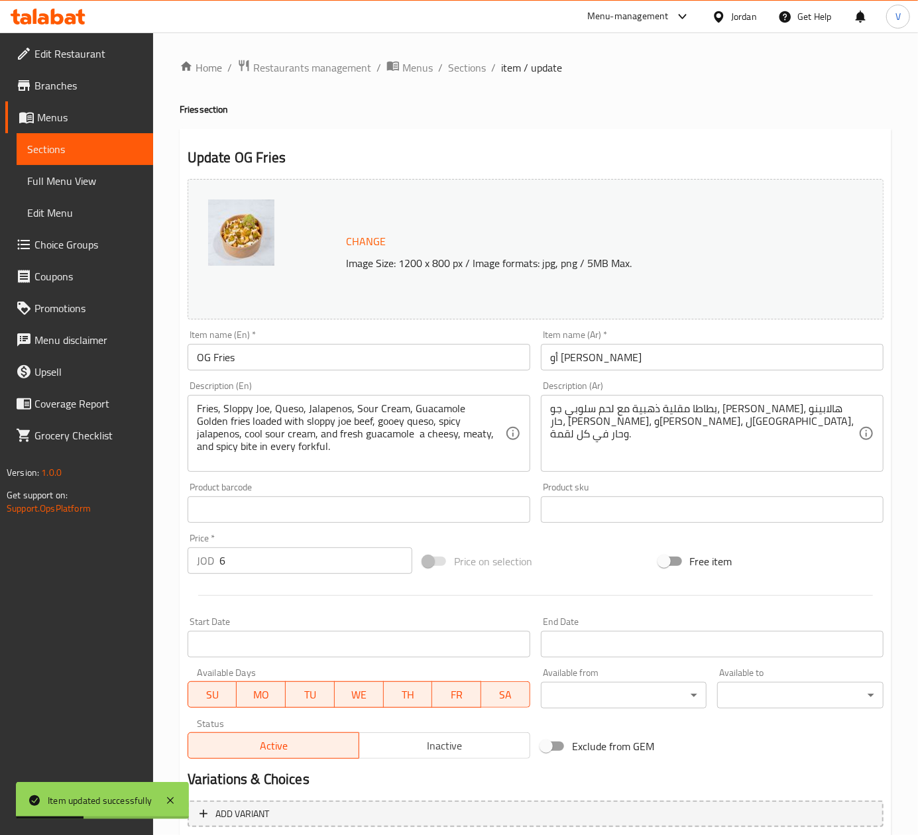
click at [441, 64] on ol "Home / Restaurants management / Menus / Sections / item / update" at bounding box center [536, 67] width 712 height 17
click at [467, 52] on div "Home / Restaurants management / Menus / Sections / item / update Fries section …" at bounding box center [535, 504] width 765 height 945
click at [467, 60] on span "Sections" at bounding box center [467, 68] width 38 height 16
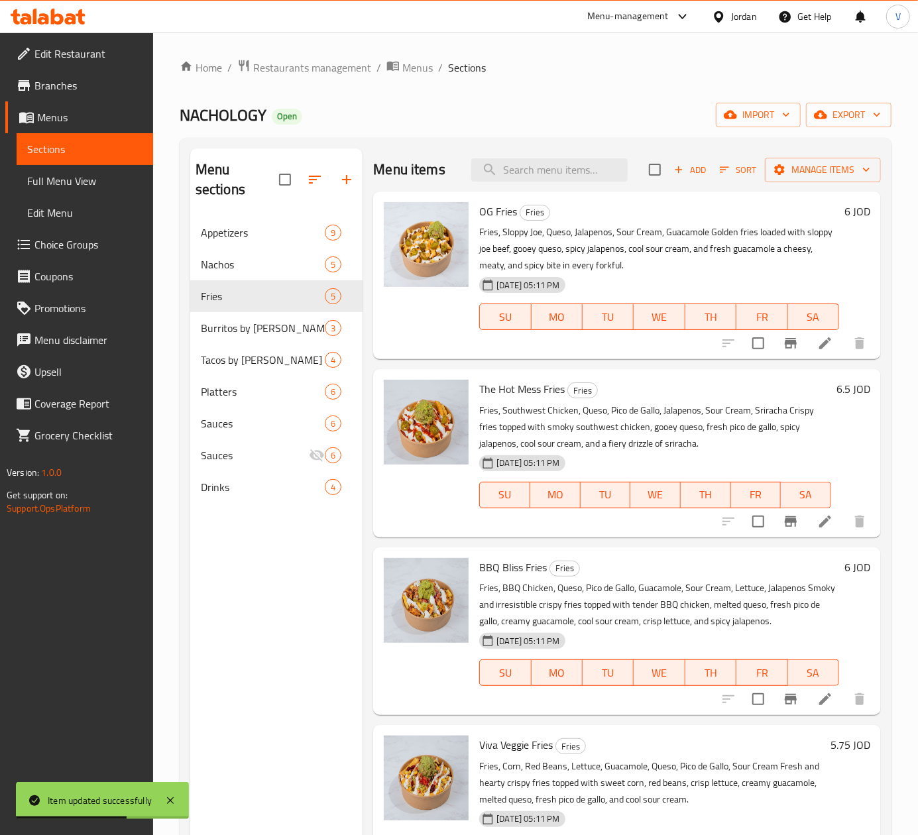
click at [817, 519] on icon at bounding box center [825, 522] width 16 height 16
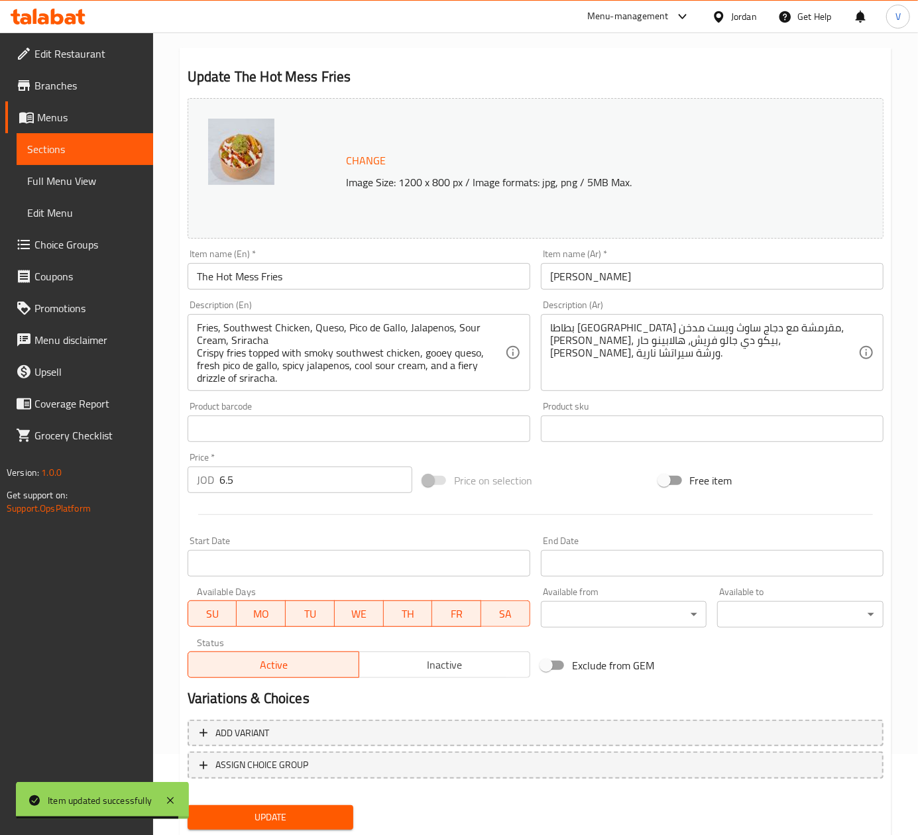
scroll to position [120, 0]
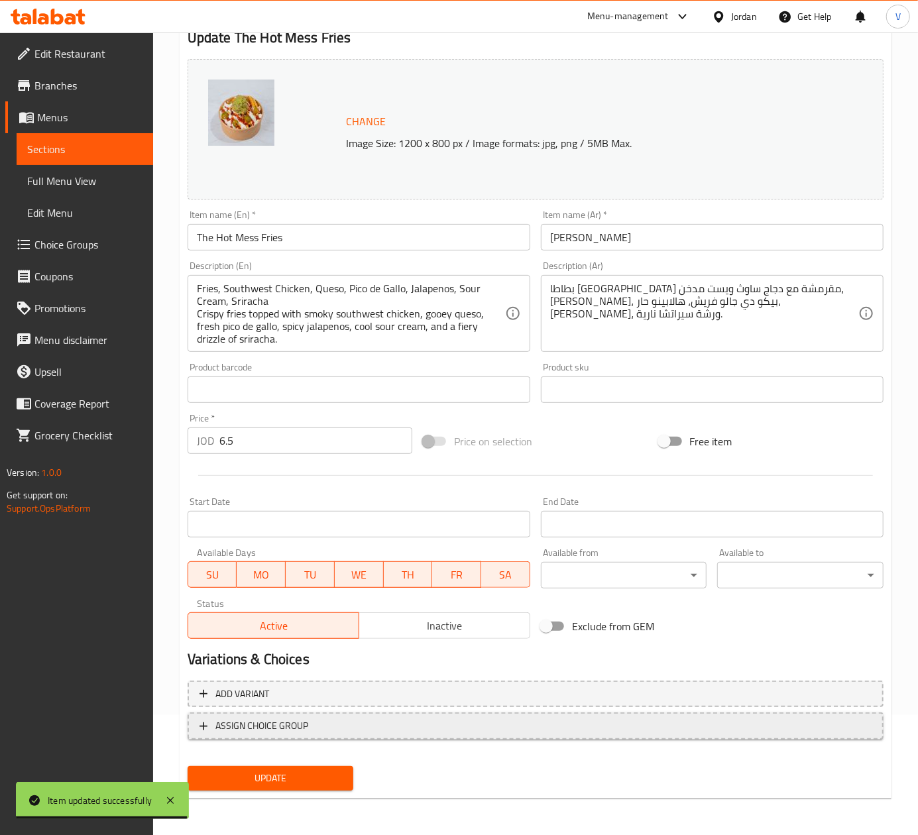
click at [350, 726] on span "ASSIGN CHOICE GROUP" at bounding box center [535, 726] width 672 height 17
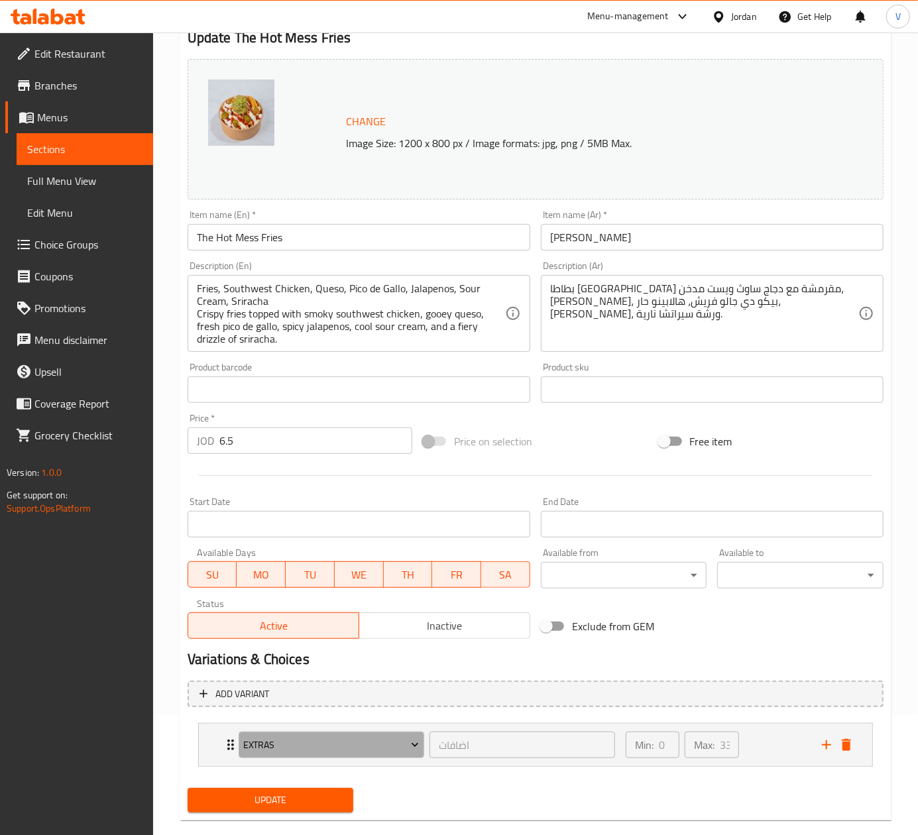
click at [335, 737] on span "Extras" at bounding box center [331, 745] width 176 height 17
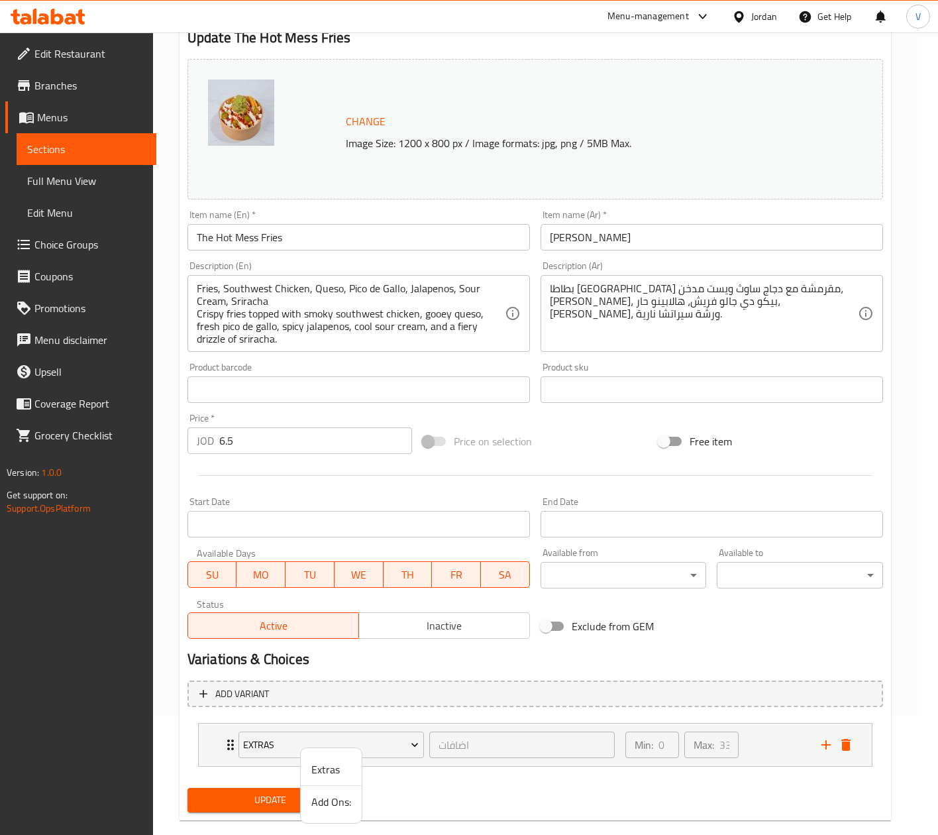
click at [335, 800] on span "Add Ons:" at bounding box center [331, 802] width 40 height 16
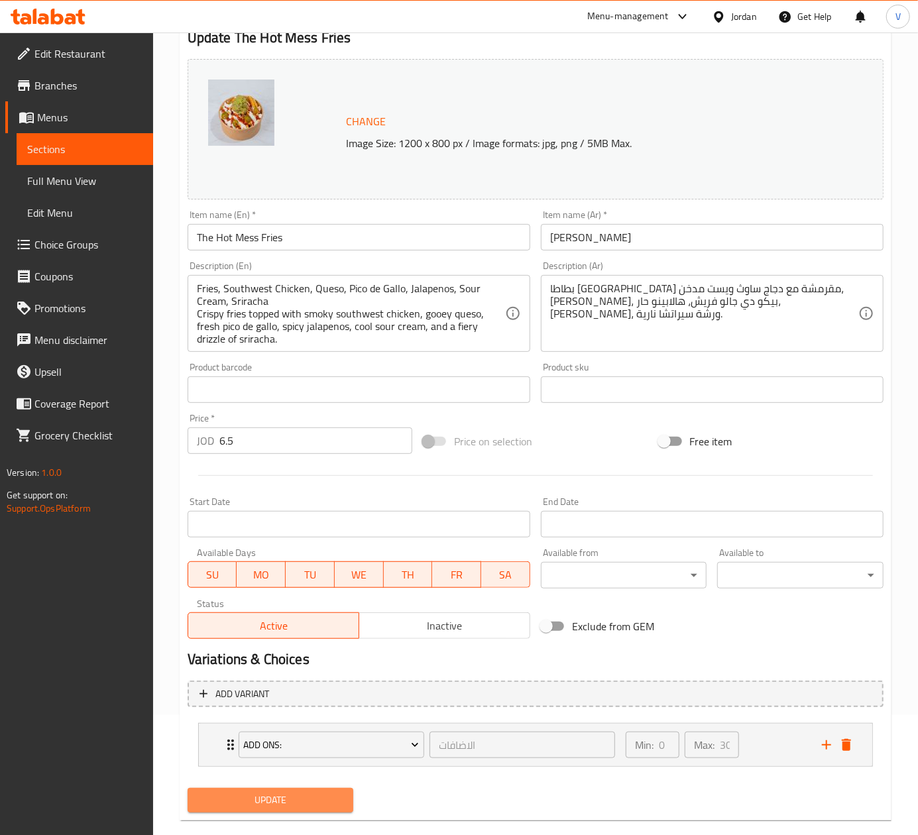
click at [268, 803] on span "Update" at bounding box center [270, 800] width 145 height 17
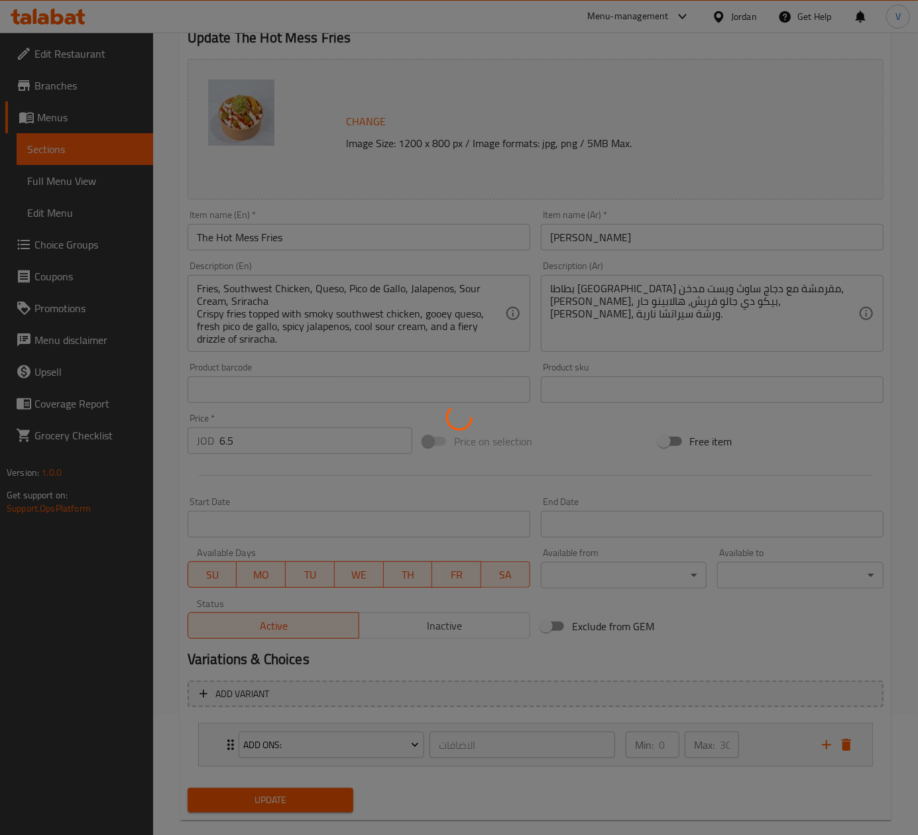
scroll to position [0, 0]
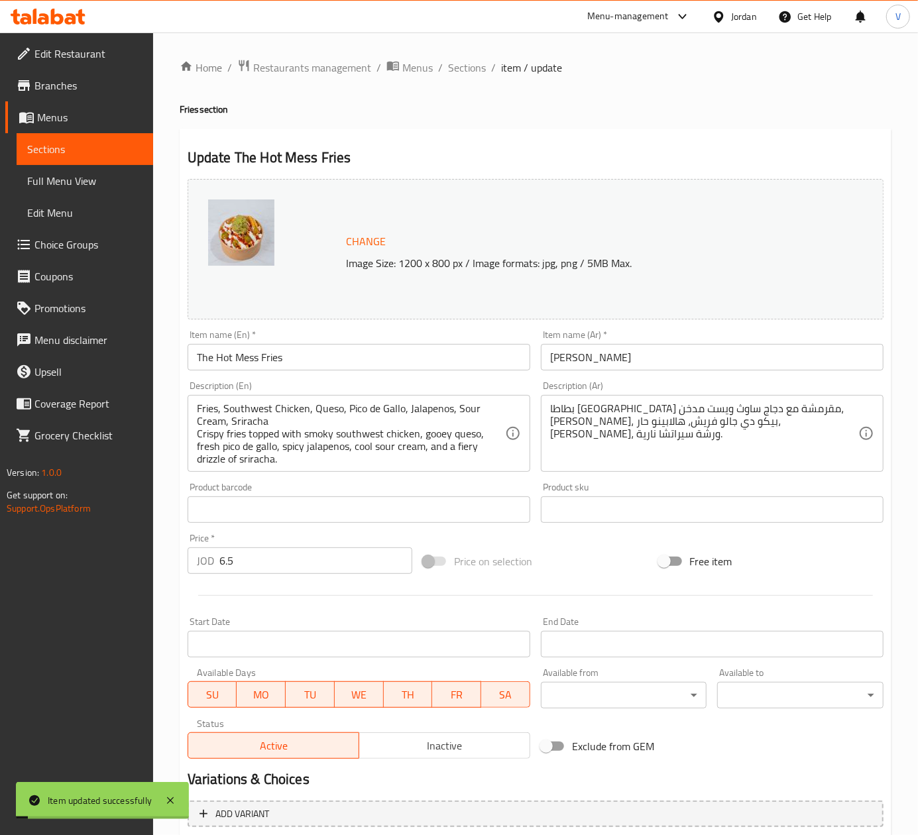
click at [469, 68] on span "Sections" at bounding box center [467, 68] width 38 height 16
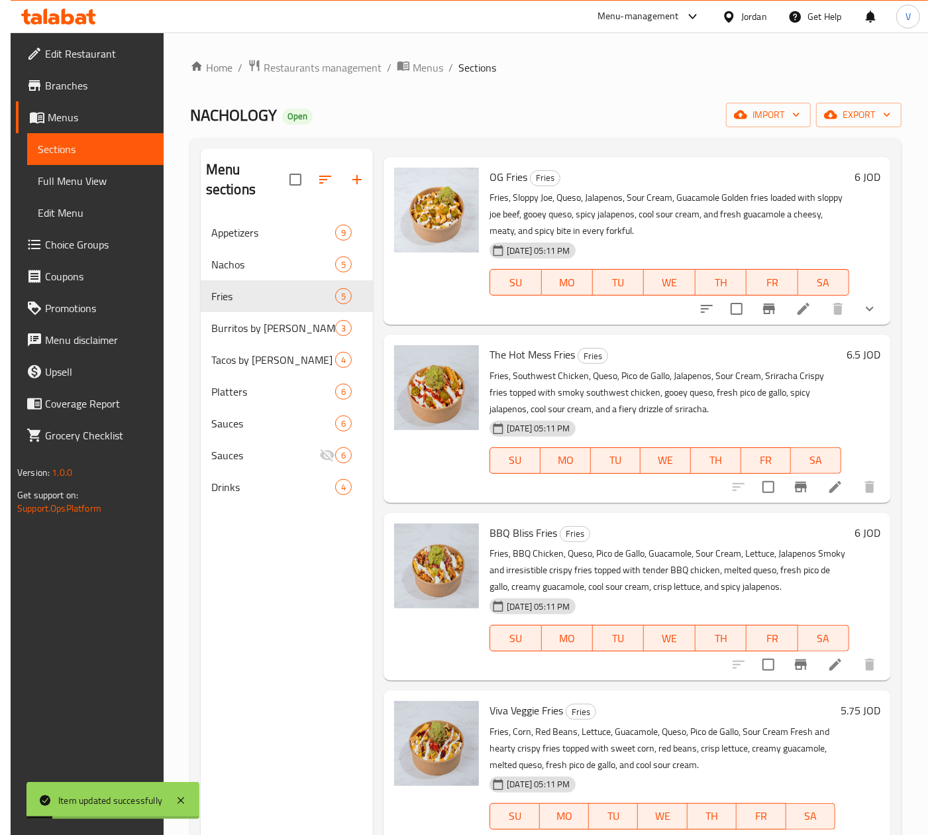
scroll to position [54, 0]
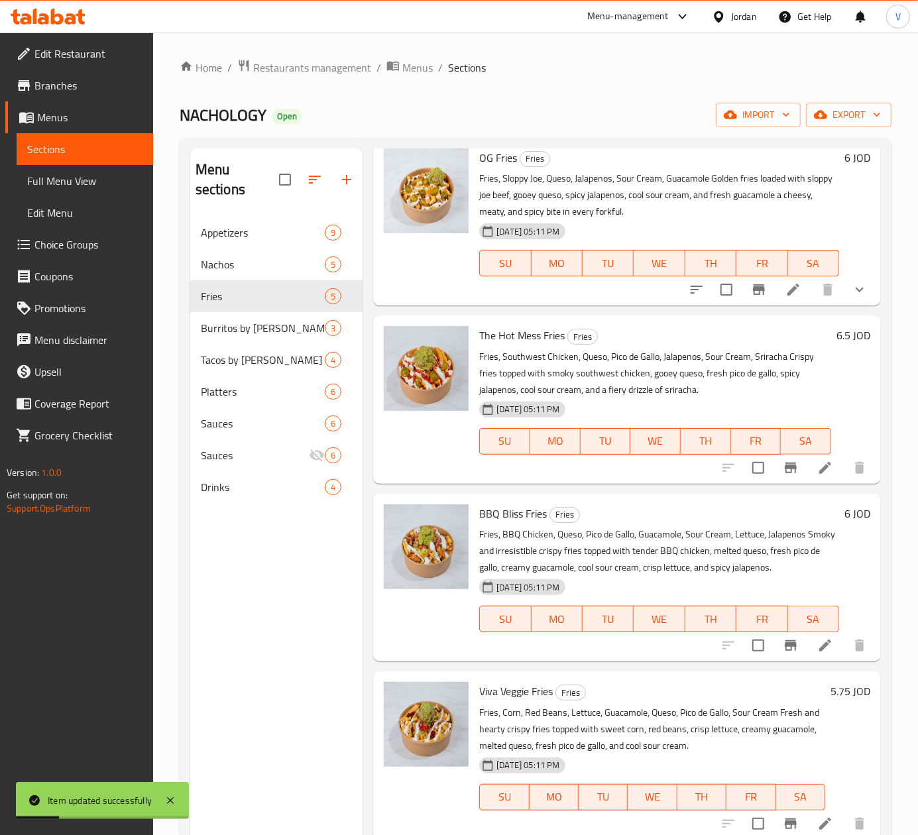
click at [817, 652] on icon at bounding box center [825, 645] width 16 height 16
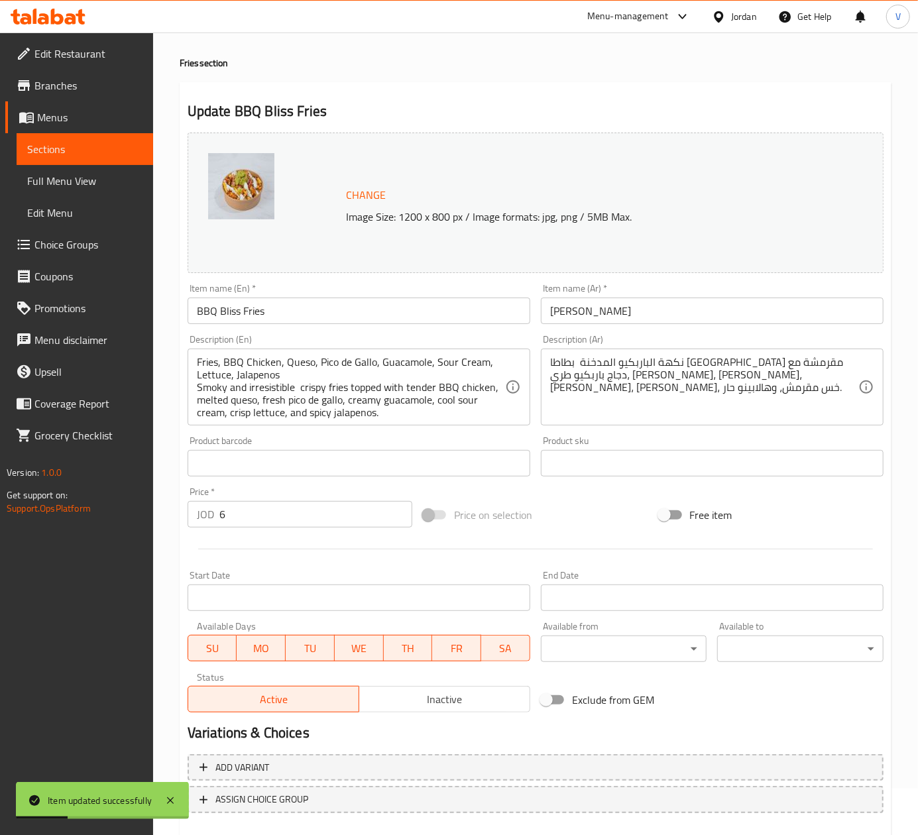
scroll to position [120, 0]
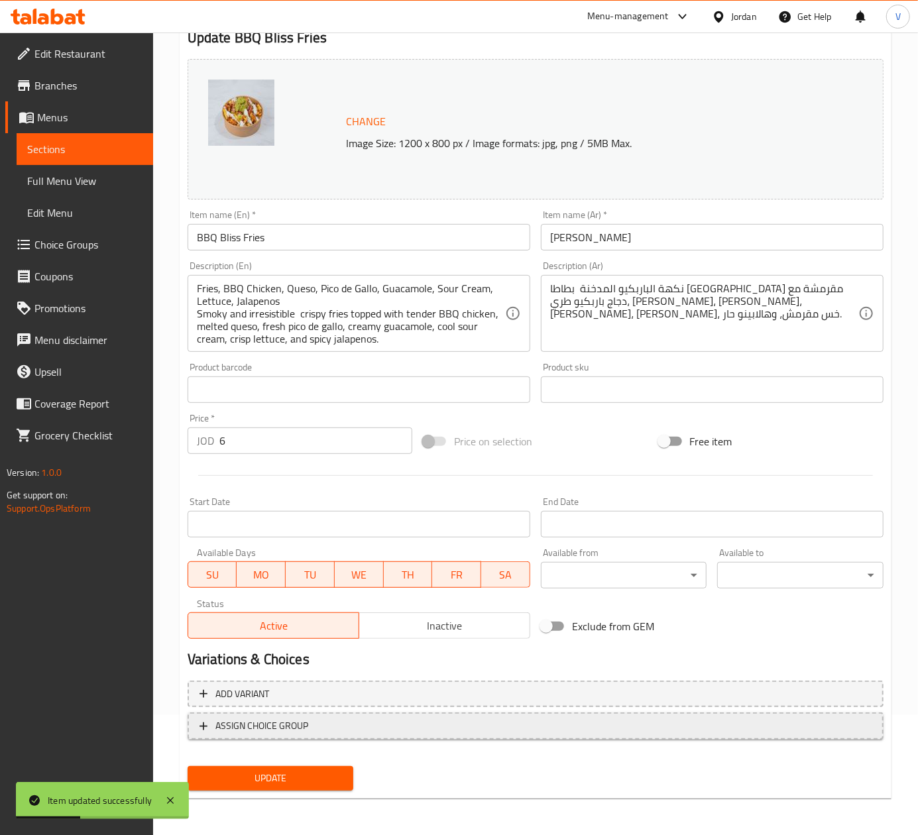
click at [316, 730] on span "ASSIGN CHOICE GROUP" at bounding box center [535, 726] width 672 height 17
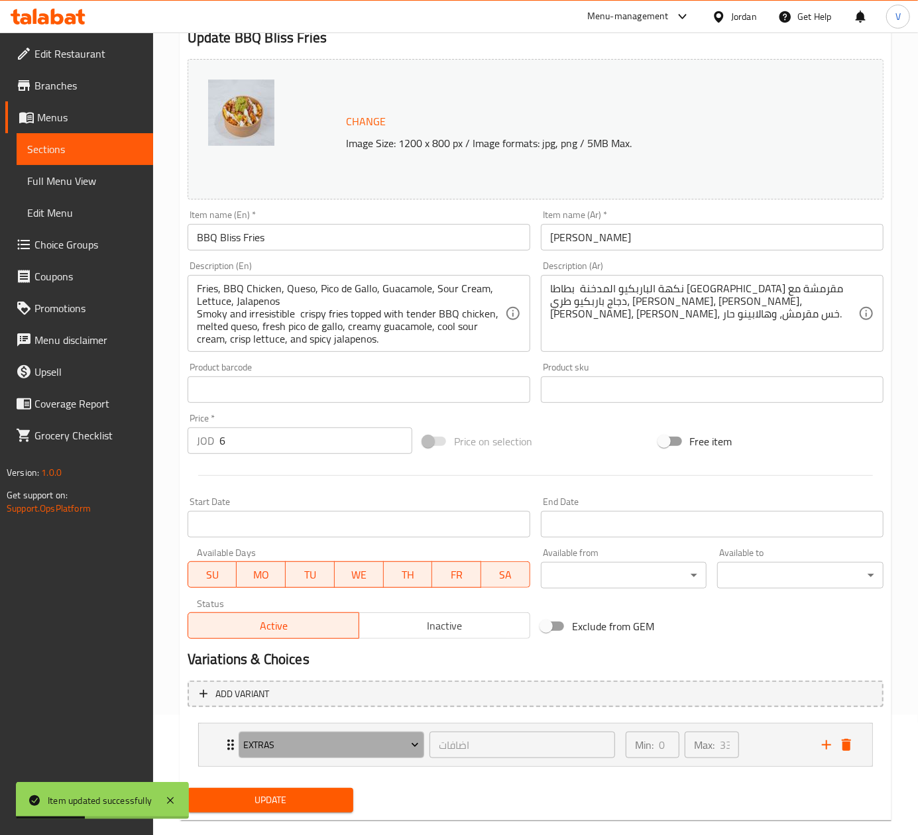
click at [300, 741] on span "Extras" at bounding box center [331, 745] width 176 height 17
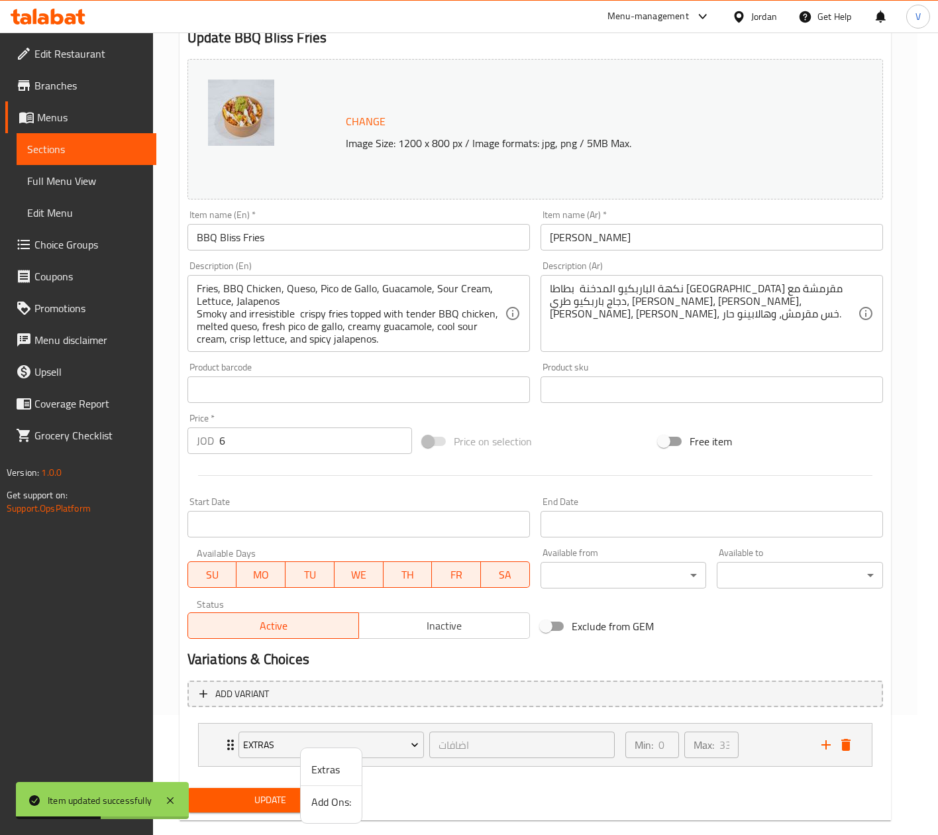
click at [329, 797] on span "Add Ons:" at bounding box center [331, 802] width 40 height 16
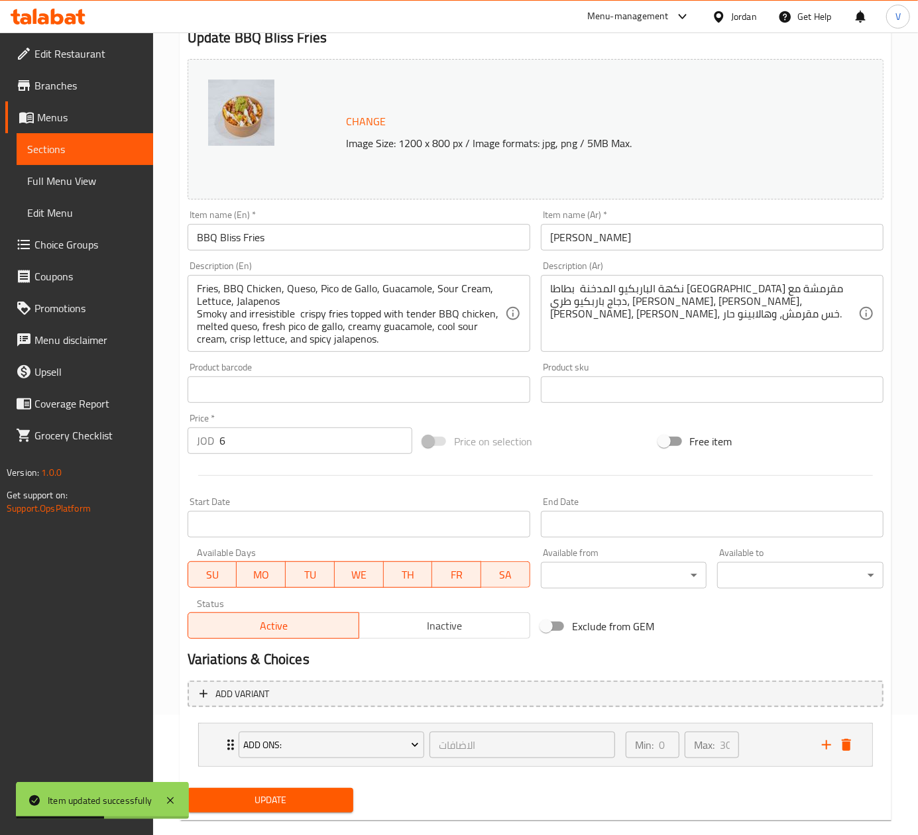
click at [285, 800] on span "Update" at bounding box center [270, 800] width 145 height 17
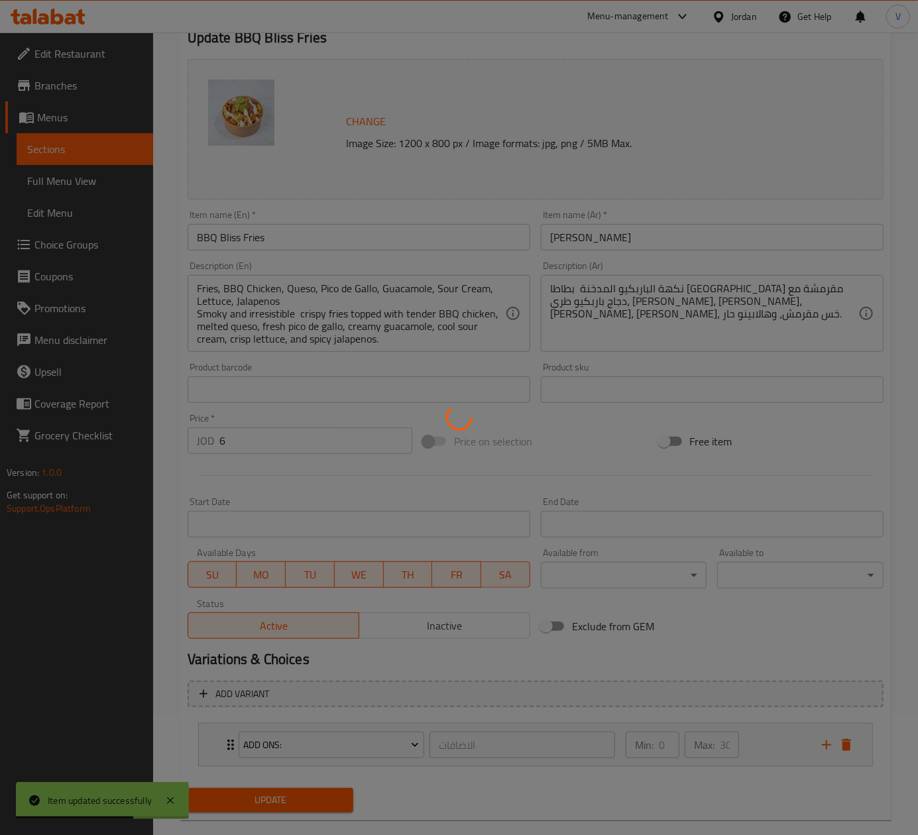
scroll to position [0, 0]
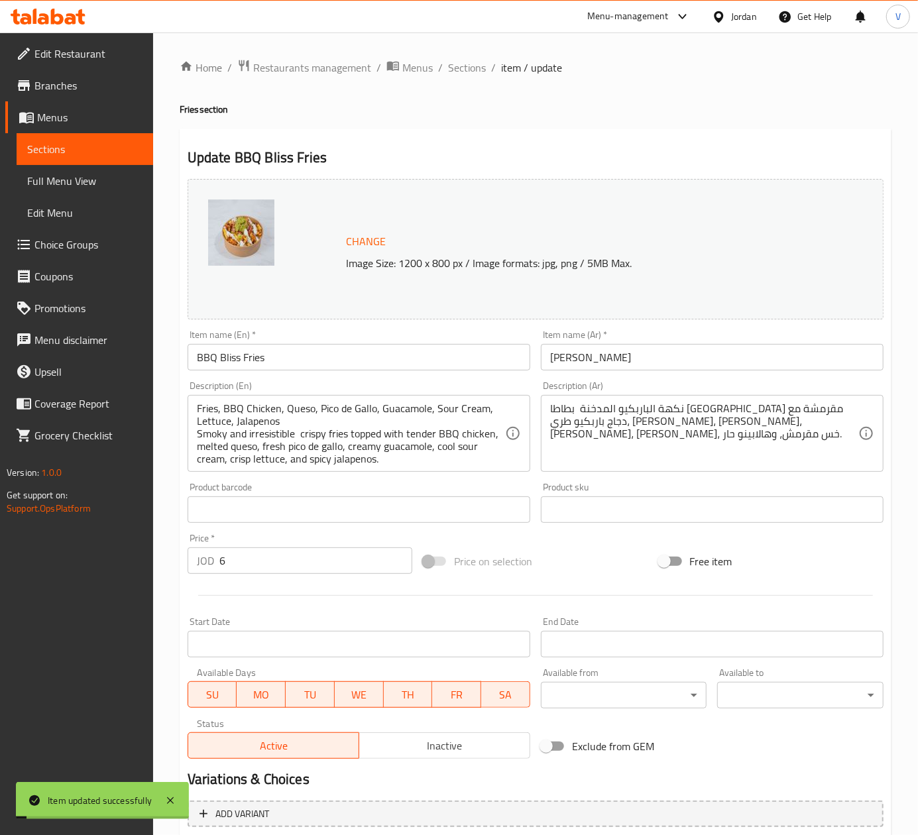
click at [452, 69] on span "Sections" at bounding box center [467, 68] width 38 height 16
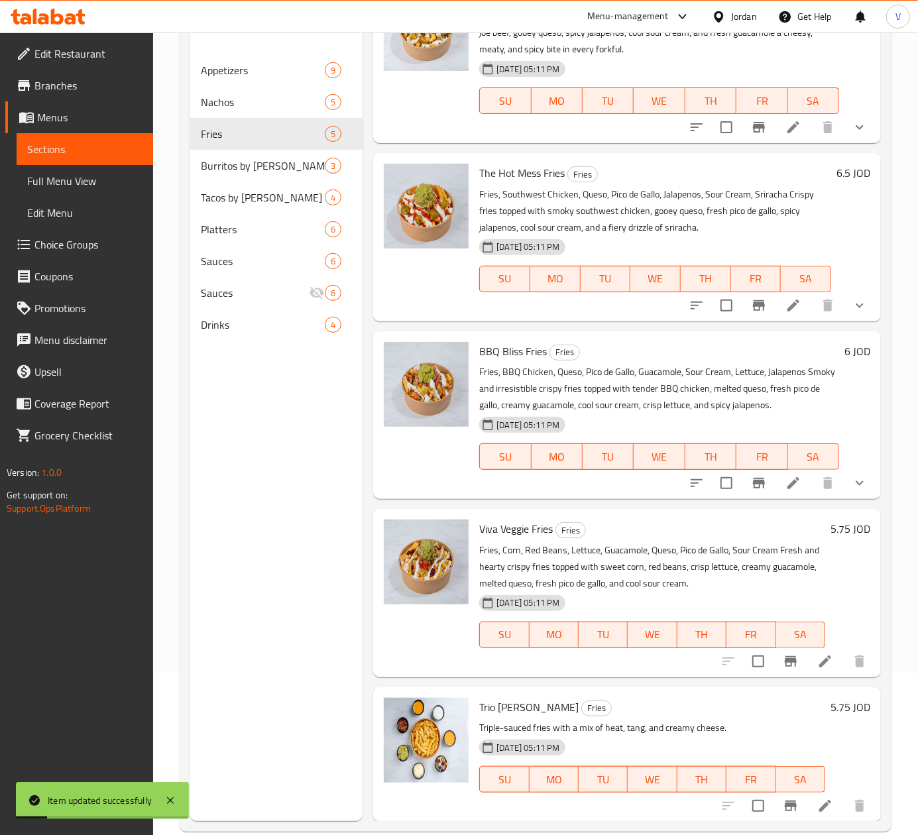
scroll to position [186, 0]
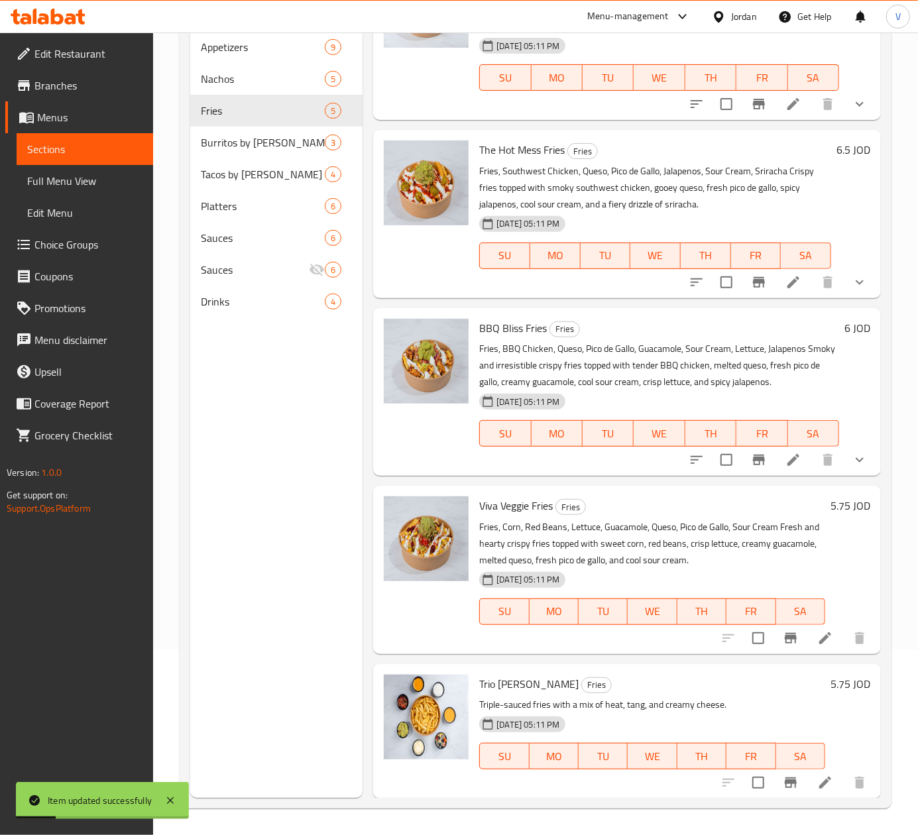
click at [819, 635] on icon at bounding box center [825, 638] width 12 height 12
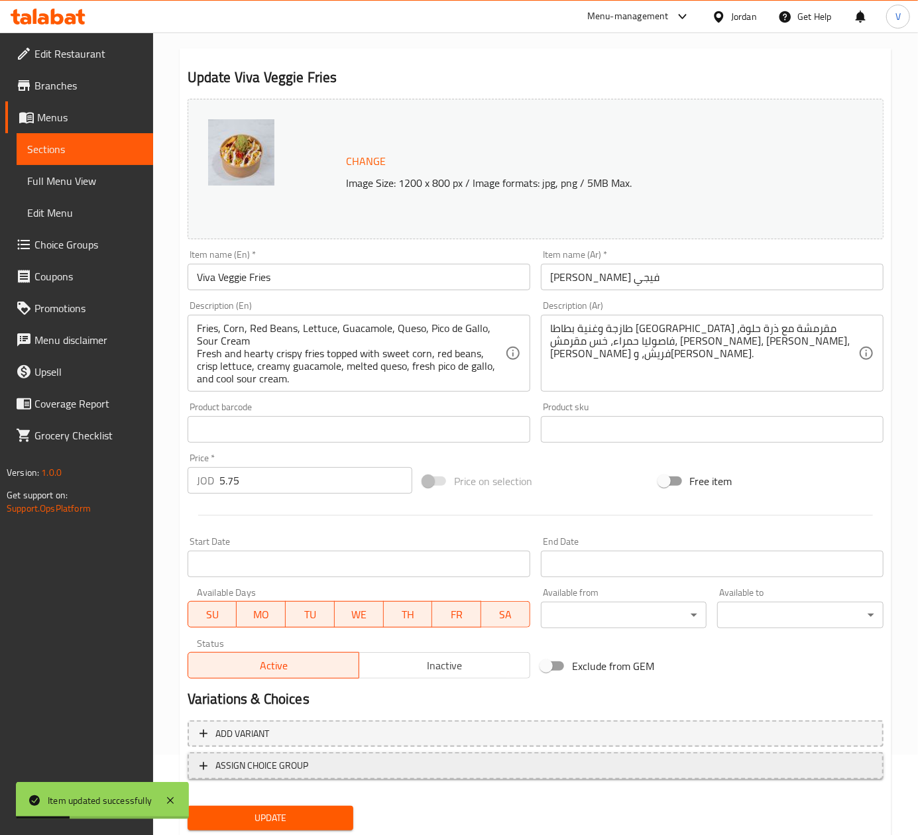
scroll to position [120, 0]
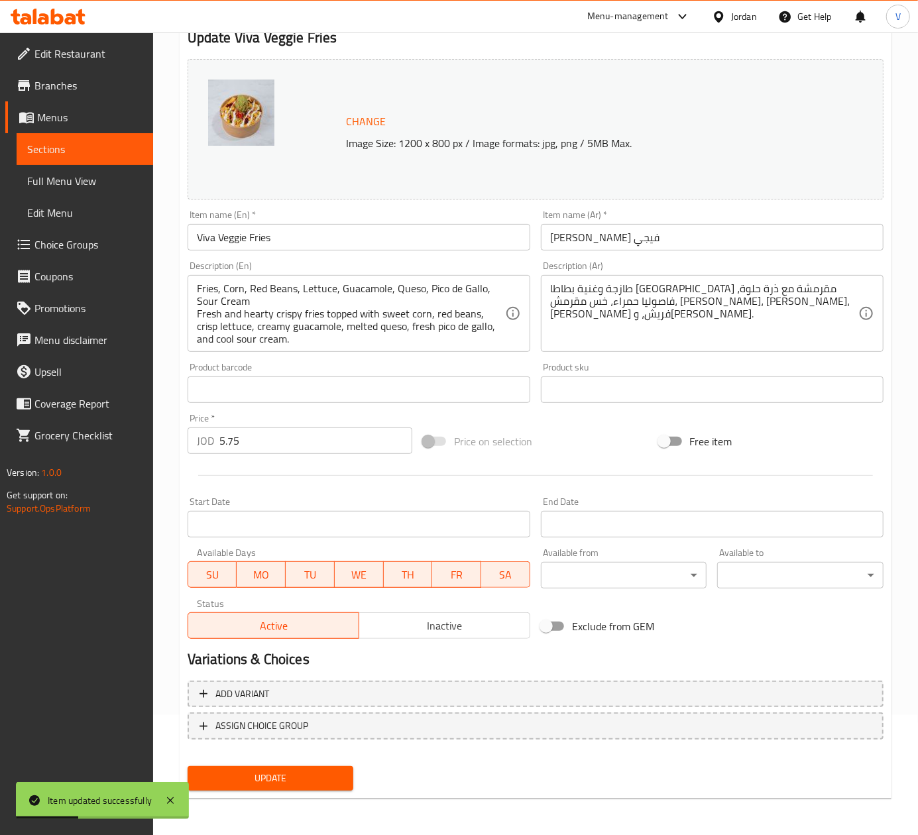
click at [308, 742] on div "Add variant ASSIGN CHOICE GROUP" at bounding box center [535, 718] width 706 height 86
click at [321, 730] on span "ASSIGN CHOICE GROUP" at bounding box center [535, 726] width 672 height 17
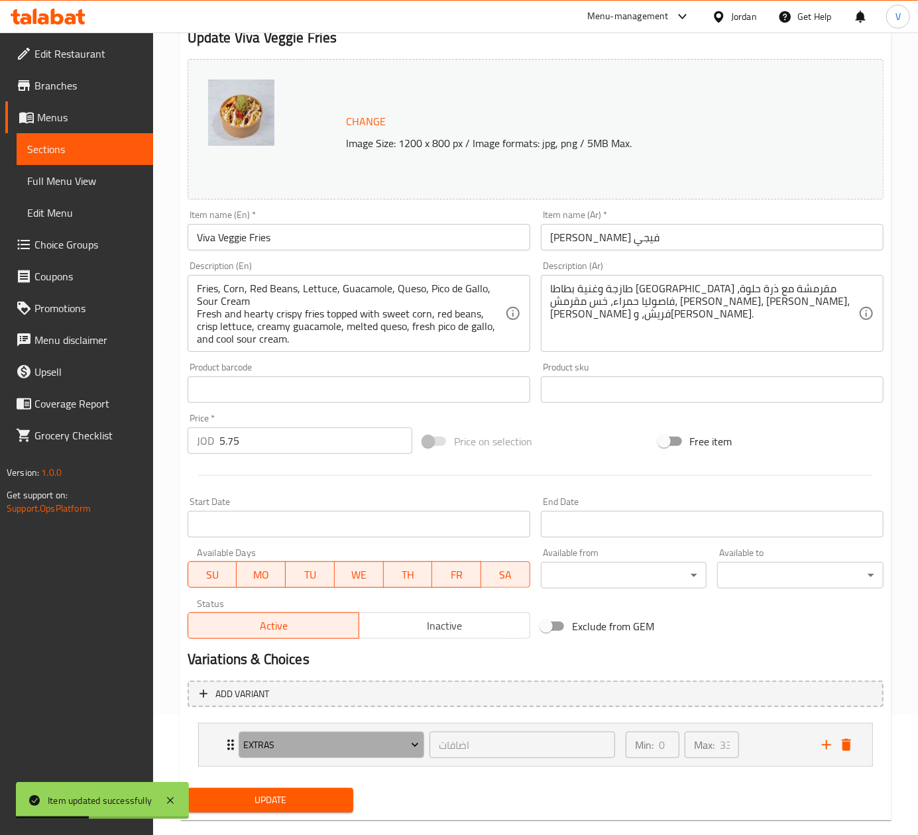
click at [306, 744] on span "Extras" at bounding box center [331, 745] width 176 height 17
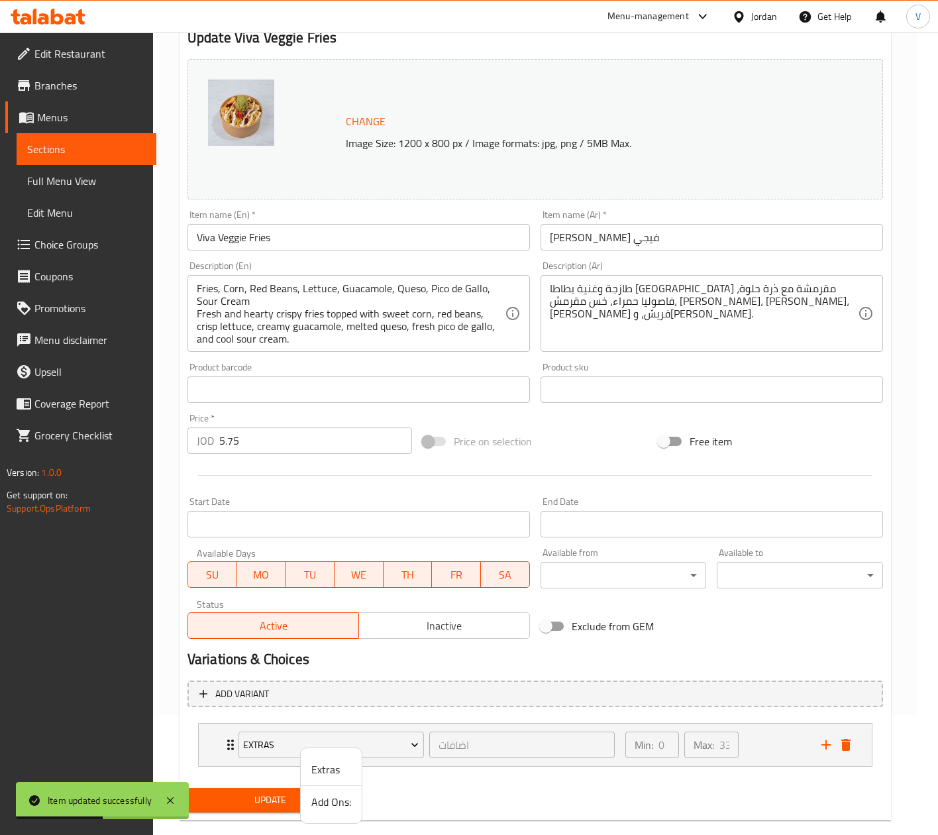
click at [313, 795] on span "Add Ons:" at bounding box center [331, 802] width 40 height 16
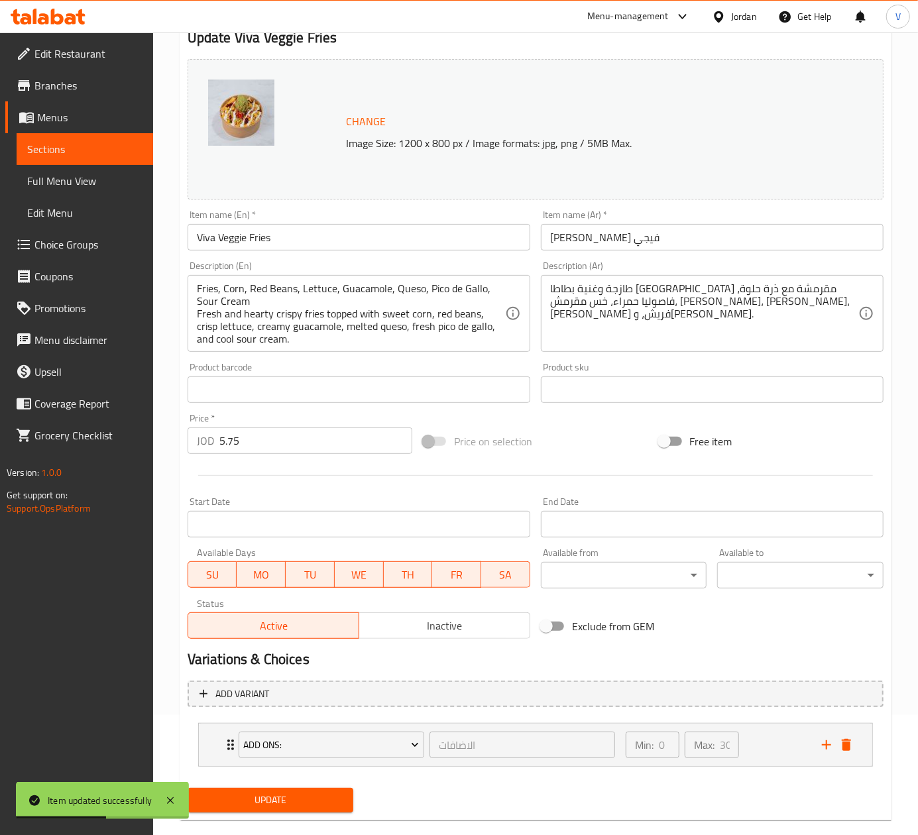
click at [285, 799] on span "Update" at bounding box center [270, 800] width 145 height 17
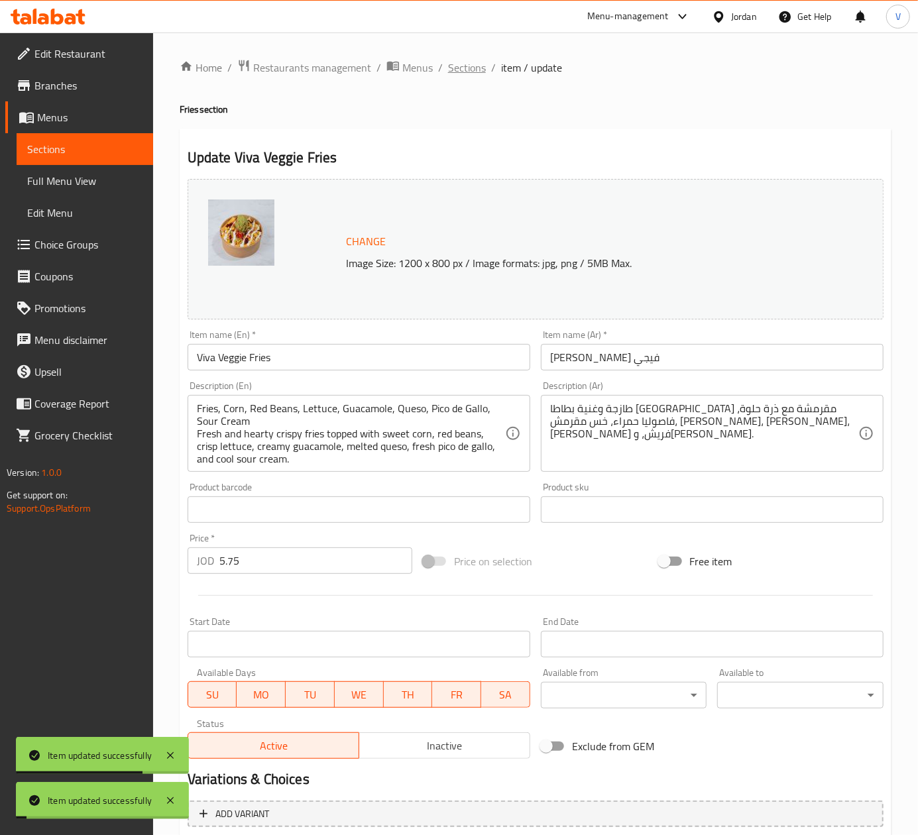
click at [467, 66] on span "Sections" at bounding box center [467, 68] width 38 height 16
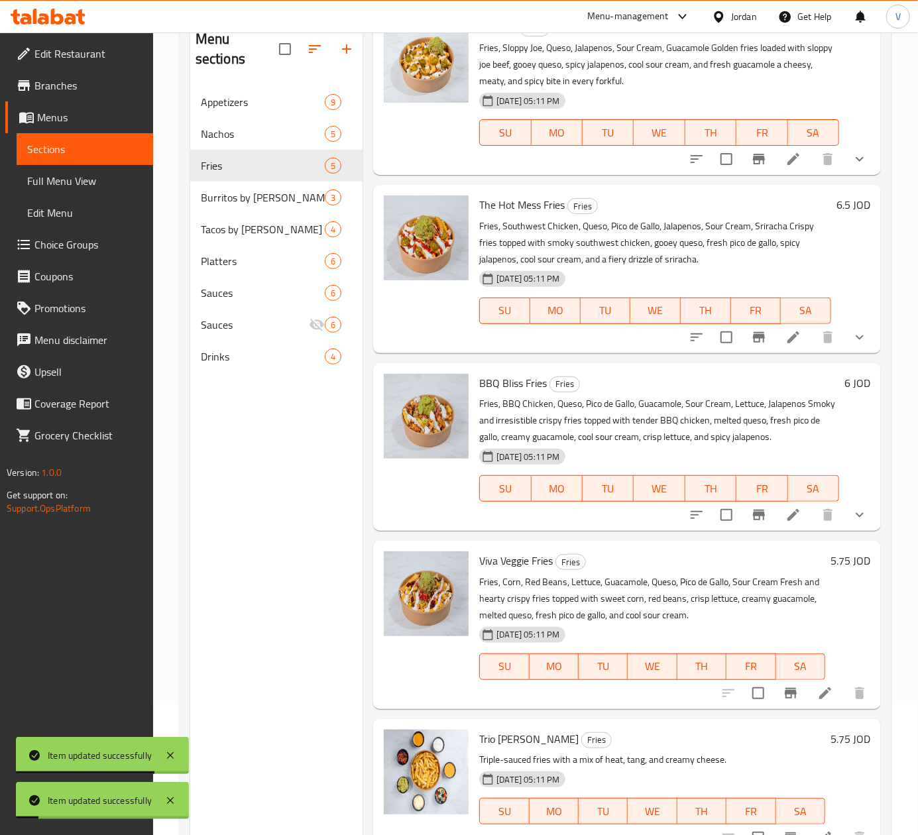
scroll to position [186, 0]
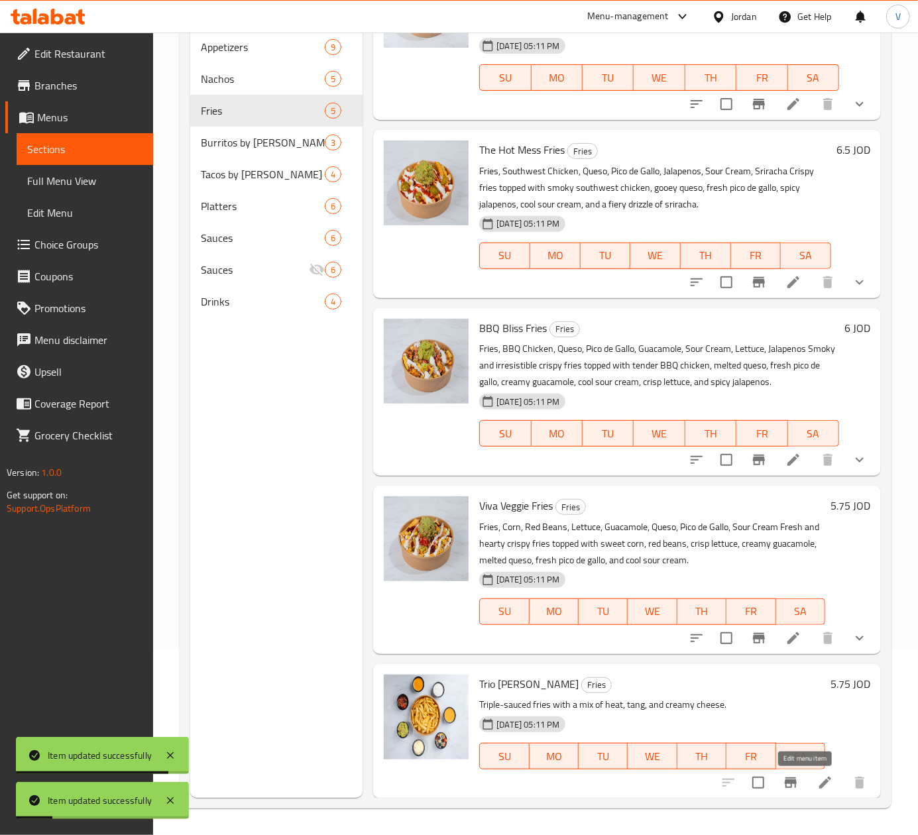
click at [817, 781] on icon at bounding box center [825, 783] width 16 height 16
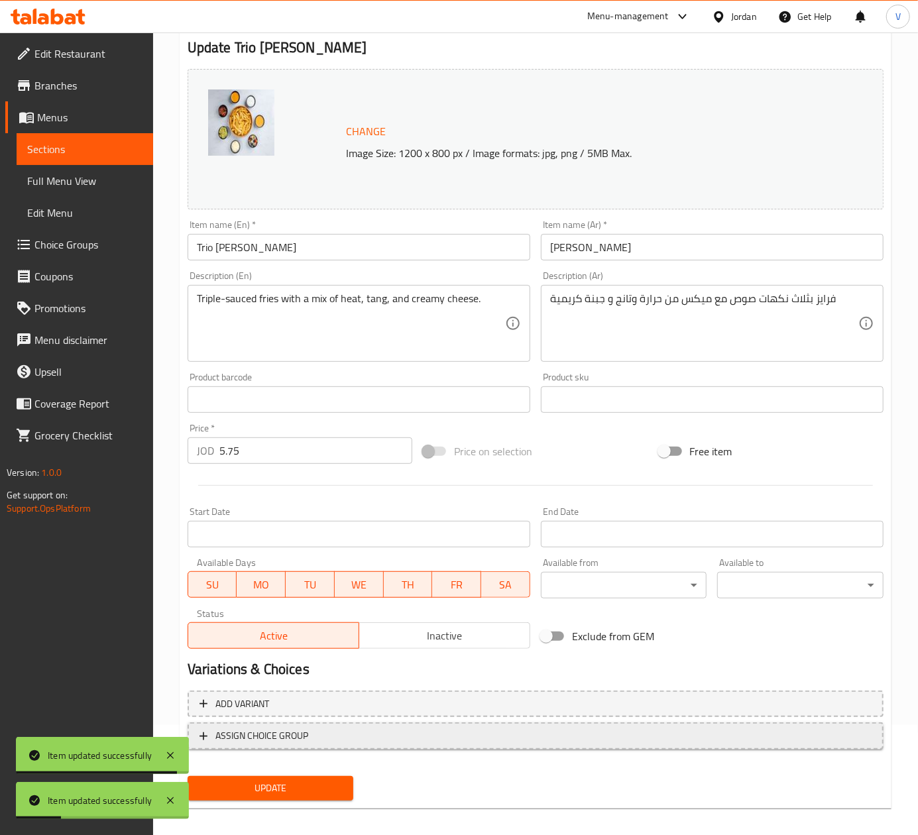
scroll to position [120, 0]
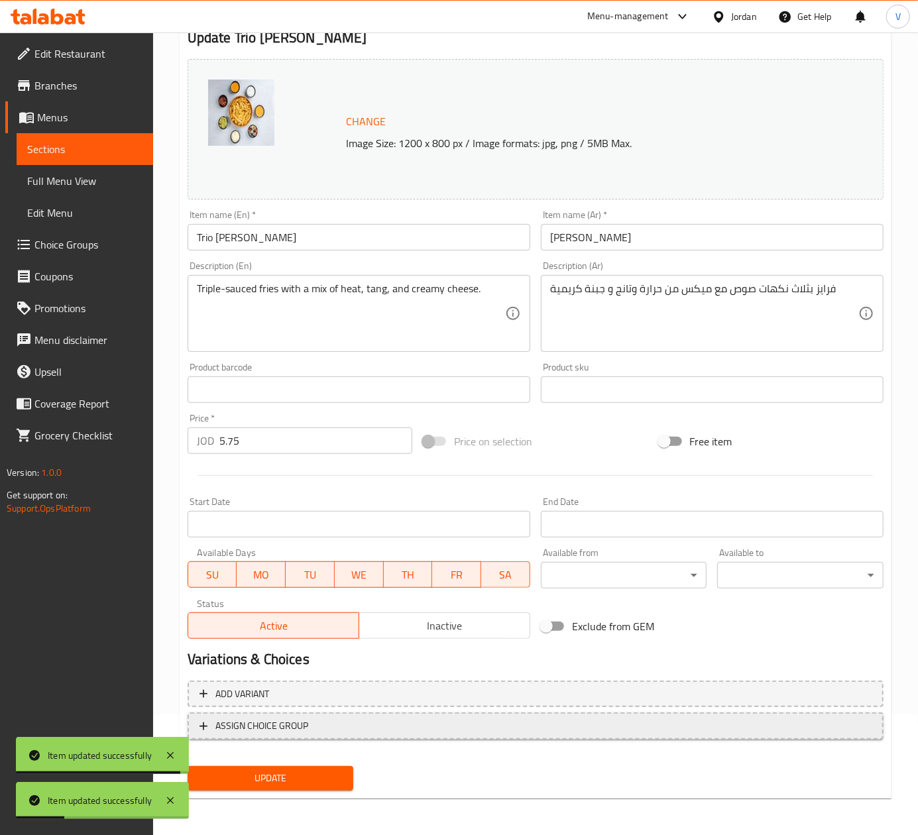
click at [345, 730] on span "ASSIGN CHOICE GROUP" at bounding box center [535, 726] width 672 height 17
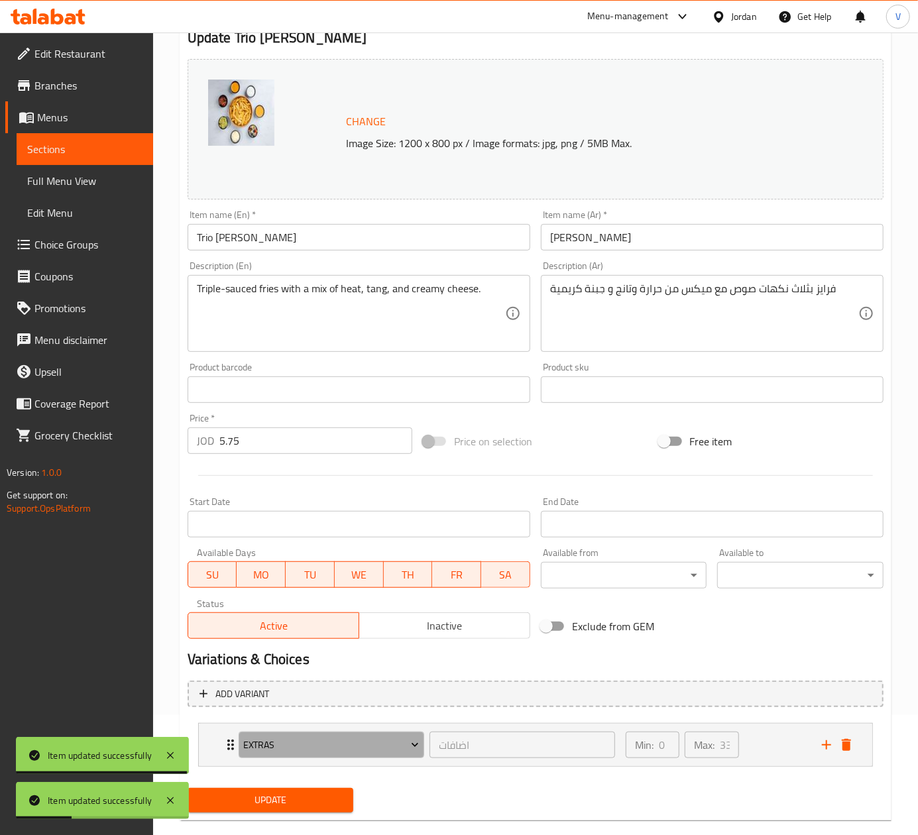
click at [288, 757] on button "Extras" at bounding box center [332, 745] width 186 height 27
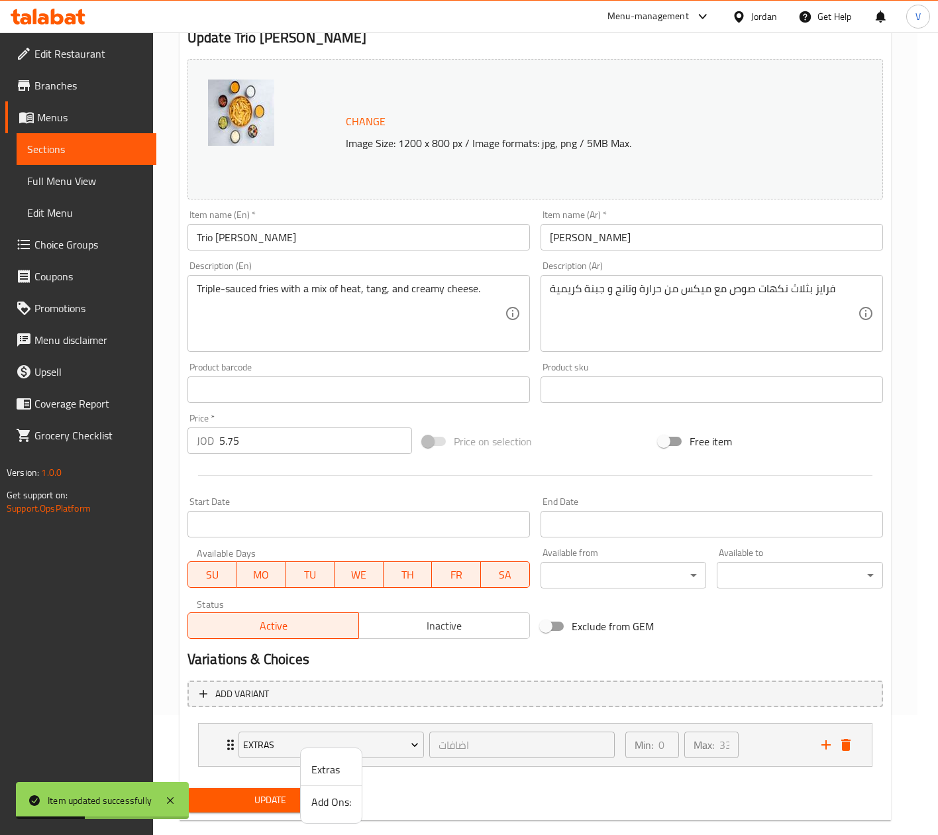
click at [316, 803] on span "Add Ons:" at bounding box center [331, 802] width 40 height 16
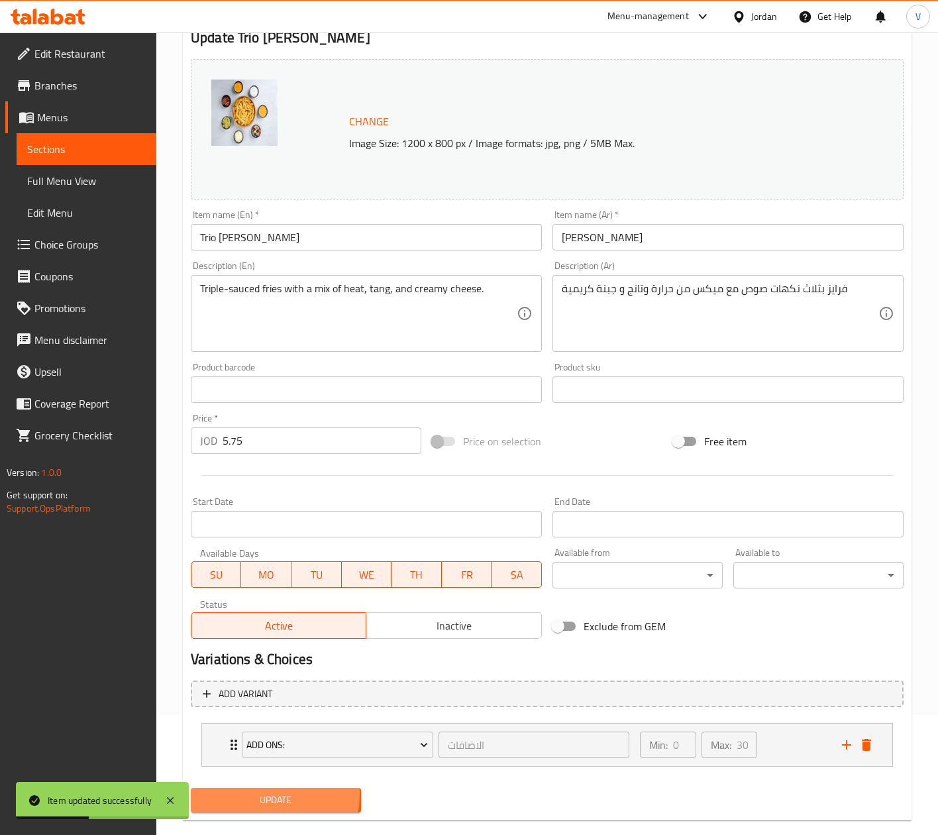
click at [266, 795] on span "Update" at bounding box center [275, 800] width 149 height 17
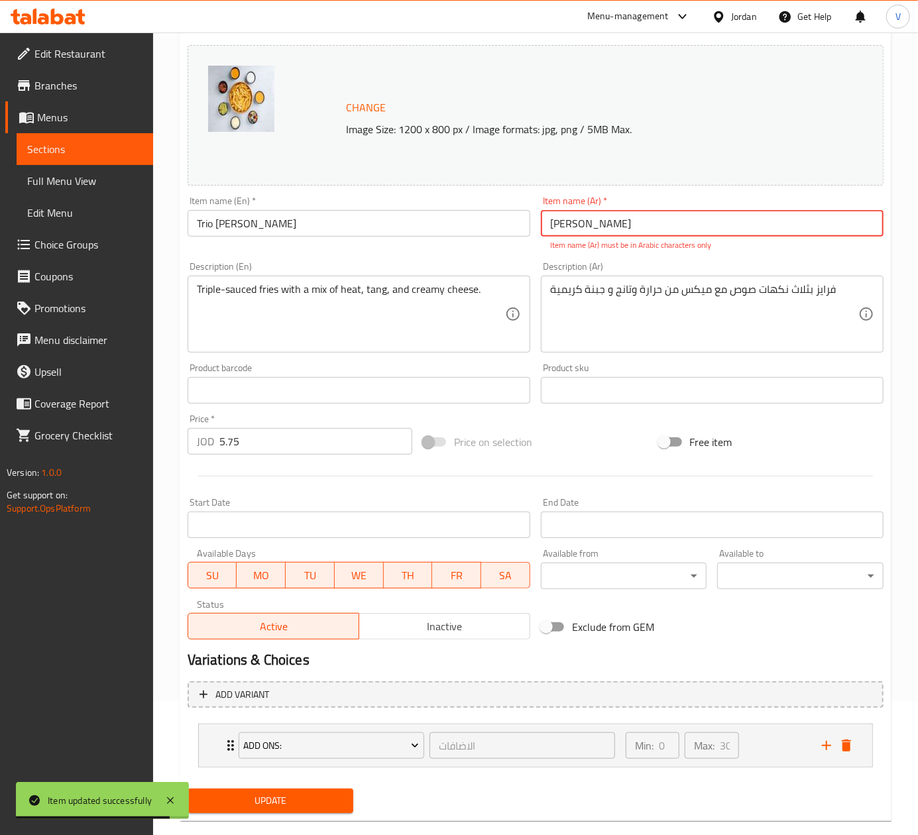
scroll to position [158, 0]
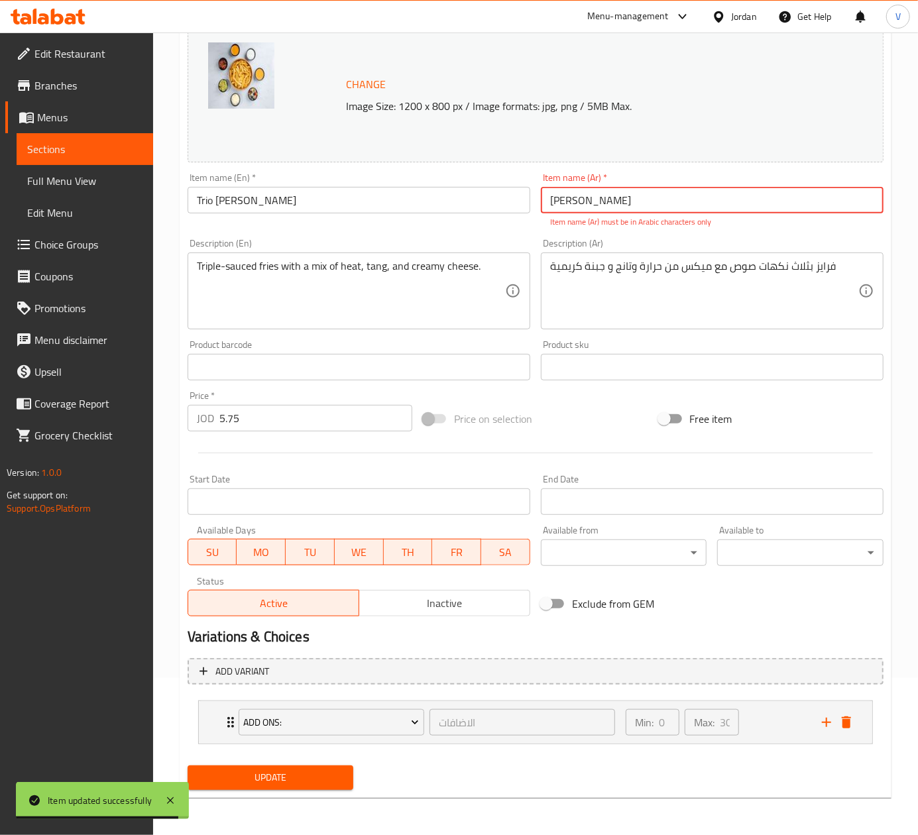
click at [271, 779] on span "Update" at bounding box center [270, 777] width 145 height 17
drag, startPoint x: 677, startPoint y: 203, endPoint x: 447, endPoint y: 196, distance: 230.1
click at [447, 196] on div "Change Image Size: 1200 x 800 px / Image formats: jpg, png / 5MB Max. Item name…" at bounding box center [535, 319] width 706 height 605
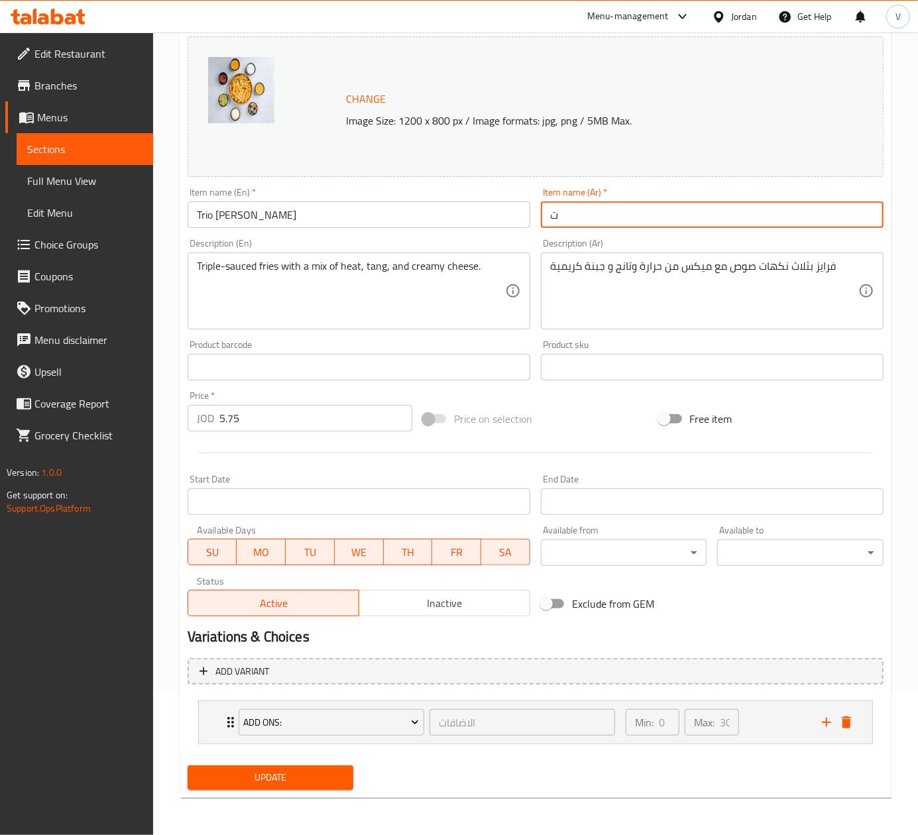
scroll to position [143, 0]
type input "تريو ميجوس فرايز"
click at [525, 399] on div "Change Image Size: 1200 x 800 px / Image formats: jpg, png / 5MB Max. Item name…" at bounding box center [535, 326] width 706 height 590
click at [319, 787] on button "Update" at bounding box center [271, 777] width 166 height 25
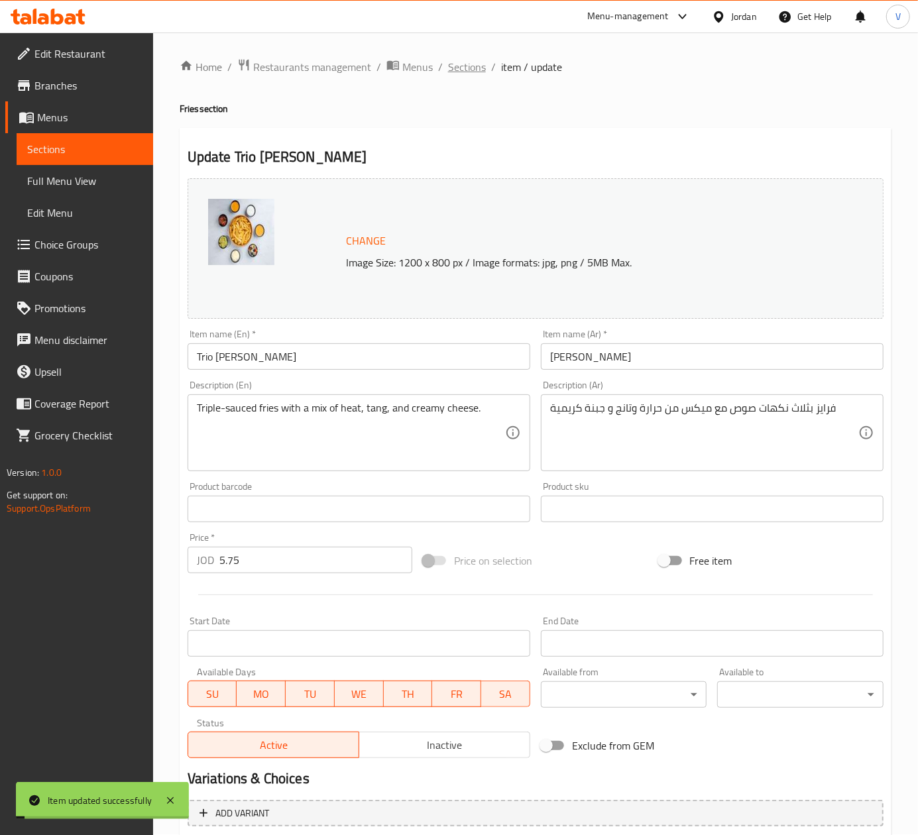
scroll to position [0, 0]
click at [457, 60] on span "Sections" at bounding box center [467, 68] width 38 height 16
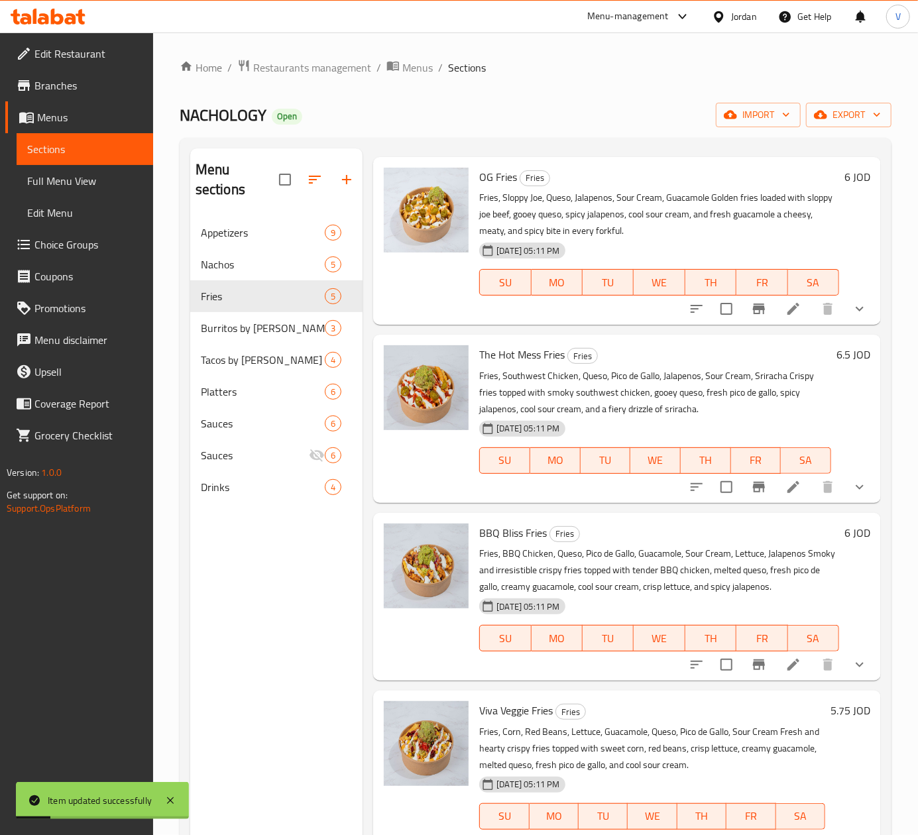
scroll to position [54, 0]
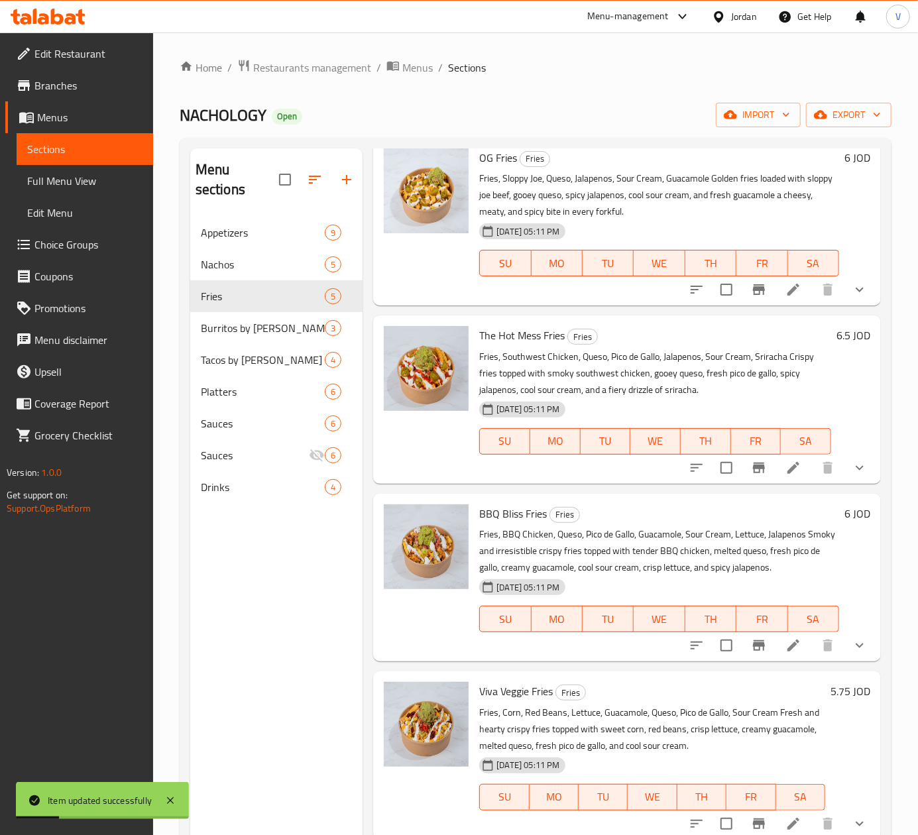
click at [845, 468] on button "show more" at bounding box center [860, 468] width 32 height 32
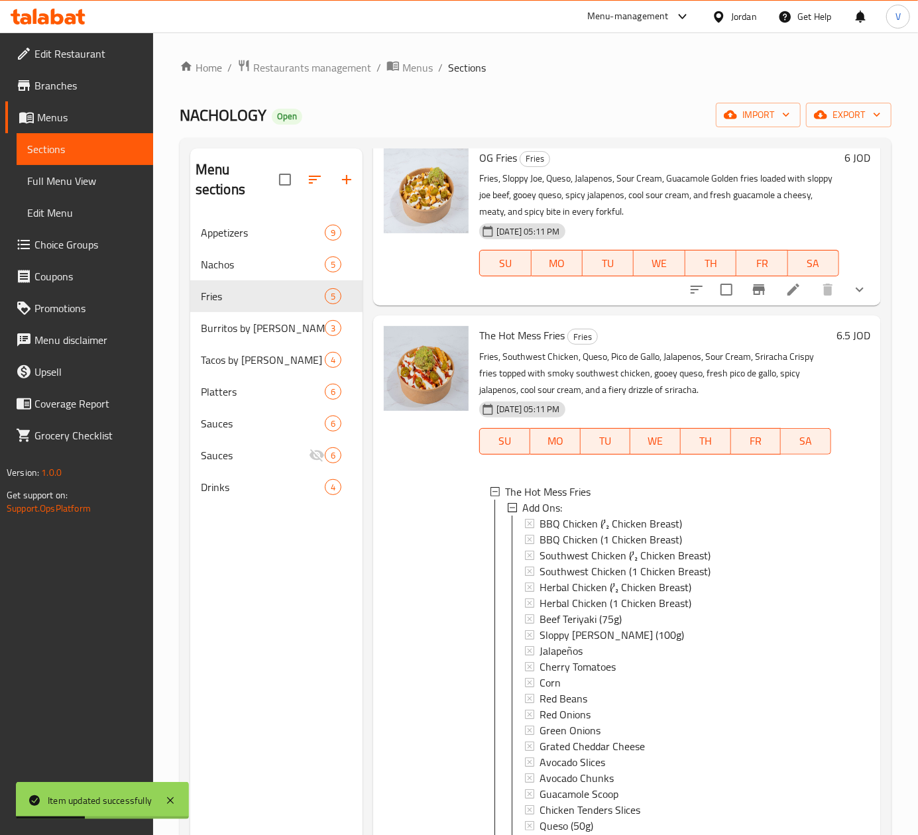
click at [844, 280] on button "show more" at bounding box center [860, 290] width 32 height 32
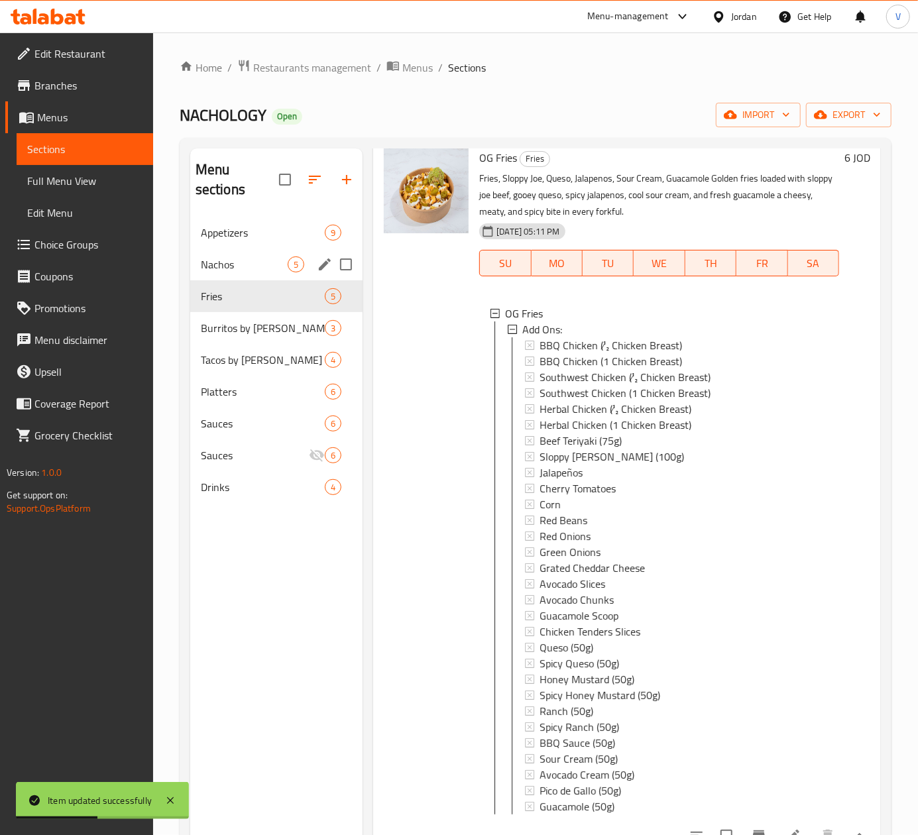
click at [224, 256] on span "Nachos" at bounding box center [244, 264] width 87 height 16
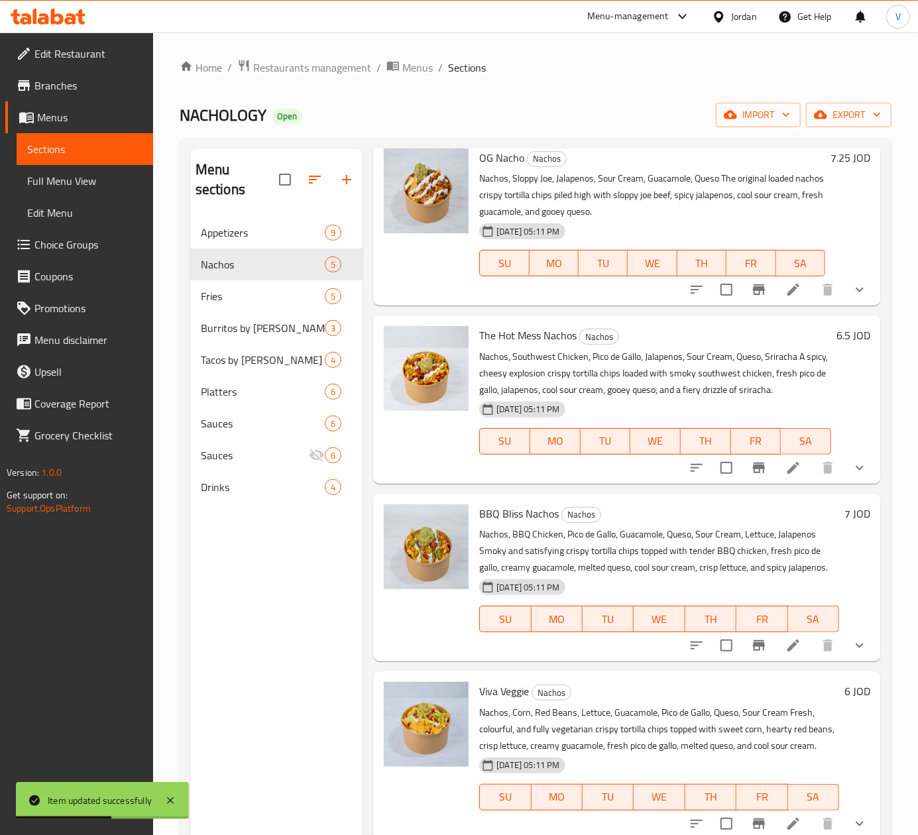
click at [845, 292] on icon "show more" at bounding box center [859, 290] width 16 height 16
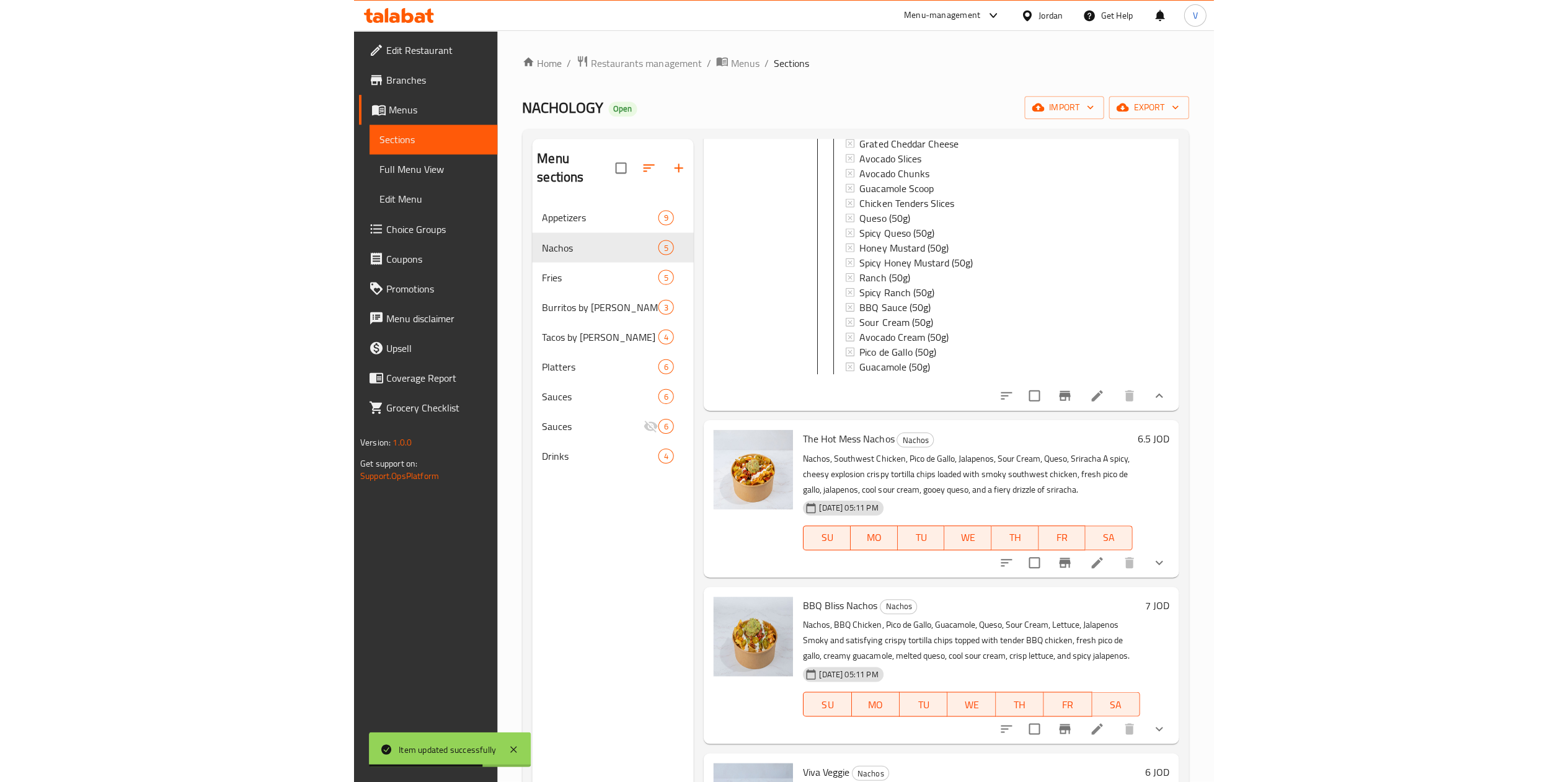
scroll to position [546, 0]
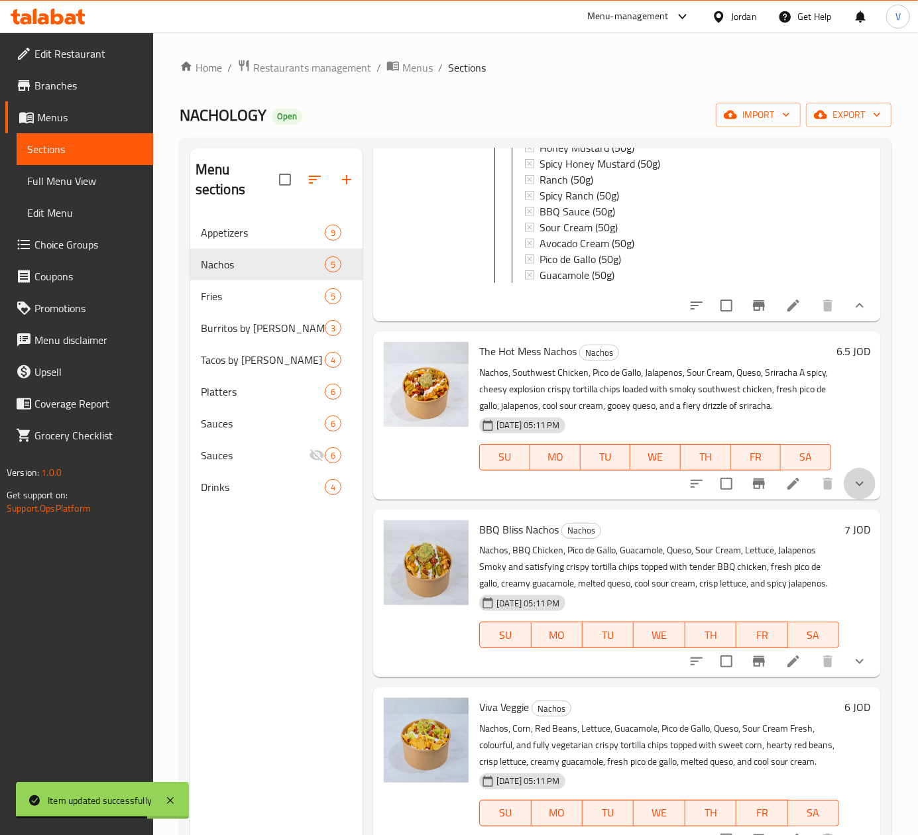
drag, startPoint x: 851, startPoint y: 514, endPoint x: 494, endPoint y: 413, distance: 371.9
click at [845, 500] on button "show more" at bounding box center [860, 484] width 32 height 32
